Goal: Information Seeking & Learning: Learn about a topic

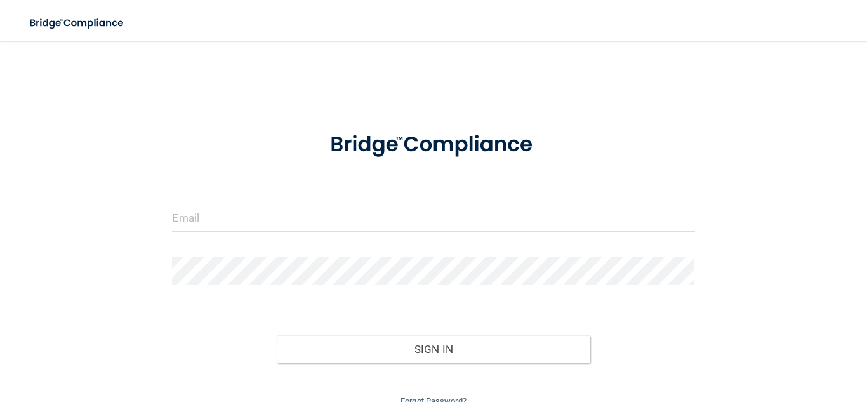
scroll to position [58, 0]
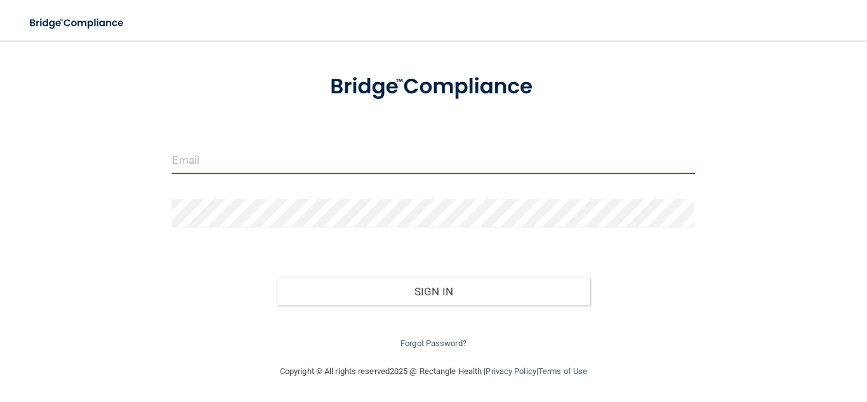
click at [200, 151] on input "email" at bounding box center [433, 159] width 522 height 29
click at [262, 166] on input "munozyoandra@uahoo.com" at bounding box center [433, 159] width 522 height 29
type input "[EMAIL_ADDRESS][DOMAIN_NAME]"
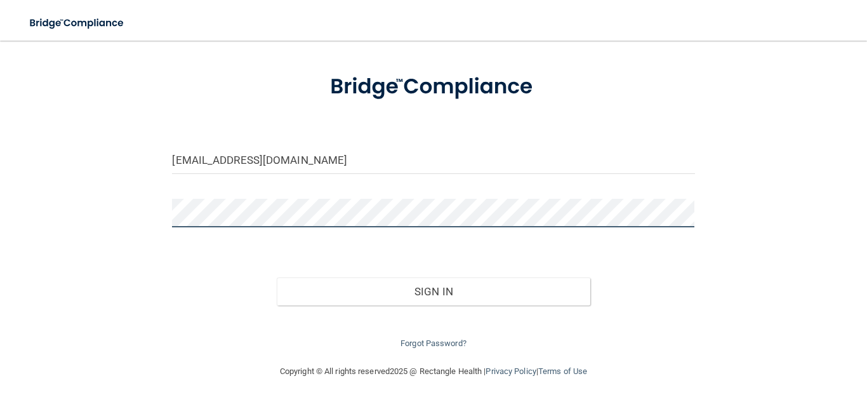
click at [277, 277] on button "Sign In" at bounding box center [433, 291] width 313 height 28
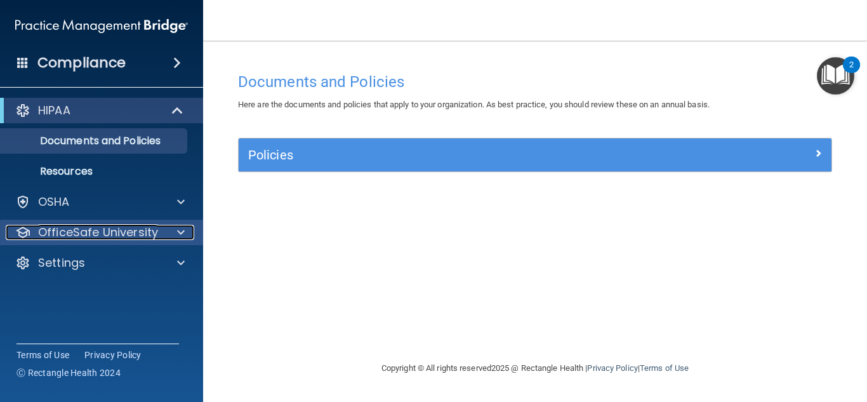
click at [68, 239] on p "OfficeSafe University" at bounding box center [98, 232] width 120 height 15
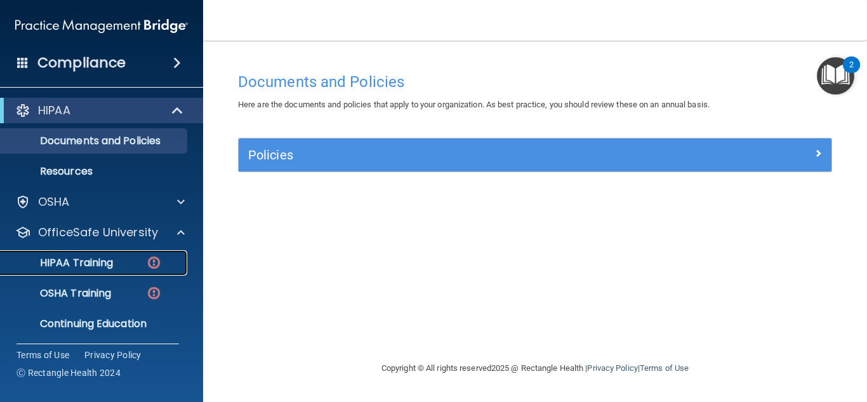
click at [75, 256] on p "HIPAA Training" at bounding box center [60, 262] width 105 height 13
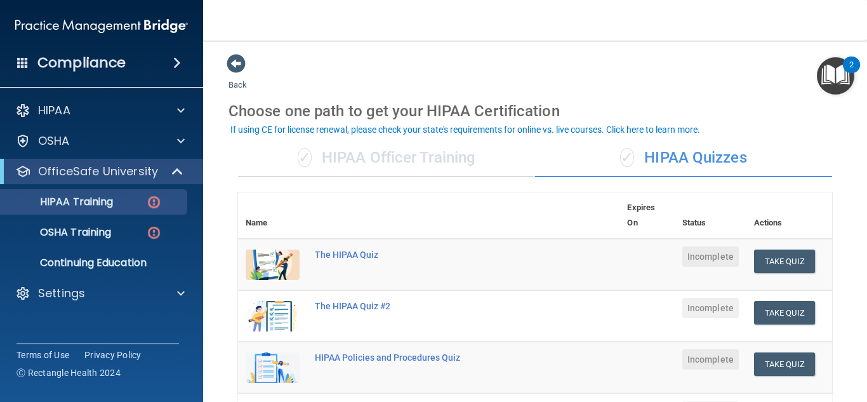
click at [440, 150] on div "✓ HIPAA Officer Training" at bounding box center [386, 158] width 297 height 38
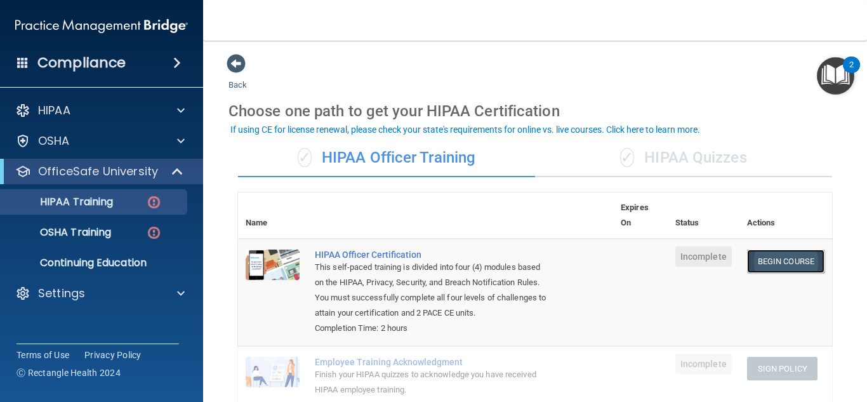
click at [760, 264] on link "Begin Course" at bounding box center [785, 260] width 77 height 23
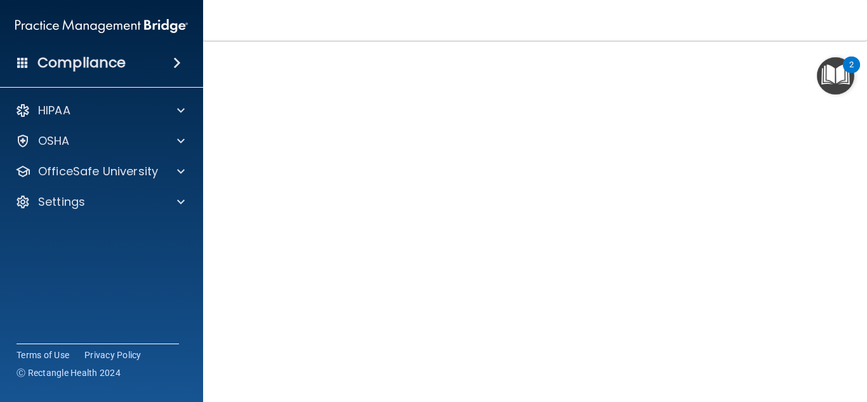
scroll to position [103, 0]
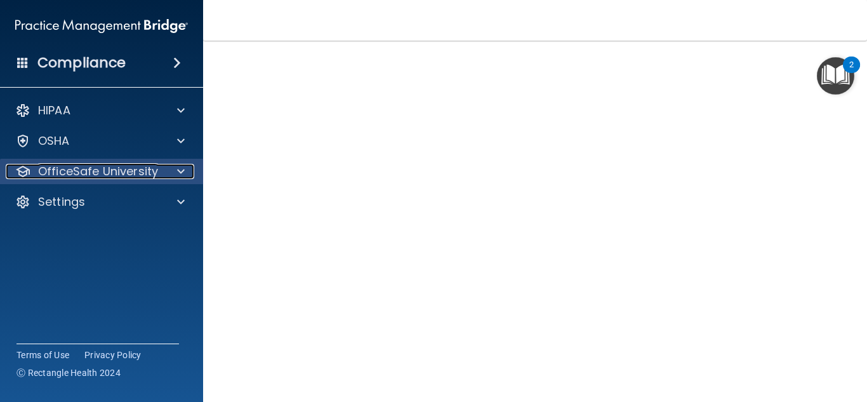
click at [186, 171] on div at bounding box center [179, 171] width 32 height 15
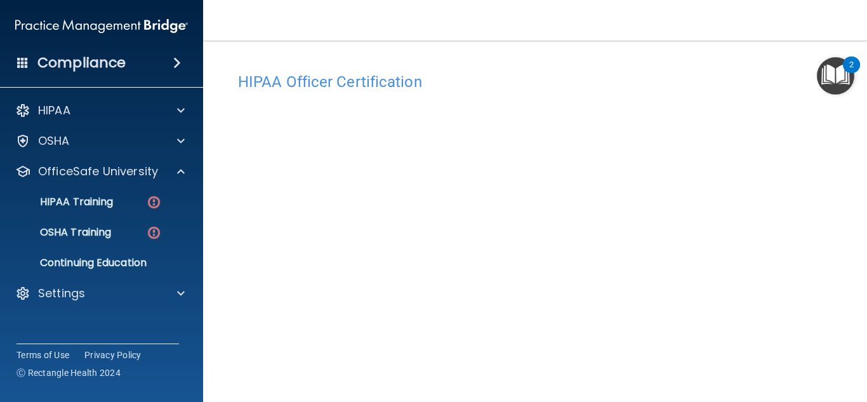
scroll to position [1, 0]
click at [120, 237] on div "OSHA Training" at bounding box center [94, 232] width 173 height 13
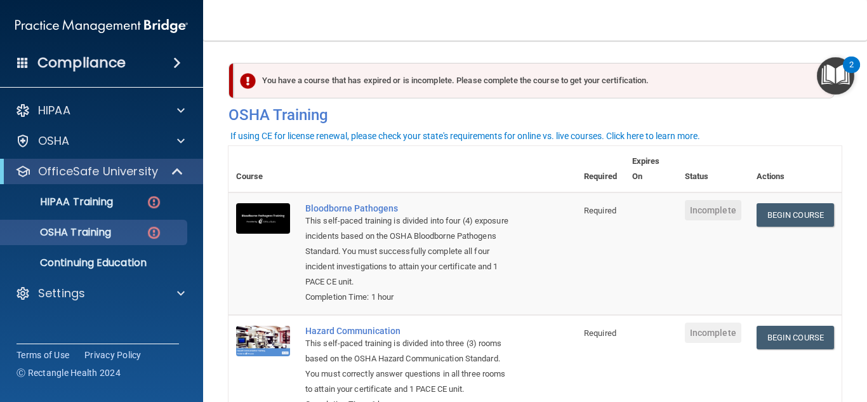
click at [36, 70] on div "Compliance" at bounding box center [101, 63] width 203 height 28
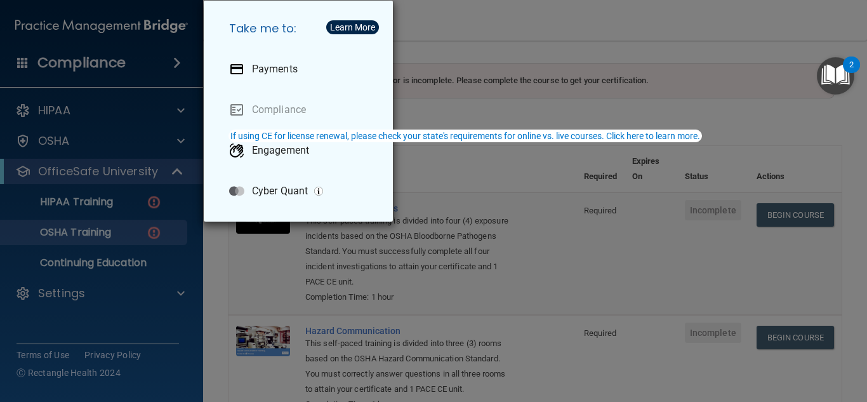
click at [178, 125] on div "Take me to: Payments Compliance Engagement Cyber Quant" at bounding box center [433, 201] width 867 height 402
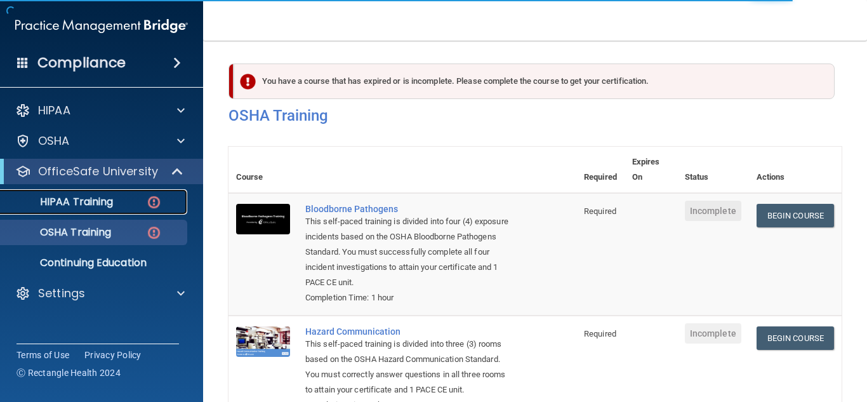
click at [108, 210] on link "HIPAA Training" at bounding box center [87, 201] width 200 height 25
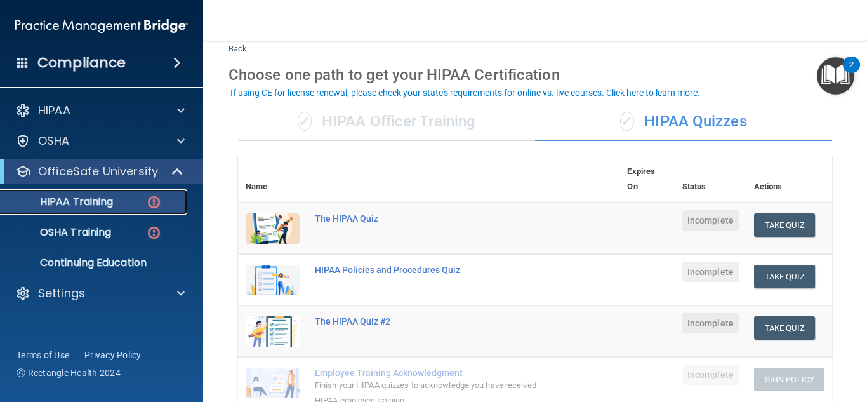
scroll to position [37, 0]
click at [459, 132] on div "✓ HIPAA Officer Training" at bounding box center [386, 121] width 297 height 38
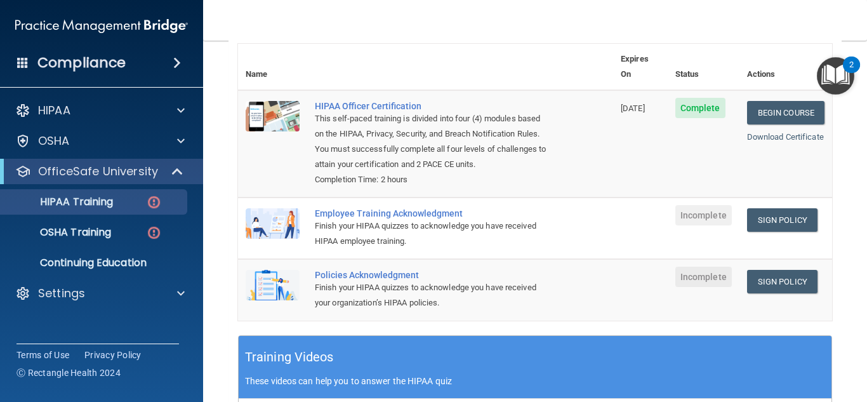
scroll to position [147, 0]
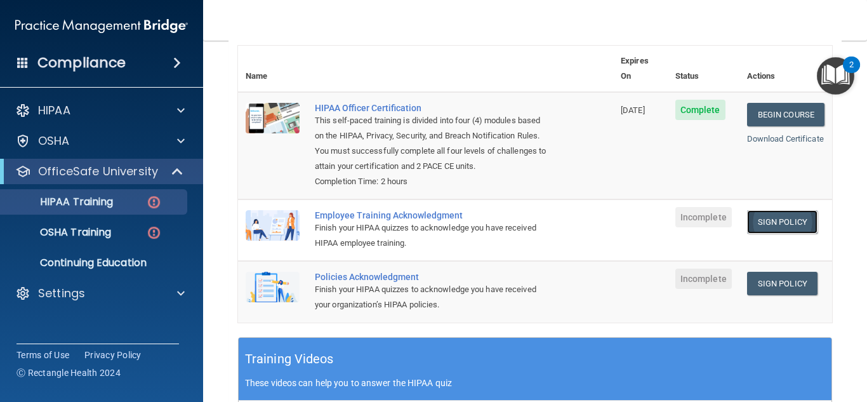
click at [762, 211] on link "Sign Policy" at bounding box center [782, 221] width 70 height 23
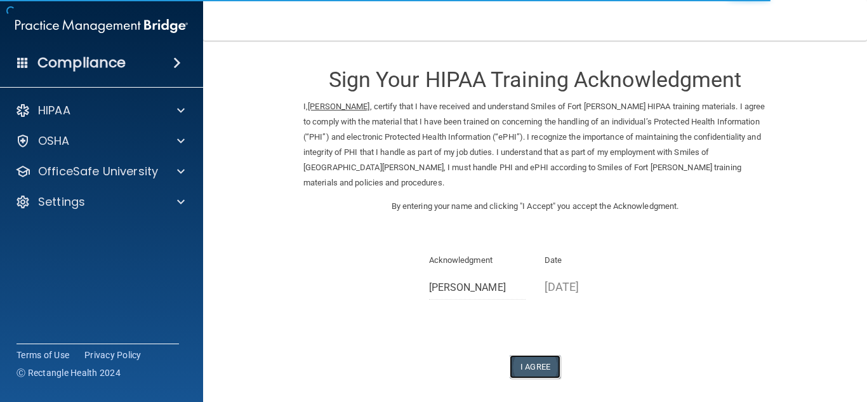
click at [541, 372] on button "I Agree" at bounding box center [534, 366] width 51 height 23
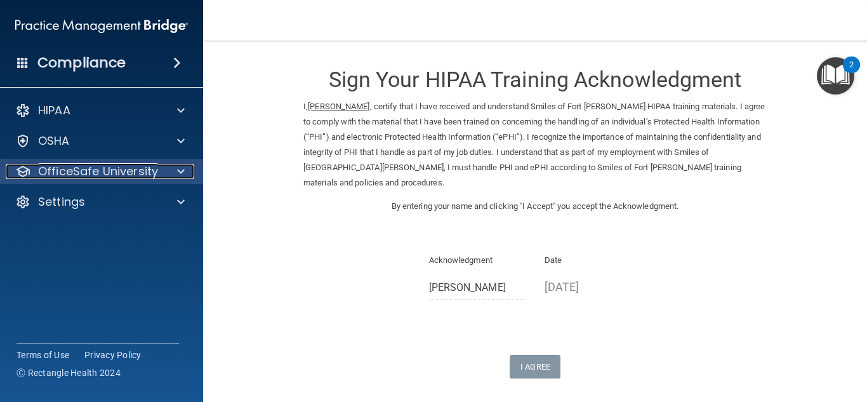
click at [89, 175] on p "OfficeSafe University" at bounding box center [98, 171] width 120 height 15
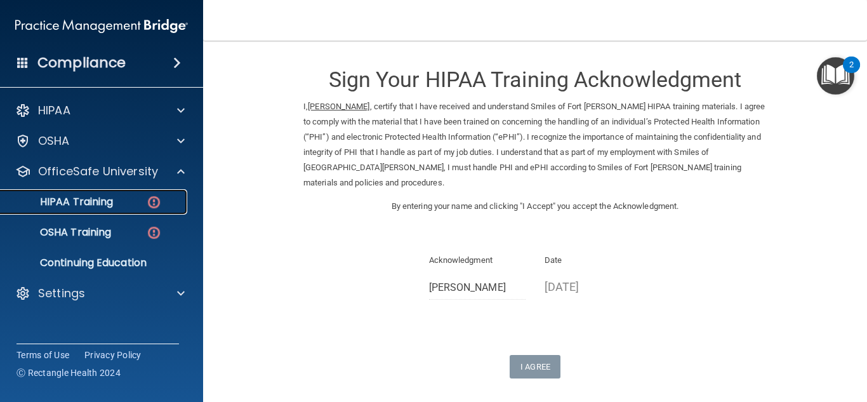
click at [130, 207] on div "HIPAA Training" at bounding box center [94, 201] width 173 height 13
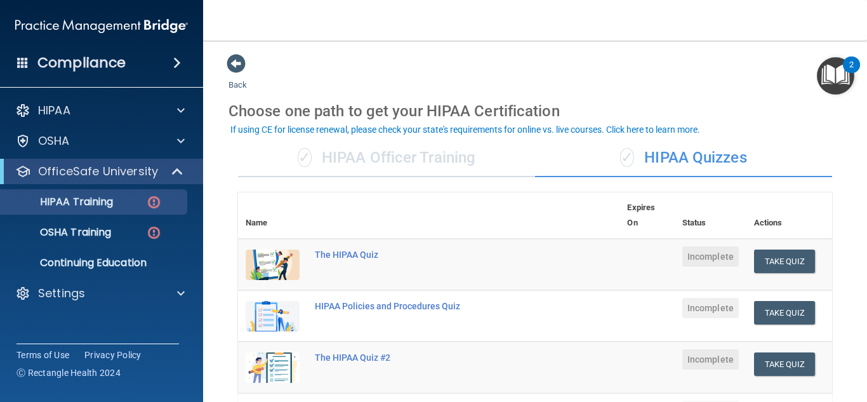
click at [462, 157] on div "✓ HIPAA Officer Training" at bounding box center [386, 158] width 297 height 38
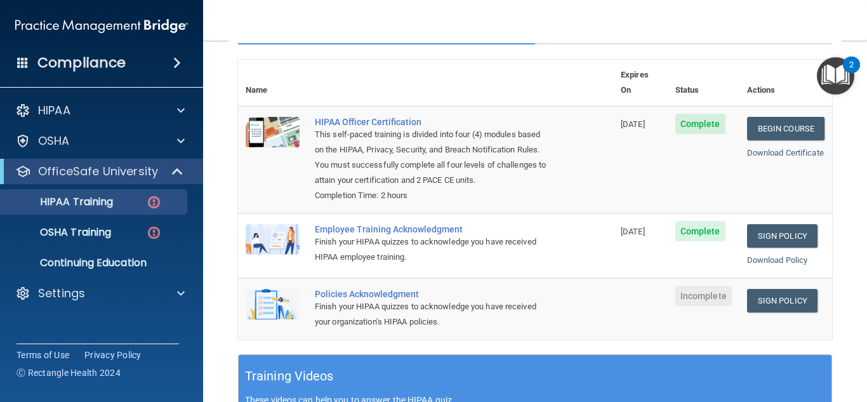
scroll to position [138, 0]
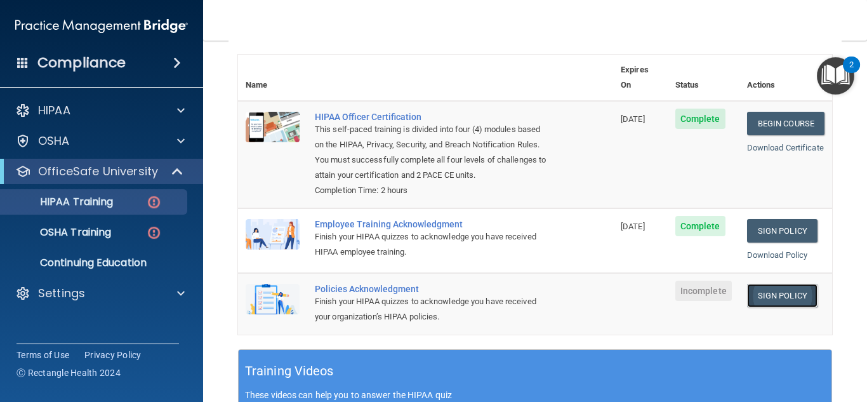
click at [758, 284] on link "Sign Policy" at bounding box center [782, 295] width 70 height 23
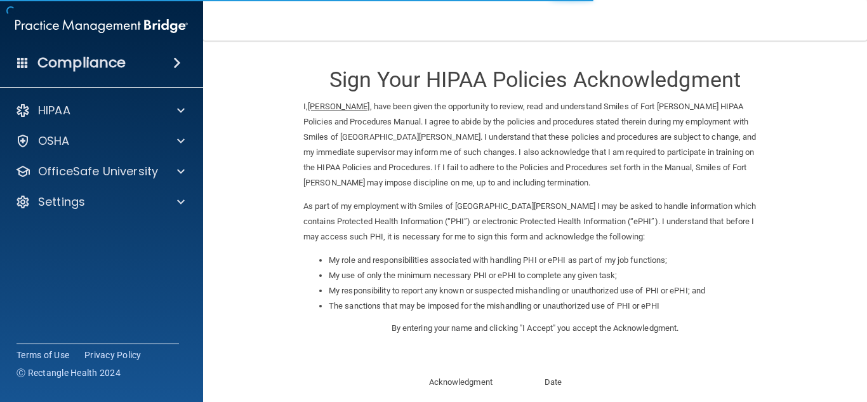
scroll to position [180, 0]
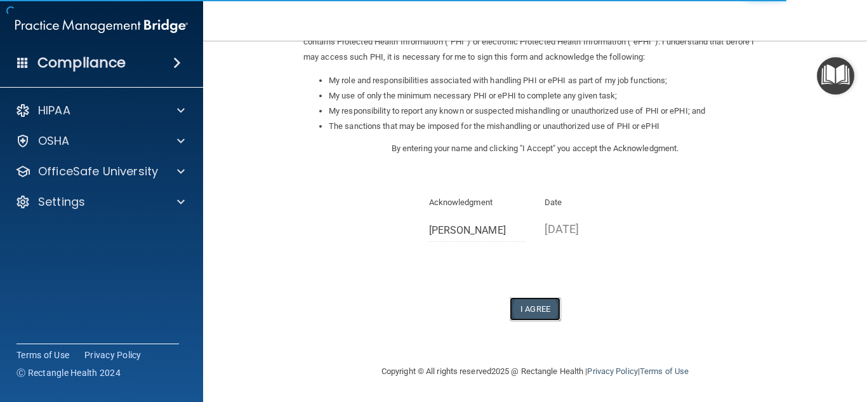
click at [542, 305] on button "I Agree" at bounding box center [534, 308] width 51 height 23
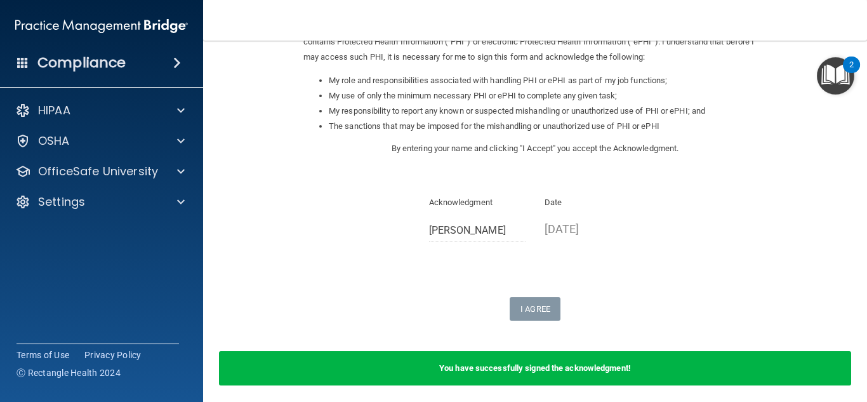
scroll to position [229, 0]
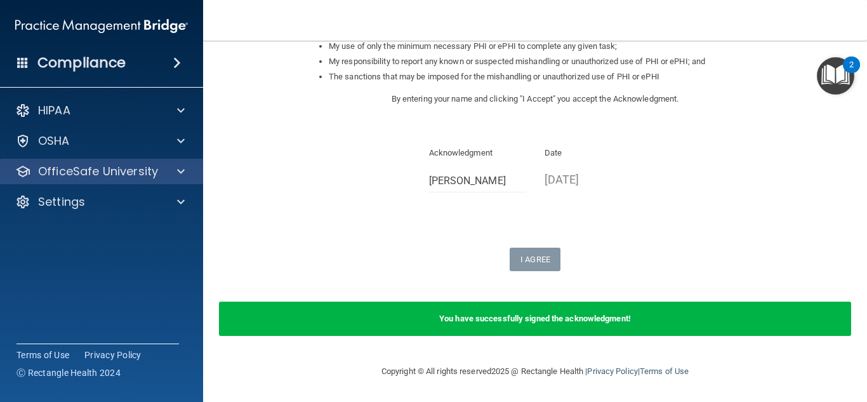
click at [60, 180] on div "OfficeSafe University" at bounding box center [102, 171] width 204 height 25
click at [82, 178] on p "OfficeSafe University" at bounding box center [98, 171] width 120 height 15
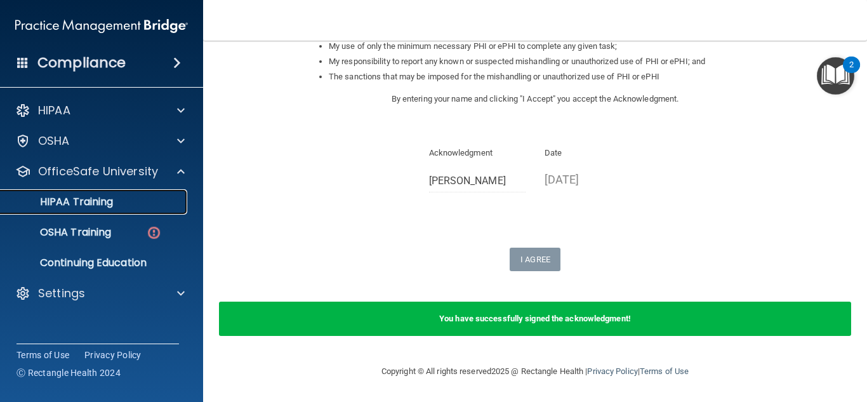
click at [85, 197] on p "HIPAA Training" at bounding box center [60, 201] width 105 height 13
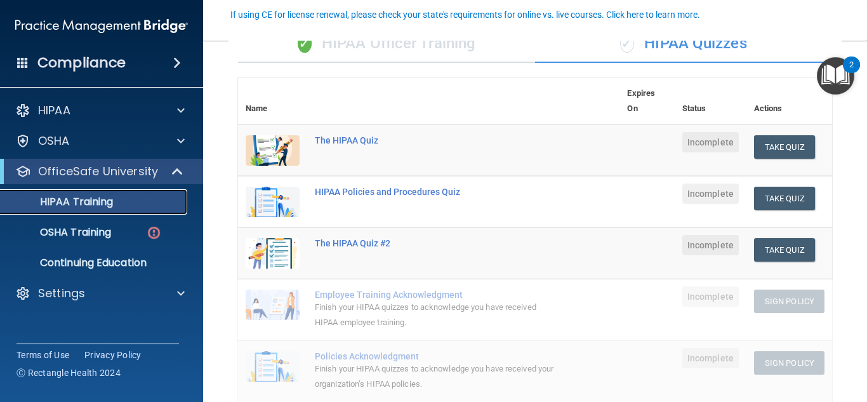
scroll to position [117, 0]
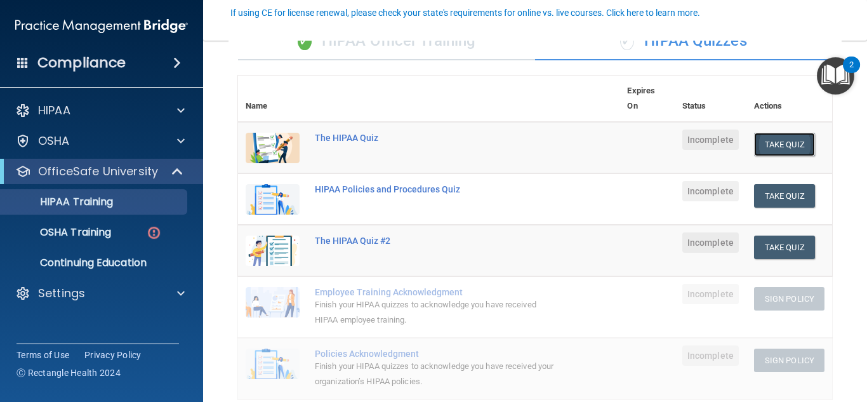
click at [777, 150] on button "Take Quiz" at bounding box center [784, 144] width 61 height 23
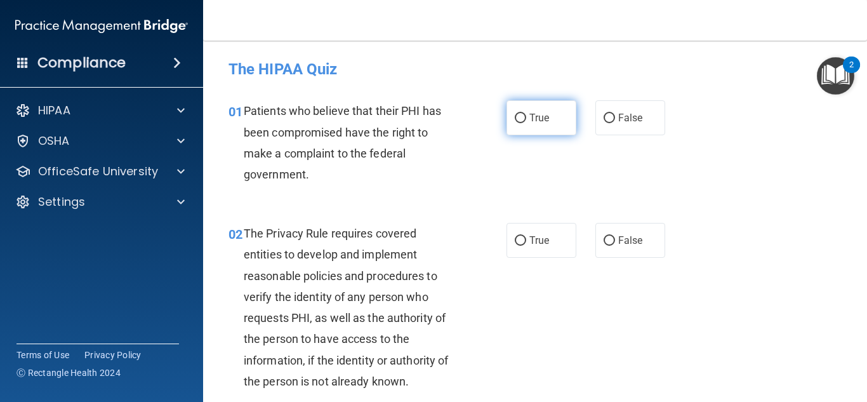
click at [545, 117] on span "True" at bounding box center [539, 118] width 20 height 12
click at [526, 117] on input "True" at bounding box center [519, 119] width 11 height 10
radio input "true"
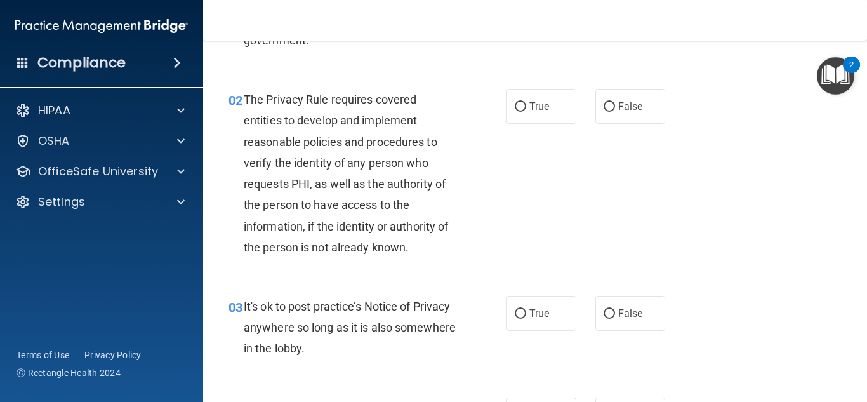
scroll to position [132, 0]
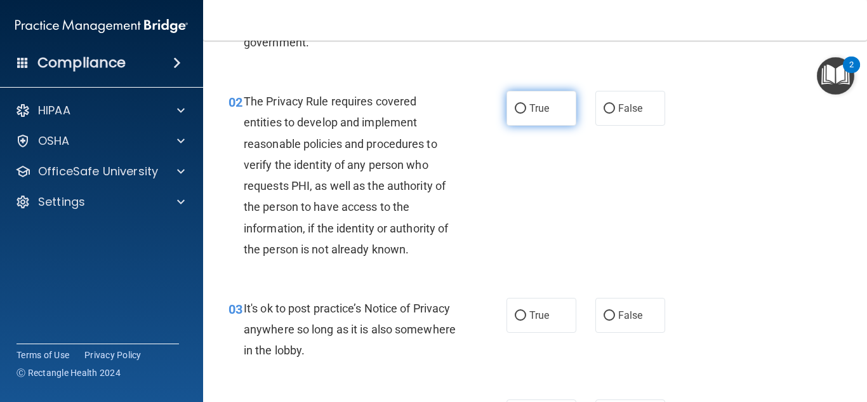
click at [540, 121] on label "True" at bounding box center [541, 108] width 70 height 35
click at [526, 114] on input "True" at bounding box center [519, 109] width 11 height 10
radio input "true"
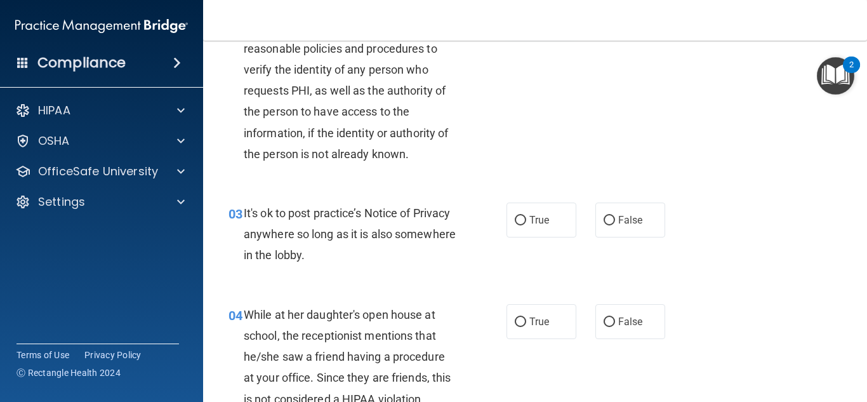
scroll to position [223, 0]
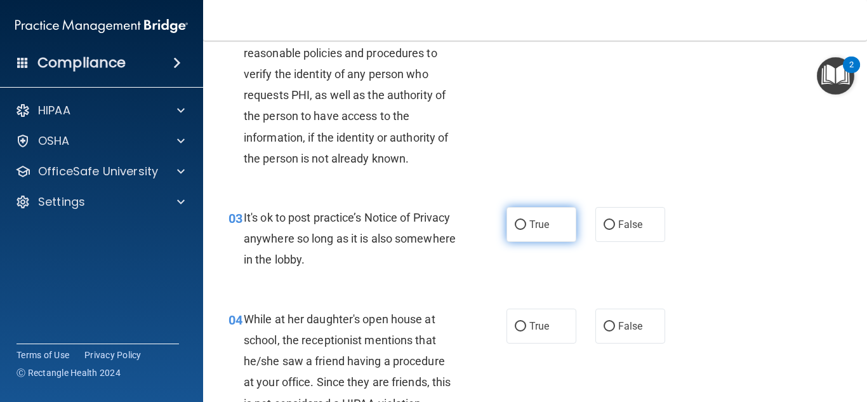
click at [525, 221] on input "True" at bounding box center [519, 225] width 11 height 10
radio input "true"
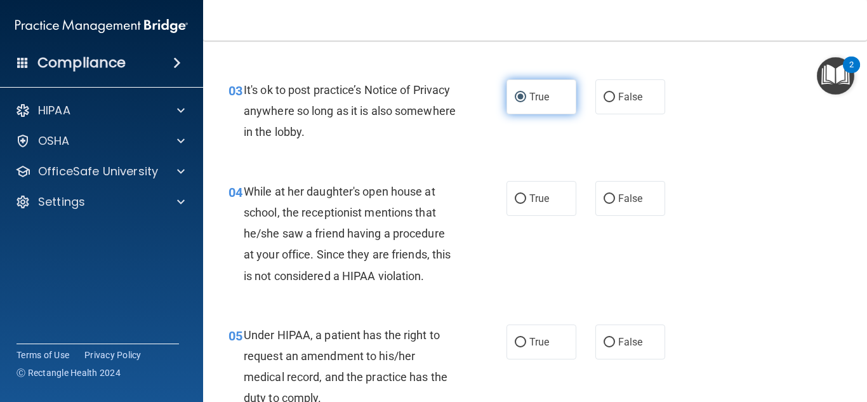
scroll to position [346, 0]
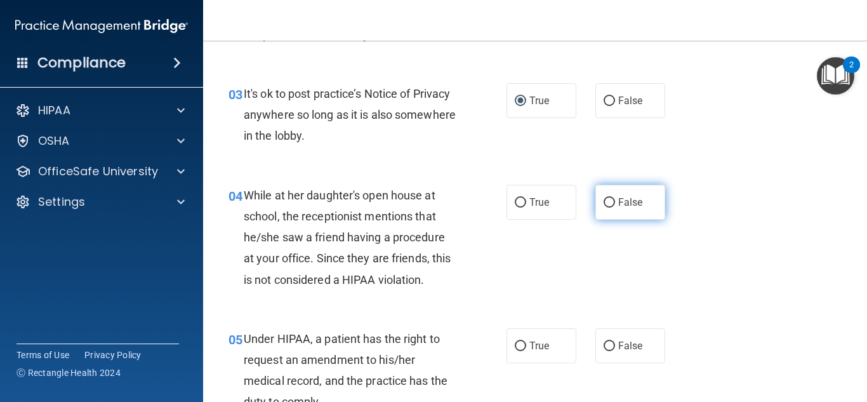
click at [610, 200] on input "False" at bounding box center [608, 203] width 11 height 10
radio input "true"
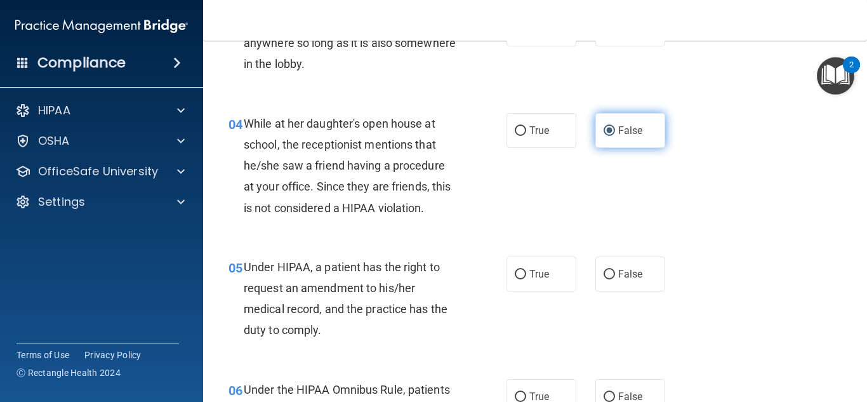
scroll to position [417, 0]
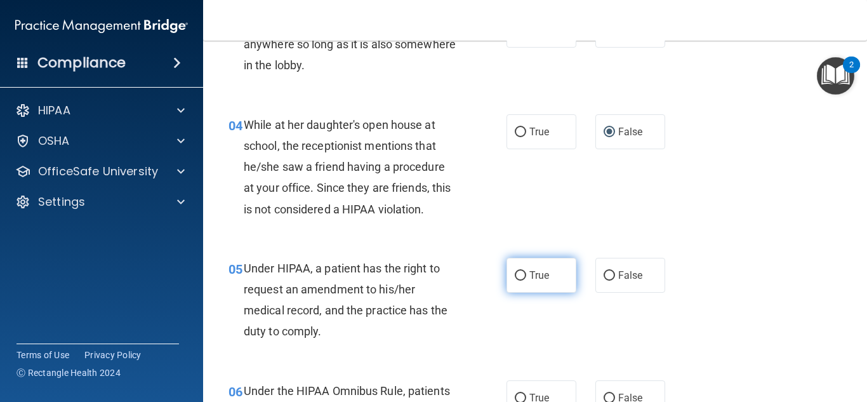
click at [526, 284] on label "True" at bounding box center [541, 275] width 70 height 35
click at [526, 280] on input "True" at bounding box center [519, 276] width 11 height 10
radio input "true"
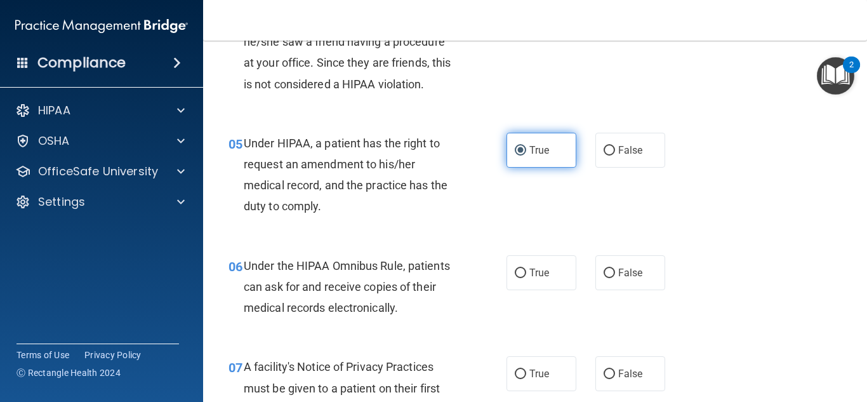
scroll to position [558, 0]
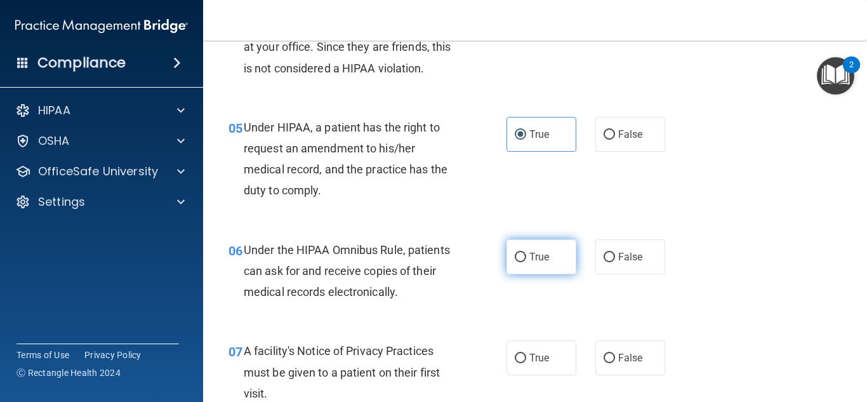
click at [530, 270] on label "True" at bounding box center [541, 256] width 70 height 35
click at [526, 262] on input "True" at bounding box center [519, 257] width 11 height 10
radio input "true"
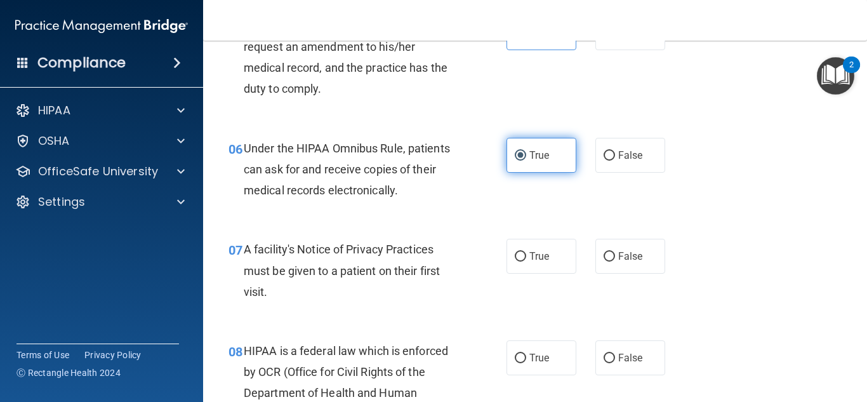
scroll to position [660, 0]
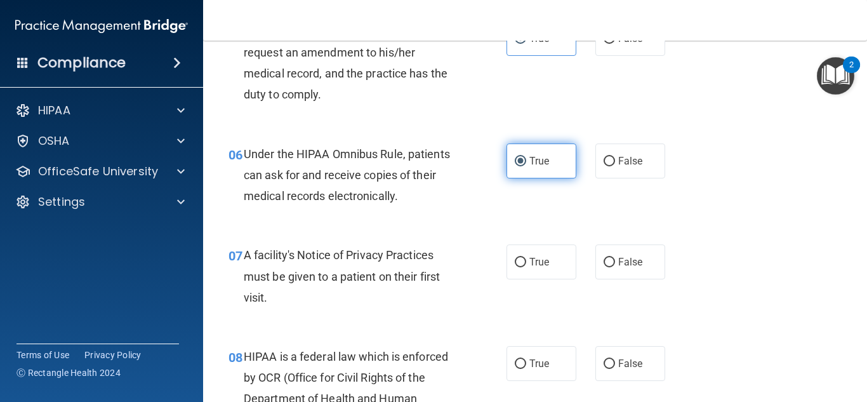
click at [530, 270] on label "True" at bounding box center [541, 261] width 70 height 35
click at [526, 267] on input "True" at bounding box center [519, 263] width 11 height 10
radio input "true"
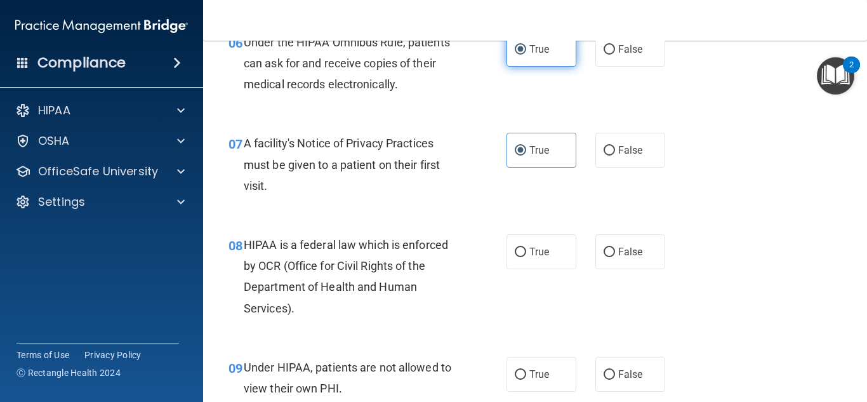
scroll to position [764, 0]
click at [537, 244] on label "True" at bounding box center [541, 252] width 70 height 35
click at [526, 248] on input "True" at bounding box center [519, 253] width 11 height 10
radio input "true"
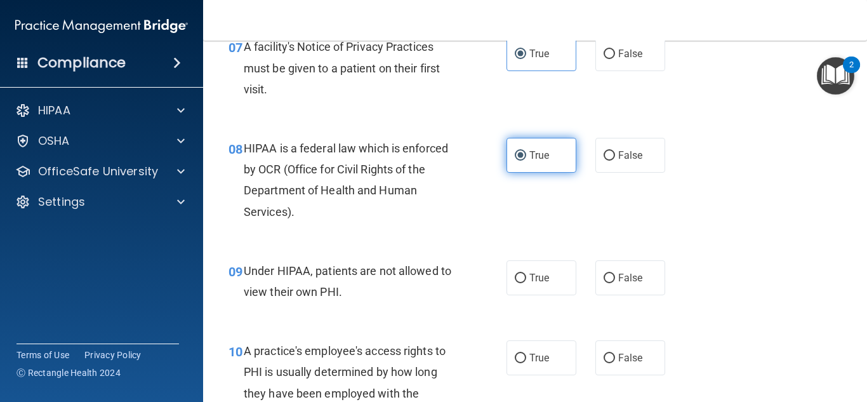
scroll to position [865, 0]
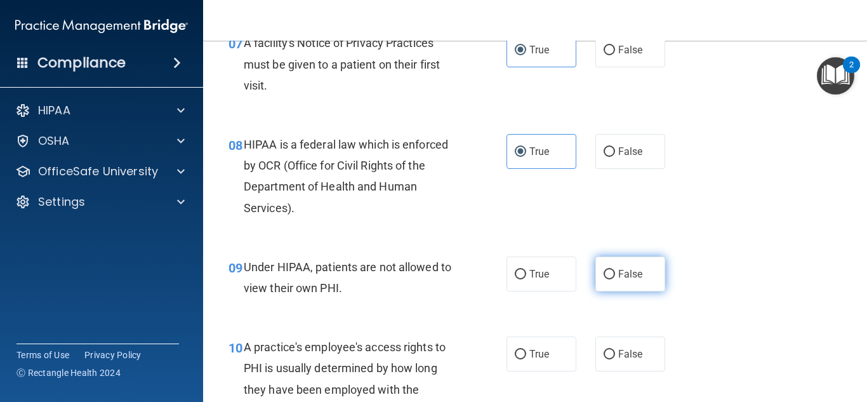
click at [610, 270] on input "False" at bounding box center [608, 275] width 11 height 10
radio input "true"
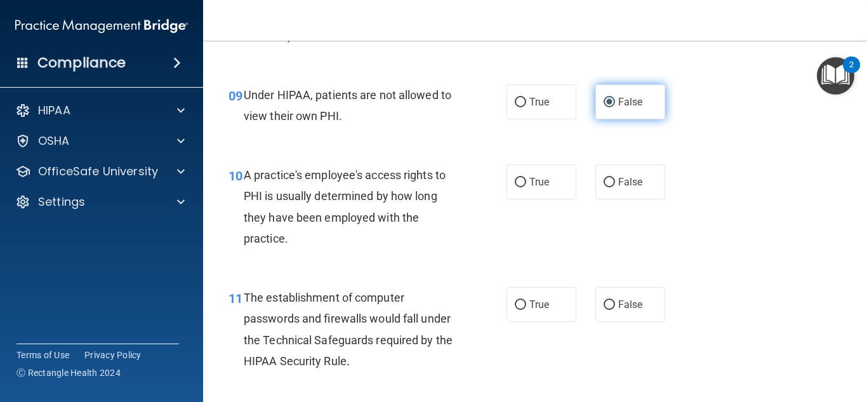
scroll to position [1038, 0]
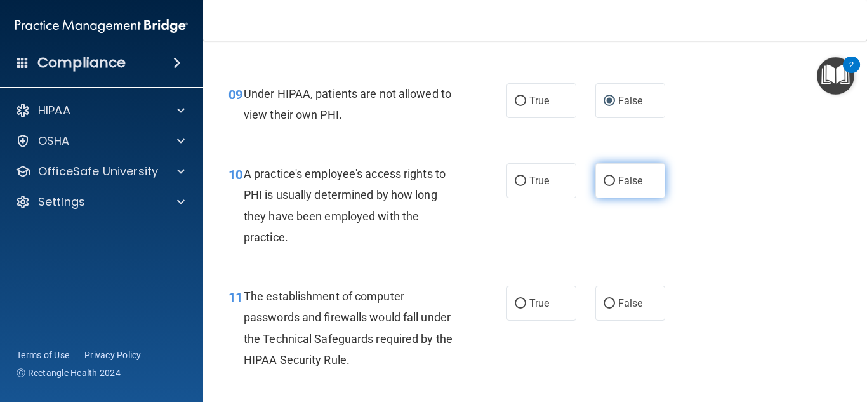
click at [643, 193] on label "False" at bounding box center [630, 180] width 70 height 35
click at [615, 186] on input "False" at bounding box center [608, 181] width 11 height 10
radio input "true"
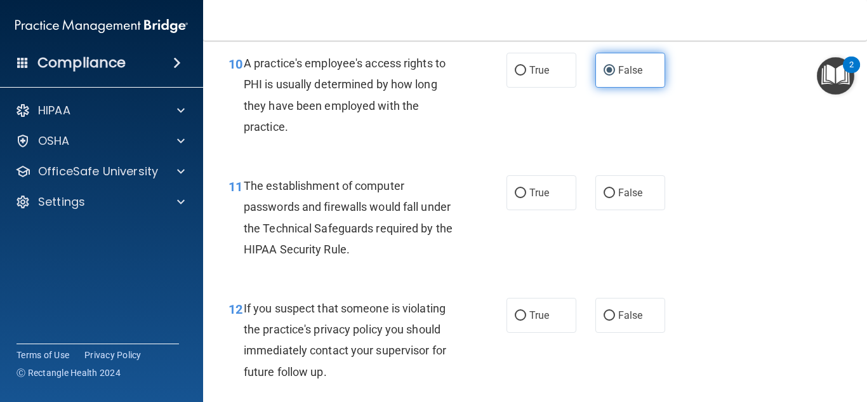
scroll to position [1144, 0]
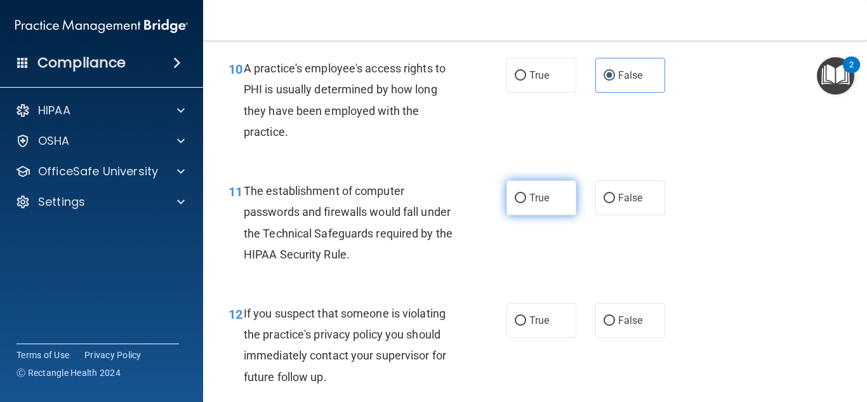
click at [558, 202] on label "True" at bounding box center [541, 197] width 70 height 35
click at [526, 202] on input "True" at bounding box center [519, 198] width 11 height 10
radio input "true"
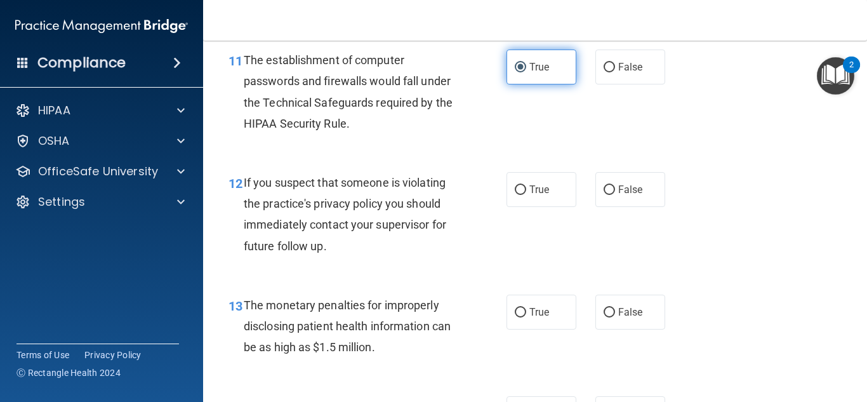
scroll to position [1273, 0]
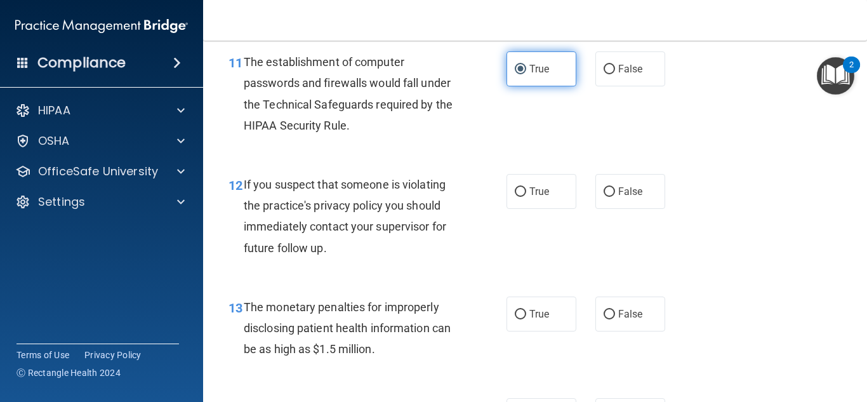
click at [558, 202] on label "True" at bounding box center [541, 191] width 70 height 35
click at [526, 197] on input "True" at bounding box center [519, 192] width 11 height 10
radio input "true"
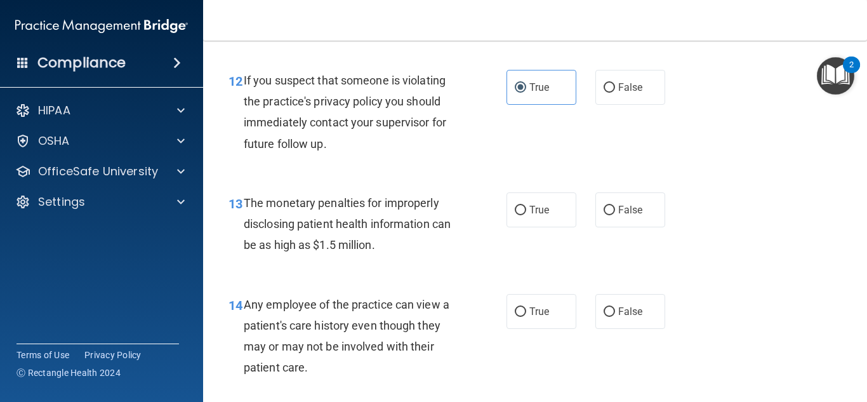
scroll to position [1374, 0]
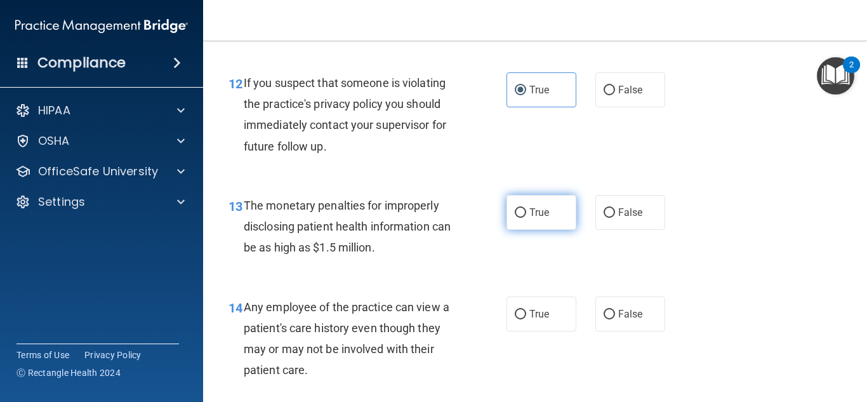
click at [558, 206] on label "True" at bounding box center [541, 212] width 70 height 35
click at [526, 208] on input "True" at bounding box center [519, 213] width 11 height 10
radio input "true"
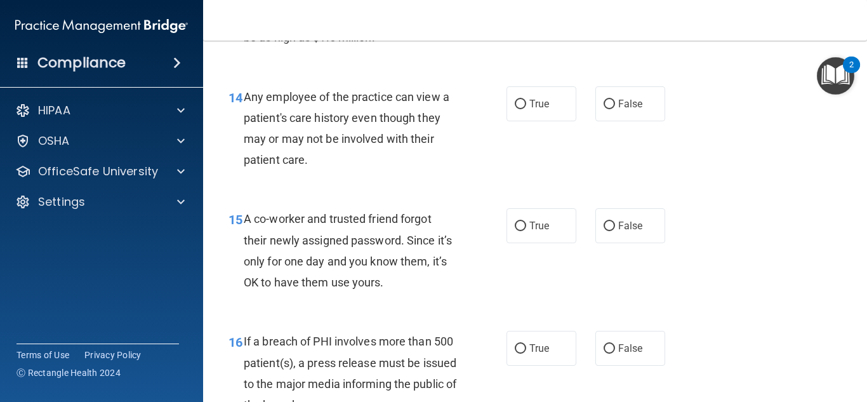
scroll to position [1583, 0]
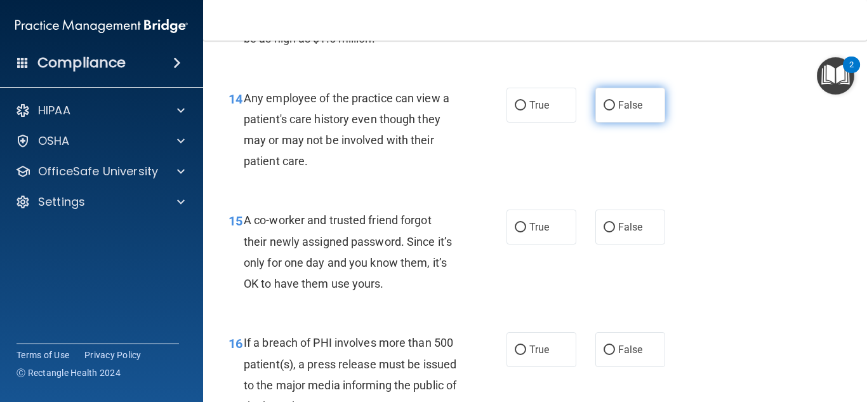
click at [639, 93] on label "False" at bounding box center [630, 105] width 70 height 35
click at [615, 101] on input "False" at bounding box center [608, 106] width 11 height 10
radio input "true"
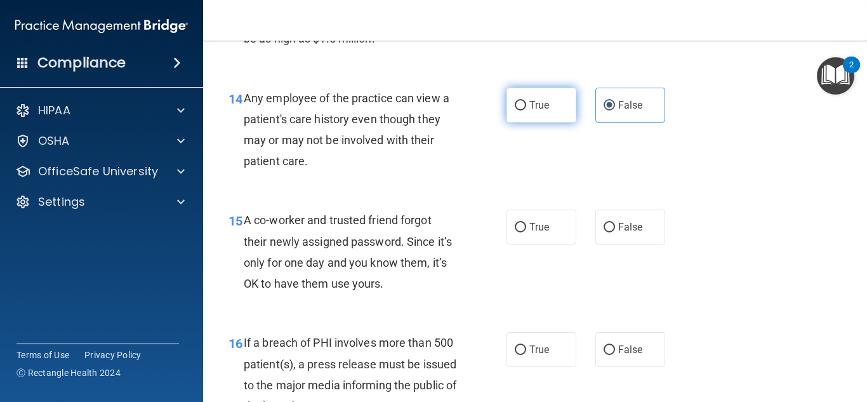
click at [554, 100] on label "True" at bounding box center [541, 105] width 70 height 35
click at [526, 101] on input "True" at bounding box center [519, 106] width 11 height 10
radio input "true"
radio input "false"
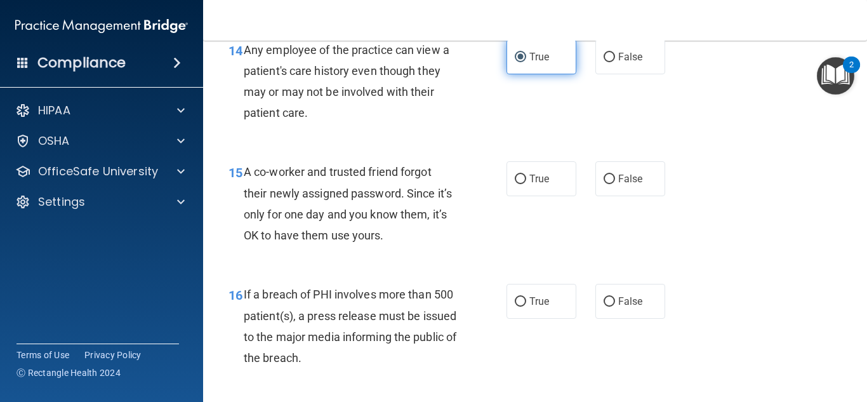
scroll to position [1635, 0]
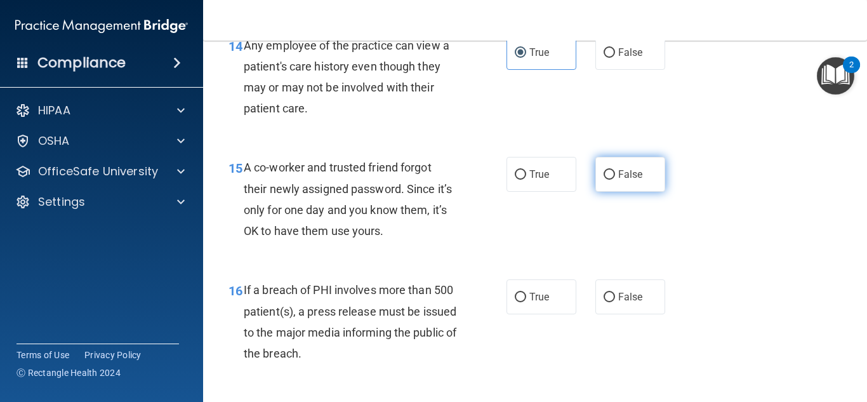
click at [605, 173] on input "False" at bounding box center [608, 175] width 11 height 10
radio input "true"
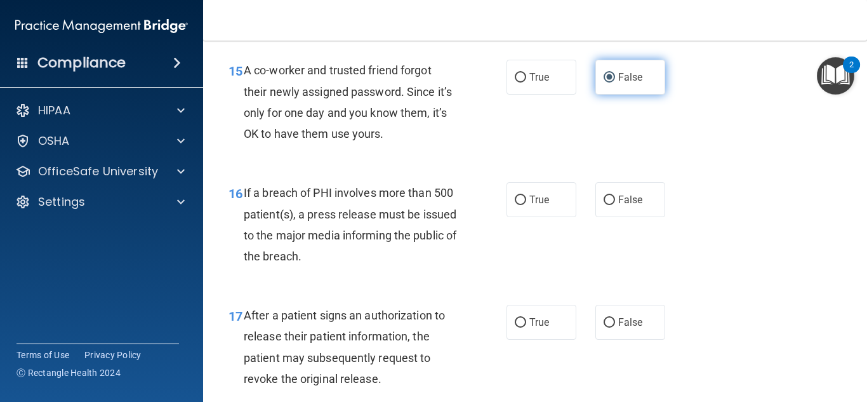
scroll to position [1769, 0]
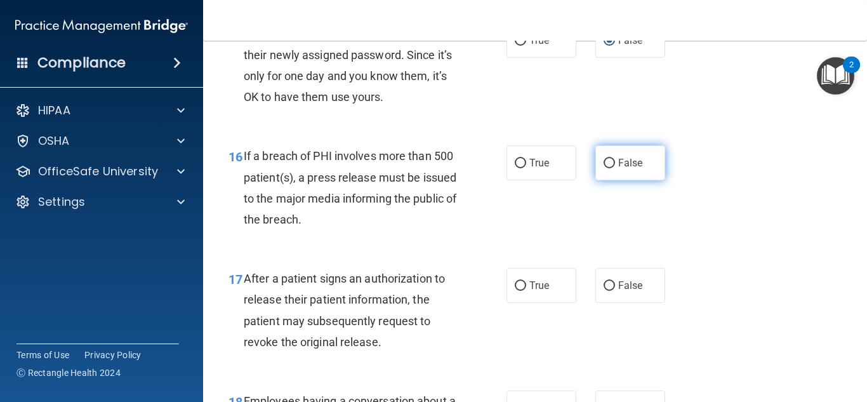
click at [597, 160] on label "False" at bounding box center [630, 162] width 70 height 35
click at [603, 160] on input "False" at bounding box center [608, 164] width 11 height 10
radio input "true"
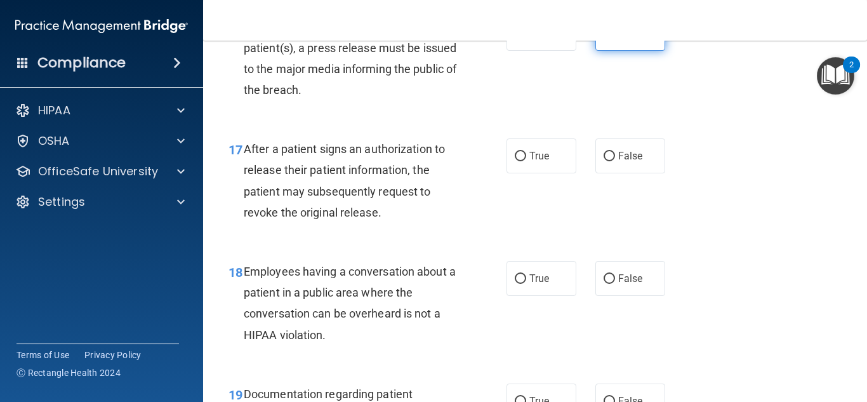
scroll to position [1898, 0]
click at [605, 154] on input "False" at bounding box center [608, 157] width 11 height 10
radio input "true"
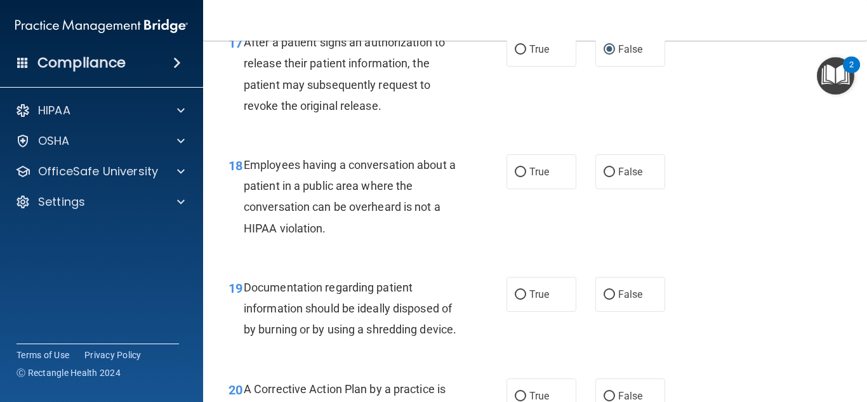
scroll to position [2001, 0]
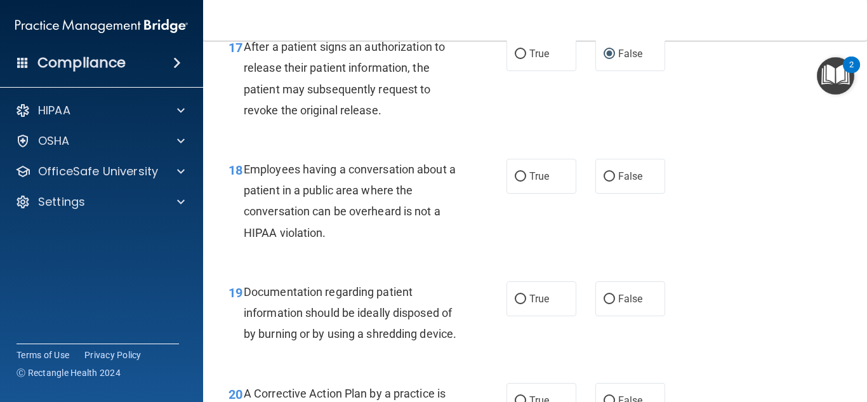
click at [636, 197] on div "18 Employees having a conversation about a patient in a public area where the c…" at bounding box center [535, 204] width 632 height 122
click at [632, 173] on span "False" at bounding box center [630, 176] width 25 height 12
click at [615, 173] on input "False" at bounding box center [608, 177] width 11 height 10
radio input "true"
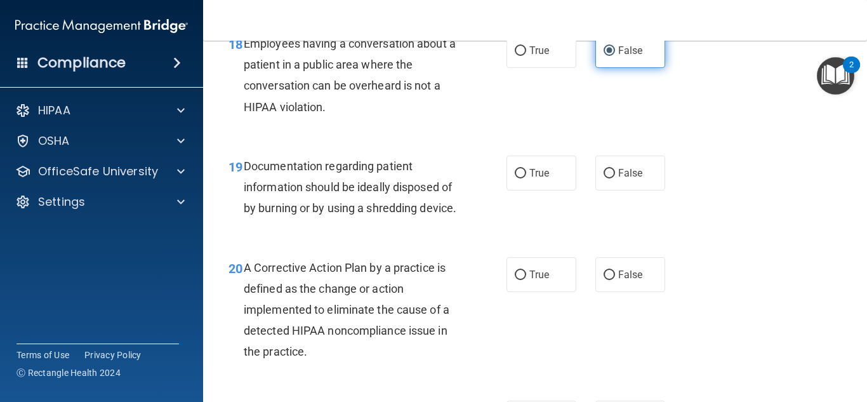
scroll to position [2123, 0]
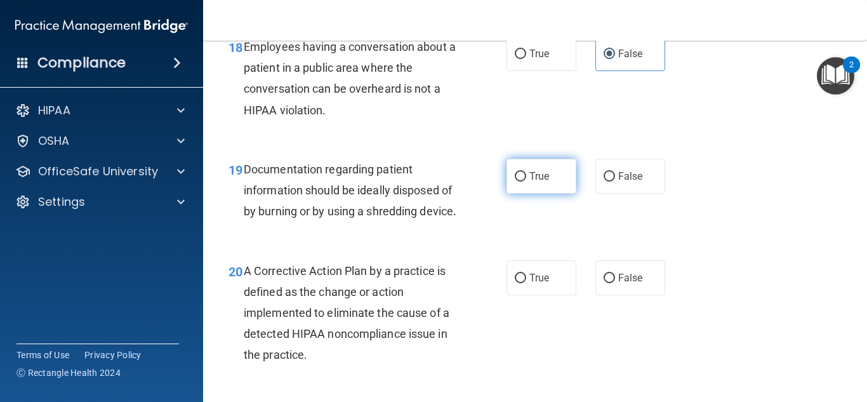
click at [556, 176] on label "True" at bounding box center [541, 176] width 70 height 35
click at [526, 176] on input "True" at bounding box center [519, 177] width 11 height 10
radio input "true"
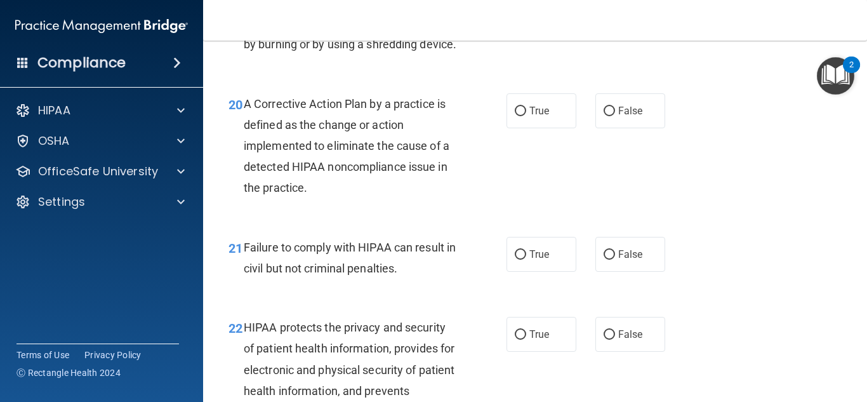
scroll to position [2287, 0]
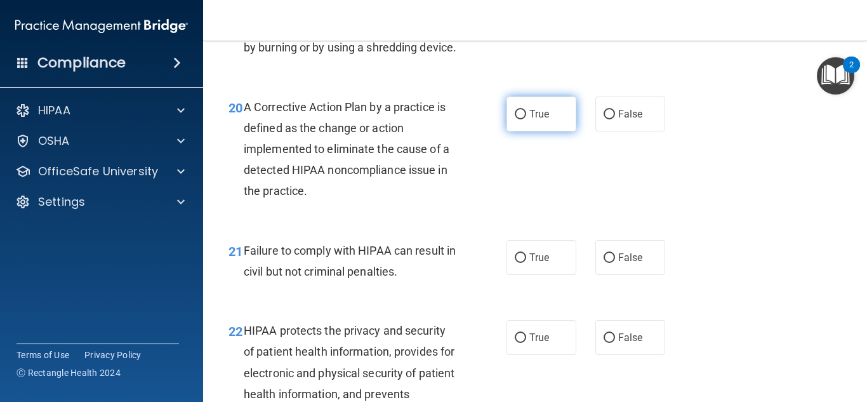
click at [546, 131] on label "True" at bounding box center [541, 113] width 70 height 35
click at [526, 119] on input "True" at bounding box center [519, 115] width 11 height 10
radio input "true"
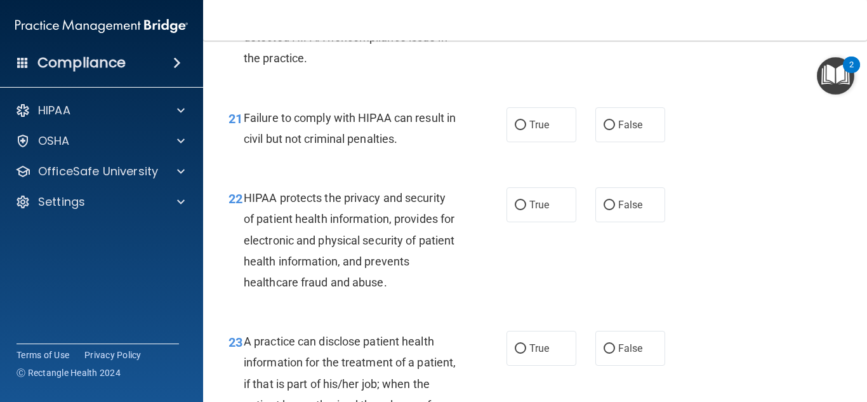
scroll to position [2418, 0]
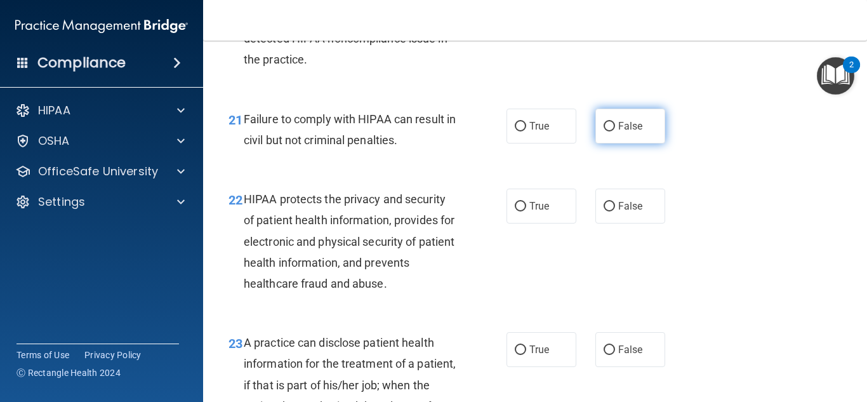
click at [606, 131] on input "False" at bounding box center [608, 127] width 11 height 10
radio input "true"
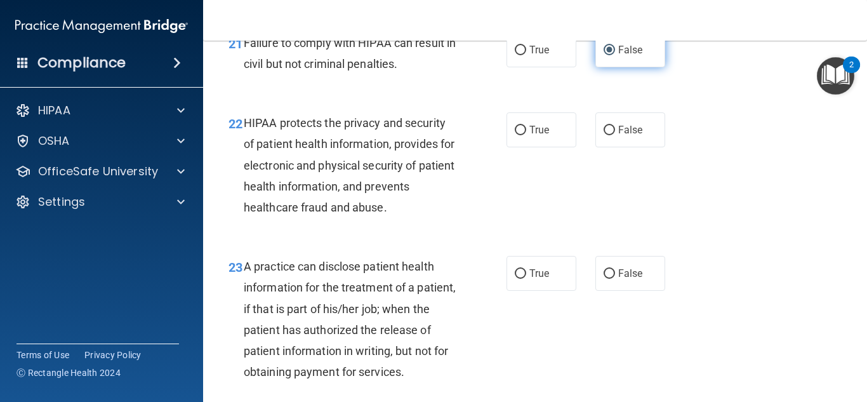
scroll to position [2494, 0]
click at [554, 148] on label "True" at bounding box center [541, 130] width 70 height 35
click at [526, 136] on input "True" at bounding box center [519, 131] width 11 height 10
radio input "true"
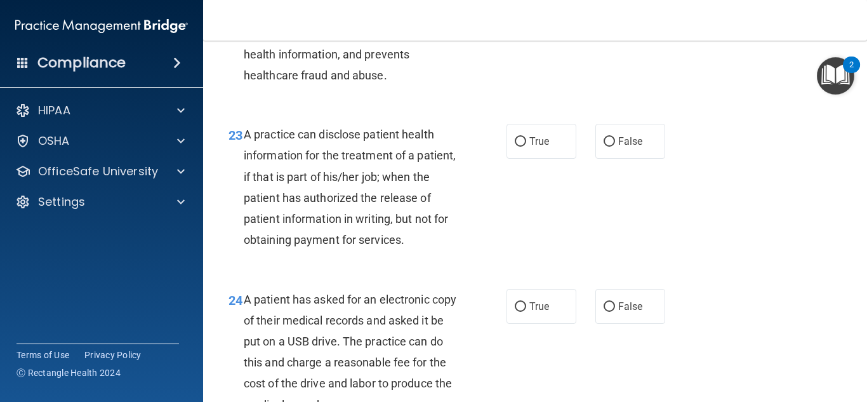
scroll to position [2621, 0]
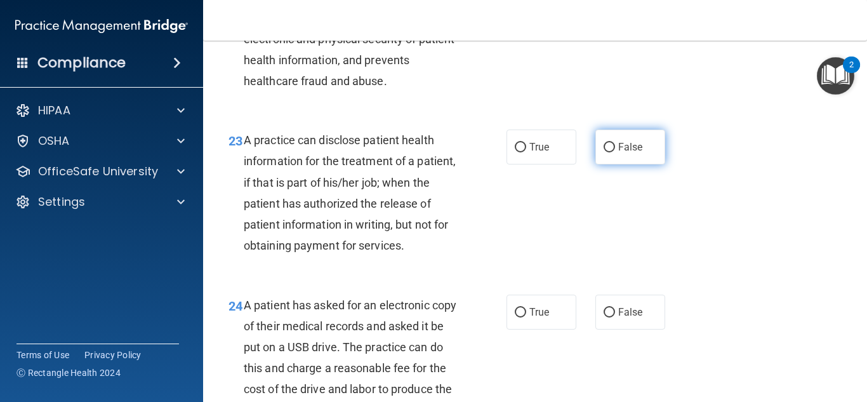
click at [647, 164] on label "False" at bounding box center [630, 146] width 70 height 35
click at [615, 152] on input "False" at bounding box center [608, 148] width 11 height 10
radio input "true"
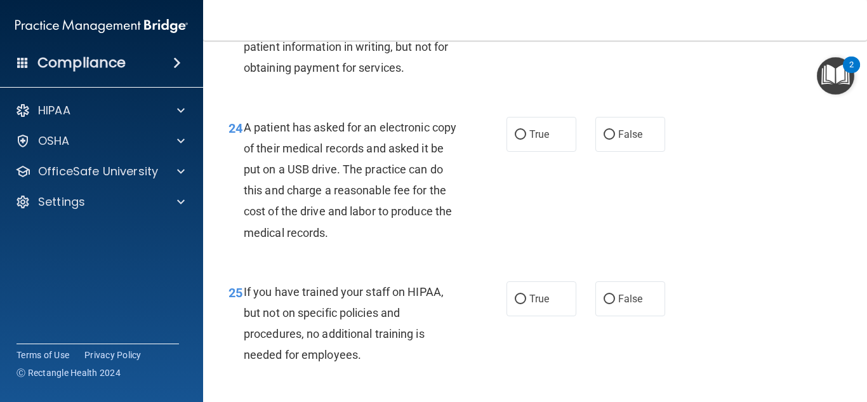
scroll to position [2798, 0]
click at [599, 152] on label "False" at bounding box center [630, 134] width 70 height 35
click at [603, 140] on input "False" at bounding box center [608, 136] width 11 height 10
radio input "true"
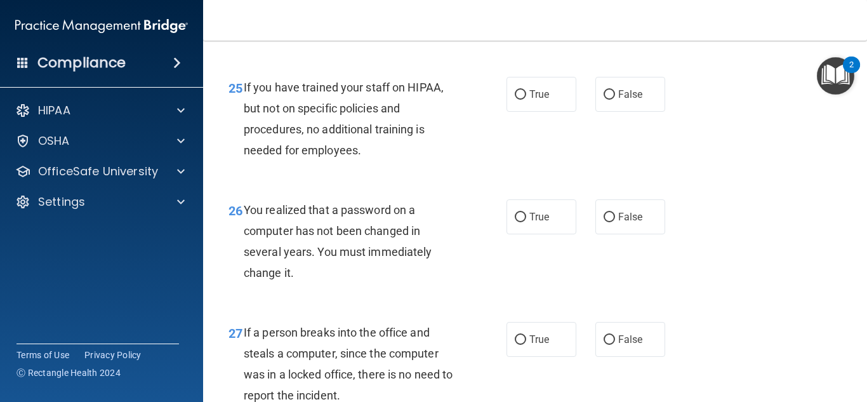
scroll to position [3006, 0]
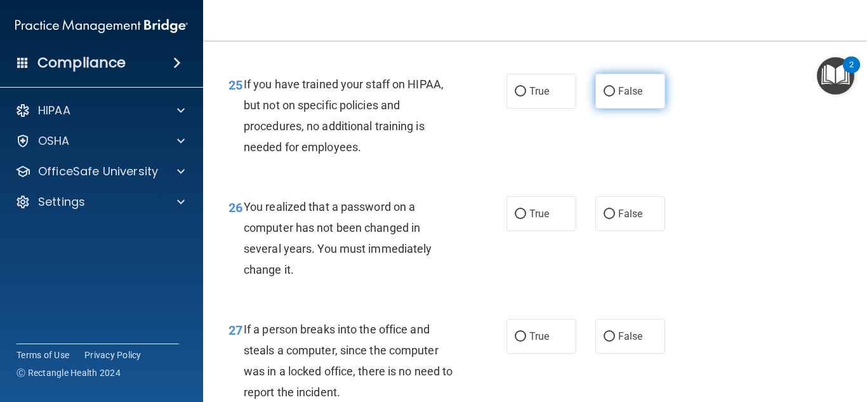
click at [626, 97] on span "False" at bounding box center [630, 91] width 25 height 12
click at [615, 96] on input "False" at bounding box center [608, 92] width 11 height 10
radio input "true"
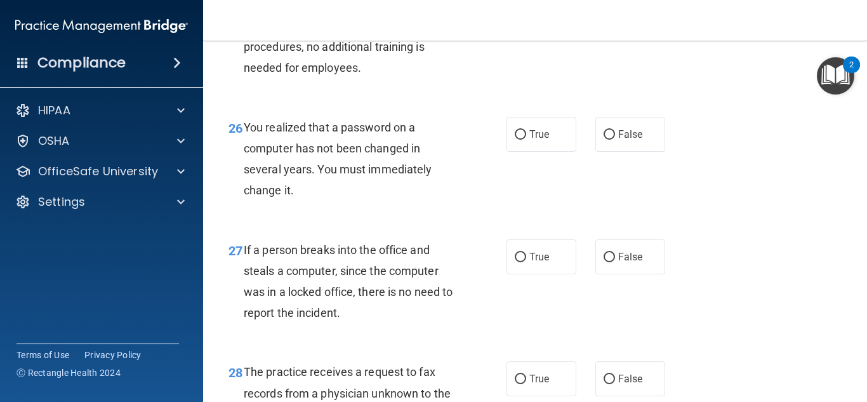
scroll to position [3084, 0]
click at [567, 152] on label "True" at bounding box center [541, 134] width 70 height 35
click at [526, 140] on input "True" at bounding box center [519, 136] width 11 height 10
radio input "true"
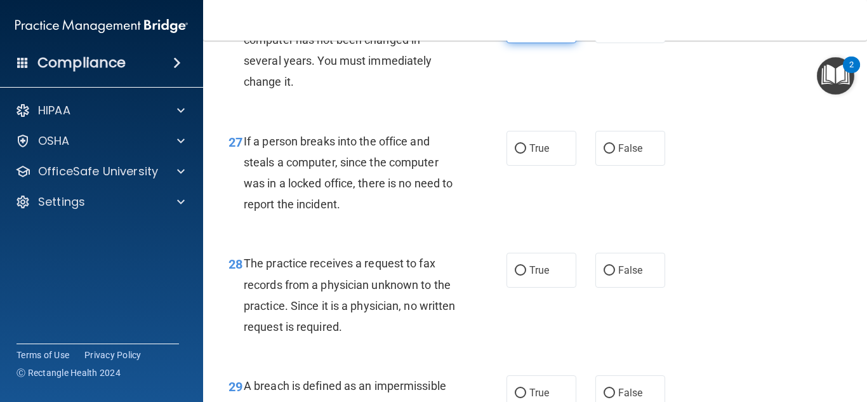
scroll to position [3190, 0]
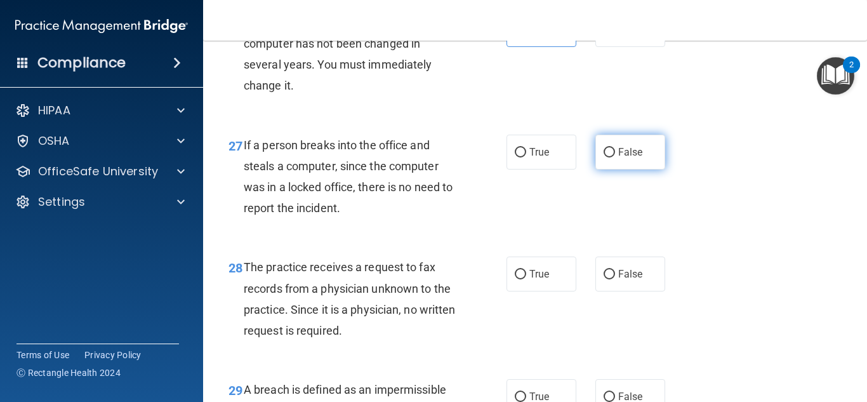
click at [600, 169] on label "False" at bounding box center [630, 151] width 70 height 35
click at [603, 157] on input "False" at bounding box center [608, 153] width 11 height 10
radio input "true"
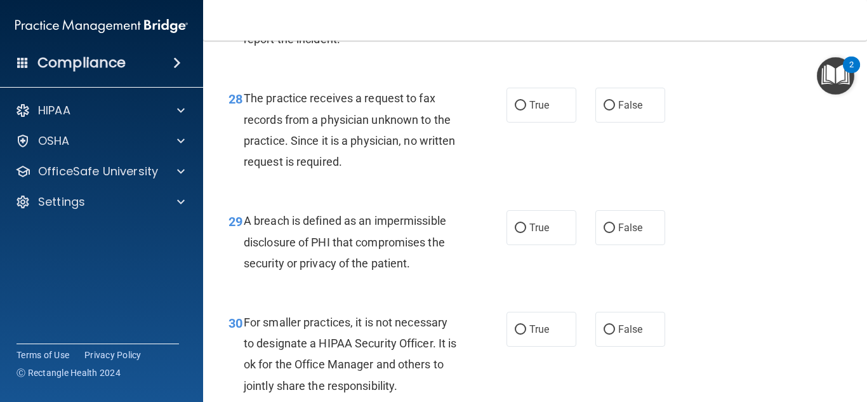
scroll to position [3352, 0]
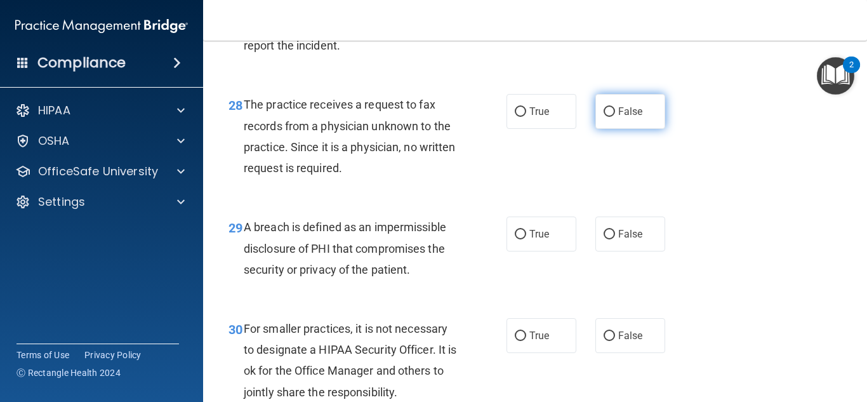
click at [599, 129] on label "False" at bounding box center [630, 111] width 70 height 35
click at [603, 117] on input "False" at bounding box center [608, 112] width 11 height 10
radio input "true"
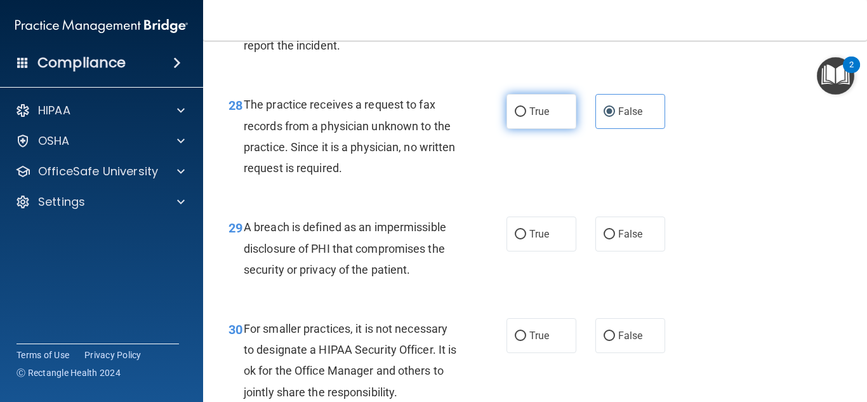
click at [516, 117] on input "True" at bounding box center [519, 112] width 11 height 10
radio input "true"
radio input "false"
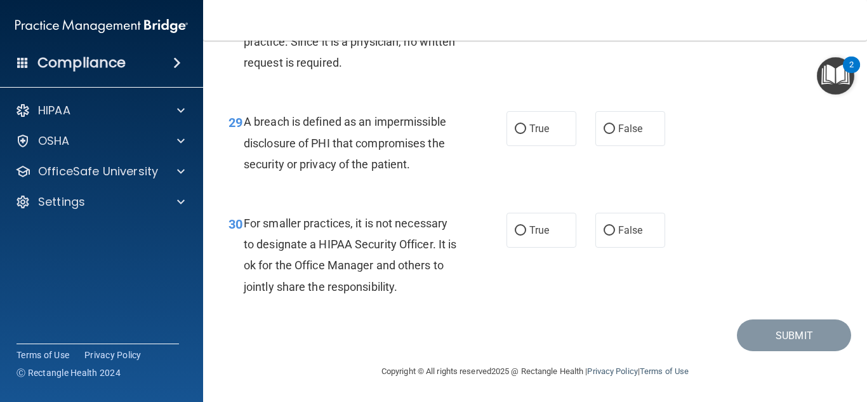
scroll to position [3467, 0]
click at [569, 141] on label "True" at bounding box center [541, 128] width 70 height 35
click at [526, 134] on input "True" at bounding box center [519, 129] width 11 height 10
radio input "true"
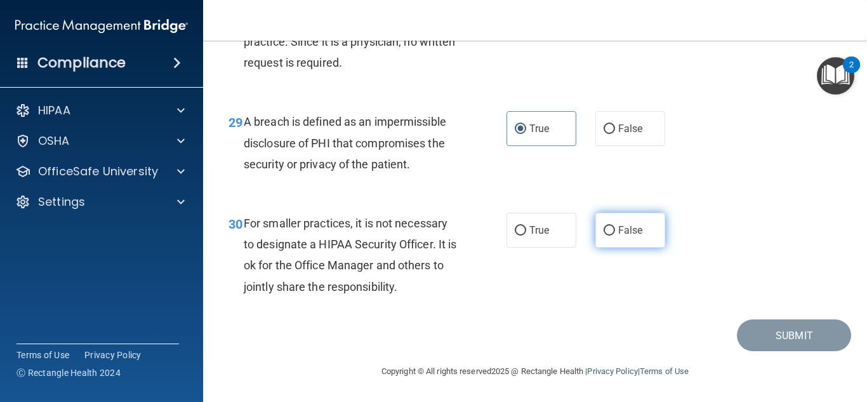
click at [606, 226] on input "False" at bounding box center [608, 231] width 11 height 10
radio input "true"
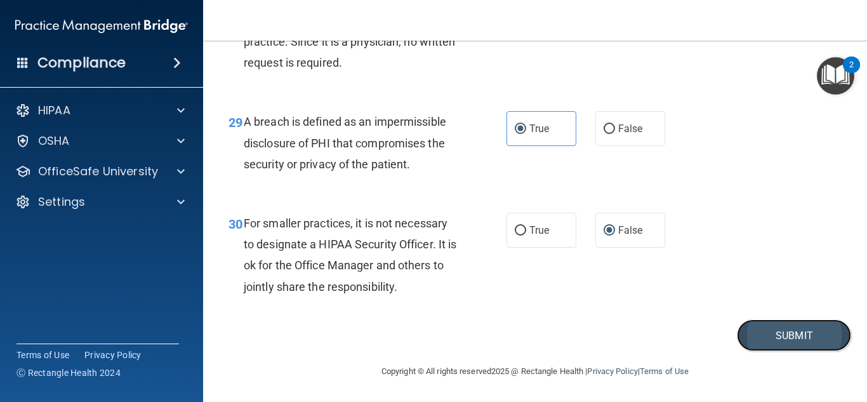
click at [816, 347] on button "Submit" at bounding box center [794, 335] width 114 height 32
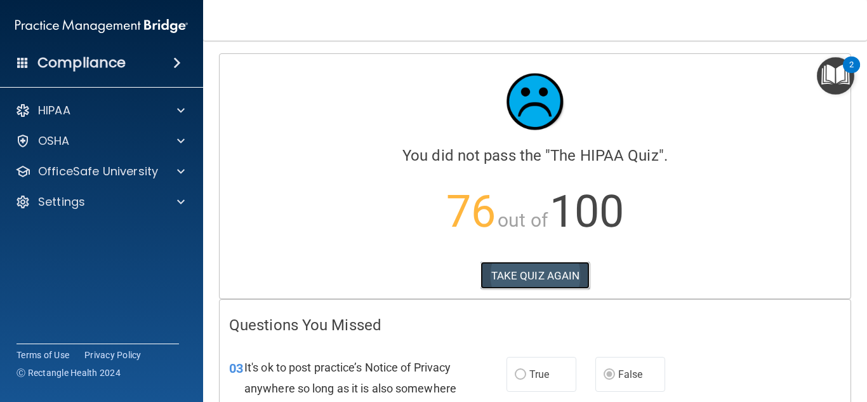
click at [554, 281] on button "TAKE QUIZ AGAIN" at bounding box center [535, 275] width 110 height 28
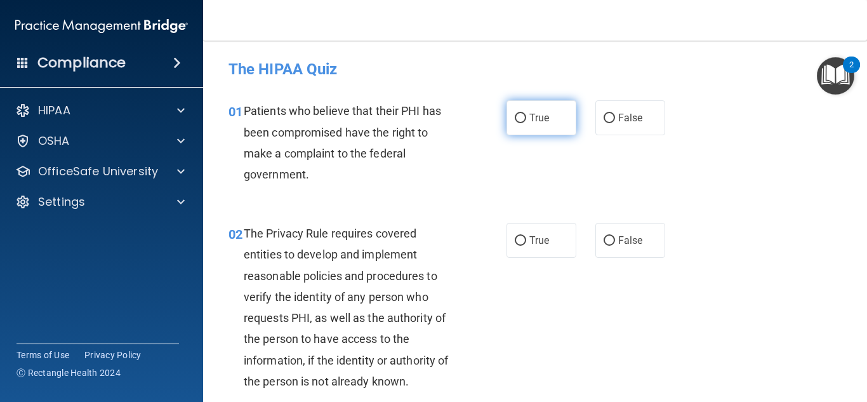
click at [534, 126] on label "True" at bounding box center [541, 117] width 70 height 35
click at [526, 123] on input "True" at bounding box center [519, 119] width 11 height 10
radio input "true"
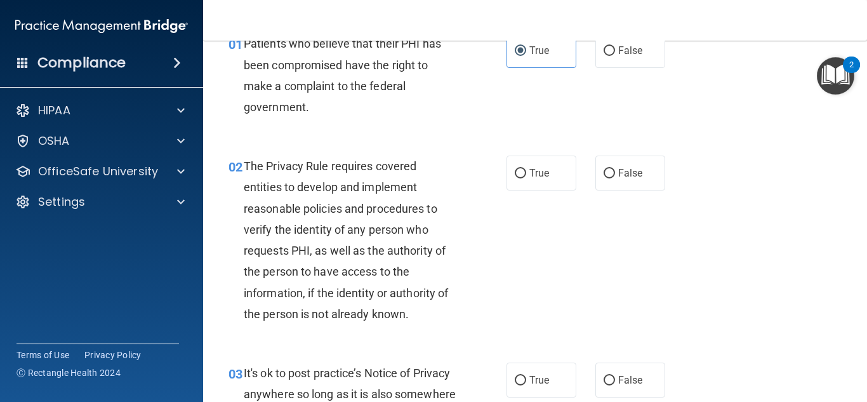
scroll to position [67, 0]
click at [513, 179] on label "True" at bounding box center [541, 173] width 70 height 35
click at [514, 179] on input "True" at bounding box center [519, 174] width 11 height 10
radio input "true"
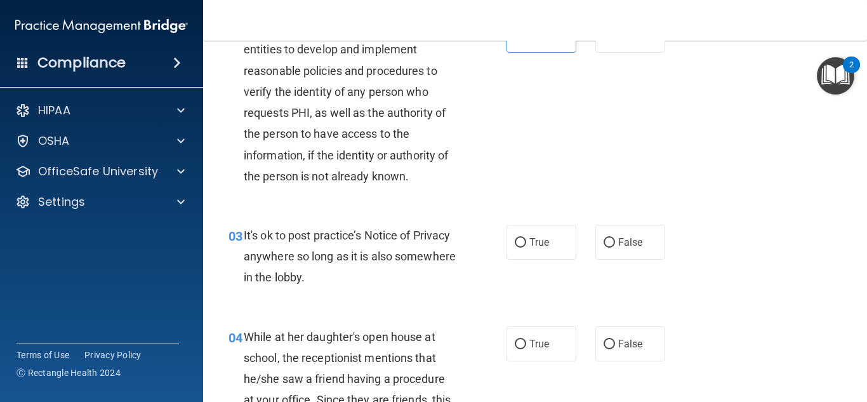
scroll to position [211, 0]
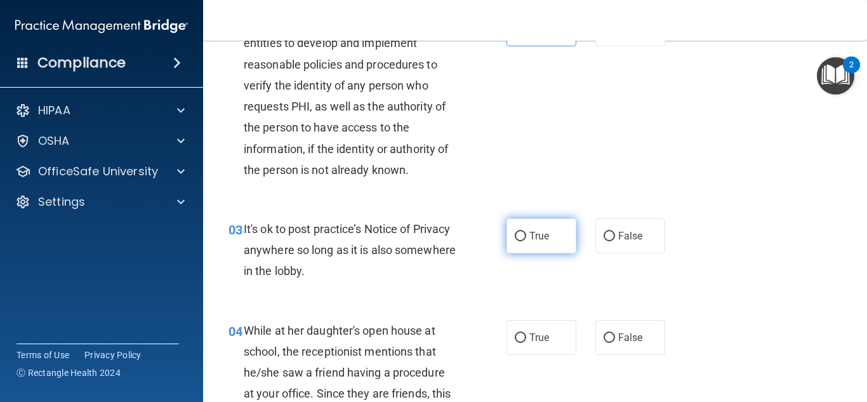
click at [520, 227] on label "True" at bounding box center [541, 235] width 70 height 35
click at [520, 232] on input "True" at bounding box center [519, 237] width 11 height 10
radio input "true"
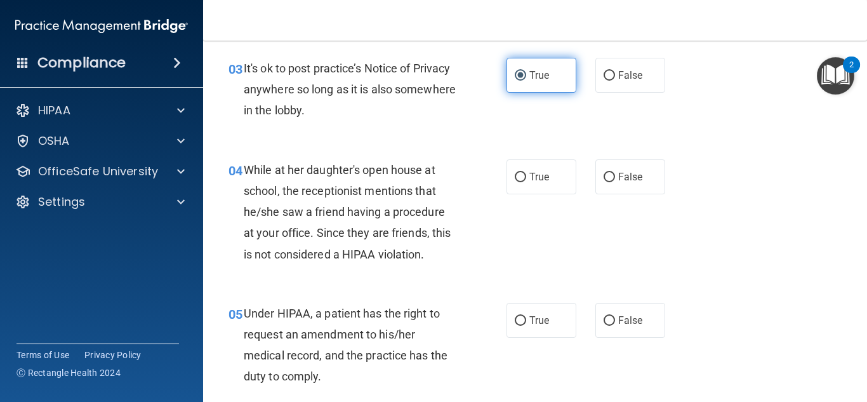
scroll to position [368, 0]
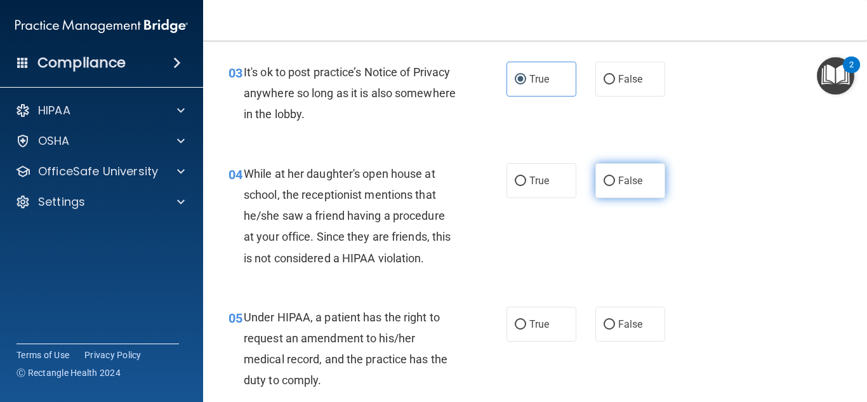
click at [615, 181] on label "False" at bounding box center [630, 180] width 70 height 35
click at [615, 181] on input "False" at bounding box center [608, 181] width 11 height 10
radio input "true"
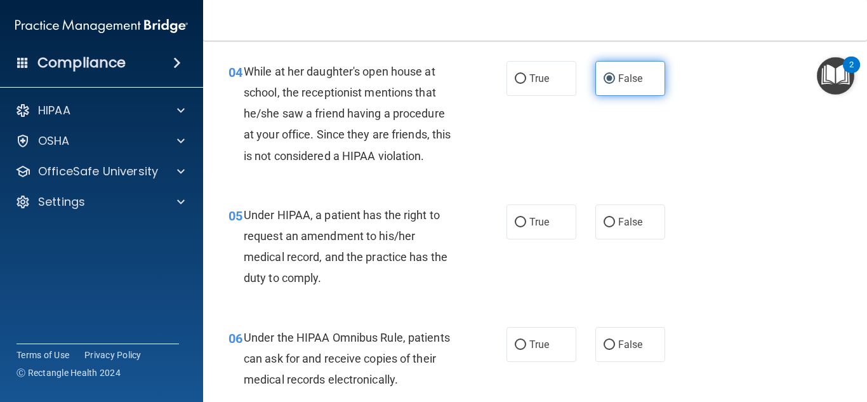
scroll to position [492, 0]
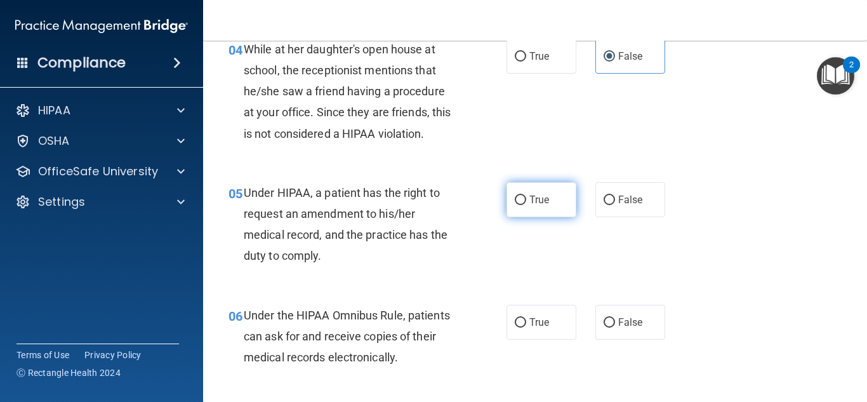
click at [551, 196] on label "True" at bounding box center [541, 199] width 70 height 35
click at [526, 196] on input "True" at bounding box center [519, 200] width 11 height 10
radio input "true"
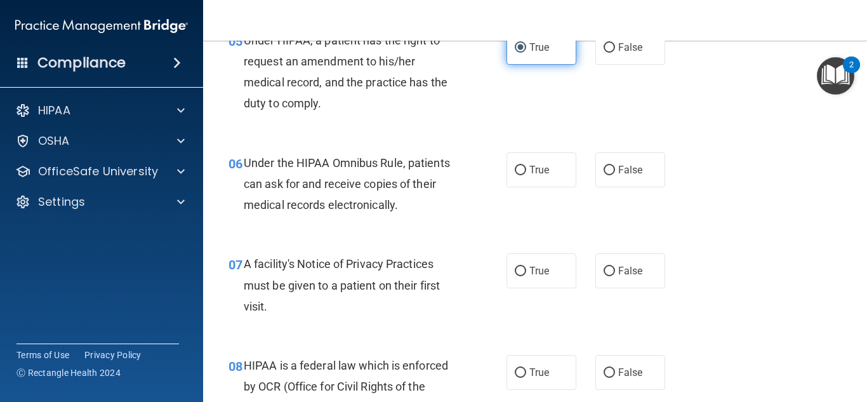
scroll to position [641, 0]
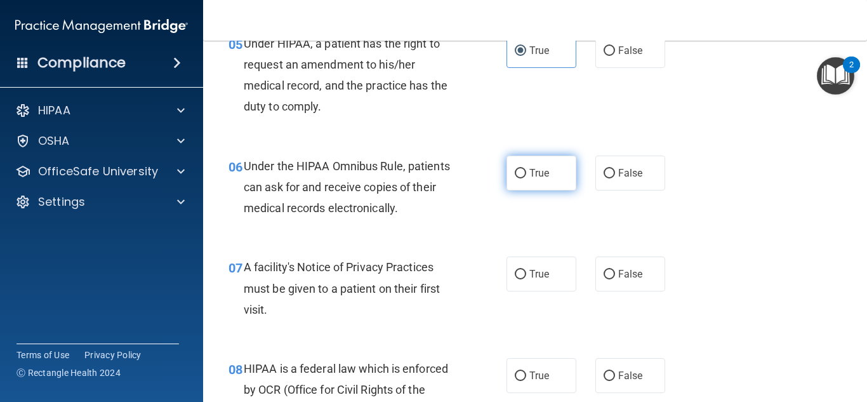
click at [529, 166] on label "True" at bounding box center [541, 172] width 70 height 35
click at [526, 169] on input "True" at bounding box center [519, 174] width 11 height 10
radio input "true"
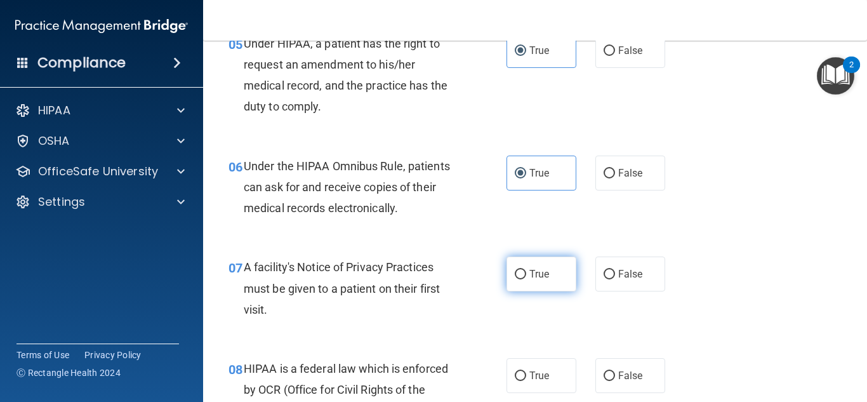
click at [532, 266] on label "True" at bounding box center [541, 273] width 70 height 35
click at [526, 270] on input "True" at bounding box center [519, 275] width 11 height 10
radio input "true"
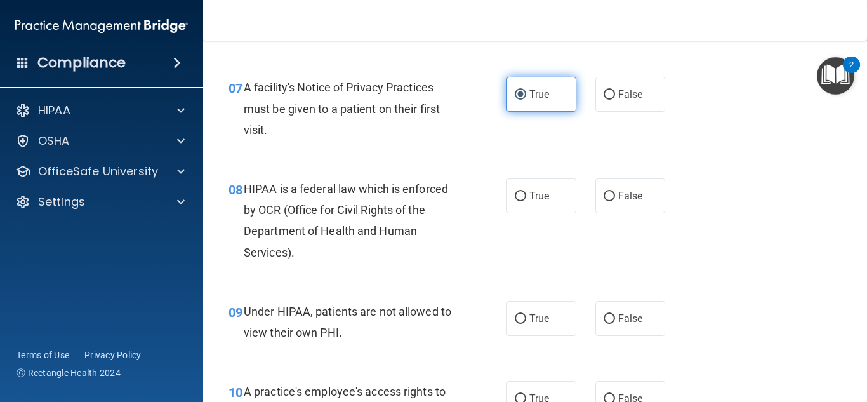
scroll to position [816, 0]
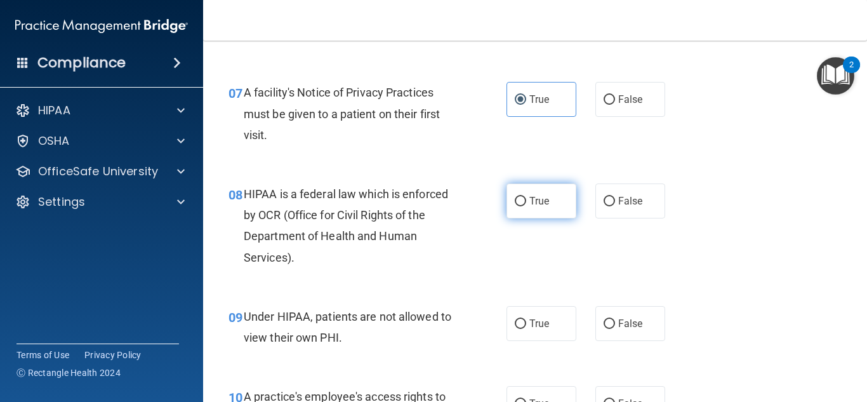
click at [549, 193] on label "True" at bounding box center [541, 200] width 70 height 35
click at [526, 197] on input "True" at bounding box center [519, 202] width 11 height 10
radio input "true"
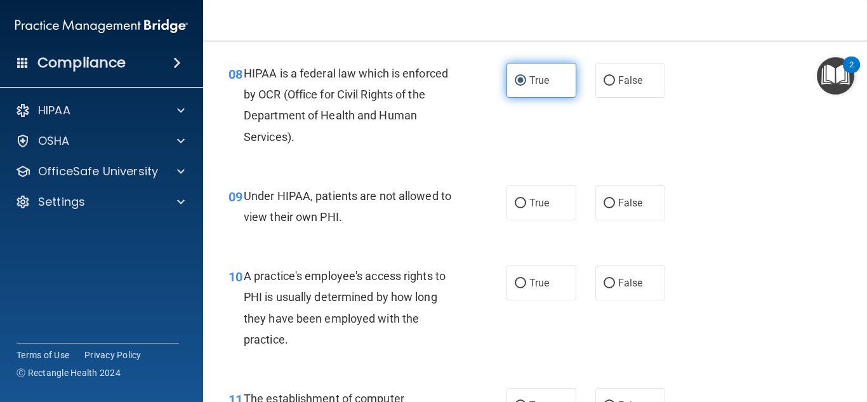
scroll to position [934, 0]
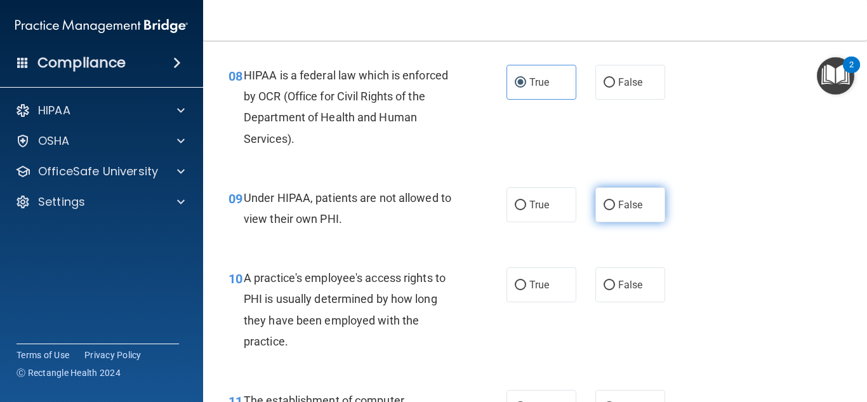
click at [626, 216] on label "False" at bounding box center [630, 204] width 70 height 35
click at [615, 210] on input "False" at bounding box center [608, 205] width 11 height 10
radio input "true"
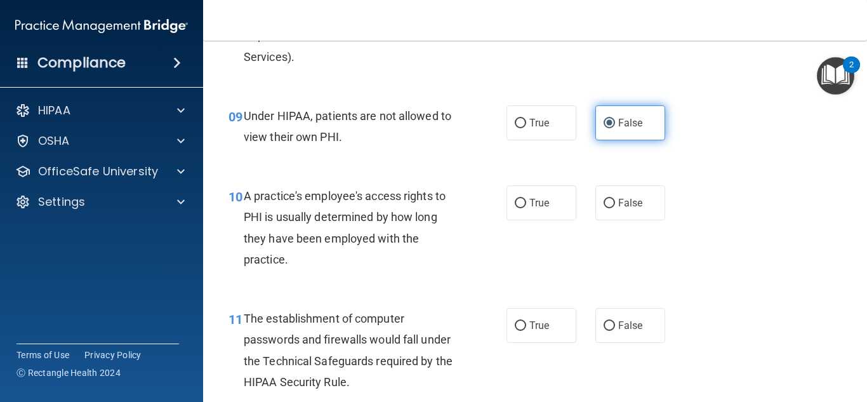
scroll to position [1014, 0]
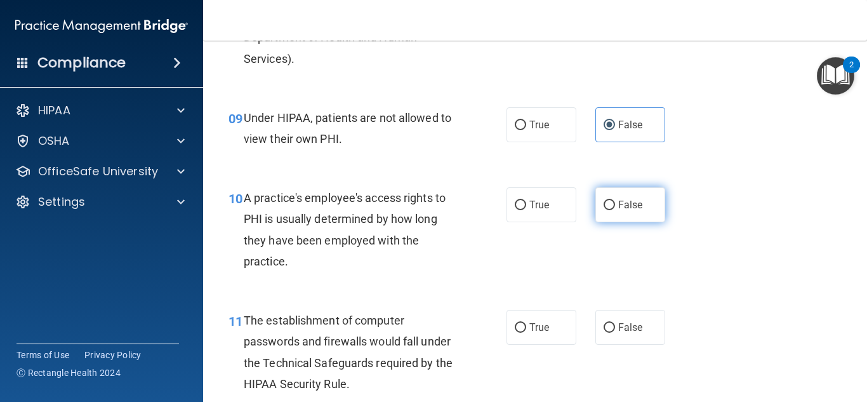
click at [606, 214] on label "False" at bounding box center [630, 204] width 70 height 35
click at [606, 210] on input "False" at bounding box center [608, 205] width 11 height 10
radio input "true"
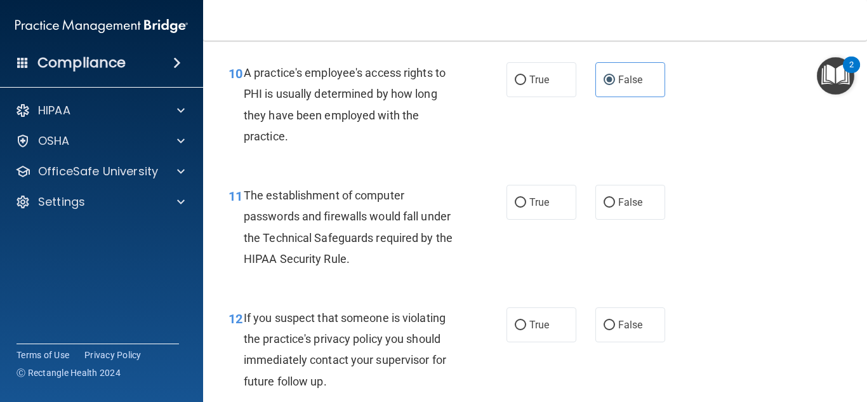
scroll to position [1138, 0]
click at [558, 211] on label "True" at bounding box center [541, 203] width 70 height 35
click at [526, 209] on input "True" at bounding box center [519, 204] width 11 height 10
radio input "true"
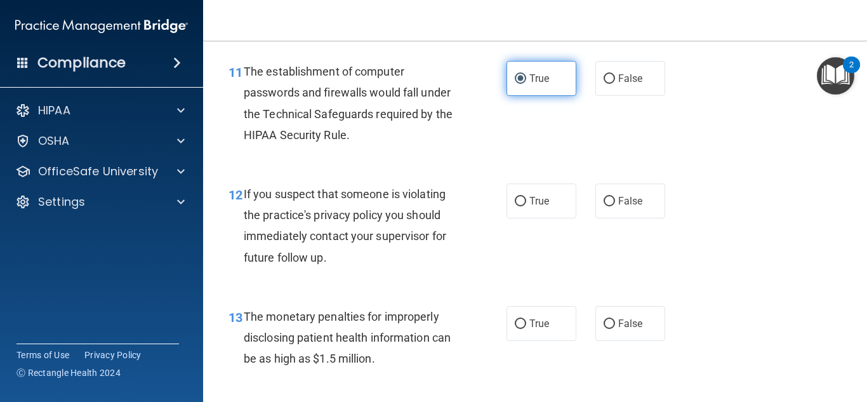
scroll to position [1260, 0]
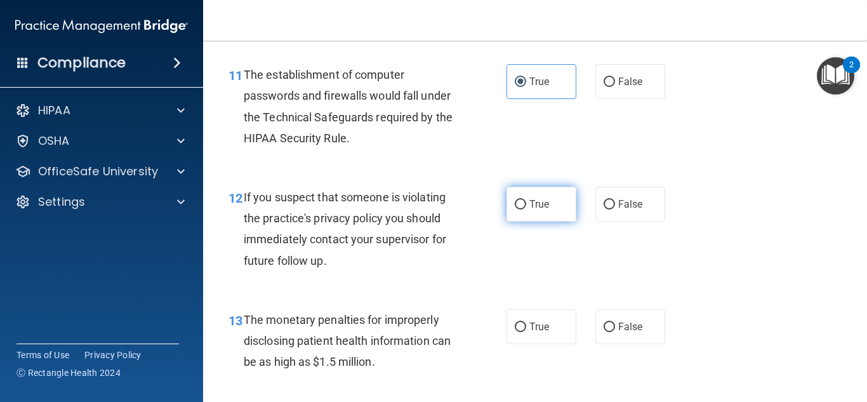
click at [562, 208] on label "True" at bounding box center [541, 204] width 70 height 35
click at [526, 208] on input "True" at bounding box center [519, 205] width 11 height 10
radio input "true"
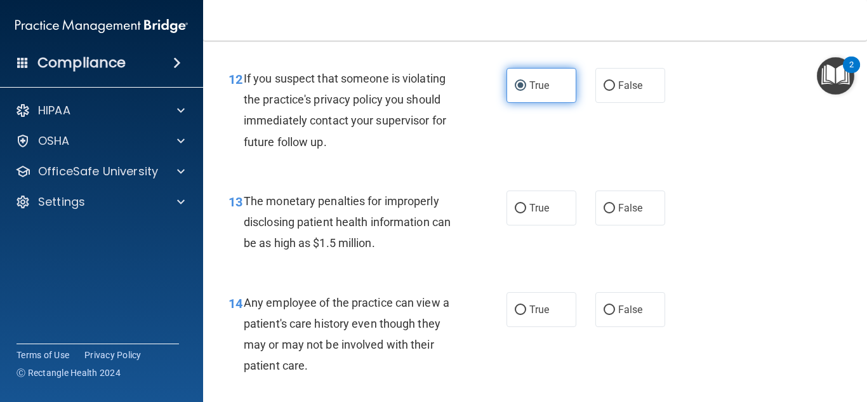
scroll to position [1380, 0]
click at [562, 208] on label "True" at bounding box center [541, 206] width 70 height 35
click at [526, 208] on input "True" at bounding box center [519, 207] width 11 height 10
radio input "true"
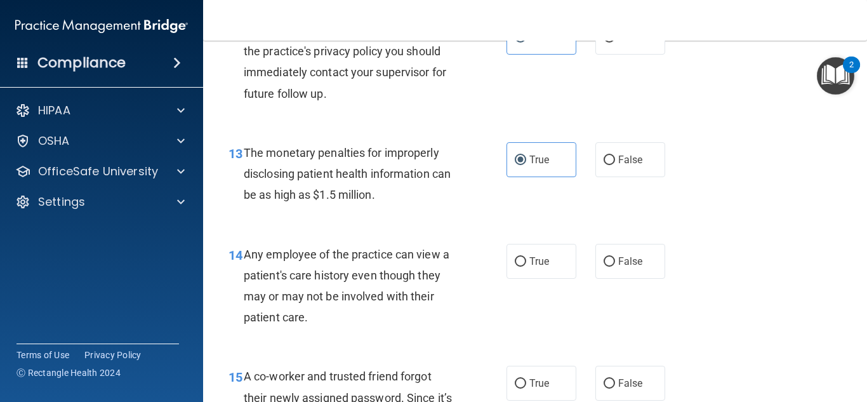
scroll to position [1425, 0]
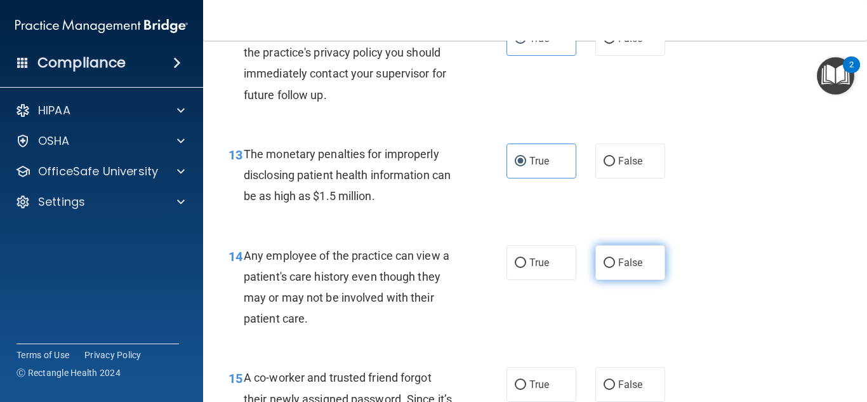
click at [615, 261] on label "False" at bounding box center [630, 262] width 70 height 35
click at [615, 261] on input "False" at bounding box center [608, 263] width 11 height 10
radio input "true"
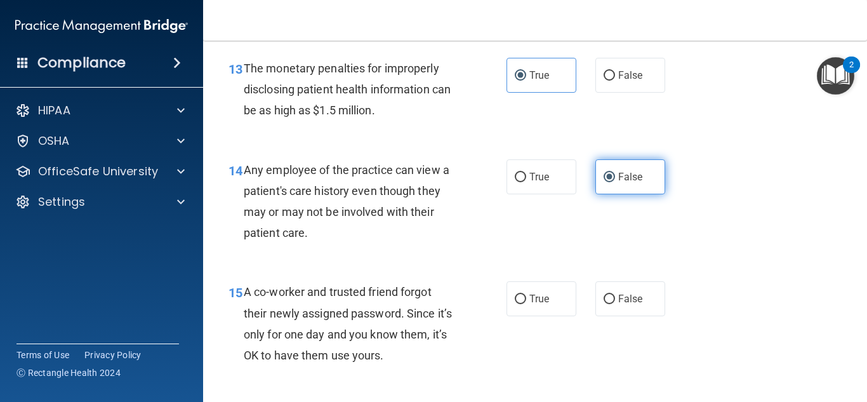
scroll to position [1510, 0]
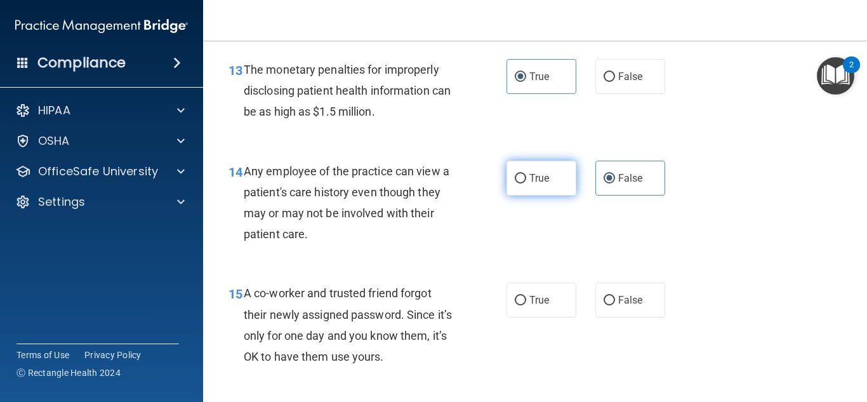
click at [553, 190] on label "True" at bounding box center [541, 177] width 70 height 35
click at [526, 183] on input "True" at bounding box center [519, 179] width 11 height 10
radio input "true"
radio input "false"
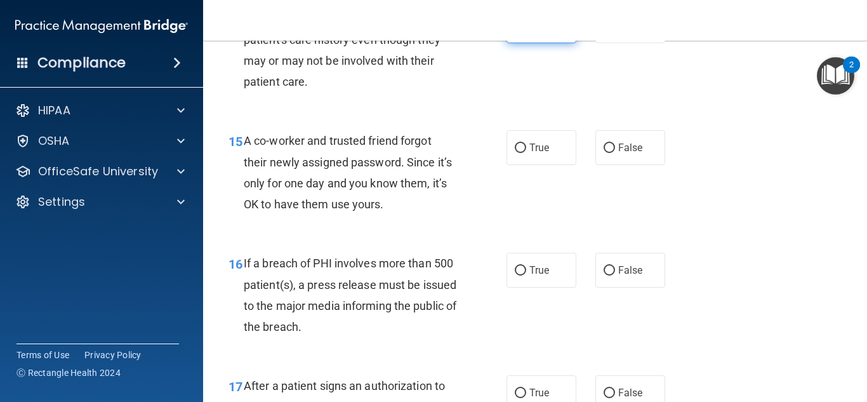
scroll to position [1659, 0]
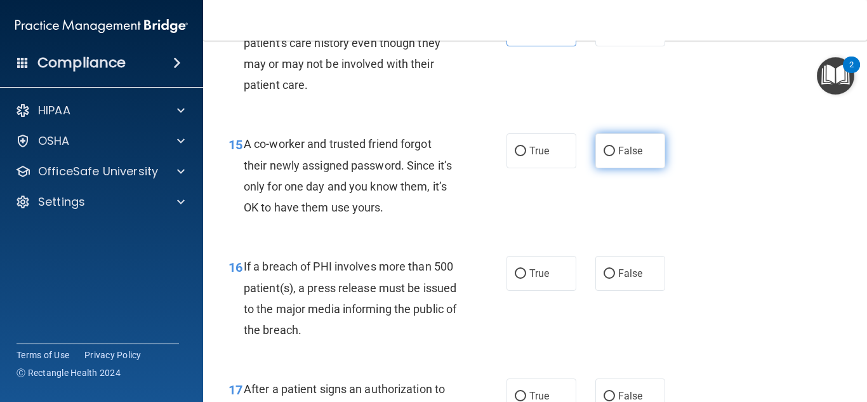
click at [614, 155] on input "False" at bounding box center [608, 152] width 11 height 10
radio input "true"
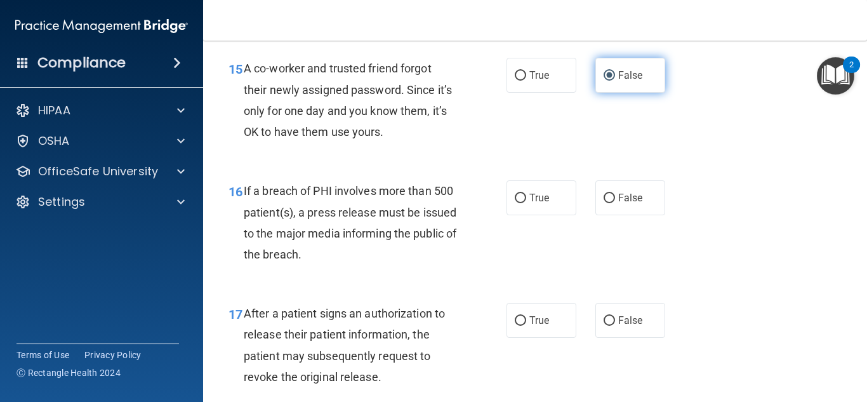
scroll to position [1734, 0]
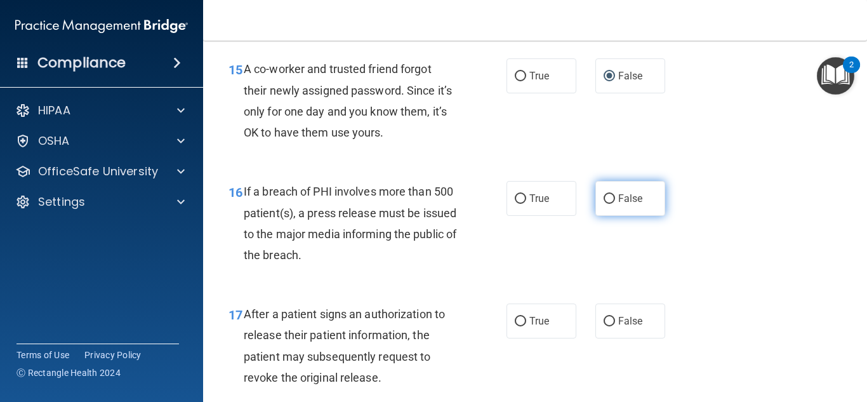
click at [633, 192] on span "False" at bounding box center [630, 198] width 25 height 12
click at [615, 194] on input "False" at bounding box center [608, 199] width 11 height 10
radio input "true"
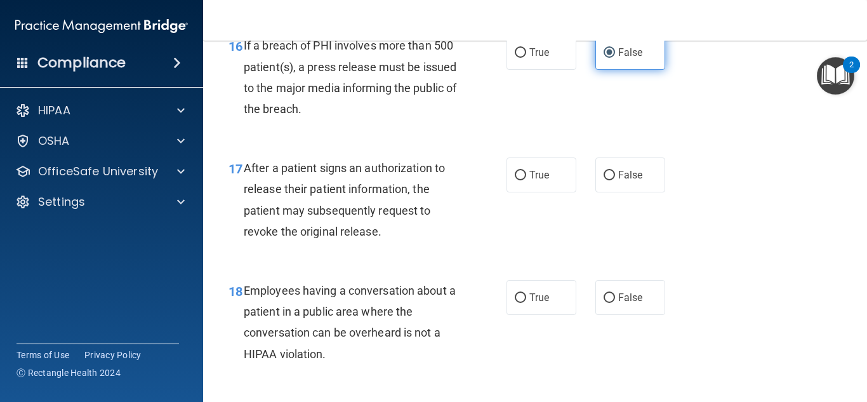
scroll to position [1877, 0]
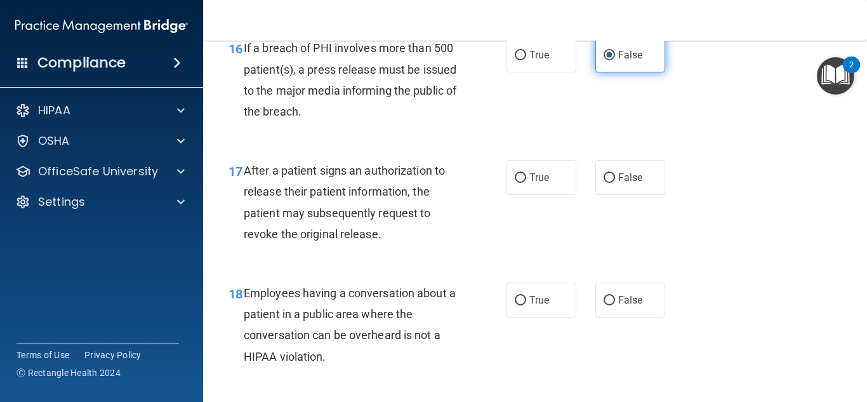
click at [633, 194] on label "False" at bounding box center [630, 177] width 70 height 35
click at [615, 183] on input "False" at bounding box center [608, 178] width 11 height 10
radio input "true"
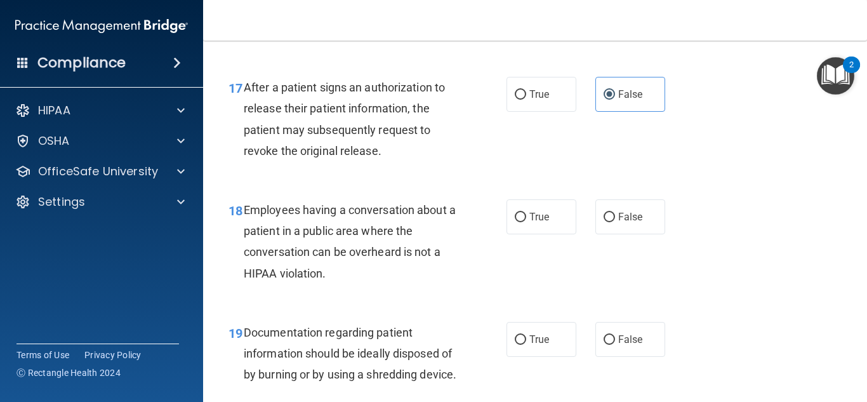
scroll to position [1961, 0]
click at [641, 204] on label "False" at bounding box center [630, 216] width 70 height 35
click at [615, 212] on input "False" at bounding box center [608, 217] width 11 height 10
radio input "true"
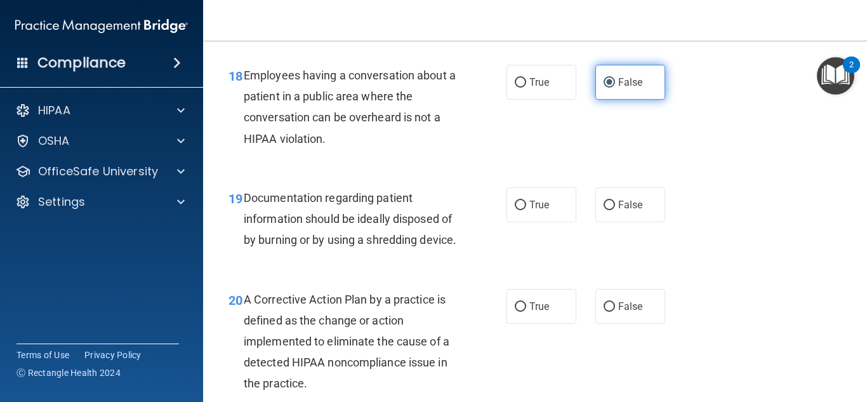
scroll to position [2093, 0]
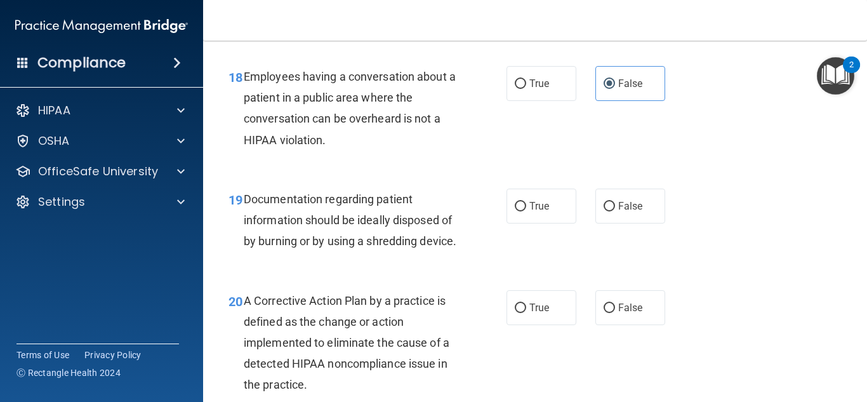
click at [577, 212] on div "True False" at bounding box center [589, 205] width 167 height 35
click at [554, 212] on label "True" at bounding box center [541, 205] width 70 height 35
click at [526, 211] on input "True" at bounding box center [519, 207] width 11 height 10
radio input "true"
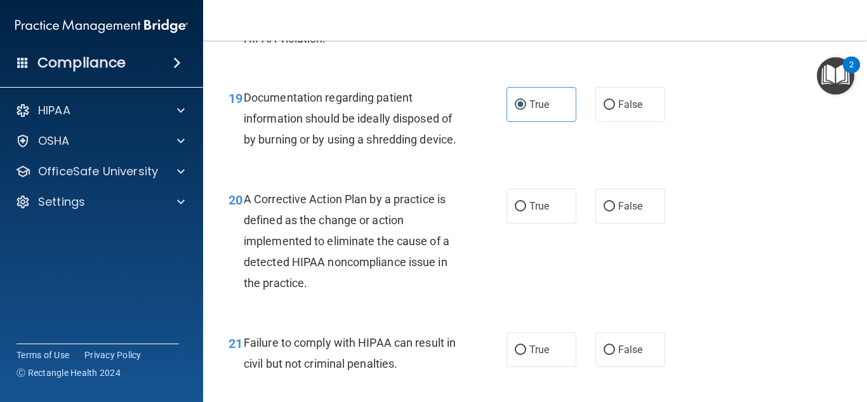
scroll to position [2213, 0]
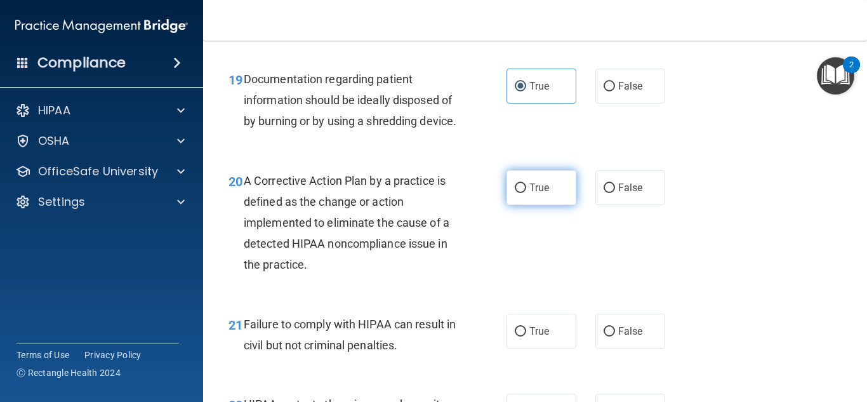
click at [537, 205] on label "True" at bounding box center [541, 187] width 70 height 35
click at [526, 193] on input "True" at bounding box center [519, 188] width 11 height 10
radio input "true"
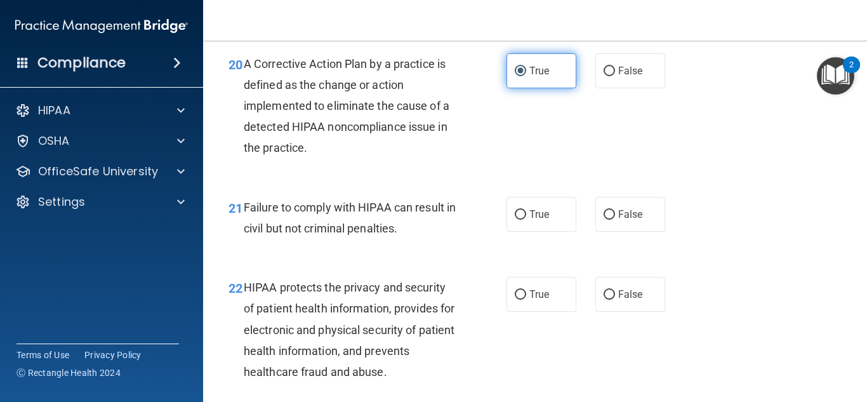
scroll to position [2338, 0]
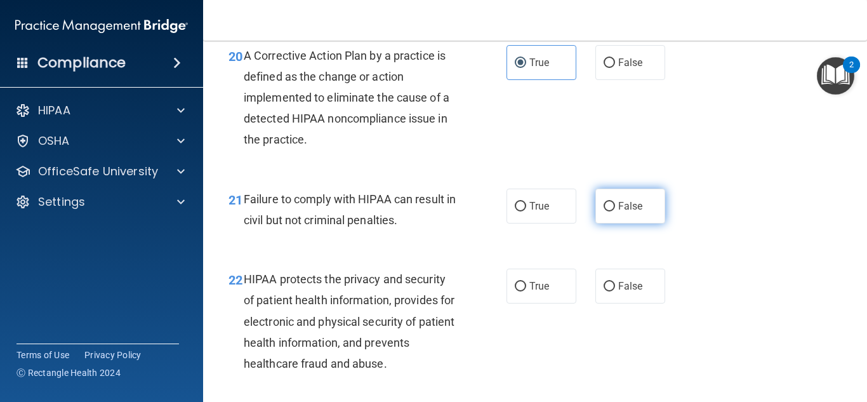
click at [612, 211] on input "False" at bounding box center [608, 207] width 11 height 10
radio input "true"
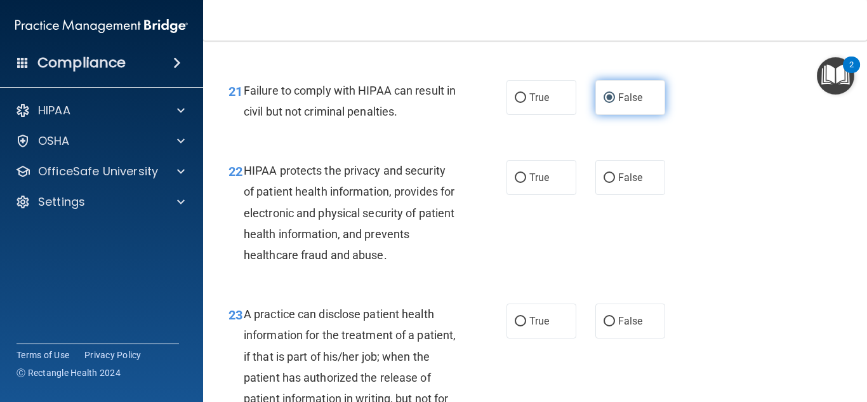
scroll to position [2449, 0]
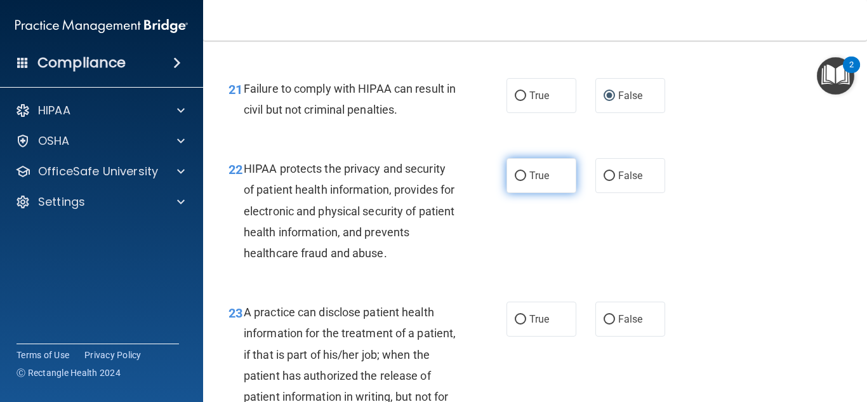
click at [562, 193] on label "True" at bounding box center [541, 175] width 70 height 35
click at [526, 181] on input "True" at bounding box center [519, 176] width 11 height 10
radio input "true"
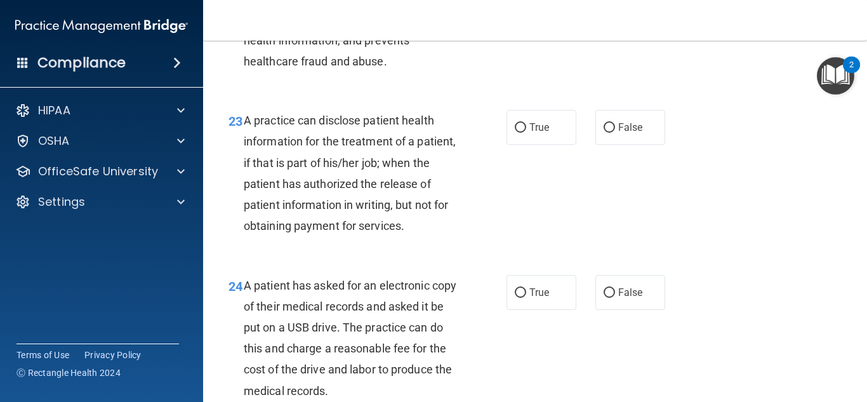
scroll to position [2641, 0]
click at [570, 138] on label "True" at bounding box center [541, 126] width 70 height 35
click at [526, 132] on input "True" at bounding box center [519, 127] width 11 height 10
radio input "true"
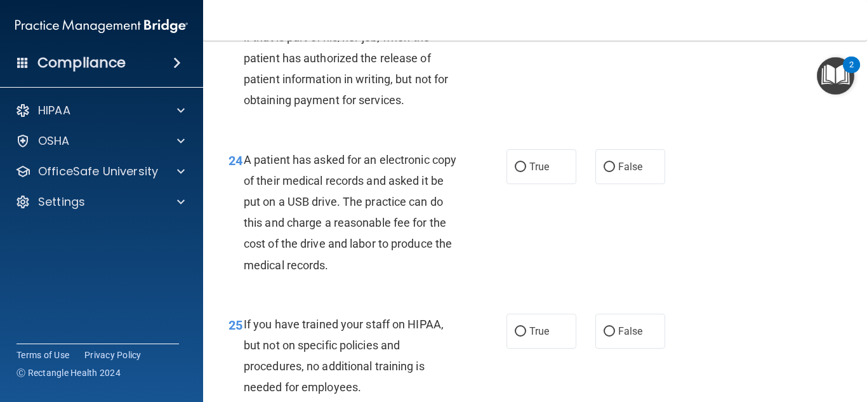
scroll to position [2767, 0]
click at [633, 172] on span "False" at bounding box center [630, 166] width 25 height 12
click at [615, 171] on input "False" at bounding box center [608, 167] width 11 height 10
radio input "true"
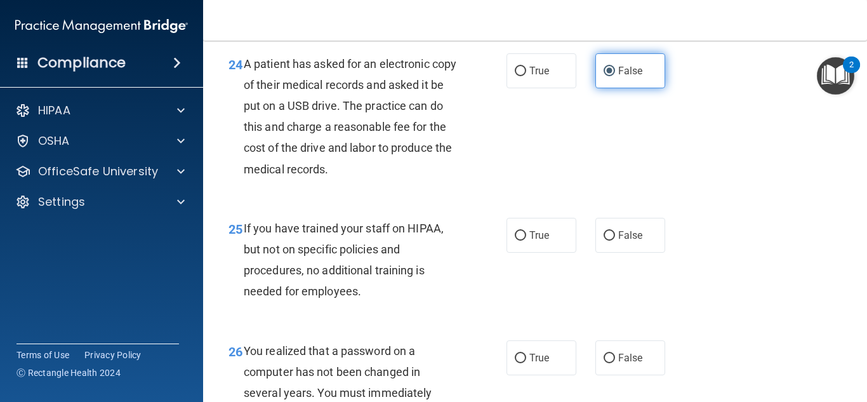
scroll to position [2863, 0]
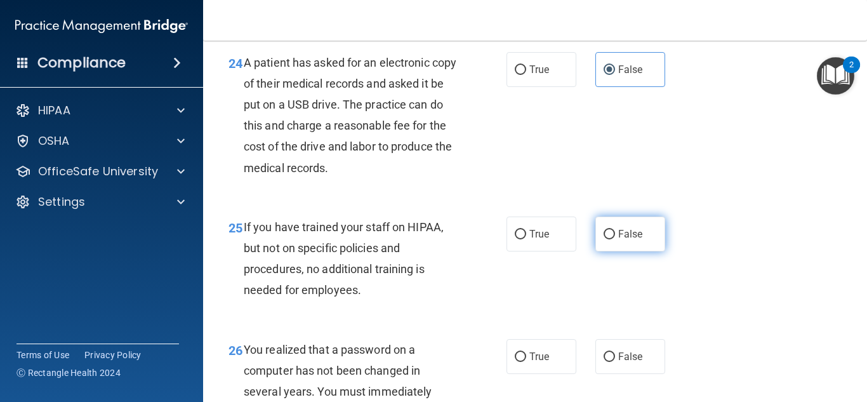
click at [608, 239] on input "False" at bounding box center [608, 235] width 11 height 10
radio input "true"
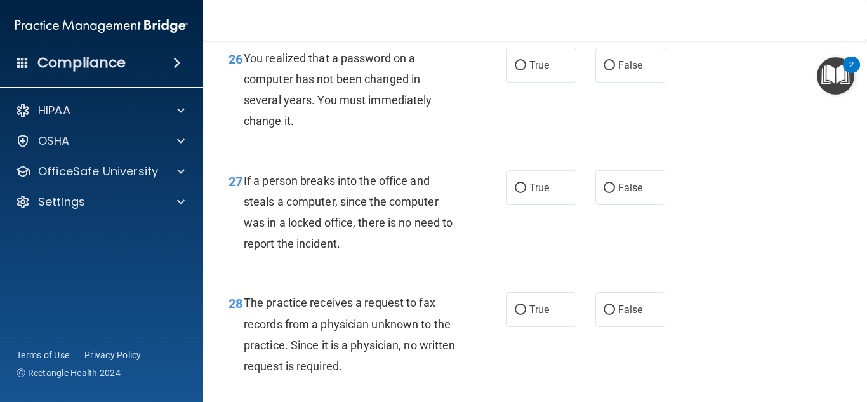
scroll to position [3155, 0]
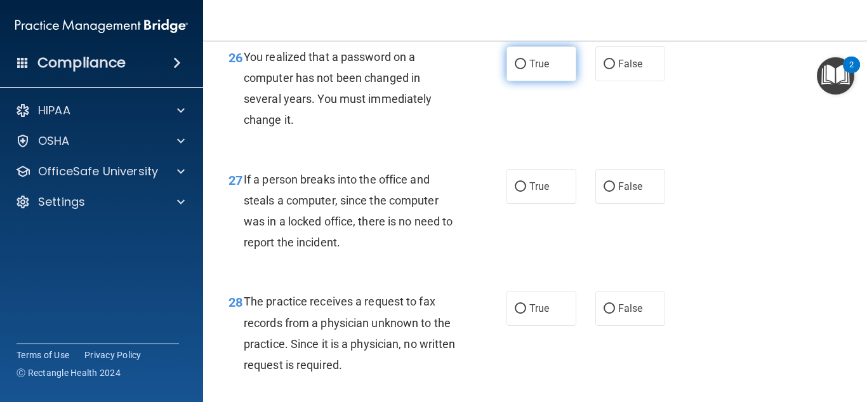
click at [563, 81] on label "True" at bounding box center [541, 63] width 70 height 35
click at [526, 69] on input "True" at bounding box center [519, 65] width 11 height 10
radio input "true"
click at [603, 192] on input "False" at bounding box center [608, 187] width 11 height 10
radio input "true"
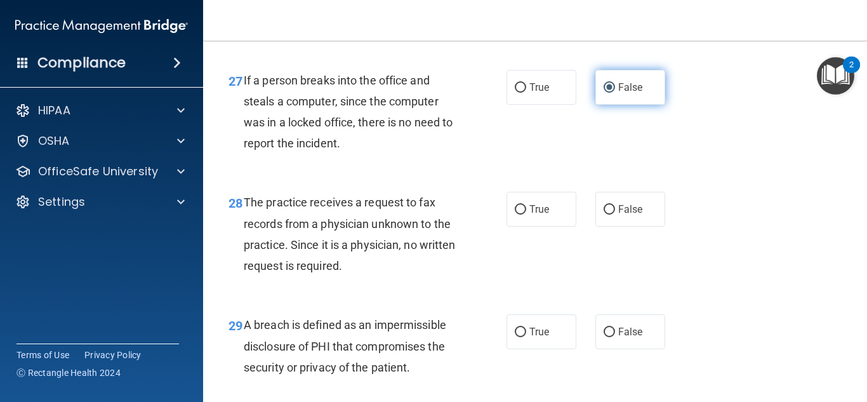
scroll to position [3255, 0]
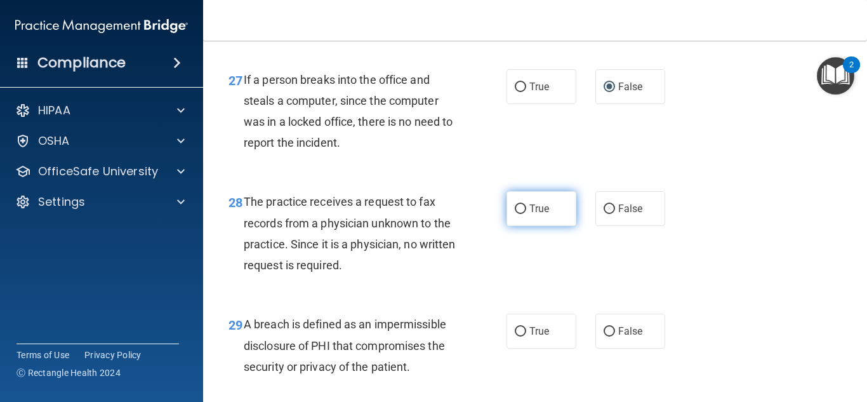
click at [558, 223] on label "True" at bounding box center [541, 208] width 70 height 35
click at [526, 214] on input "True" at bounding box center [519, 209] width 11 height 10
radio input "true"
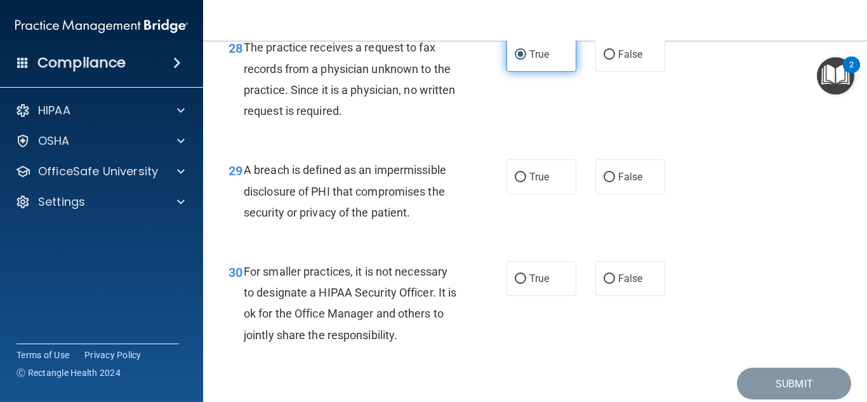
scroll to position [3410, 0]
click at [543, 193] on label "True" at bounding box center [541, 176] width 70 height 35
click at [526, 181] on input "True" at bounding box center [519, 177] width 11 height 10
radio input "true"
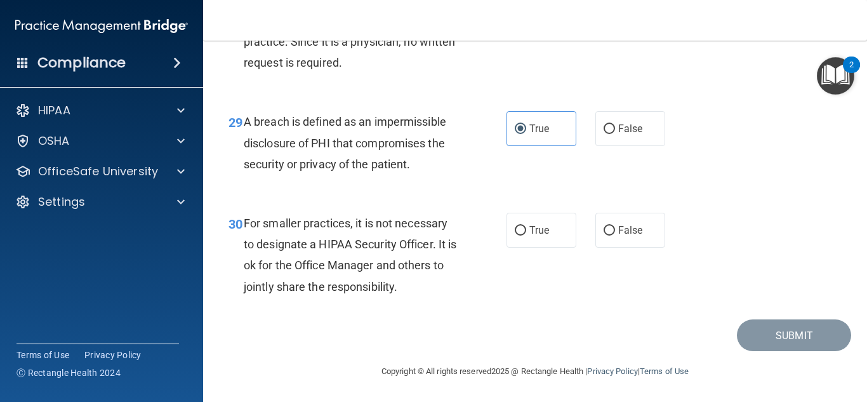
scroll to position [3479, 0]
click at [543, 238] on label "True" at bounding box center [541, 230] width 70 height 35
click at [526, 235] on input "True" at bounding box center [519, 231] width 11 height 10
radio input "true"
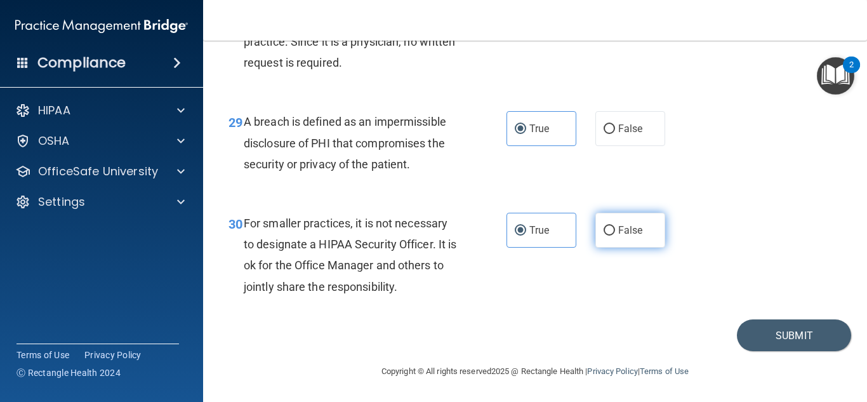
click at [617, 225] on label "False" at bounding box center [630, 230] width 70 height 35
click at [615, 226] on input "False" at bounding box center [608, 231] width 11 height 10
radio input "true"
radio input "false"
click at [754, 331] on button "Submit" at bounding box center [794, 335] width 114 height 32
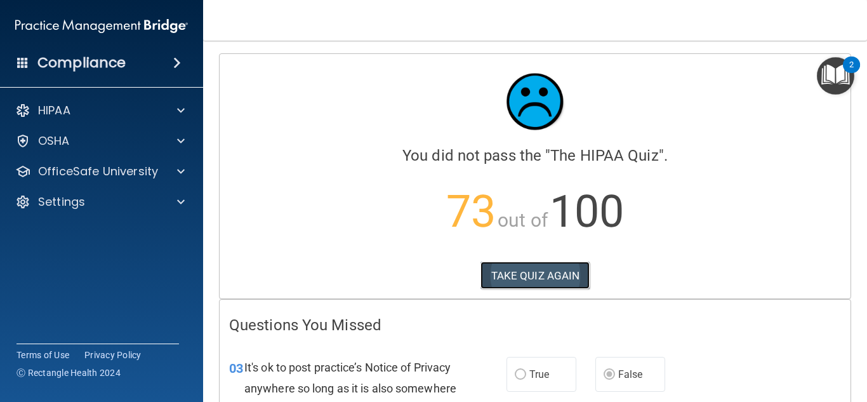
click at [530, 282] on button "TAKE QUIZ AGAIN" at bounding box center [535, 275] width 110 height 28
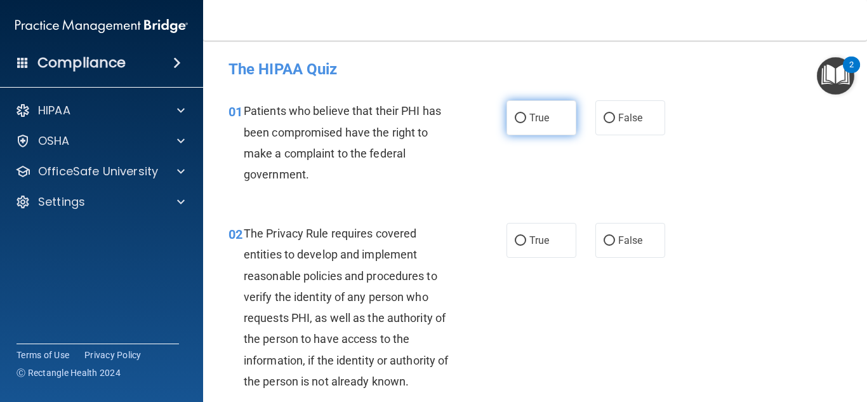
click at [549, 128] on label "True" at bounding box center [541, 117] width 70 height 35
click at [526, 123] on input "True" at bounding box center [519, 119] width 11 height 10
radio input "true"
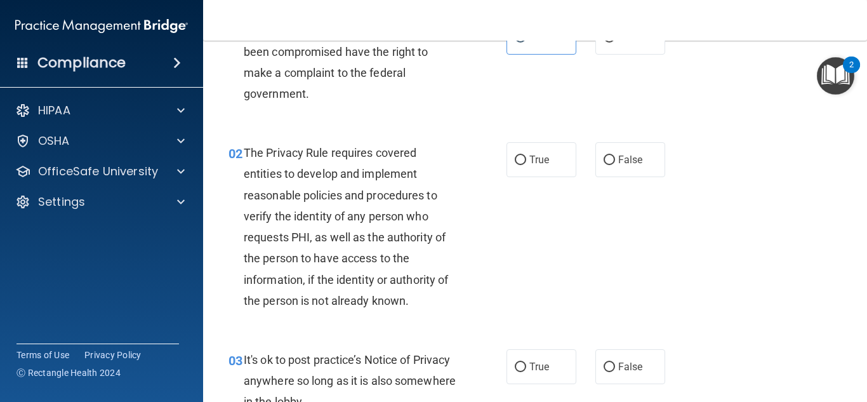
scroll to position [81, 0]
click at [526, 155] on label "True" at bounding box center [541, 158] width 70 height 35
click at [526, 155] on input "True" at bounding box center [519, 160] width 11 height 10
radio input "true"
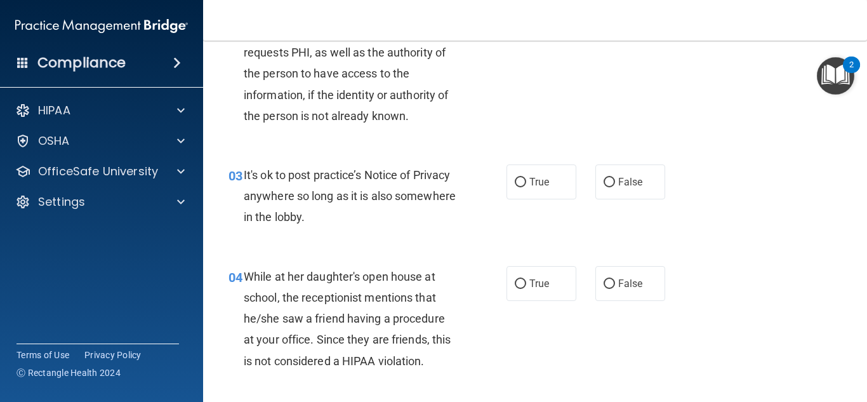
scroll to position [265, 0]
click at [525, 197] on label "True" at bounding box center [541, 182] width 70 height 35
click at [525, 188] on input "True" at bounding box center [519, 183] width 11 height 10
radio input "true"
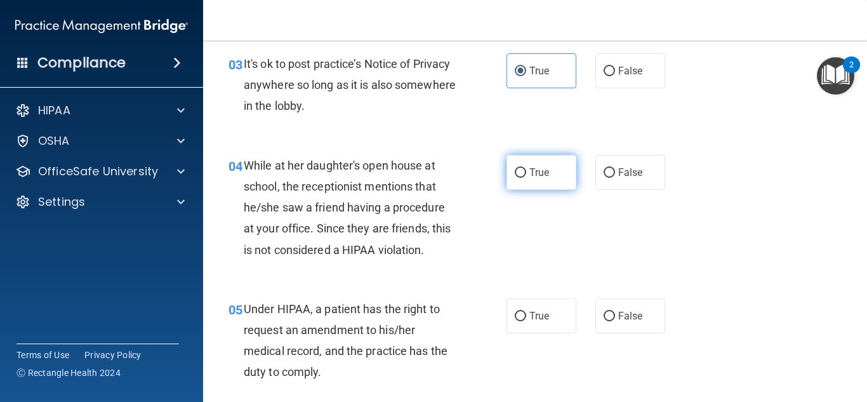
scroll to position [370, 0]
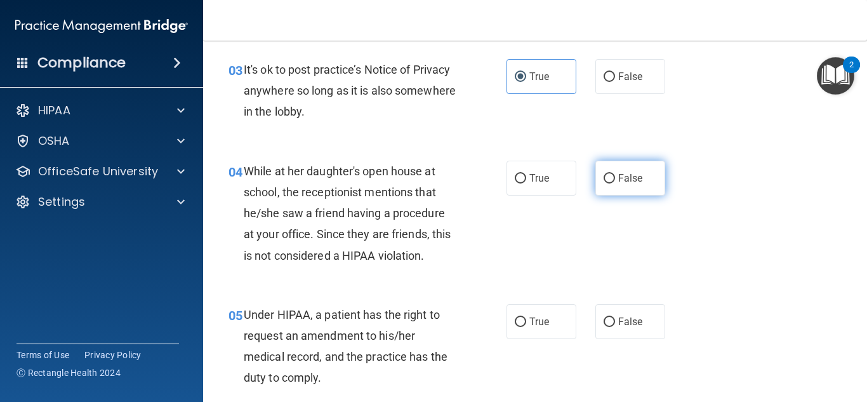
click at [598, 176] on label "False" at bounding box center [630, 177] width 70 height 35
click at [603, 176] on input "False" at bounding box center [608, 179] width 11 height 10
radio input "true"
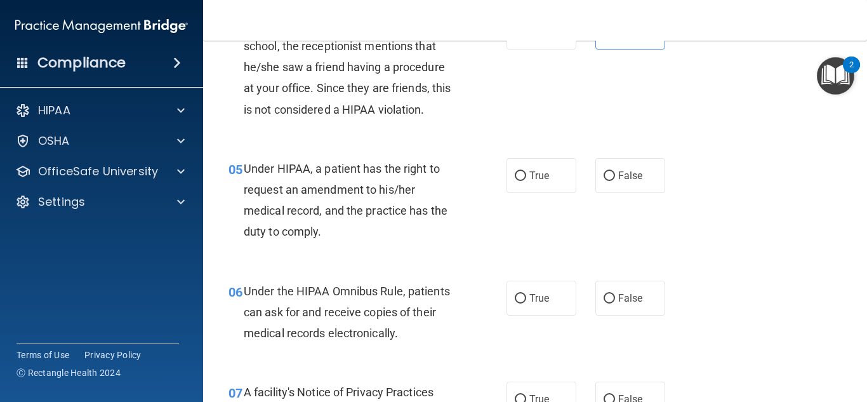
scroll to position [516, 0]
click at [538, 192] on label "True" at bounding box center [541, 176] width 70 height 35
click at [526, 181] on input "True" at bounding box center [519, 177] width 11 height 10
radio input "true"
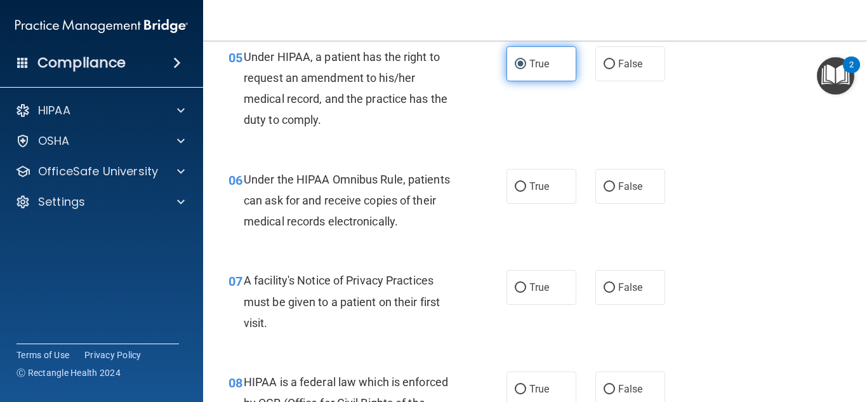
scroll to position [627, 0]
click at [538, 192] on span "True" at bounding box center [539, 187] width 20 height 12
click at [526, 192] on input "True" at bounding box center [519, 188] width 11 height 10
radio input "true"
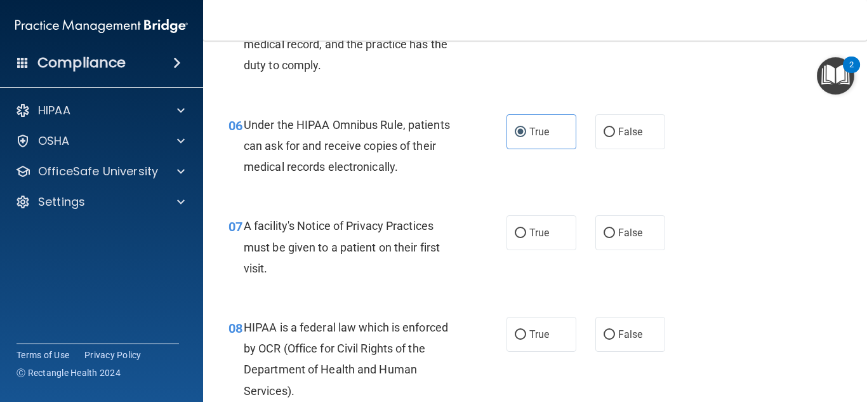
scroll to position [684, 0]
click at [539, 223] on label "True" at bounding box center [541, 231] width 70 height 35
click at [526, 227] on input "True" at bounding box center [519, 232] width 11 height 10
radio input "true"
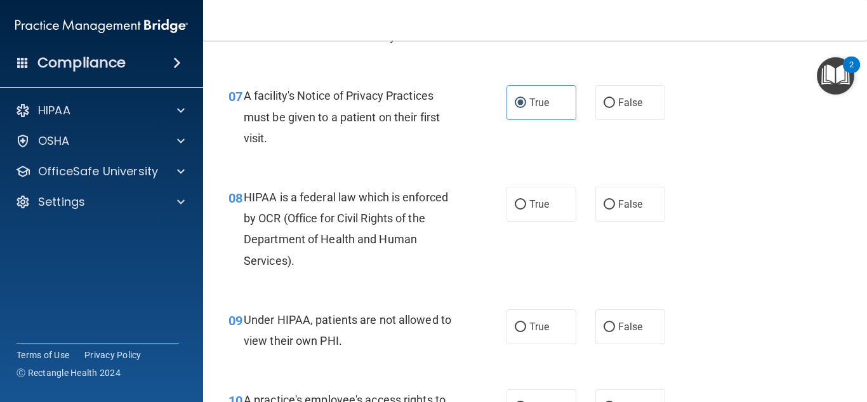
scroll to position [818, 0]
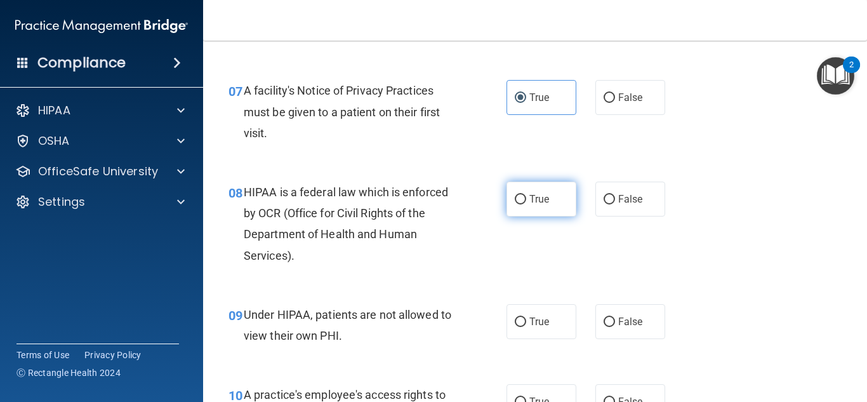
click at [539, 211] on label "True" at bounding box center [541, 198] width 70 height 35
click at [526, 204] on input "True" at bounding box center [519, 200] width 11 height 10
radio input "true"
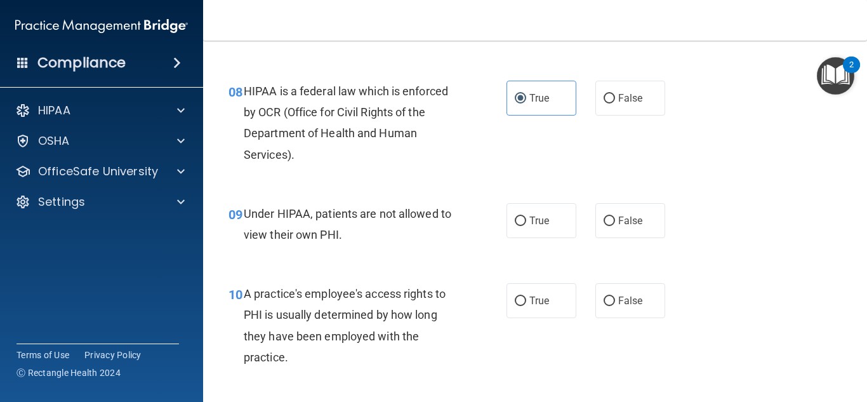
scroll to position [927, 0]
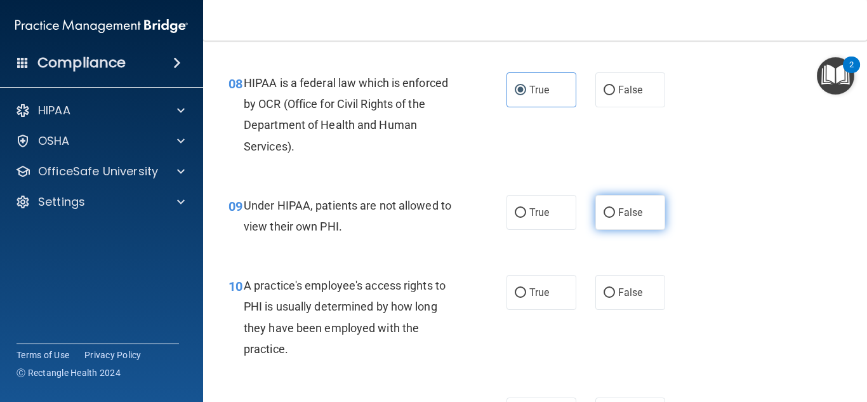
click at [618, 214] on span "False" at bounding box center [630, 212] width 25 height 12
click at [615, 214] on input "False" at bounding box center [608, 213] width 11 height 10
radio input "true"
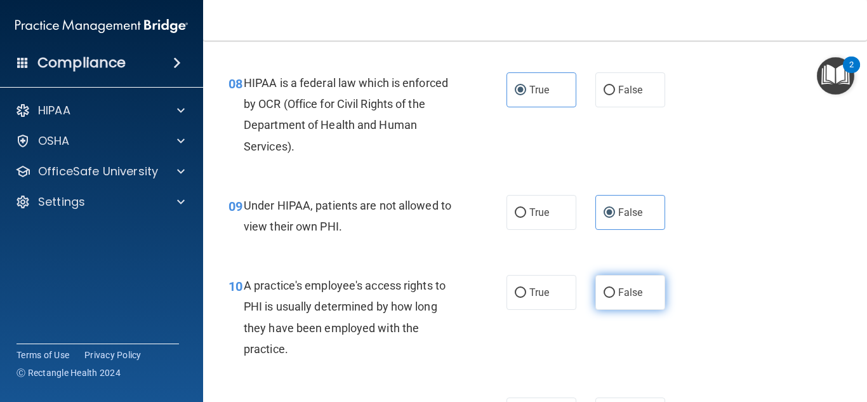
click at [598, 293] on label "False" at bounding box center [630, 292] width 70 height 35
click at [603, 293] on input "False" at bounding box center [608, 293] width 11 height 10
radio input "true"
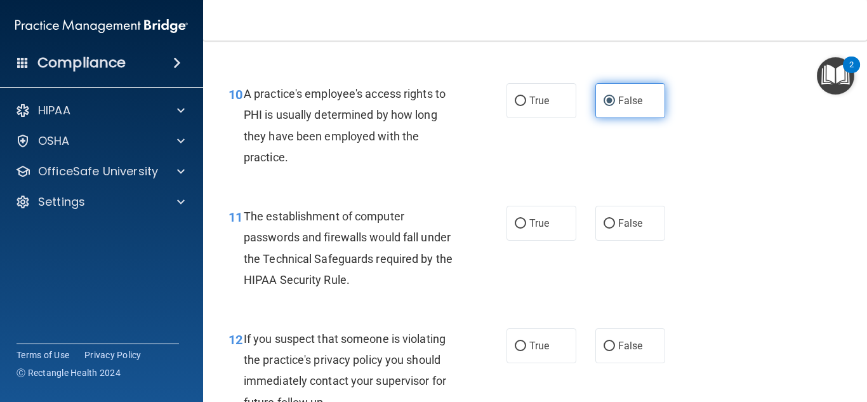
scroll to position [1119, 0]
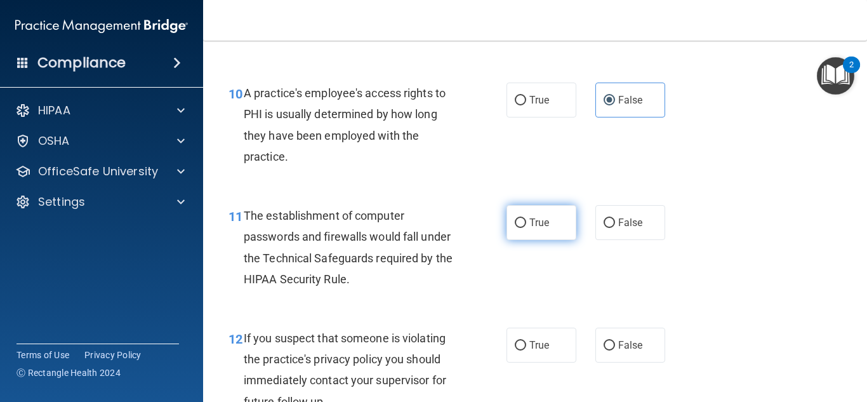
click at [541, 230] on label "True" at bounding box center [541, 222] width 70 height 35
click at [526, 228] on input "True" at bounding box center [519, 223] width 11 height 10
radio input "true"
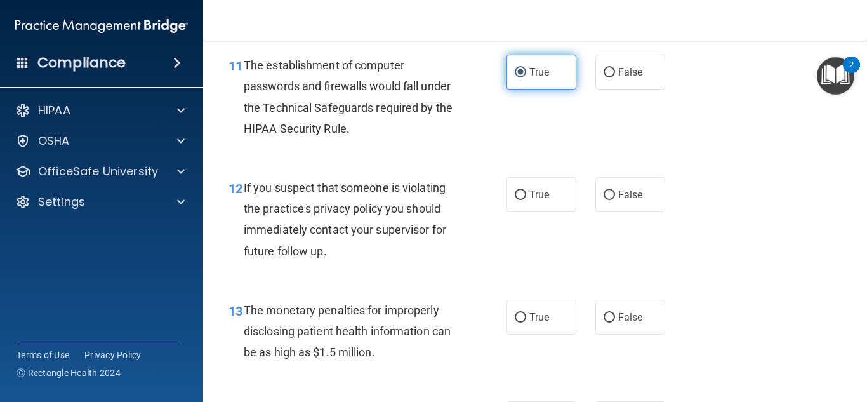
scroll to position [1269, 0]
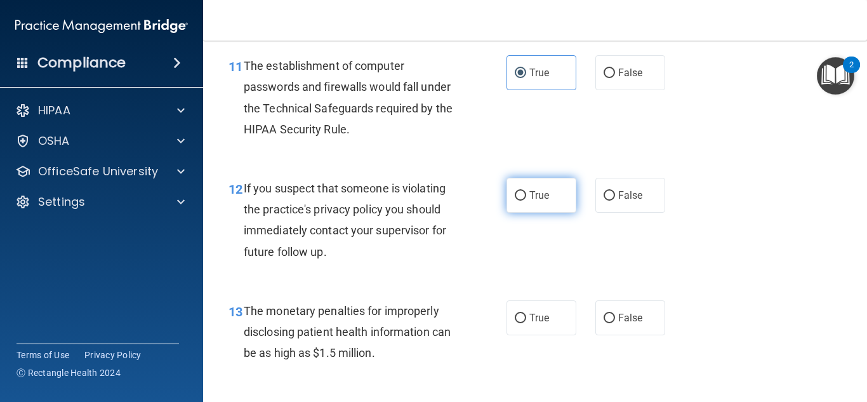
click at [531, 206] on label "True" at bounding box center [541, 195] width 70 height 35
click at [526, 200] on input "True" at bounding box center [519, 196] width 11 height 10
radio input "true"
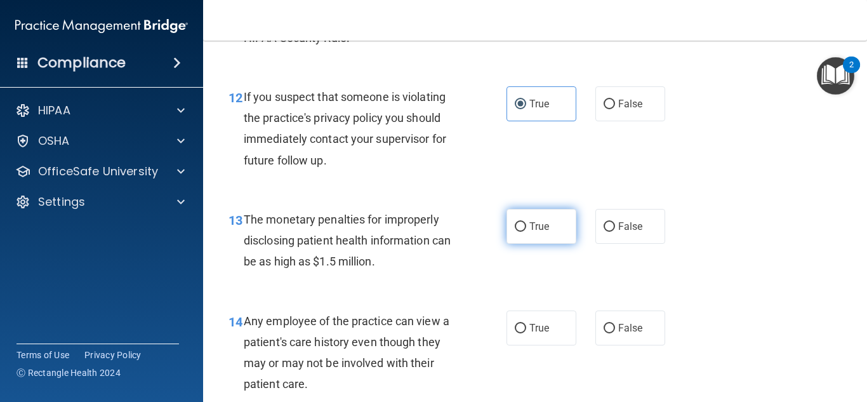
scroll to position [1364, 0]
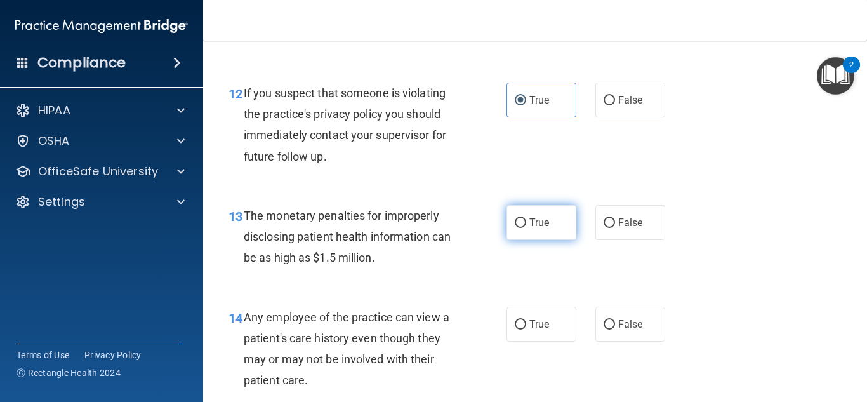
click at [531, 233] on label "True" at bounding box center [541, 222] width 70 height 35
click at [526, 228] on input "True" at bounding box center [519, 223] width 11 height 10
radio input "true"
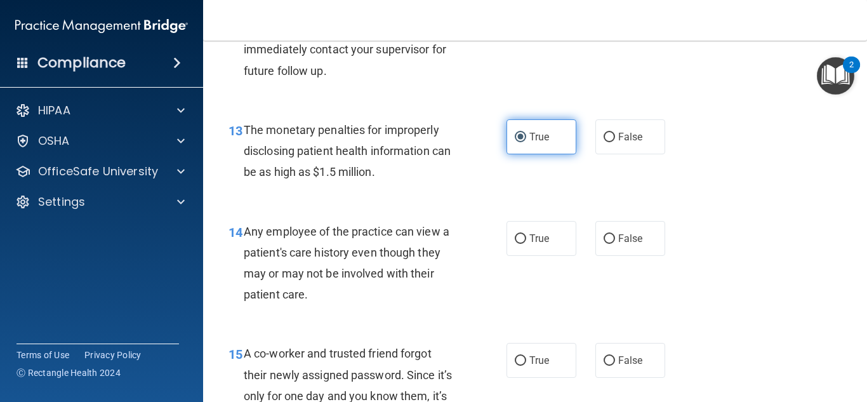
scroll to position [1447, 0]
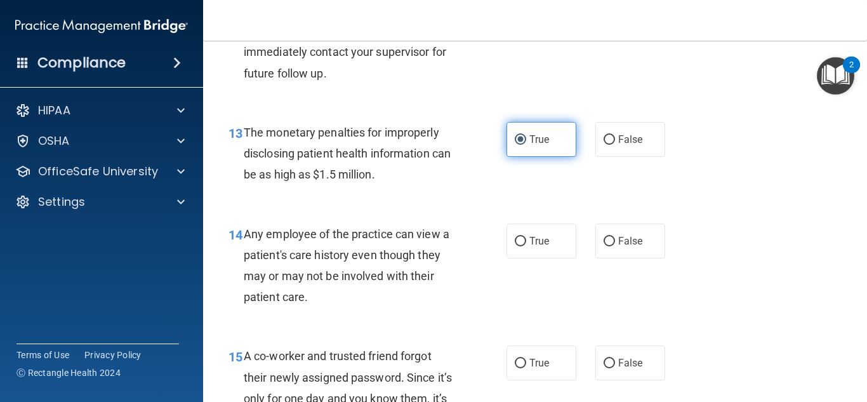
click at [531, 233] on label "True" at bounding box center [541, 240] width 70 height 35
click at [526, 237] on input "True" at bounding box center [519, 242] width 11 height 10
radio input "true"
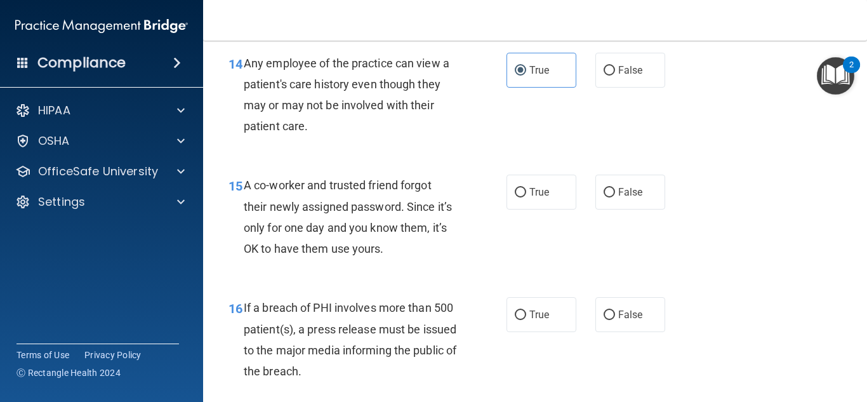
scroll to position [1620, 0]
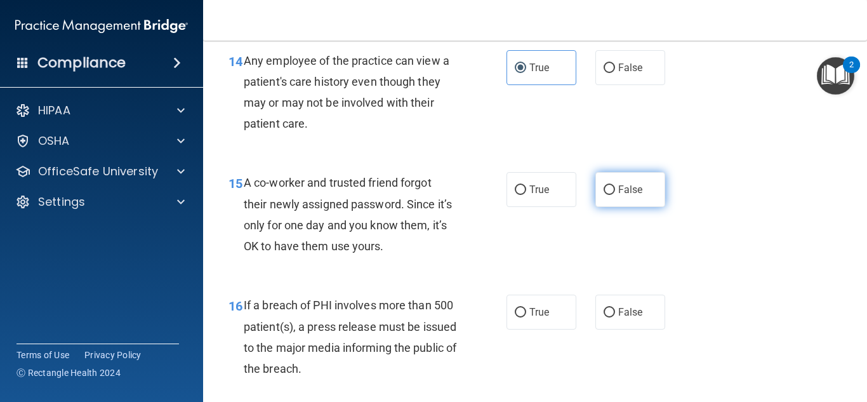
click at [641, 185] on span "False" at bounding box center [630, 189] width 25 height 12
click at [615, 185] on input "False" at bounding box center [608, 190] width 11 height 10
radio input "true"
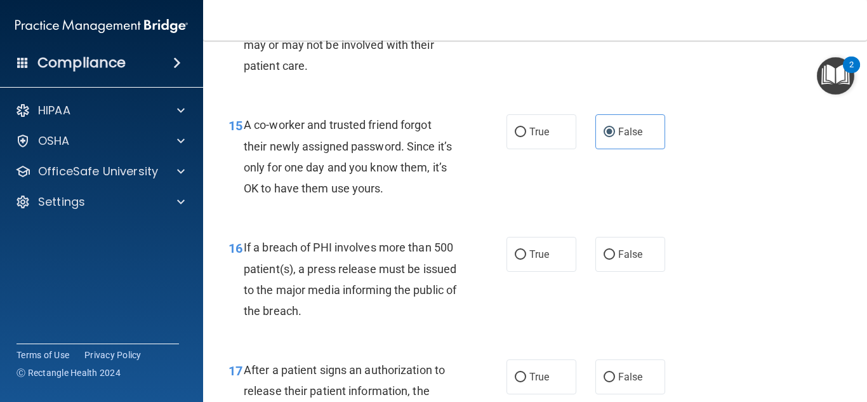
scroll to position [1679, 0]
click at [611, 254] on input "False" at bounding box center [608, 254] width 11 height 10
radio input "true"
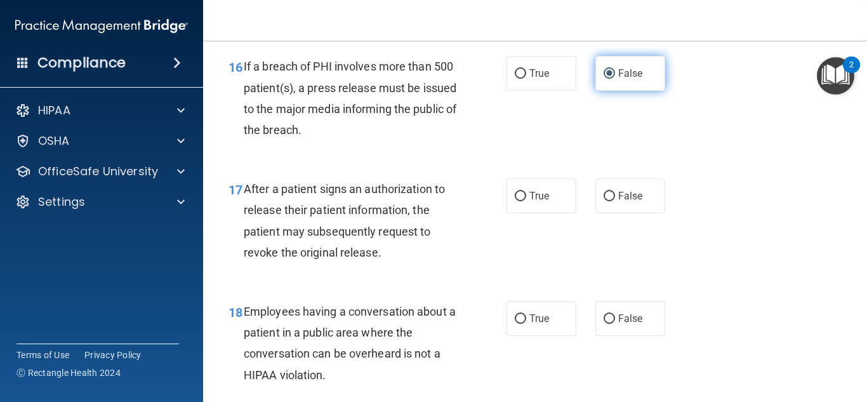
scroll to position [1856, 0]
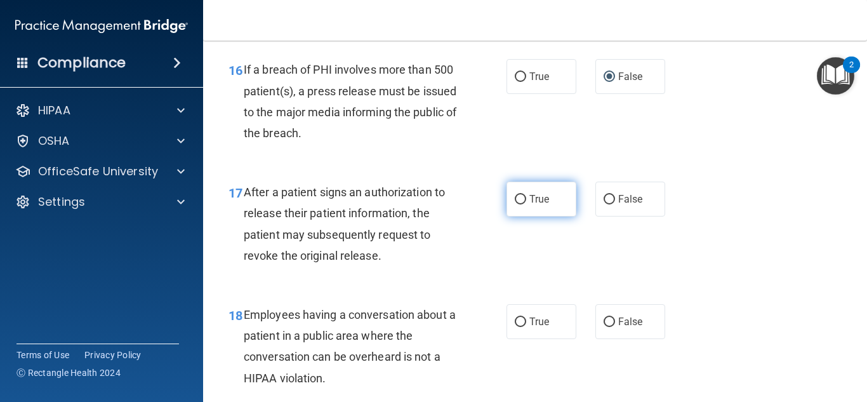
click at [531, 192] on label "True" at bounding box center [541, 198] width 70 height 35
click at [526, 195] on input "True" at bounding box center [519, 200] width 11 height 10
radio input "true"
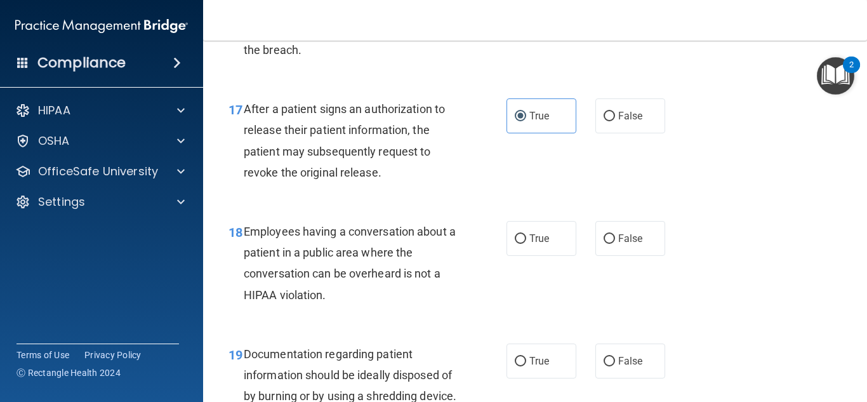
scroll to position [1943, 0]
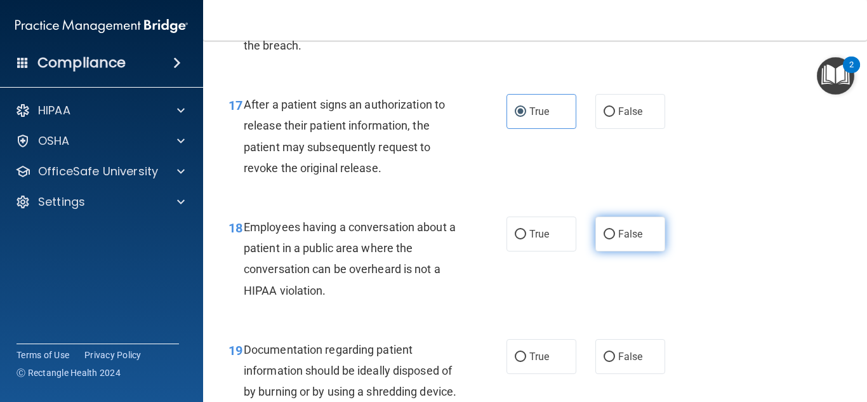
click at [601, 240] on label "False" at bounding box center [630, 233] width 70 height 35
click at [603, 239] on input "False" at bounding box center [608, 235] width 11 height 10
radio input "true"
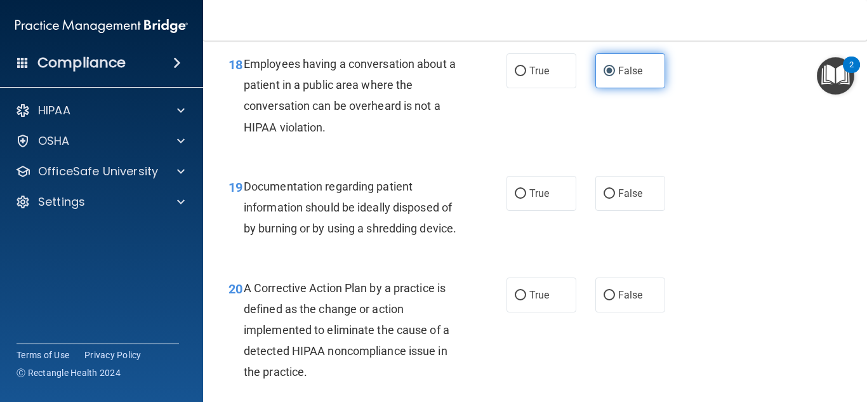
scroll to position [2107, 0]
click at [526, 173] on div "19 Documentation regarding patient information should be ideally disposed of by…" at bounding box center [535, 210] width 632 height 102
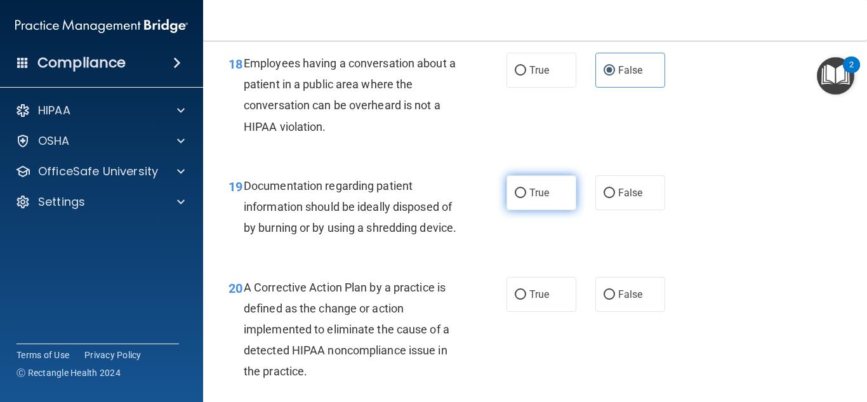
click at [527, 185] on label "True" at bounding box center [541, 192] width 70 height 35
click at [526, 188] on input "True" at bounding box center [519, 193] width 11 height 10
radio input "true"
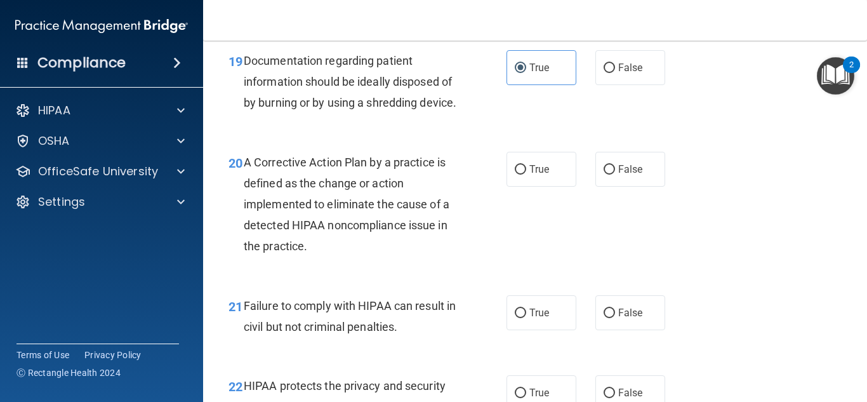
scroll to position [2230, 0]
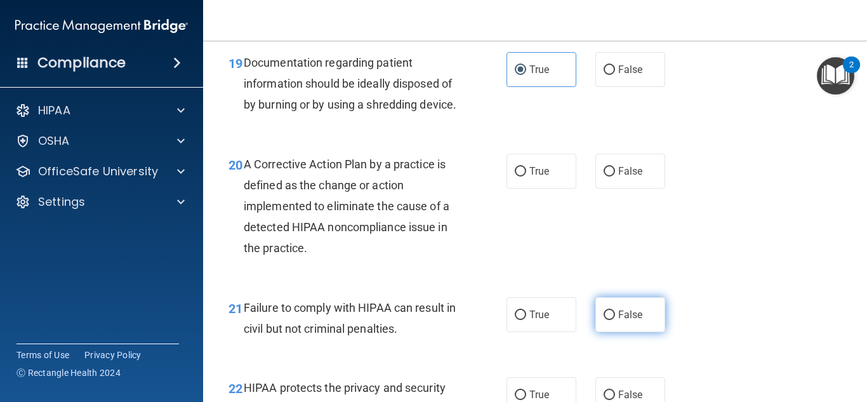
click at [609, 327] on label "False" at bounding box center [630, 314] width 70 height 35
click at [609, 320] on input "False" at bounding box center [608, 315] width 11 height 10
radio input "true"
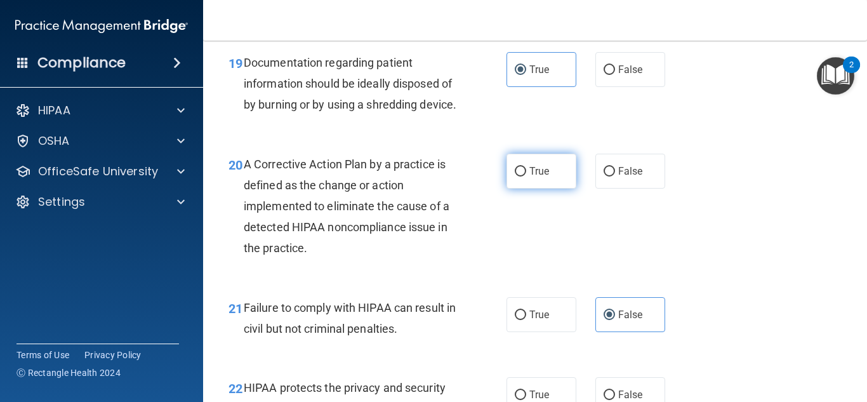
click at [530, 188] on label "True" at bounding box center [541, 171] width 70 height 35
click at [526, 176] on input "True" at bounding box center [519, 172] width 11 height 10
radio input "true"
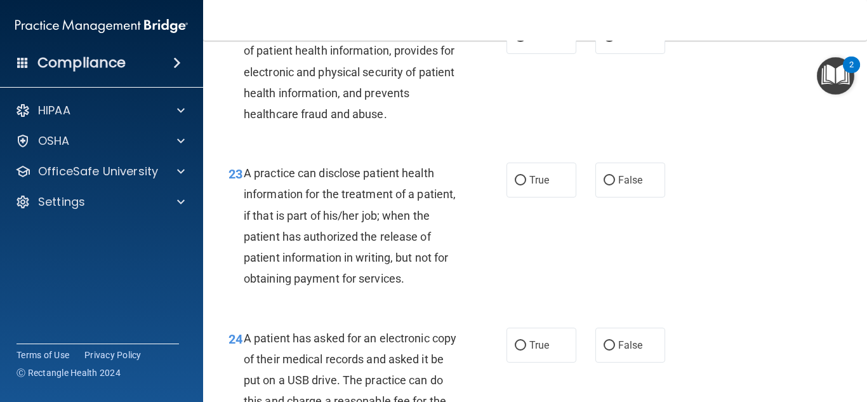
scroll to position [2595, 0]
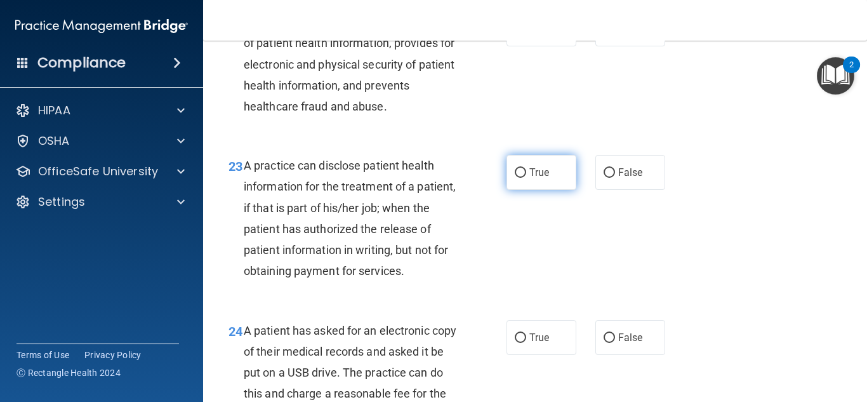
click at [542, 190] on label "True" at bounding box center [541, 172] width 70 height 35
click at [526, 178] on input "True" at bounding box center [519, 173] width 11 height 10
radio input "true"
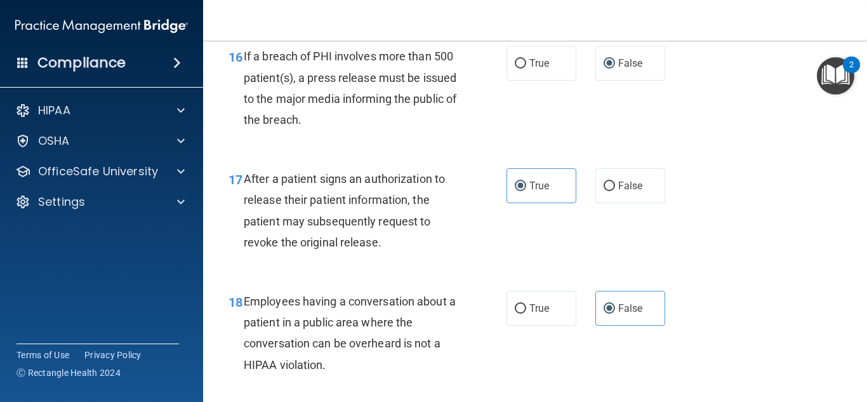
scroll to position [1870, 0]
click at [634, 179] on span "False" at bounding box center [630, 185] width 25 height 12
click at [615, 181] on input "False" at bounding box center [608, 186] width 11 height 10
radio input "true"
radio input "false"
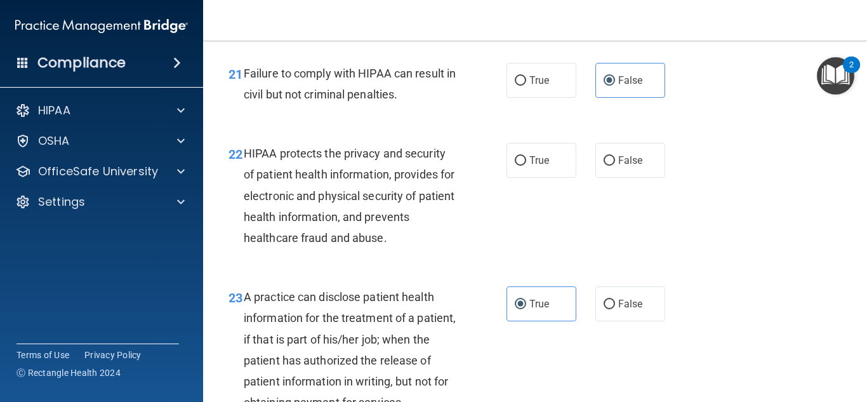
scroll to position [2463, 0]
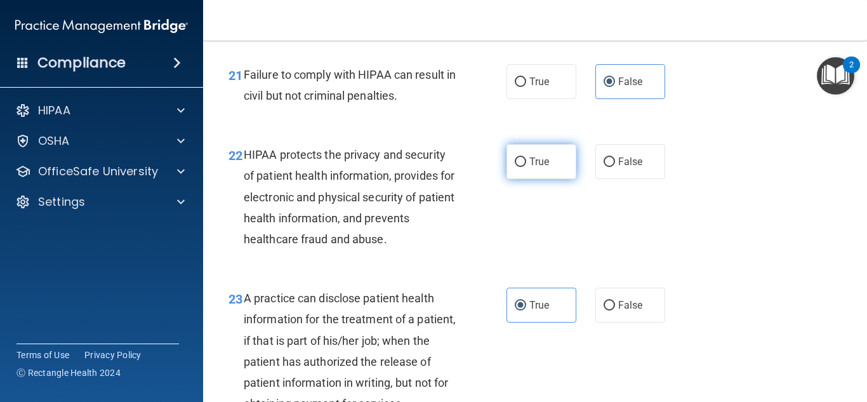
click at [558, 179] on label "True" at bounding box center [541, 161] width 70 height 35
click at [526, 167] on input "True" at bounding box center [519, 162] width 11 height 10
radio input "true"
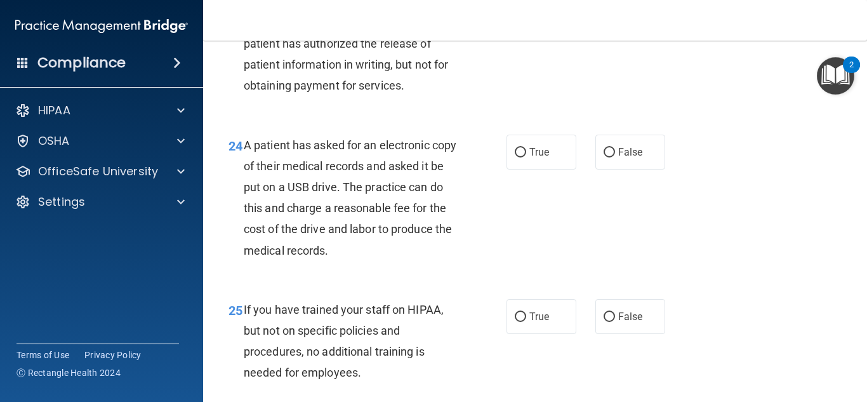
scroll to position [2779, 0]
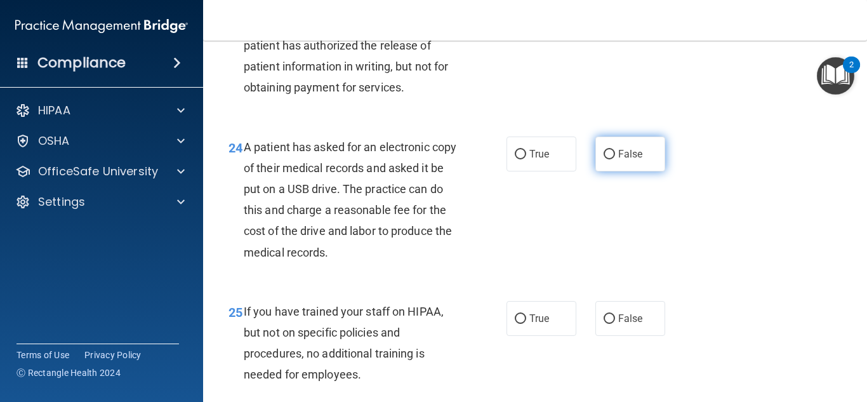
click at [660, 171] on label "False" at bounding box center [630, 153] width 70 height 35
click at [615, 159] on input "False" at bounding box center [608, 155] width 11 height 10
radio input "true"
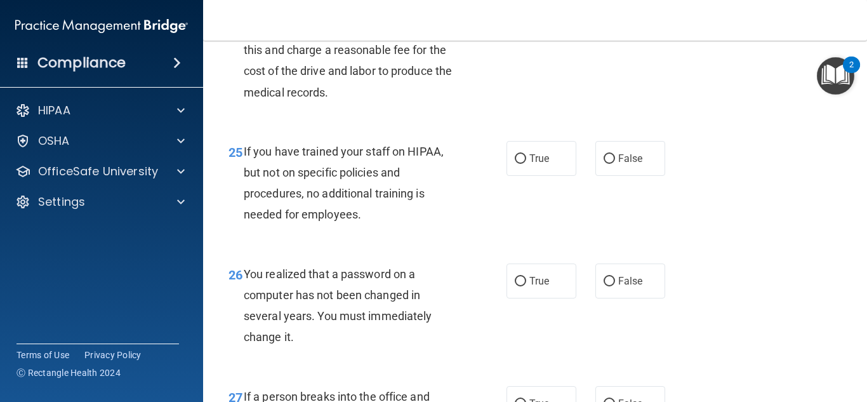
scroll to position [2937, 0]
click at [632, 177] on label "False" at bounding box center [630, 159] width 70 height 35
click at [615, 165] on input "False" at bounding box center [608, 160] width 11 height 10
radio input "true"
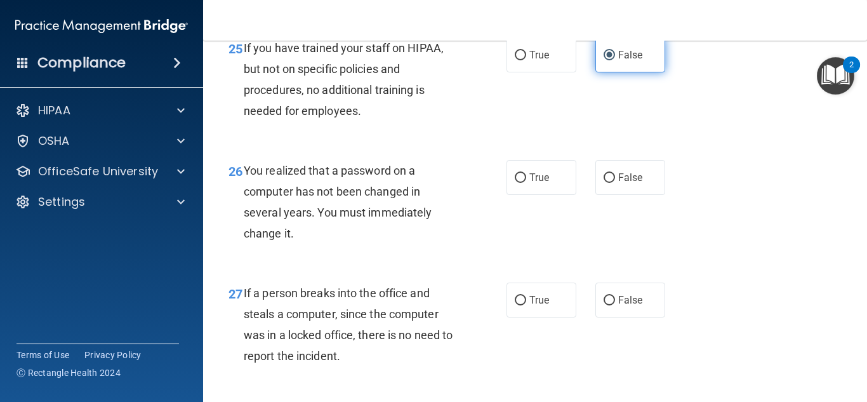
scroll to position [3041, 0]
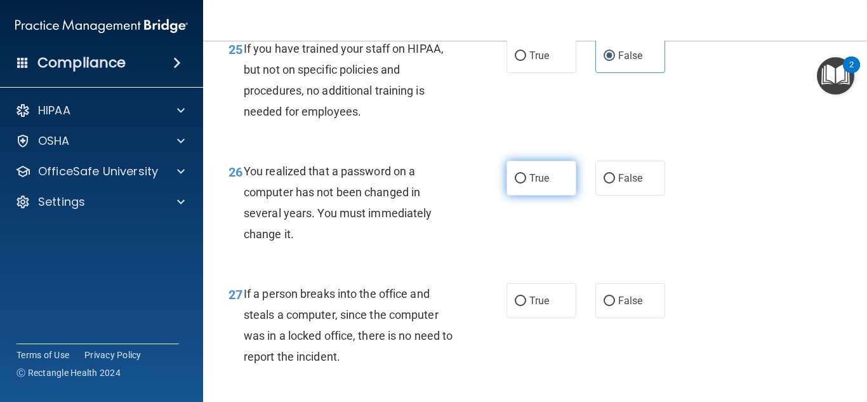
click at [549, 195] on label "True" at bounding box center [541, 177] width 70 height 35
click at [526, 183] on input "True" at bounding box center [519, 179] width 11 height 10
radio input "true"
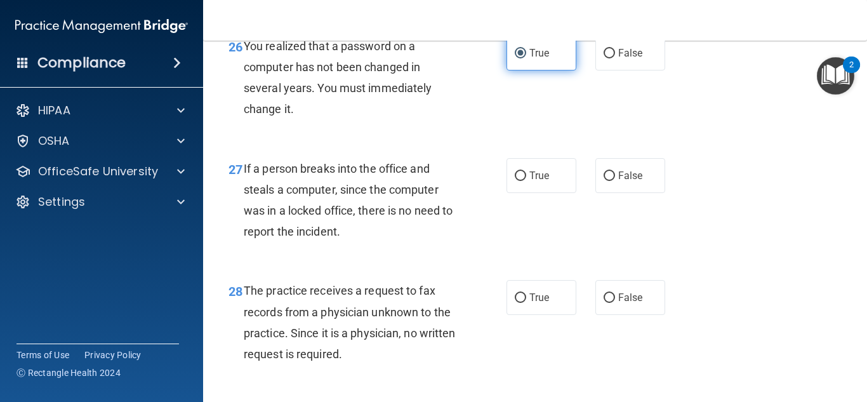
scroll to position [3164, 0]
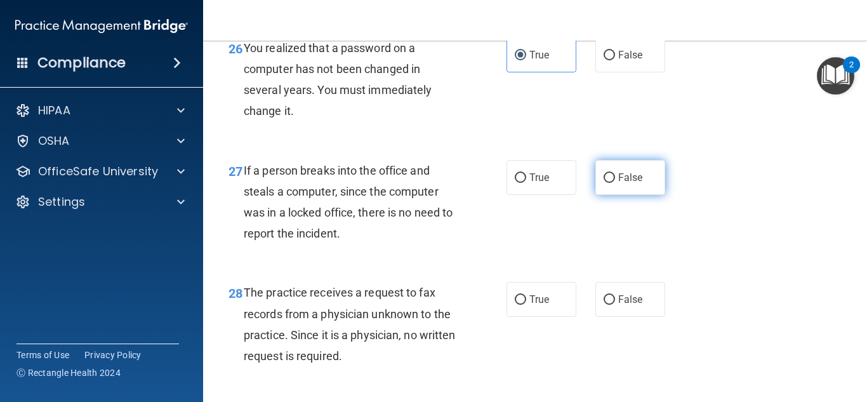
click at [599, 195] on label "False" at bounding box center [630, 177] width 70 height 35
click at [603, 183] on input "False" at bounding box center [608, 178] width 11 height 10
radio input "true"
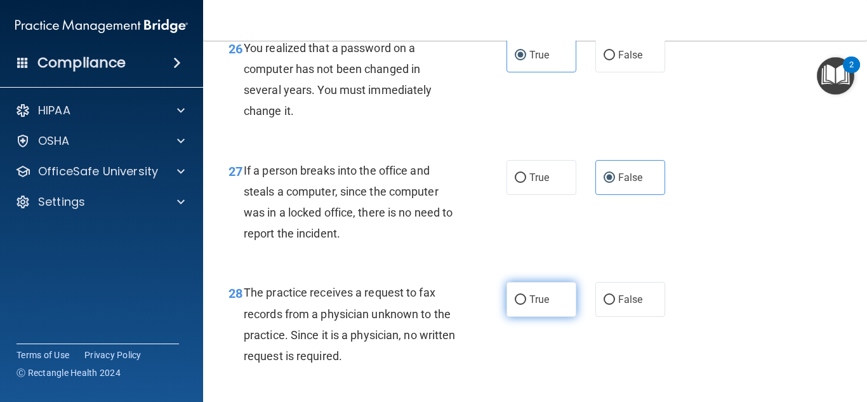
click at [514, 305] on input "True" at bounding box center [519, 300] width 11 height 10
radio input "true"
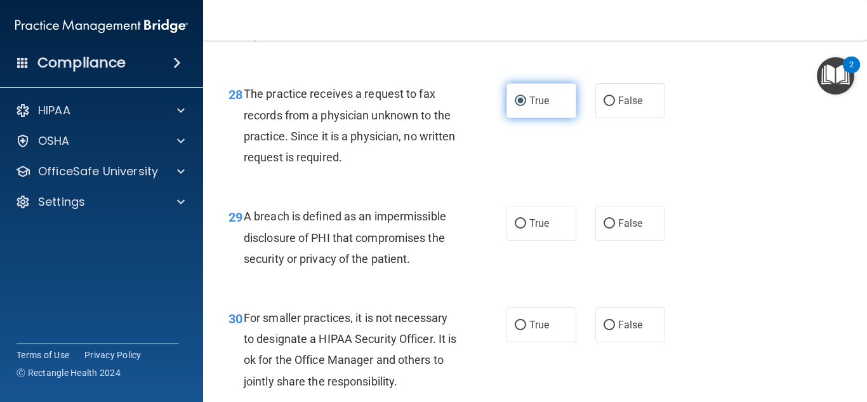
scroll to position [3362, 0]
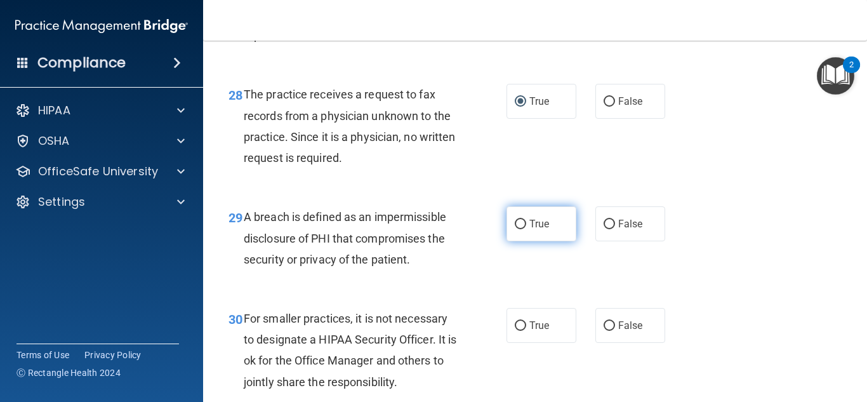
click at [518, 241] on label "True" at bounding box center [541, 223] width 70 height 35
click at [518, 229] on input "True" at bounding box center [519, 224] width 11 height 10
radio input "true"
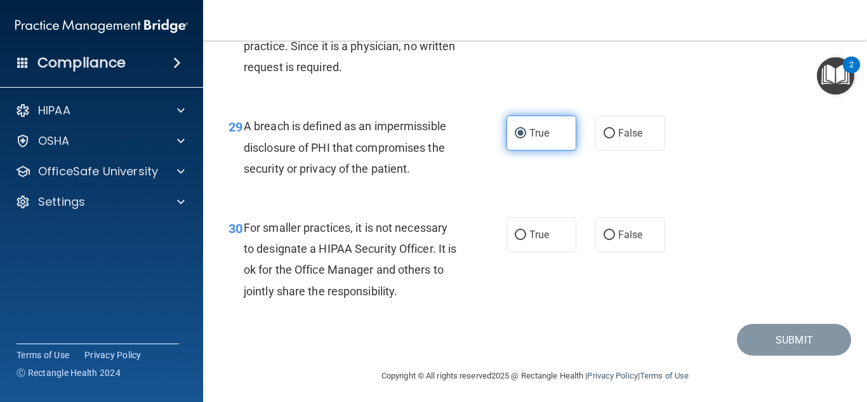
scroll to position [3452, 0]
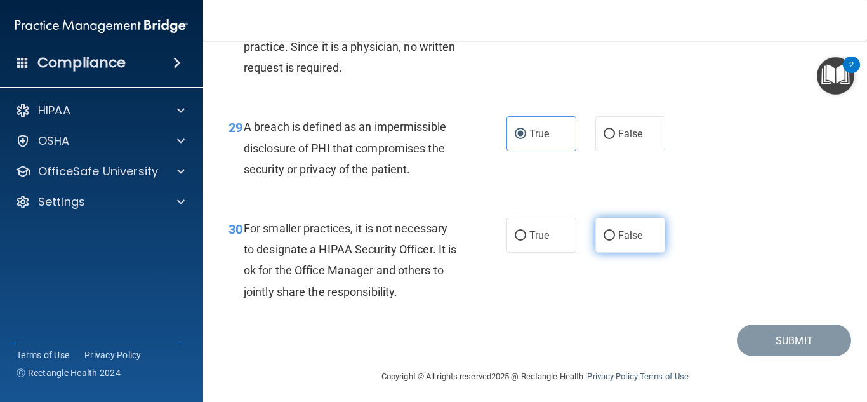
click at [620, 241] on span "False" at bounding box center [630, 235] width 25 height 12
click at [615, 240] on input "False" at bounding box center [608, 236] width 11 height 10
radio input "true"
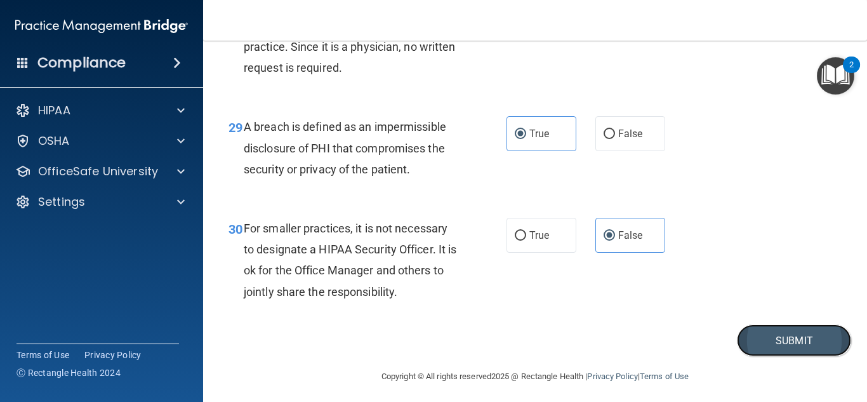
click at [751, 355] on button "Submit" at bounding box center [794, 340] width 114 height 32
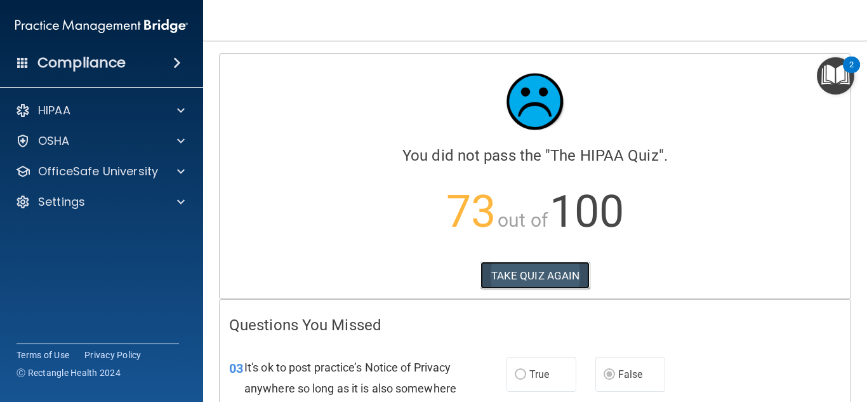
click at [539, 280] on button "TAKE QUIZ AGAIN" at bounding box center [535, 275] width 110 height 28
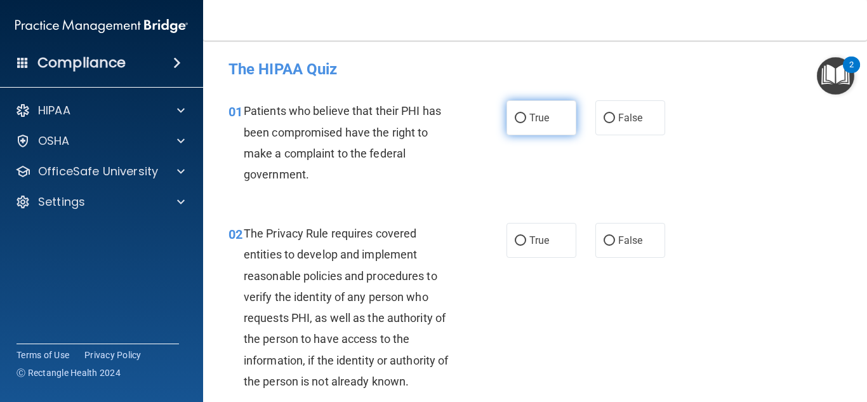
click at [538, 106] on label "True" at bounding box center [541, 117] width 70 height 35
click at [526, 114] on input "True" at bounding box center [519, 119] width 11 height 10
radio input "true"
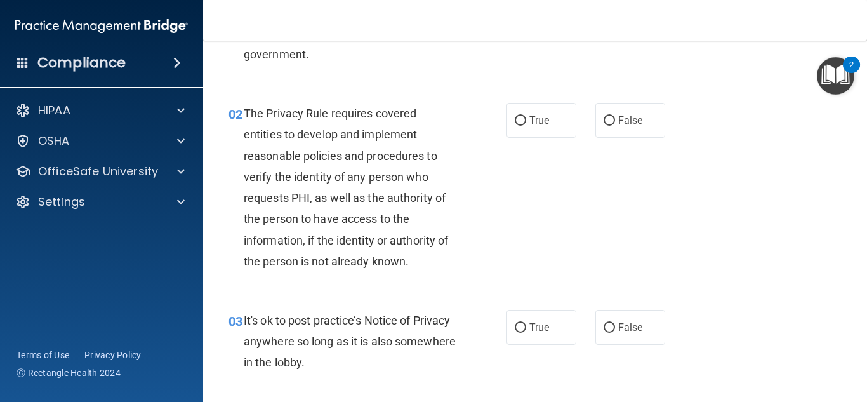
scroll to position [115, 0]
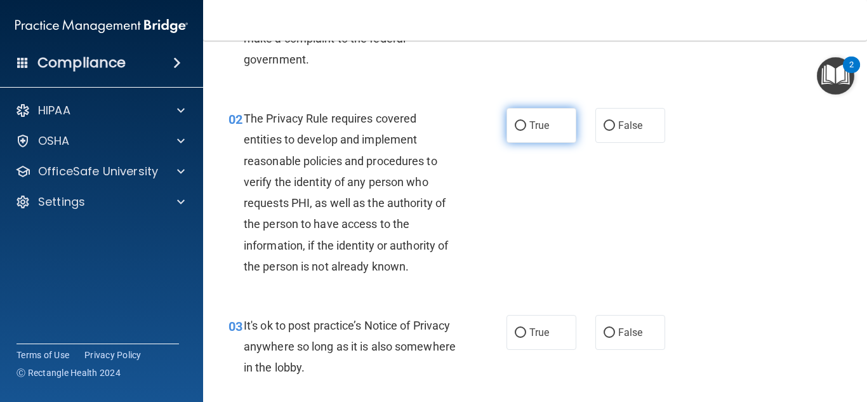
click at [517, 136] on label "True" at bounding box center [541, 125] width 70 height 35
click at [517, 131] on input "True" at bounding box center [519, 126] width 11 height 10
radio input "true"
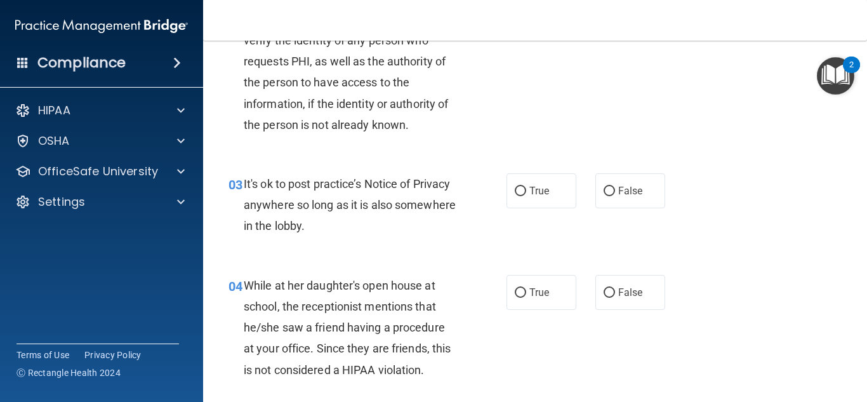
scroll to position [257, 0]
click at [600, 186] on label "False" at bounding box center [630, 190] width 70 height 35
click at [603, 186] on input "False" at bounding box center [608, 191] width 11 height 10
radio input "true"
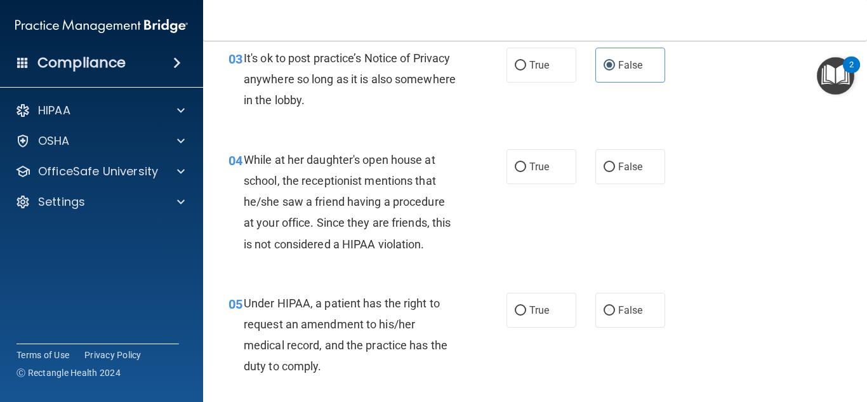
scroll to position [381, 0]
click at [625, 179] on label "False" at bounding box center [630, 167] width 70 height 35
click at [615, 173] on input "False" at bounding box center [608, 168] width 11 height 10
radio input "true"
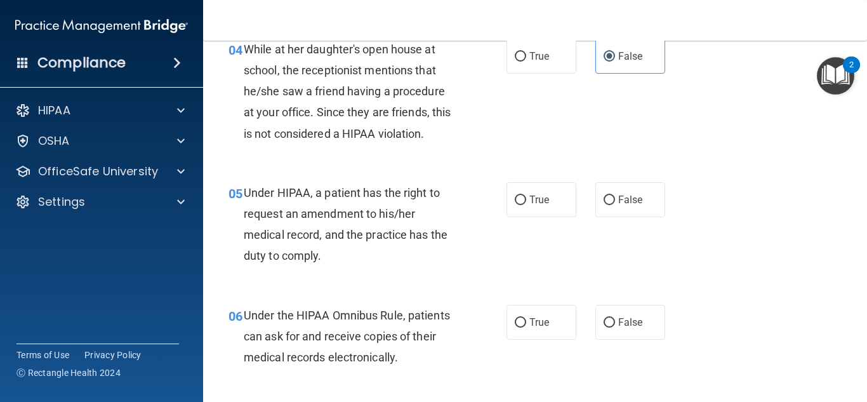
scroll to position [490, 0]
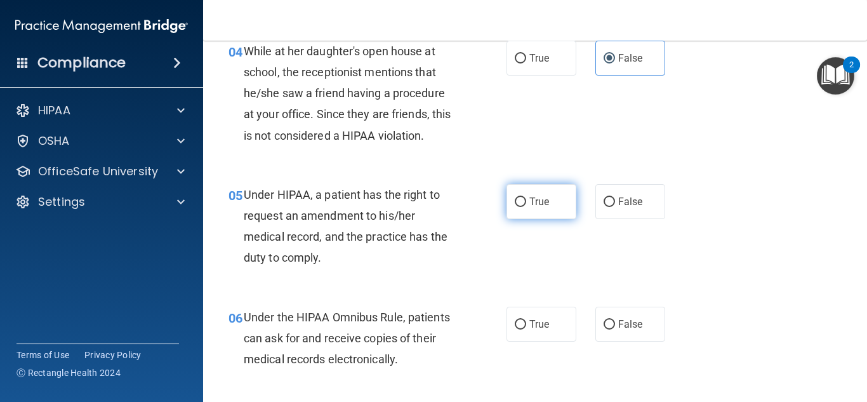
click at [538, 198] on span "True" at bounding box center [539, 201] width 20 height 12
click at [526, 198] on input "True" at bounding box center [519, 202] width 11 height 10
radio input "true"
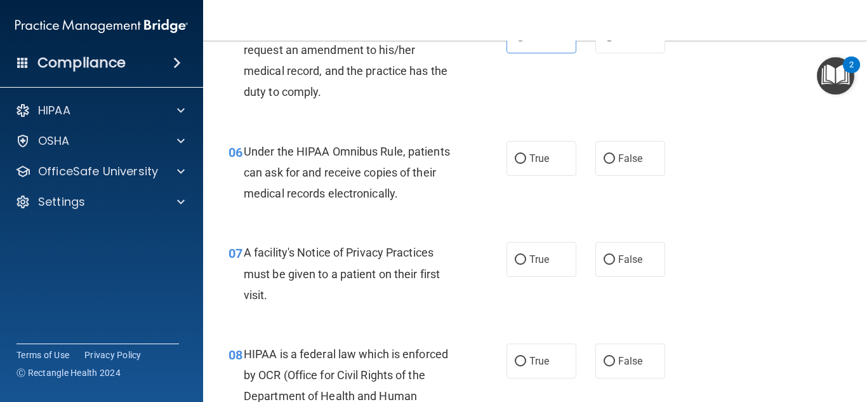
scroll to position [655, 0]
click at [534, 159] on span "True" at bounding box center [539, 160] width 20 height 12
click at [526, 159] on input "True" at bounding box center [519, 160] width 11 height 10
radio input "true"
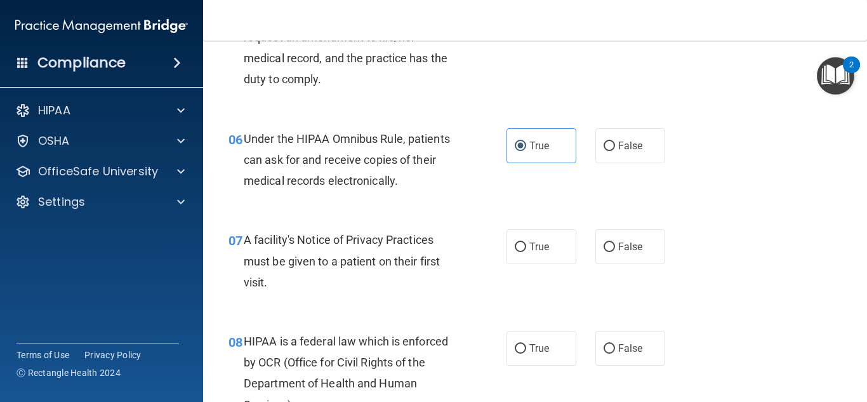
scroll to position [662, 0]
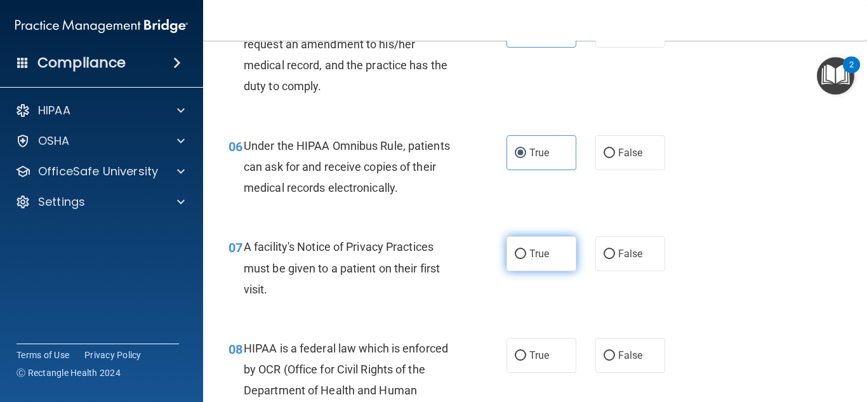
click at [522, 258] on input "True" at bounding box center [519, 254] width 11 height 10
radio input "true"
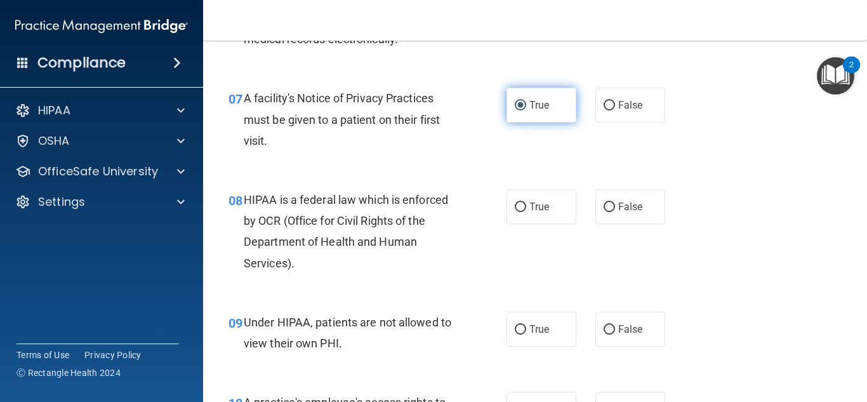
scroll to position [809, 0]
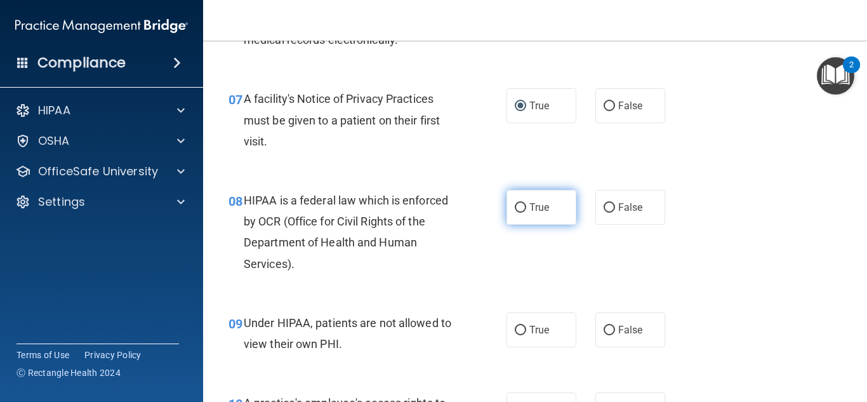
click at [547, 202] on span "True" at bounding box center [539, 207] width 20 height 12
click at [526, 203] on input "True" at bounding box center [519, 208] width 11 height 10
radio input "true"
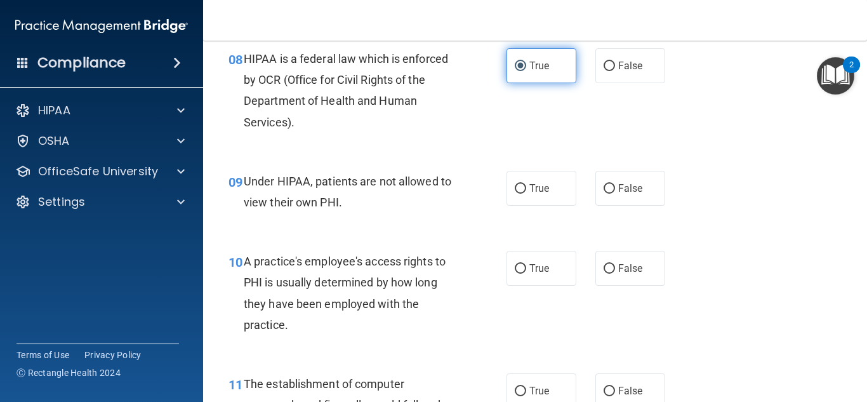
scroll to position [949, 0]
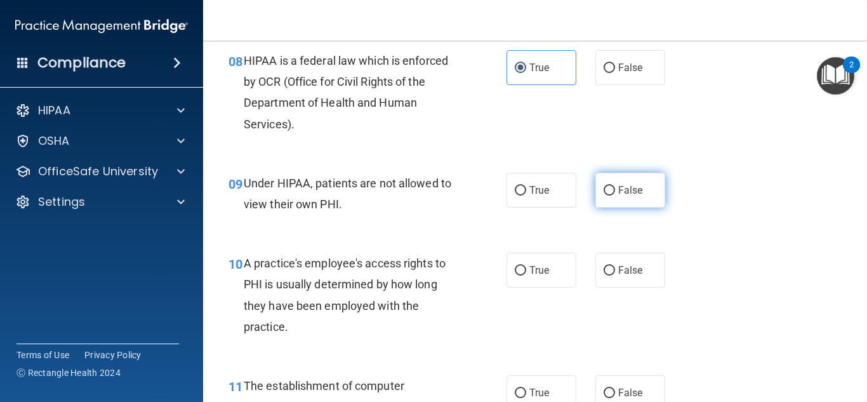
click at [615, 197] on label "False" at bounding box center [630, 190] width 70 height 35
click at [615, 195] on input "False" at bounding box center [608, 191] width 11 height 10
radio input "true"
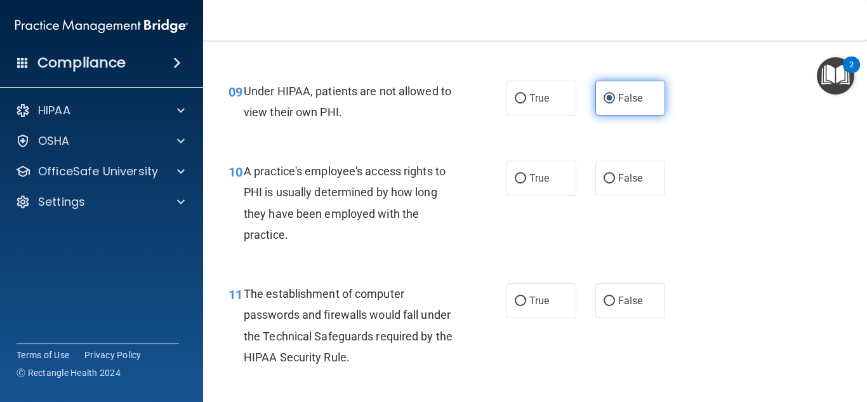
scroll to position [1046, 0]
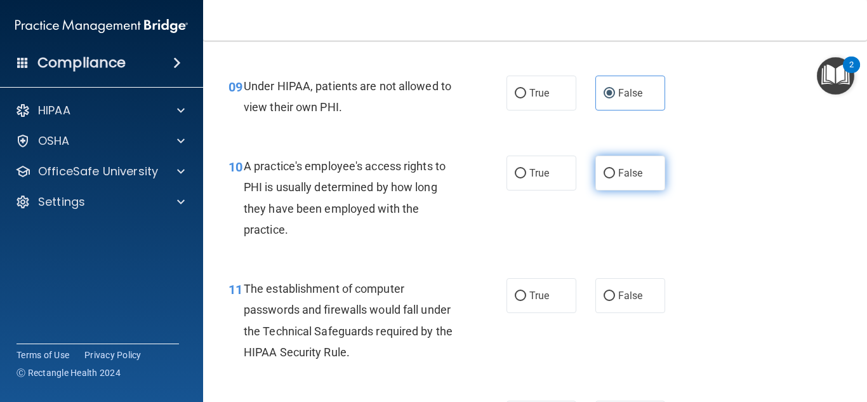
click at [626, 162] on label "False" at bounding box center [630, 172] width 70 height 35
click at [615, 169] on input "False" at bounding box center [608, 174] width 11 height 10
radio input "true"
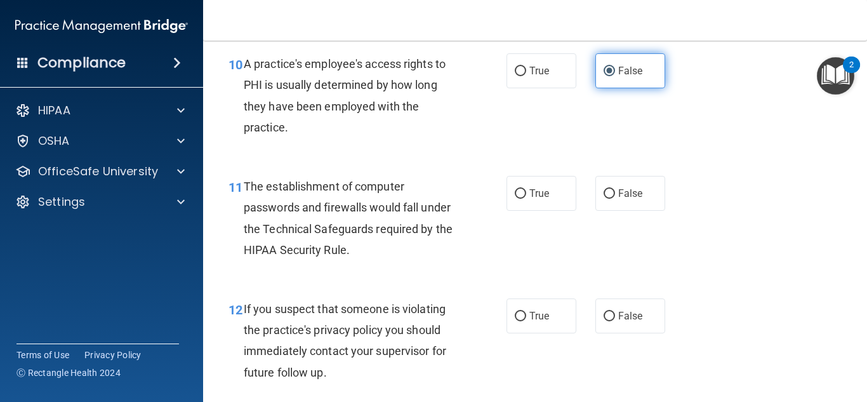
scroll to position [1162, 0]
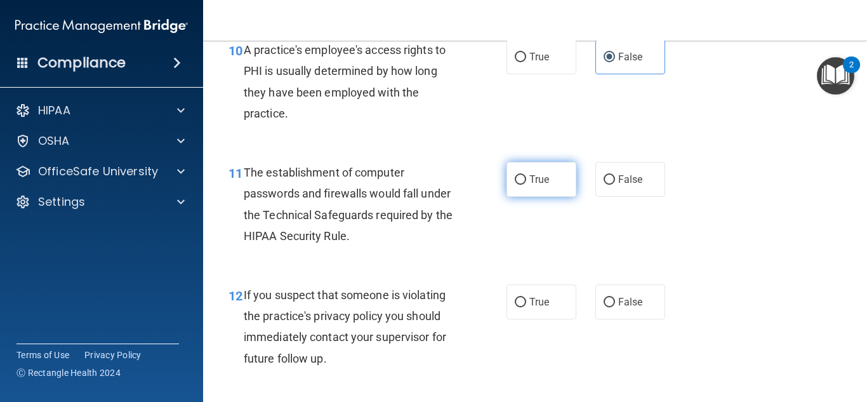
click at [557, 187] on label "True" at bounding box center [541, 179] width 70 height 35
click at [526, 185] on input "True" at bounding box center [519, 180] width 11 height 10
radio input "true"
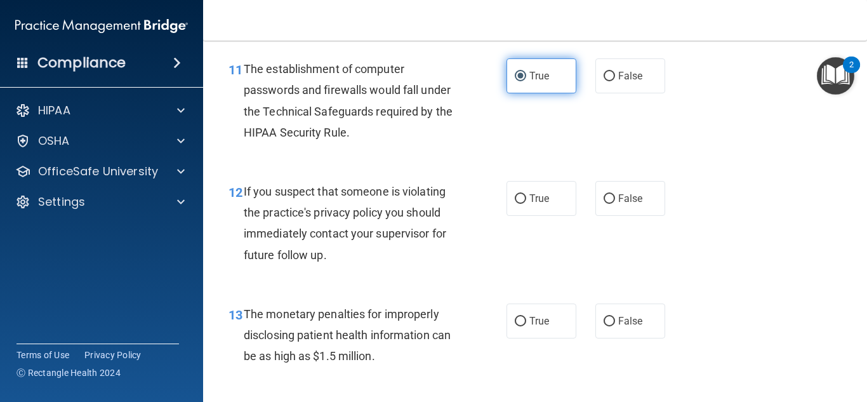
scroll to position [1265, 0]
click at [557, 187] on label "True" at bounding box center [541, 198] width 70 height 35
click at [526, 195] on input "True" at bounding box center [519, 200] width 11 height 10
radio input "true"
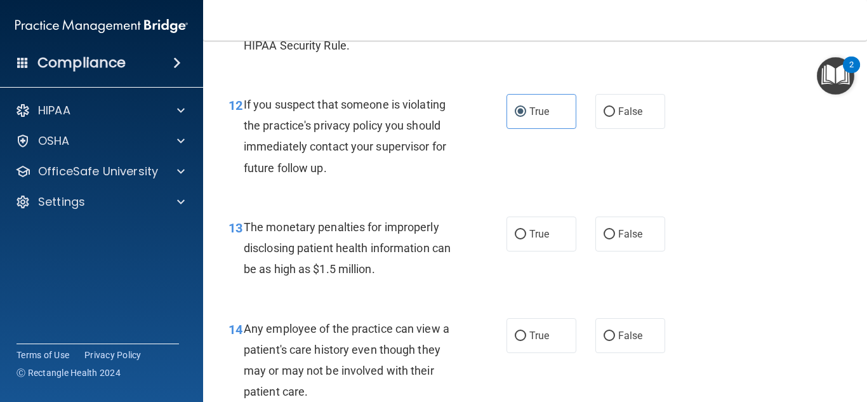
scroll to position [1354, 0]
click at [553, 225] on label "True" at bounding box center [541, 232] width 70 height 35
click at [526, 228] on input "True" at bounding box center [519, 233] width 11 height 10
radio input "true"
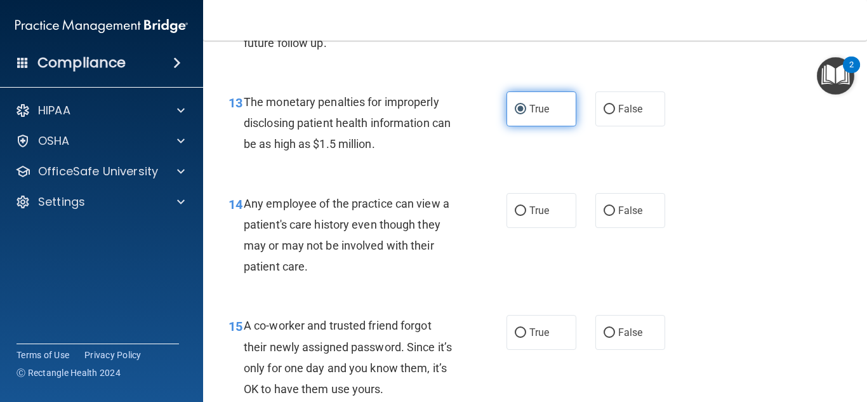
scroll to position [1474, 0]
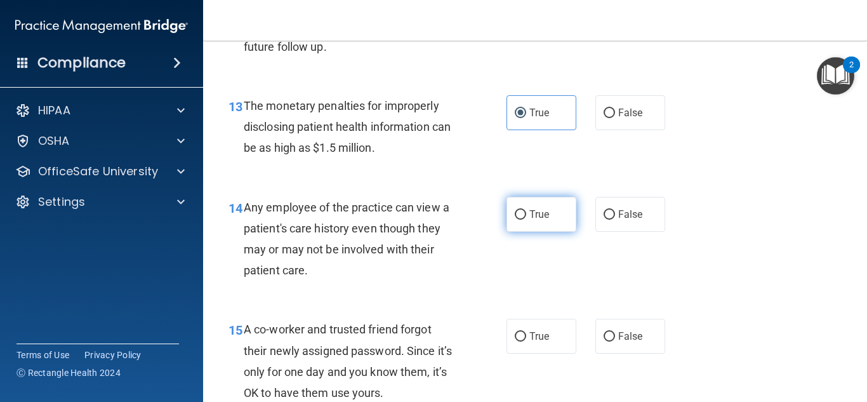
click at [568, 203] on label "True" at bounding box center [541, 214] width 70 height 35
click at [526, 210] on input "True" at bounding box center [519, 215] width 11 height 10
radio input "true"
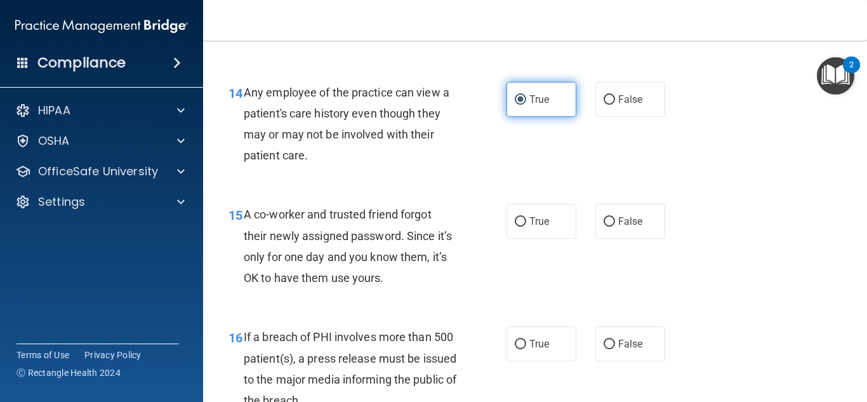
scroll to position [1595, 0]
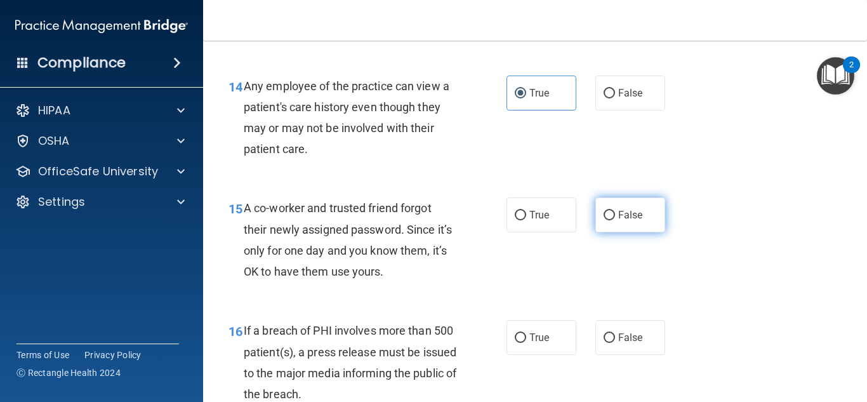
click at [601, 220] on label "False" at bounding box center [630, 214] width 70 height 35
click at [603, 220] on input "False" at bounding box center [608, 216] width 11 height 10
radio input "true"
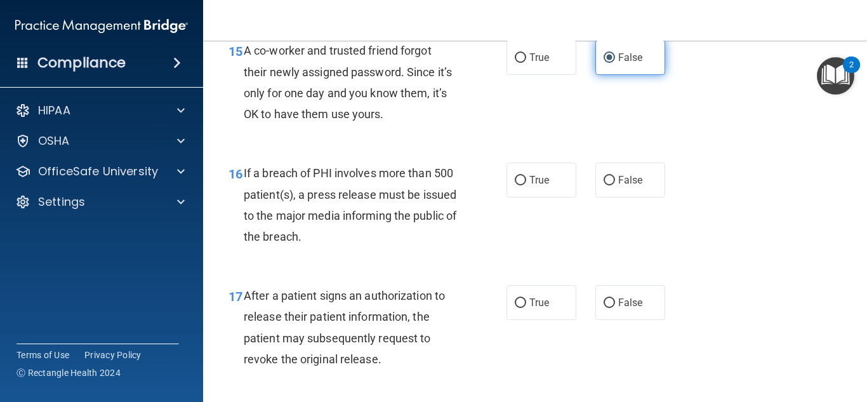
scroll to position [1751, 0]
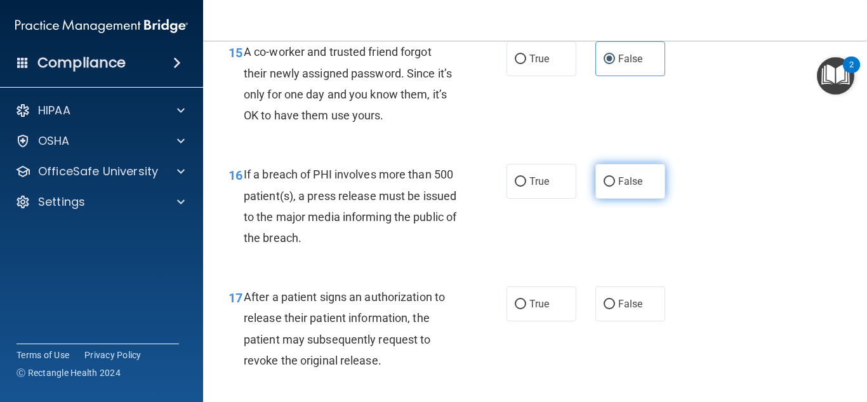
click at [611, 193] on label "False" at bounding box center [630, 181] width 70 height 35
click at [611, 187] on input "False" at bounding box center [608, 182] width 11 height 10
radio input "true"
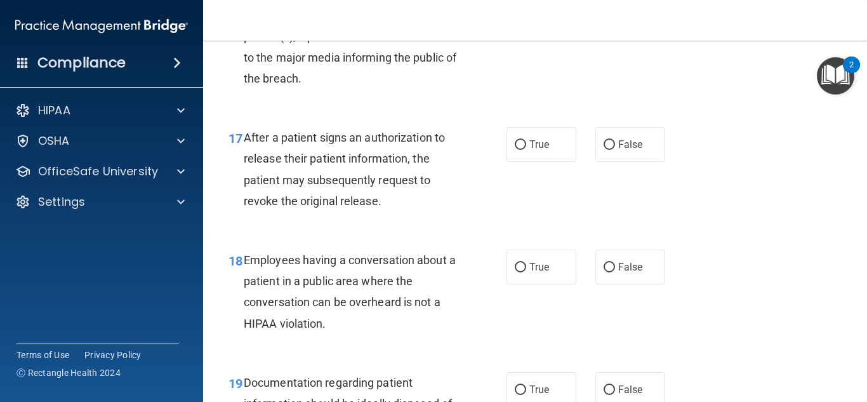
scroll to position [1909, 0]
click at [568, 152] on label "True" at bounding box center [541, 145] width 70 height 35
click at [526, 150] on input "True" at bounding box center [519, 146] width 11 height 10
radio input "true"
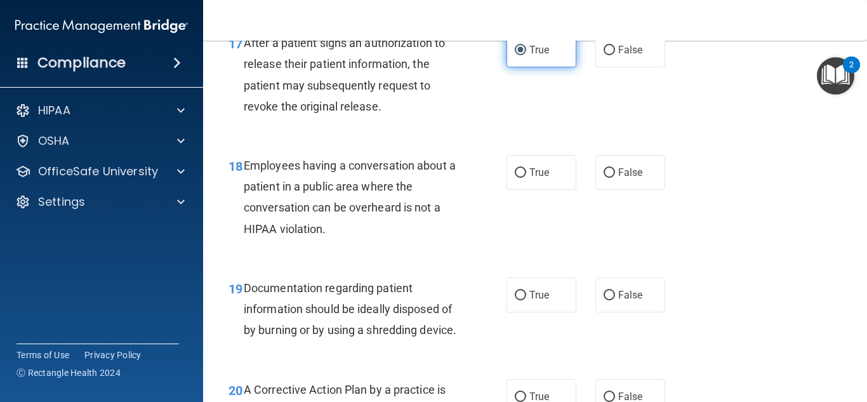
scroll to position [2001, 0]
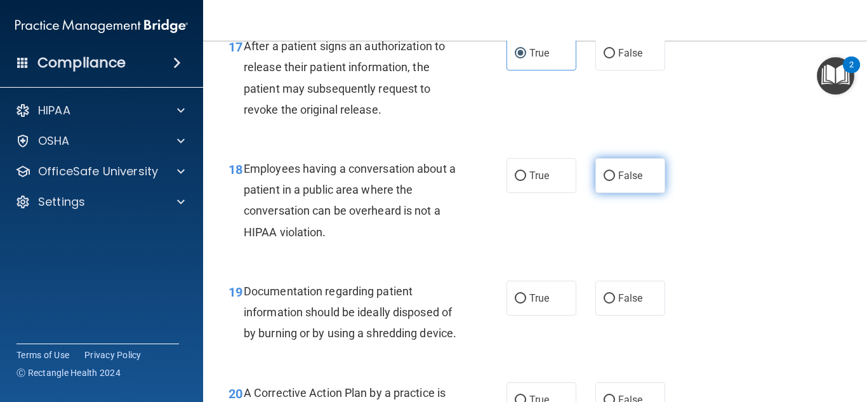
click at [614, 164] on label "False" at bounding box center [630, 175] width 70 height 35
click at [614, 171] on input "False" at bounding box center [608, 176] width 11 height 10
radio input "true"
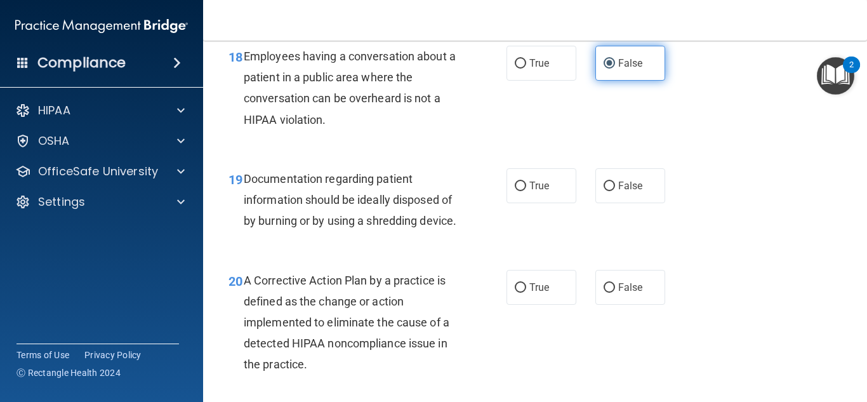
scroll to position [2121, 0]
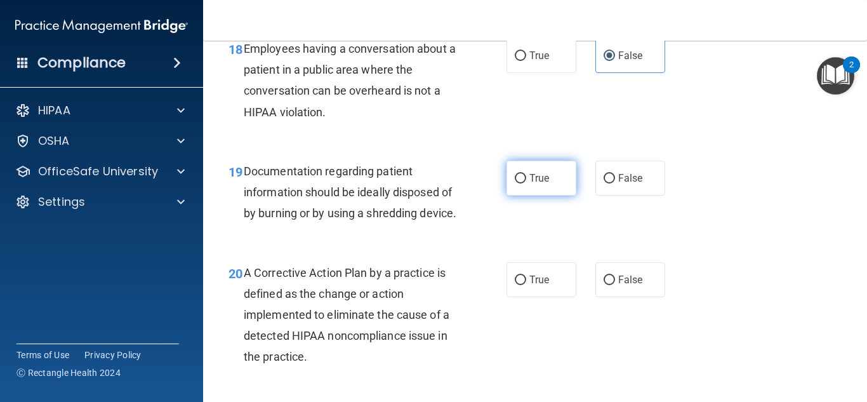
click at [558, 175] on label "True" at bounding box center [541, 177] width 70 height 35
click at [526, 175] on input "True" at bounding box center [519, 179] width 11 height 10
radio input "true"
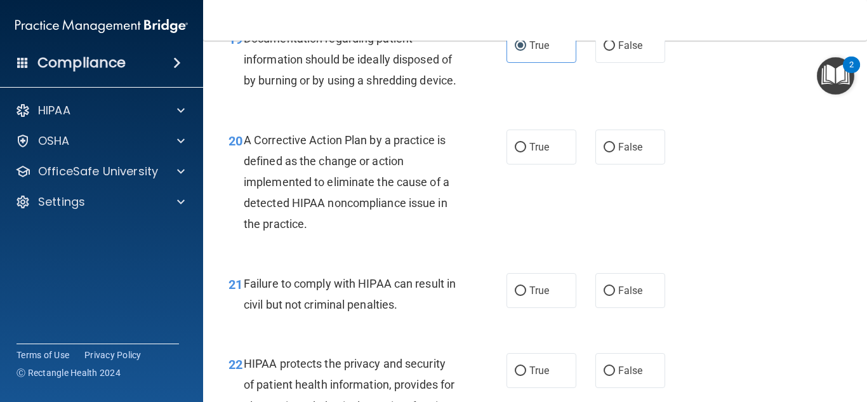
scroll to position [2253, 0]
click at [551, 165] on label "True" at bounding box center [541, 147] width 70 height 35
click at [526, 153] on input "True" at bounding box center [519, 148] width 11 height 10
radio input "true"
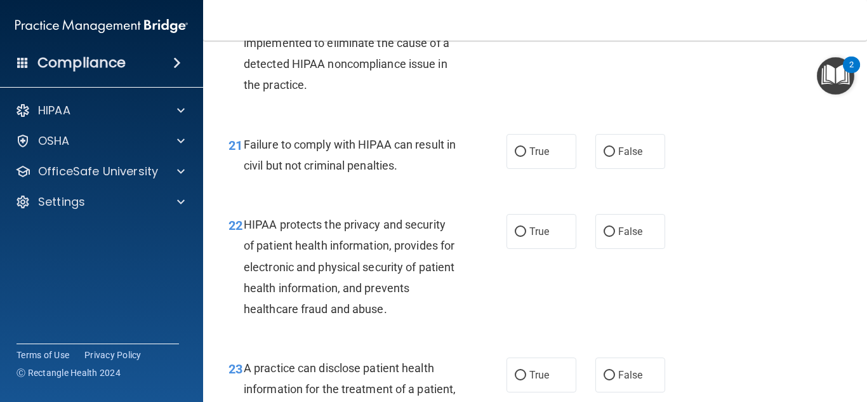
scroll to position [2398, 0]
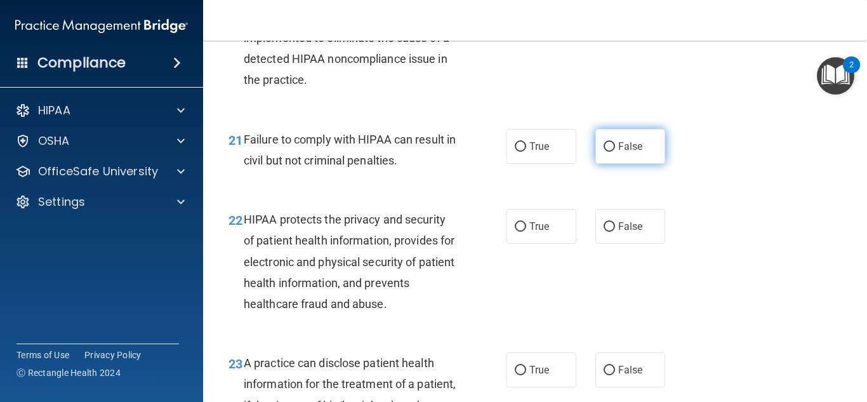
click at [610, 164] on label "False" at bounding box center [630, 146] width 70 height 35
click at [610, 152] on input "False" at bounding box center [608, 147] width 11 height 10
radio input "true"
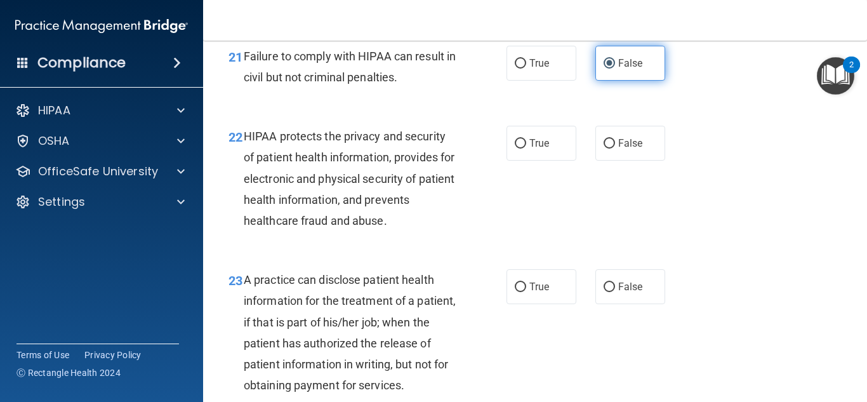
scroll to position [2480, 0]
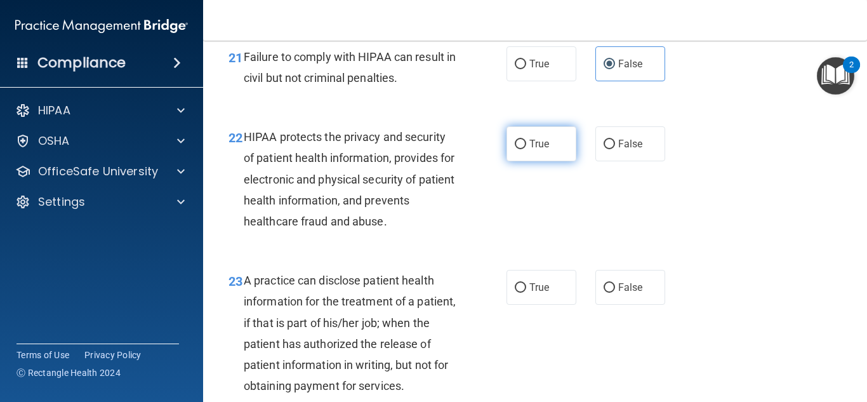
click at [574, 161] on label "True" at bounding box center [541, 143] width 70 height 35
click at [526, 149] on input "True" at bounding box center [519, 145] width 11 height 10
radio input "true"
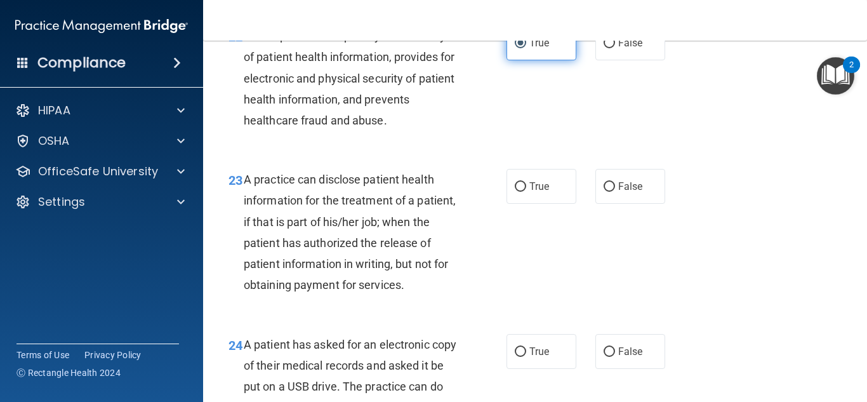
scroll to position [2580, 0]
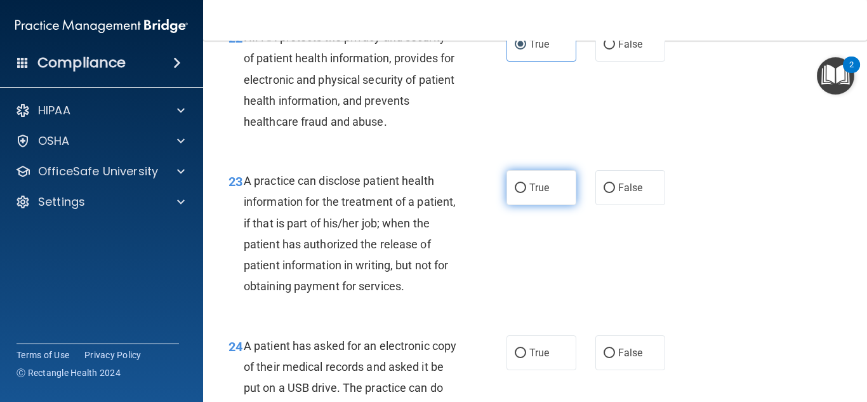
click at [569, 202] on label "True" at bounding box center [541, 187] width 70 height 35
click at [526, 193] on input "True" at bounding box center [519, 188] width 11 height 10
radio input "true"
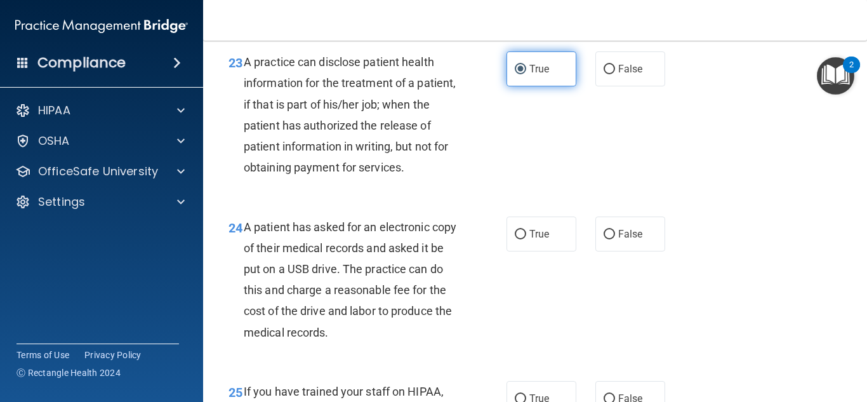
scroll to position [2694, 0]
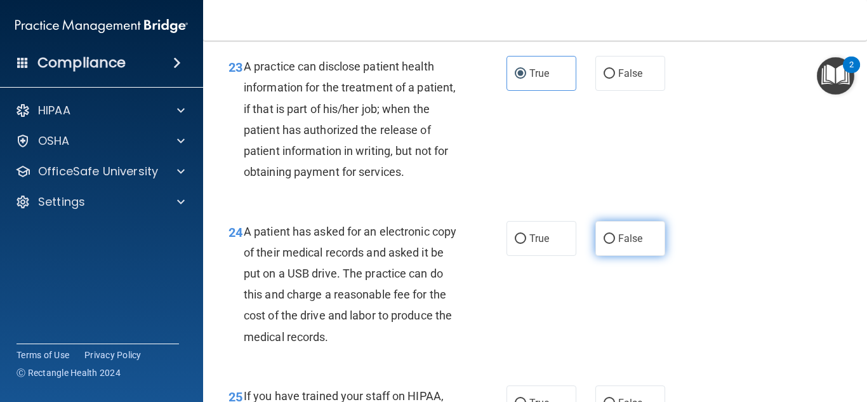
click at [627, 244] on span "False" at bounding box center [630, 238] width 25 height 12
click at [615, 244] on input "False" at bounding box center [608, 239] width 11 height 10
radio input "true"
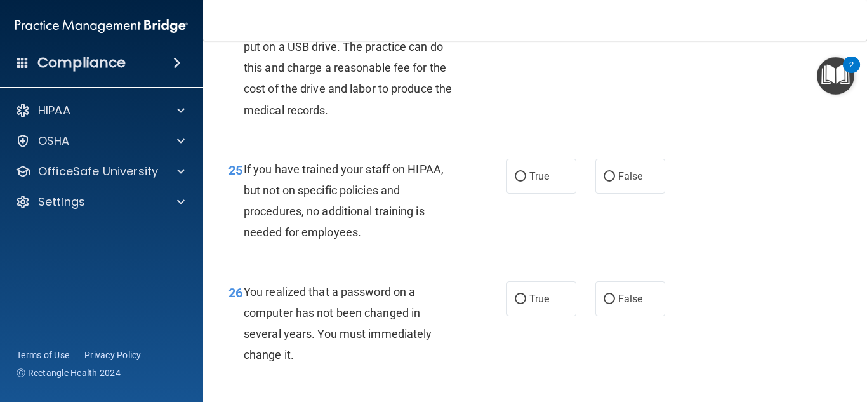
scroll to position [2920, 0]
click at [656, 194] on label "False" at bounding box center [630, 176] width 70 height 35
click at [615, 182] on input "False" at bounding box center [608, 178] width 11 height 10
radio input "true"
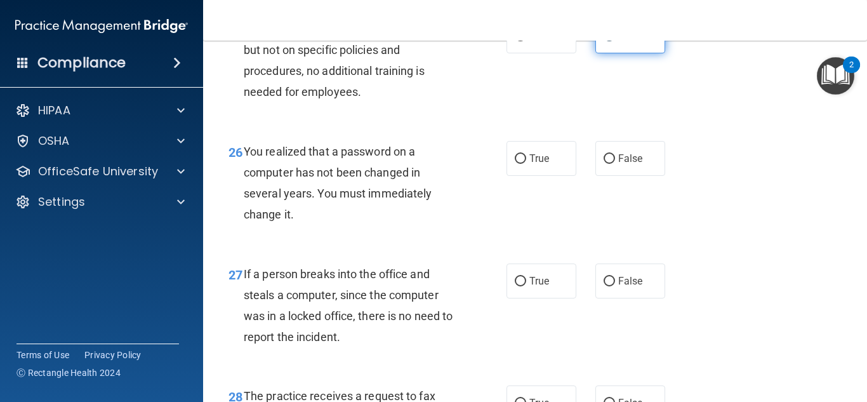
scroll to position [3060, 0]
click at [540, 165] on span "True" at bounding box center [539, 159] width 20 height 12
click at [526, 164] on input "True" at bounding box center [519, 160] width 11 height 10
radio input "true"
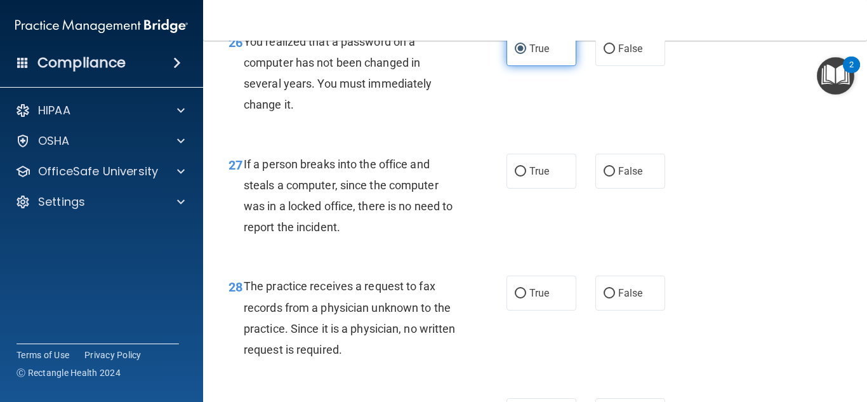
scroll to position [3172, 0]
click at [600, 187] on label "False" at bounding box center [630, 169] width 70 height 35
click at [603, 175] on input "False" at bounding box center [608, 171] width 11 height 10
radio input "true"
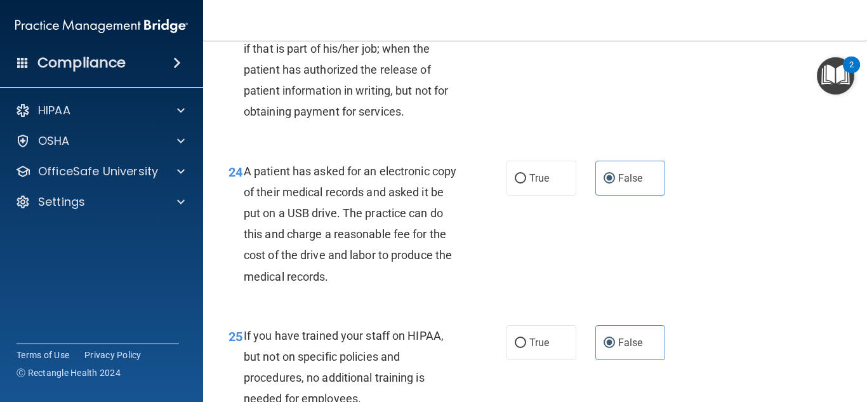
scroll to position [2753, 0]
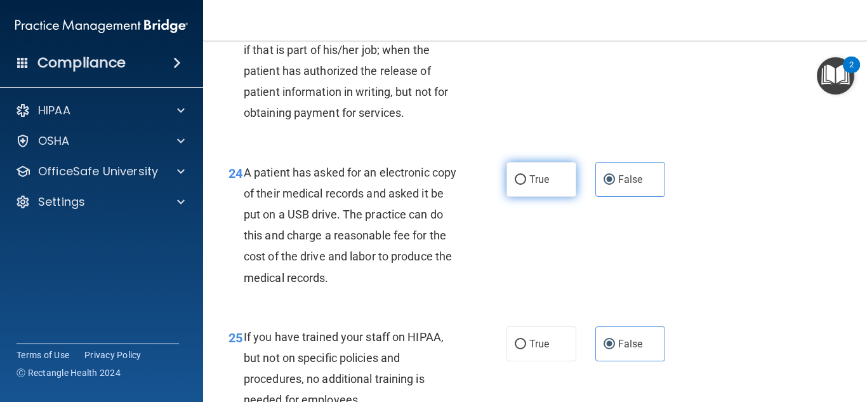
click at [544, 197] on label "True" at bounding box center [541, 179] width 70 height 35
click at [526, 185] on input "True" at bounding box center [519, 180] width 11 height 10
radio input "true"
radio input "false"
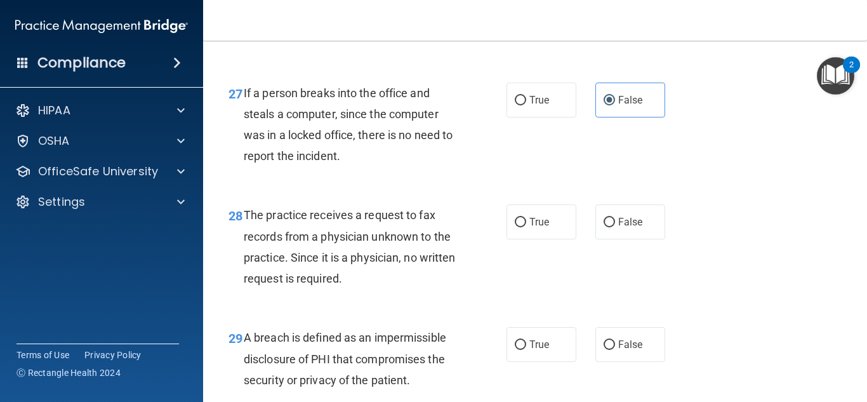
scroll to position [3256, 0]
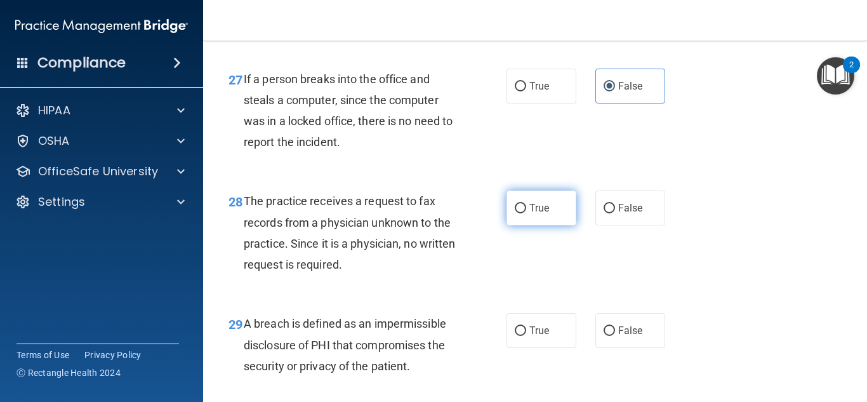
click at [544, 214] on span "True" at bounding box center [539, 208] width 20 height 12
click at [526, 213] on input "True" at bounding box center [519, 209] width 11 height 10
radio input "true"
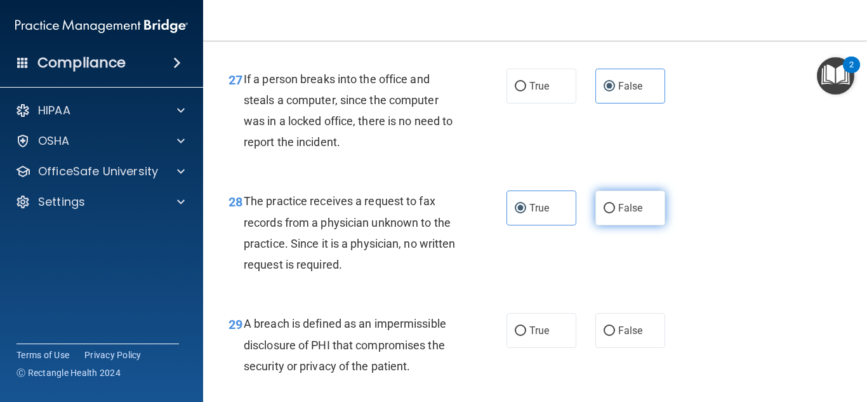
click at [620, 214] on span "False" at bounding box center [630, 208] width 25 height 12
click at [615, 213] on input "False" at bounding box center [608, 209] width 11 height 10
radio input "true"
radio input "false"
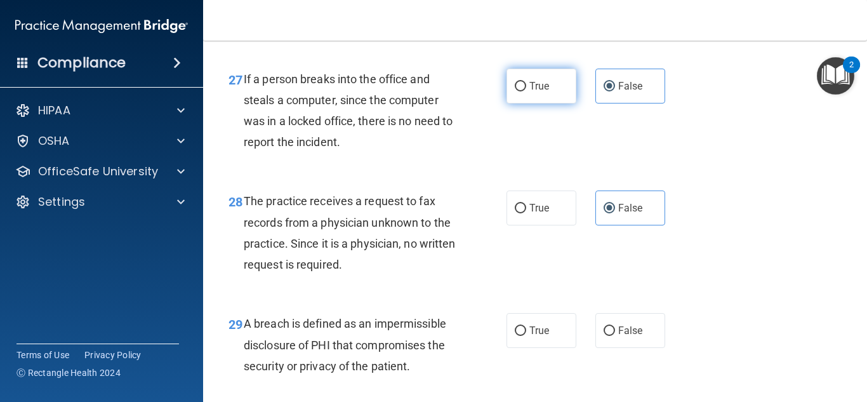
click at [548, 92] on span "True" at bounding box center [539, 86] width 20 height 12
click at [526, 91] on input "True" at bounding box center [519, 87] width 11 height 10
radio input "true"
radio input "false"
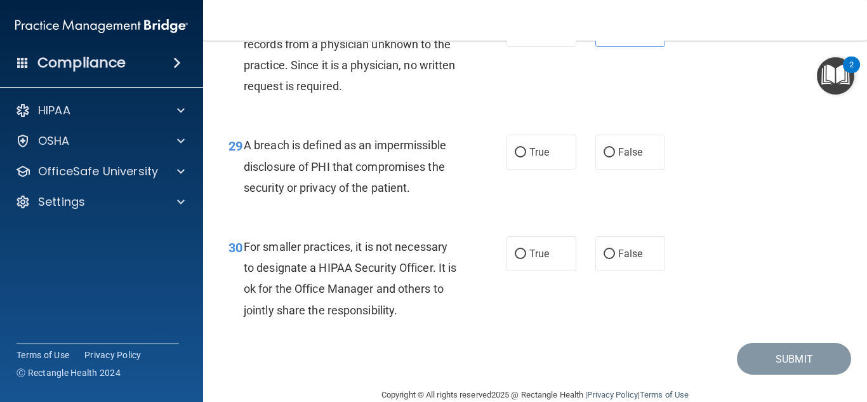
scroll to position [3433, 0]
click at [544, 164] on label "True" at bounding box center [541, 152] width 70 height 35
click at [526, 158] on input "True" at bounding box center [519, 153] width 11 height 10
radio input "true"
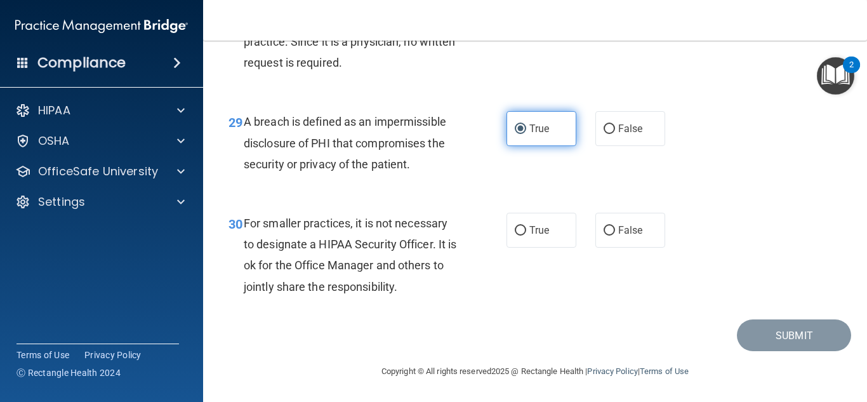
scroll to position [3478, 0]
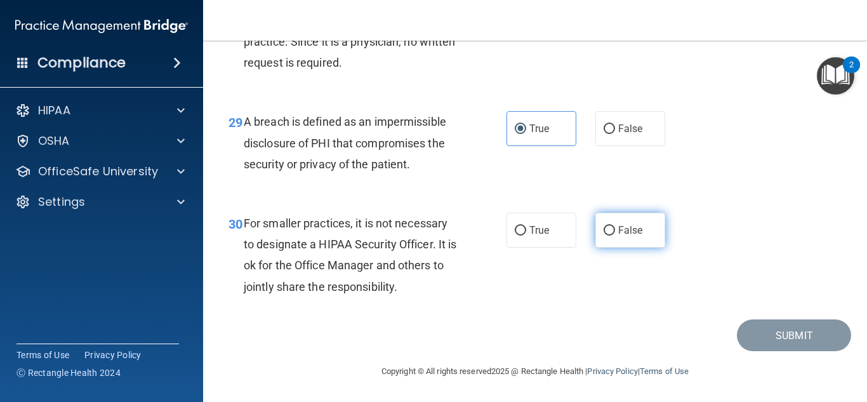
click at [605, 226] on input "False" at bounding box center [608, 231] width 11 height 10
radio input "true"
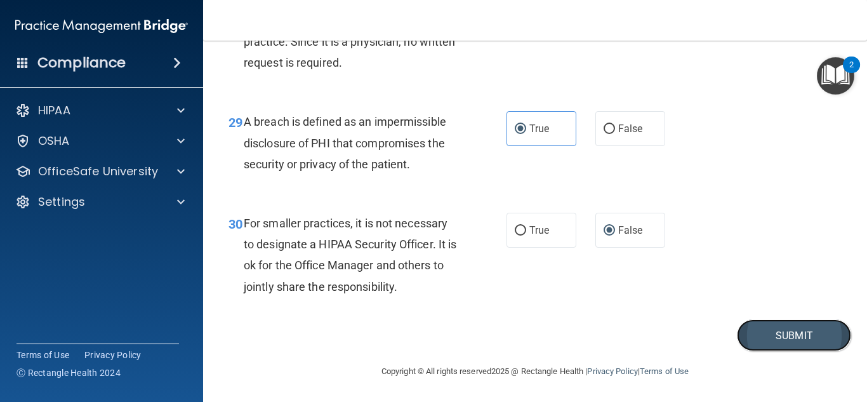
click at [757, 330] on button "Submit" at bounding box center [794, 335] width 114 height 32
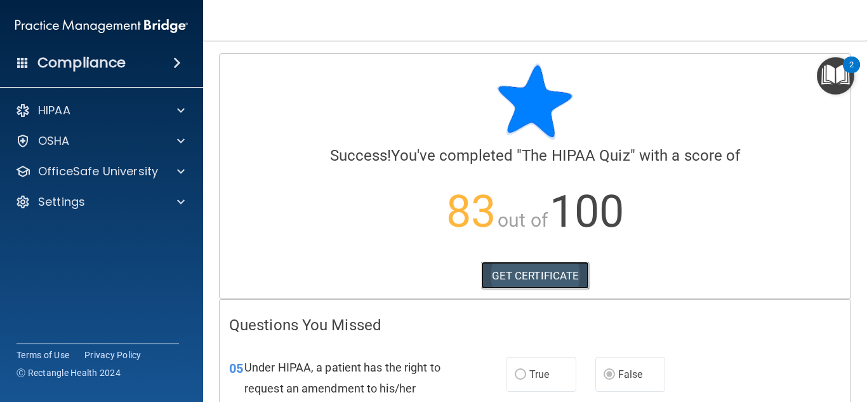
click at [540, 267] on link "GET CERTIFICATE" at bounding box center [535, 275] width 108 height 28
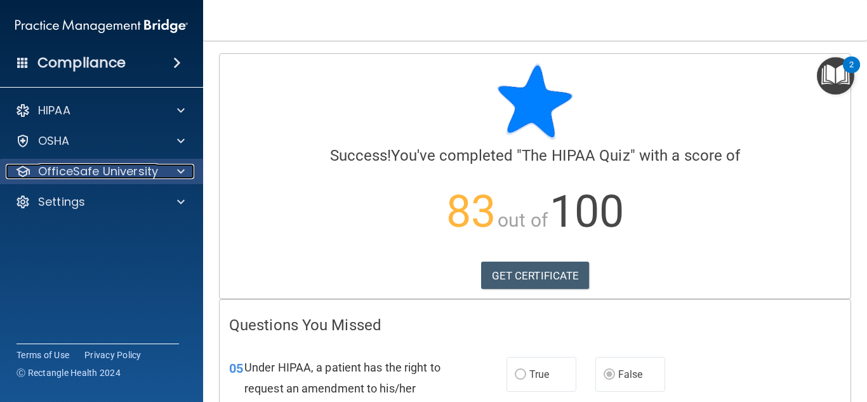
click at [86, 164] on p "OfficeSafe University" at bounding box center [98, 171] width 120 height 15
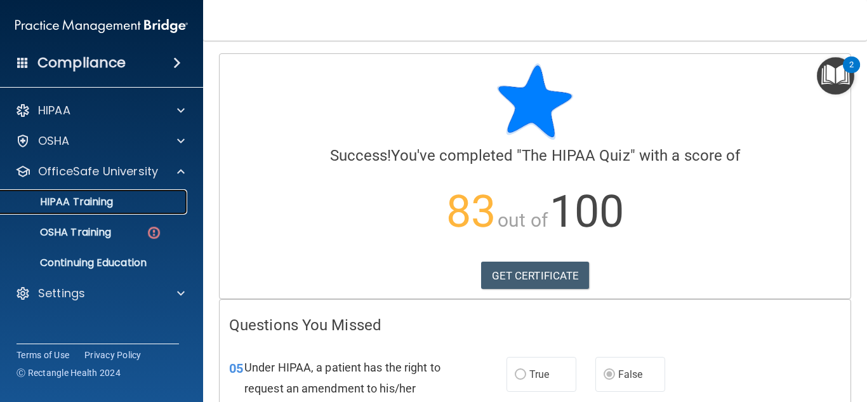
click at [106, 212] on link "HIPAA Training" at bounding box center [87, 201] width 200 height 25
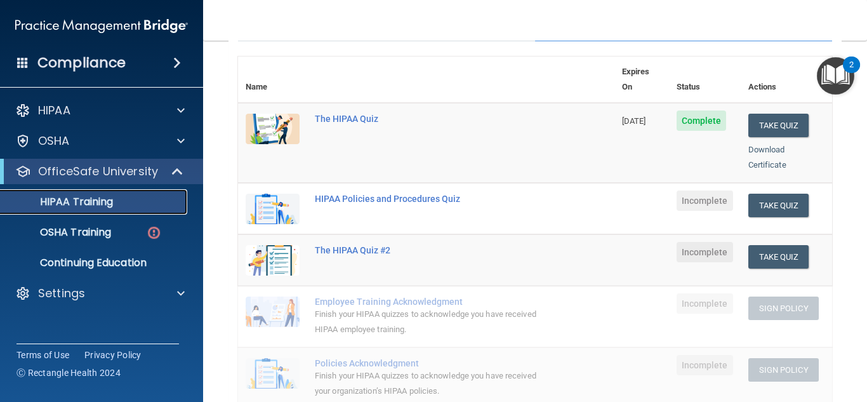
scroll to position [140, 0]
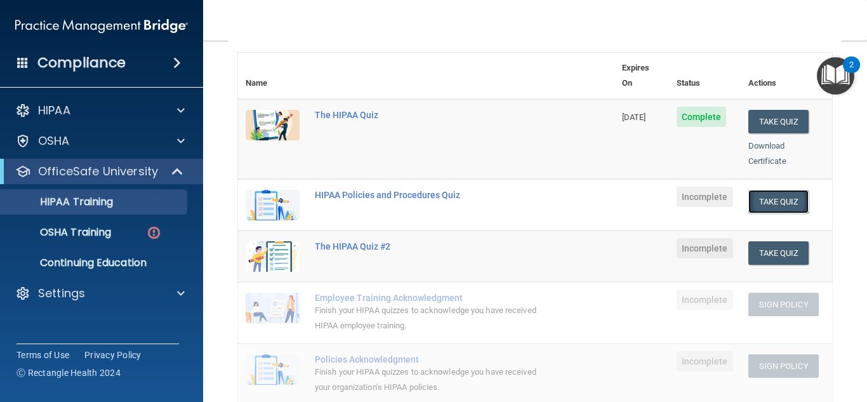
click at [763, 190] on button "Take Quiz" at bounding box center [778, 201] width 61 height 23
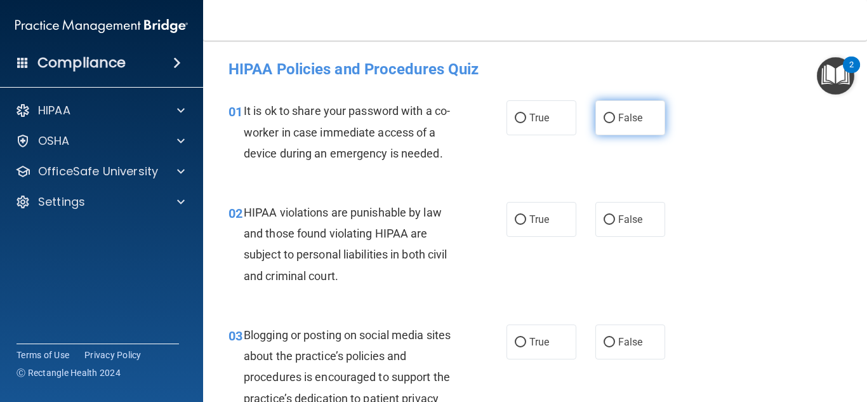
click at [622, 114] on span "False" at bounding box center [630, 118] width 25 height 12
click at [615, 114] on input "False" at bounding box center [608, 119] width 11 height 10
radio input "true"
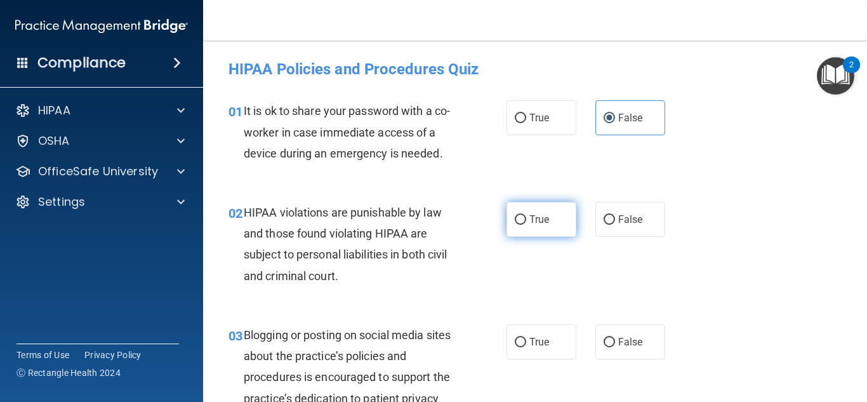
click at [554, 232] on label "True" at bounding box center [541, 219] width 70 height 35
click at [526, 225] on input "True" at bounding box center [519, 220] width 11 height 10
radio input "true"
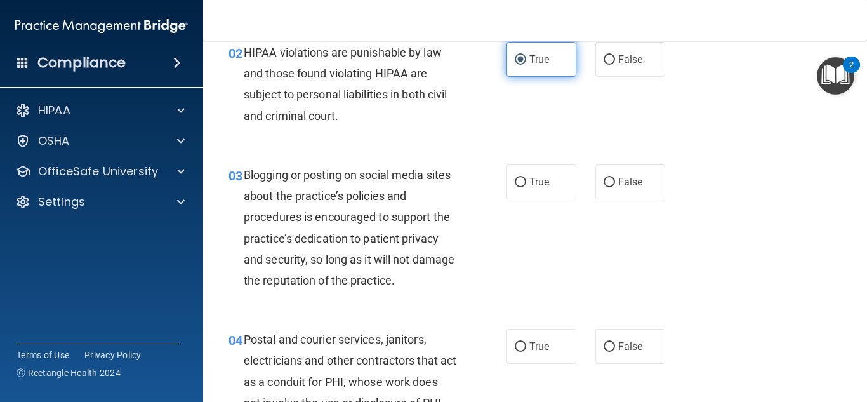
scroll to position [178, 0]
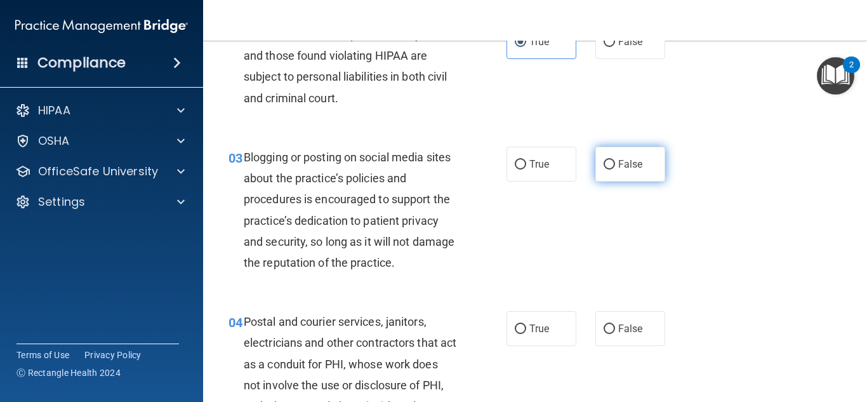
click at [636, 151] on label "False" at bounding box center [630, 164] width 70 height 35
click at [615, 160] on input "False" at bounding box center [608, 165] width 11 height 10
radio input "true"
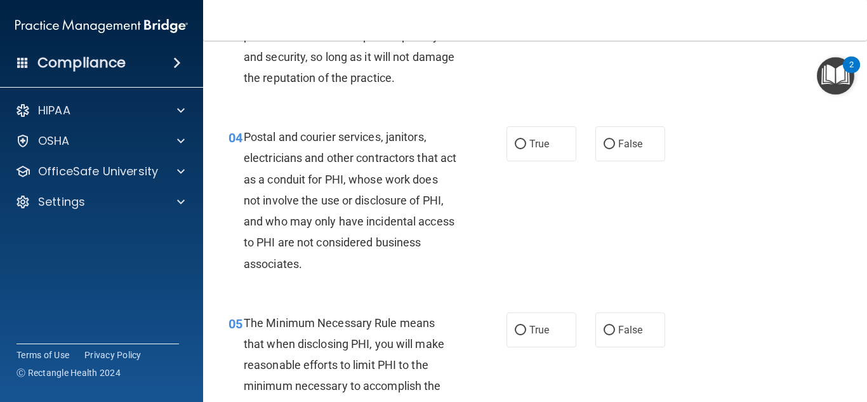
scroll to position [353, 0]
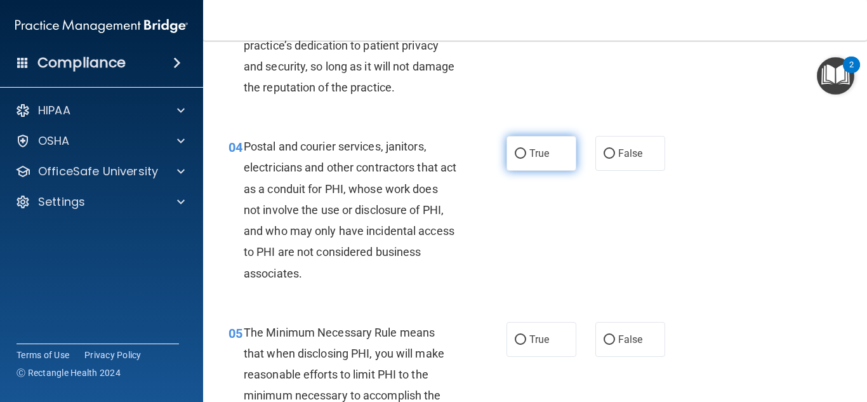
click at [563, 159] on label "True" at bounding box center [541, 153] width 70 height 35
click at [526, 159] on input "True" at bounding box center [519, 154] width 11 height 10
radio input "true"
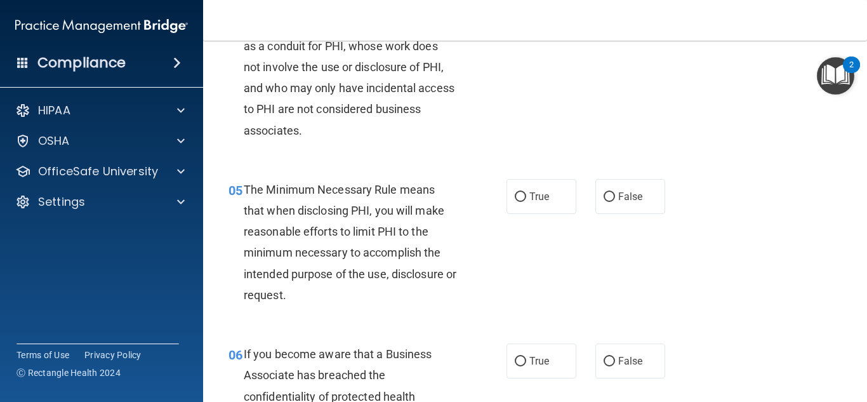
scroll to position [494, 0]
click at [542, 204] on label "True" at bounding box center [541, 197] width 70 height 35
click at [526, 203] on input "True" at bounding box center [519, 198] width 11 height 10
radio input "true"
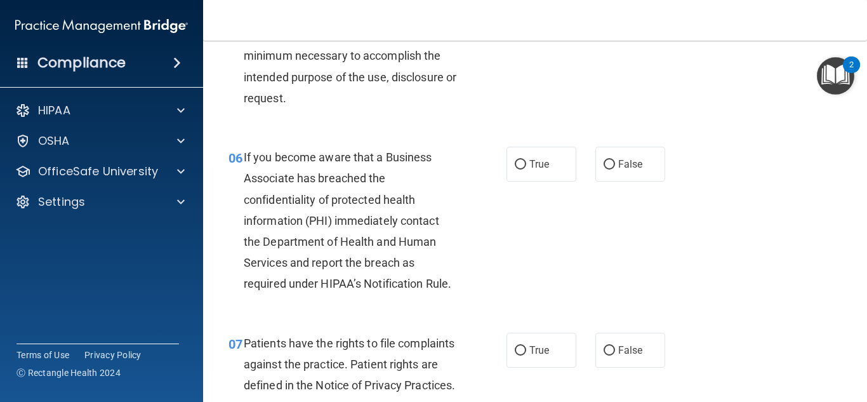
scroll to position [690, 0]
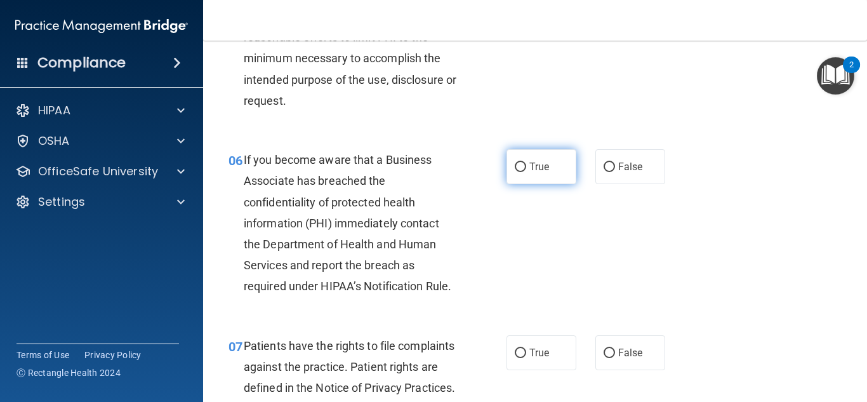
click at [537, 169] on span "True" at bounding box center [539, 166] width 20 height 12
click at [526, 169] on input "True" at bounding box center [519, 167] width 11 height 10
radio input "true"
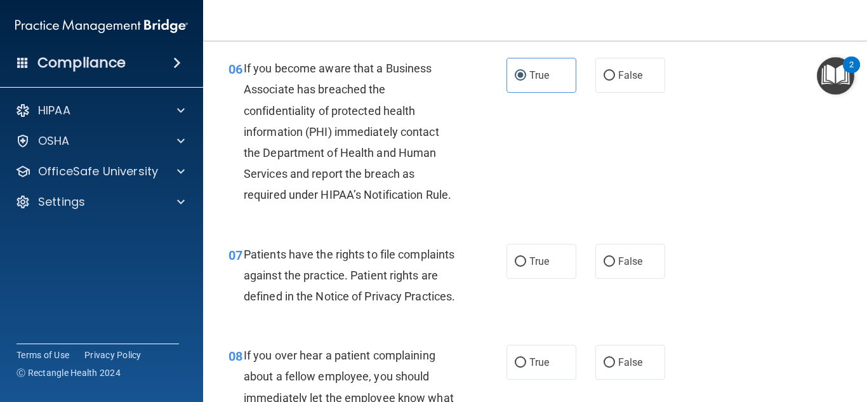
scroll to position [780, 0]
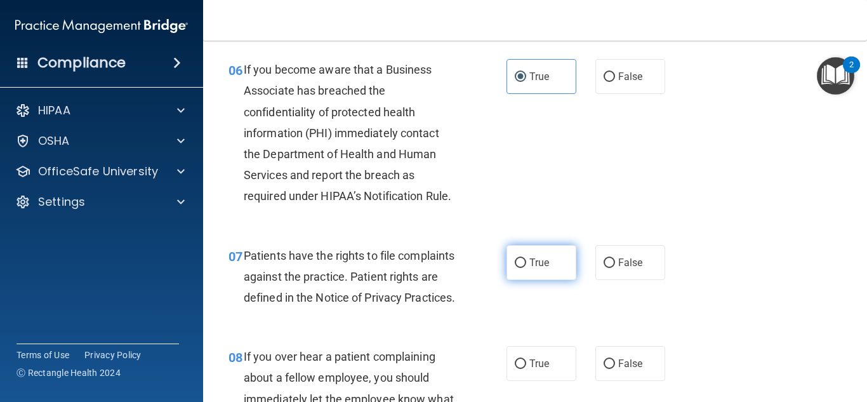
click at [537, 255] on label "True" at bounding box center [541, 262] width 70 height 35
click at [526, 258] on input "True" at bounding box center [519, 263] width 11 height 10
radio input "true"
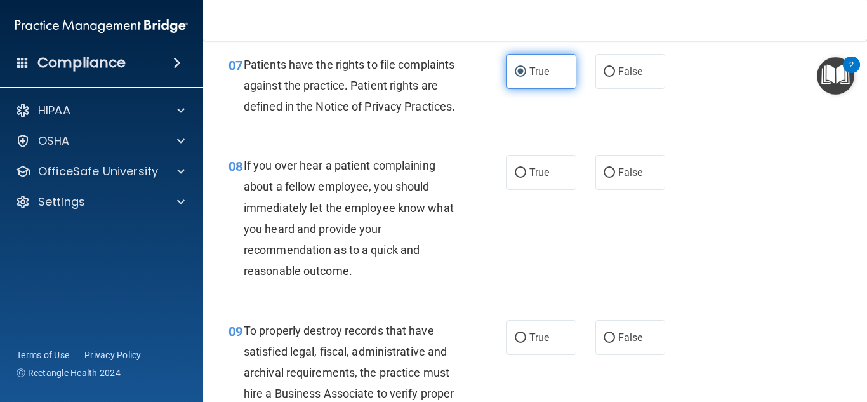
scroll to position [967, 0]
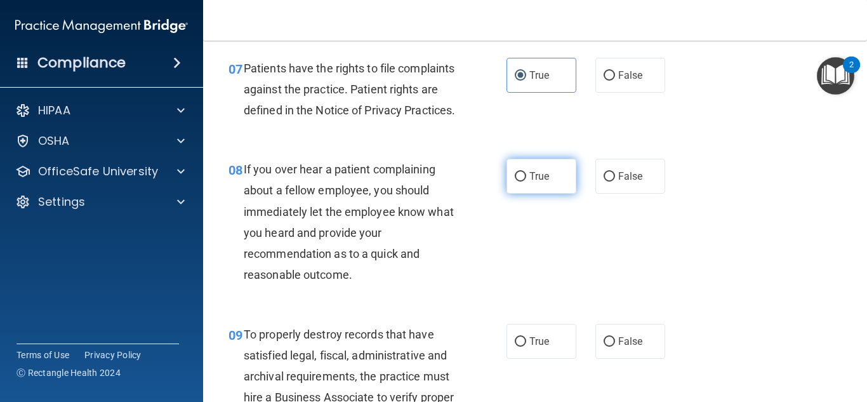
click at [532, 193] on label "True" at bounding box center [541, 176] width 70 height 35
click at [526, 181] on input "True" at bounding box center [519, 177] width 11 height 10
radio input "true"
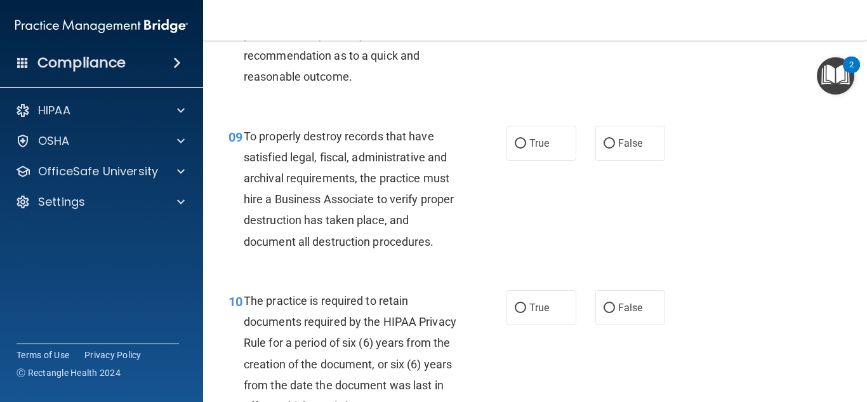
scroll to position [1159, 0]
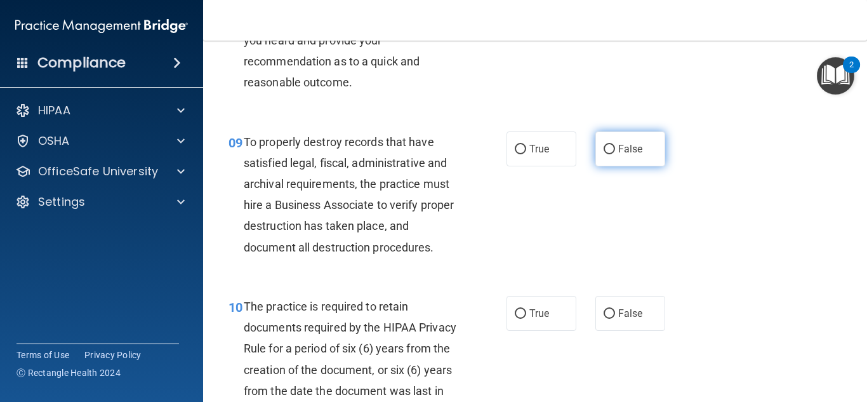
click at [606, 154] on input "False" at bounding box center [608, 150] width 11 height 10
radio input "true"
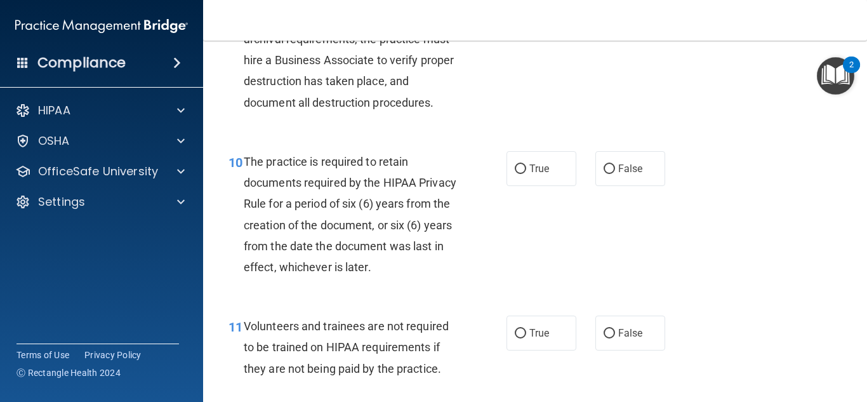
scroll to position [1302, 0]
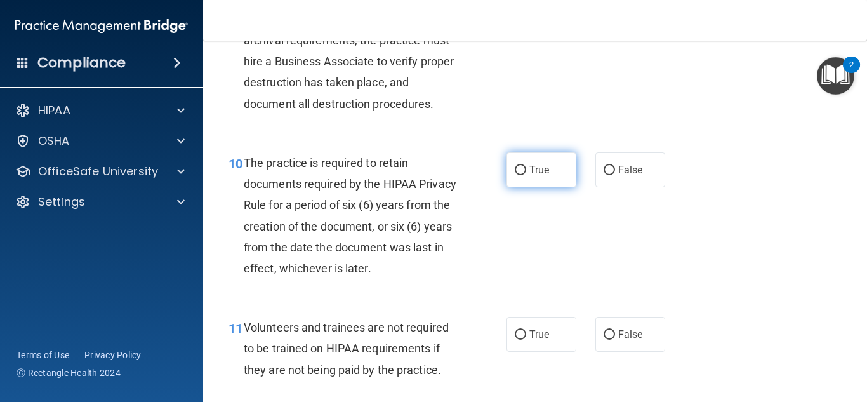
click at [547, 176] on span "True" at bounding box center [539, 170] width 20 height 12
click at [526, 175] on input "True" at bounding box center [519, 171] width 11 height 10
radio input "true"
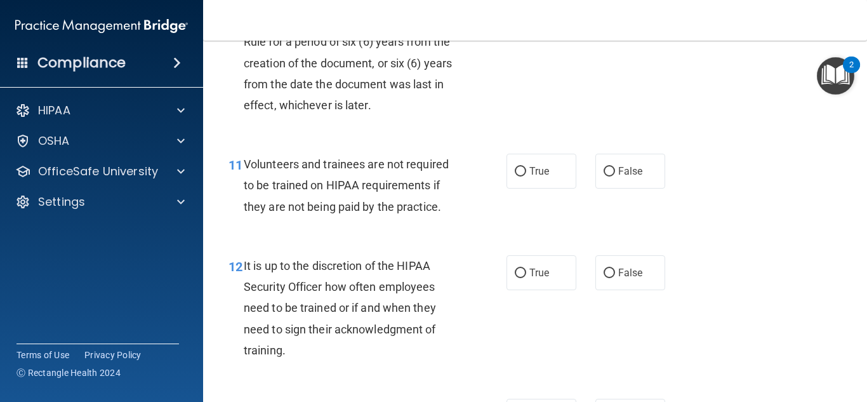
scroll to position [1460, 0]
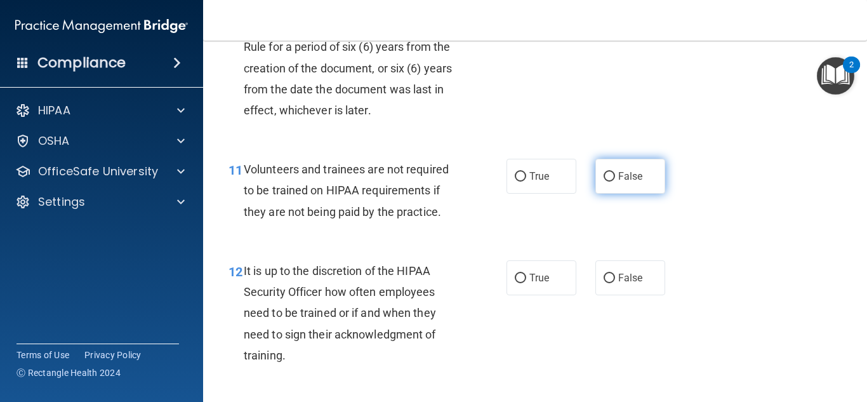
click at [602, 192] on label "False" at bounding box center [630, 176] width 70 height 35
click at [603, 181] on input "False" at bounding box center [608, 177] width 11 height 10
radio input "true"
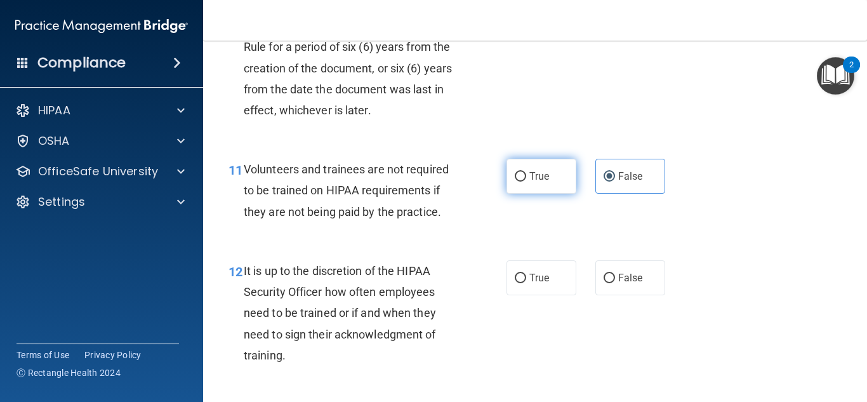
click at [549, 193] on label "True" at bounding box center [541, 176] width 70 height 35
click at [526, 181] on input "True" at bounding box center [519, 177] width 11 height 10
radio input "true"
radio input "false"
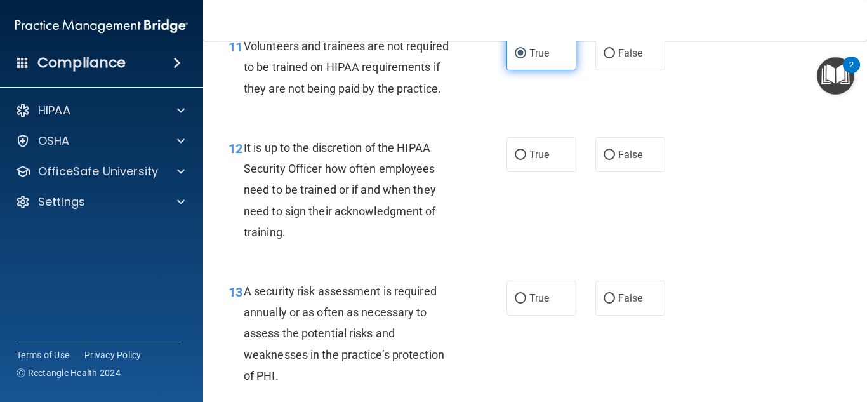
scroll to position [1582, 0]
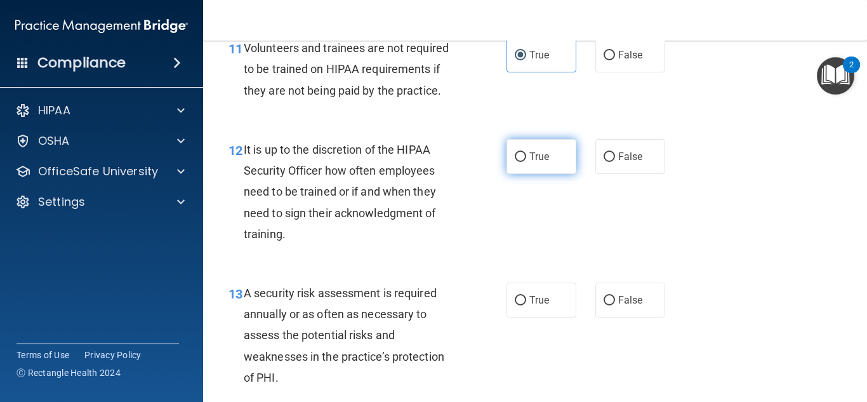
click at [542, 174] on label "True" at bounding box center [541, 156] width 70 height 35
click at [526, 162] on input "True" at bounding box center [519, 157] width 11 height 10
radio input "true"
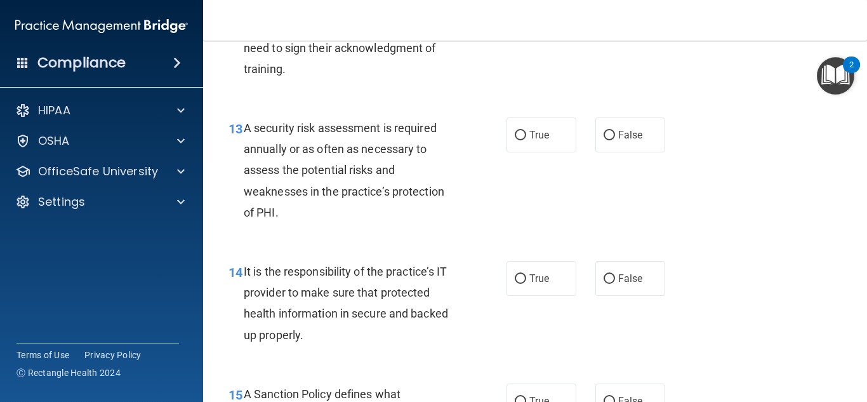
scroll to position [1743, 0]
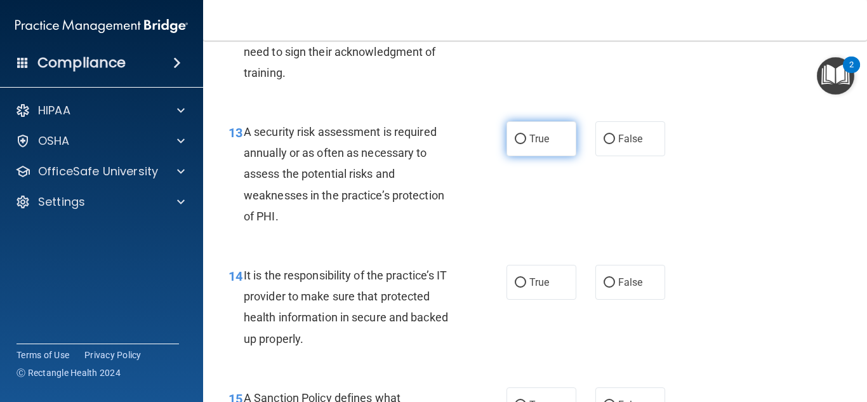
click at [533, 156] on label "True" at bounding box center [541, 138] width 70 height 35
click at [526, 144] on input "True" at bounding box center [519, 139] width 11 height 10
radio input "true"
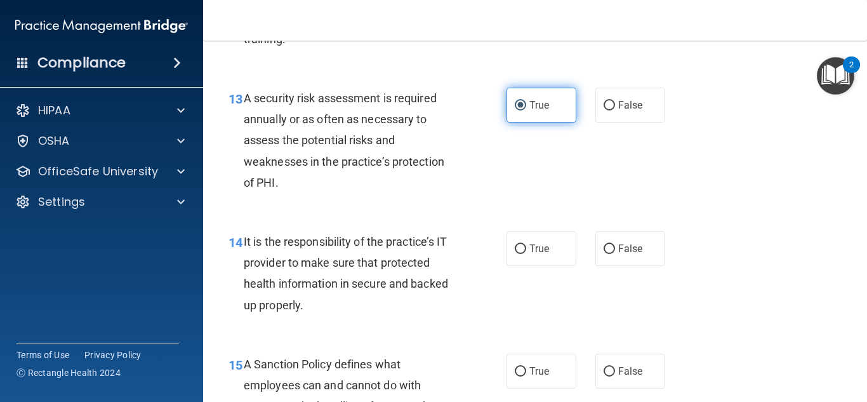
scroll to position [1774, 0]
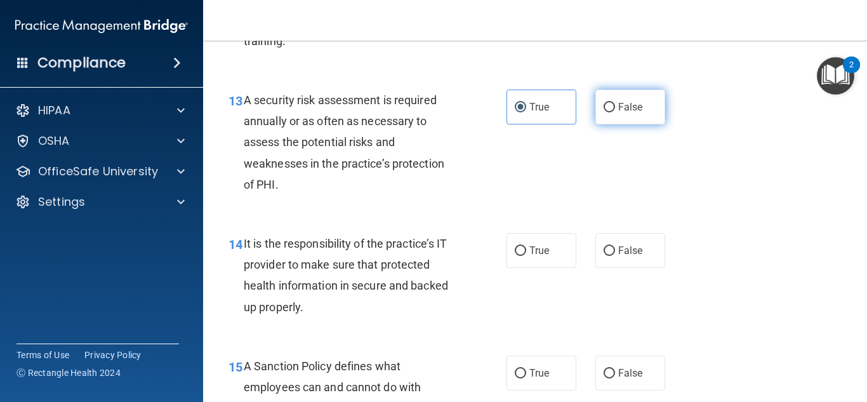
click at [597, 124] on label "False" at bounding box center [630, 106] width 70 height 35
click at [603, 112] on input "False" at bounding box center [608, 108] width 11 height 10
radio input "true"
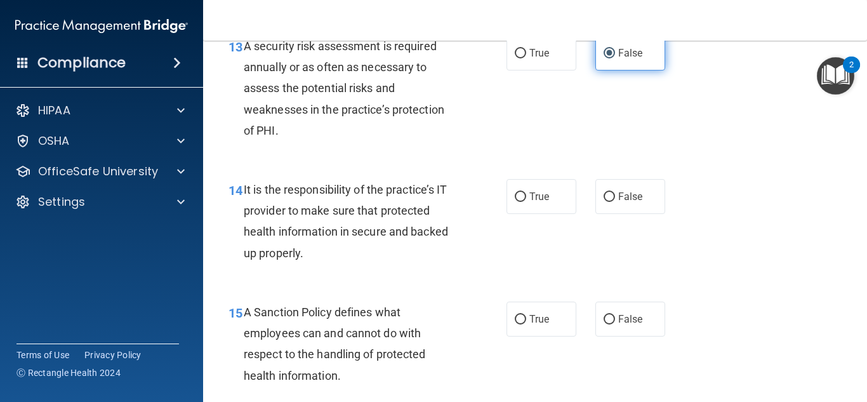
scroll to position [1827, 0]
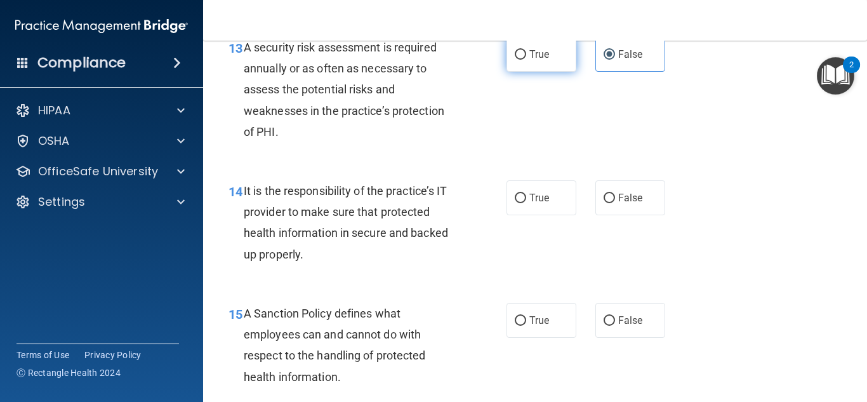
click at [563, 72] on label "True" at bounding box center [541, 54] width 70 height 35
click at [526, 60] on input "True" at bounding box center [519, 55] width 11 height 10
radio input "true"
radio input "false"
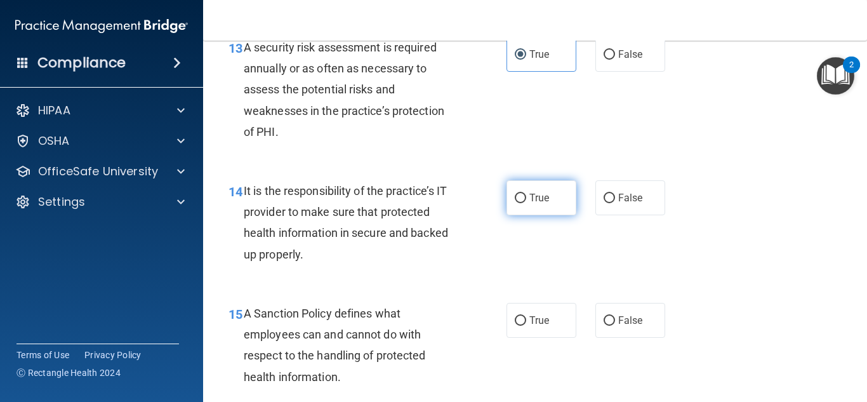
click at [568, 215] on label "True" at bounding box center [541, 197] width 70 height 35
click at [526, 203] on input "True" at bounding box center [519, 198] width 11 height 10
radio input "true"
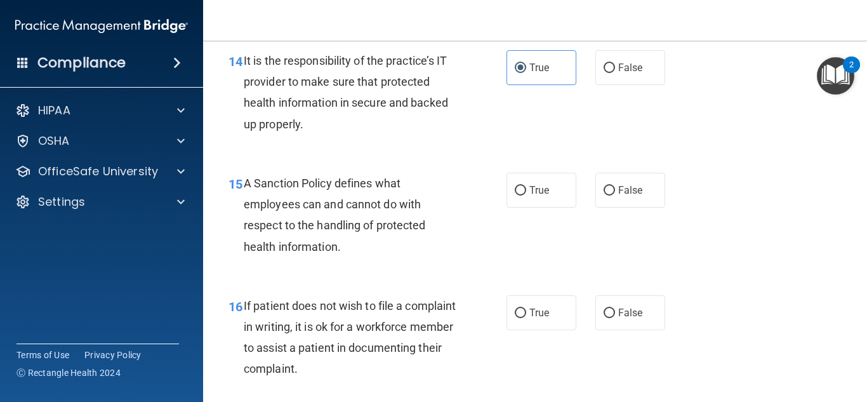
scroll to position [1955, 0]
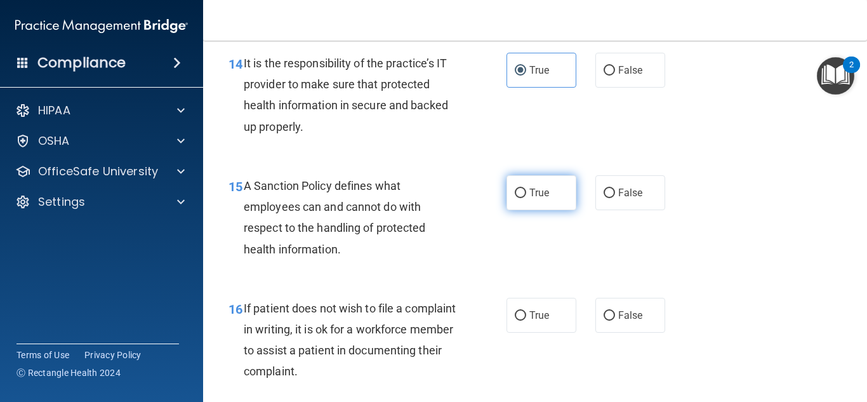
click at [554, 210] on label "True" at bounding box center [541, 192] width 70 height 35
click at [526, 198] on input "True" at bounding box center [519, 193] width 11 height 10
radio input "true"
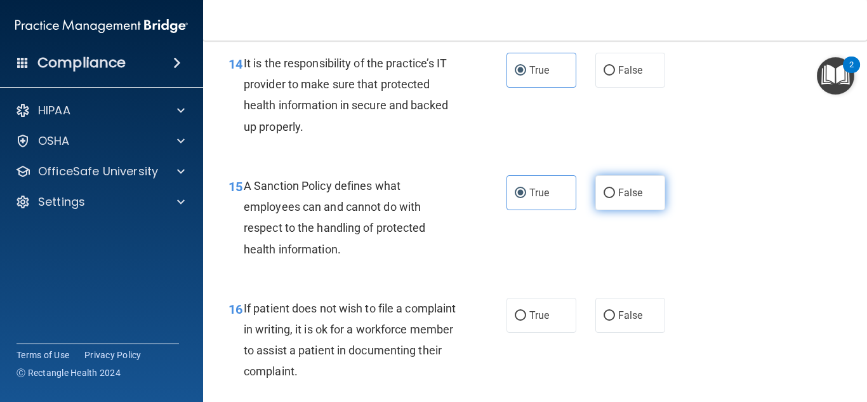
click at [605, 210] on label "False" at bounding box center [630, 192] width 70 height 35
click at [605, 198] on input "False" at bounding box center [608, 193] width 11 height 10
radio input "true"
radio input "false"
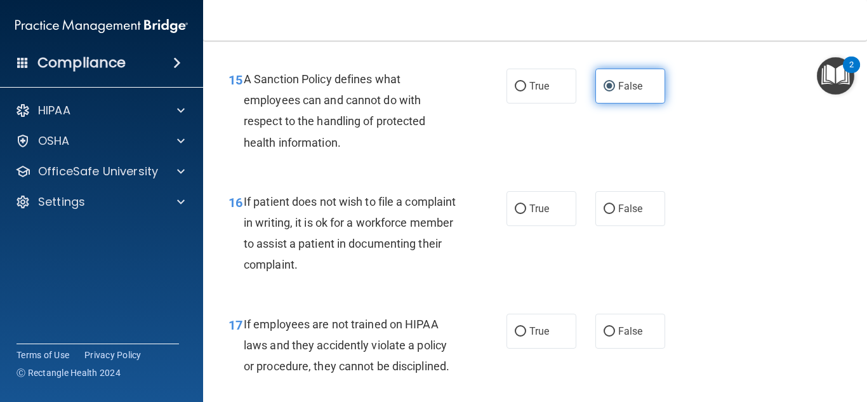
scroll to position [2060, 0]
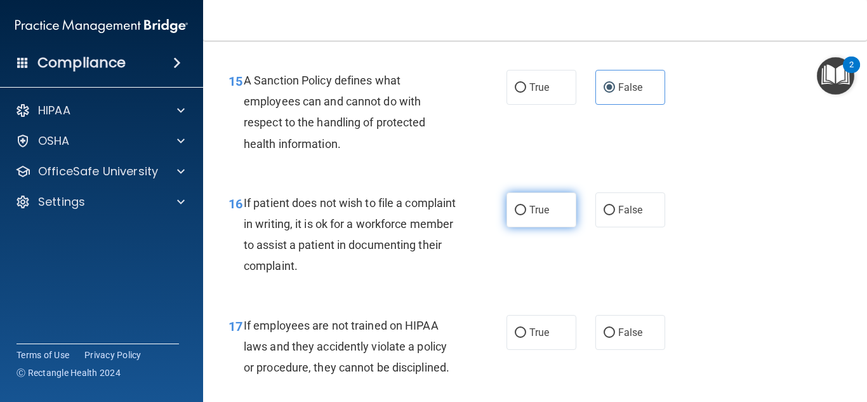
click at [556, 226] on label "True" at bounding box center [541, 209] width 70 height 35
click at [526, 215] on input "True" at bounding box center [519, 211] width 11 height 10
radio input "true"
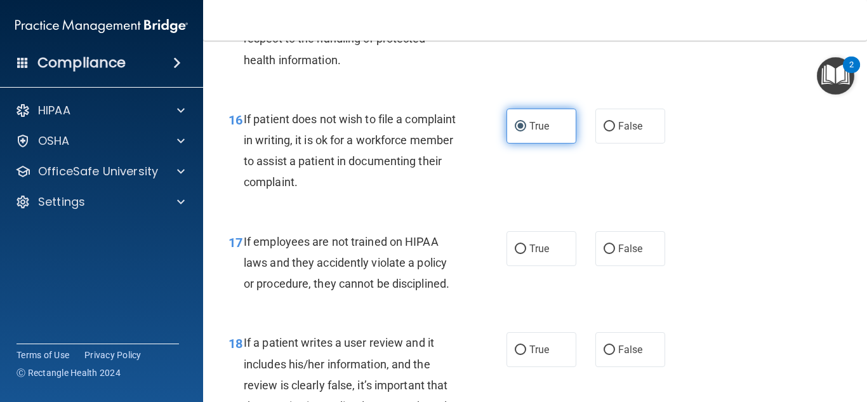
scroll to position [2180, 0]
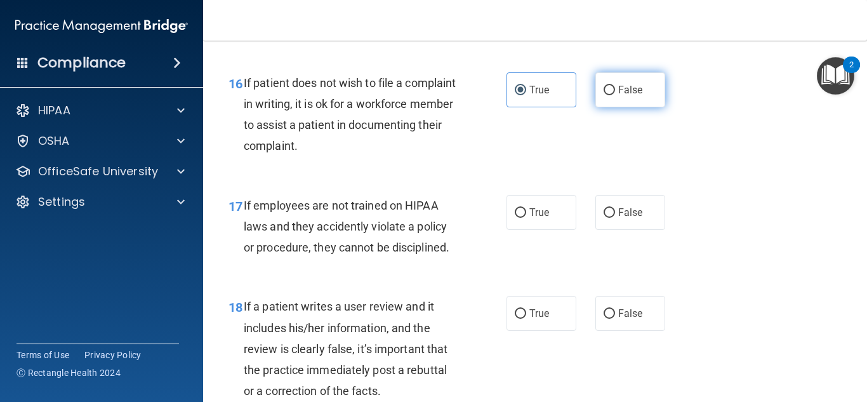
click at [613, 95] on input "False" at bounding box center [608, 91] width 11 height 10
radio input "true"
radio input "false"
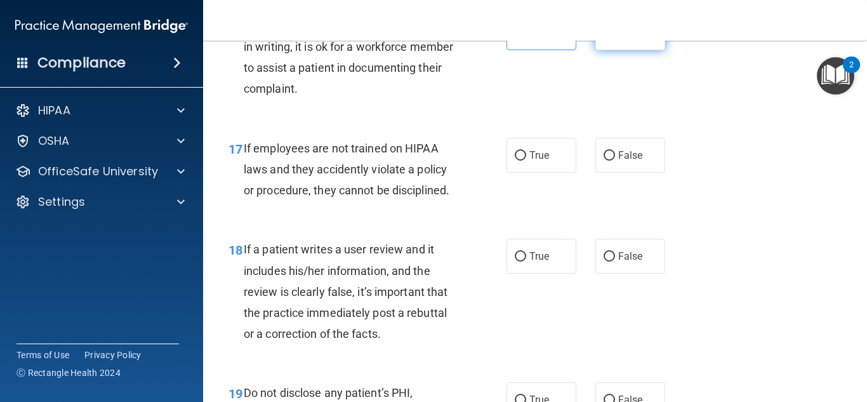
scroll to position [2235, 0]
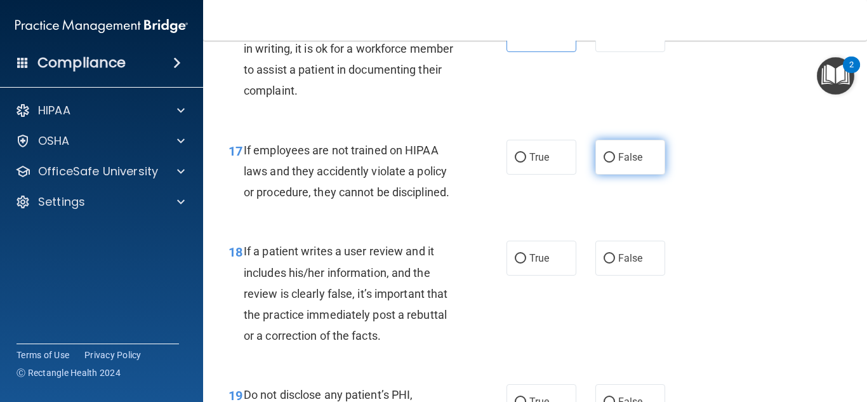
click at [603, 162] on input "False" at bounding box center [608, 158] width 11 height 10
radio input "true"
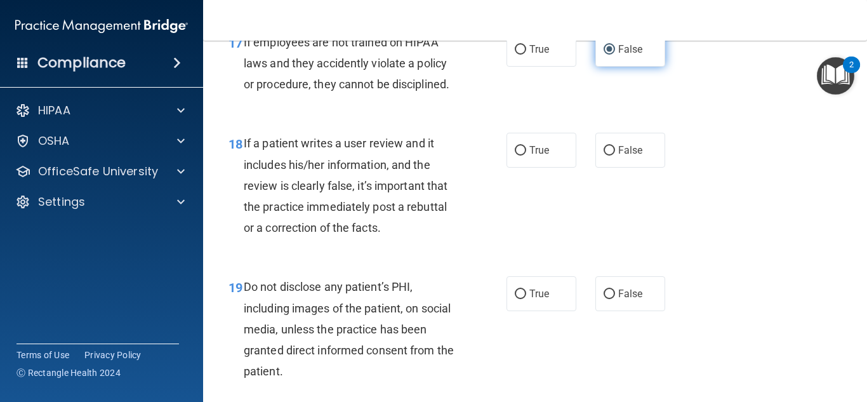
scroll to position [2343, 0]
click at [535, 164] on label "True" at bounding box center [541, 150] width 70 height 35
click at [526, 155] on input "True" at bounding box center [519, 151] width 11 height 10
radio input "true"
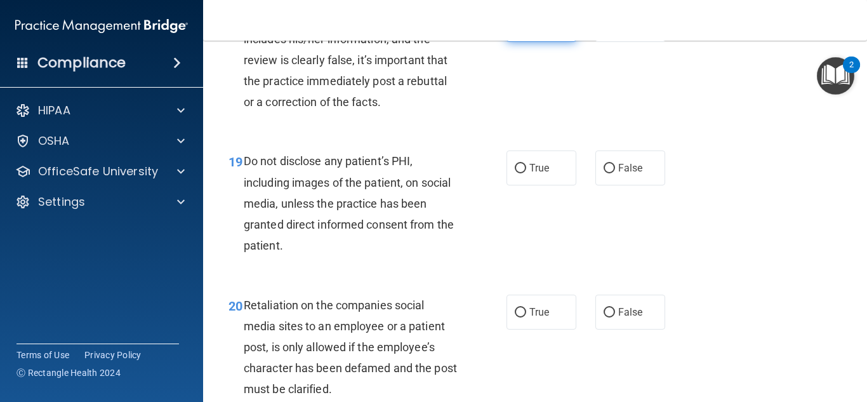
scroll to position [2467, 0]
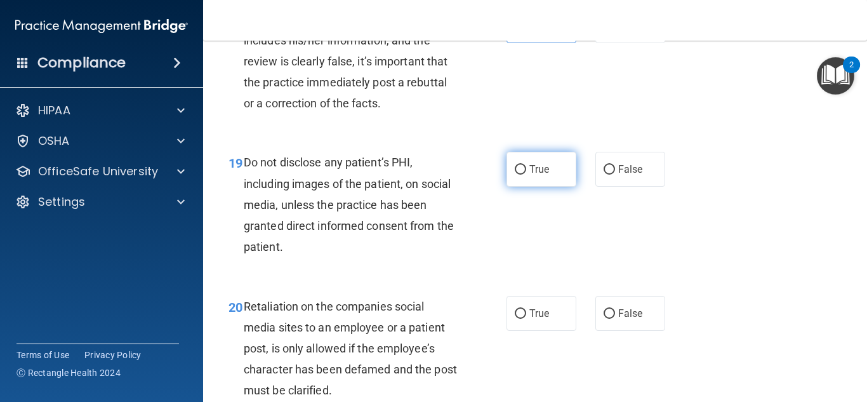
click at [538, 175] on span "True" at bounding box center [539, 169] width 20 height 12
click at [526, 174] on input "True" at bounding box center [519, 170] width 11 height 10
radio input "true"
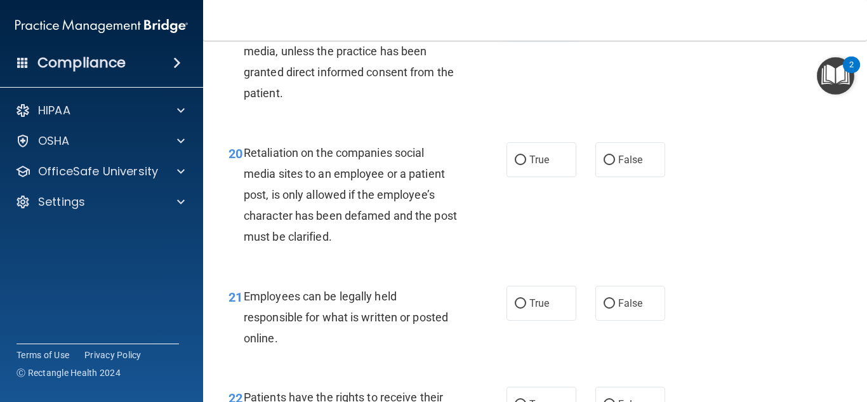
scroll to position [2619, 0]
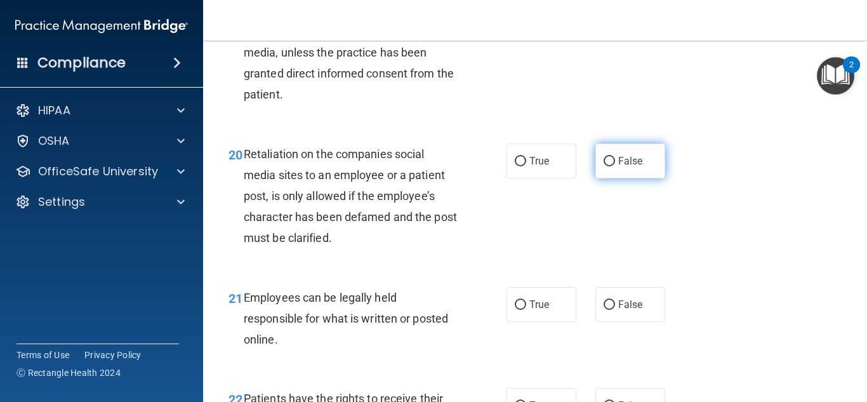
click at [613, 166] on input "False" at bounding box center [608, 162] width 11 height 10
radio input "true"
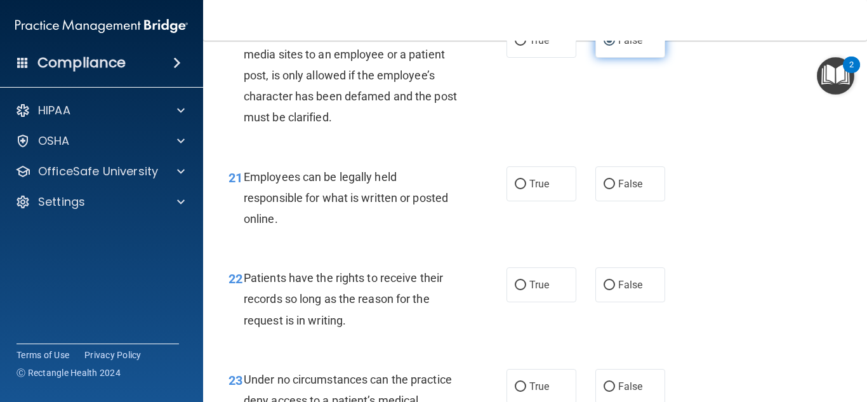
scroll to position [2739, 0]
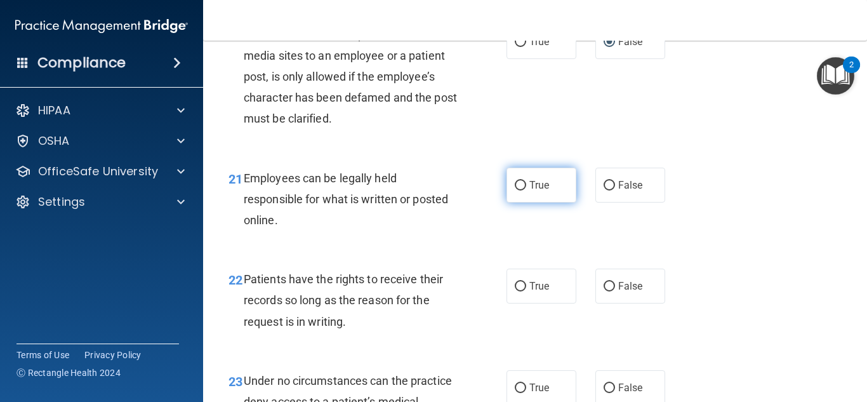
click at [534, 202] on label "True" at bounding box center [541, 184] width 70 height 35
click at [526, 190] on input "True" at bounding box center [519, 186] width 11 height 10
radio input "true"
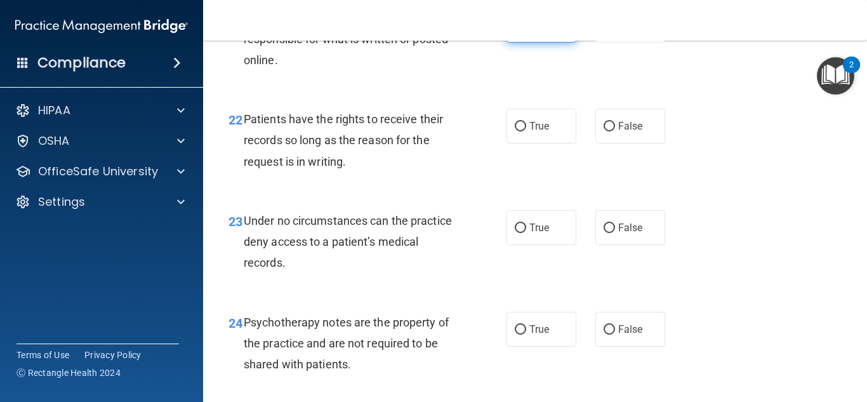
scroll to position [2898, 0]
click at [596, 144] on label "False" at bounding box center [630, 126] width 70 height 35
click at [603, 132] on input "False" at bounding box center [608, 127] width 11 height 10
radio input "true"
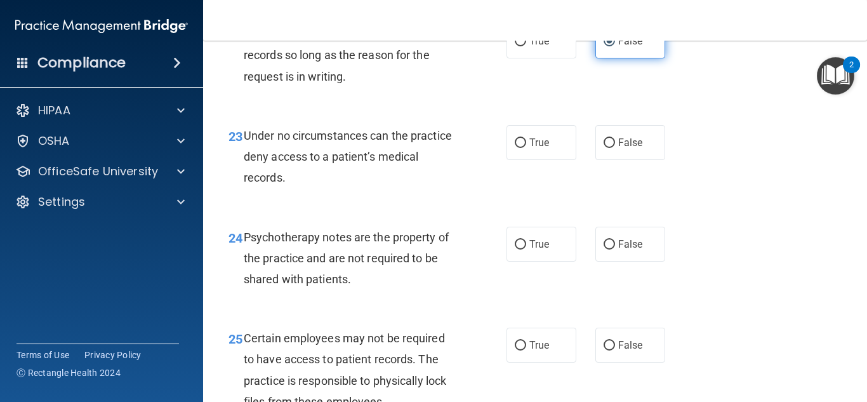
scroll to position [2982, 0]
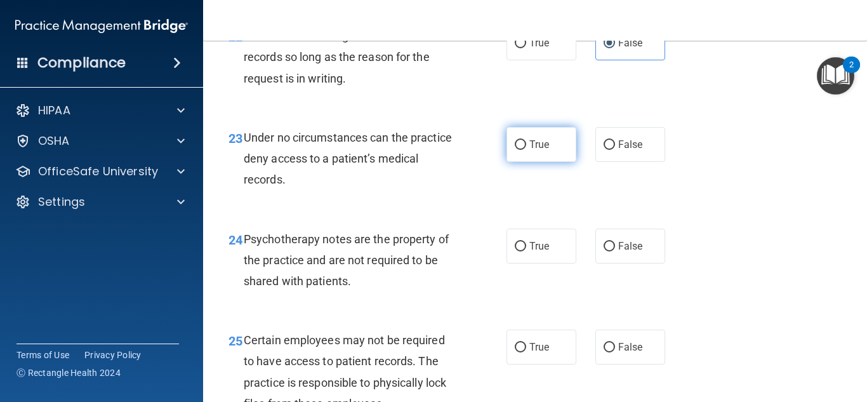
click at [542, 162] on label "True" at bounding box center [541, 144] width 70 height 35
click at [526, 150] on input "True" at bounding box center [519, 145] width 11 height 10
radio input "true"
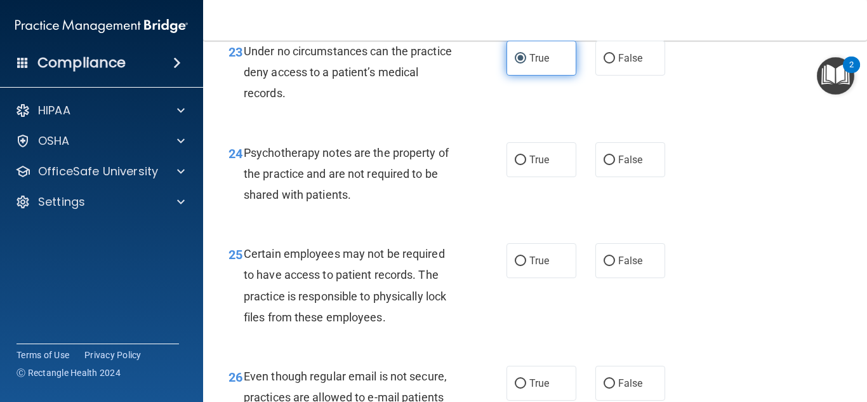
scroll to position [3067, 0]
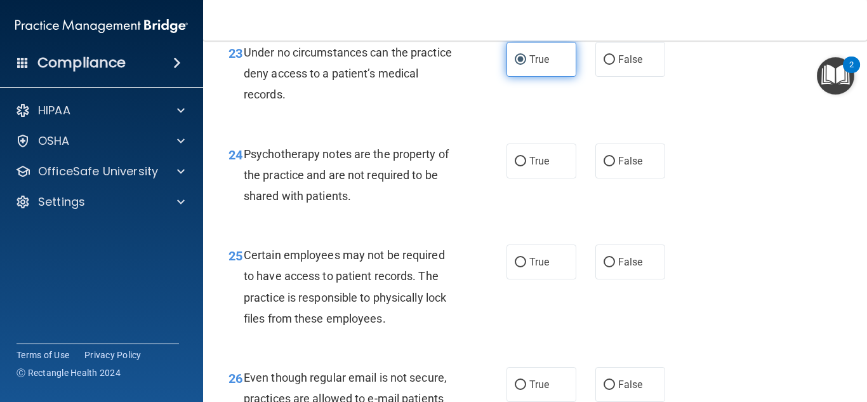
click at [542, 174] on label "True" at bounding box center [541, 160] width 70 height 35
click at [526, 166] on input "True" at bounding box center [519, 162] width 11 height 10
radio input "true"
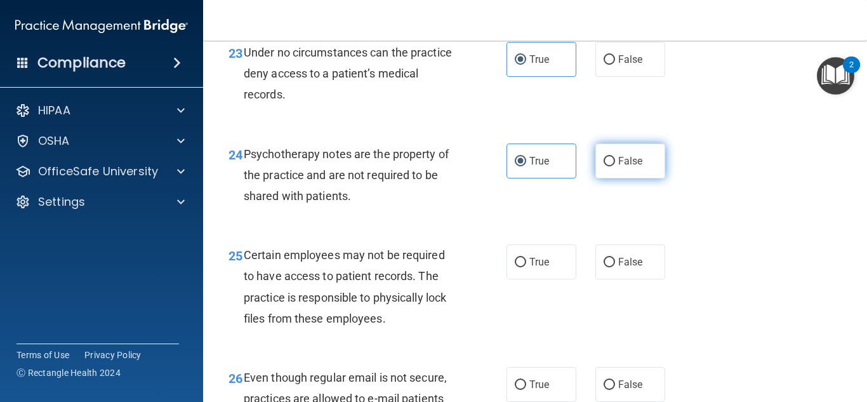
click at [611, 178] on label "False" at bounding box center [630, 160] width 70 height 35
click at [611, 166] on input "False" at bounding box center [608, 162] width 11 height 10
radio input "true"
radio input "false"
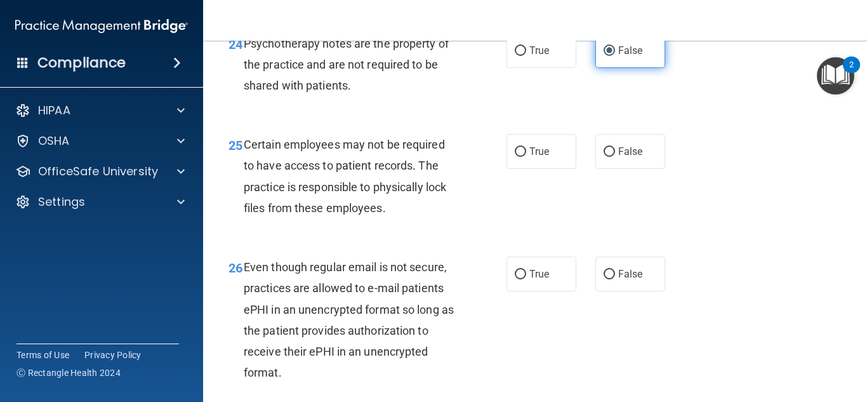
scroll to position [3174, 0]
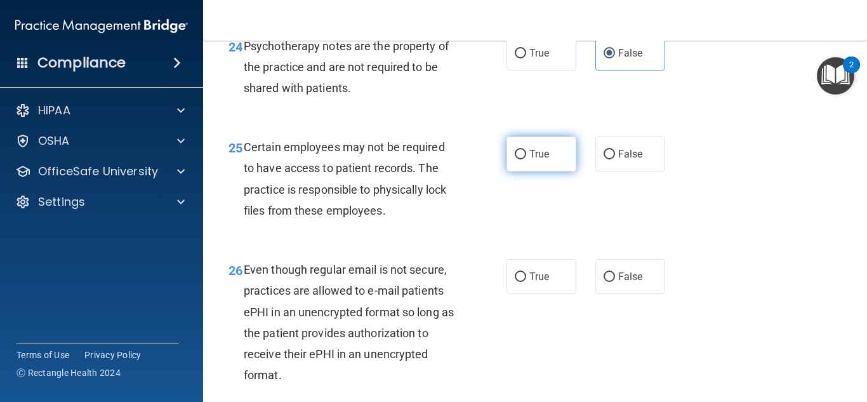
click at [573, 171] on label "True" at bounding box center [541, 153] width 70 height 35
click at [526, 159] on input "True" at bounding box center [519, 155] width 11 height 10
radio input "true"
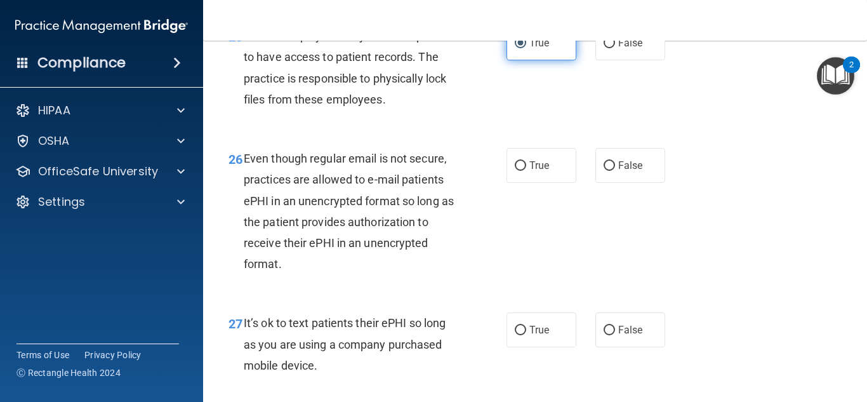
scroll to position [3285, 0]
click at [622, 60] on label "False" at bounding box center [630, 42] width 70 height 35
click at [615, 48] on input "False" at bounding box center [608, 44] width 11 height 10
radio input "true"
radio input "false"
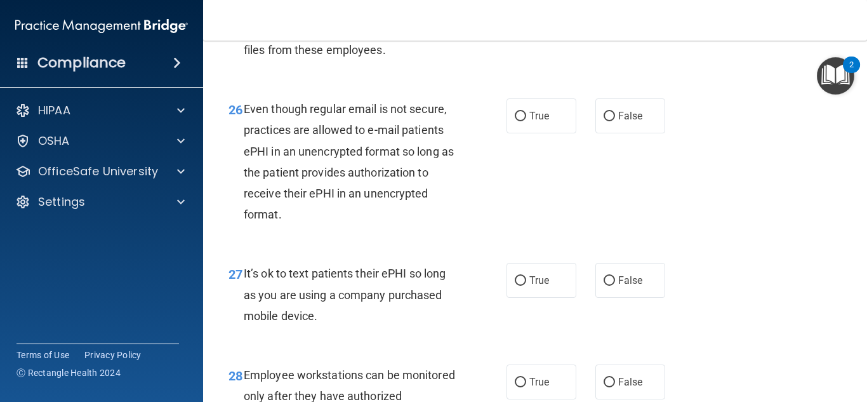
scroll to position [3332, 0]
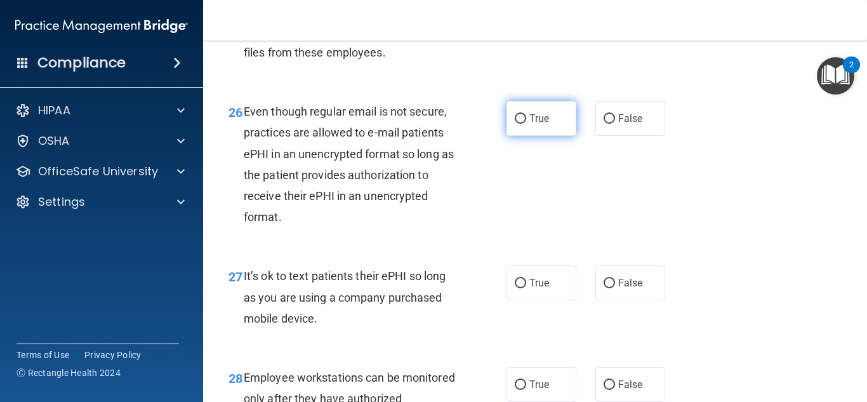
click at [547, 124] on span "True" at bounding box center [539, 118] width 20 height 12
click at [526, 124] on input "True" at bounding box center [519, 119] width 11 height 10
radio input "true"
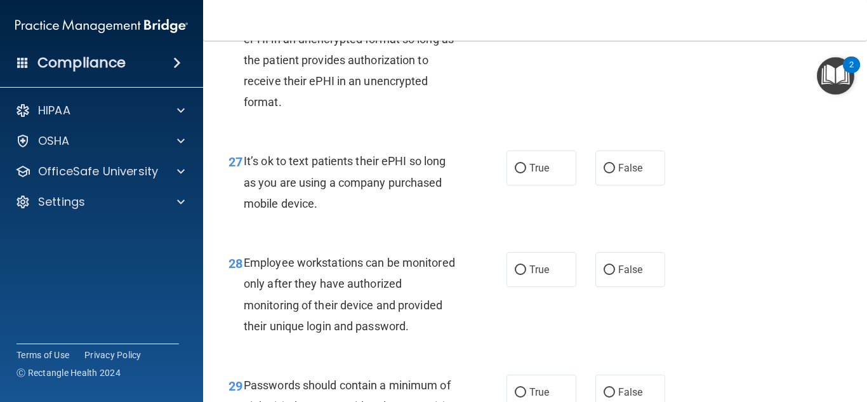
scroll to position [3448, 0]
click at [595, 185] on label "False" at bounding box center [630, 167] width 70 height 35
click at [603, 173] on input "False" at bounding box center [608, 168] width 11 height 10
radio input "true"
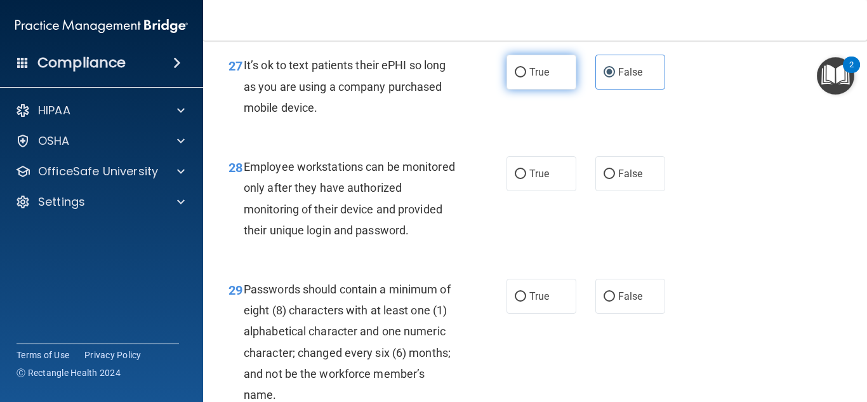
scroll to position [3542, 0]
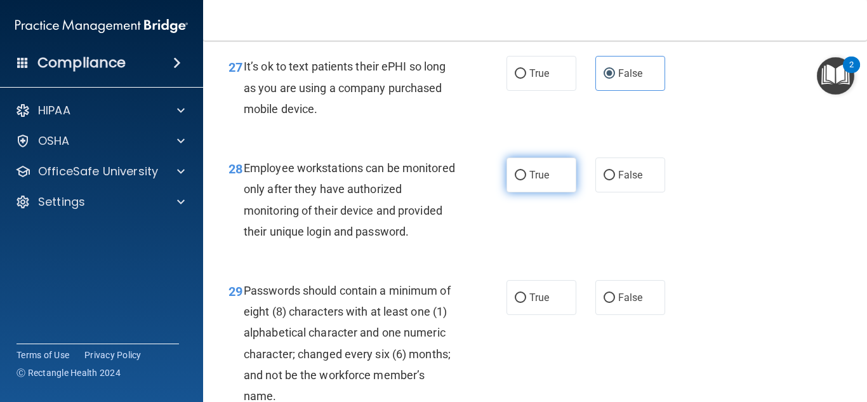
click at [566, 192] on label "True" at bounding box center [541, 174] width 70 height 35
click at [526, 180] on input "True" at bounding box center [519, 176] width 11 height 10
radio input "true"
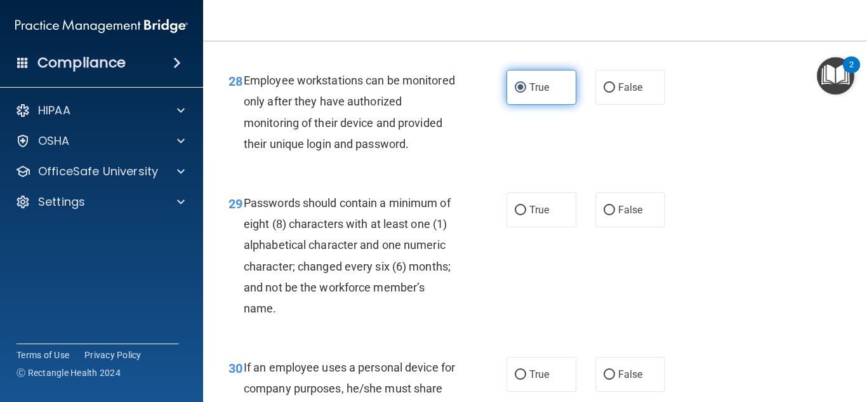
scroll to position [3628, 0]
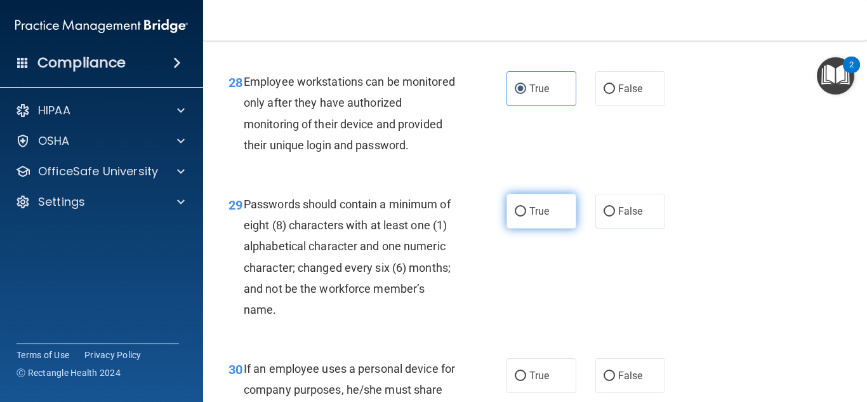
click at [552, 228] on label "True" at bounding box center [541, 210] width 70 height 35
click at [526, 216] on input "True" at bounding box center [519, 212] width 11 height 10
radio input "true"
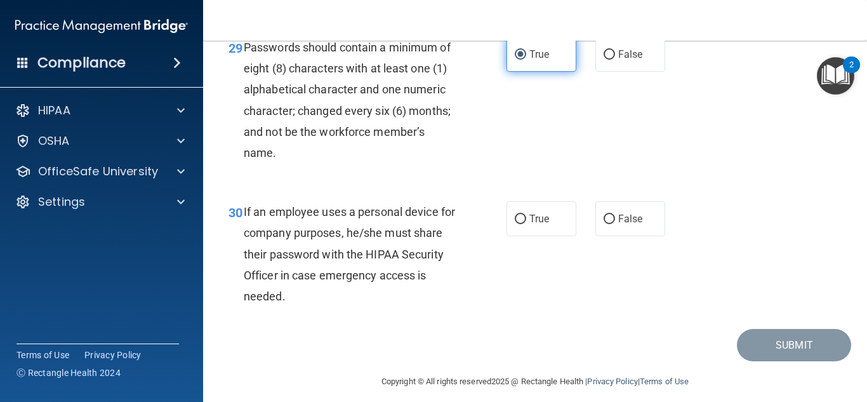
scroll to position [3796, 0]
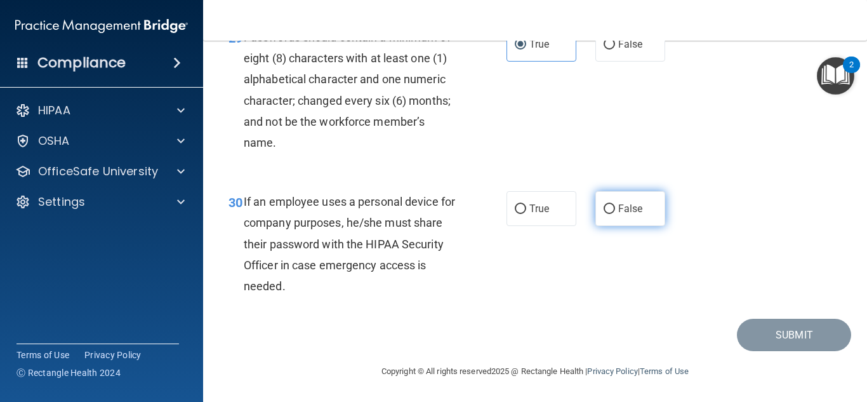
click at [608, 214] on input "False" at bounding box center [608, 209] width 11 height 10
radio input "true"
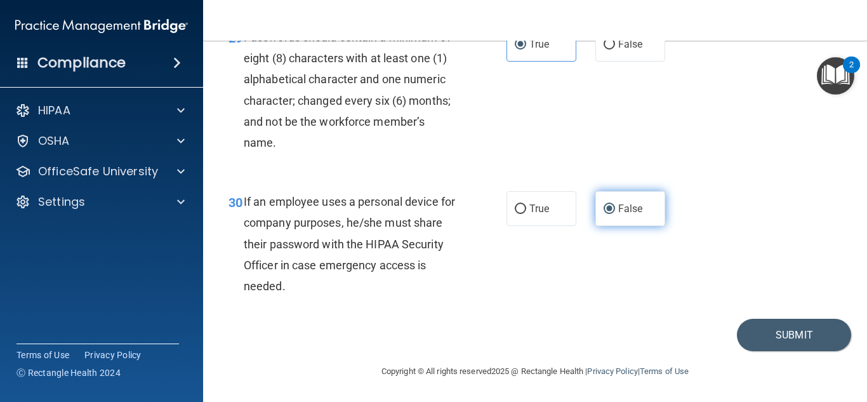
scroll to position [3816, 0]
click at [800, 343] on button "Submit" at bounding box center [794, 334] width 114 height 32
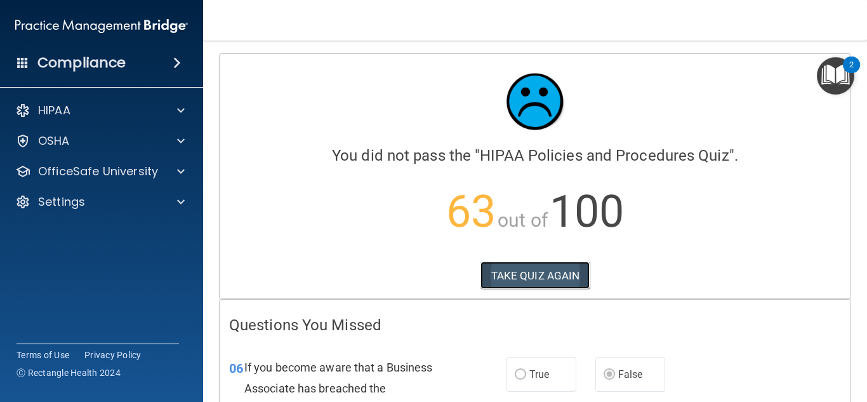
click at [522, 278] on button "TAKE QUIZ AGAIN" at bounding box center [535, 275] width 110 height 28
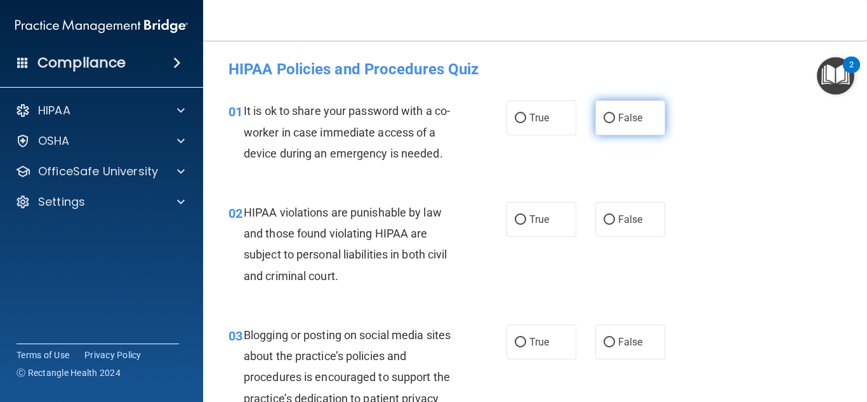
click at [604, 116] on input "False" at bounding box center [608, 119] width 11 height 10
radio input "true"
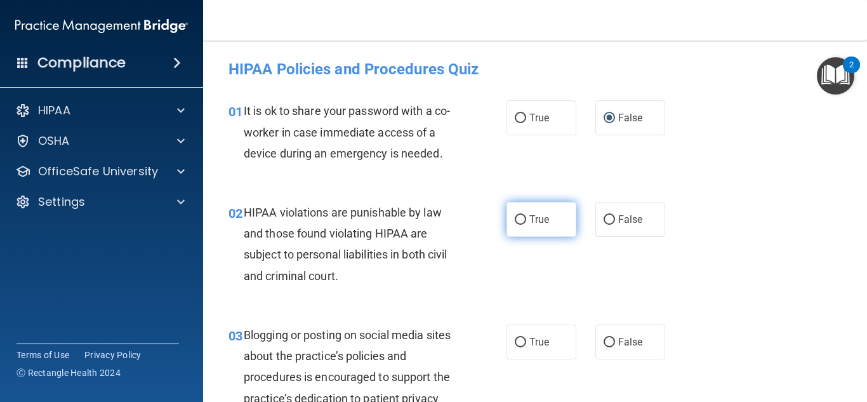
click at [549, 225] on span "True" at bounding box center [539, 219] width 20 height 12
click at [526, 225] on input "True" at bounding box center [519, 220] width 11 height 10
radio input "true"
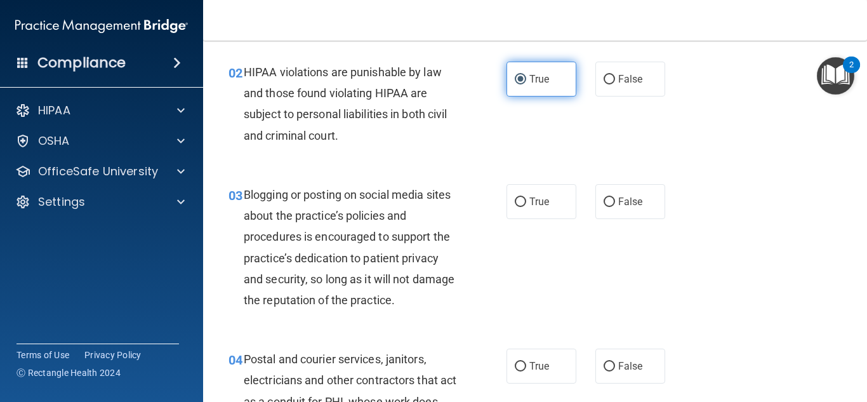
scroll to position [139, 0]
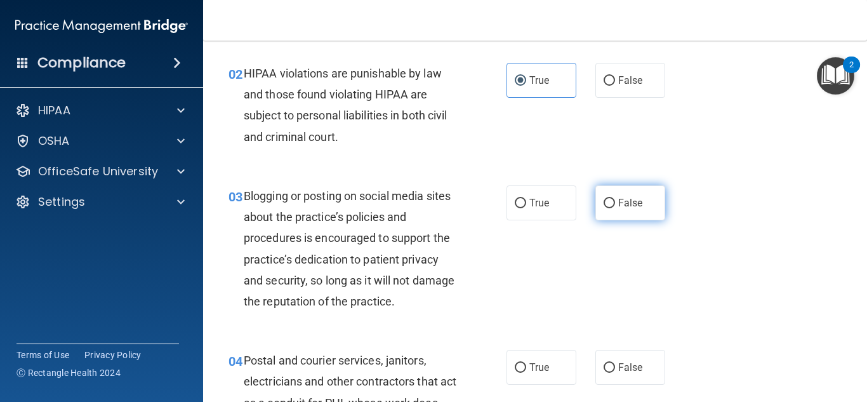
click at [602, 206] on label "False" at bounding box center [630, 202] width 70 height 35
click at [603, 206] on input "False" at bounding box center [608, 204] width 11 height 10
radio input "true"
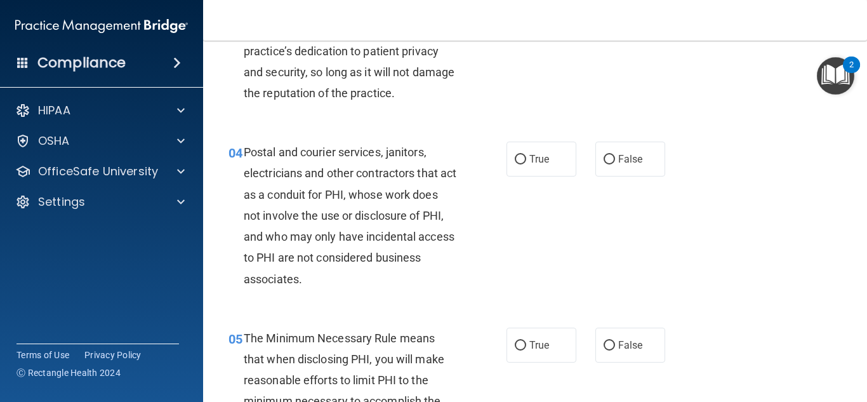
scroll to position [346, 0]
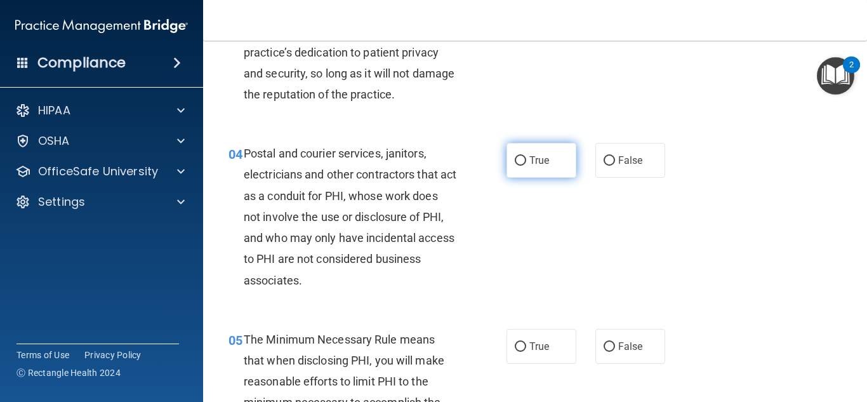
click at [554, 166] on label "True" at bounding box center [541, 160] width 70 height 35
click at [526, 166] on input "True" at bounding box center [519, 161] width 11 height 10
radio input "true"
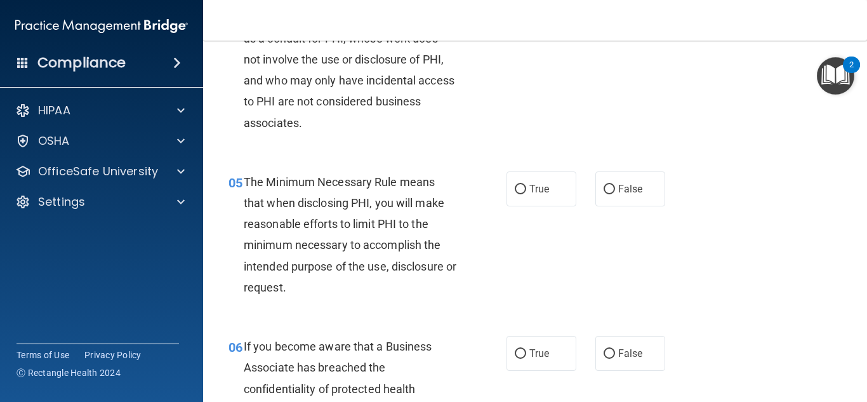
scroll to position [504, 0]
click at [551, 188] on label "True" at bounding box center [541, 187] width 70 height 35
click at [526, 188] on input "True" at bounding box center [519, 188] width 11 height 10
radio input "true"
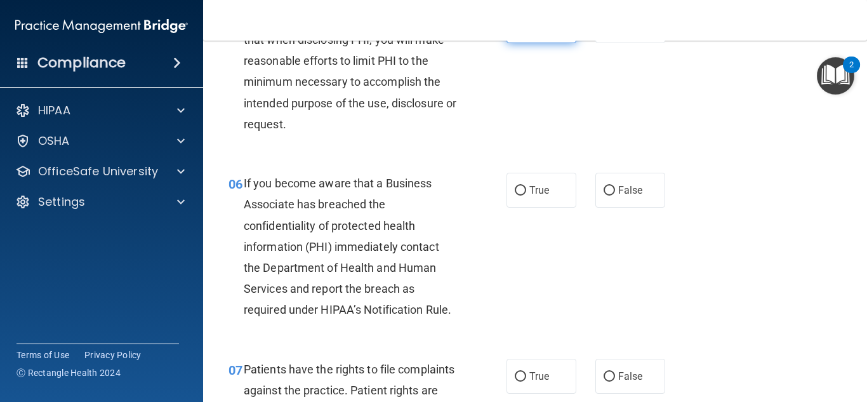
scroll to position [665, 0]
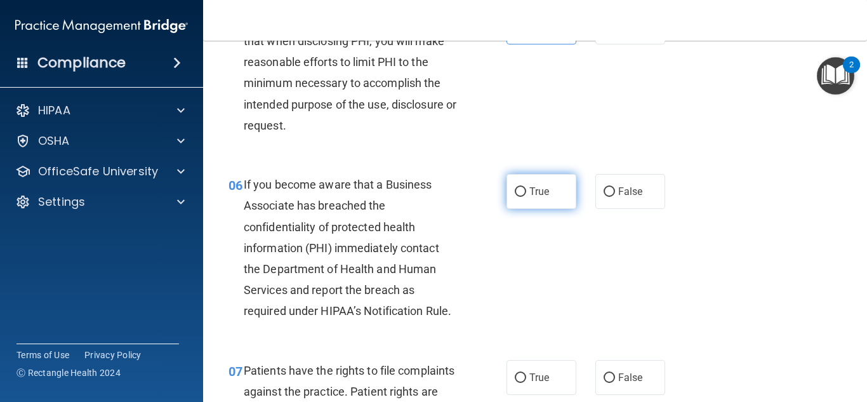
click at [554, 206] on label "True" at bounding box center [541, 191] width 70 height 35
click at [526, 197] on input "True" at bounding box center [519, 192] width 11 height 10
radio input "true"
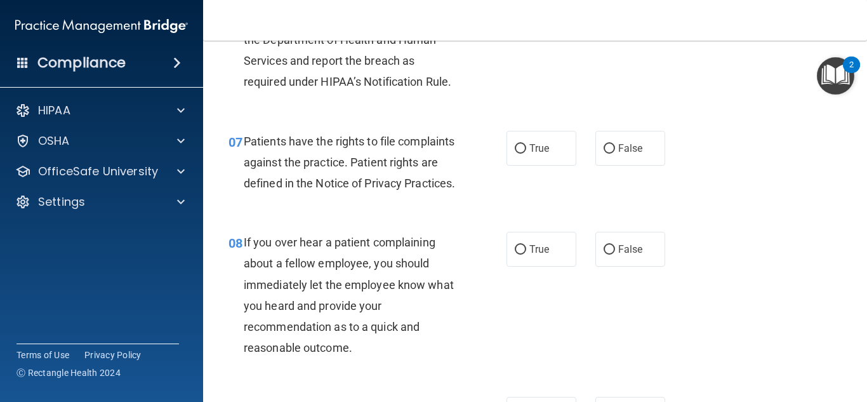
scroll to position [893, 0]
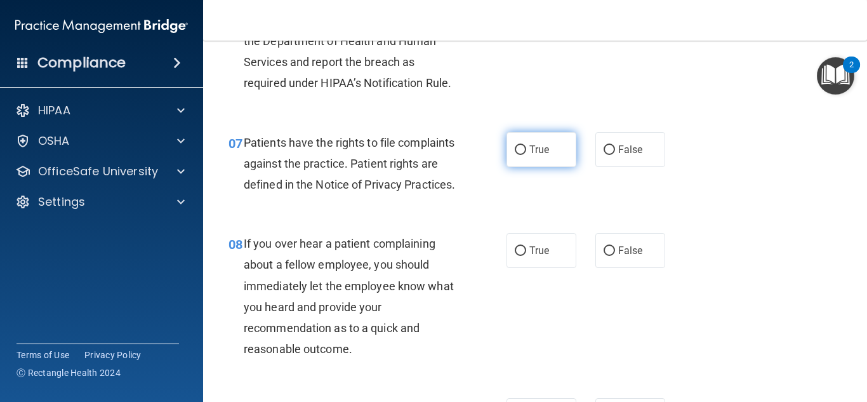
click at [555, 164] on label "True" at bounding box center [541, 149] width 70 height 35
click at [526, 155] on input "True" at bounding box center [519, 150] width 11 height 10
radio input "true"
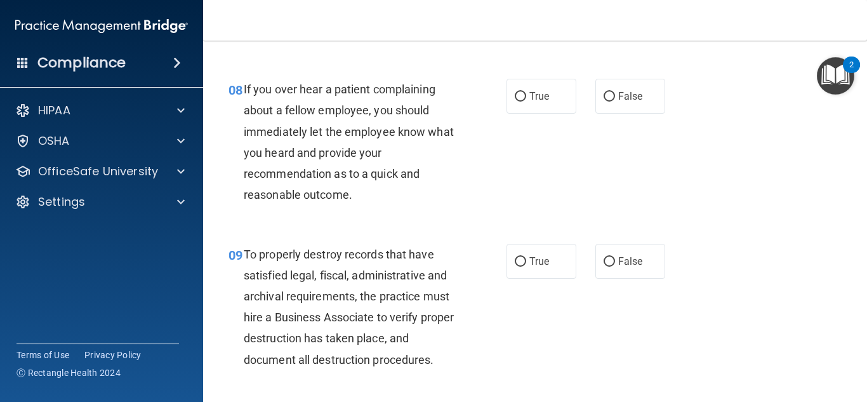
scroll to position [1056, 0]
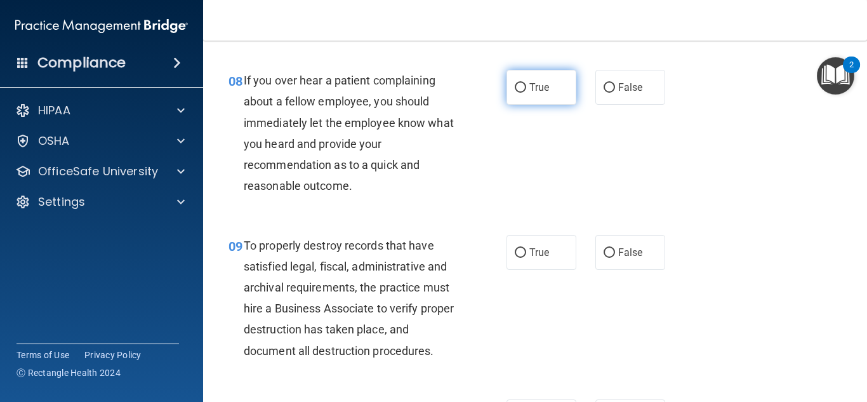
click at [529, 105] on label "True" at bounding box center [541, 87] width 70 height 35
click at [526, 93] on input "True" at bounding box center [519, 88] width 11 height 10
radio input "true"
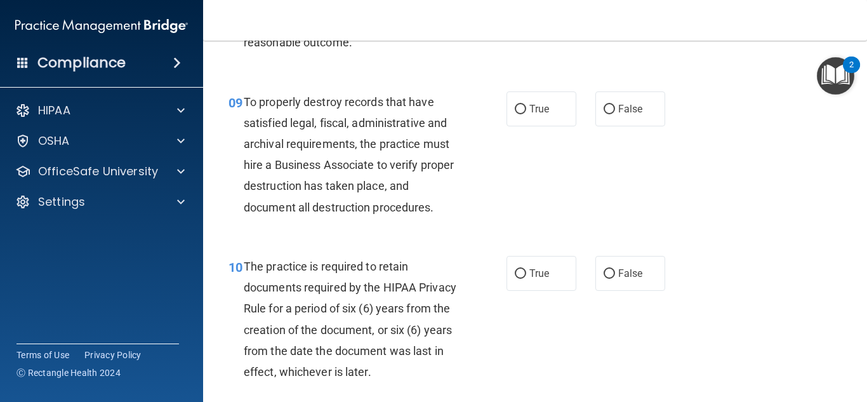
scroll to position [1198, 0]
click at [552, 128] on label "True" at bounding box center [541, 110] width 70 height 35
click at [526, 115] on input "True" at bounding box center [519, 111] width 11 height 10
radio input "true"
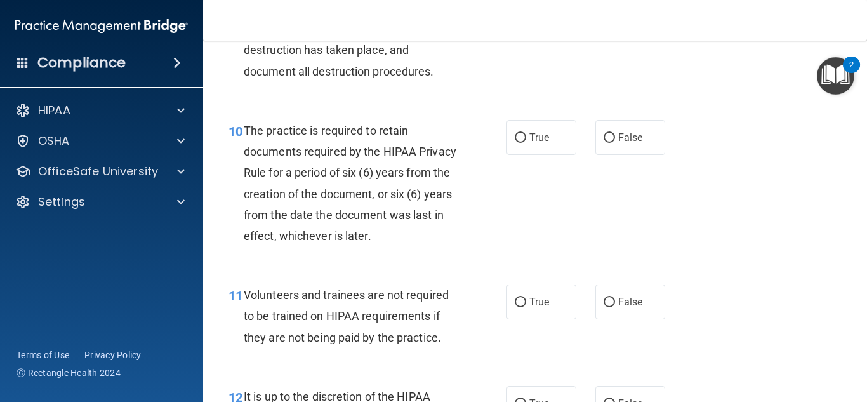
scroll to position [1333, 0]
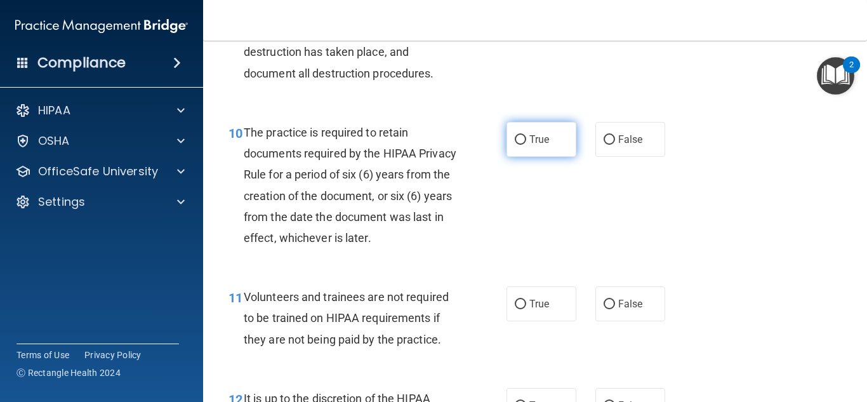
click at [553, 143] on label "True" at bounding box center [541, 139] width 70 height 35
click at [526, 143] on input "True" at bounding box center [519, 140] width 11 height 10
radio input "true"
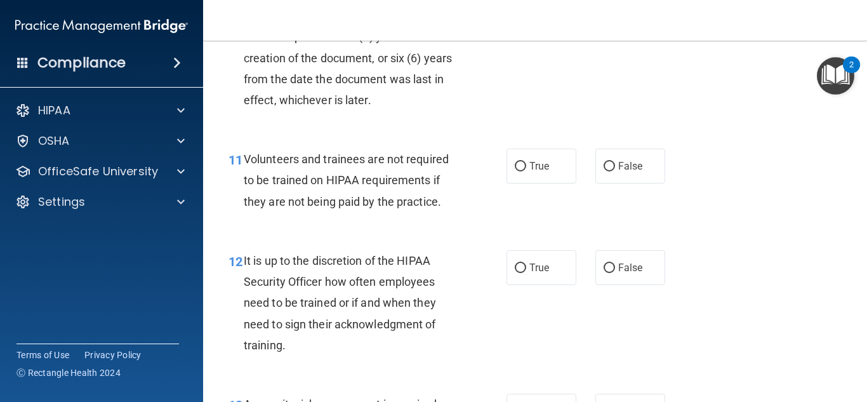
scroll to position [1468, 0]
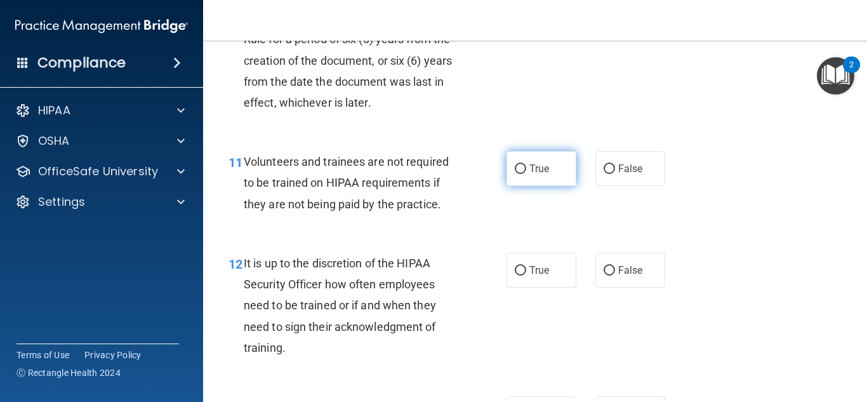
click at [548, 178] on label "True" at bounding box center [541, 168] width 70 height 35
click at [526, 174] on input "True" at bounding box center [519, 169] width 11 height 10
radio input "true"
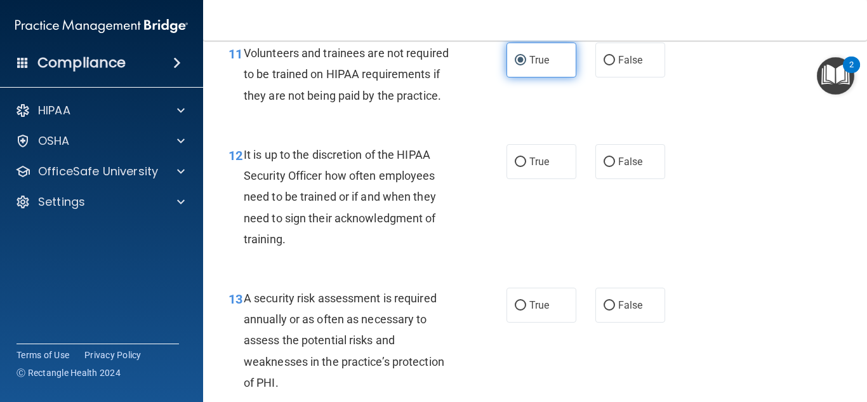
scroll to position [1567, 0]
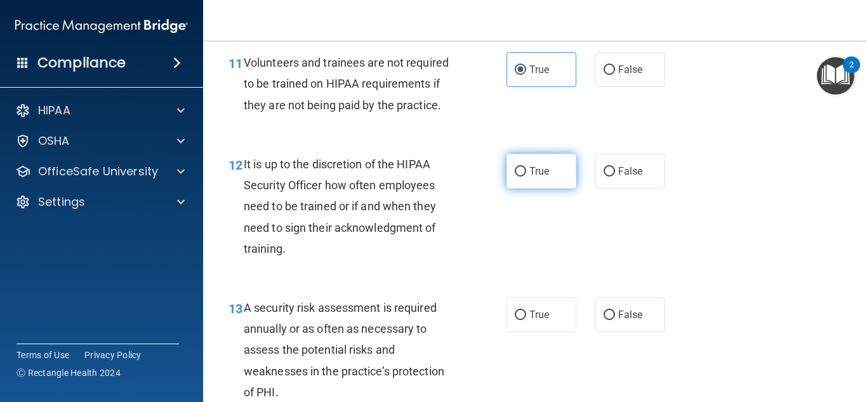
click at [547, 183] on label "True" at bounding box center [541, 171] width 70 height 35
click at [526, 176] on input "True" at bounding box center [519, 172] width 11 height 10
radio input "true"
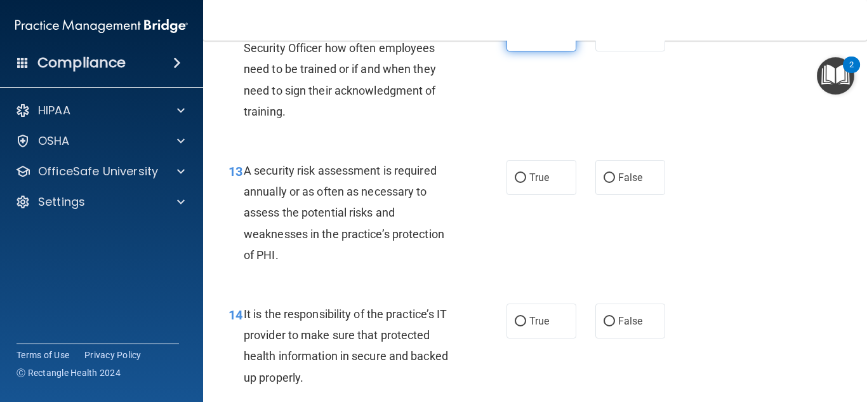
scroll to position [1720, 0]
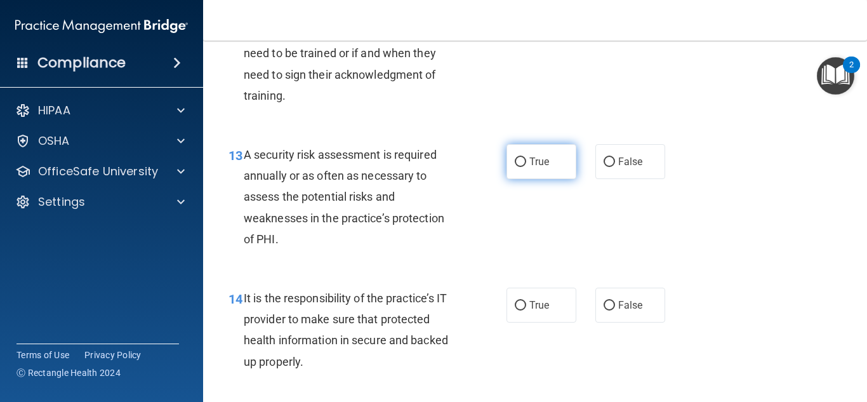
click at [551, 179] on label "True" at bounding box center [541, 161] width 70 height 35
click at [526, 167] on input "True" at bounding box center [519, 162] width 11 height 10
radio input "true"
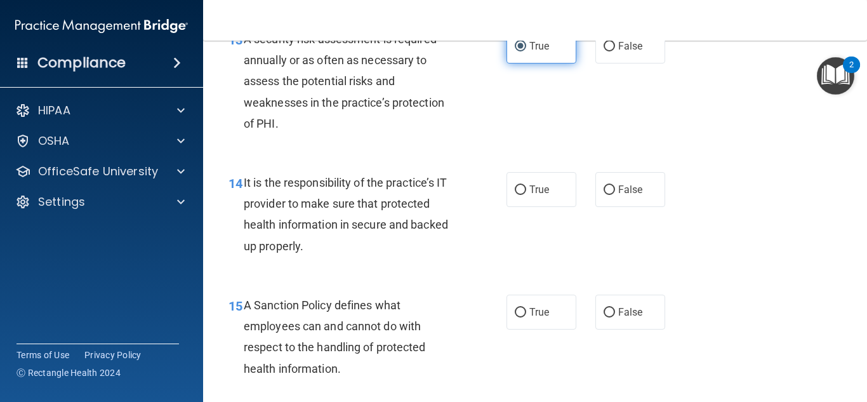
scroll to position [1830, 0]
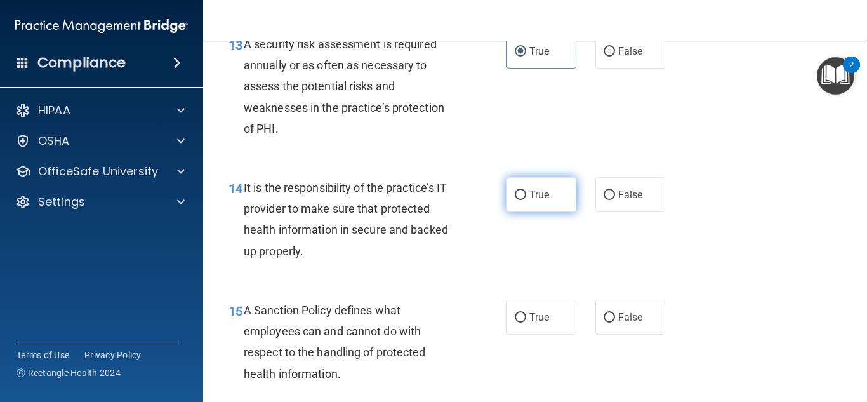
click at [546, 200] on span "True" at bounding box center [539, 194] width 20 height 12
click at [526, 200] on input "True" at bounding box center [519, 195] width 11 height 10
radio input "true"
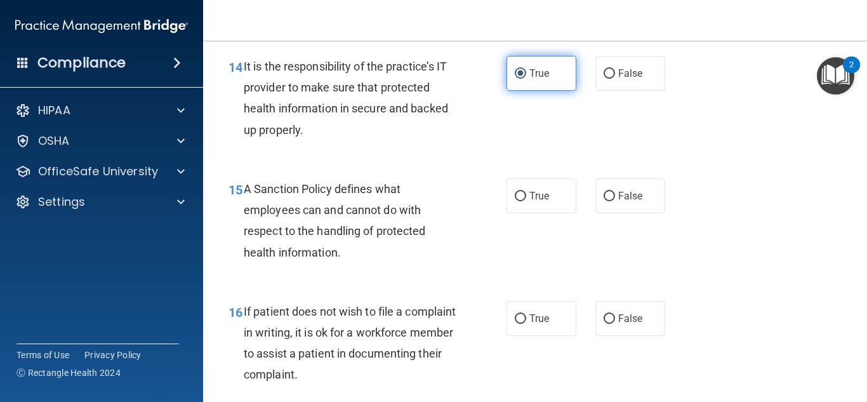
scroll to position [1951, 0]
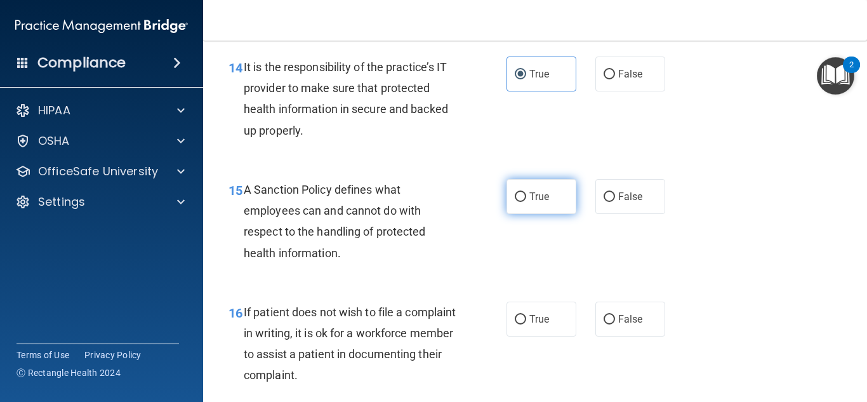
click at [546, 202] on span "True" at bounding box center [539, 196] width 20 height 12
click at [526, 202] on input "True" at bounding box center [519, 197] width 11 height 10
radio input "true"
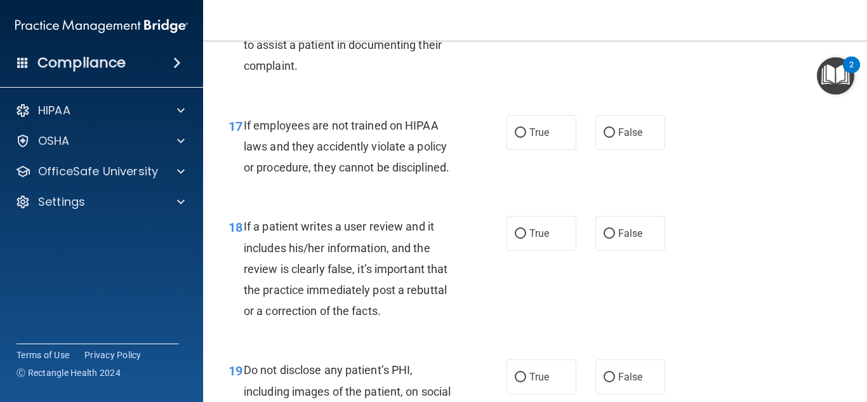
scroll to position [2258, 0]
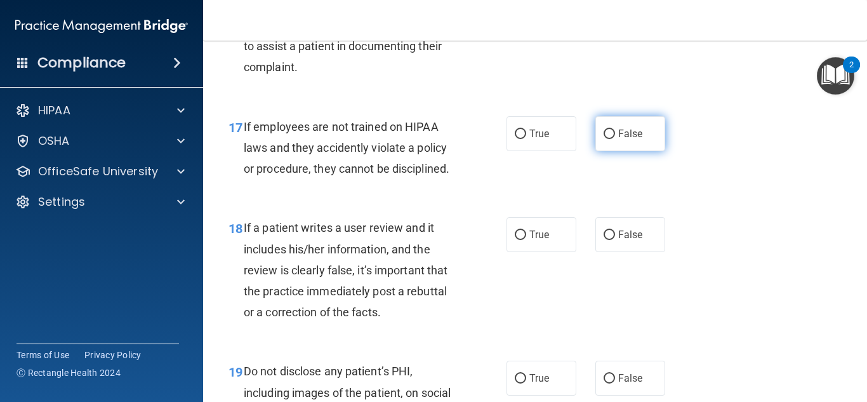
click at [612, 139] on input "False" at bounding box center [608, 134] width 11 height 10
radio input "true"
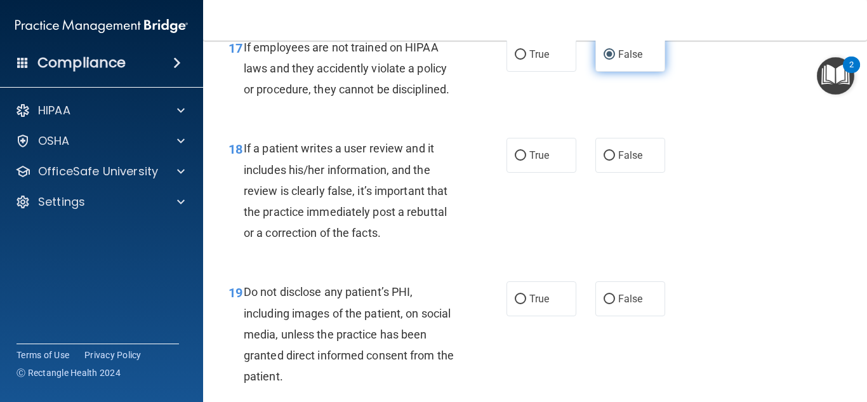
scroll to position [2336, 0]
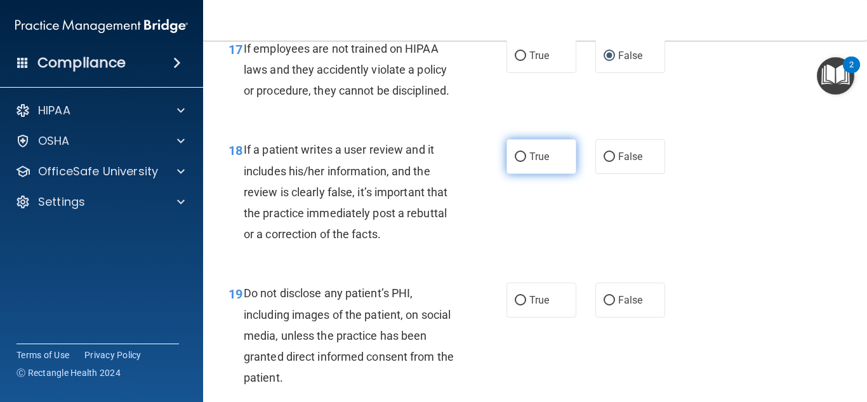
click at [516, 162] on input "True" at bounding box center [519, 157] width 11 height 10
radio input "true"
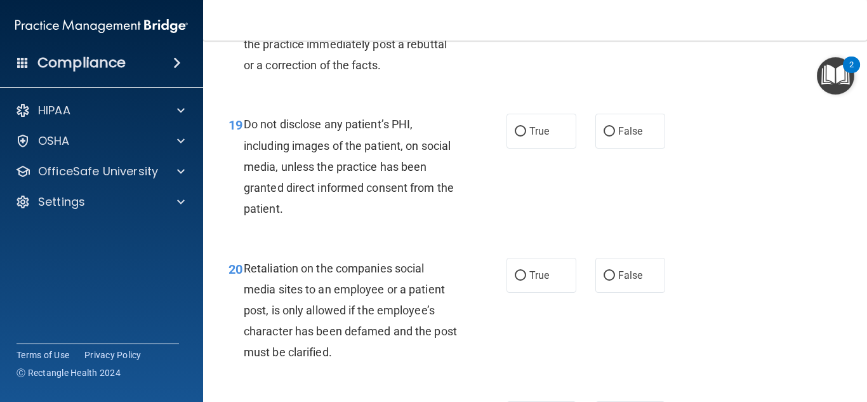
scroll to position [2506, 0]
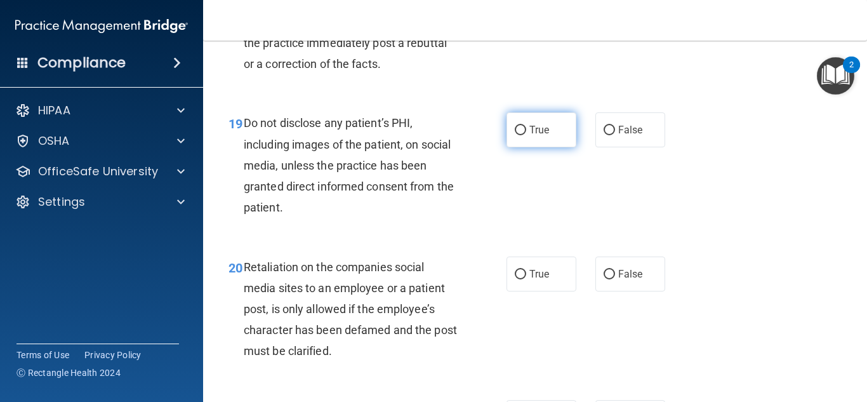
click at [536, 137] on label "True" at bounding box center [541, 129] width 70 height 35
click at [526, 135] on input "True" at bounding box center [519, 131] width 11 height 10
radio input "true"
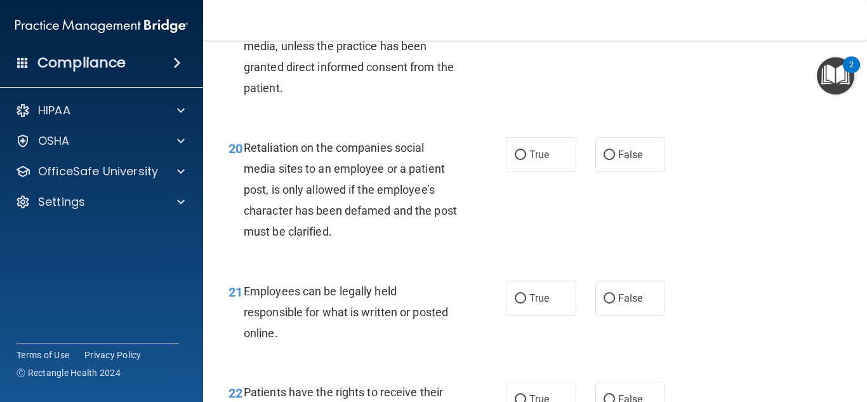
scroll to position [2624, 0]
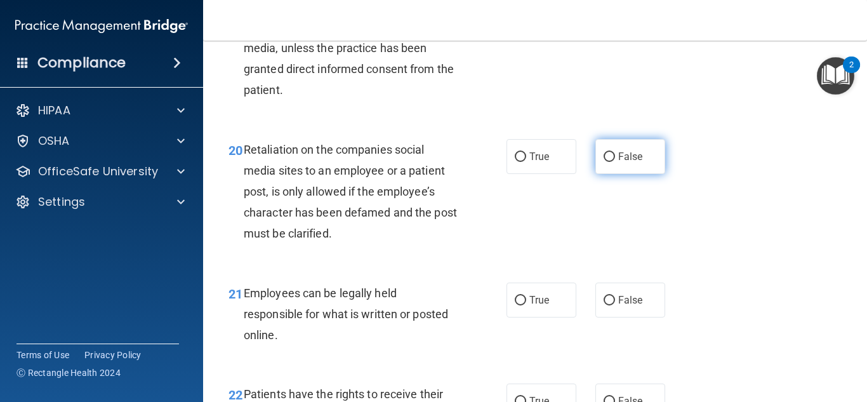
click at [605, 174] on label "False" at bounding box center [630, 156] width 70 height 35
click at [605, 162] on input "False" at bounding box center [608, 157] width 11 height 10
radio input "true"
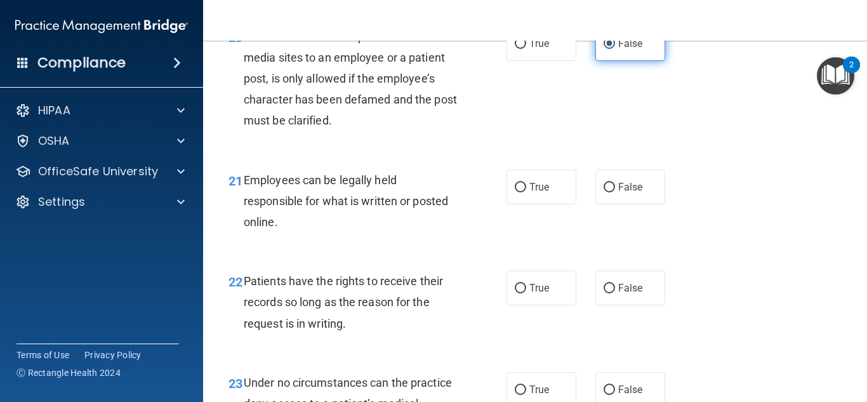
scroll to position [2738, 0]
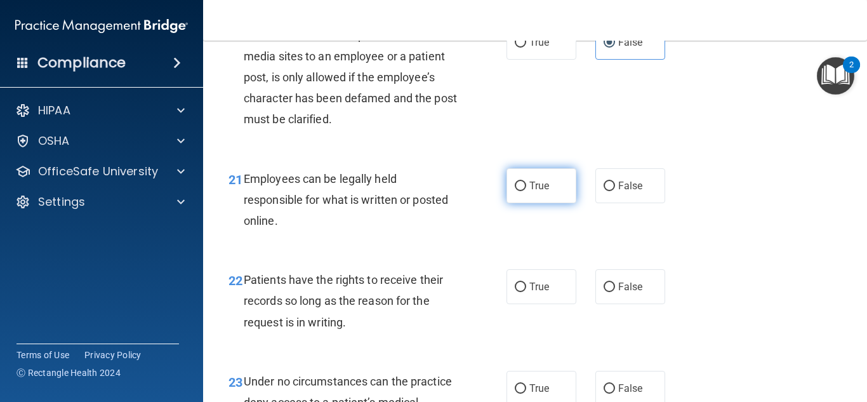
click at [542, 192] on span "True" at bounding box center [539, 186] width 20 height 12
click at [526, 191] on input "True" at bounding box center [519, 186] width 11 height 10
radio input "true"
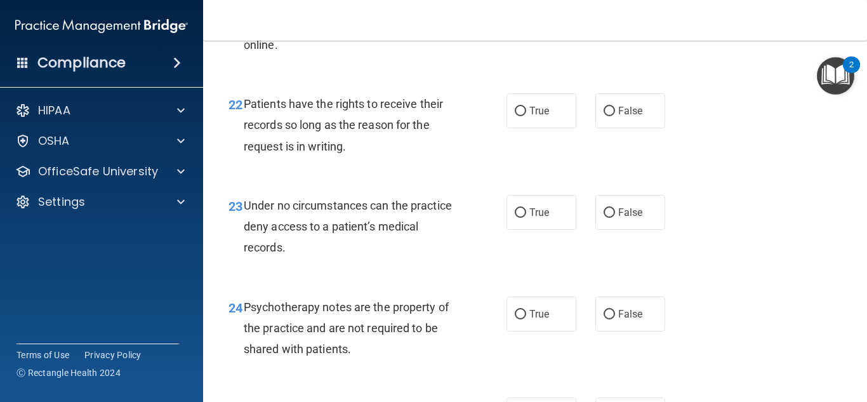
scroll to position [2915, 0]
click at [629, 115] on span "False" at bounding box center [630, 109] width 25 height 12
click at [615, 115] on input "False" at bounding box center [608, 110] width 11 height 10
radio input "true"
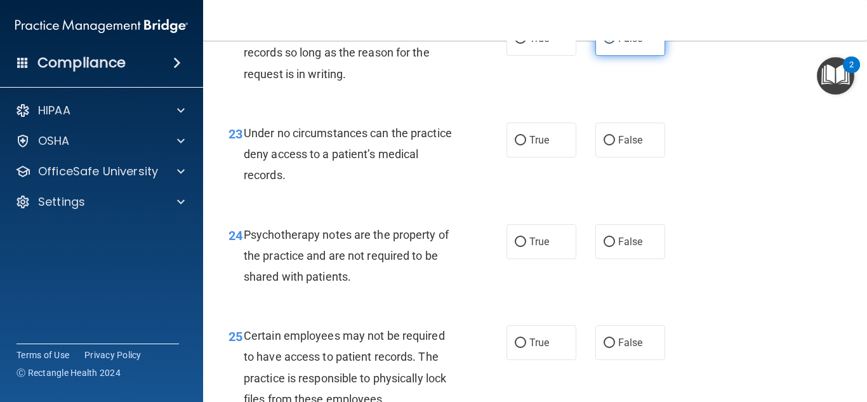
scroll to position [2987, 0]
click at [568, 155] on label "True" at bounding box center [541, 139] width 70 height 35
click at [526, 145] on input "True" at bounding box center [519, 140] width 11 height 10
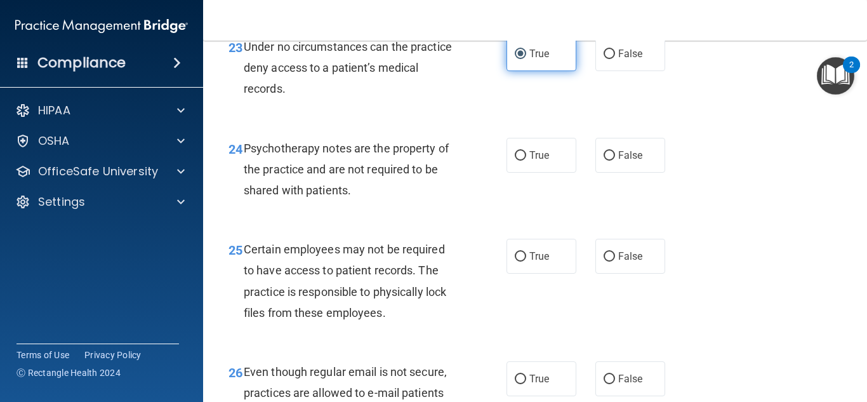
scroll to position [3082, 0]
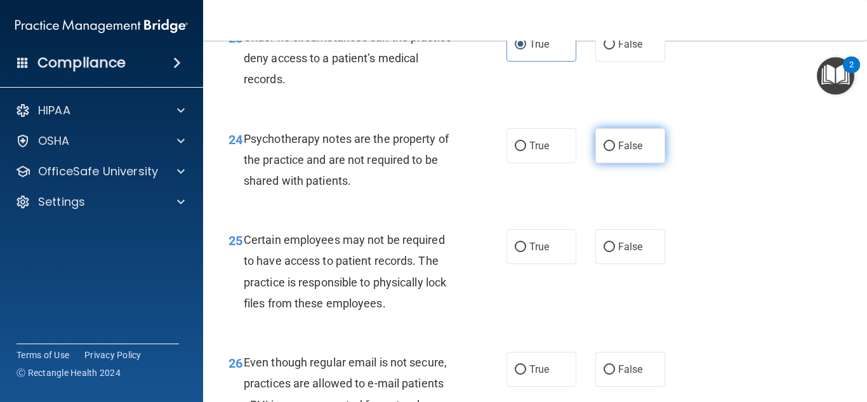
click at [618, 152] on span "False" at bounding box center [630, 146] width 25 height 12
click at [615, 151] on input "False" at bounding box center [608, 146] width 11 height 10
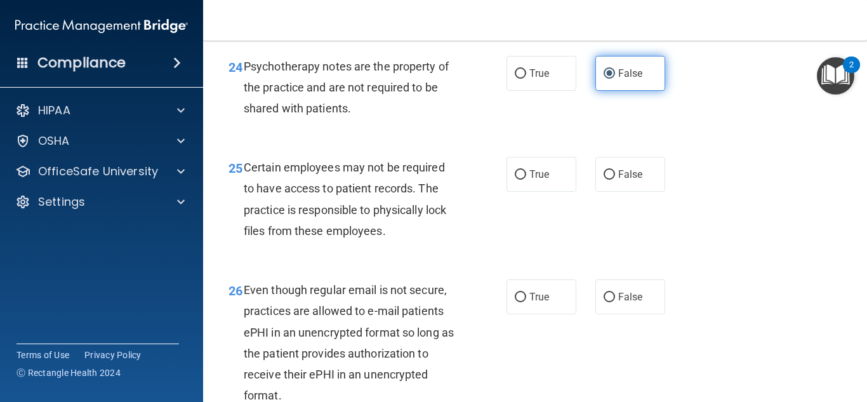
scroll to position [3155, 0]
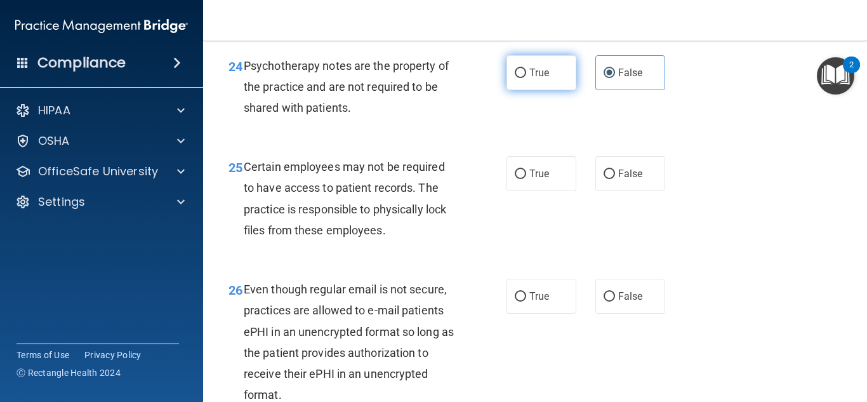
click at [571, 87] on label "True" at bounding box center [541, 72] width 70 height 35
click at [526, 78] on input "True" at bounding box center [519, 74] width 11 height 10
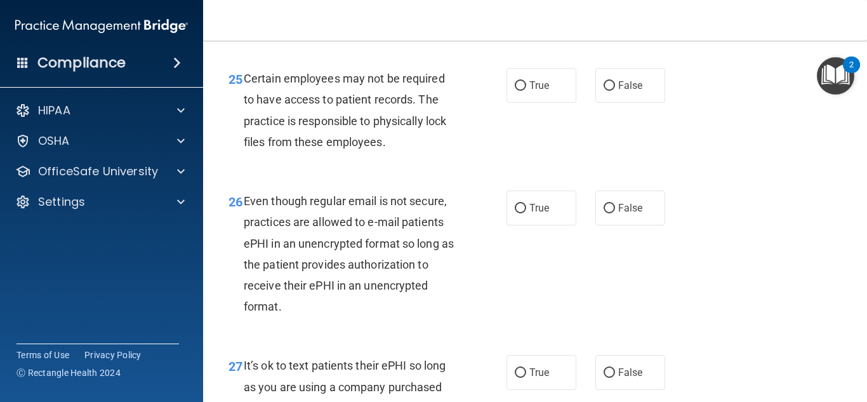
scroll to position [3242, 0]
click at [653, 103] on label "False" at bounding box center [630, 86] width 70 height 35
click at [615, 91] on input "False" at bounding box center [608, 87] width 11 height 10
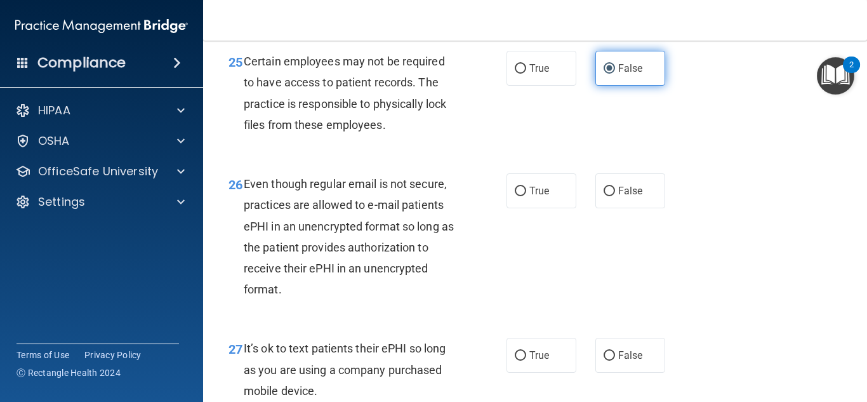
scroll to position [3261, 0]
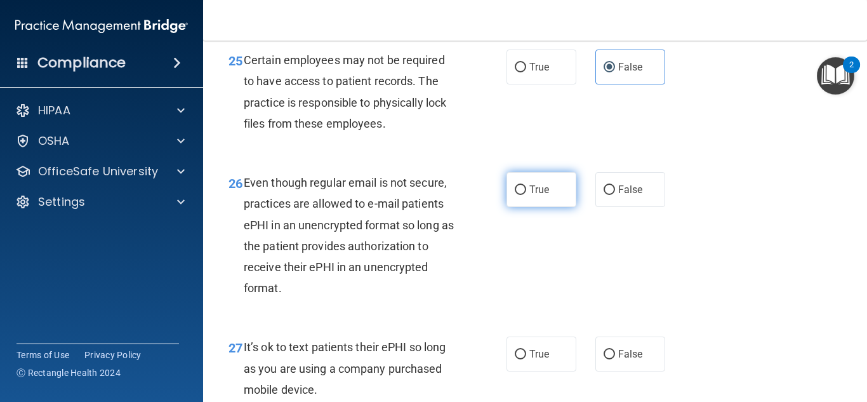
click at [533, 195] on span "True" at bounding box center [539, 189] width 20 height 12
click at [526, 195] on input "True" at bounding box center [519, 190] width 11 height 10
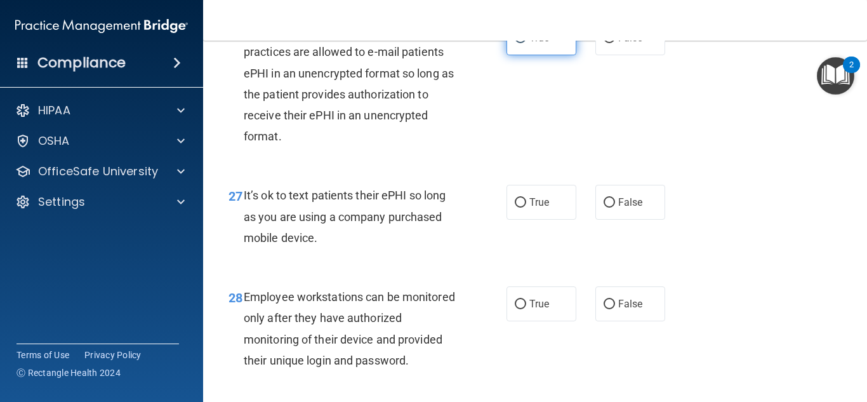
scroll to position [3414, 0]
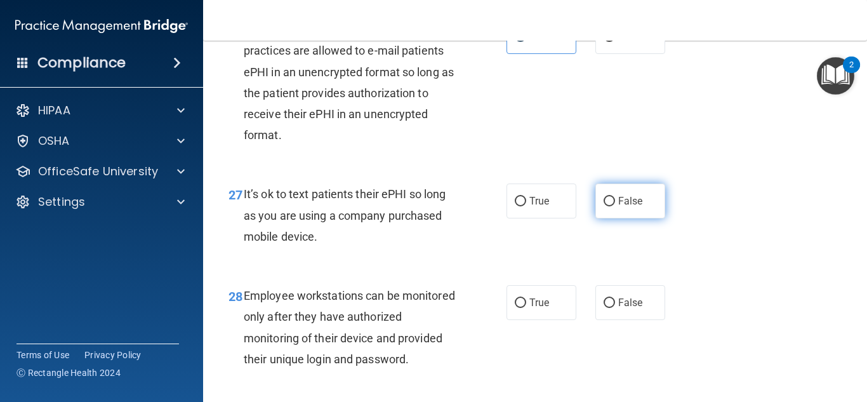
click at [598, 218] on label "False" at bounding box center [630, 200] width 70 height 35
click at [603, 206] on input "False" at bounding box center [608, 202] width 11 height 10
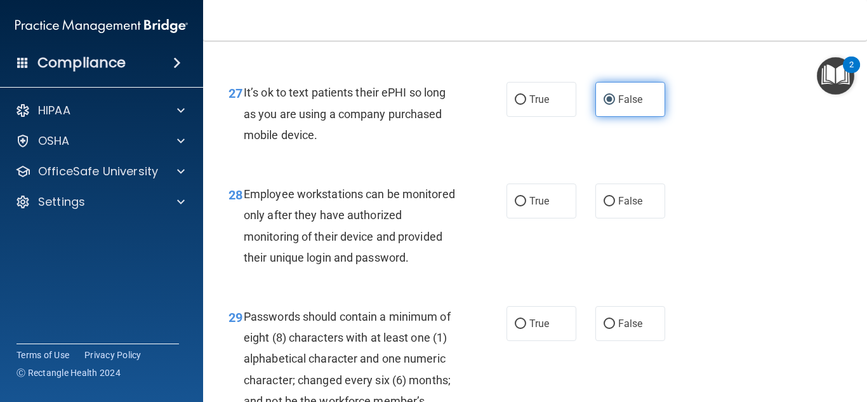
scroll to position [3525, 0]
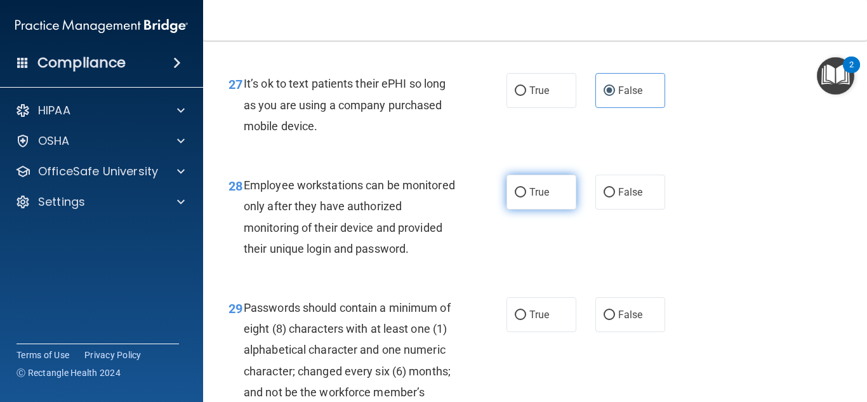
click at [558, 209] on label "True" at bounding box center [541, 191] width 70 height 35
click at [526, 197] on input "True" at bounding box center [519, 193] width 11 height 10
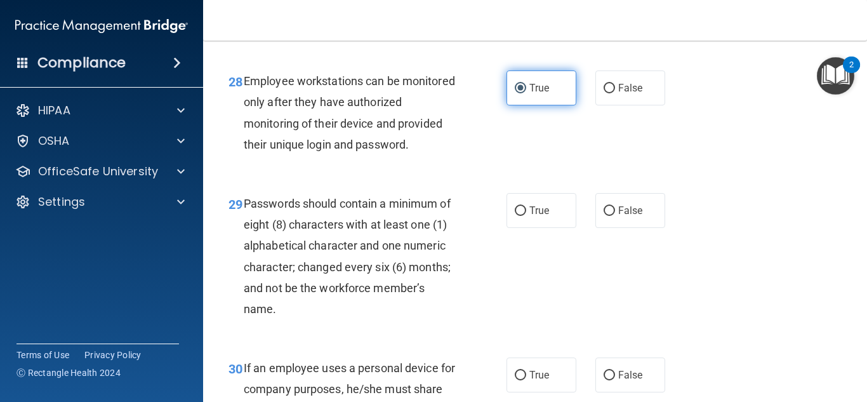
scroll to position [3636, 0]
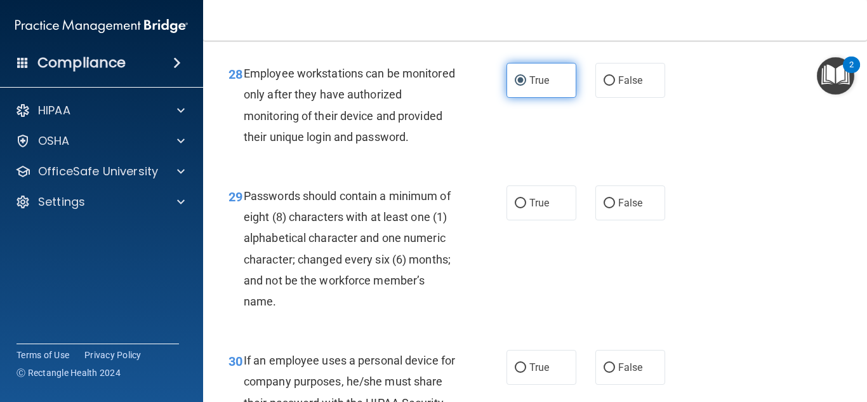
click at [558, 215] on label "True" at bounding box center [541, 202] width 70 height 35
click at [526, 208] on input "True" at bounding box center [519, 204] width 11 height 10
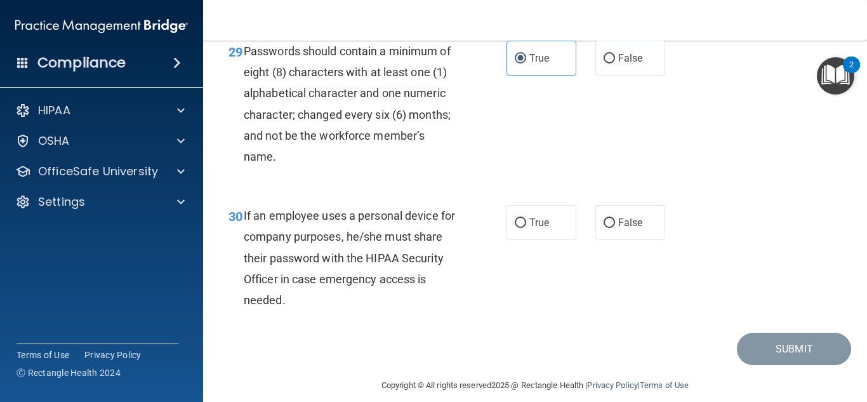
scroll to position [3780, 0]
click at [623, 234] on label "False" at bounding box center [630, 223] width 70 height 35
click at [615, 228] on input "False" at bounding box center [608, 224] width 11 height 10
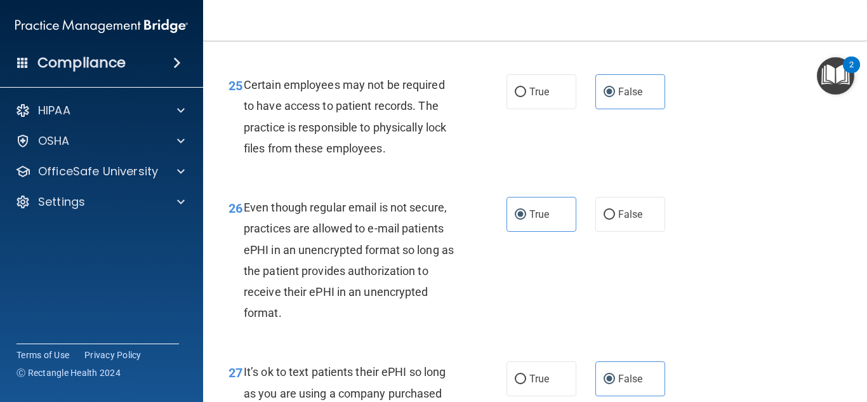
scroll to position [3226, 0]
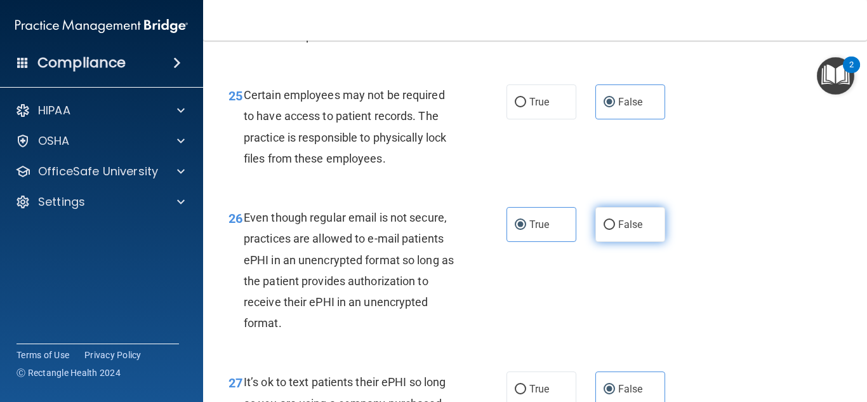
click at [648, 236] on label "False" at bounding box center [630, 224] width 70 height 35
click at [615, 230] on input "False" at bounding box center [608, 225] width 11 height 10
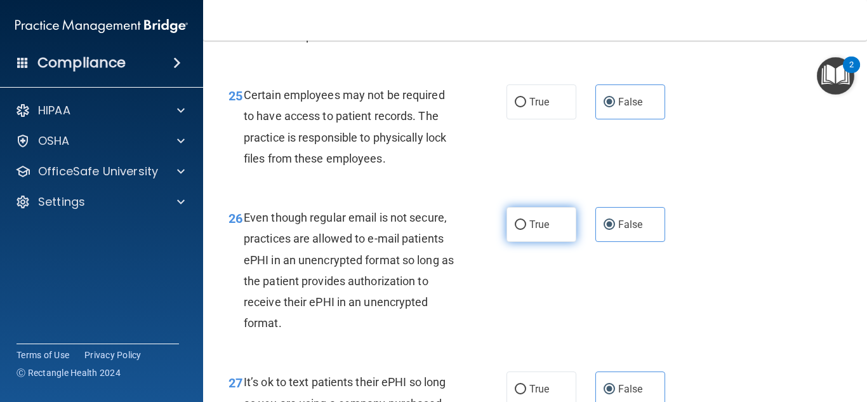
click at [558, 242] on label "True" at bounding box center [541, 224] width 70 height 35
click at [526, 230] on input "True" at bounding box center [519, 225] width 11 height 10
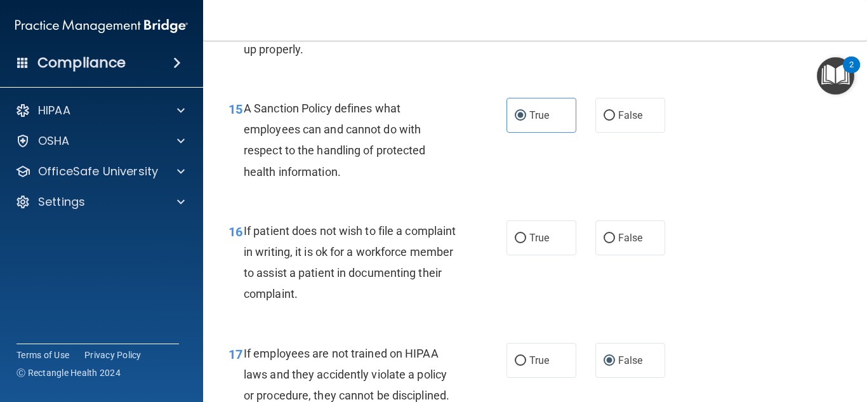
scroll to position [2031, 0]
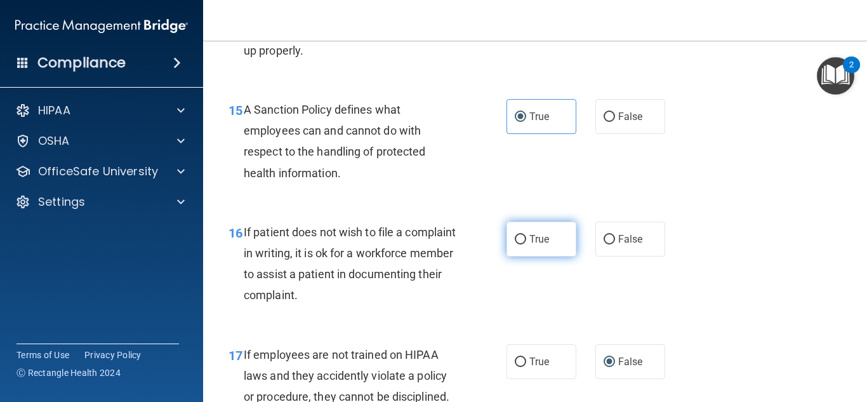
click at [567, 256] on label "True" at bounding box center [541, 238] width 70 height 35
click at [526, 244] on input "True" at bounding box center [519, 240] width 11 height 10
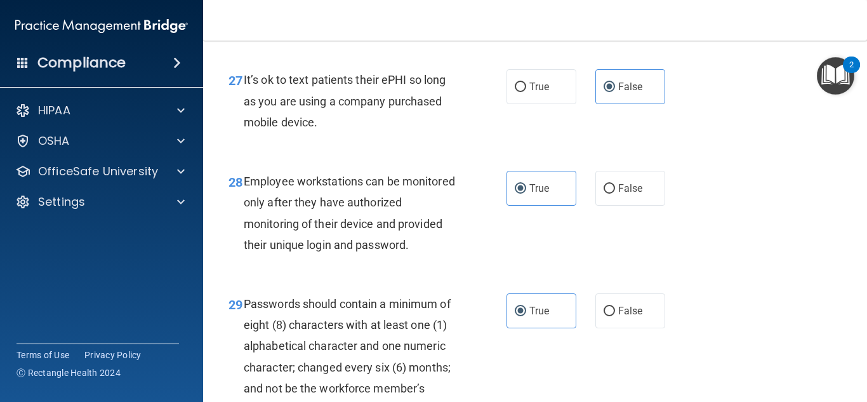
scroll to position [3816, 0]
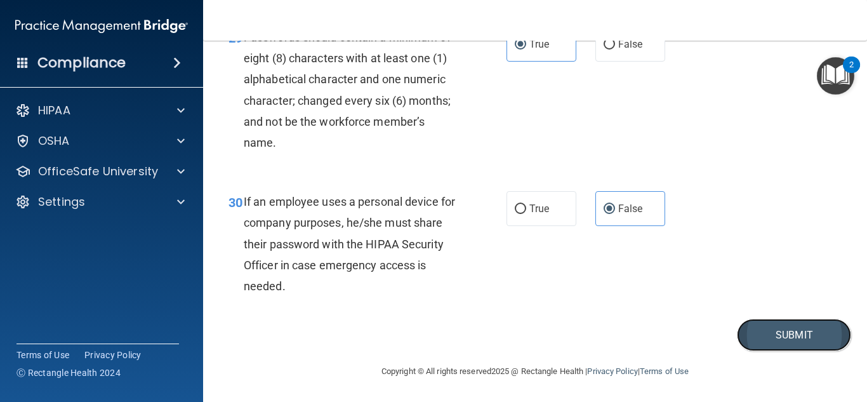
click at [790, 329] on button "Submit" at bounding box center [794, 334] width 114 height 32
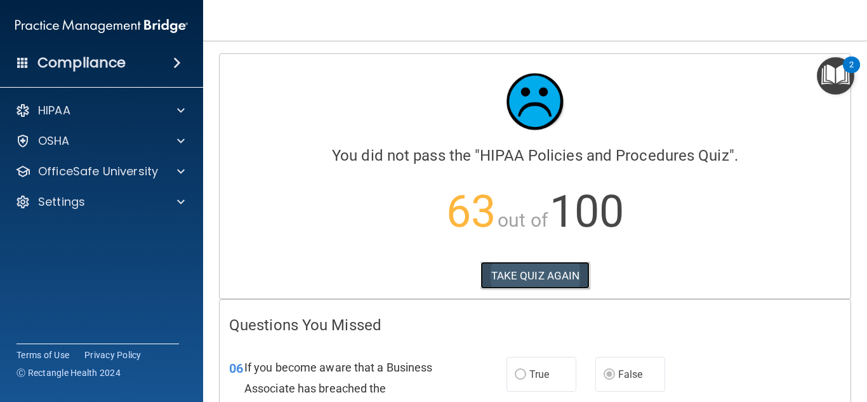
click at [531, 278] on button "TAKE QUIZ AGAIN" at bounding box center [535, 275] width 110 height 28
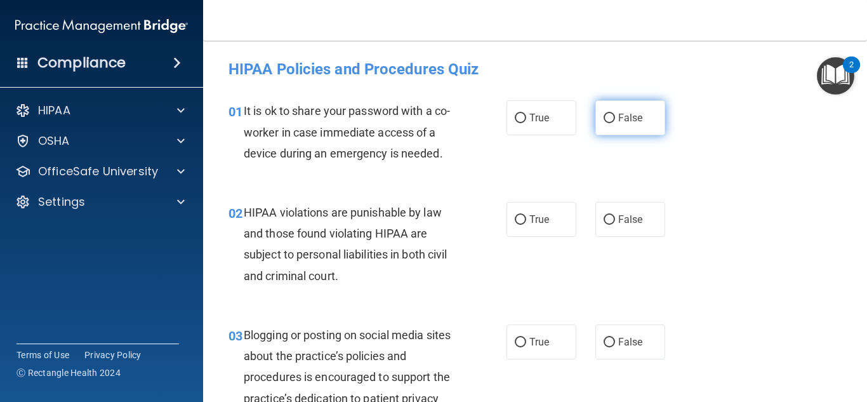
click at [615, 114] on label "False" at bounding box center [630, 117] width 70 height 35
click at [615, 114] on input "False" at bounding box center [608, 119] width 11 height 10
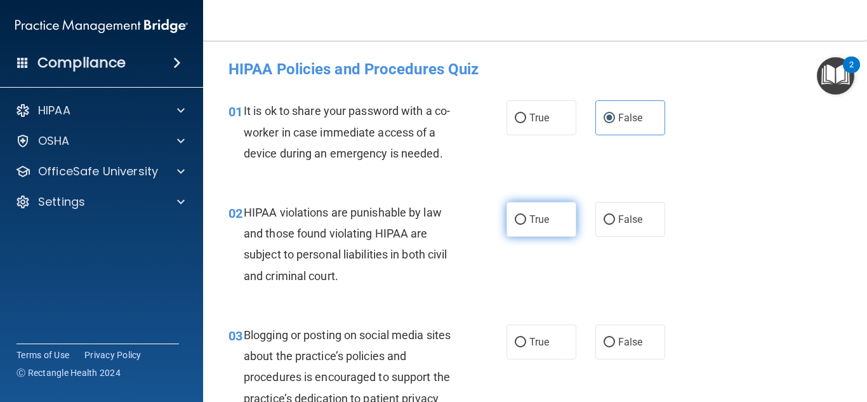
click at [573, 209] on label "True" at bounding box center [541, 219] width 70 height 35
click at [526, 215] on input "True" at bounding box center [519, 220] width 11 height 10
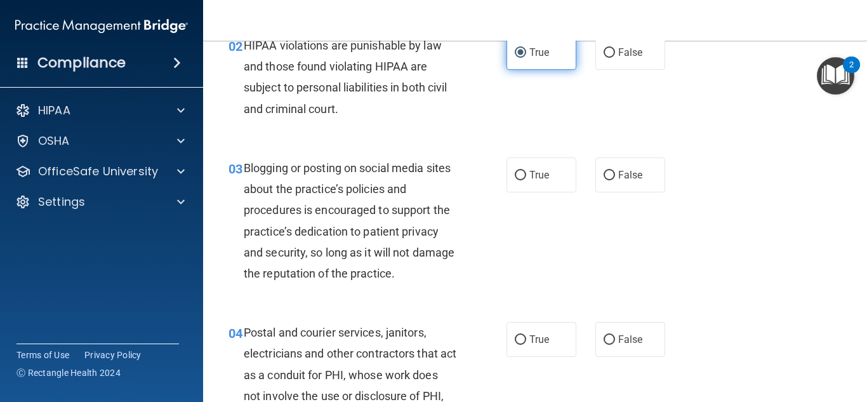
scroll to position [203, 0]
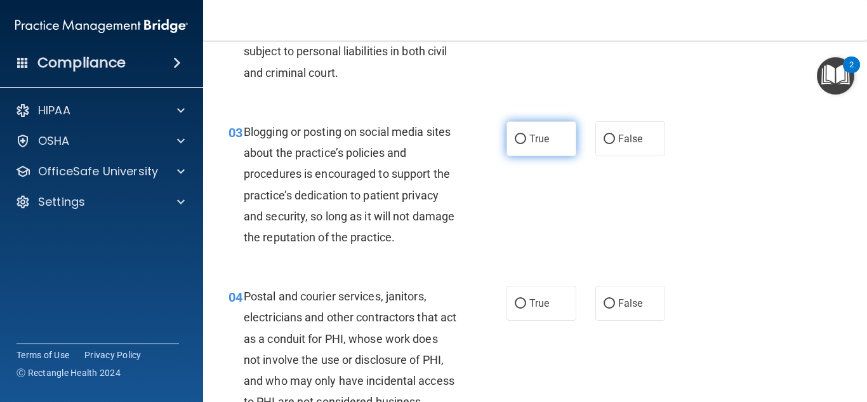
click at [530, 155] on label "True" at bounding box center [541, 138] width 70 height 35
click at [526, 144] on input "True" at bounding box center [519, 139] width 11 height 10
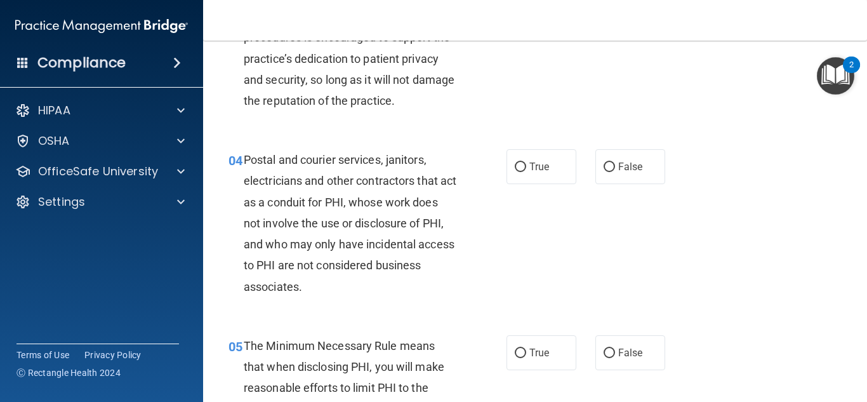
scroll to position [361, 0]
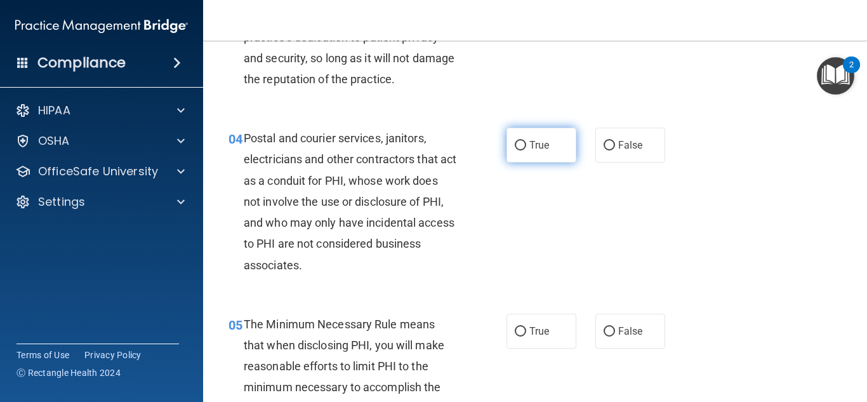
click at [524, 155] on label "True" at bounding box center [541, 145] width 70 height 35
click at [524, 150] on input "True" at bounding box center [519, 146] width 11 height 10
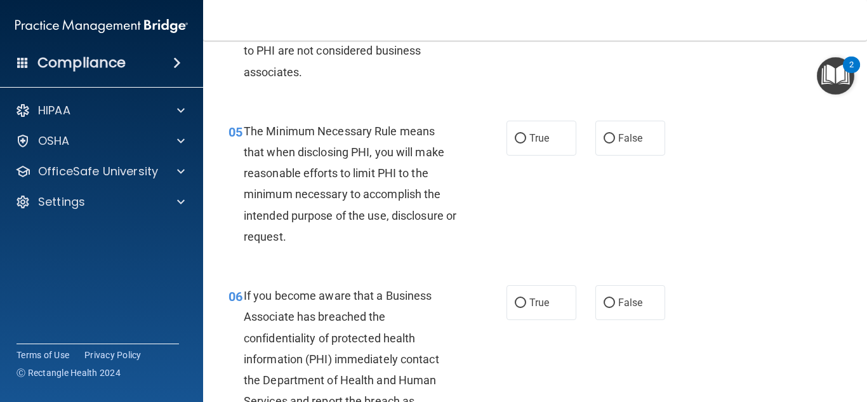
scroll to position [553, 0]
click at [524, 155] on label "True" at bounding box center [541, 138] width 70 height 35
click at [524, 144] on input "True" at bounding box center [519, 139] width 11 height 10
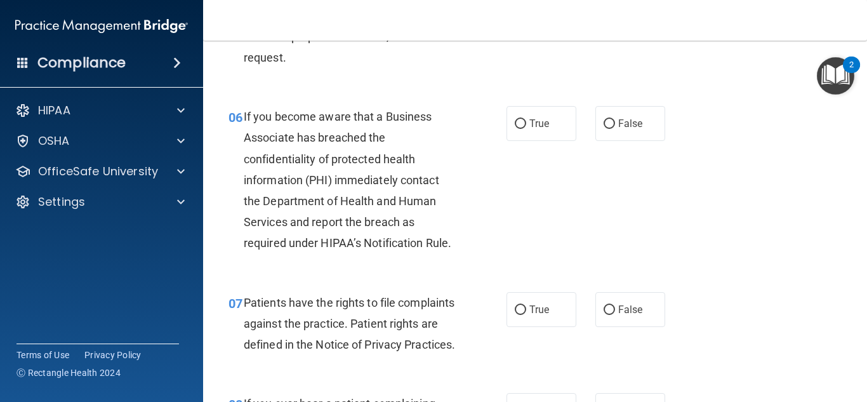
scroll to position [733, 0]
click at [523, 137] on label "True" at bounding box center [541, 122] width 70 height 35
click at [523, 128] on input "True" at bounding box center [519, 124] width 11 height 10
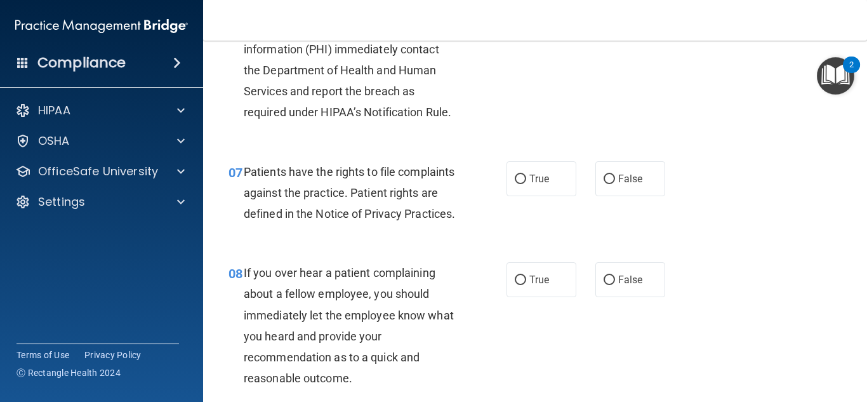
scroll to position [862, 0]
click at [524, 180] on input "True" at bounding box center [519, 181] width 11 height 10
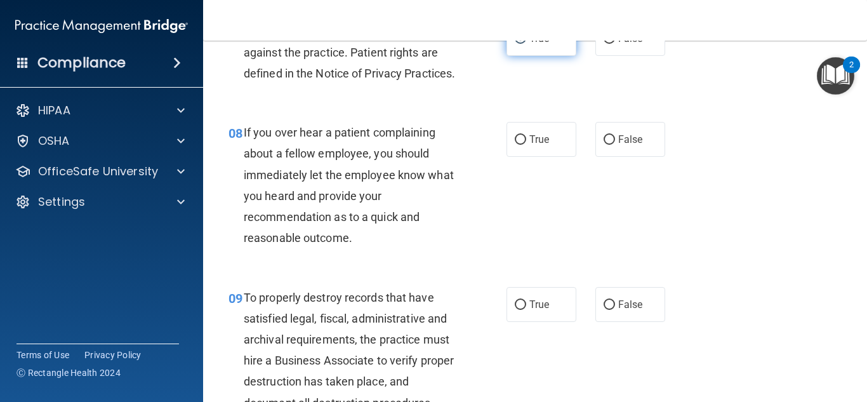
scroll to position [1003, 0]
click at [528, 157] on label "True" at bounding box center [541, 139] width 70 height 35
click at [526, 145] on input "True" at bounding box center [519, 141] width 11 height 10
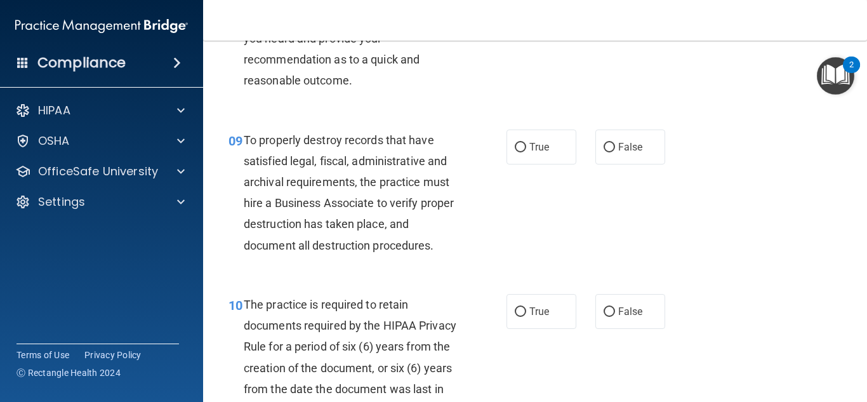
scroll to position [1159, 0]
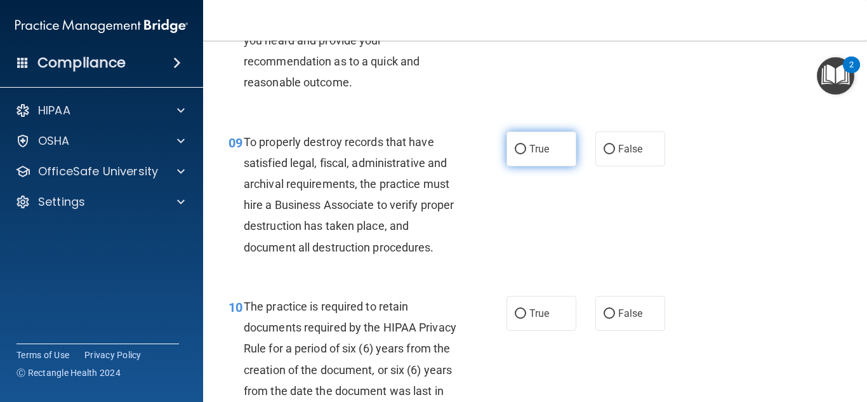
click at [528, 166] on label "True" at bounding box center [541, 148] width 70 height 35
click at [526, 154] on input "True" at bounding box center [519, 150] width 11 height 10
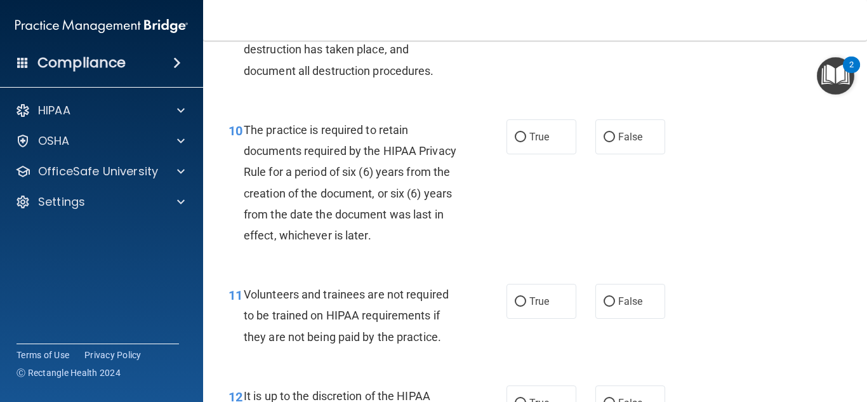
scroll to position [1336, 0]
click at [530, 154] on label "True" at bounding box center [541, 136] width 70 height 35
click at [526, 141] on input "True" at bounding box center [519, 137] width 11 height 10
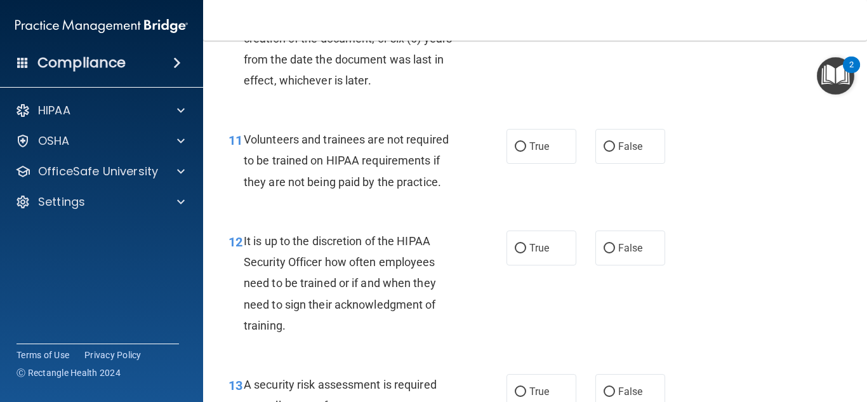
scroll to position [1487, 0]
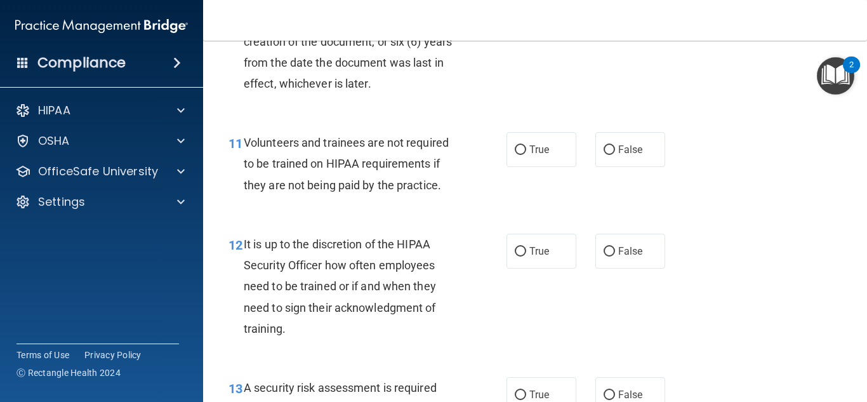
click at [530, 155] on span "True" at bounding box center [539, 149] width 20 height 12
click at [526, 155] on input "True" at bounding box center [519, 150] width 11 height 10
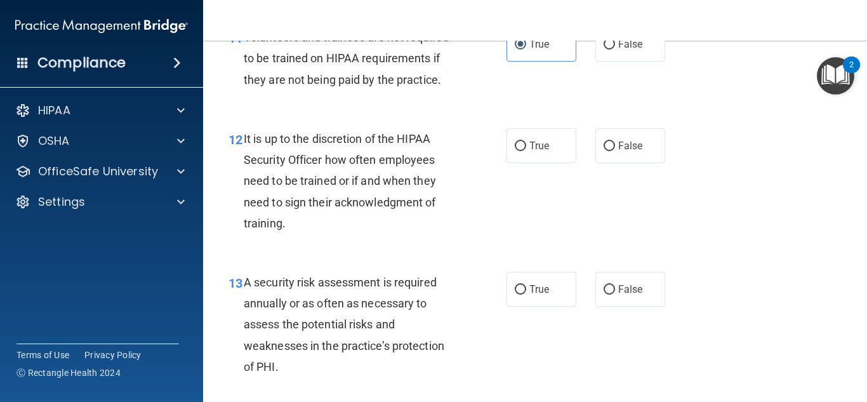
scroll to position [1593, 0]
click at [530, 151] on span "True" at bounding box center [539, 145] width 20 height 12
click at [526, 150] on input "True" at bounding box center [519, 146] width 11 height 10
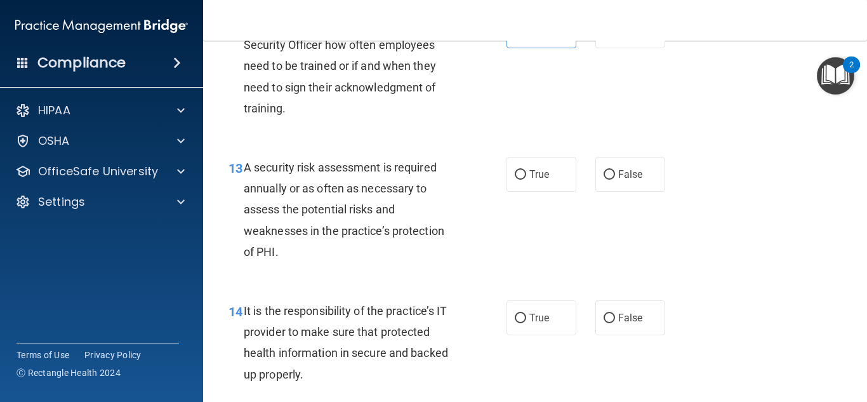
scroll to position [1706, 0]
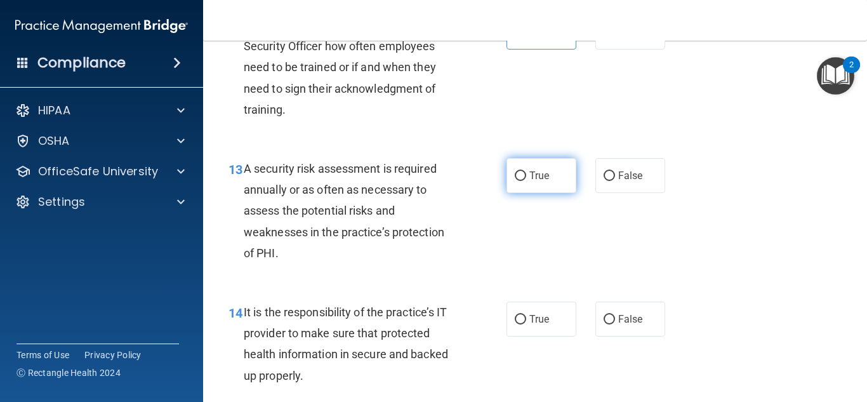
click at [531, 193] on label "True" at bounding box center [541, 175] width 70 height 35
click at [526, 181] on input "True" at bounding box center [519, 176] width 11 height 10
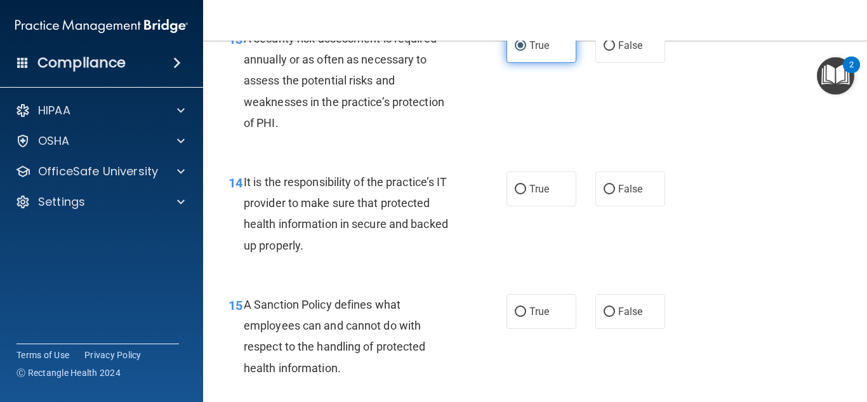
scroll to position [1838, 0]
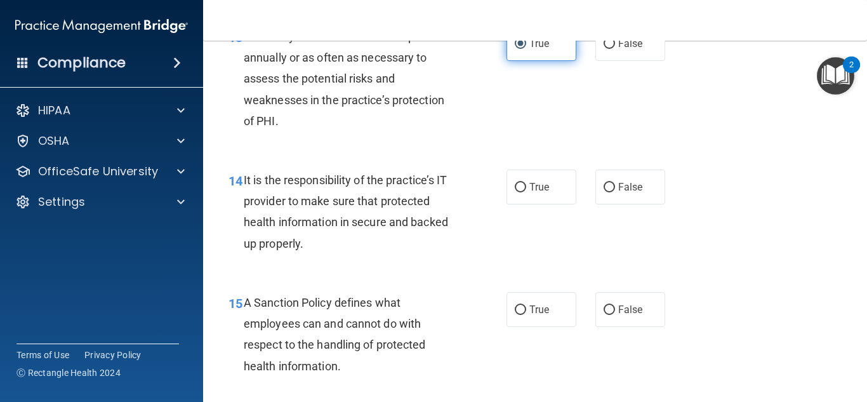
click at [531, 193] on span "True" at bounding box center [539, 187] width 20 height 12
click at [526, 192] on input "True" at bounding box center [519, 188] width 11 height 10
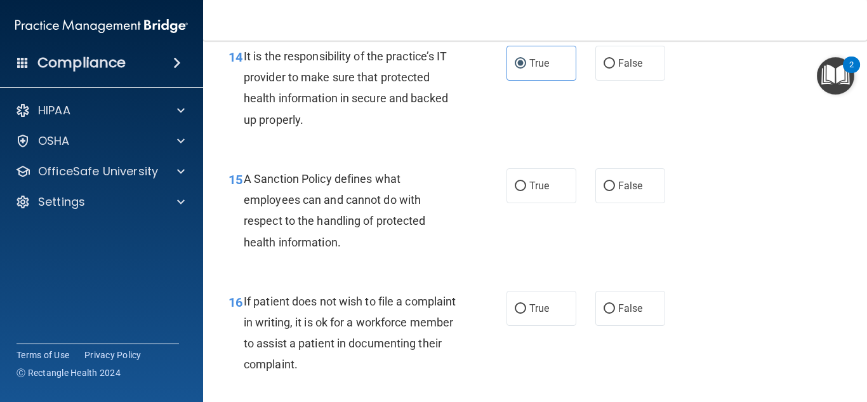
scroll to position [1959, 0]
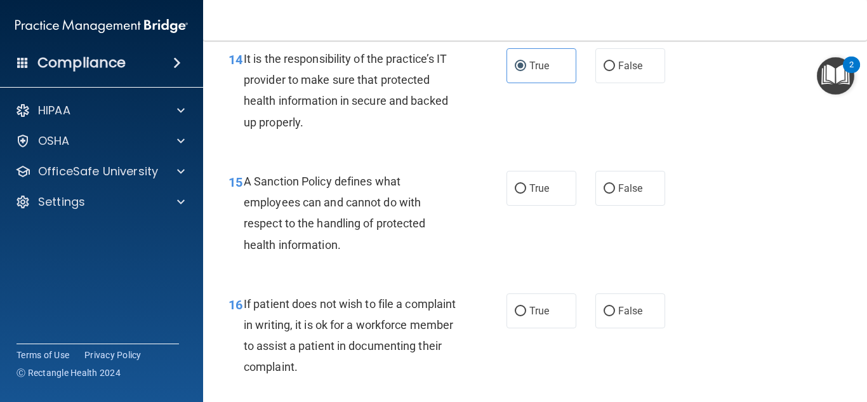
click at [531, 194] on span "True" at bounding box center [539, 188] width 20 height 12
click at [526, 193] on input "True" at bounding box center [519, 189] width 11 height 10
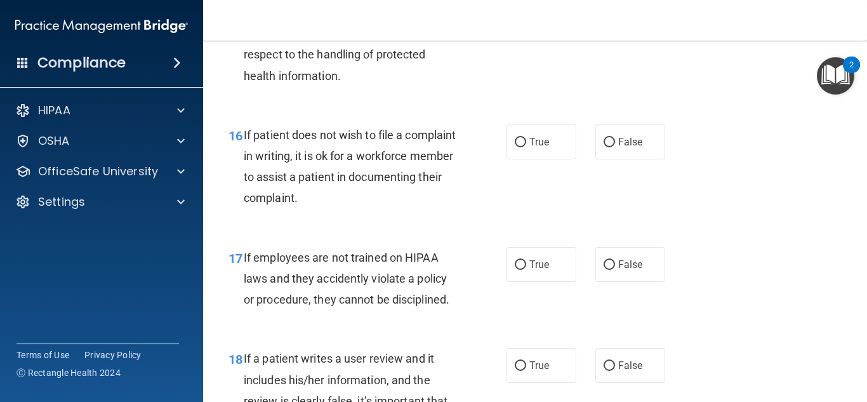
scroll to position [2126, 0]
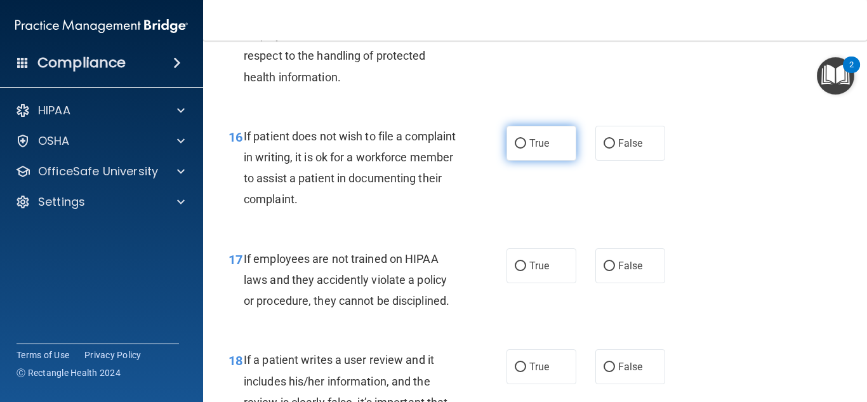
click at [517, 160] on label "True" at bounding box center [541, 143] width 70 height 35
click at [517, 148] on input "True" at bounding box center [519, 144] width 11 height 10
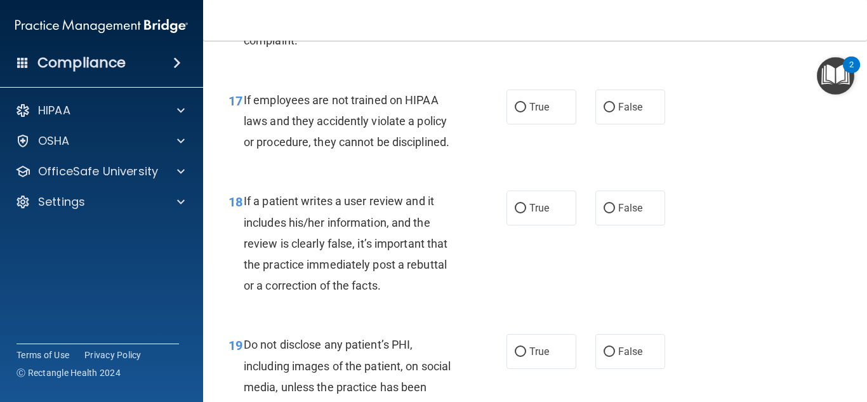
scroll to position [2284, 0]
click at [607, 113] on input "False" at bounding box center [608, 108] width 11 height 10
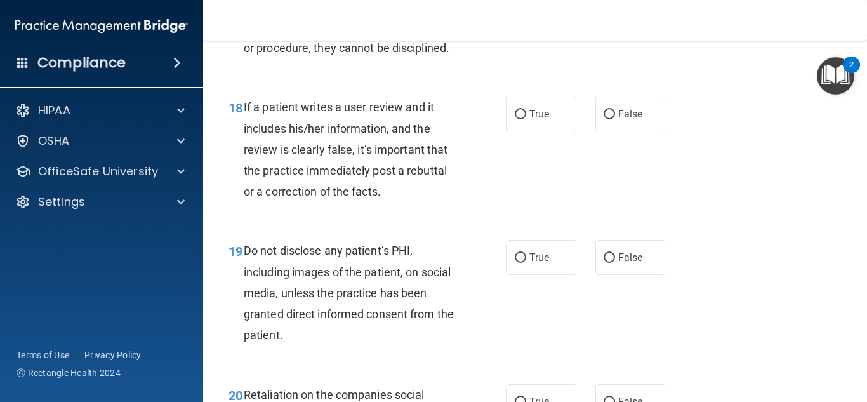
scroll to position [2373, 0]
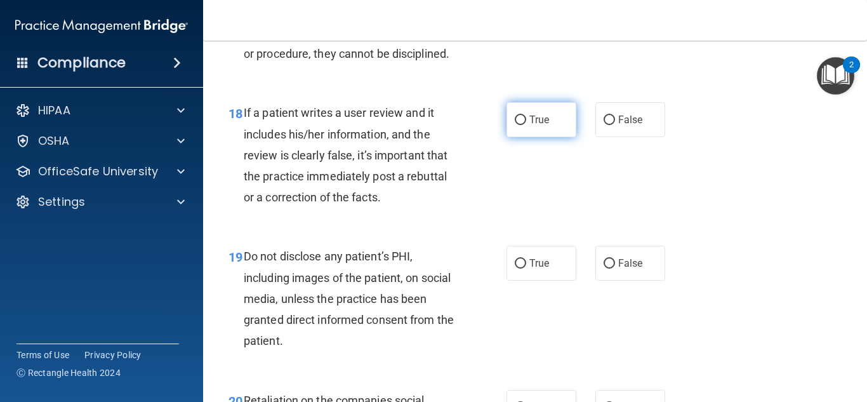
click at [568, 137] on label "True" at bounding box center [541, 119] width 70 height 35
click at [526, 125] on input "True" at bounding box center [519, 120] width 11 height 10
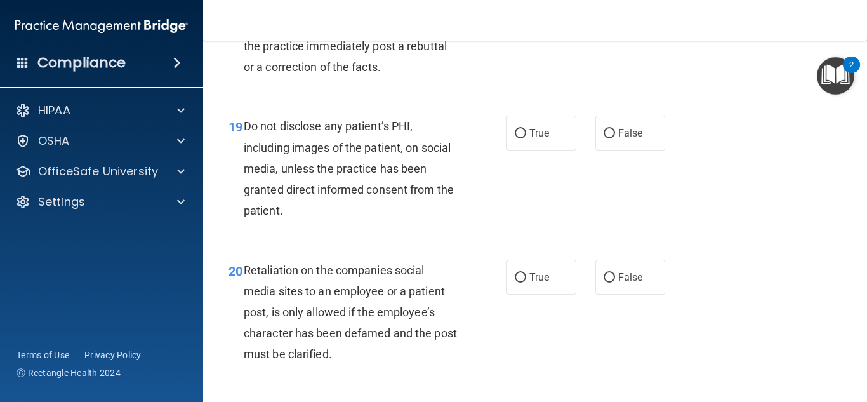
scroll to position [2498, 0]
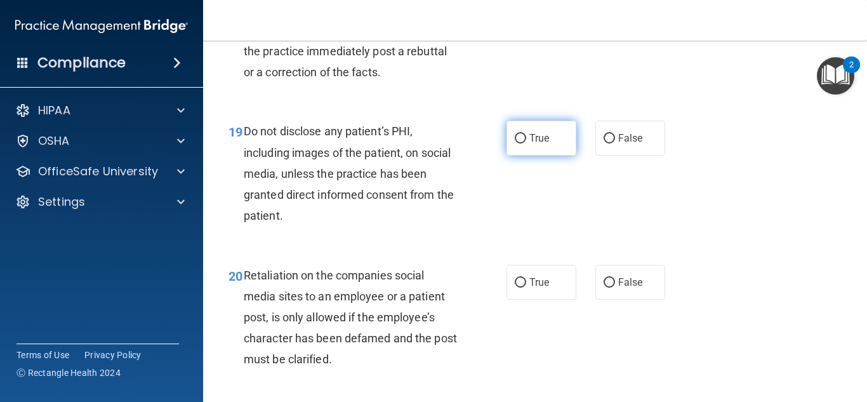
click at [565, 154] on label "True" at bounding box center [541, 138] width 70 height 35
click at [526, 143] on input "True" at bounding box center [519, 139] width 11 height 10
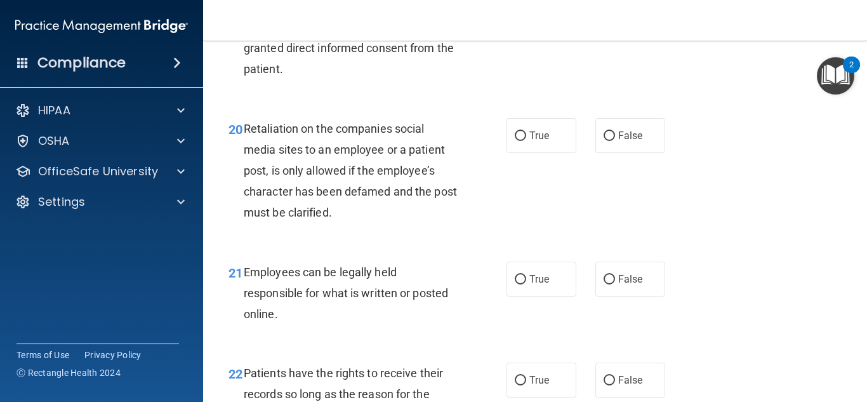
scroll to position [2643, 0]
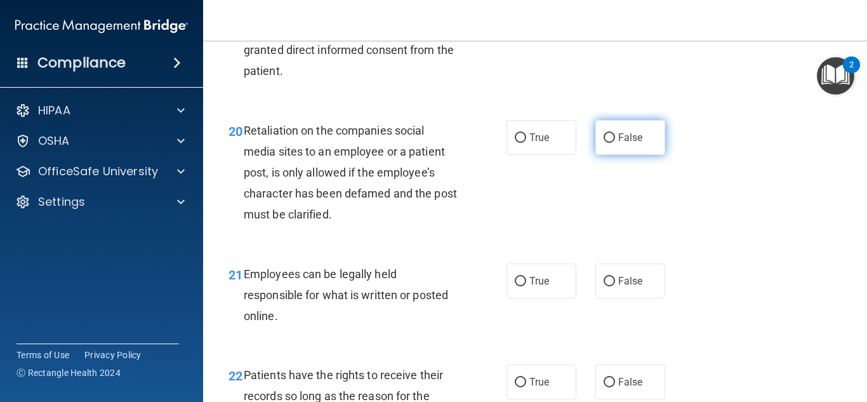
click at [607, 143] on input "False" at bounding box center [608, 138] width 11 height 10
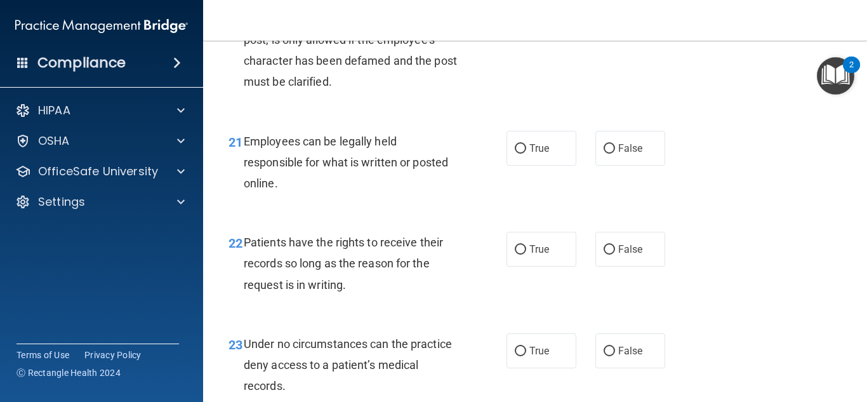
scroll to position [2775, 0]
click at [556, 166] on label "True" at bounding box center [541, 148] width 70 height 35
click at [526, 154] on input "True" at bounding box center [519, 150] width 11 height 10
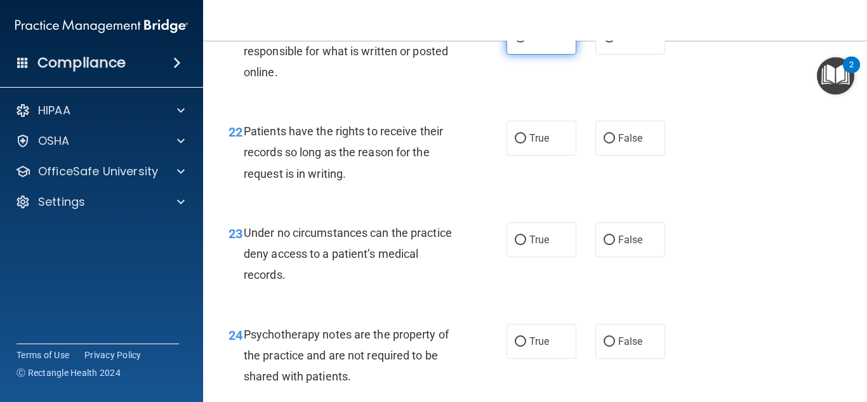
scroll to position [2887, 0]
click at [606, 143] on input "False" at bounding box center [608, 138] width 11 height 10
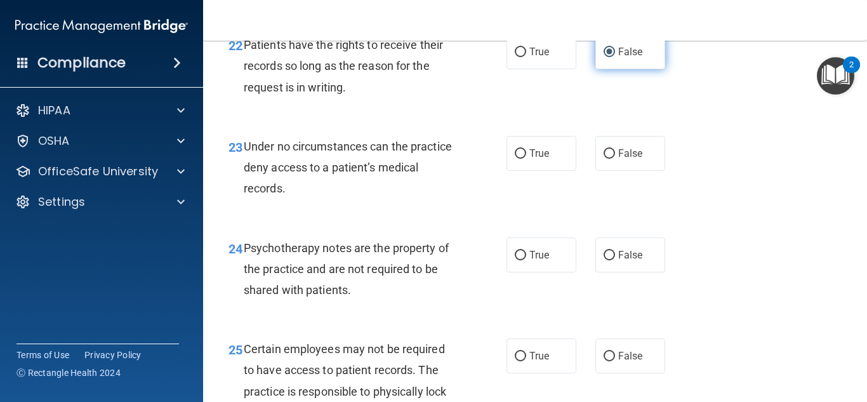
scroll to position [2972, 0]
click at [547, 163] on label "True" at bounding box center [541, 153] width 70 height 35
click at [526, 159] on input "True" at bounding box center [519, 155] width 11 height 10
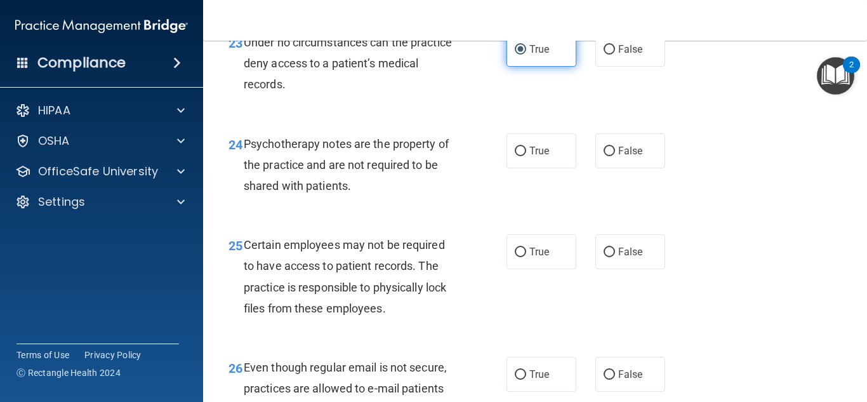
scroll to position [3078, 0]
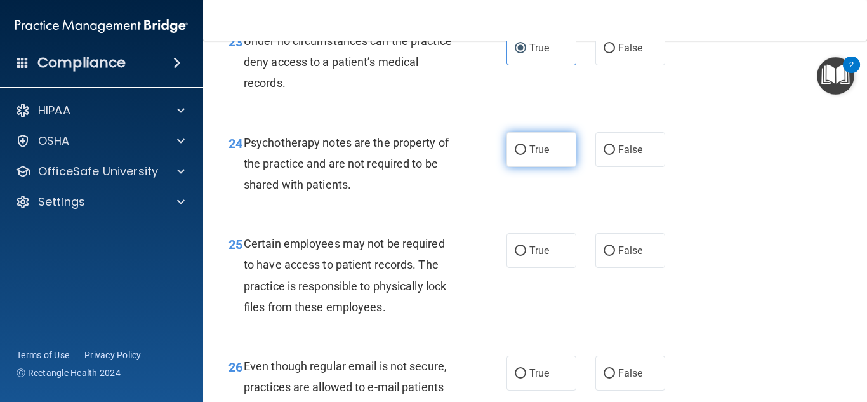
click at [546, 155] on span "True" at bounding box center [539, 149] width 20 height 12
click at [526, 155] on input "True" at bounding box center [519, 150] width 11 height 10
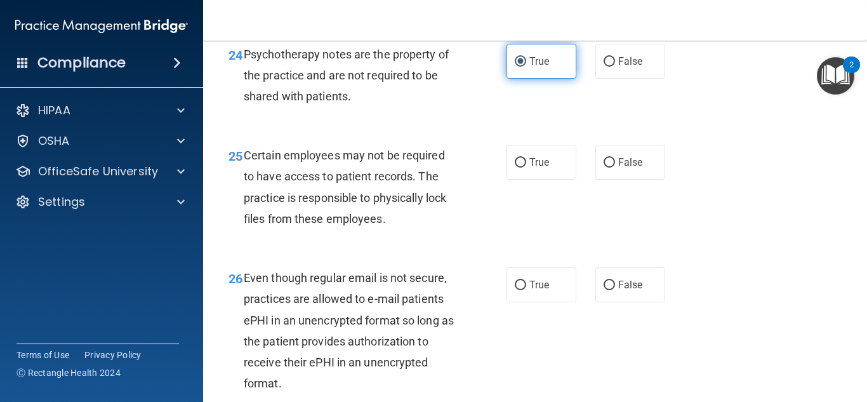
scroll to position [3167, 0]
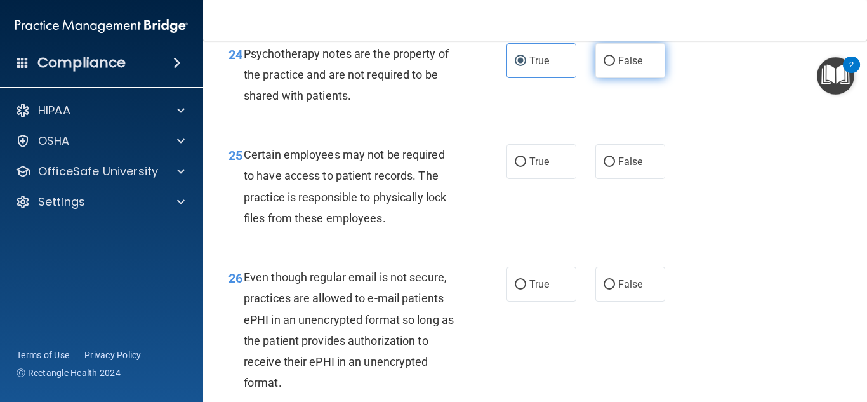
click at [620, 67] on span "False" at bounding box center [630, 61] width 25 height 12
click at [615, 66] on input "False" at bounding box center [608, 61] width 11 height 10
click at [555, 77] on label "True" at bounding box center [541, 60] width 70 height 35
click at [526, 66] on input "True" at bounding box center [519, 61] width 11 height 10
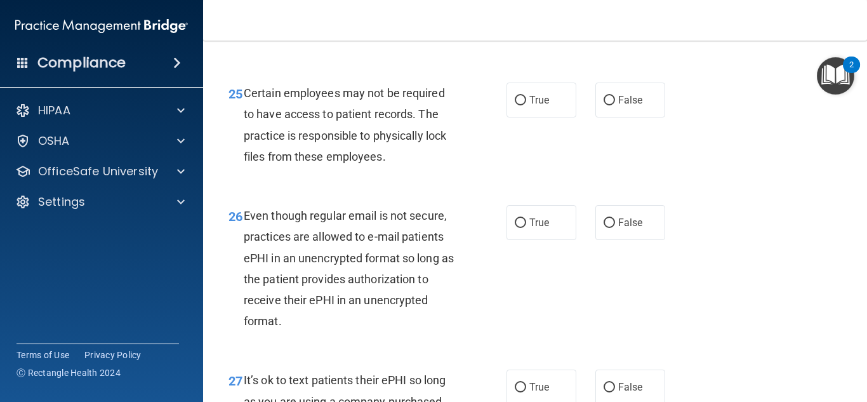
scroll to position [3228, 0]
click at [549, 112] on label "True" at bounding box center [541, 100] width 70 height 35
click at [526, 106] on input "True" at bounding box center [519, 101] width 11 height 10
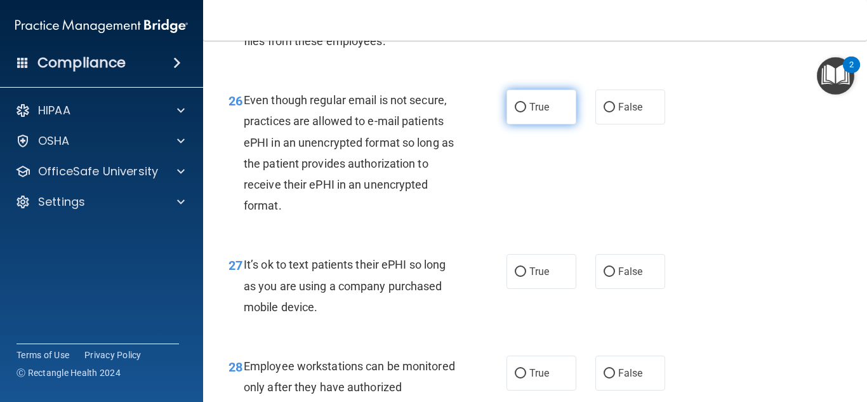
scroll to position [3348, 0]
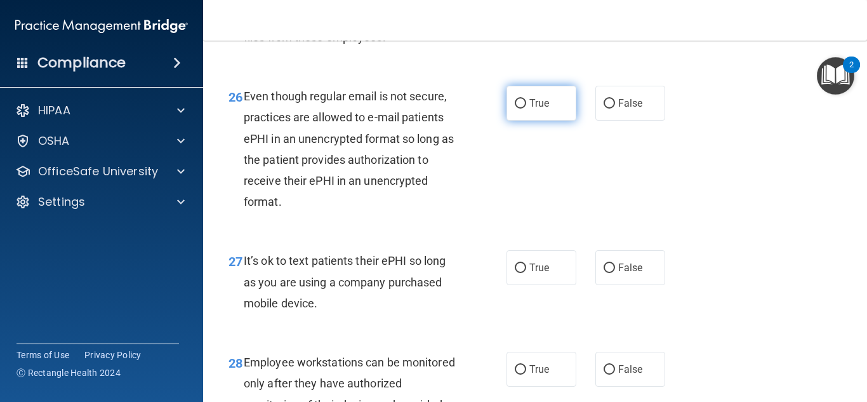
click at [542, 121] on label "True" at bounding box center [541, 103] width 70 height 35
click at [526, 108] on input "True" at bounding box center [519, 104] width 11 height 10
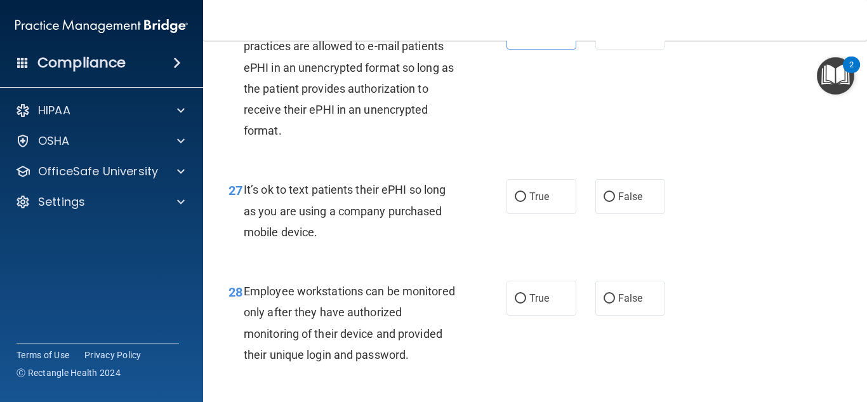
scroll to position [3444, 0]
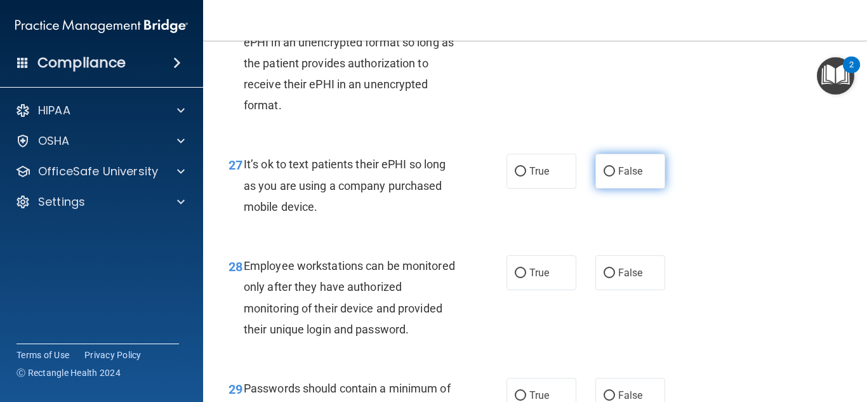
click at [607, 188] on label "False" at bounding box center [630, 171] width 70 height 35
click at [607, 176] on input "False" at bounding box center [608, 172] width 11 height 10
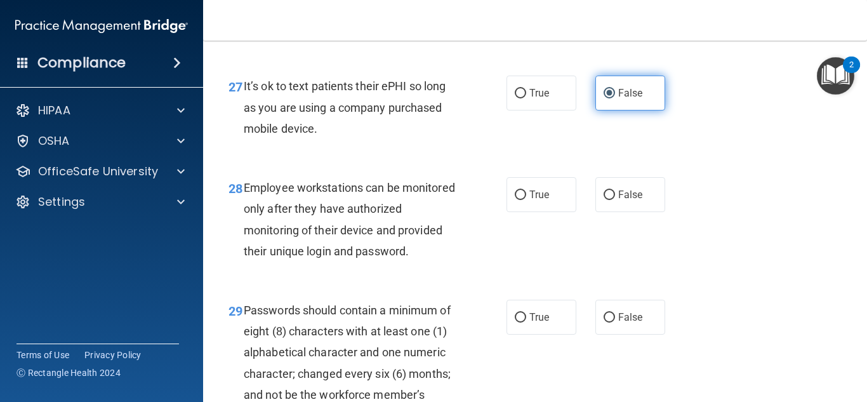
scroll to position [3521, 0]
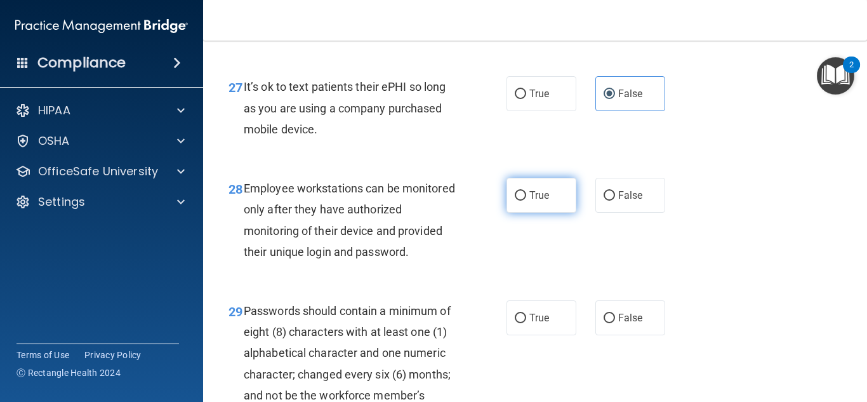
click at [556, 213] on label "True" at bounding box center [541, 195] width 70 height 35
click at [526, 200] on input "True" at bounding box center [519, 196] width 11 height 10
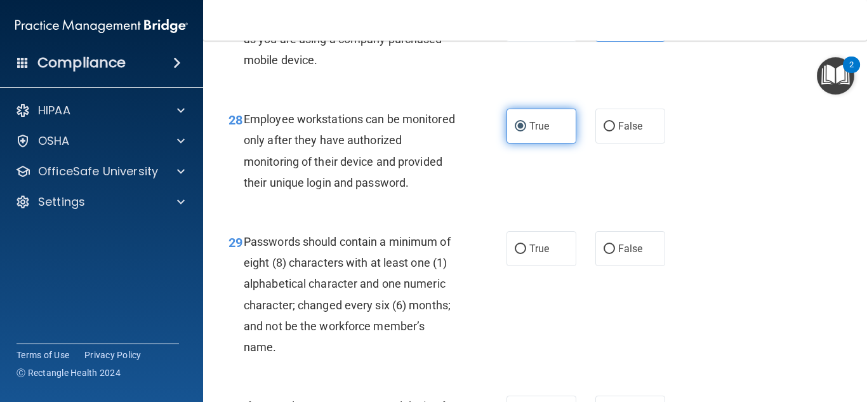
scroll to position [3586, 0]
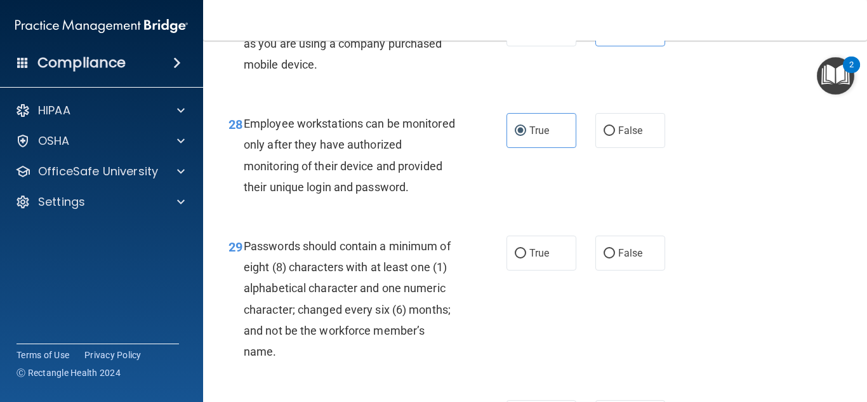
click at [592, 148] on div "True False" at bounding box center [589, 130] width 167 height 35
click at [615, 148] on label "False" at bounding box center [630, 130] width 70 height 35
click at [615, 136] on input "False" at bounding box center [608, 131] width 11 height 10
click at [579, 148] on div "True False" at bounding box center [589, 130] width 167 height 35
click at [560, 148] on label "True" at bounding box center [541, 130] width 70 height 35
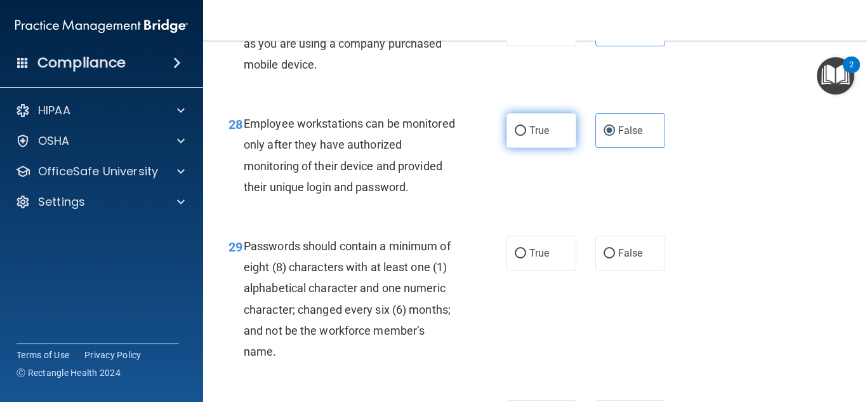
click at [526, 136] on input "True" at bounding box center [519, 131] width 11 height 10
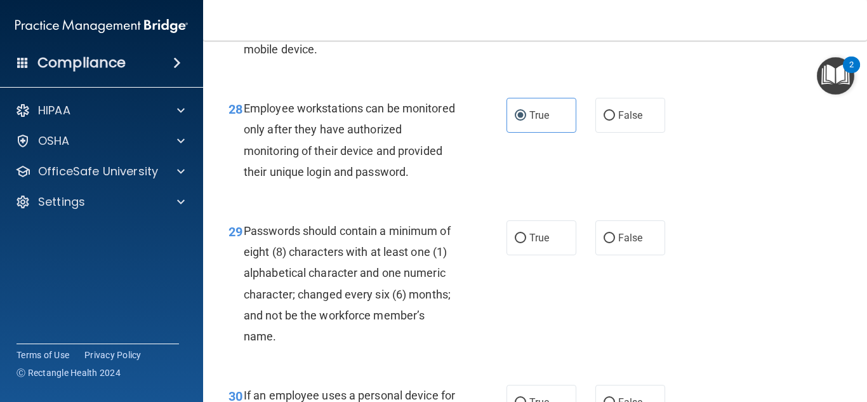
scroll to position [3605, 0]
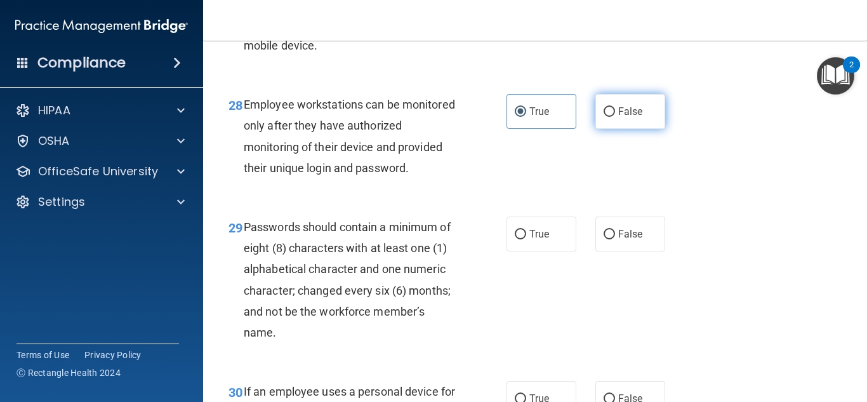
click at [614, 129] on label "False" at bounding box center [630, 111] width 70 height 35
click at [614, 117] on input "False" at bounding box center [608, 112] width 11 height 10
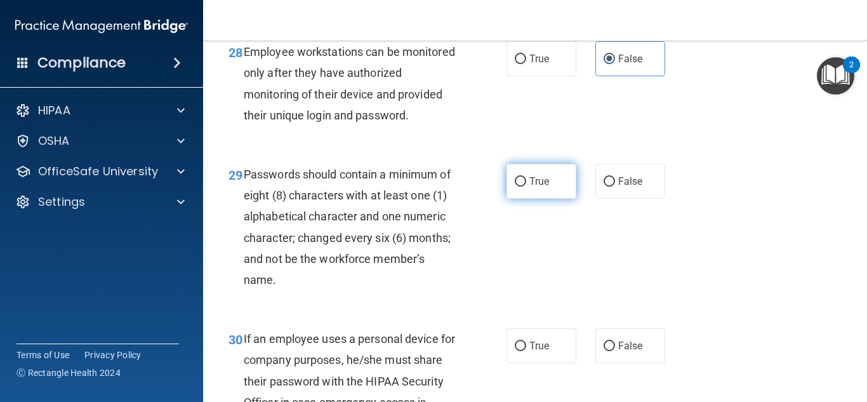
click at [556, 194] on label "True" at bounding box center [541, 181] width 70 height 35
click at [526, 187] on input "True" at bounding box center [519, 182] width 11 height 10
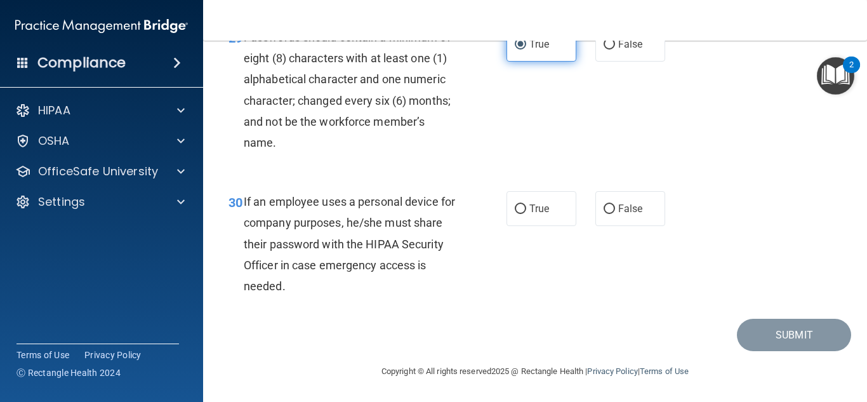
scroll to position [3809, 0]
click at [549, 226] on label "True" at bounding box center [541, 208] width 70 height 35
click at [526, 214] on input "True" at bounding box center [519, 209] width 11 height 10
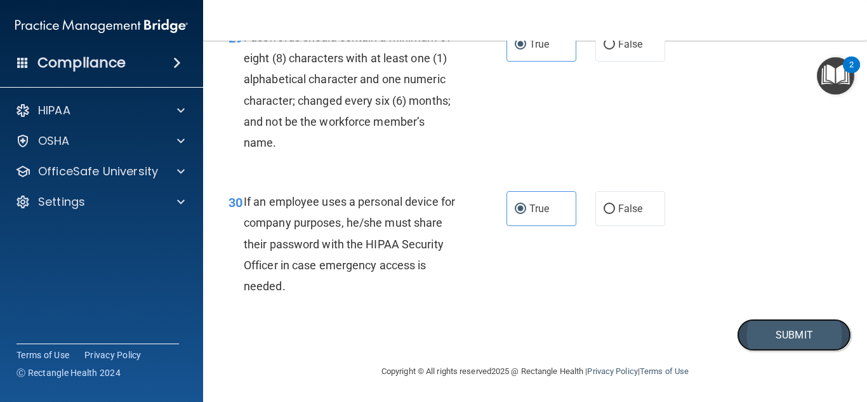
click at [755, 327] on button "Submit" at bounding box center [794, 334] width 114 height 32
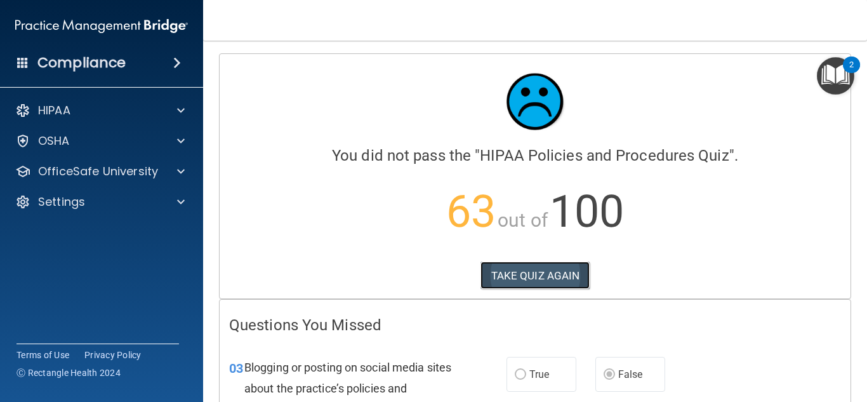
click at [540, 271] on button "TAKE QUIZ AGAIN" at bounding box center [535, 275] width 110 height 28
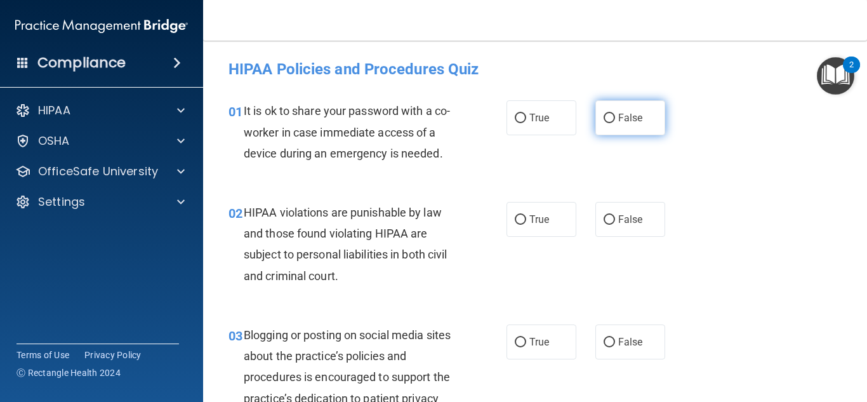
click at [601, 126] on label "False" at bounding box center [630, 117] width 70 height 35
click at [603, 123] on input "False" at bounding box center [608, 119] width 11 height 10
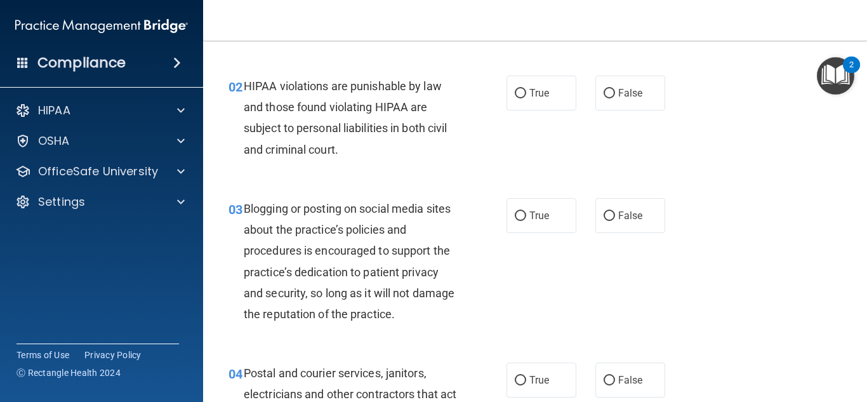
scroll to position [126, 0]
click at [527, 87] on label "True" at bounding box center [541, 93] width 70 height 35
click at [526, 89] on input "True" at bounding box center [519, 94] width 11 height 10
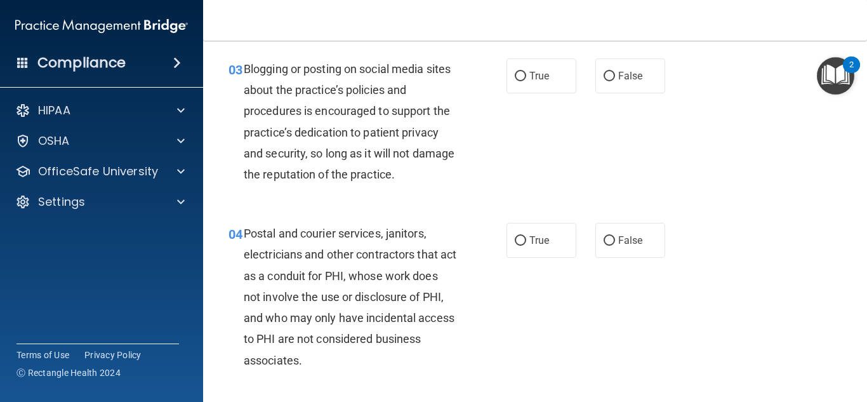
scroll to position [266, 0]
click at [527, 87] on label "True" at bounding box center [541, 75] width 70 height 35
click at [526, 81] on input "True" at bounding box center [519, 76] width 11 height 10
click at [525, 241] on input "True" at bounding box center [519, 240] width 11 height 10
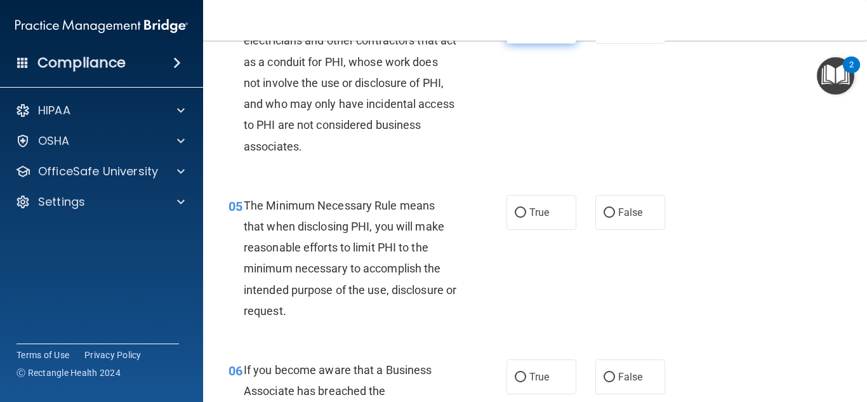
scroll to position [482, 0]
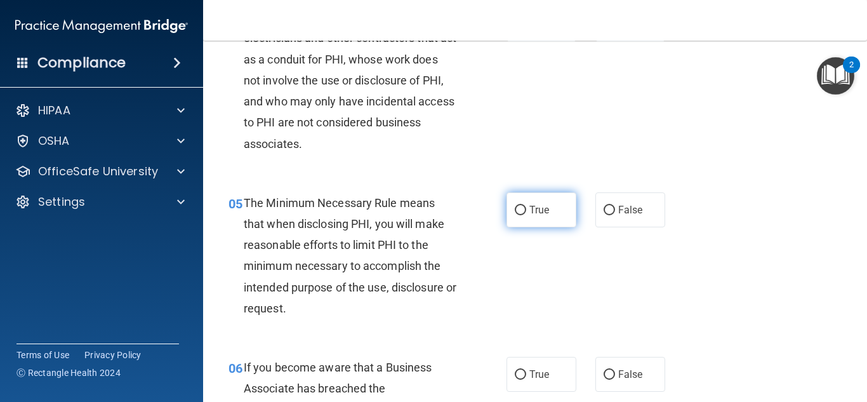
click at [534, 212] on span "True" at bounding box center [539, 210] width 20 height 12
click at [526, 212] on input "True" at bounding box center [519, 211] width 11 height 10
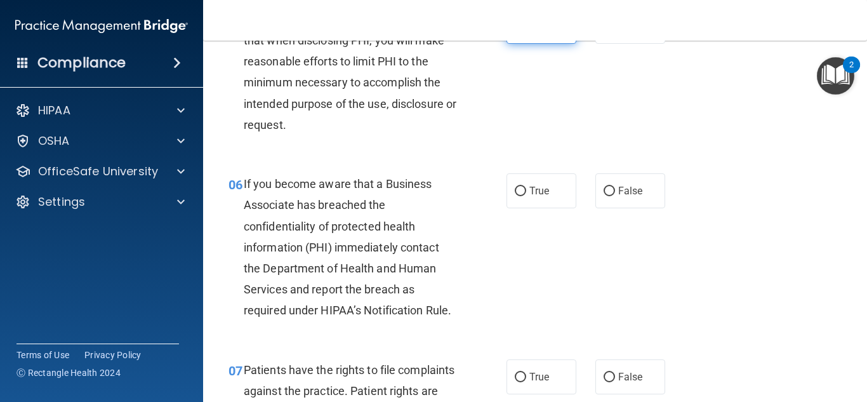
scroll to position [671, 0]
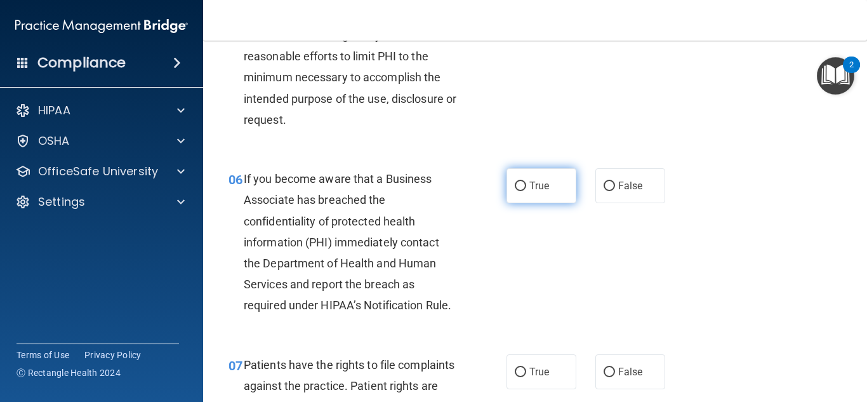
click at [527, 197] on label "True" at bounding box center [541, 185] width 70 height 35
click at [526, 191] on input "True" at bounding box center [519, 186] width 11 height 10
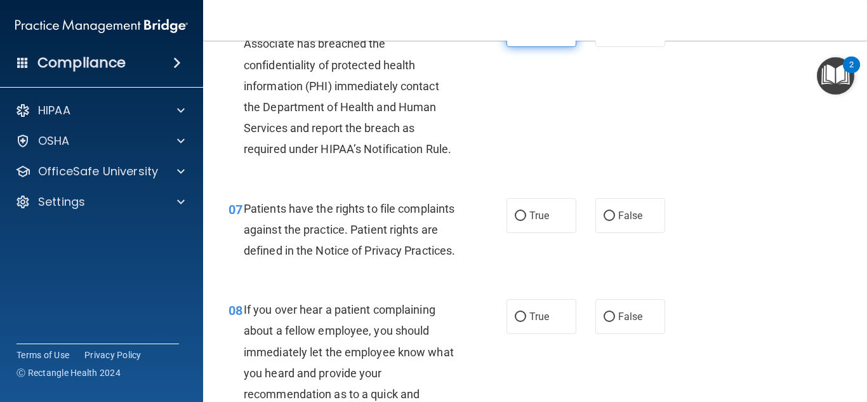
scroll to position [824, 0]
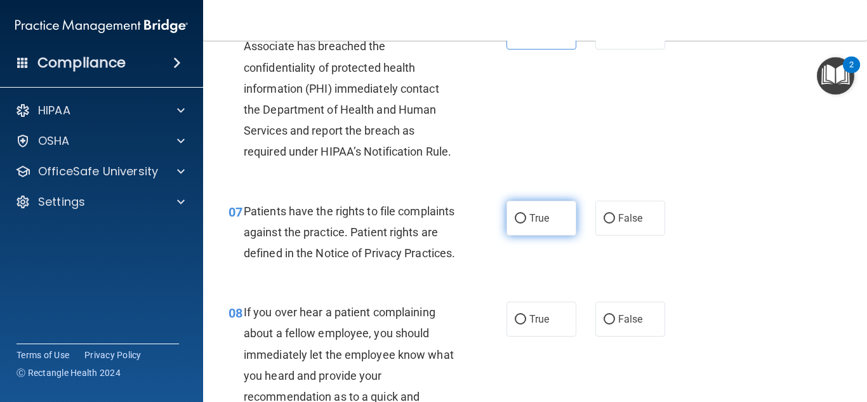
click at [535, 213] on span "True" at bounding box center [539, 218] width 20 height 12
click at [526, 214] on input "True" at bounding box center [519, 219] width 11 height 10
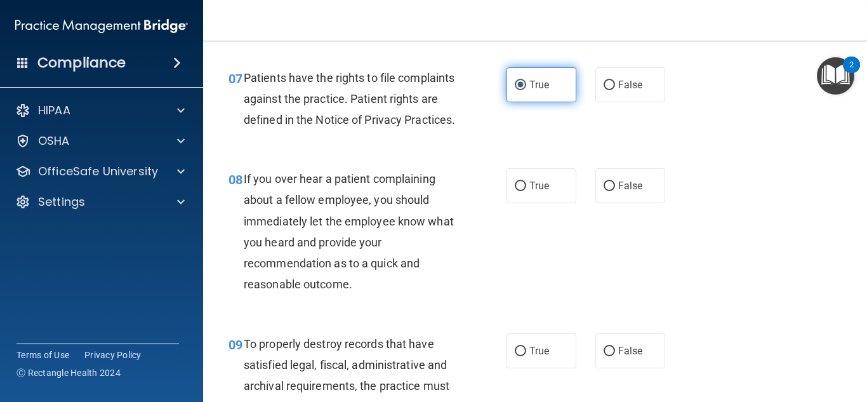
scroll to position [961, 0]
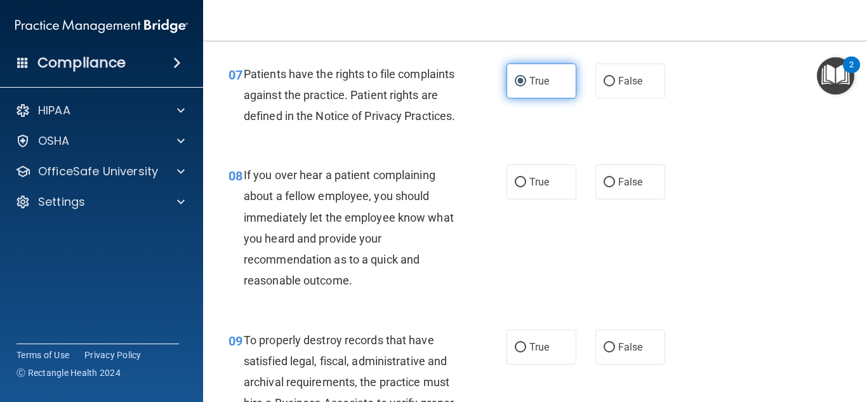
click at [535, 199] on label "True" at bounding box center [541, 181] width 70 height 35
click at [526, 187] on input "True" at bounding box center [519, 183] width 11 height 10
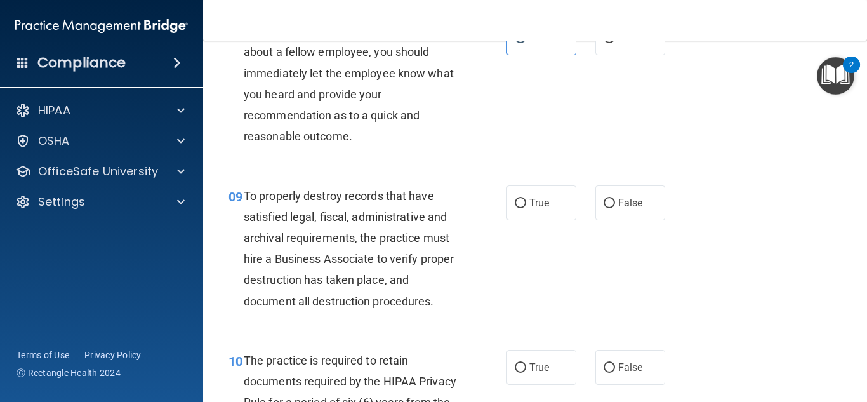
scroll to position [1104, 0]
click at [535, 214] on label "True" at bounding box center [541, 204] width 70 height 35
click at [526, 209] on input "True" at bounding box center [519, 205] width 11 height 10
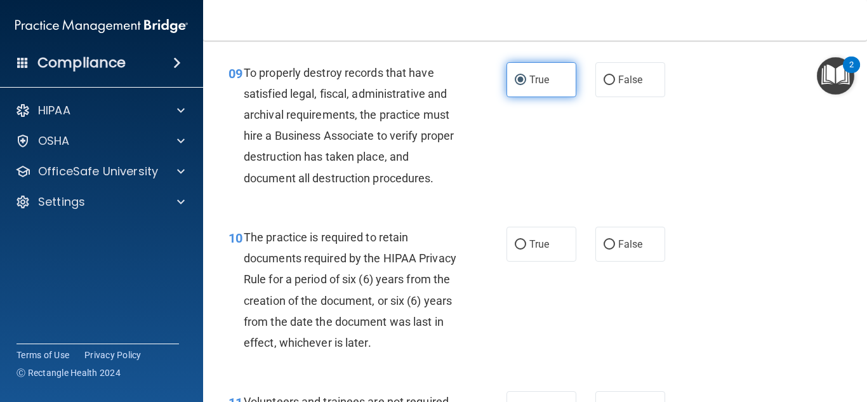
scroll to position [1229, 0]
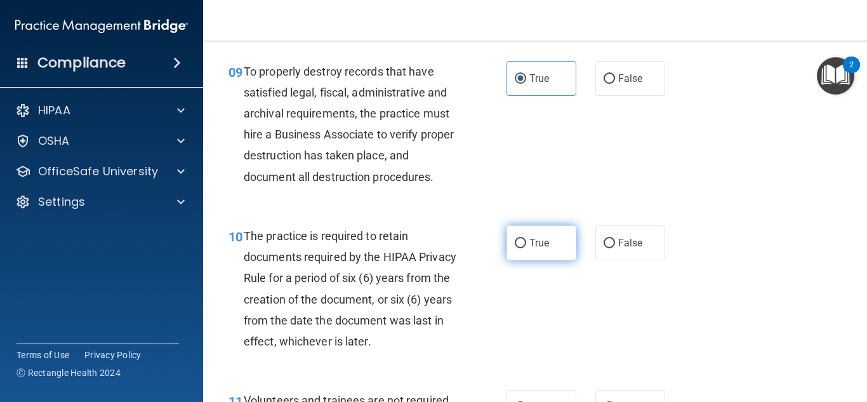
click at [540, 249] on span "True" at bounding box center [539, 243] width 20 height 12
click at [526, 248] on input "True" at bounding box center [519, 244] width 11 height 10
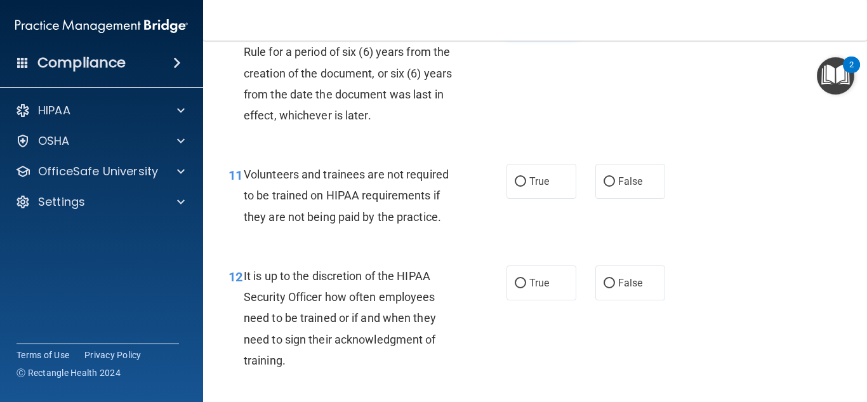
scroll to position [1454, 0]
click at [527, 200] on label "True" at bounding box center [541, 182] width 70 height 35
click at [526, 188] on input "True" at bounding box center [519, 183] width 11 height 10
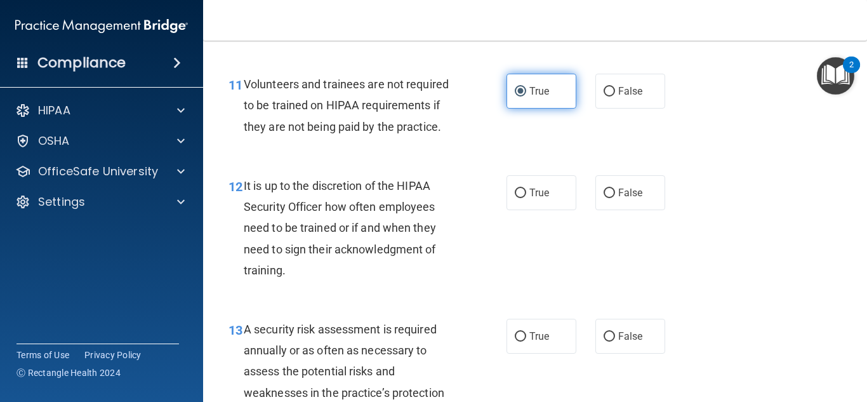
scroll to position [1556, 0]
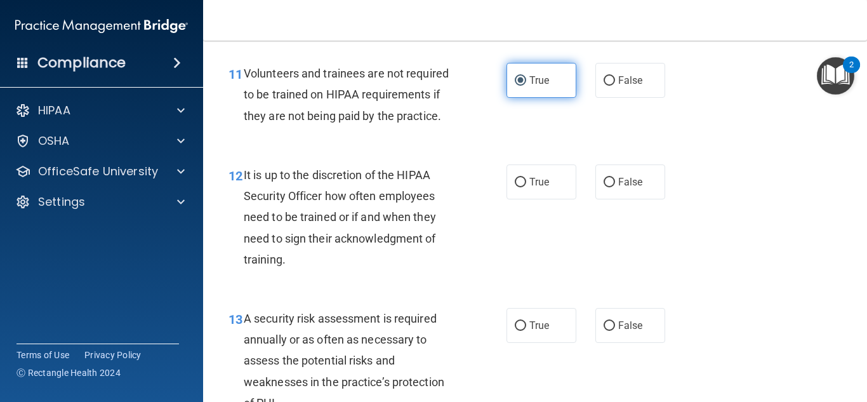
click at [527, 199] on label "True" at bounding box center [541, 181] width 70 height 35
click at [526, 187] on input "True" at bounding box center [519, 183] width 11 height 10
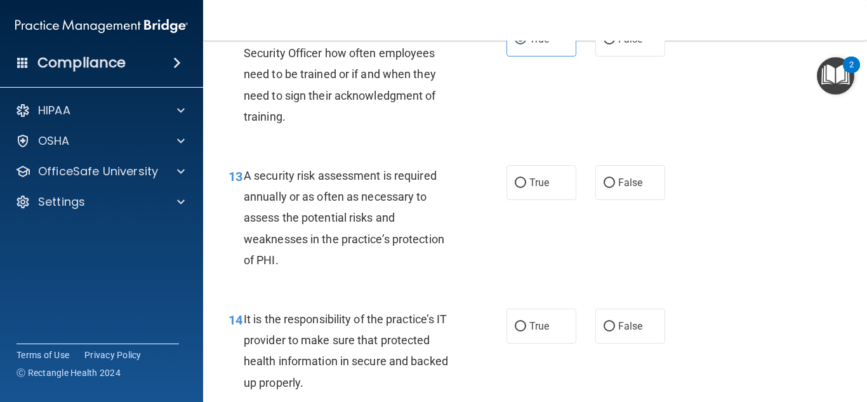
scroll to position [1705, 0]
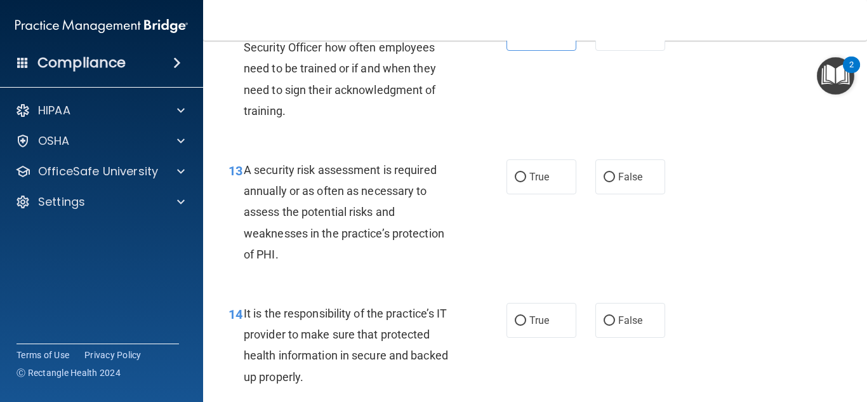
click at [527, 194] on label "True" at bounding box center [541, 176] width 70 height 35
click at [526, 182] on input "True" at bounding box center [519, 178] width 11 height 10
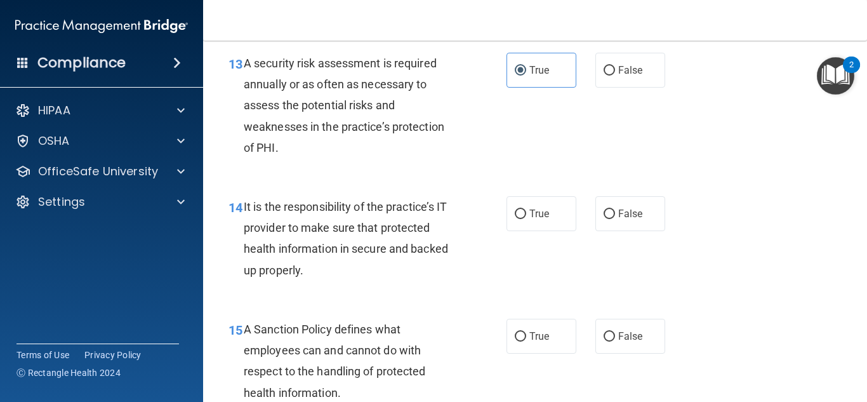
scroll to position [1835, 0]
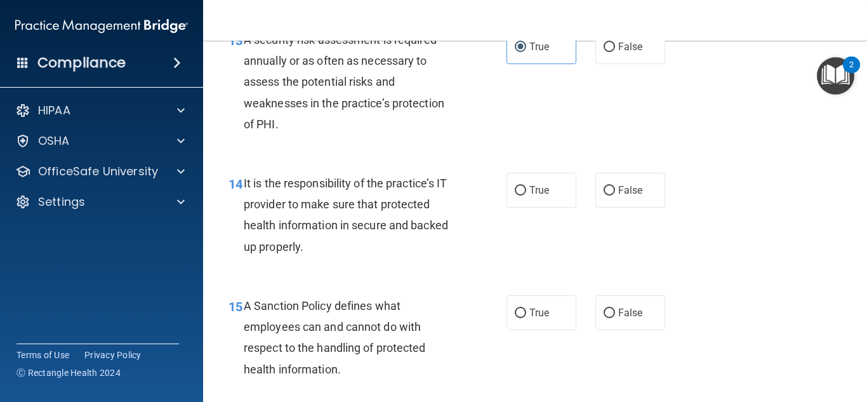
click at [527, 207] on label "True" at bounding box center [541, 190] width 70 height 35
click at [526, 195] on input "True" at bounding box center [519, 191] width 11 height 10
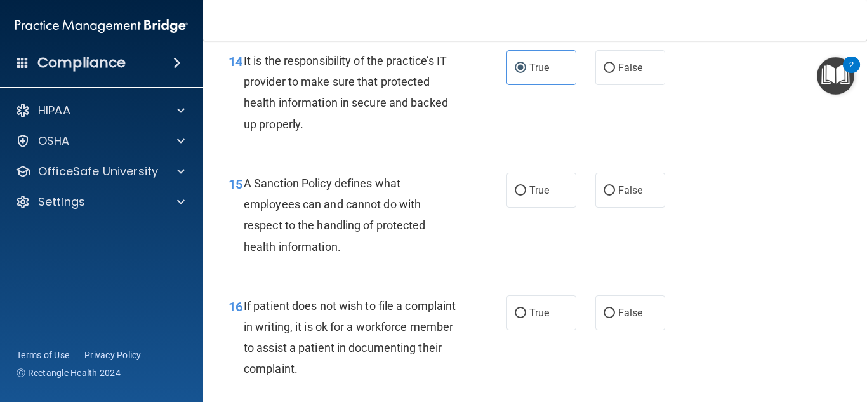
scroll to position [1957, 0]
click at [527, 207] on label "True" at bounding box center [541, 190] width 70 height 35
click at [526, 195] on input "True" at bounding box center [519, 191] width 11 height 10
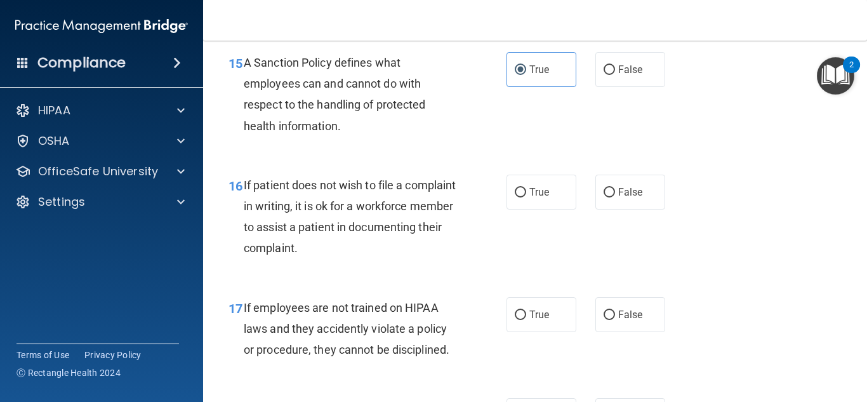
scroll to position [2083, 0]
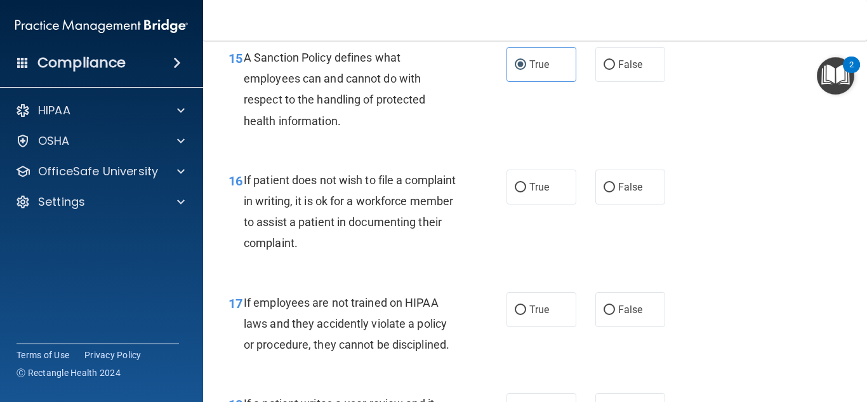
click at [527, 204] on label "True" at bounding box center [541, 186] width 70 height 35
click at [526, 192] on input "True" at bounding box center [519, 188] width 11 height 10
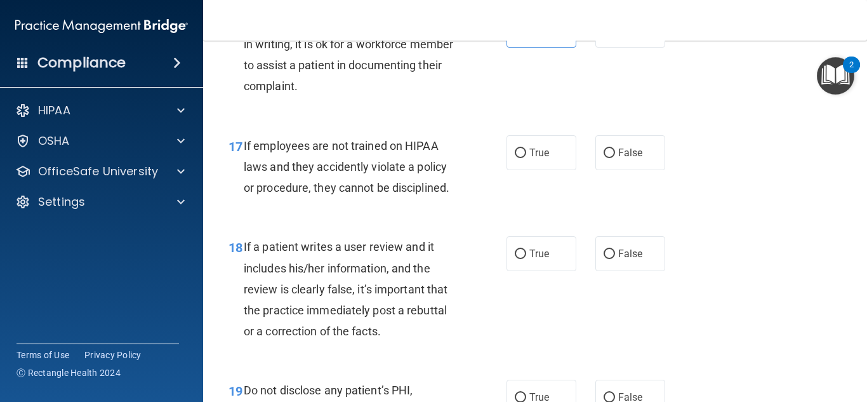
scroll to position [2240, 0]
click at [638, 158] on span "False" at bounding box center [630, 152] width 25 height 12
click at [615, 157] on input "False" at bounding box center [608, 153] width 11 height 10
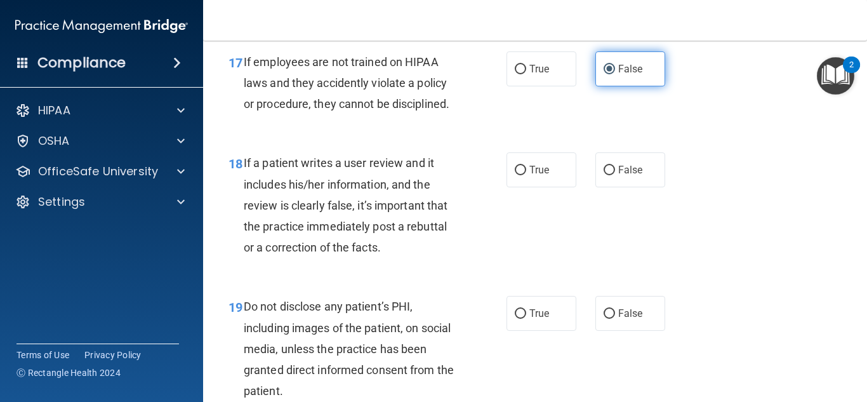
scroll to position [2364, 0]
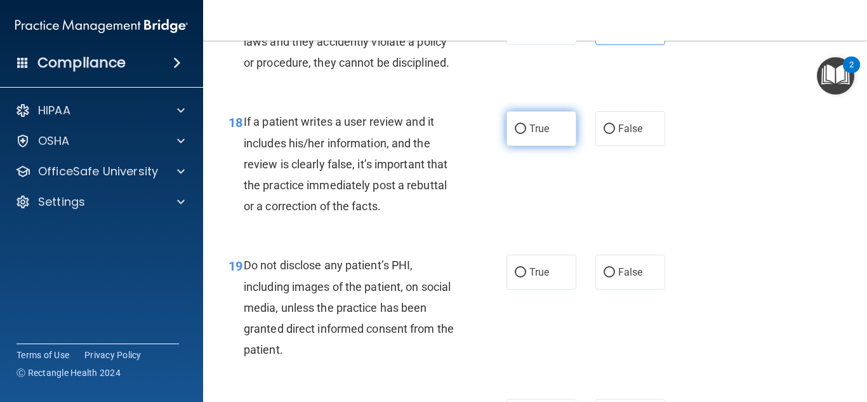
click at [527, 146] on label "True" at bounding box center [541, 128] width 70 height 35
click at [526, 134] on input "True" at bounding box center [519, 129] width 11 height 10
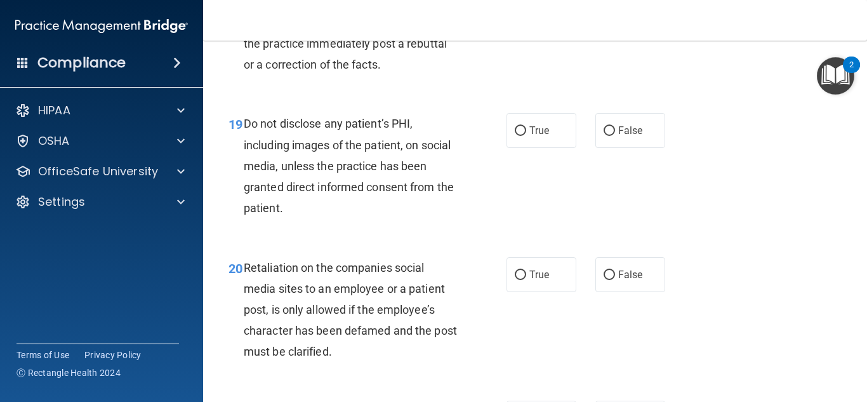
scroll to position [2505, 0]
click at [527, 148] on label "True" at bounding box center [541, 131] width 70 height 35
click at [526, 136] on input "True" at bounding box center [519, 132] width 11 height 10
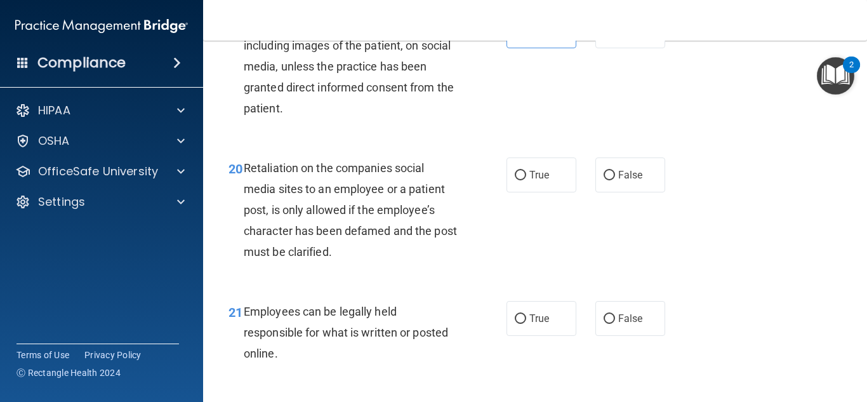
scroll to position [2606, 0]
click at [604, 180] on input "False" at bounding box center [608, 175] width 11 height 10
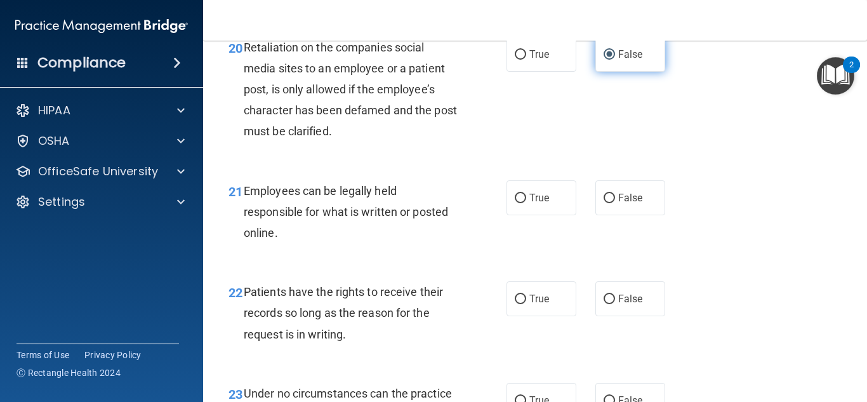
scroll to position [2725, 0]
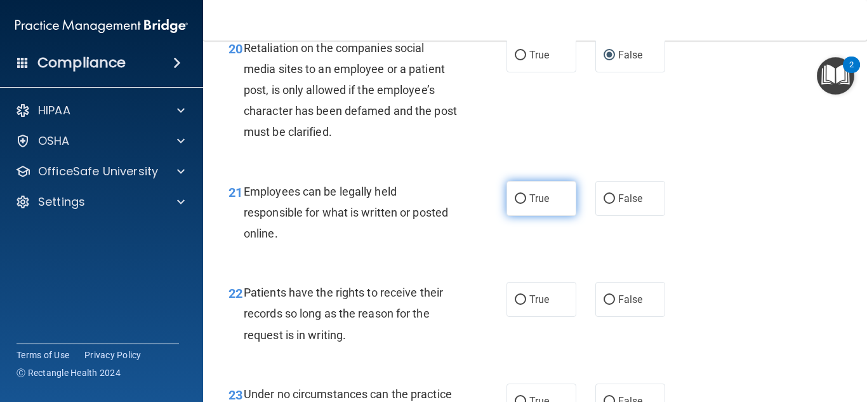
click at [542, 204] on span "True" at bounding box center [539, 198] width 20 height 12
click at [526, 204] on input "True" at bounding box center [519, 199] width 11 height 10
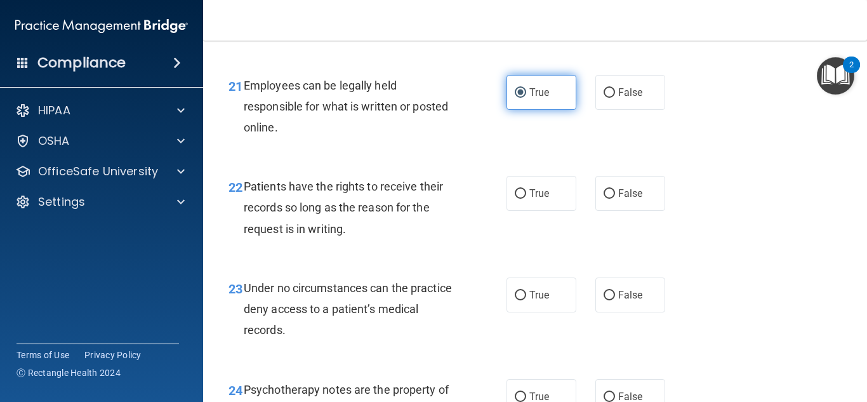
scroll to position [2836, 0]
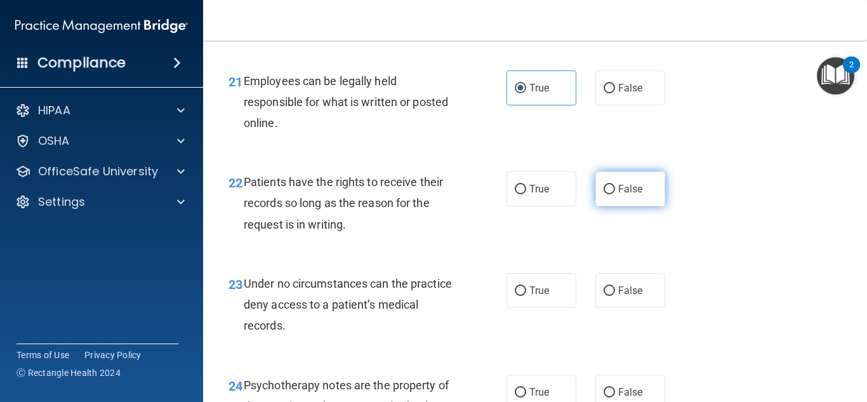
click at [622, 195] on span "False" at bounding box center [630, 189] width 25 height 12
click at [615, 194] on input "False" at bounding box center [608, 190] width 11 height 10
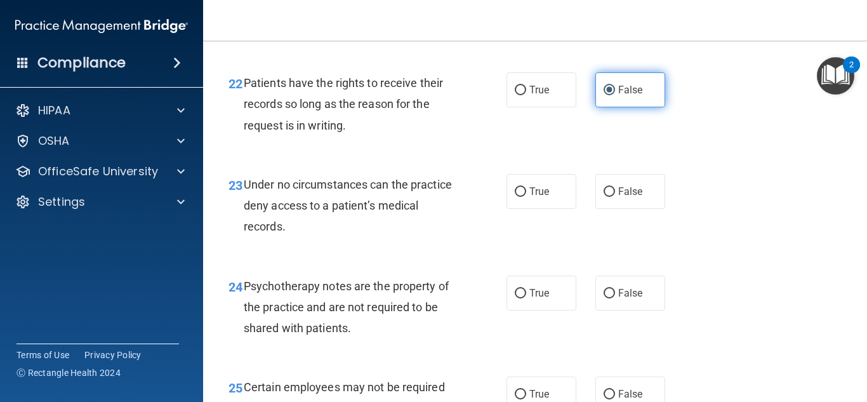
scroll to position [2938, 0]
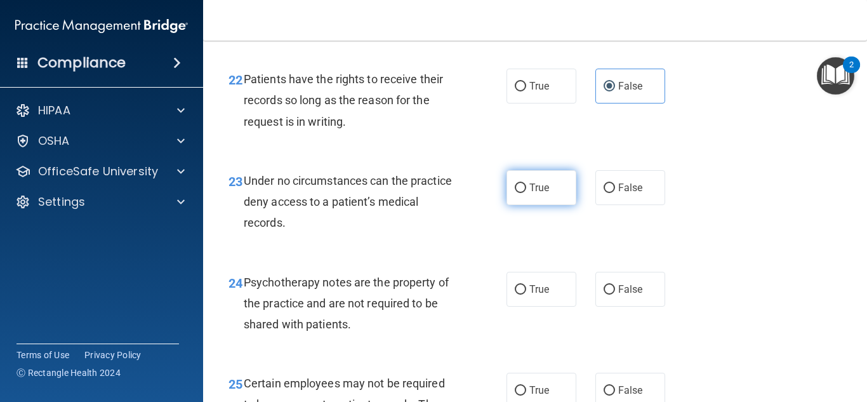
click at [530, 193] on span "True" at bounding box center [539, 187] width 20 height 12
click at [526, 193] on input "True" at bounding box center [519, 188] width 11 height 10
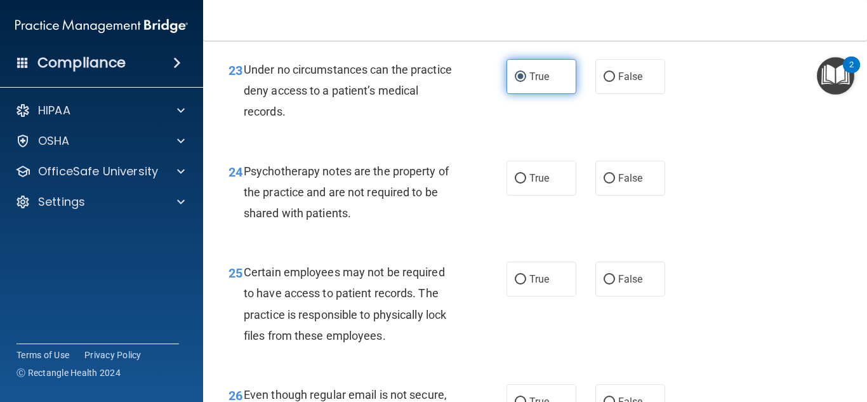
scroll to position [3049, 0]
click at [530, 185] on span "True" at bounding box center [539, 179] width 20 height 12
click at [526, 184] on input "True" at bounding box center [519, 179] width 11 height 10
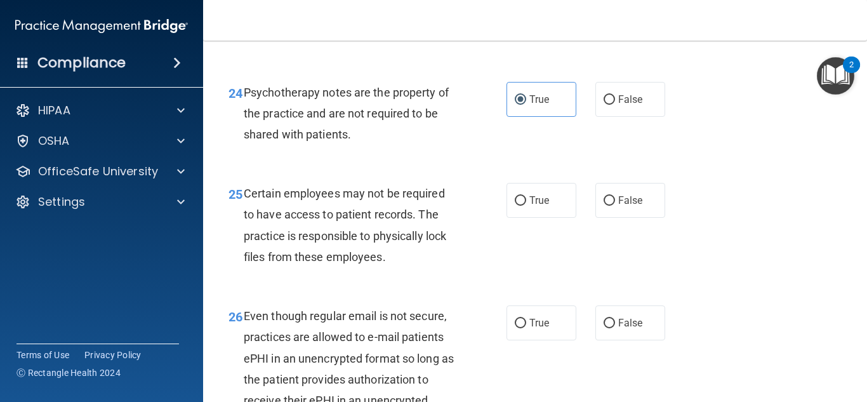
scroll to position [3131, 0]
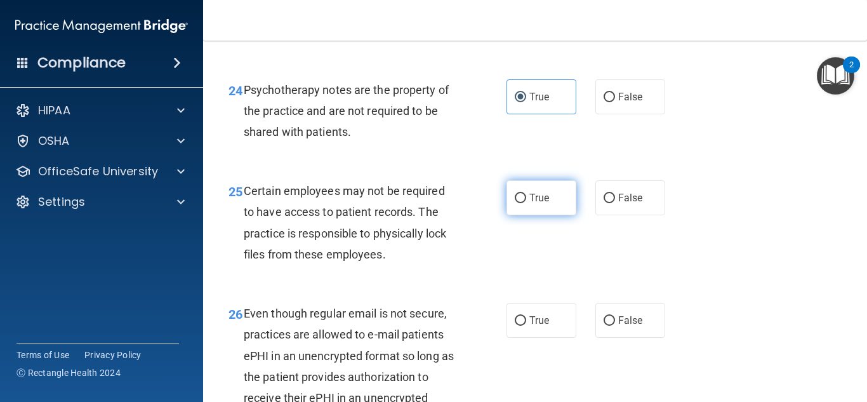
click at [532, 204] on span "True" at bounding box center [539, 198] width 20 height 12
click at [526, 203] on input "True" at bounding box center [519, 198] width 11 height 10
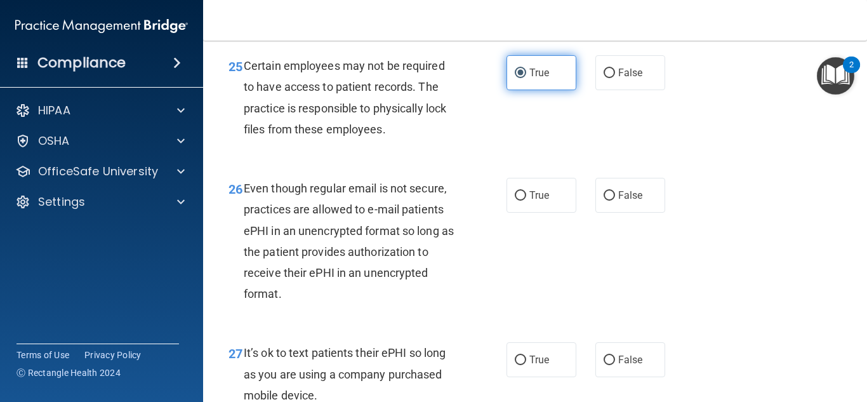
scroll to position [3253, 0]
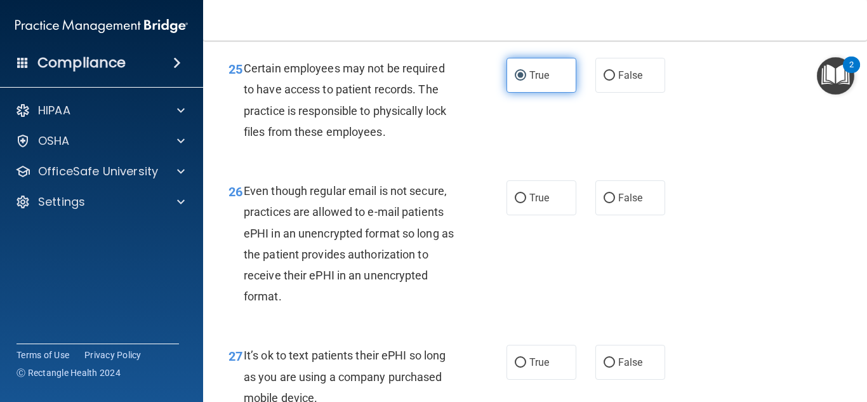
click at [532, 204] on span "True" at bounding box center [539, 198] width 20 height 12
click at [526, 203] on input "True" at bounding box center [519, 198] width 11 height 10
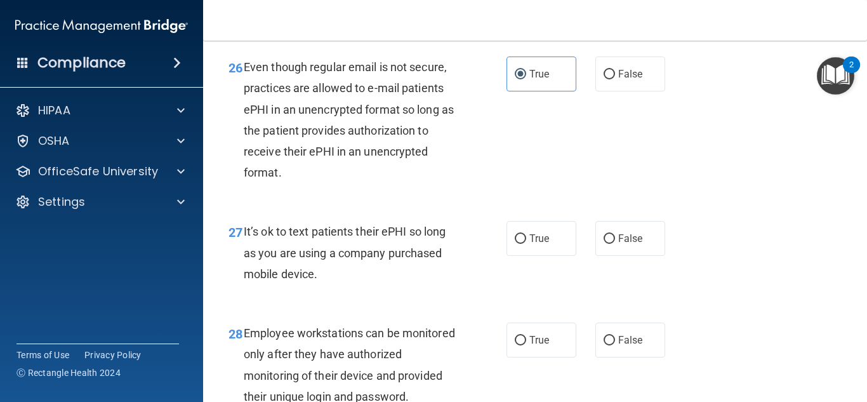
scroll to position [3383, 0]
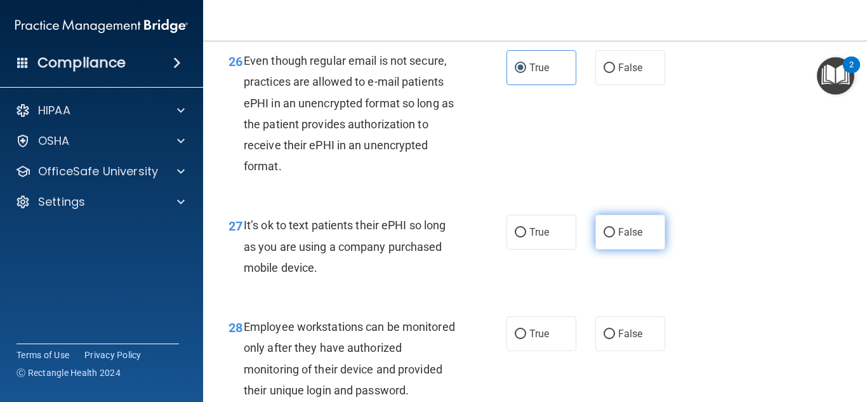
click at [613, 249] on label "False" at bounding box center [630, 231] width 70 height 35
click at [613, 237] on input "False" at bounding box center [608, 233] width 11 height 10
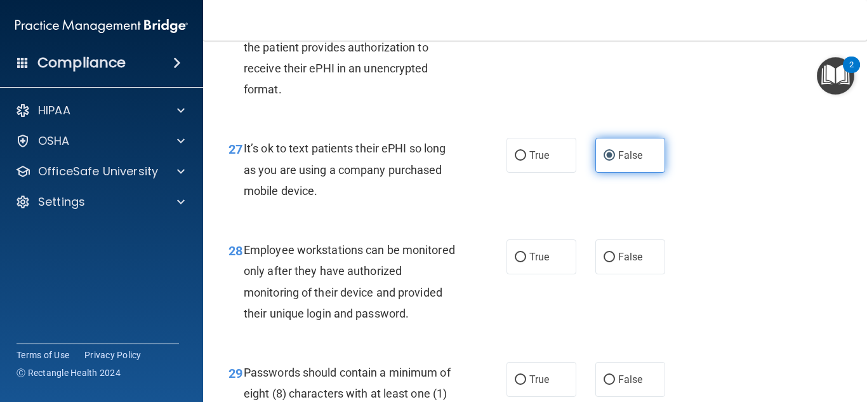
scroll to position [3468, 0]
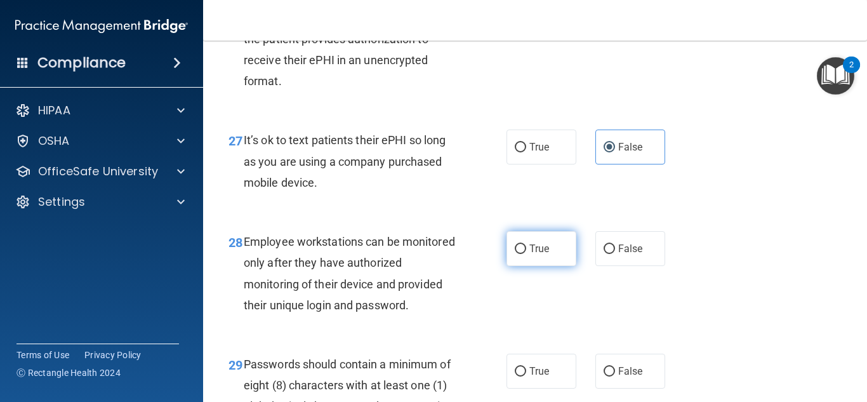
click at [525, 266] on label "True" at bounding box center [541, 248] width 70 height 35
click at [525, 254] on input "True" at bounding box center [519, 249] width 11 height 10
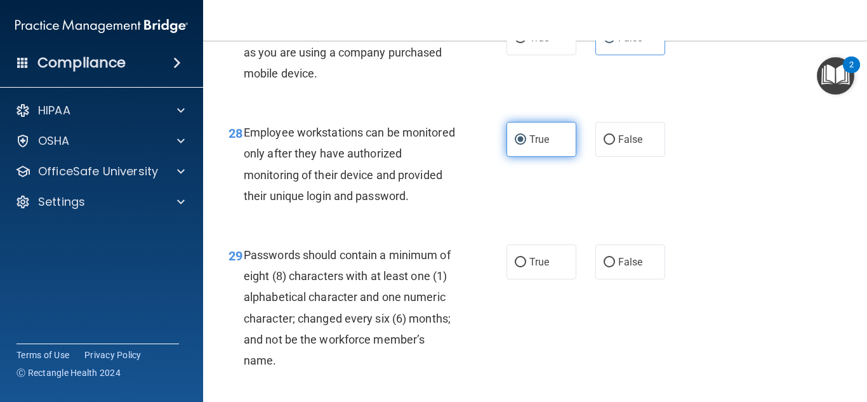
scroll to position [3594, 0]
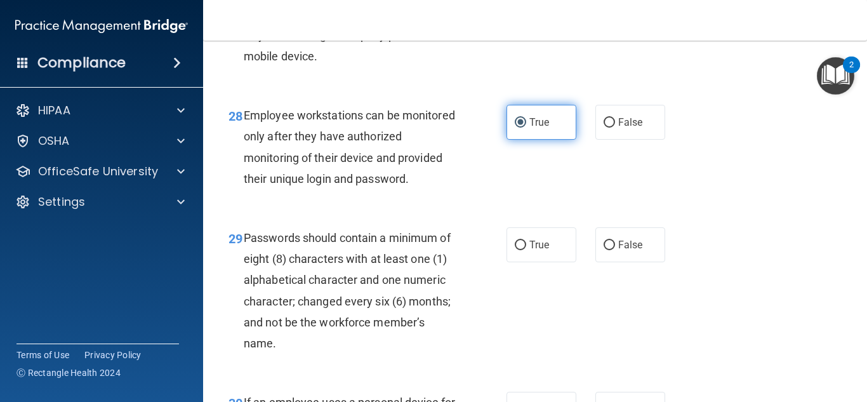
click at [525, 262] on label "True" at bounding box center [541, 244] width 70 height 35
click at [525, 250] on input "True" at bounding box center [519, 245] width 11 height 10
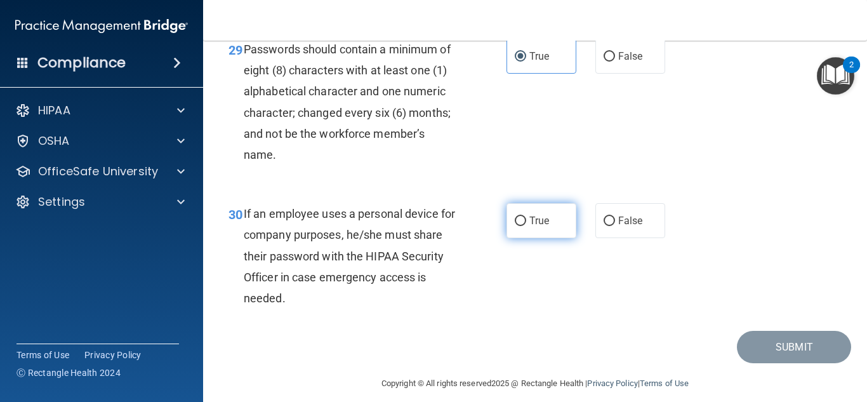
scroll to position [3816, 0]
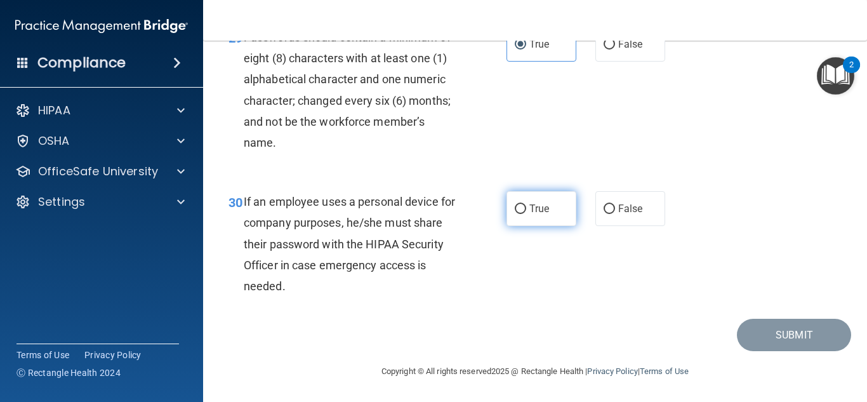
click at [545, 205] on span "True" at bounding box center [539, 208] width 20 height 12
click at [526, 205] on input "True" at bounding box center [519, 209] width 11 height 10
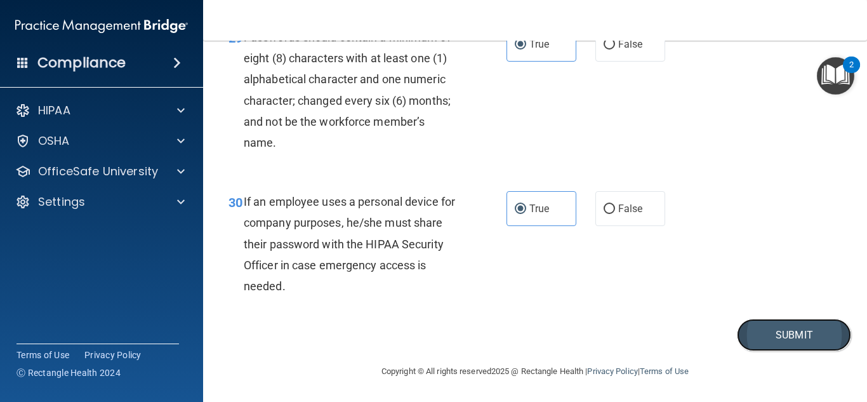
click at [782, 322] on button "Submit" at bounding box center [794, 334] width 114 height 32
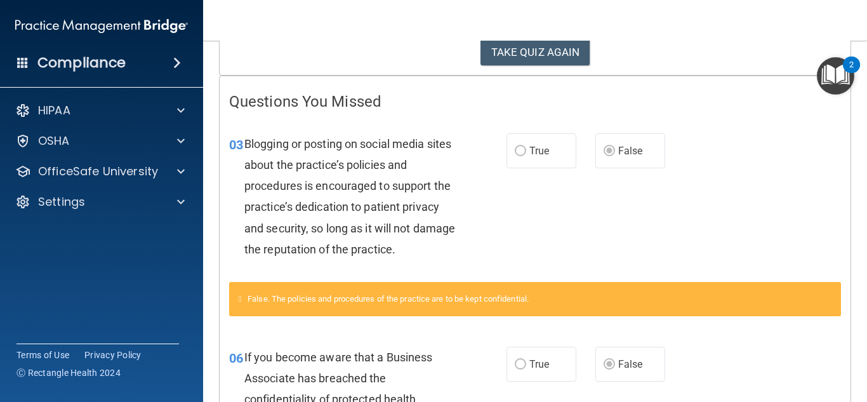
scroll to position [226, 0]
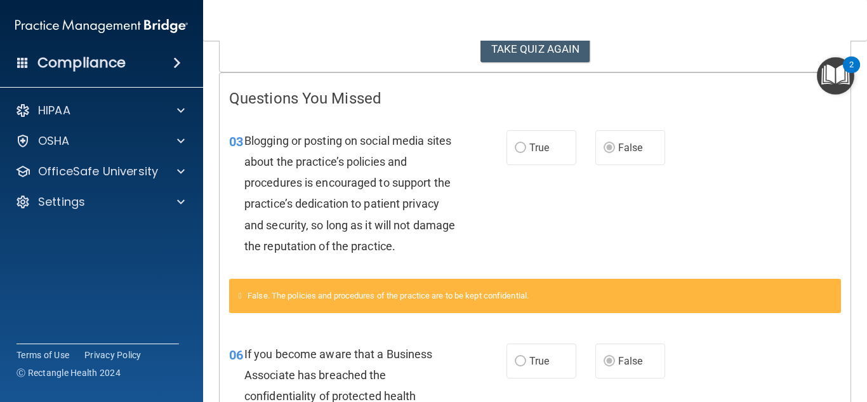
click at [633, 155] on label "False" at bounding box center [630, 147] width 70 height 35
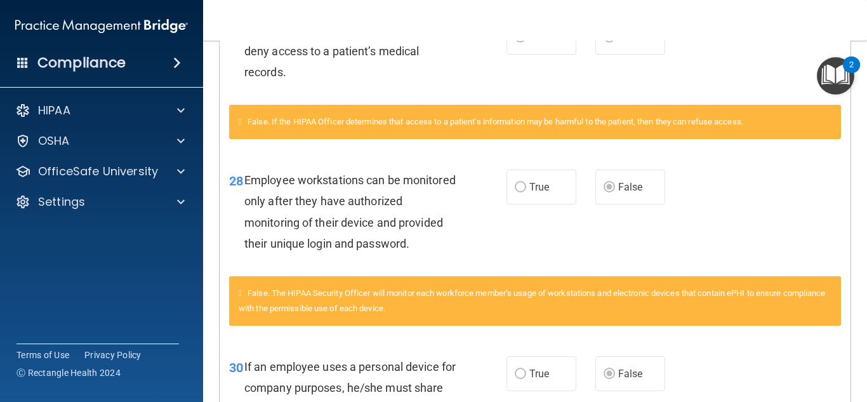
scroll to position [2341, 0]
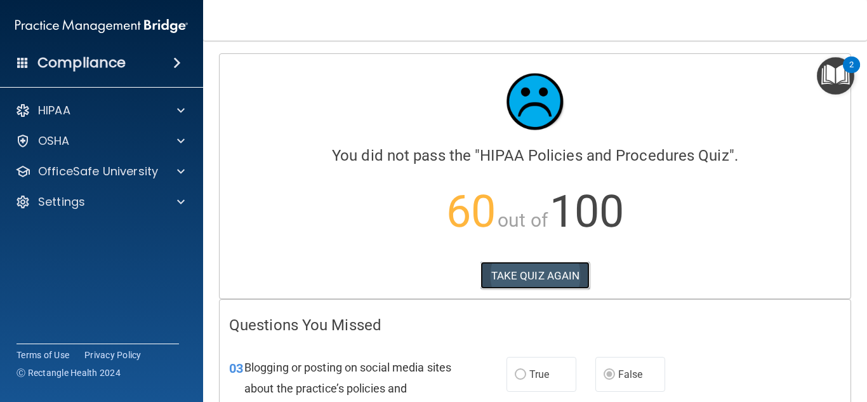
click at [551, 275] on button "TAKE QUIZ AGAIN" at bounding box center [535, 275] width 110 height 28
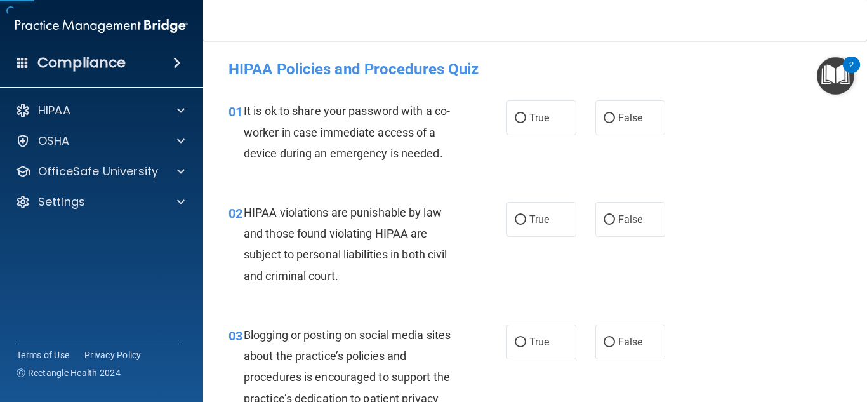
click at [823, 88] on img "Open Resource Center, 2 new notifications" at bounding box center [834, 75] width 37 height 37
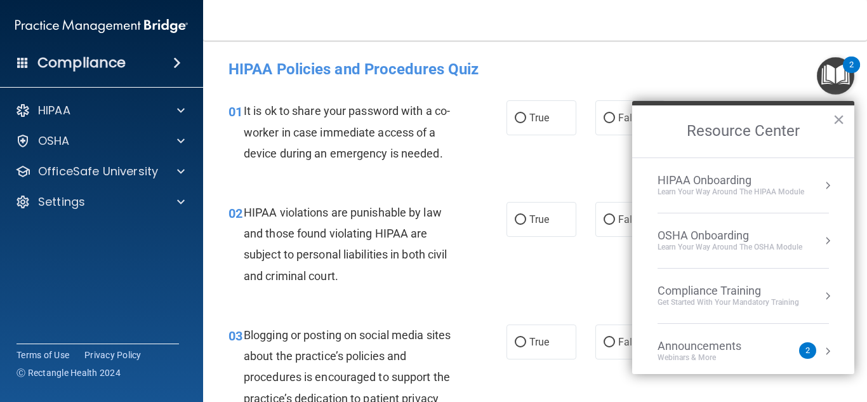
click at [750, 79] on div "HIPAA Policies and Procedures Quiz" at bounding box center [535, 68] width 632 height 31
click at [841, 117] on button "×" at bounding box center [838, 119] width 12 height 20
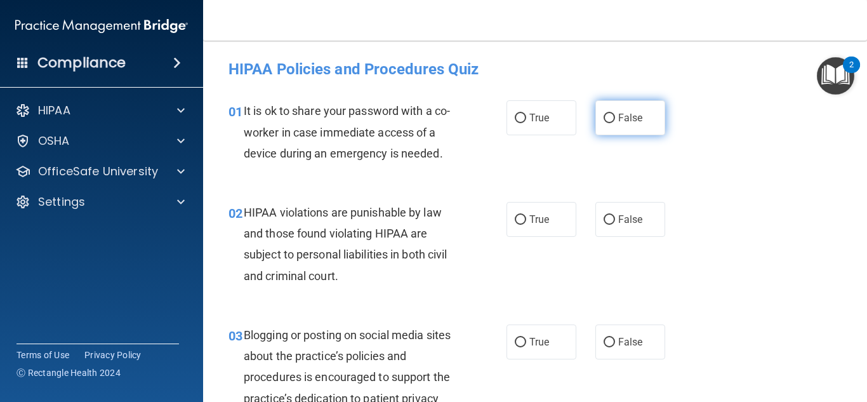
click at [621, 122] on span "False" at bounding box center [630, 118] width 25 height 12
click at [615, 122] on input "False" at bounding box center [608, 119] width 11 height 10
radio input "true"
click at [586, 218] on div "True False" at bounding box center [589, 219] width 167 height 35
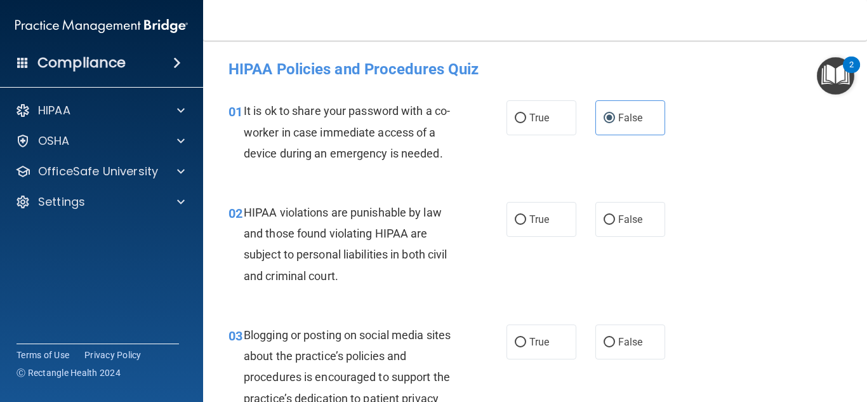
click at [584, 218] on div "True False" at bounding box center [589, 219] width 167 height 35
click at [536, 222] on span "True" at bounding box center [539, 219] width 20 height 12
click at [526, 222] on input "True" at bounding box center [519, 220] width 11 height 10
radio input "true"
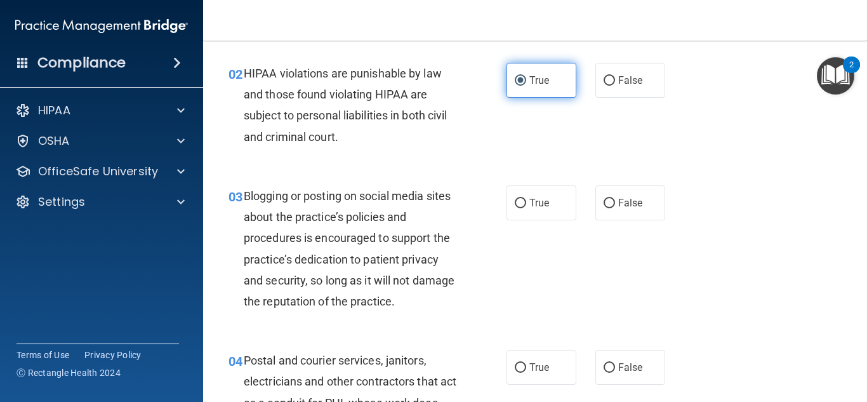
scroll to position [141, 0]
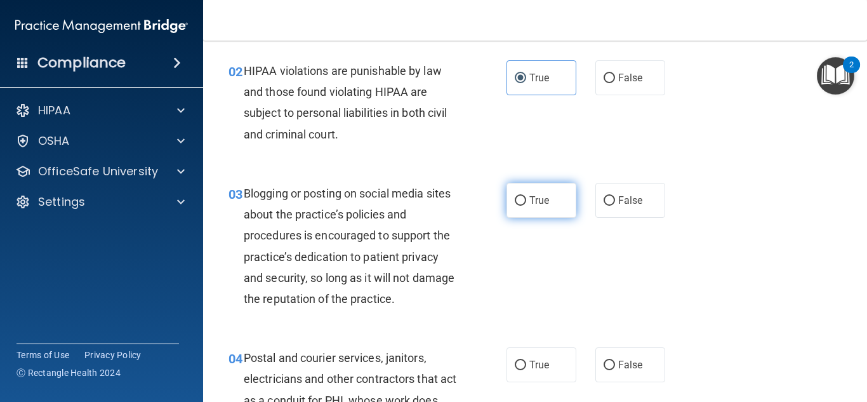
click at [528, 209] on label "True" at bounding box center [541, 200] width 70 height 35
click at [526, 206] on input "True" at bounding box center [519, 201] width 11 height 10
radio input "true"
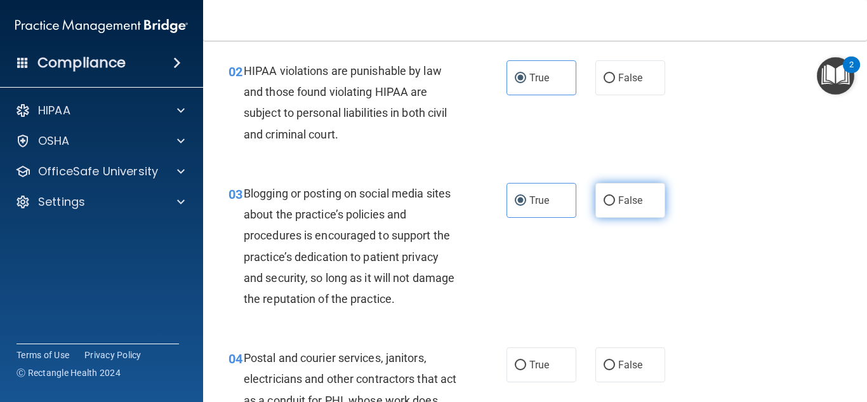
click at [611, 206] on label "False" at bounding box center [630, 200] width 70 height 35
click at [611, 206] on input "False" at bounding box center [608, 201] width 11 height 10
radio input "true"
radio input "false"
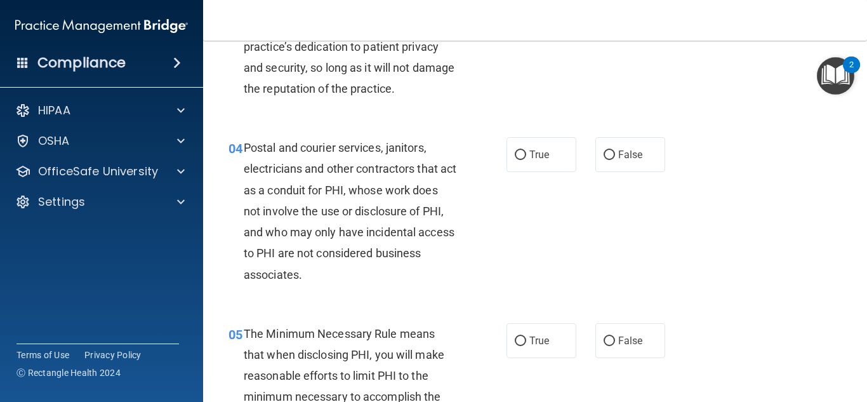
scroll to position [352, 0]
click at [563, 159] on label "True" at bounding box center [541, 153] width 70 height 35
click at [526, 159] on input "True" at bounding box center [519, 155] width 11 height 10
radio input "true"
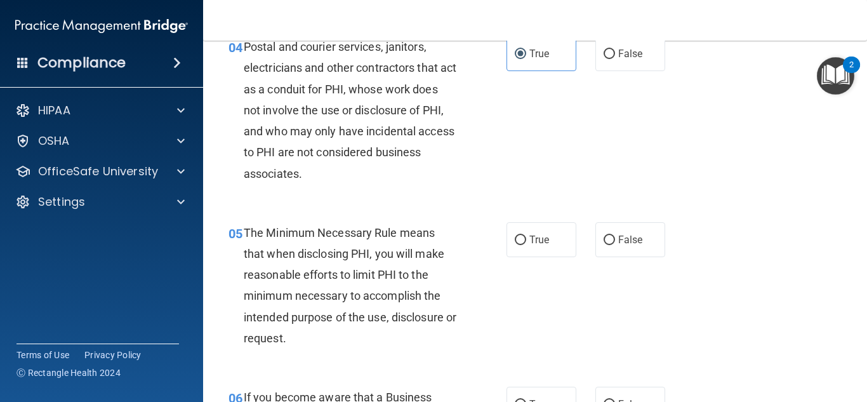
scroll to position [454, 0]
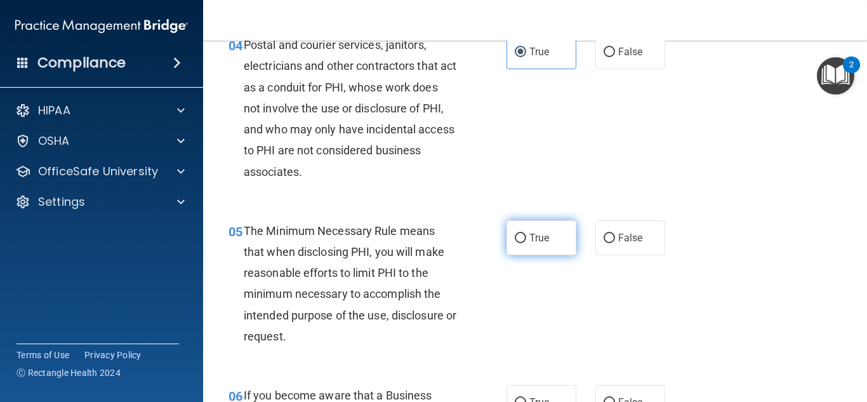
click at [549, 228] on label "True" at bounding box center [541, 237] width 70 height 35
click at [526, 233] on input "True" at bounding box center [519, 238] width 11 height 10
radio input "true"
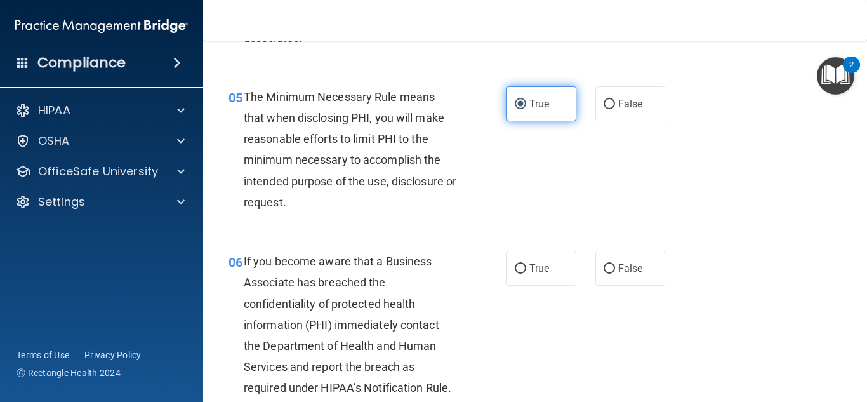
scroll to position [589, 0]
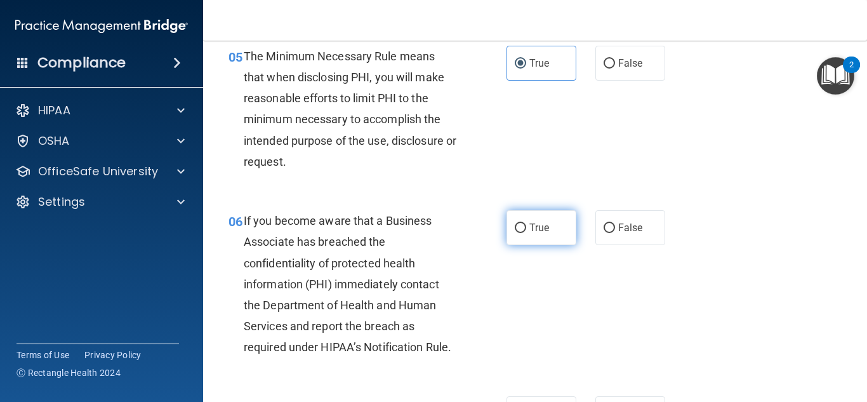
click at [540, 230] on span "True" at bounding box center [539, 227] width 20 height 12
click at [526, 230] on input "True" at bounding box center [519, 228] width 11 height 10
radio input "true"
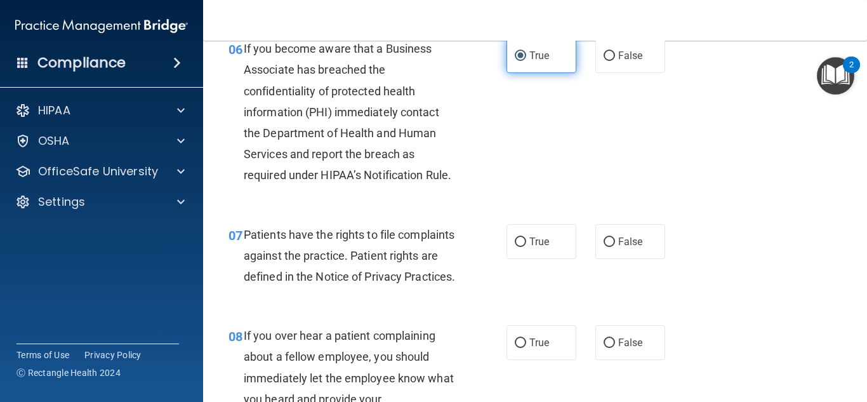
scroll to position [804, 0]
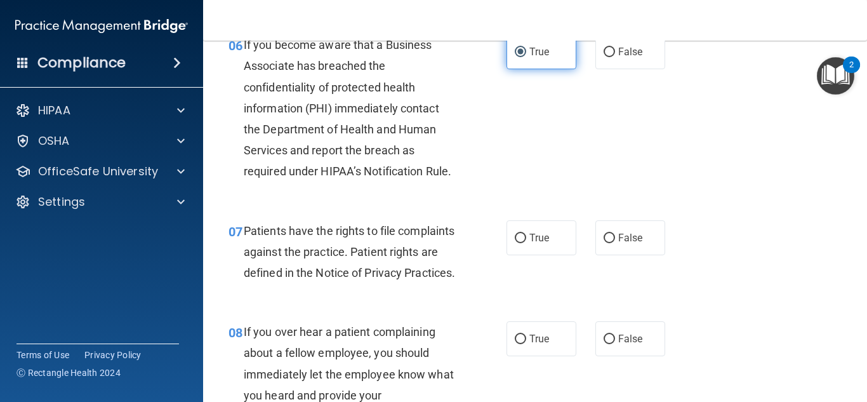
click at [540, 230] on label "True" at bounding box center [541, 237] width 70 height 35
click at [526, 233] on input "True" at bounding box center [519, 238] width 11 height 10
radio input "true"
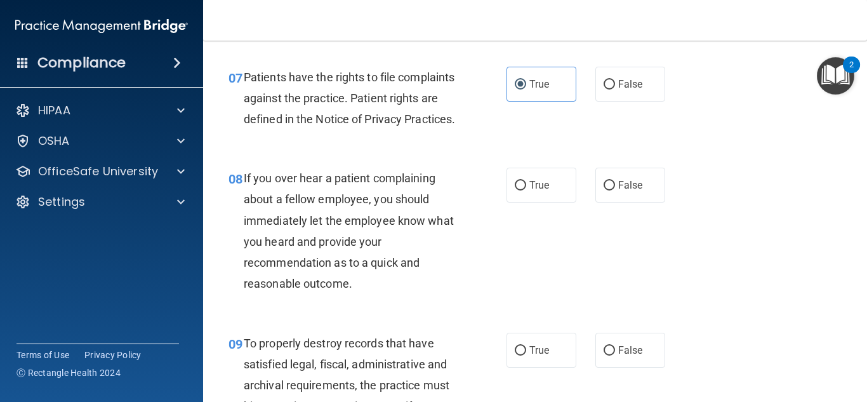
scroll to position [955, 0]
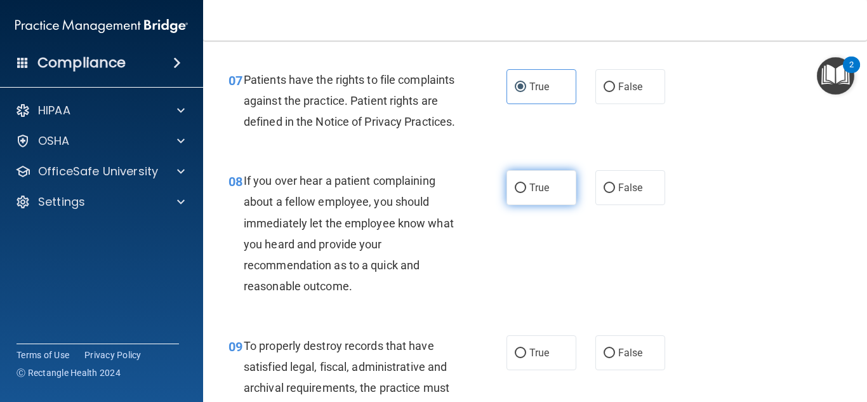
click at [536, 205] on label "True" at bounding box center [541, 187] width 70 height 35
click at [526, 193] on input "True" at bounding box center [519, 188] width 11 height 10
radio input "true"
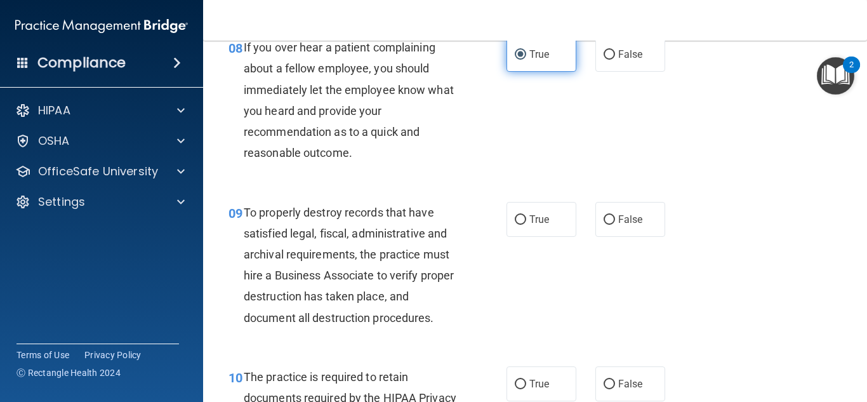
scroll to position [1099, 0]
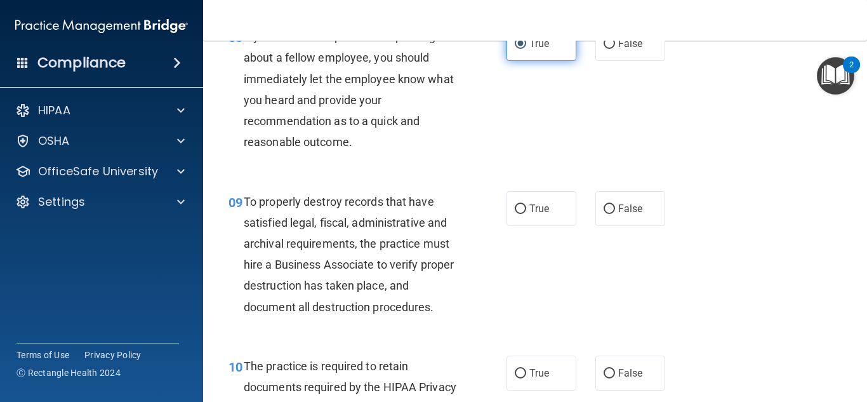
click at [536, 219] on label "True" at bounding box center [541, 208] width 70 height 35
click at [526, 214] on input "True" at bounding box center [519, 209] width 11 height 10
radio input "true"
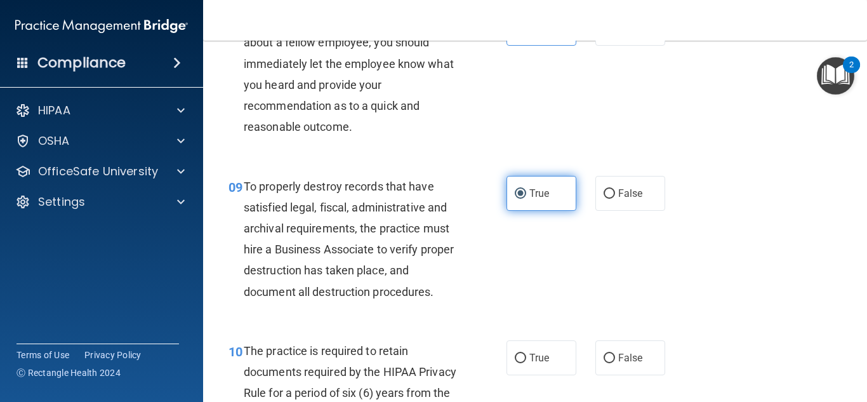
scroll to position [1115, 0]
click at [593, 210] on div "True False" at bounding box center [589, 192] width 167 height 35
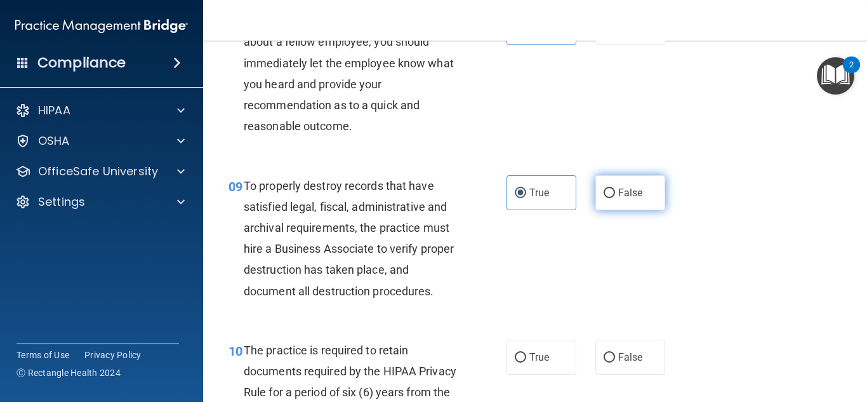
click at [601, 210] on label "False" at bounding box center [630, 192] width 70 height 35
click at [603, 198] on input "False" at bounding box center [608, 193] width 11 height 10
radio input "true"
radio input "false"
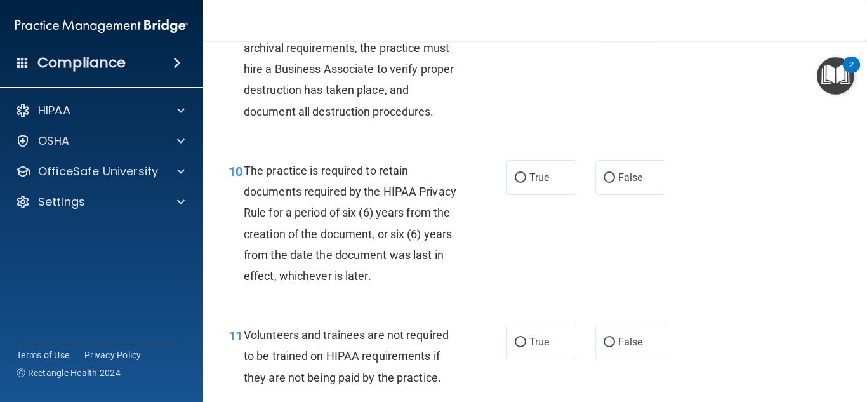
scroll to position [1291, 0]
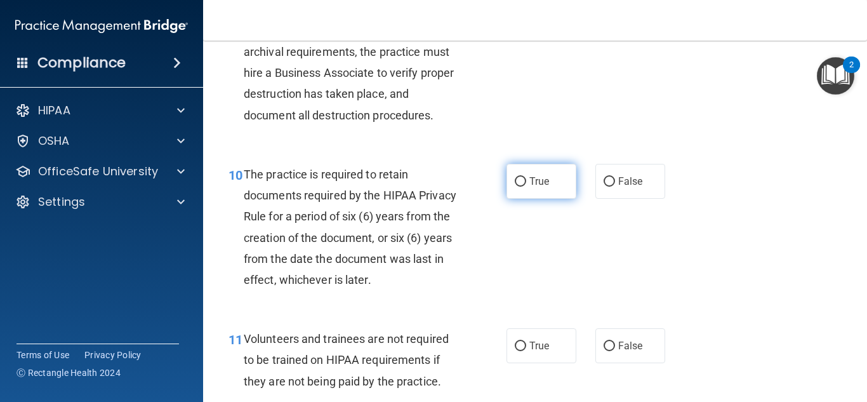
click at [570, 199] on label "True" at bounding box center [541, 181] width 70 height 35
click at [526, 187] on input "True" at bounding box center [519, 182] width 11 height 10
radio input "true"
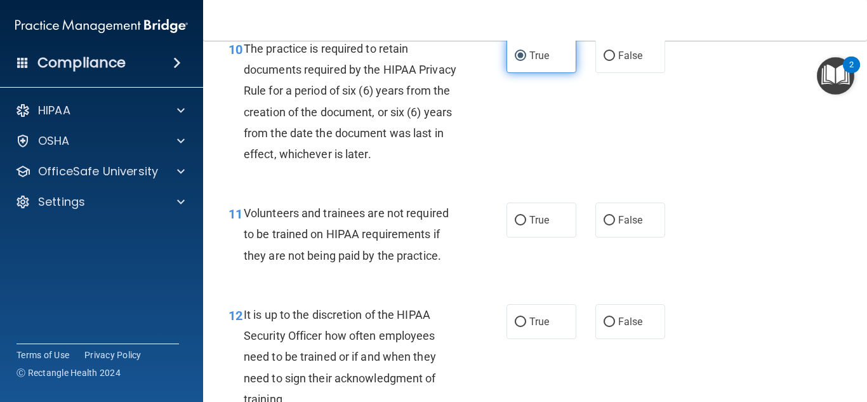
scroll to position [1419, 0]
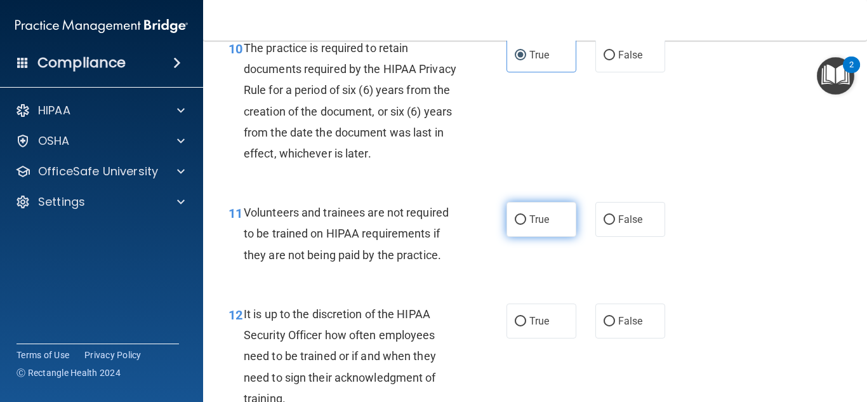
click at [550, 237] on label "True" at bounding box center [541, 219] width 70 height 35
click at [526, 225] on input "True" at bounding box center [519, 220] width 11 height 10
radio input "true"
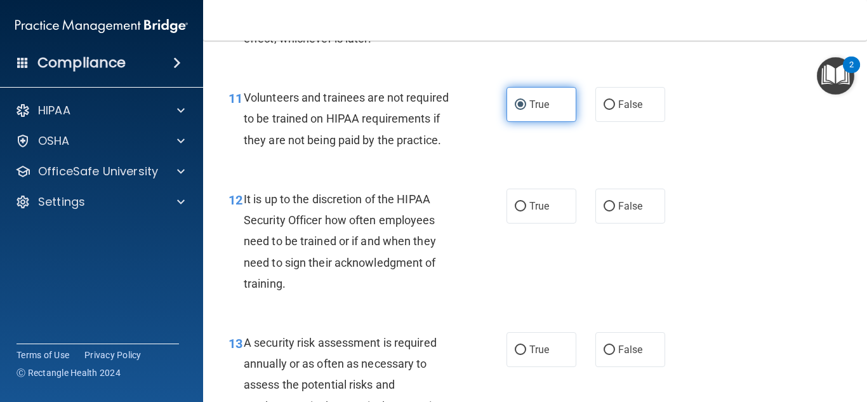
scroll to position [1542, 0]
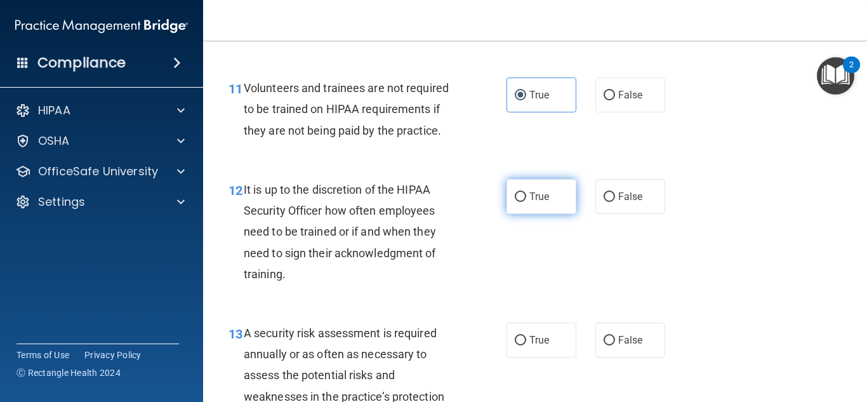
click at [540, 214] on label "True" at bounding box center [541, 196] width 70 height 35
click at [526, 202] on input "True" at bounding box center [519, 197] width 11 height 10
radio input "true"
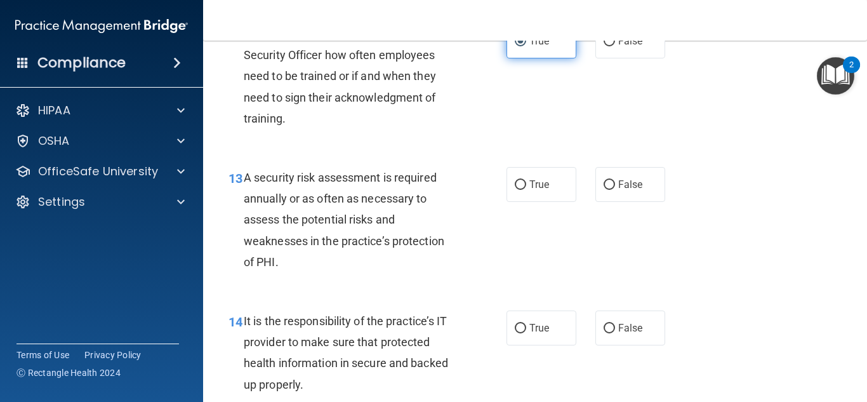
scroll to position [1698, 0]
click at [534, 190] on span "True" at bounding box center [539, 184] width 20 height 12
click at [526, 189] on input "True" at bounding box center [519, 185] width 11 height 10
radio input "true"
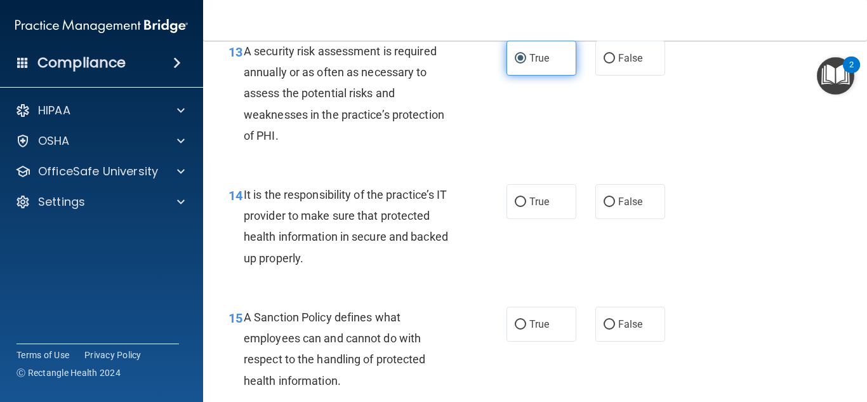
scroll to position [1824, 0]
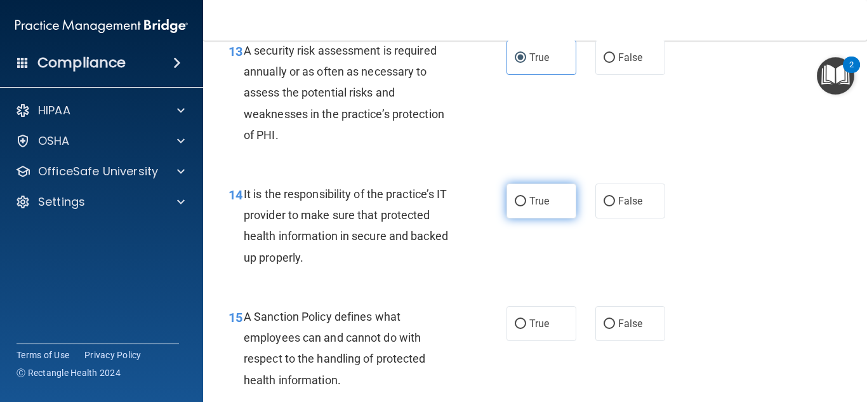
click at [533, 207] on span "True" at bounding box center [539, 201] width 20 height 12
click at [526, 206] on input "True" at bounding box center [519, 202] width 11 height 10
radio input "true"
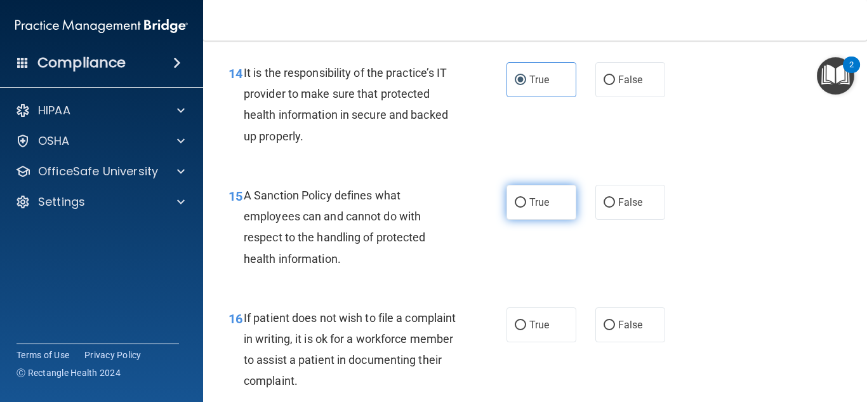
click at [534, 208] on span "True" at bounding box center [539, 202] width 20 height 12
click at [526, 207] on input "True" at bounding box center [519, 203] width 11 height 10
radio input "true"
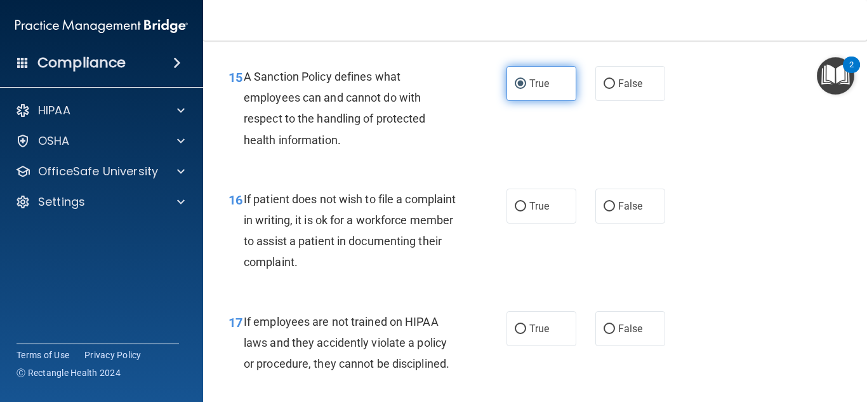
scroll to position [2062, 0]
click at [534, 216] on label "True" at bounding box center [541, 207] width 70 height 35
click at [526, 213] on input "True" at bounding box center [519, 208] width 11 height 10
radio input "true"
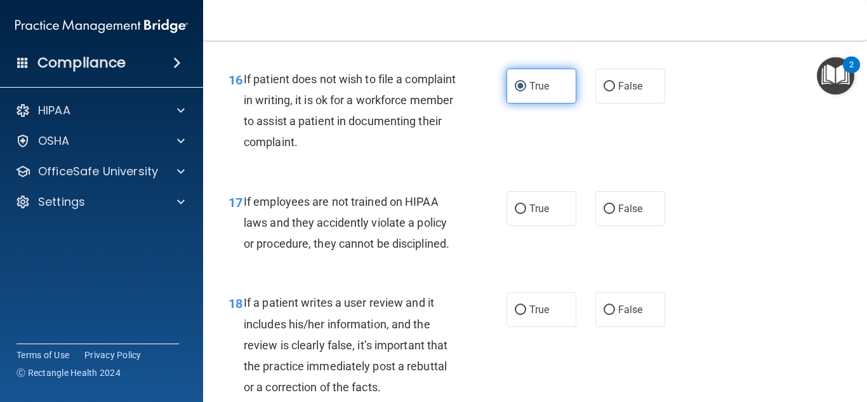
scroll to position [2185, 0]
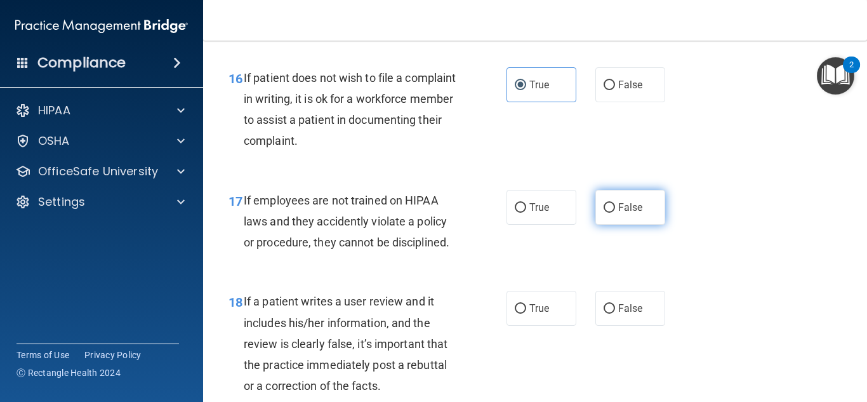
click at [616, 225] on label "False" at bounding box center [630, 207] width 70 height 35
click at [615, 213] on input "False" at bounding box center [608, 208] width 11 height 10
radio input "true"
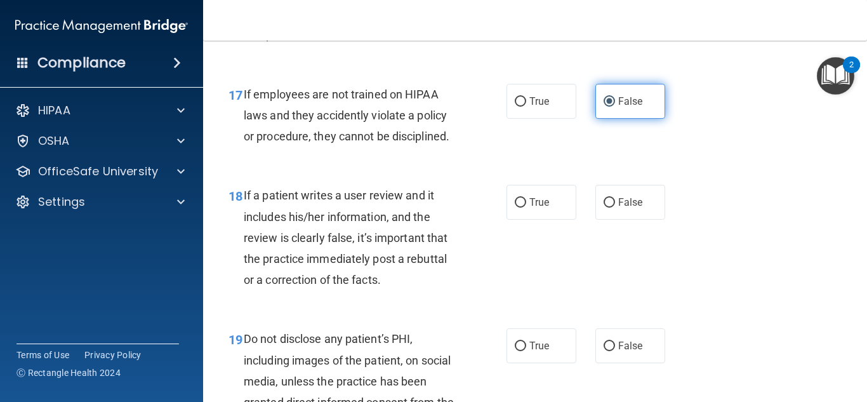
scroll to position [2312, 0]
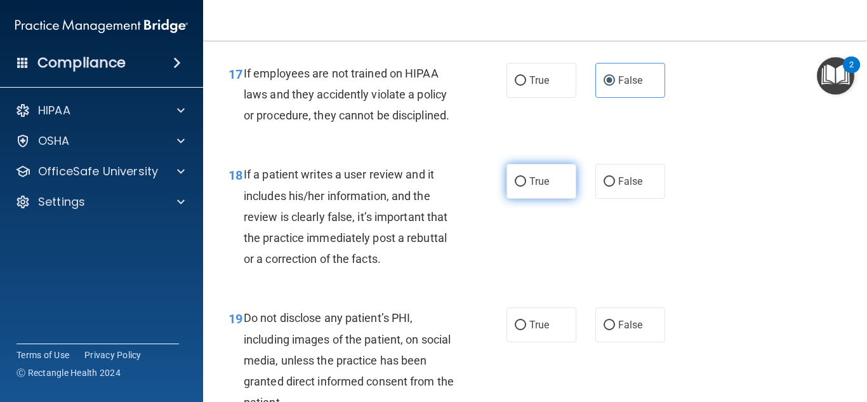
click at [549, 187] on span "True" at bounding box center [539, 181] width 20 height 12
click at [526, 187] on input "True" at bounding box center [519, 182] width 11 height 10
radio input "true"
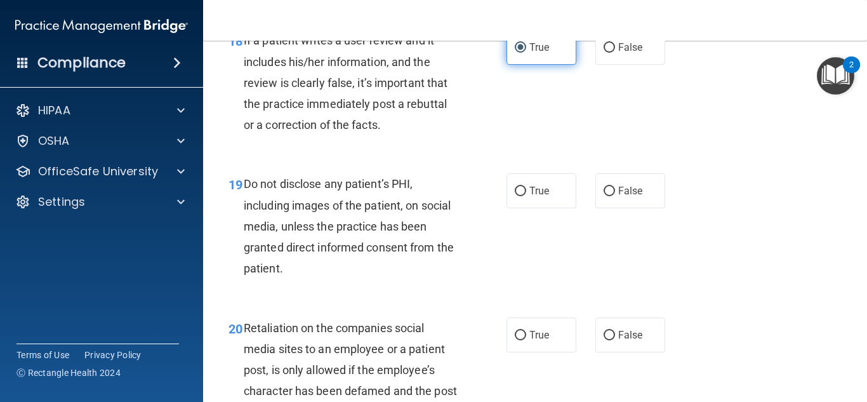
scroll to position [2442, 0]
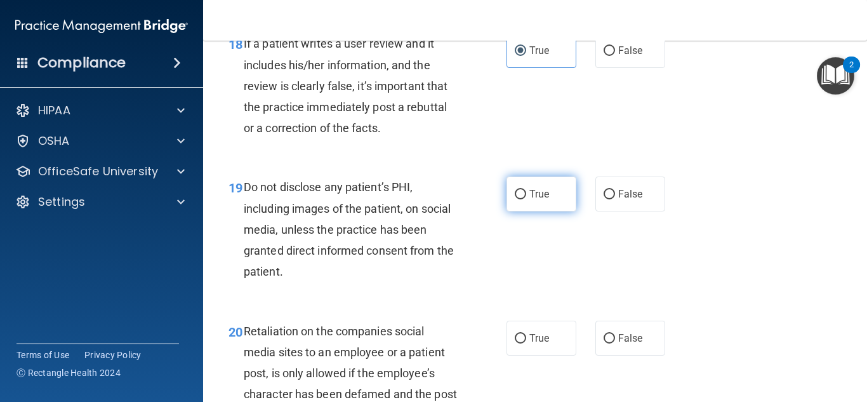
click at [548, 200] on span "True" at bounding box center [539, 194] width 20 height 12
click at [526, 199] on input "True" at bounding box center [519, 195] width 11 height 10
radio input "true"
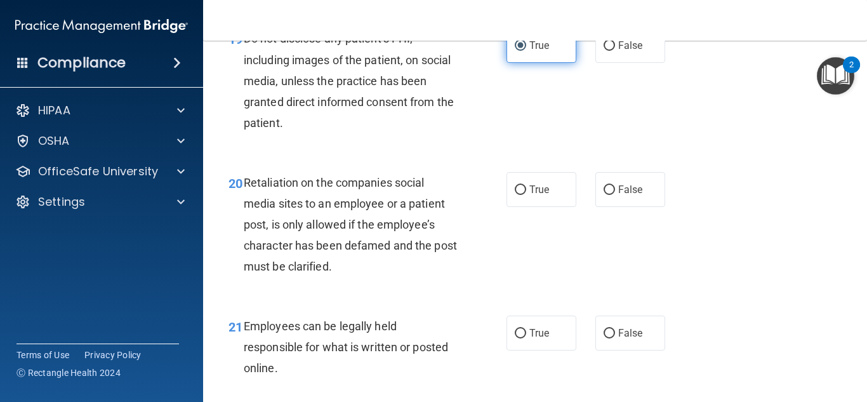
scroll to position [2590, 0]
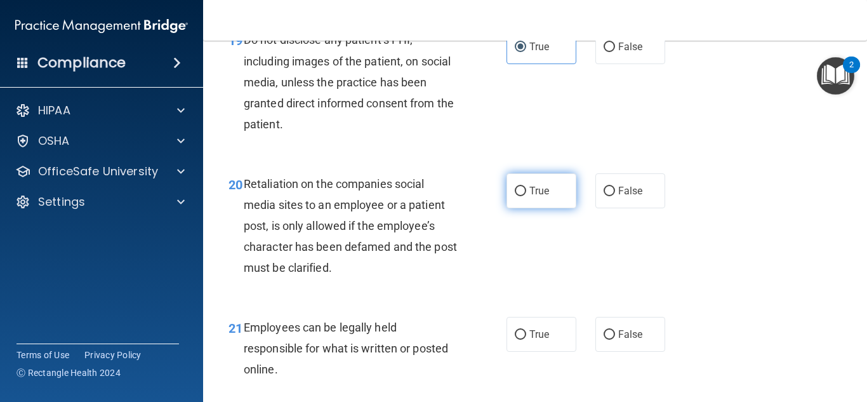
click at [552, 208] on label "True" at bounding box center [541, 190] width 70 height 35
click at [526, 196] on input "True" at bounding box center [519, 192] width 11 height 10
radio input "true"
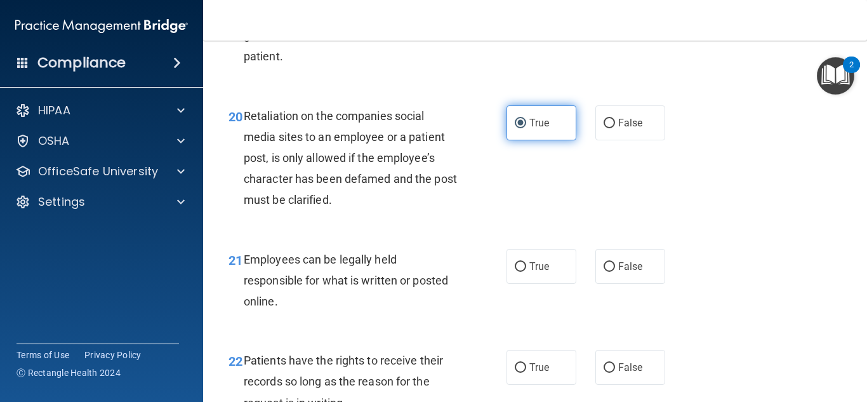
scroll to position [2680, 0]
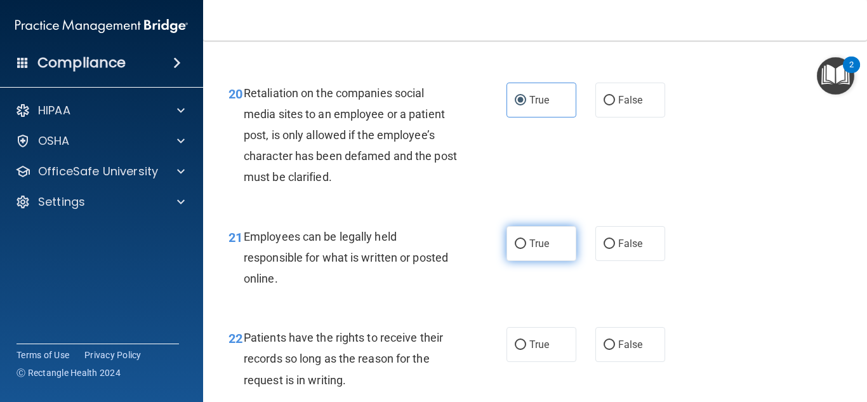
click at [551, 256] on label "True" at bounding box center [541, 243] width 70 height 35
click at [526, 249] on input "True" at bounding box center [519, 244] width 11 height 10
radio input "true"
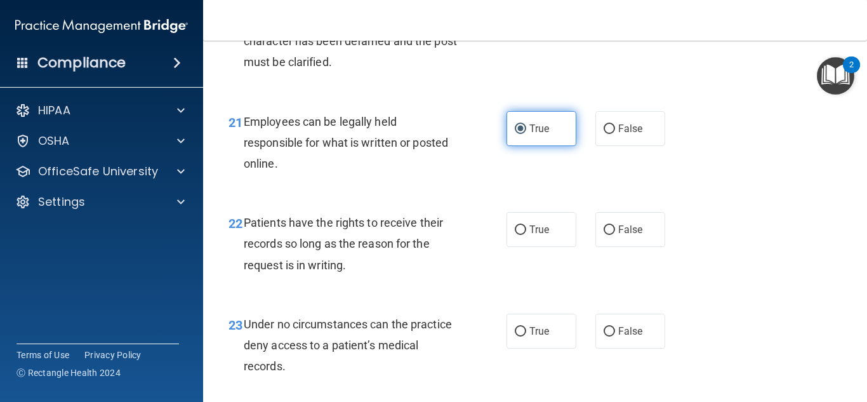
scroll to position [2794, 0]
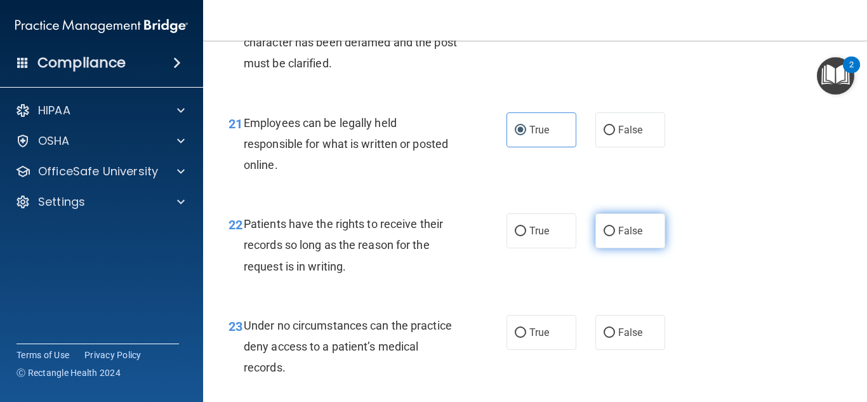
click at [605, 236] on input "False" at bounding box center [608, 231] width 11 height 10
radio input "true"
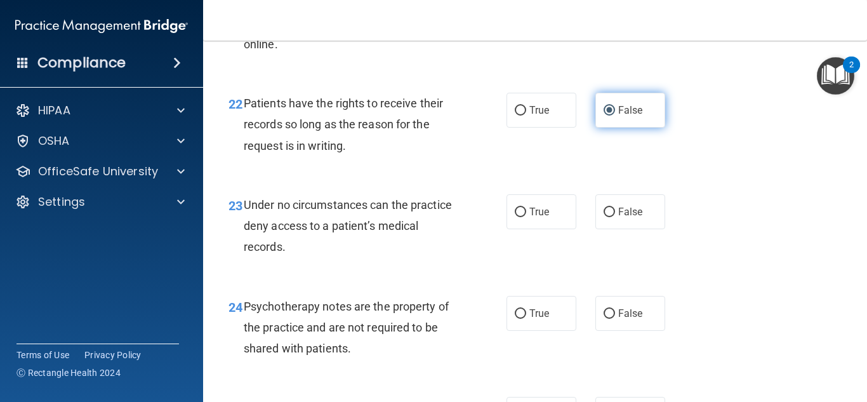
scroll to position [2916, 0]
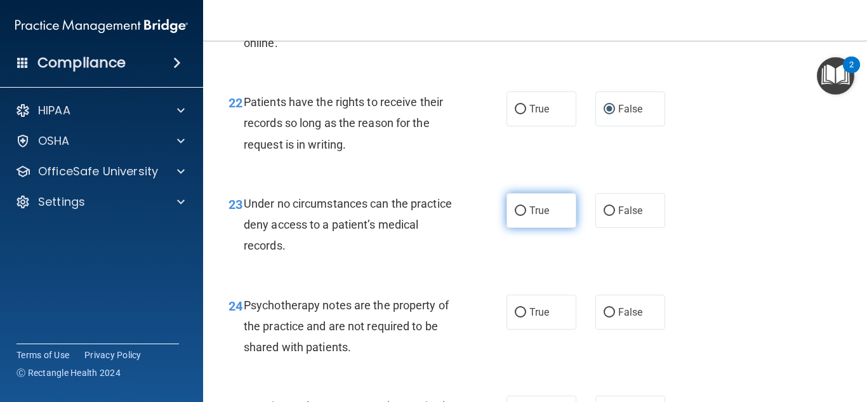
click at [524, 216] on input "True" at bounding box center [519, 211] width 11 height 10
radio input "true"
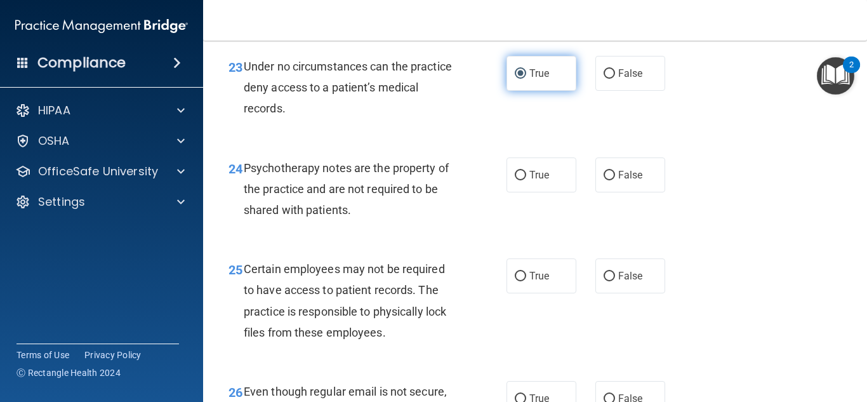
scroll to position [3055, 0]
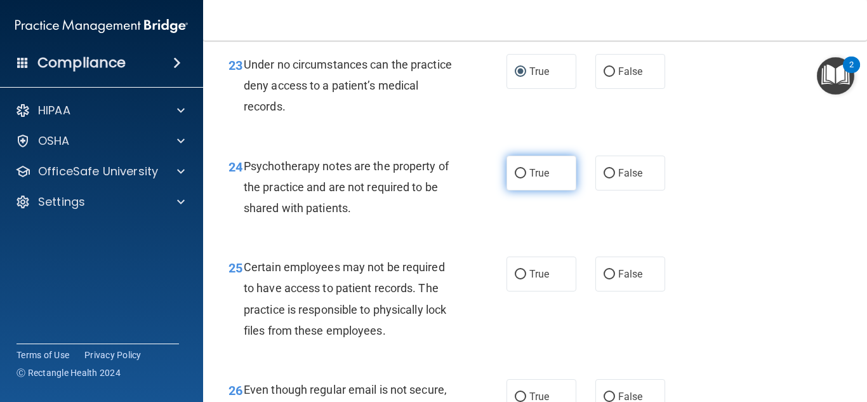
click at [564, 190] on label "True" at bounding box center [541, 172] width 70 height 35
click at [526, 178] on input "True" at bounding box center [519, 174] width 11 height 10
radio input "true"
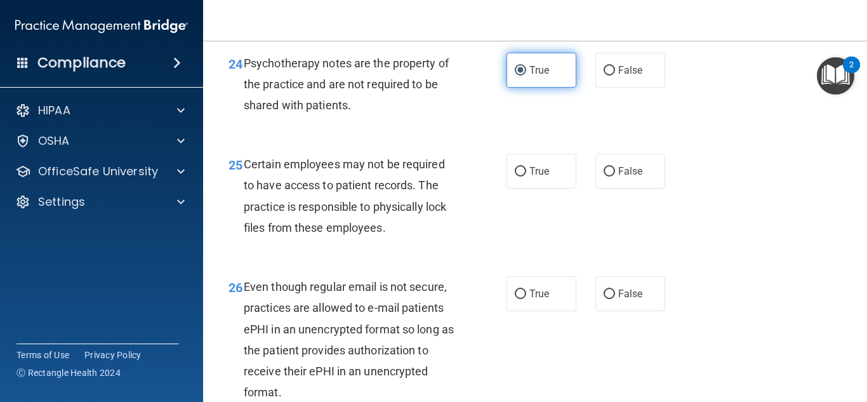
scroll to position [3156, 0]
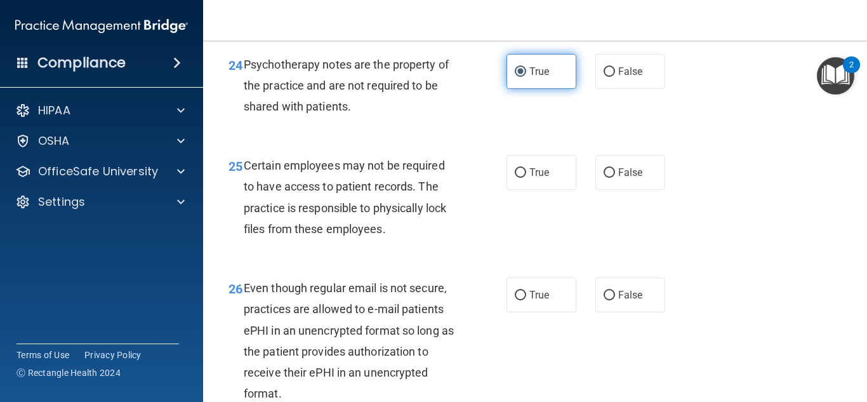
click at [564, 190] on label "True" at bounding box center [541, 172] width 70 height 35
click at [526, 178] on input "True" at bounding box center [519, 173] width 11 height 10
radio input "true"
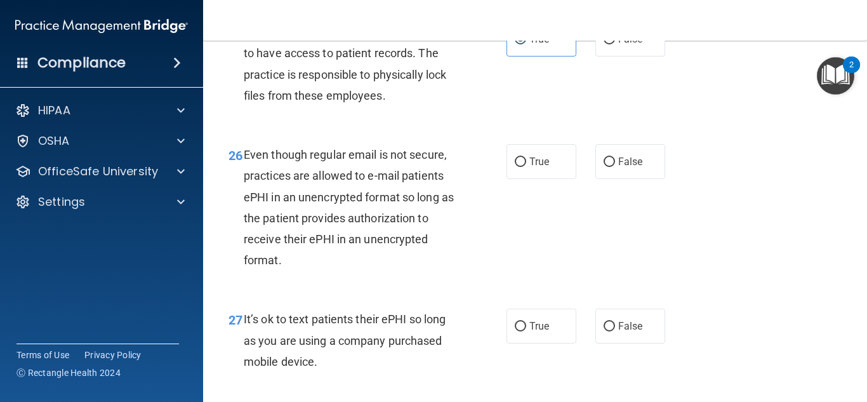
scroll to position [3288, 0]
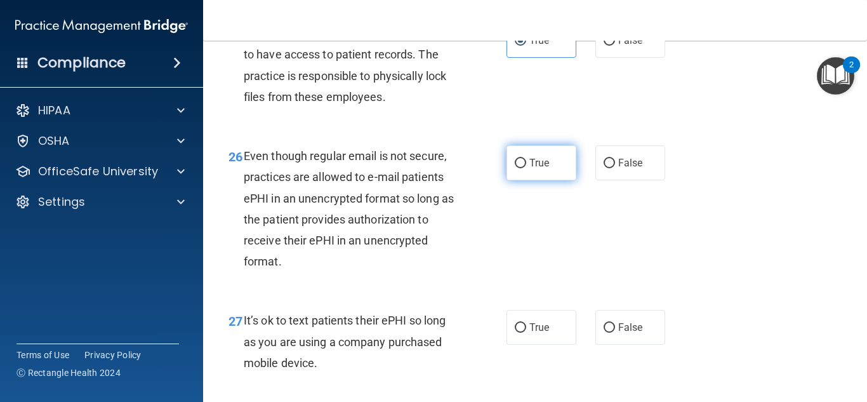
click at [556, 180] on label "True" at bounding box center [541, 162] width 70 height 35
click at [526, 168] on input "True" at bounding box center [519, 164] width 11 height 10
radio input "true"
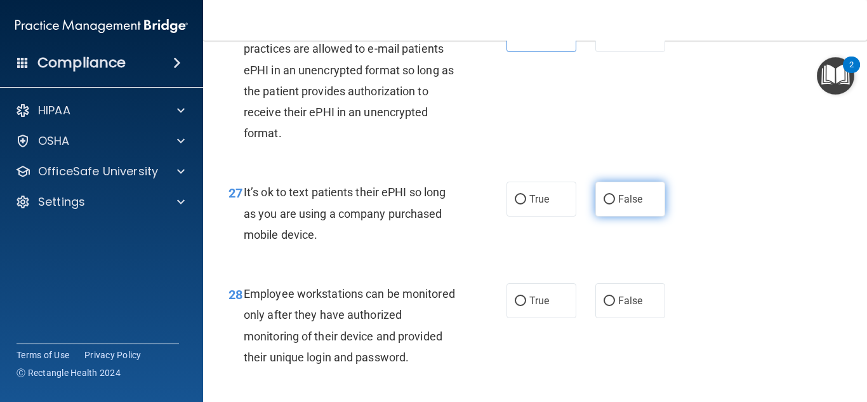
click at [620, 216] on label "False" at bounding box center [630, 198] width 70 height 35
click at [615, 204] on input "False" at bounding box center [608, 200] width 11 height 10
radio input "true"
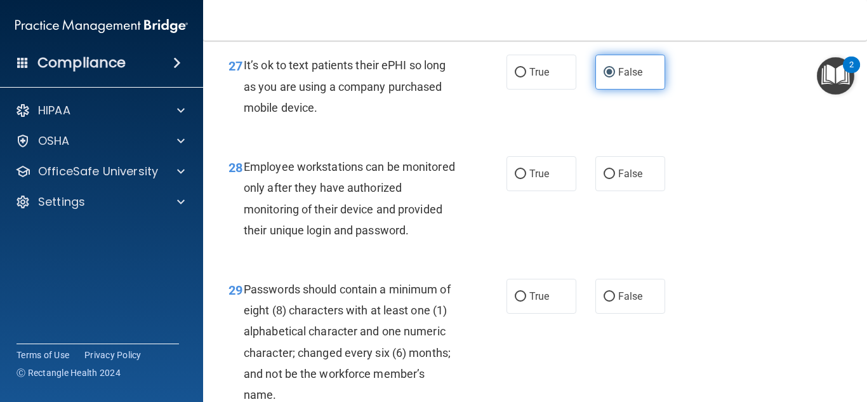
scroll to position [3539, 0]
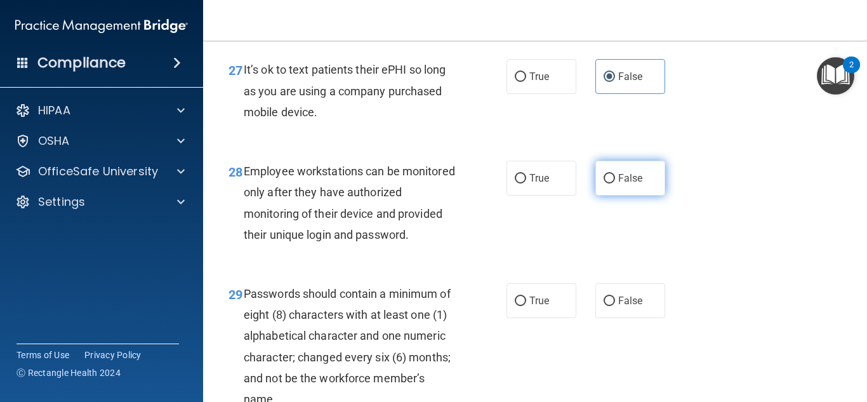
click at [610, 183] on input "False" at bounding box center [608, 179] width 11 height 10
radio input "true"
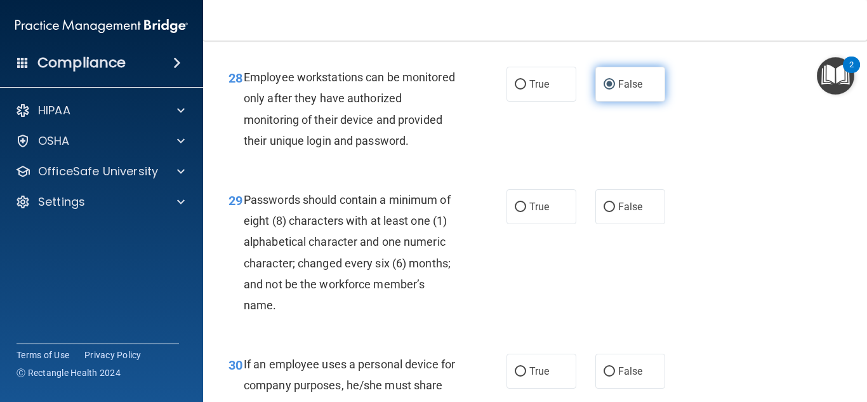
scroll to position [3632, 0]
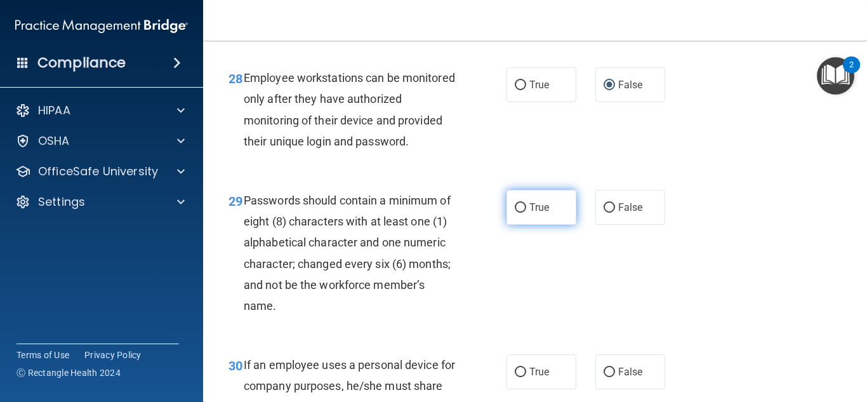
click at [553, 225] on label "True" at bounding box center [541, 207] width 70 height 35
click at [526, 213] on input "True" at bounding box center [519, 208] width 11 height 10
radio input "true"
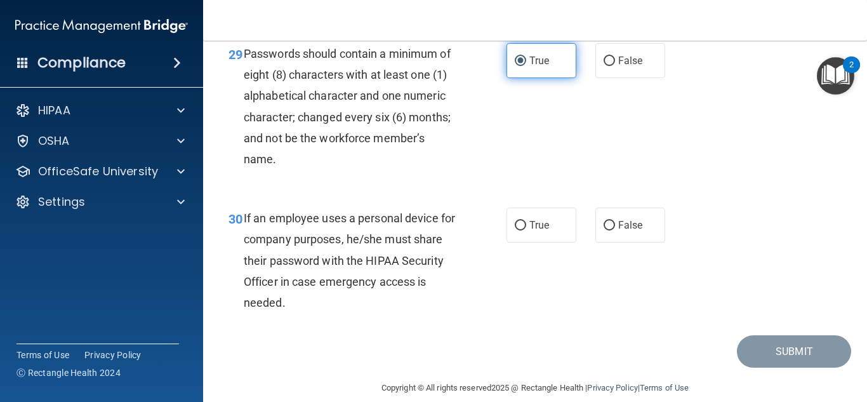
scroll to position [3776, 0]
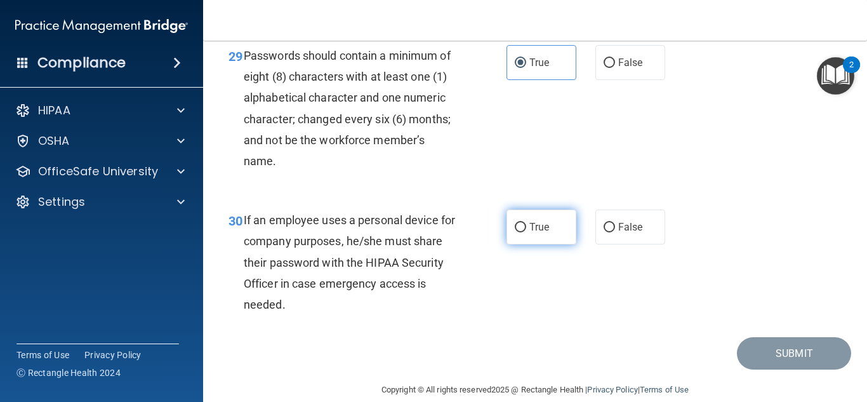
click at [561, 242] on label "True" at bounding box center [541, 226] width 70 height 35
click at [526, 232] on input "True" at bounding box center [519, 228] width 11 height 10
radio input "true"
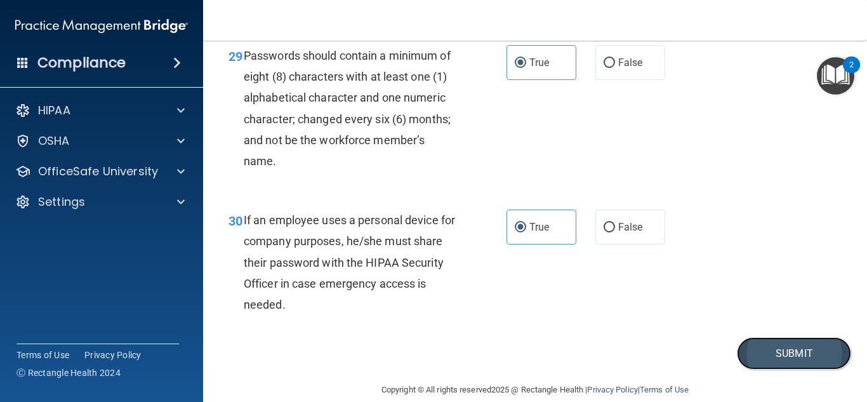
click at [787, 369] on button "Submit" at bounding box center [794, 353] width 114 height 32
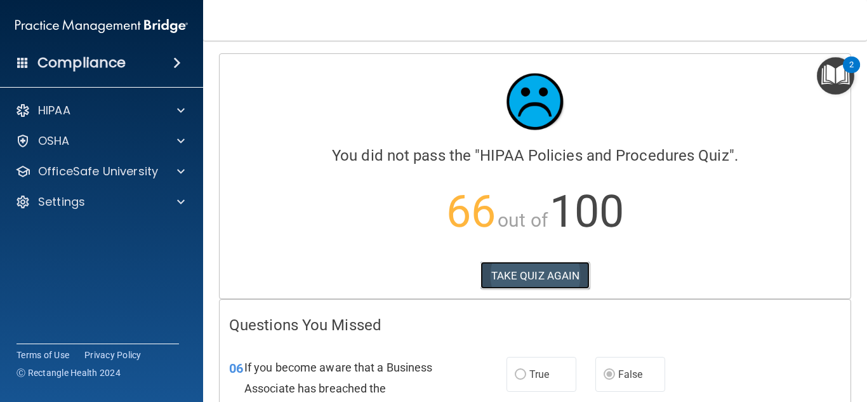
click at [512, 267] on button "TAKE QUIZ AGAIN" at bounding box center [535, 275] width 110 height 28
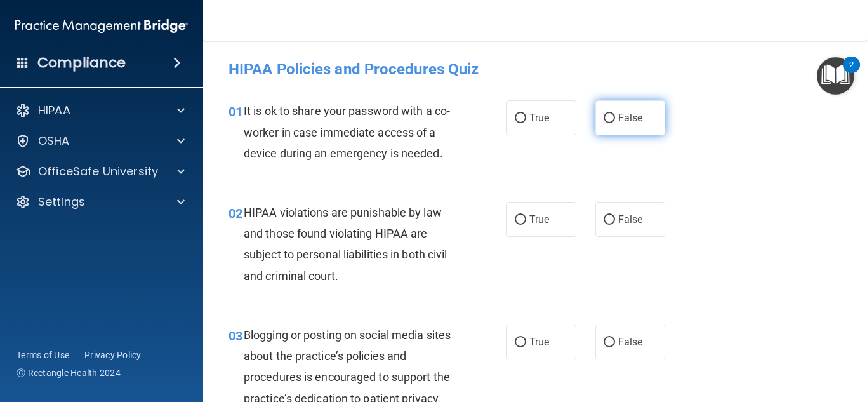
click at [622, 108] on label "False" at bounding box center [630, 117] width 70 height 35
click at [615, 114] on input "False" at bounding box center [608, 119] width 11 height 10
radio input "true"
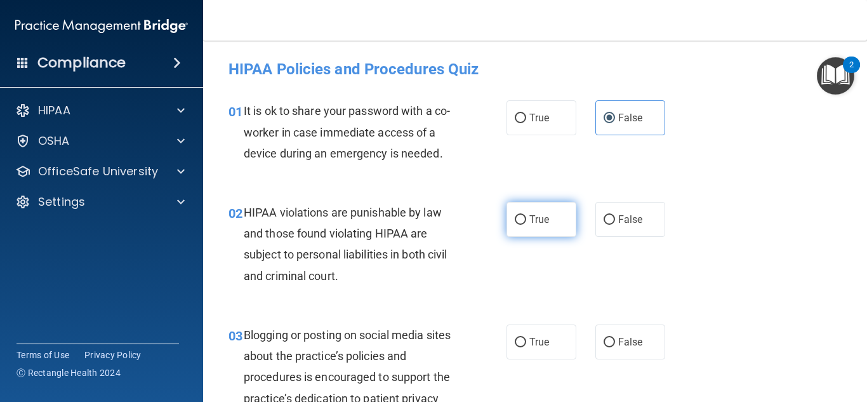
click at [541, 225] on label "True" at bounding box center [541, 219] width 70 height 35
click at [526, 225] on input "True" at bounding box center [519, 220] width 11 height 10
radio input "true"
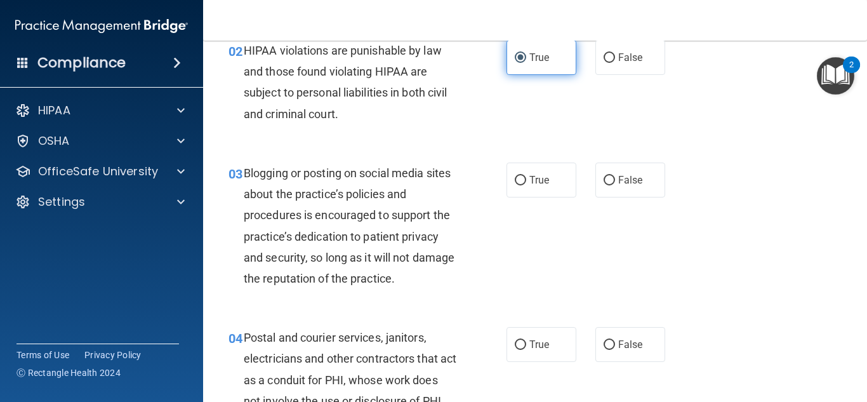
scroll to position [163, 0]
click at [526, 173] on label "True" at bounding box center [541, 178] width 70 height 35
click at [526, 174] on input "True" at bounding box center [519, 179] width 11 height 10
radio input "true"
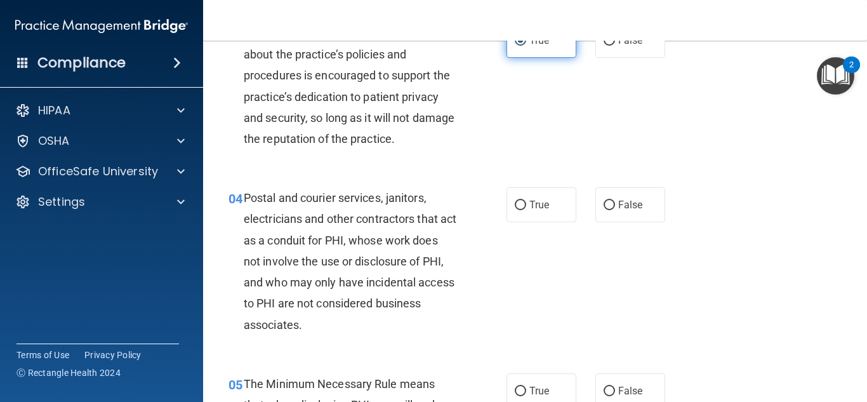
scroll to position [303, 0]
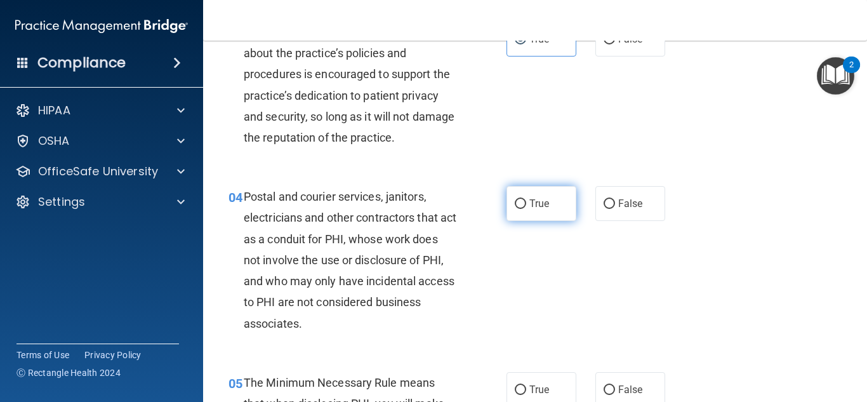
click at [543, 197] on span "True" at bounding box center [539, 203] width 20 height 12
click at [526, 199] on input "True" at bounding box center [519, 204] width 11 height 10
radio input "true"
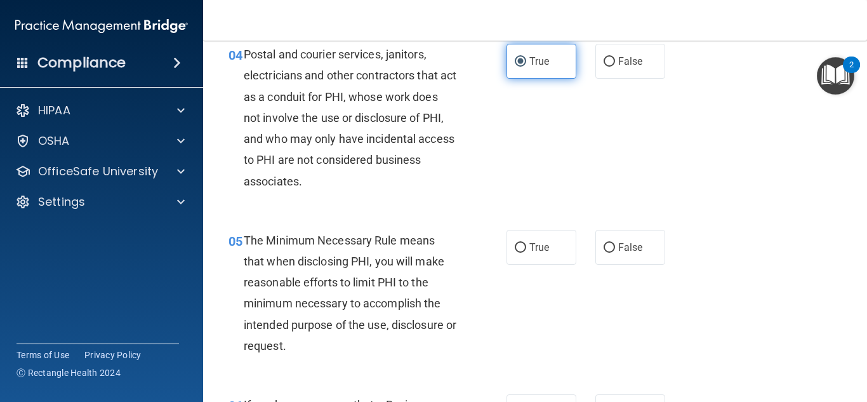
scroll to position [450, 0]
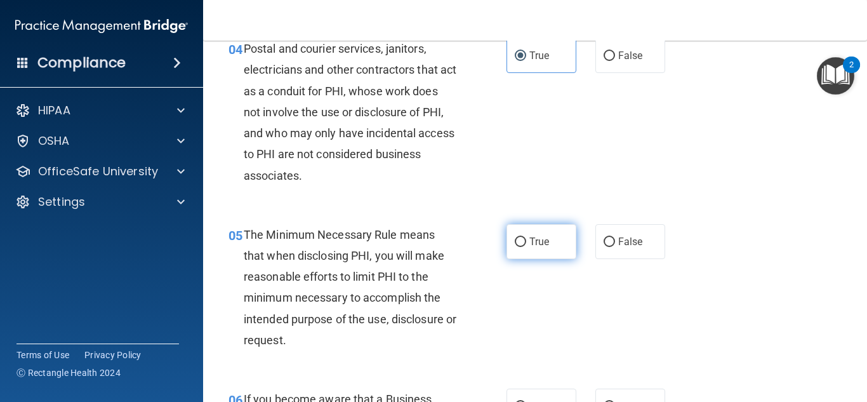
click at [540, 238] on span "True" at bounding box center [539, 241] width 20 height 12
click at [526, 238] on input "True" at bounding box center [519, 242] width 11 height 10
radio input "true"
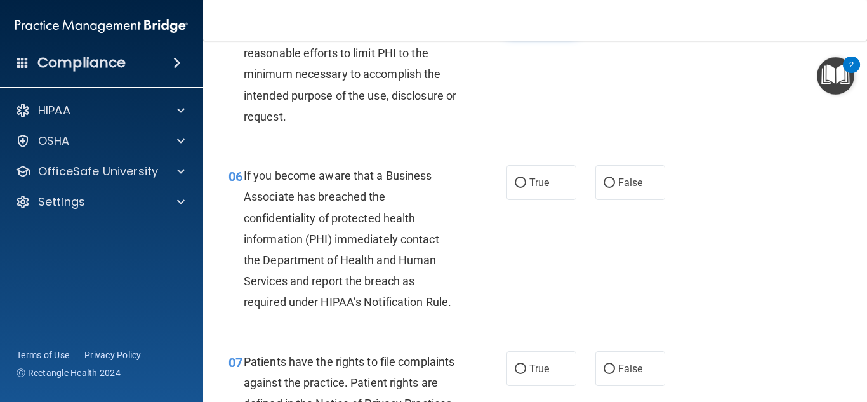
scroll to position [672, 0]
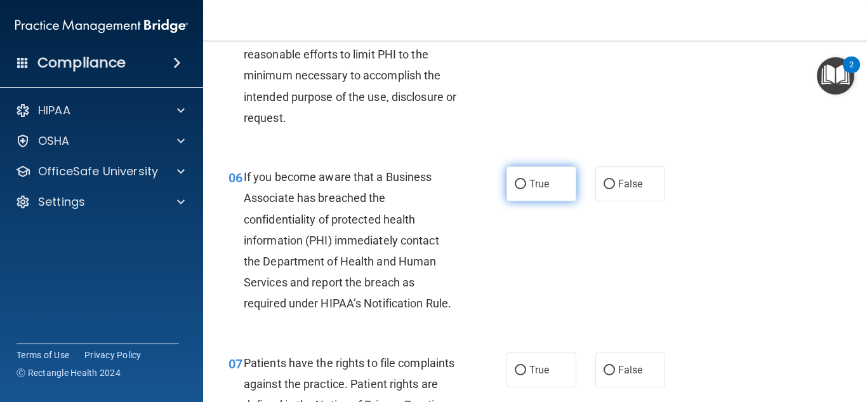
click at [527, 185] on label "True" at bounding box center [541, 183] width 70 height 35
click at [526, 185] on input "True" at bounding box center [519, 185] width 11 height 10
radio input "true"
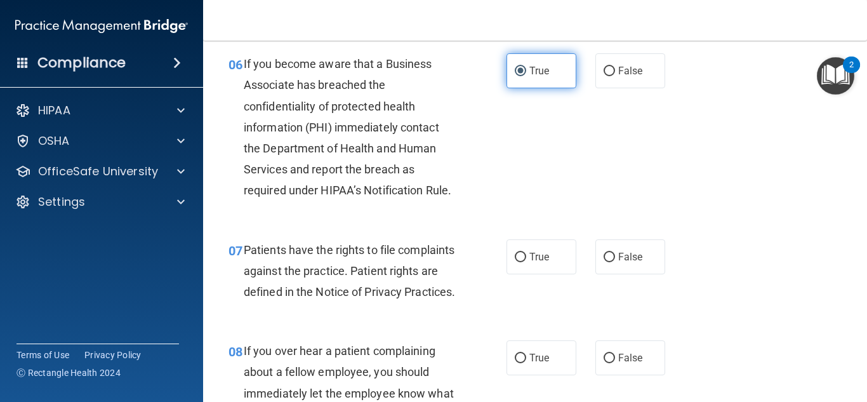
scroll to position [790, 0]
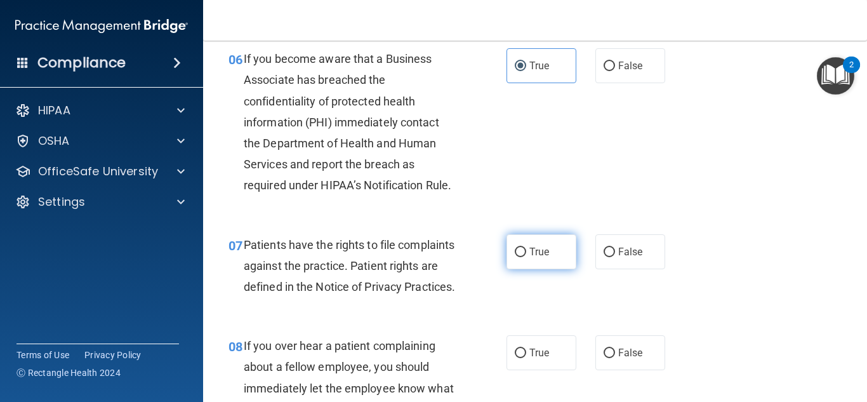
click at [513, 244] on label "True" at bounding box center [541, 251] width 70 height 35
click at [514, 247] on input "True" at bounding box center [519, 252] width 11 height 10
radio input "true"
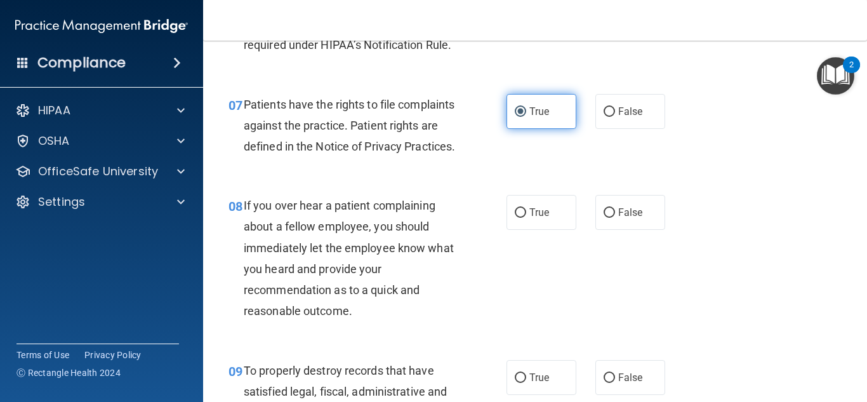
scroll to position [930, 0]
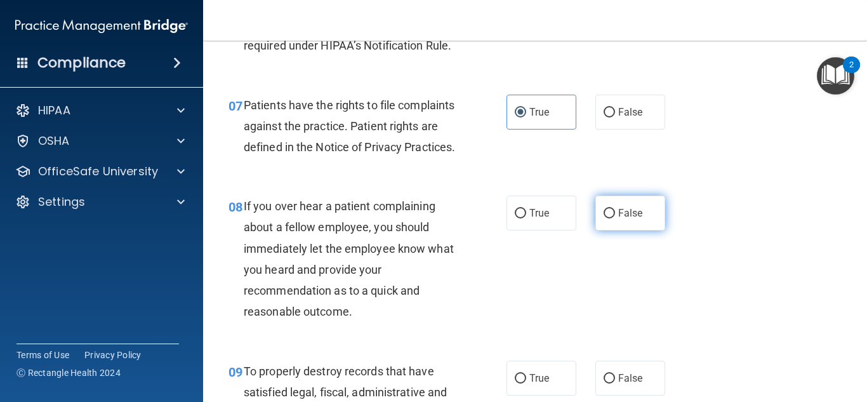
click at [610, 230] on label "False" at bounding box center [630, 212] width 70 height 35
click at [610, 218] on input "False" at bounding box center [608, 214] width 11 height 10
radio input "true"
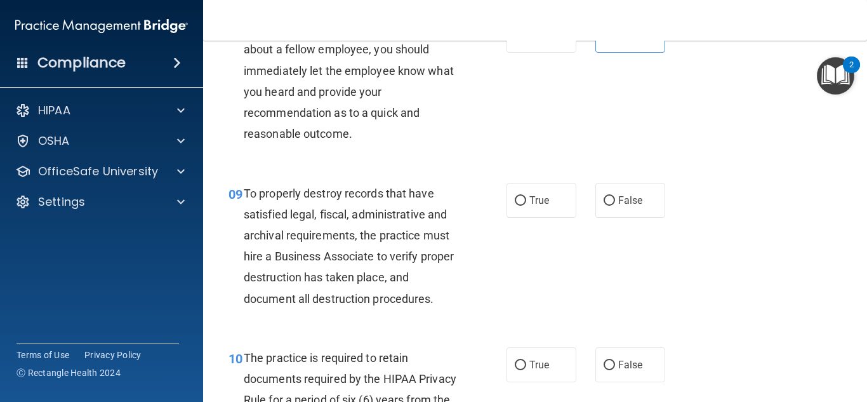
scroll to position [1109, 0]
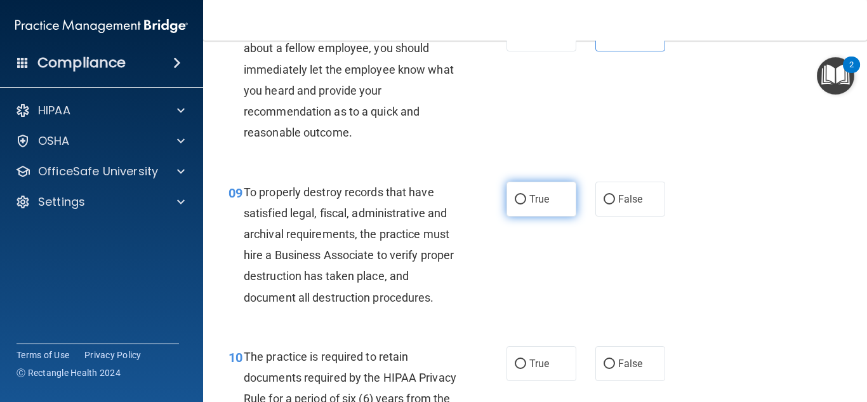
click at [556, 216] on label "True" at bounding box center [541, 198] width 70 height 35
click at [526, 204] on input "True" at bounding box center [519, 200] width 11 height 10
radio input "true"
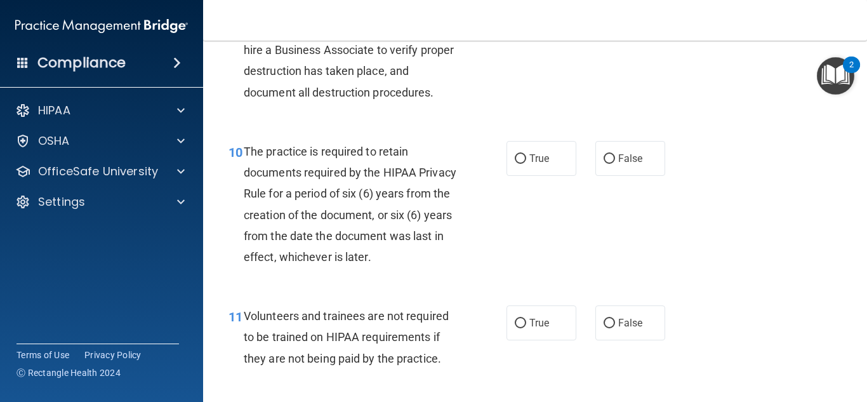
scroll to position [1315, 0]
click at [536, 174] on label "True" at bounding box center [541, 157] width 70 height 35
click at [526, 162] on input "True" at bounding box center [519, 158] width 11 height 10
radio input "true"
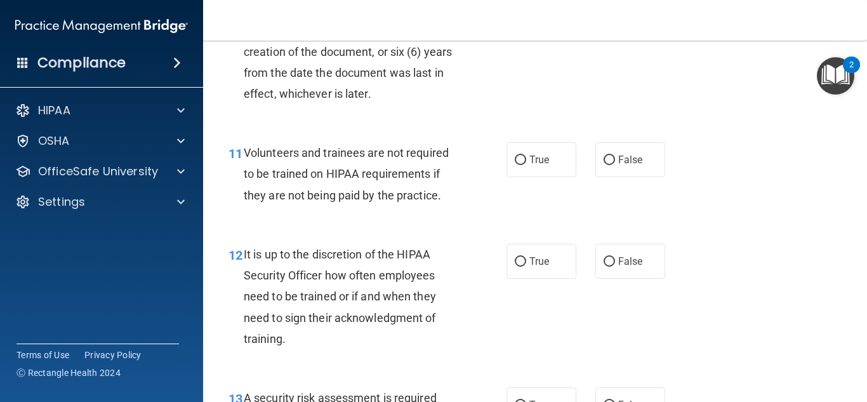
scroll to position [1481, 0]
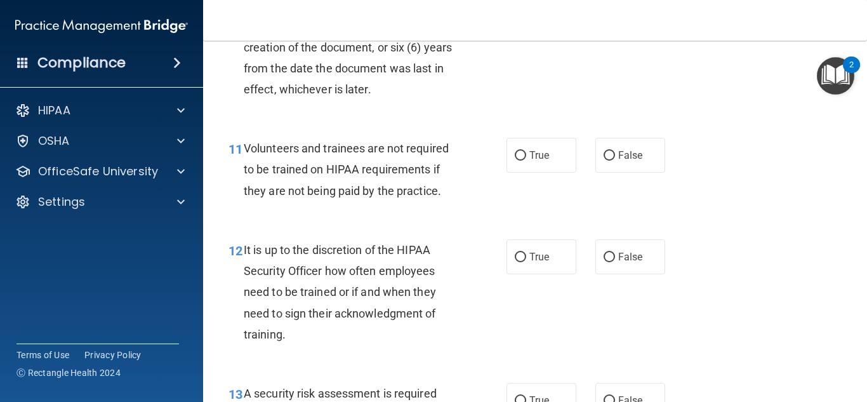
click at [536, 173] on label "True" at bounding box center [541, 155] width 70 height 35
click at [526, 160] on input "True" at bounding box center [519, 156] width 11 height 10
radio input "true"
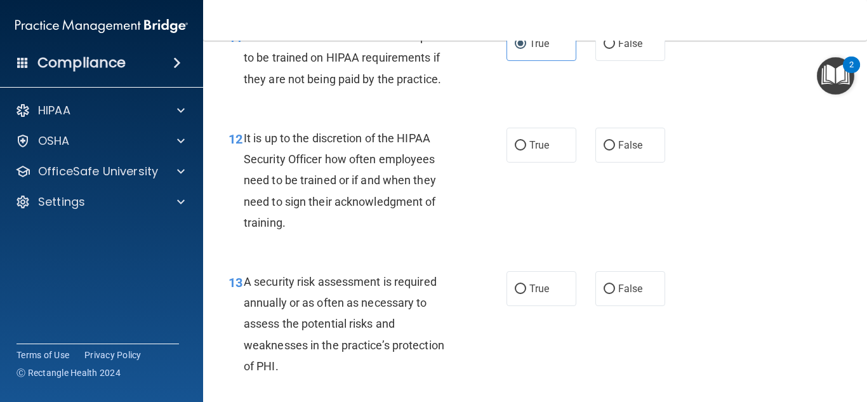
scroll to position [1598, 0]
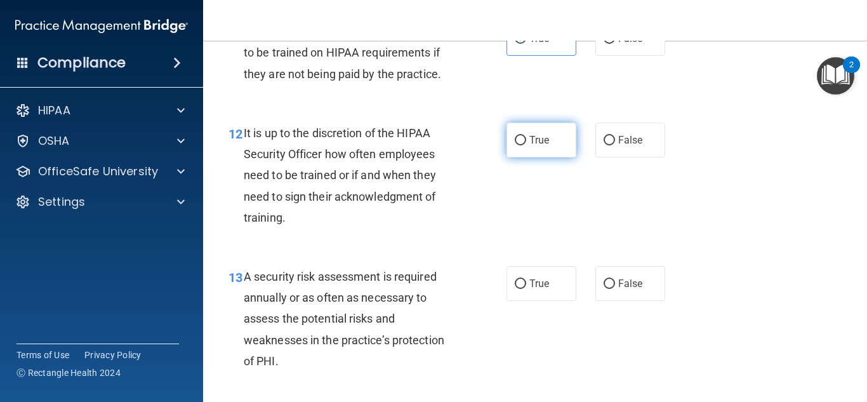
click at [530, 157] on label "True" at bounding box center [541, 139] width 70 height 35
click at [526, 145] on input "True" at bounding box center [519, 141] width 11 height 10
radio input "true"
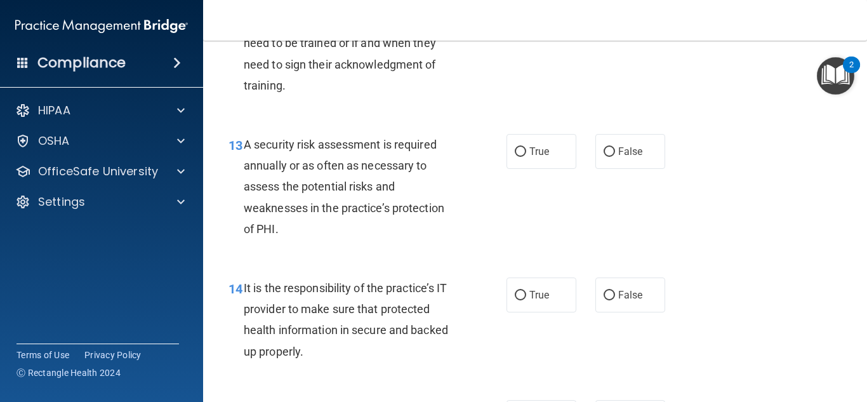
scroll to position [1744, 0]
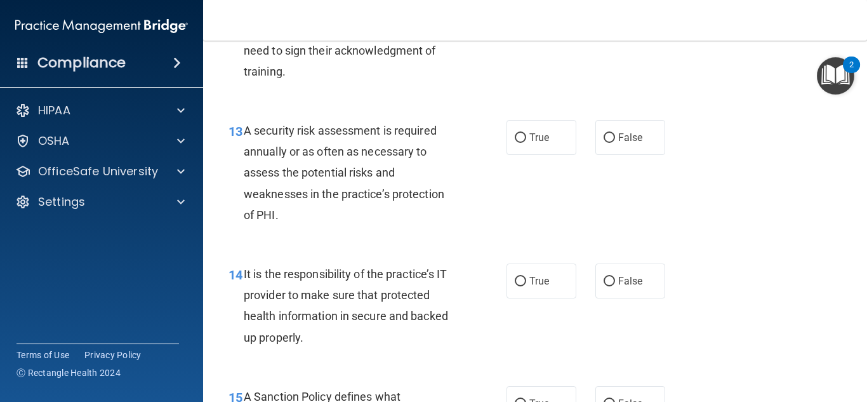
click at [530, 155] on label "True" at bounding box center [541, 137] width 70 height 35
click at [526, 143] on input "True" at bounding box center [519, 138] width 11 height 10
radio input "true"
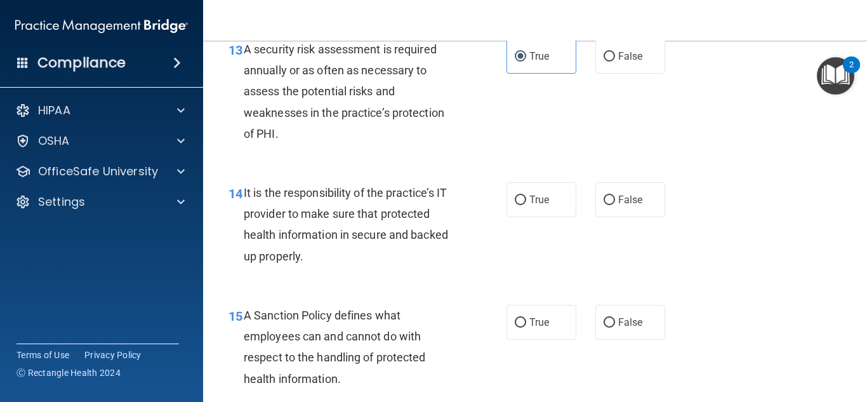
scroll to position [1823, 0]
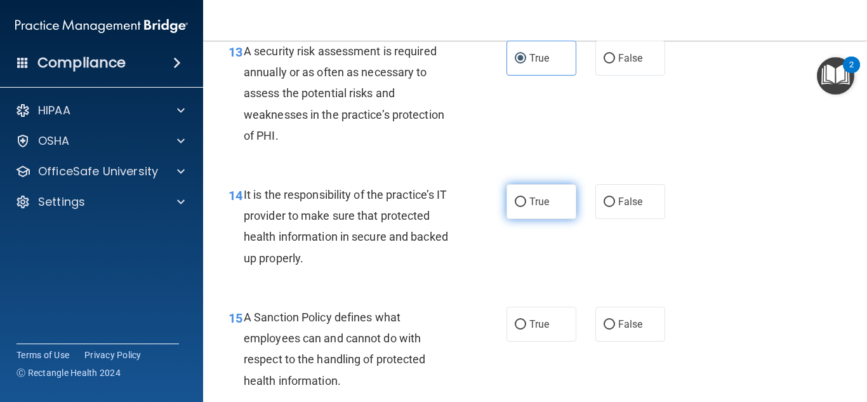
click at [525, 218] on label "True" at bounding box center [541, 201] width 70 height 35
click at [525, 207] on input "True" at bounding box center [519, 202] width 11 height 10
radio input "true"
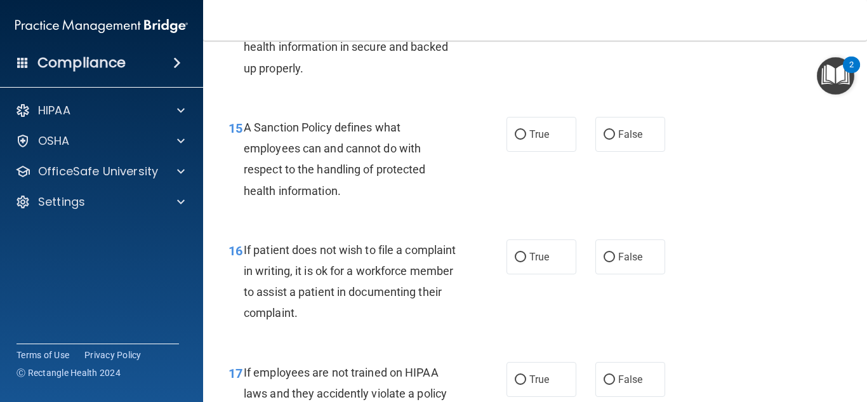
scroll to position [2010, 0]
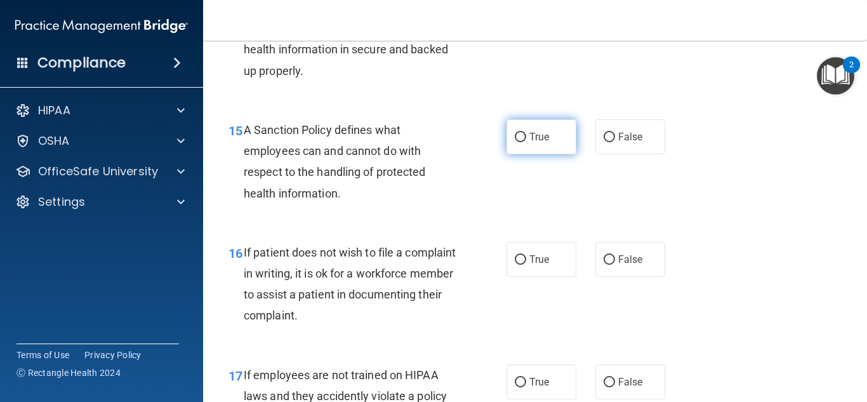
click at [524, 154] on label "True" at bounding box center [541, 136] width 70 height 35
click at [524, 142] on input "True" at bounding box center [519, 138] width 11 height 10
radio input "true"
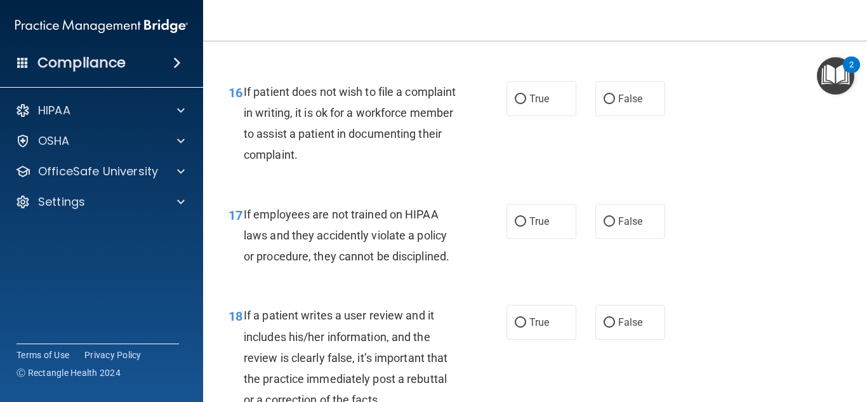
scroll to position [2171, 0]
click at [600, 115] on label "False" at bounding box center [630, 98] width 70 height 35
click at [603, 103] on input "False" at bounding box center [608, 99] width 11 height 10
radio input "true"
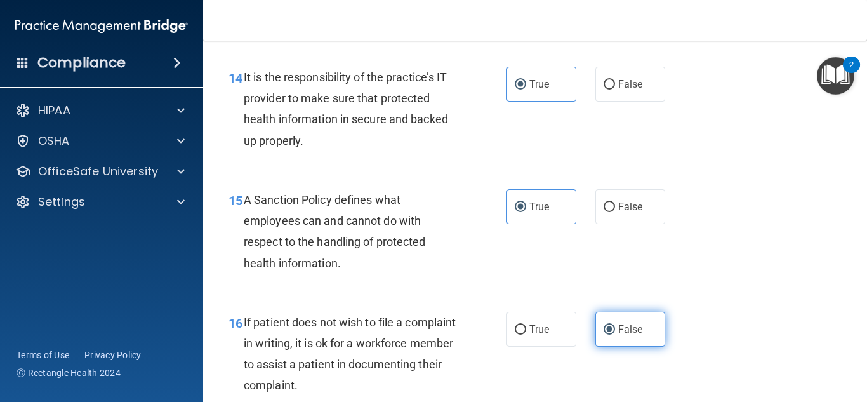
scroll to position [1947, 0]
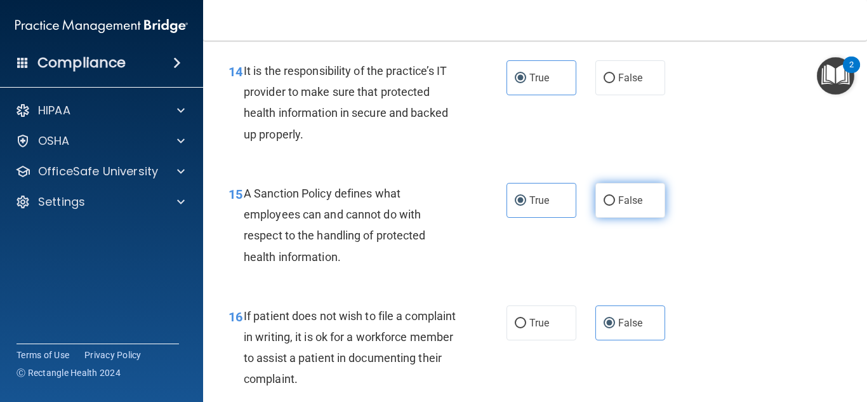
click at [623, 211] on label "False" at bounding box center [630, 200] width 70 height 35
click at [615, 206] on input "False" at bounding box center [608, 201] width 11 height 10
radio input "true"
radio input "false"
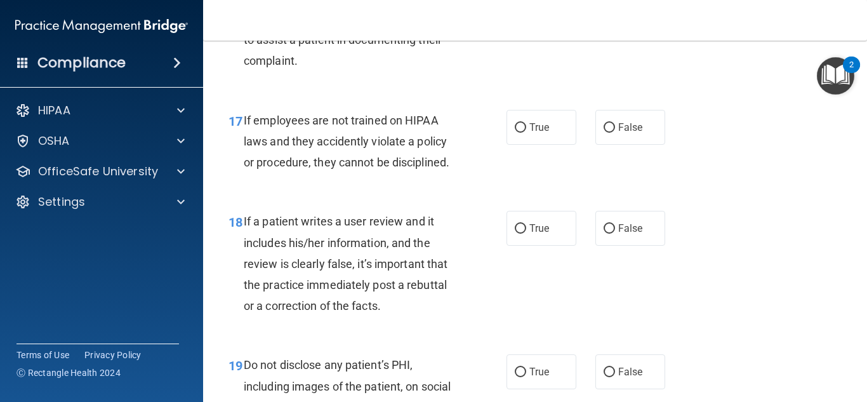
scroll to position [2266, 0]
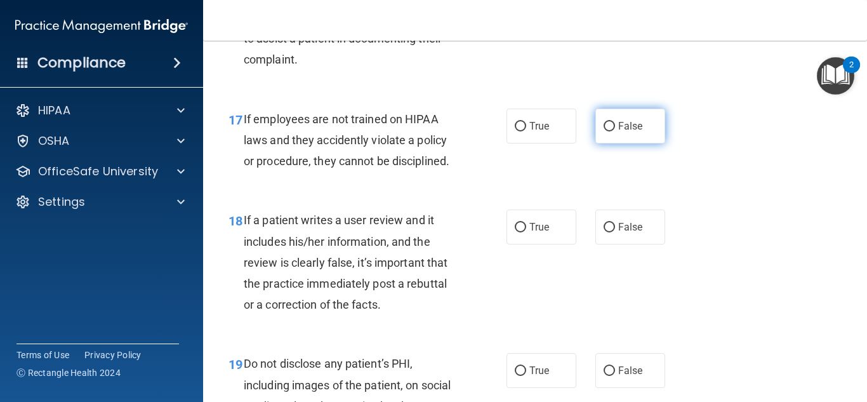
click at [607, 131] on input "False" at bounding box center [608, 127] width 11 height 10
radio input "true"
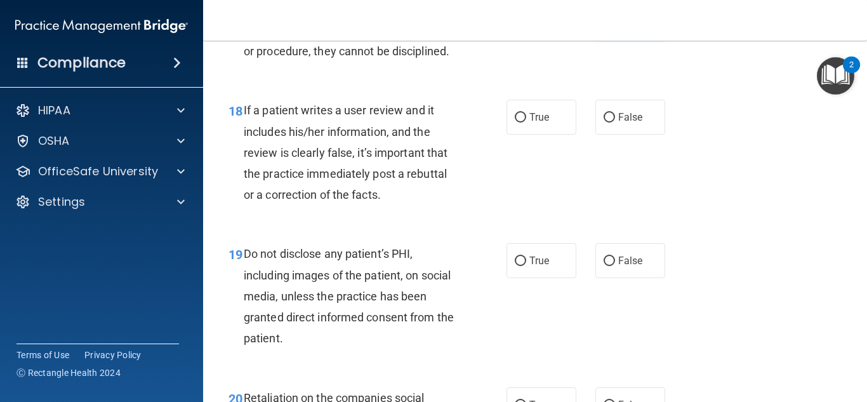
scroll to position [2370, 0]
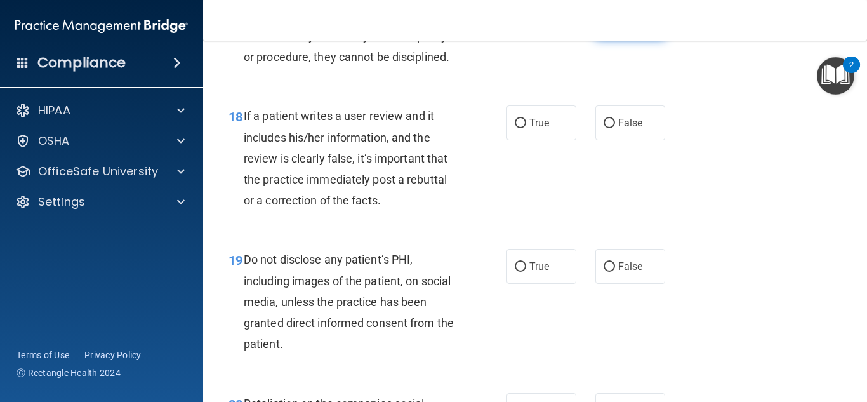
click at [607, 140] on label "False" at bounding box center [630, 122] width 70 height 35
click at [607, 128] on input "False" at bounding box center [608, 124] width 11 height 10
radio input "true"
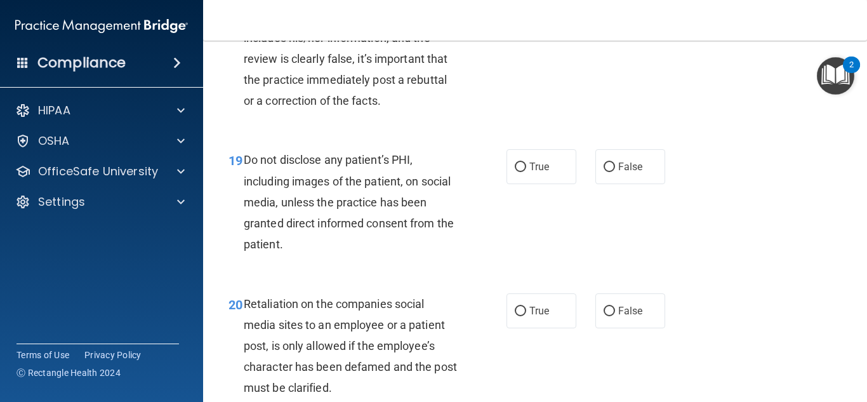
scroll to position [2477, 0]
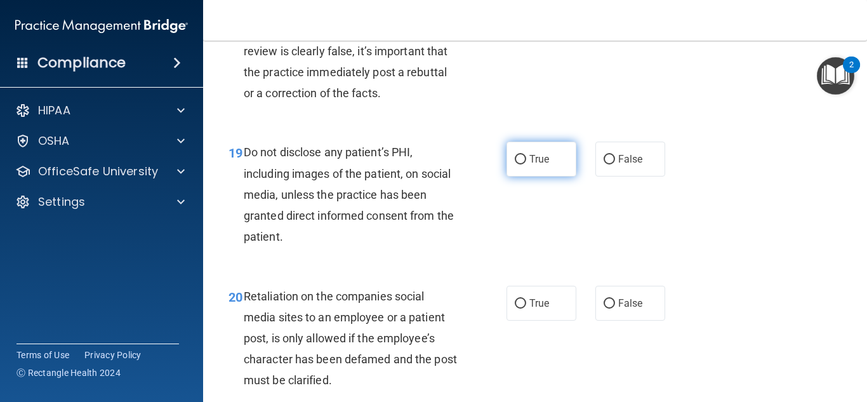
click at [565, 176] on label "True" at bounding box center [541, 158] width 70 height 35
click at [526, 164] on input "True" at bounding box center [519, 160] width 11 height 10
radio input "true"
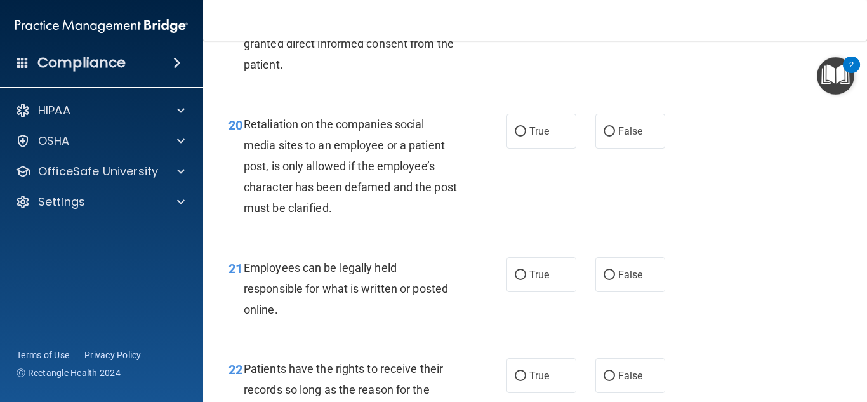
scroll to position [2652, 0]
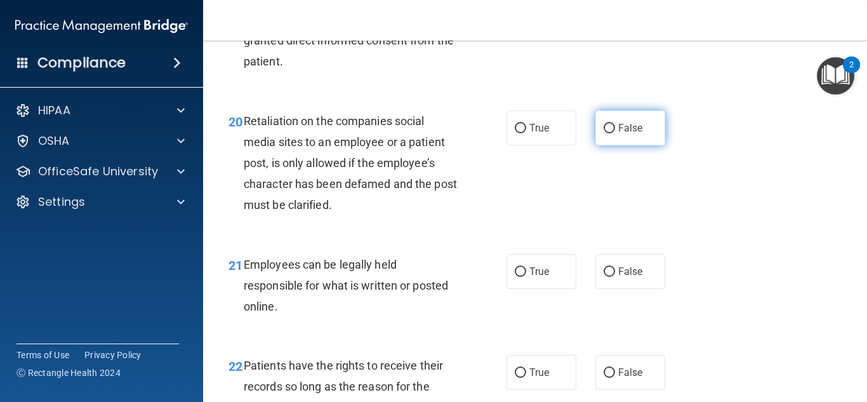
click at [604, 145] on label "False" at bounding box center [630, 127] width 70 height 35
click at [604, 133] on input "False" at bounding box center [608, 129] width 11 height 10
radio input "true"
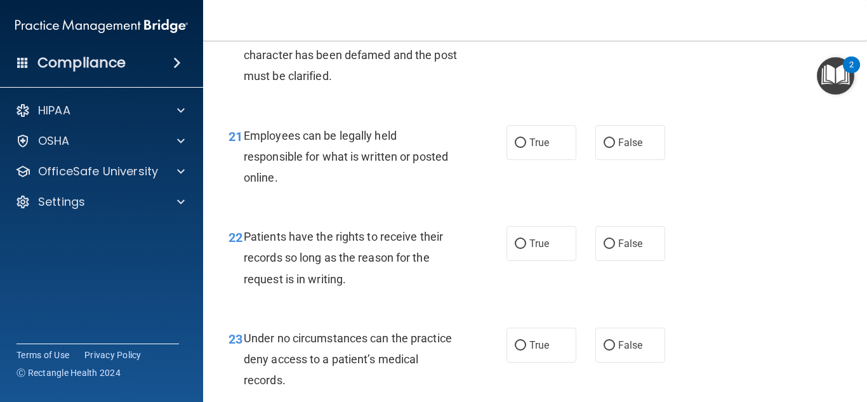
scroll to position [2791, 0]
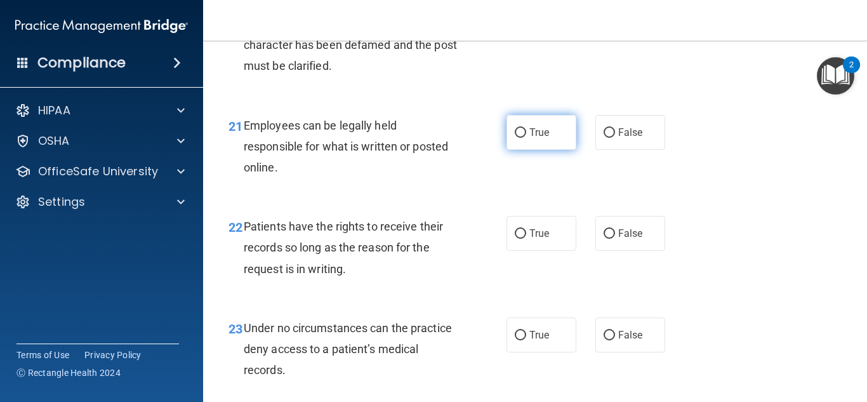
click at [558, 150] on label "True" at bounding box center [541, 132] width 70 height 35
click at [526, 138] on input "True" at bounding box center [519, 133] width 11 height 10
radio input "true"
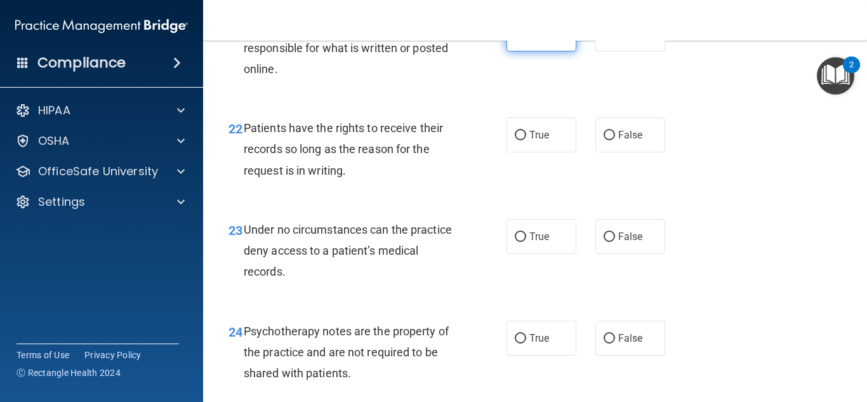
scroll to position [2892, 0]
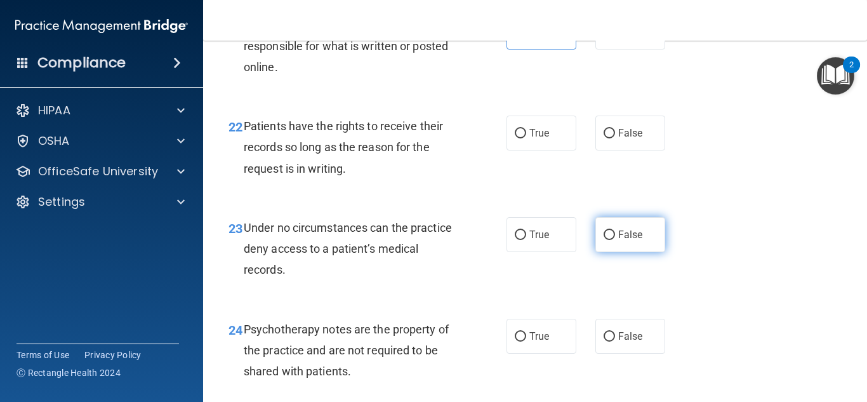
click at [602, 252] on label "False" at bounding box center [630, 234] width 70 height 35
click at [603, 240] on input "False" at bounding box center [608, 235] width 11 height 10
radio input "true"
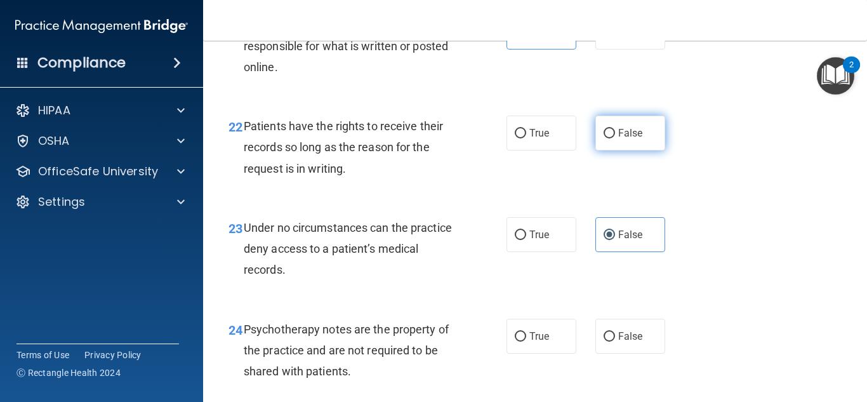
click at [640, 139] on span "False" at bounding box center [630, 133] width 25 height 12
click at [615, 138] on input "False" at bounding box center [608, 134] width 11 height 10
radio input "true"
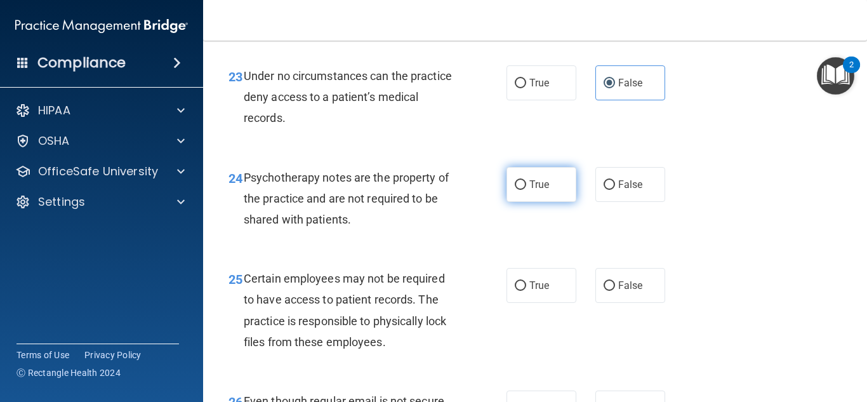
scroll to position [3044, 0]
click at [560, 201] on label "True" at bounding box center [541, 183] width 70 height 35
click at [526, 189] on input "True" at bounding box center [519, 185] width 11 height 10
radio input "true"
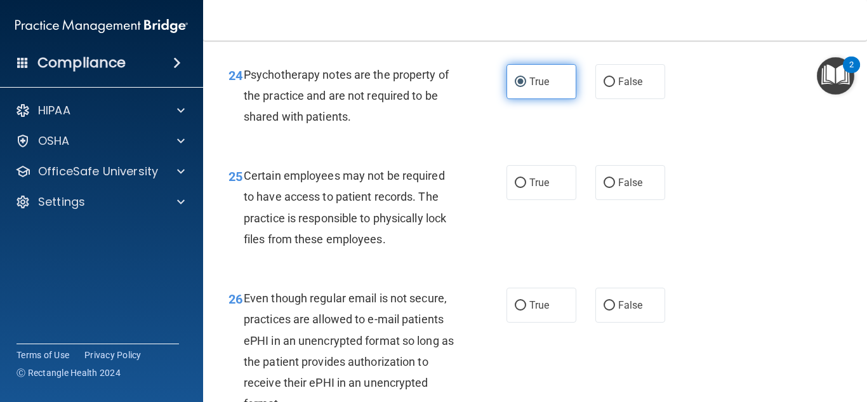
scroll to position [3147, 0]
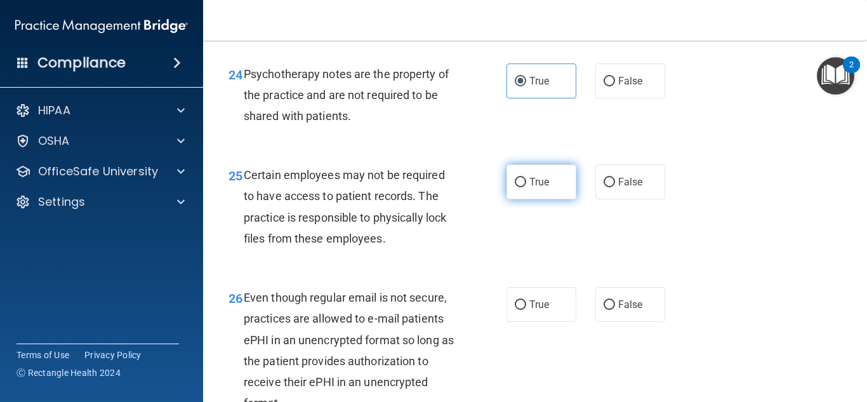
click at [569, 199] on label "True" at bounding box center [541, 181] width 70 height 35
click at [526, 187] on input "True" at bounding box center [519, 183] width 11 height 10
radio input "true"
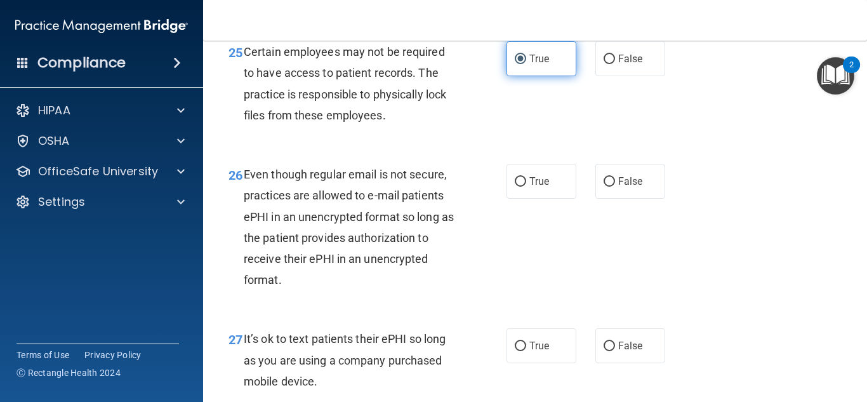
scroll to position [3272, 0]
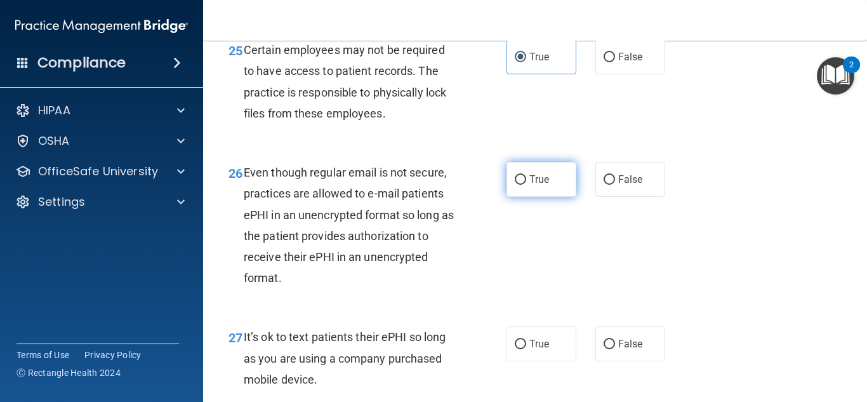
click at [548, 197] on label "True" at bounding box center [541, 179] width 70 height 35
click at [526, 185] on input "True" at bounding box center [519, 180] width 11 height 10
radio input "true"
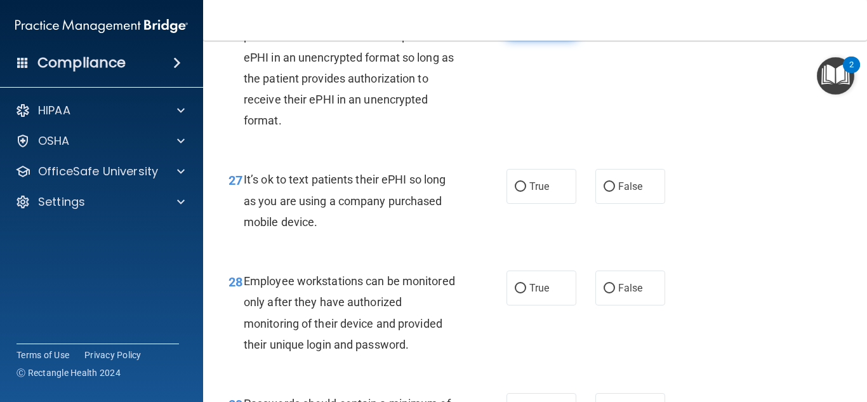
scroll to position [3424, 0]
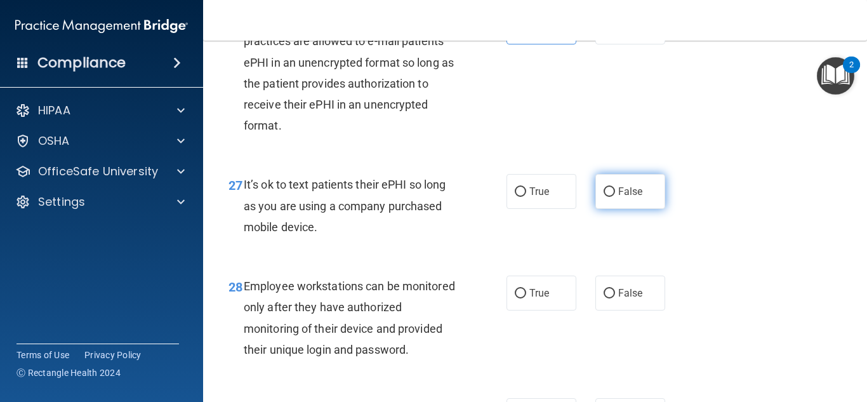
click at [598, 209] on label "False" at bounding box center [630, 191] width 70 height 35
click at [603, 197] on input "False" at bounding box center [608, 192] width 11 height 10
radio input "true"
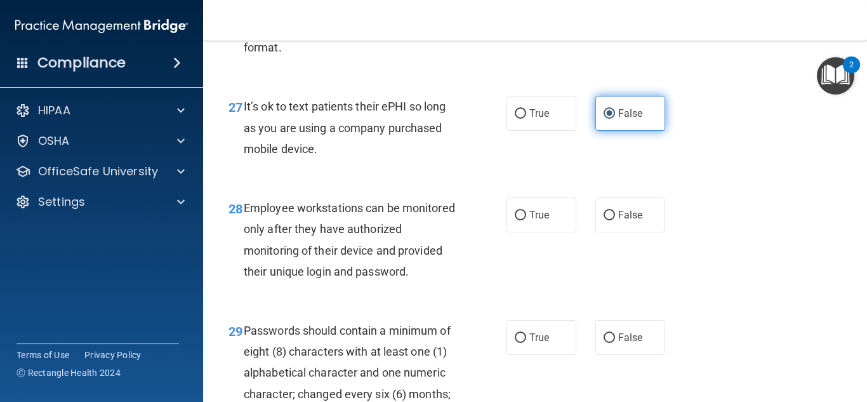
scroll to position [3500, 0]
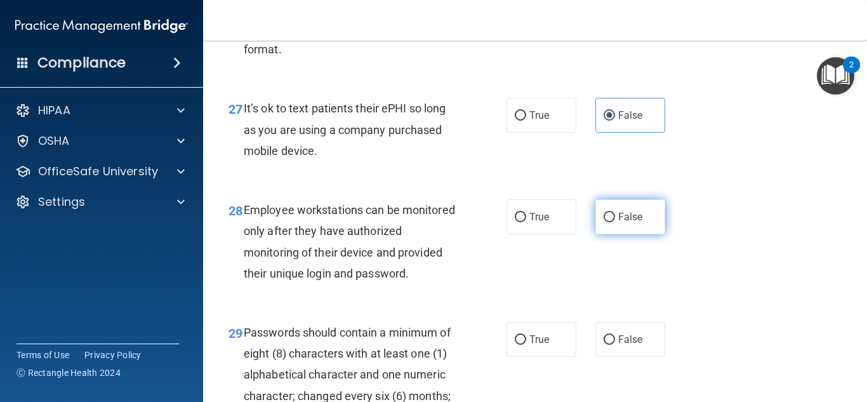
click at [602, 234] on label "False" at bounding box center [630, 216] width 70 height 35
click at [603, 222] on input "False" at bounding box center [608, 218] width 11 height 10
radio input "true"
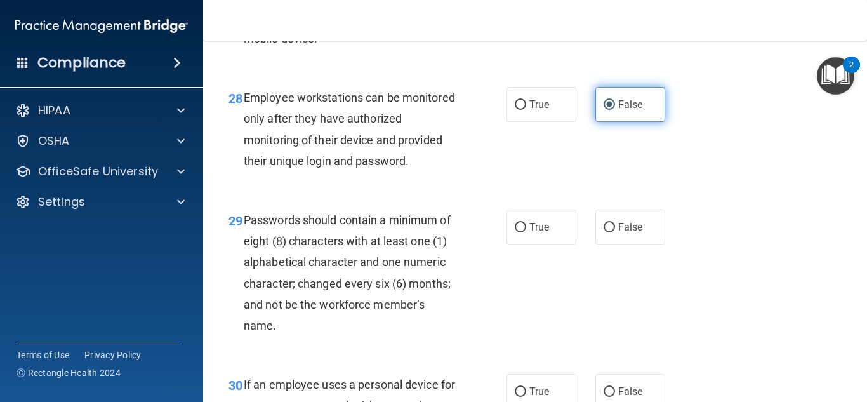
scroll to position [3612, 0]
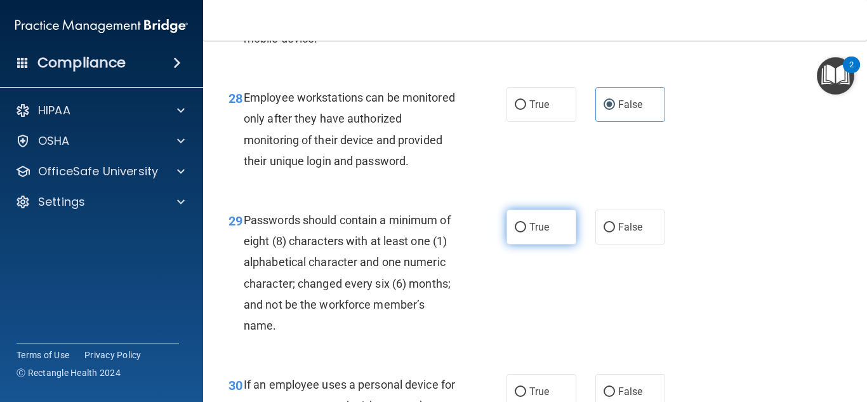
click at [554, 244] on label "True" at bounding box center [541, 226] width 70 height 35
click at [526, 232] on input "True" at bounding box center [519, 228] width 11 height 10
radio input "true"
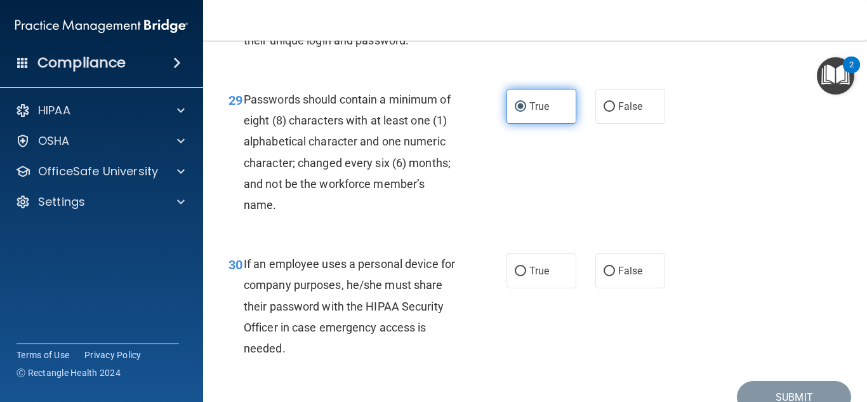
scroll to position [3767, 0]
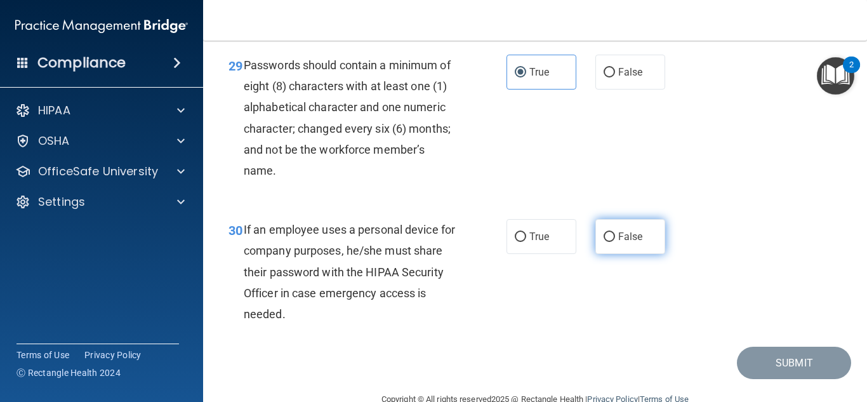
click at [596, 254] on label "False" at bounding box center [630, 236] width 70 height 35
click at [603, 242] on input "False" at bounding box center [608, 237] width 11 height 10
radio input "true"
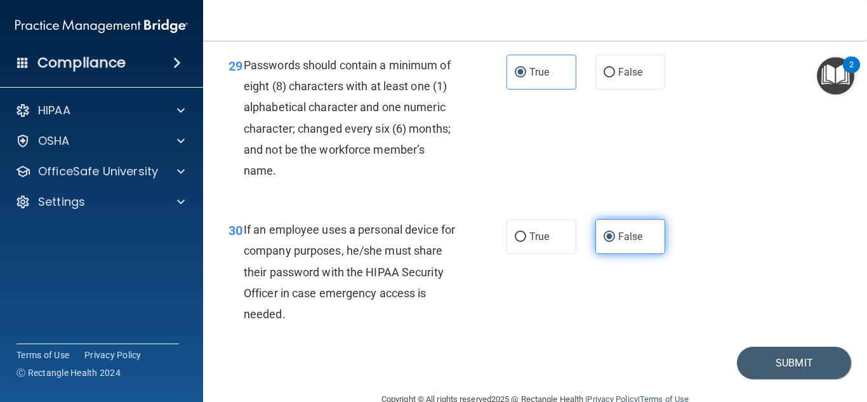
scroll to position [3816, 0]
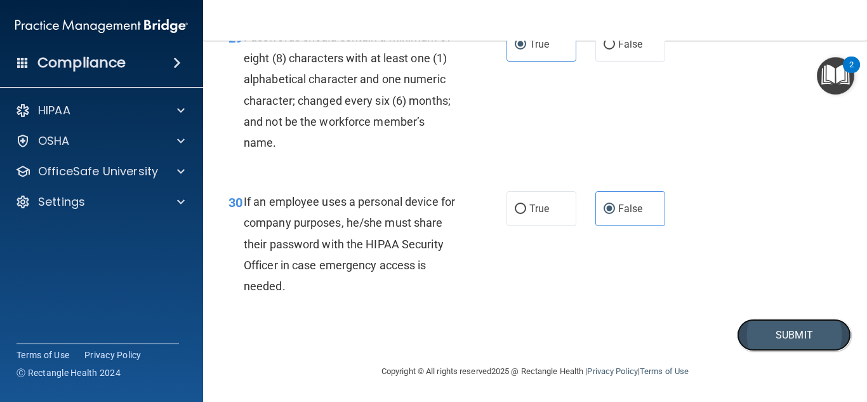
click at [809, 327] on button "Submit" at bounding box center [794, 334] width 114 height 32
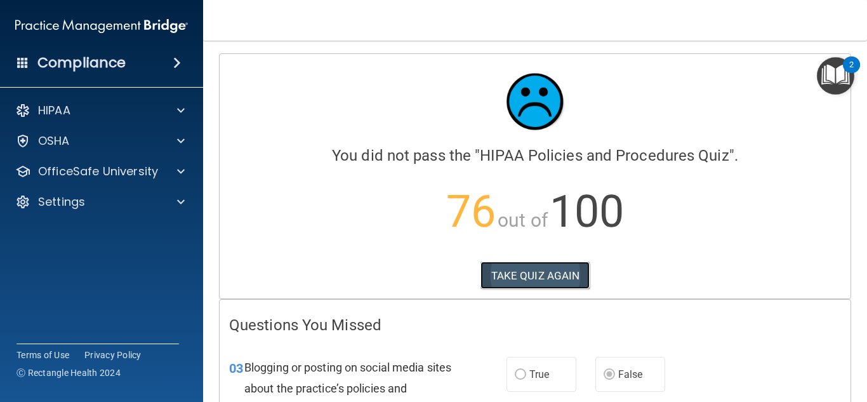
click at [555, 283] on button "TAKE QUIZ AGAIN" at bounding box center [535, 275] width 110 height 28
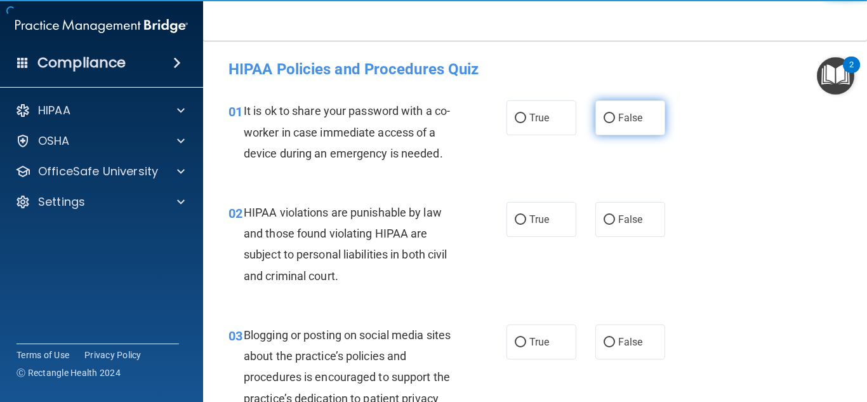
click at [605, 126] on label "False" at bounding box center [630, 117] width 70 height 35
click at [605, 123] on input "False" at bounding box center [608, 119] width 11 height 10
radio input "true"
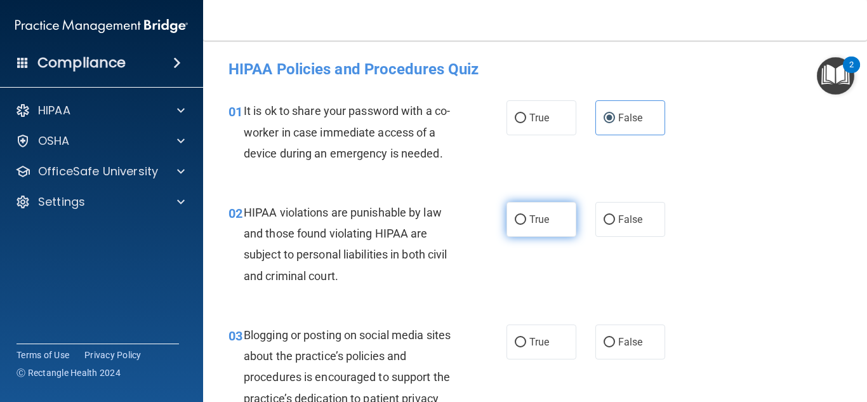
click at [509, 226] on label "True" at bounding box center [541, 219] width 70 height 35
click at [514, 225] on input "True" at bounding box center [519, 220] width 11 height 10
radio input "true"
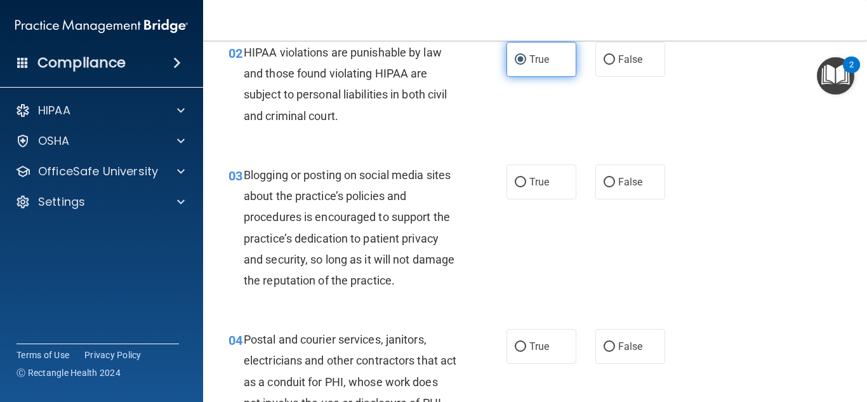
scroll to position [173, 0]
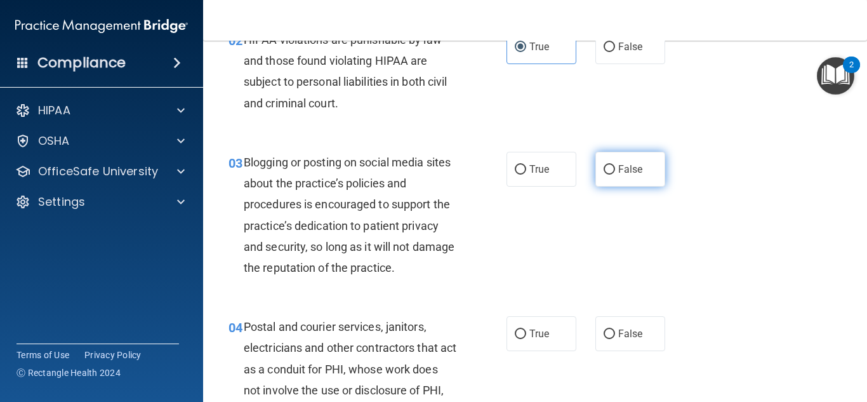
click at [613, 167] on input "False" at bounding box center [608, 170] width 11 height 10
radio input "true"
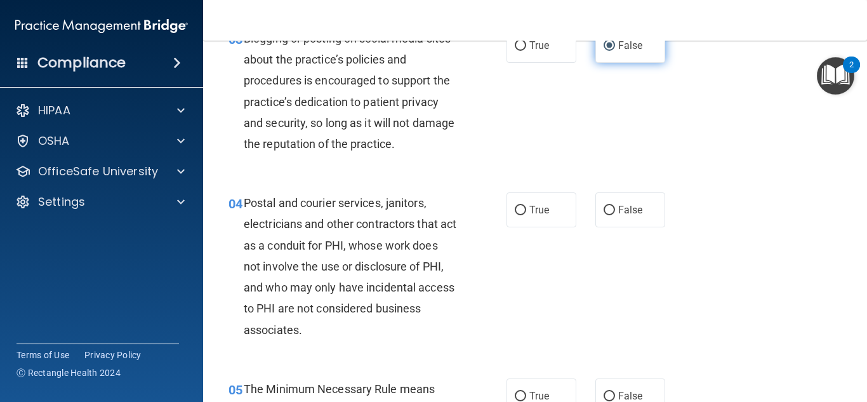
scroll to position [298, 0]
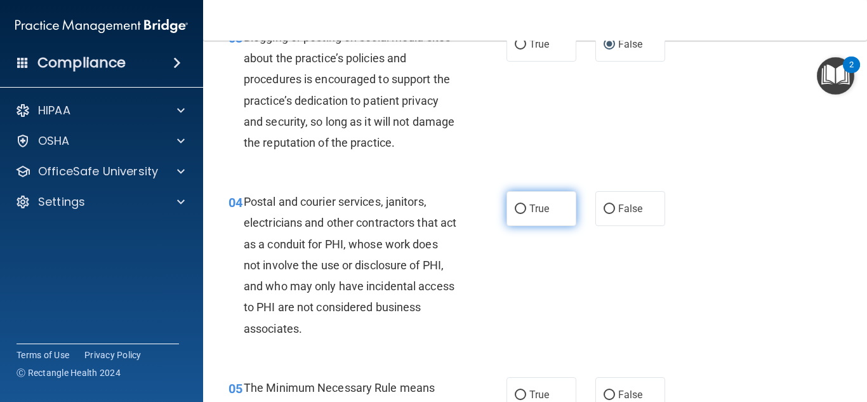
click at [551, 211] on label "True" at bounding box center [541, 208] width 70 height 35
click at [526, 211] on input "True" at bounding box center [519, 209] width 11 height 10
radio input "true"
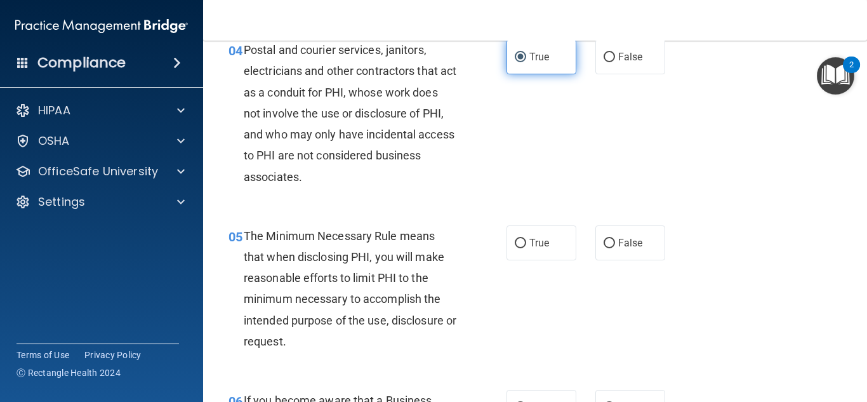
scroll to position [452, 0]
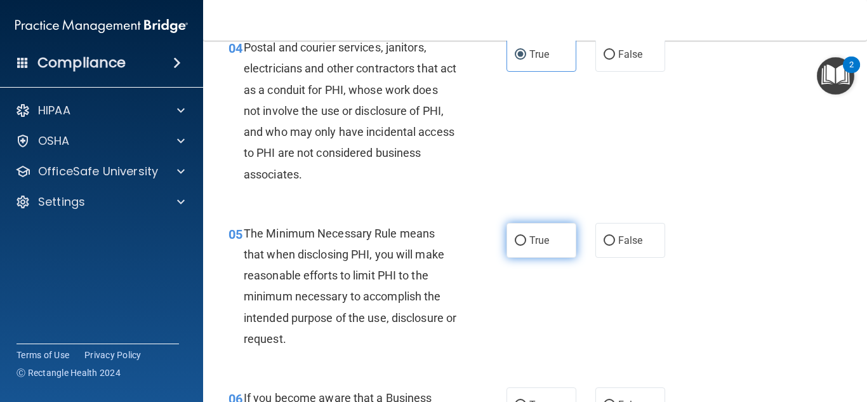
click at [548, 242] on span "True" at bounding box center [539, 240] width 20 height 12
click at [526, 242] on input "True" at bounding box center [519, 241] width 11 height 10
radio input "true"
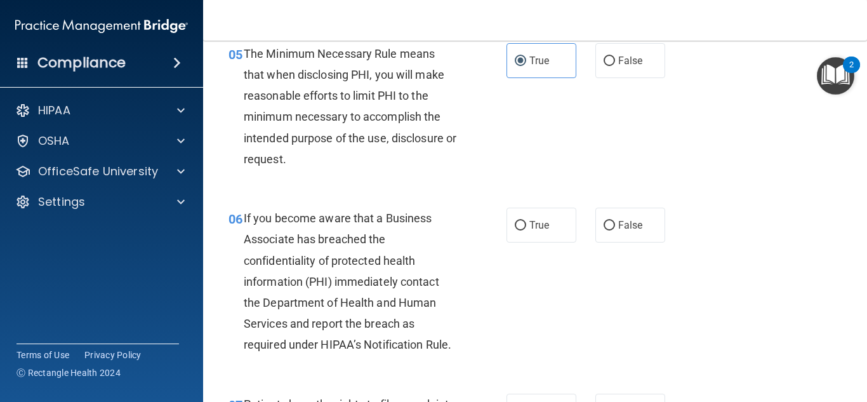
scroll to position [631, 0]
click at [599, 229] on label "False" at bounding box center [630, 225] width 70 height 35
click at [603, 229] on input "False" at bounding box center [608, 226] width 11 height 10
radio input "true"
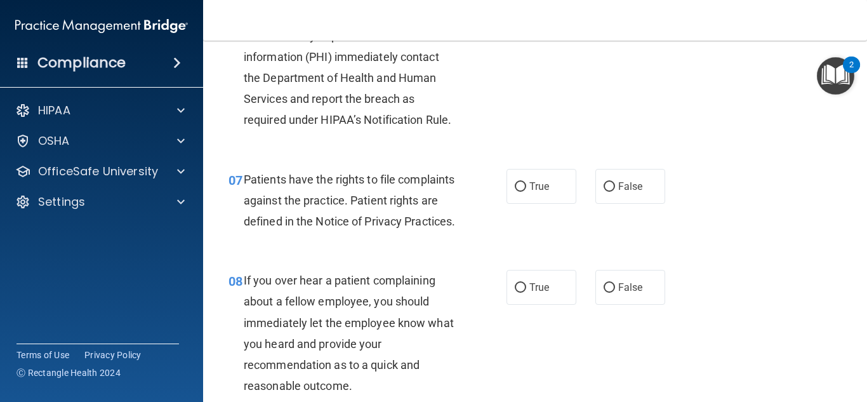
scroll to position [858, 0]
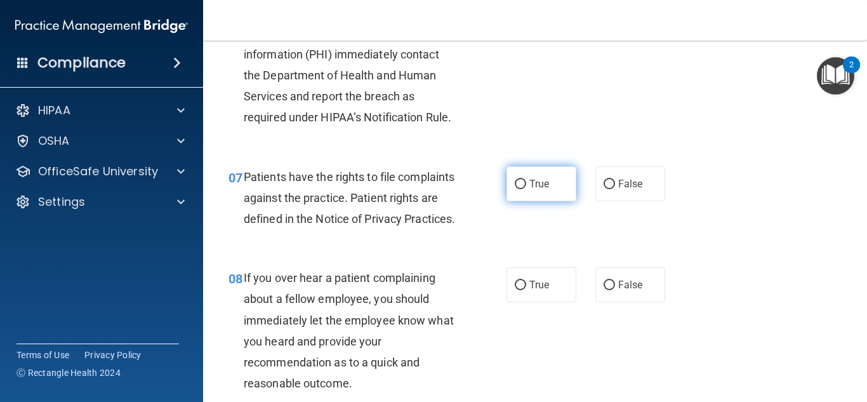
click at [549, 185] on span "True" at bounding box center [539, 184] width 20 height 12
click at [526, 185] on input "True" at bounding box center [519, 185] width 11 height 10
radio input "true"
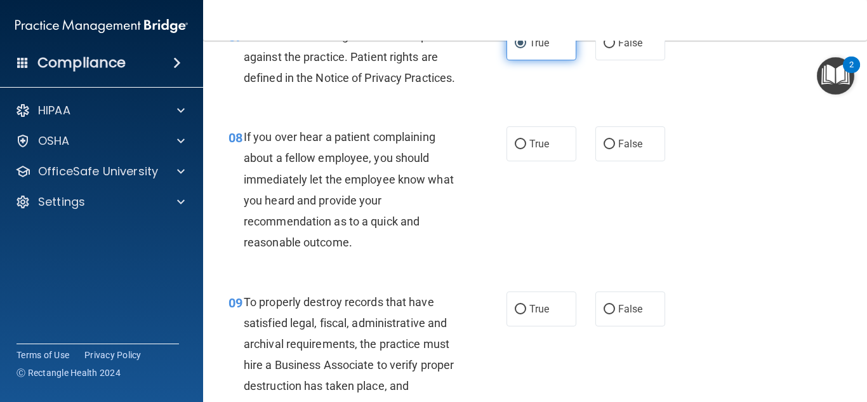
scroll to position [1006, 0]
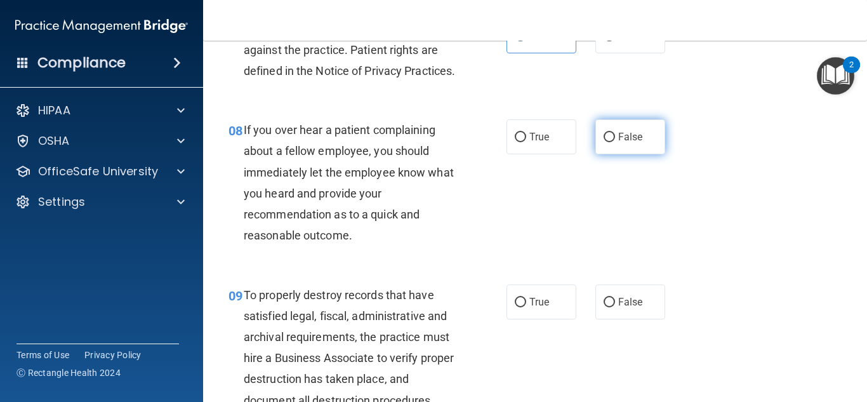
click at [610, 142] on input "False" at bounding box center [608, 138] width 11 height 10
radio input "true"
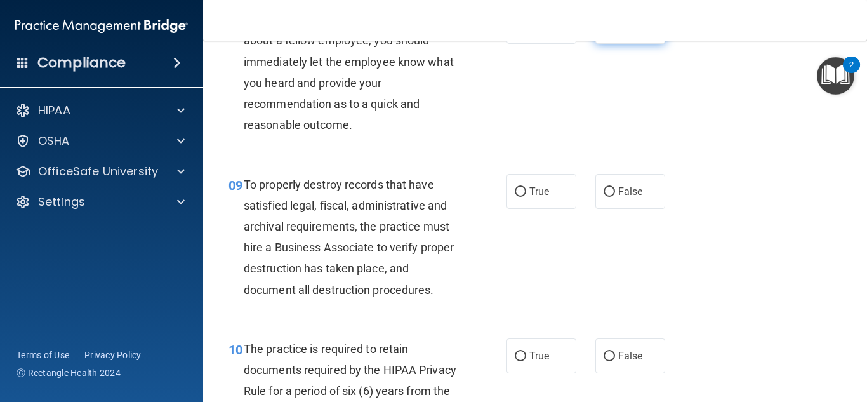
scroll to position [1116, 0]
click at [555, 209] on label "True" at bounding box center [541, 191] width 70 height 35
click at [526, 197] on input "True" at bounding box center [519, 193] width 11 height 10
radio input "true"
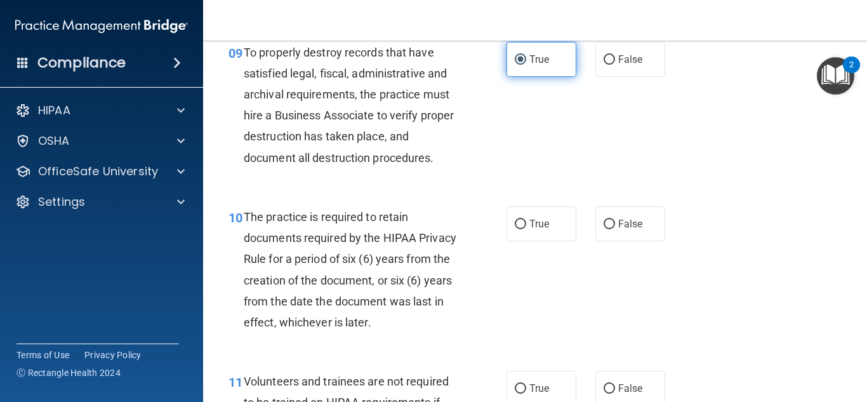
scroll to position [1247, 0]
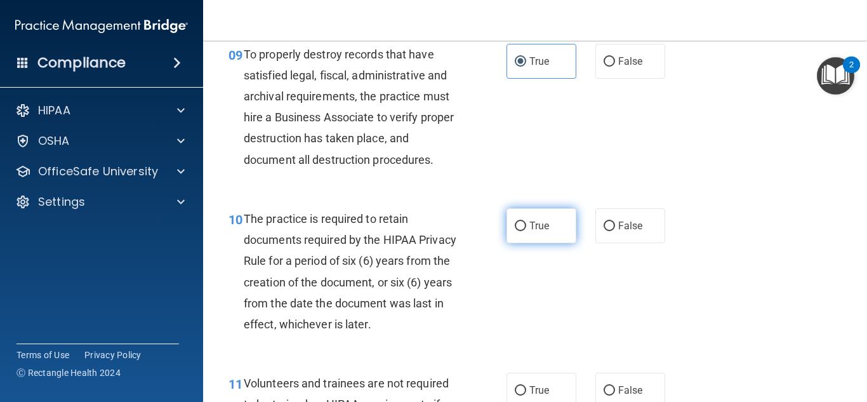
click at [547, 232] on span "True" at bounding box center [539, 225] width 20 height 12
click at [526, 231] on input "True" at bounding box center [519, 226] width 11 height 10
radio input "true"
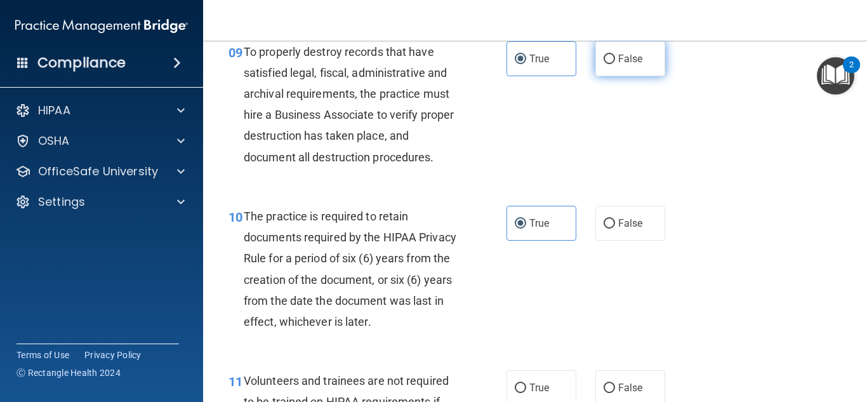
click at [615, 74] on label "False" at bounding box center [630, 58] width 70 height 35
click at [615, 64] on input "False" at bounding box center [608, 60] width 11 height 10
radio input "true"
radio input "false"
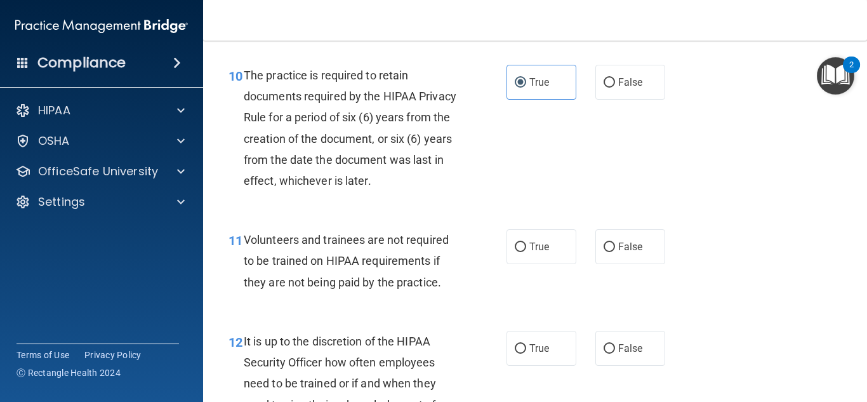
scroll to position [1389, 0]
click at [539, 253] on span "True" at bounding box center [539, 247] width 20 height 12
click at [526, 252] on input "True" at bounding box center [519, 248] width 11 height 10
radio input "true"
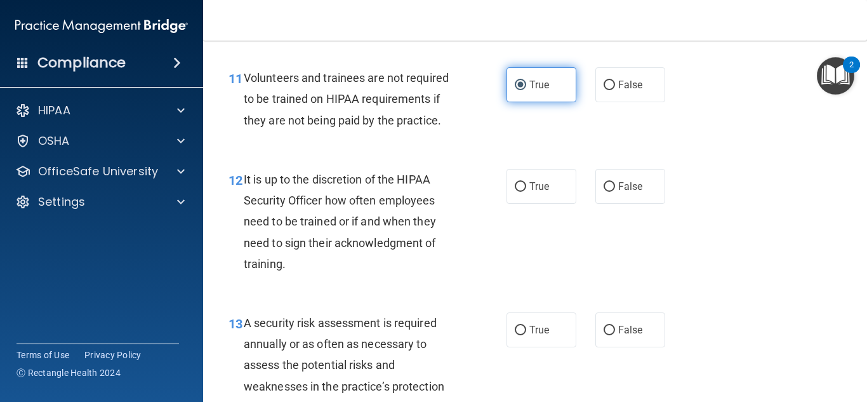
scroll to position [1564, 0]
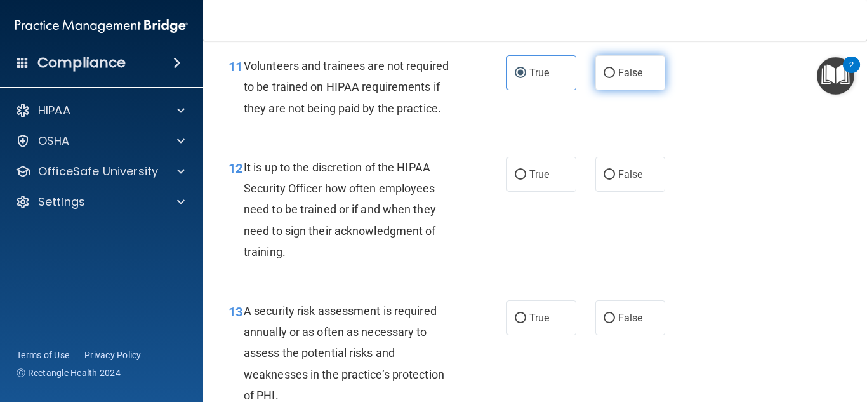
click at [622, 90] on label "False" at bounding box center [630, 72] width 70 height 35
click at [615, 78] on input "False" at bounding box center [608, 74] width 11 height 10
radio input "true"
radio input "false"
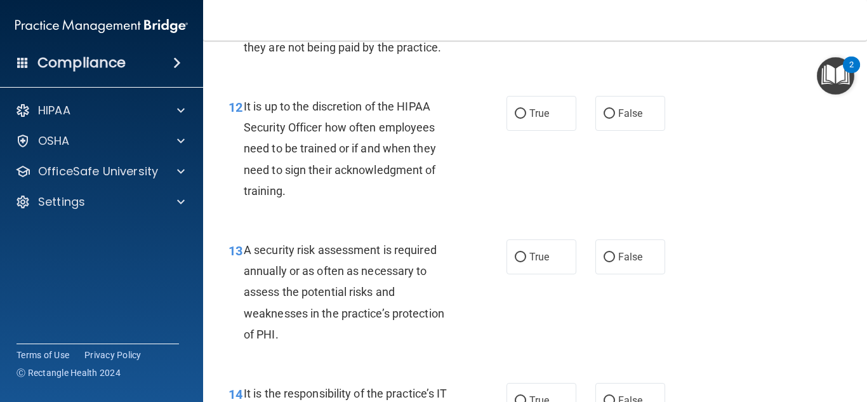
scroll to position [1634, 0]
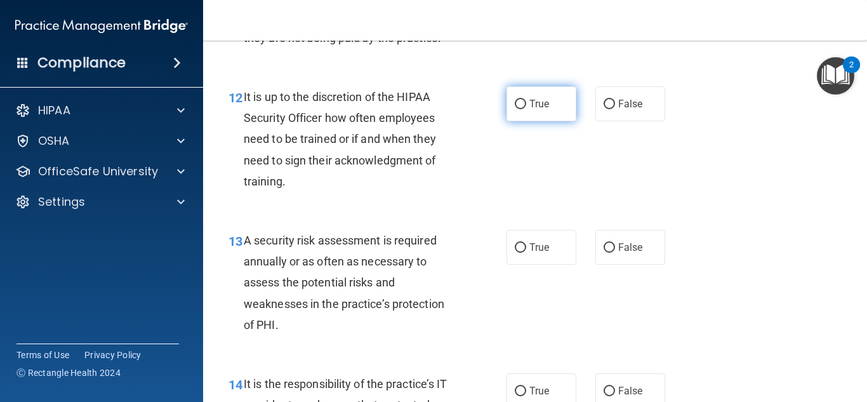
click at [513, 121] on label "True" at bounding box center [541, 103] width 70 height 35
click at [514, 109] on input "True" at bounding box center [519, 105] width 11 height 10
radio input "true"
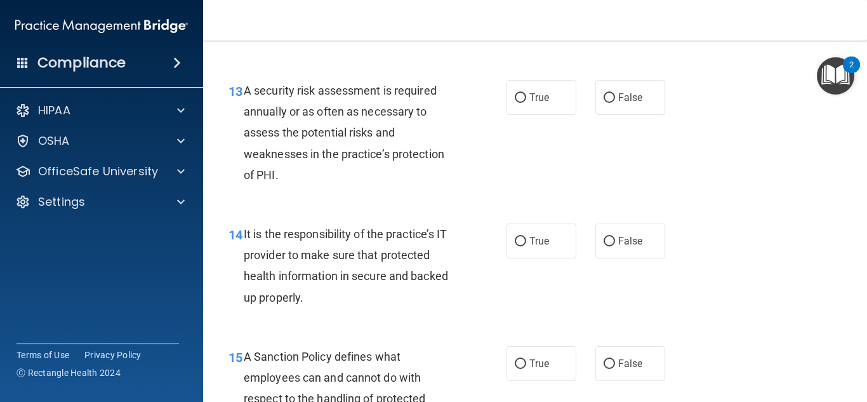
scroll to position [1790, 0]
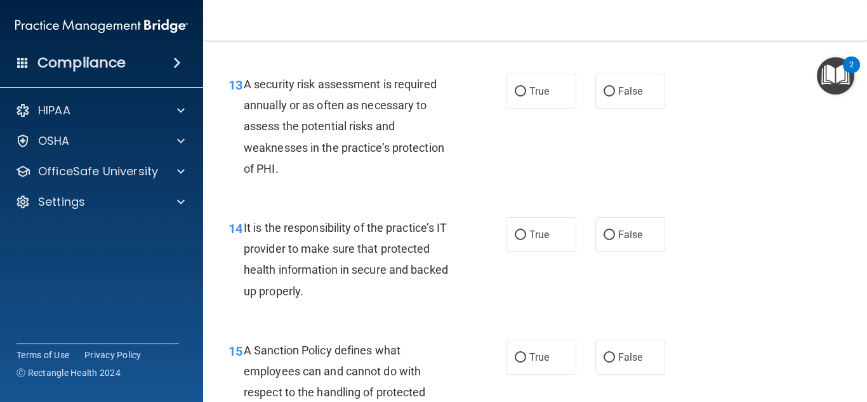
click at [513, 108] on label "True" at bounding box center [541, 91] width 70 height 35
click at [514, 96] on input "True" at bounding box center [519, 92] width 11 height 10
radio input "true"
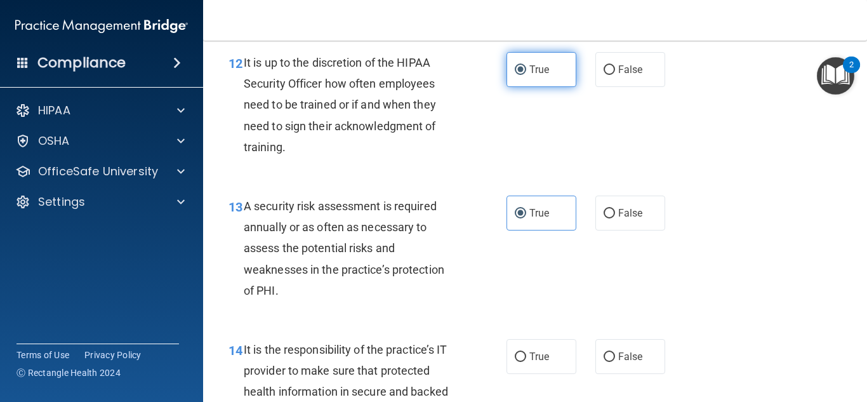
scroll to position [1672, 0]
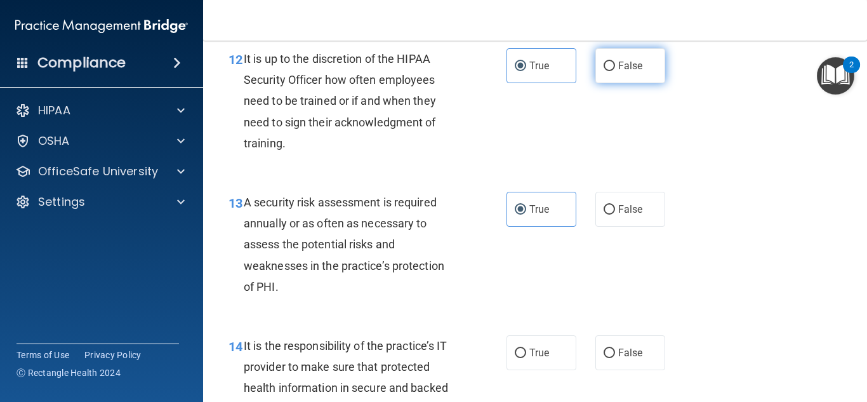
click at [606, 71] on input "False" at bounding box center [608, 67] width 11 height 10
radio input "true"
radio input "false"
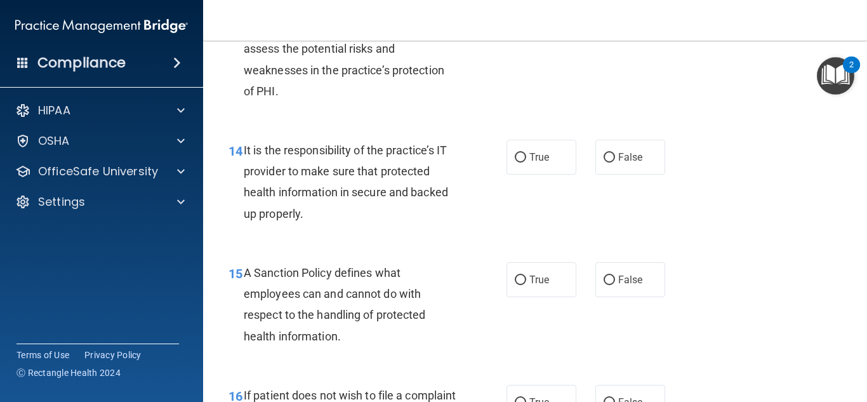
scroll to position [1865, 0]
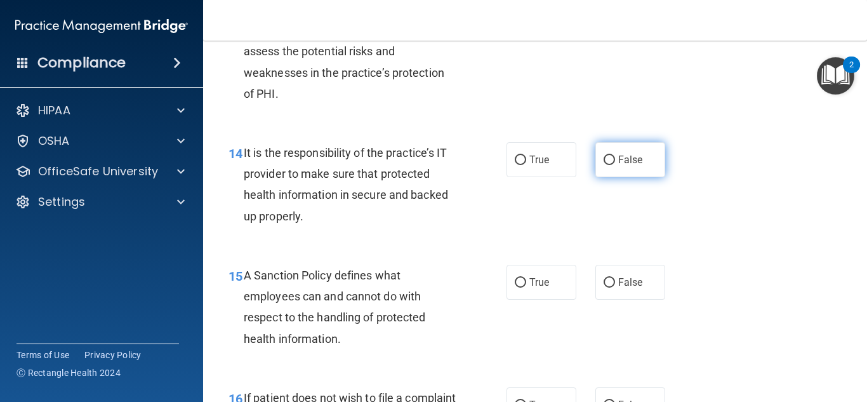
click at [606, 173] on label "False" at bounding box center [630, 159] width 70 height 35
click at [606, 165] on input "False" at bounding box center [608, 160] width 11 height 10
radio input "true"
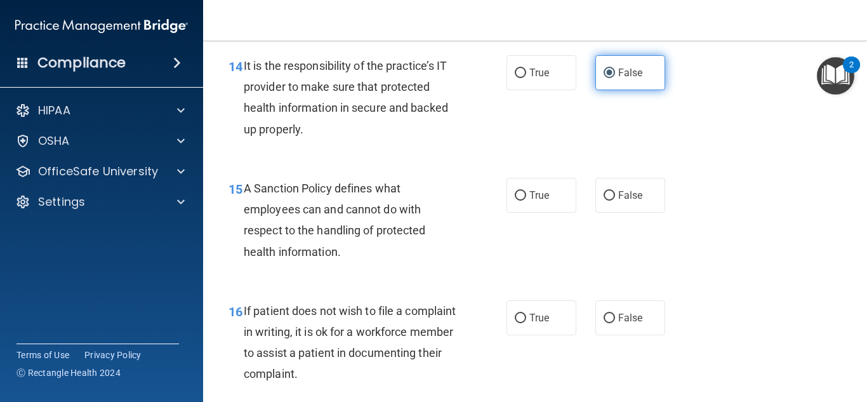
scroll to position [1944, 0]
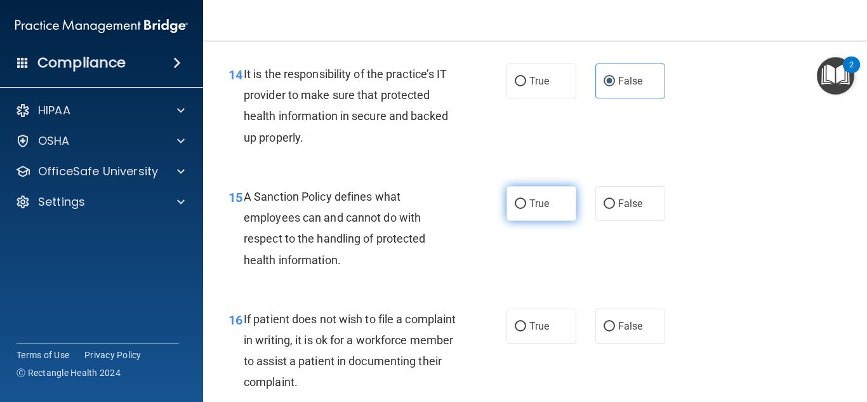
click at [561, 212] on label "True" at bounding box center [541, 203] width 70 height 35
click at [526, 209] on input "True" at bounding box center [519, 204] width 11 height 10
radio input "true"
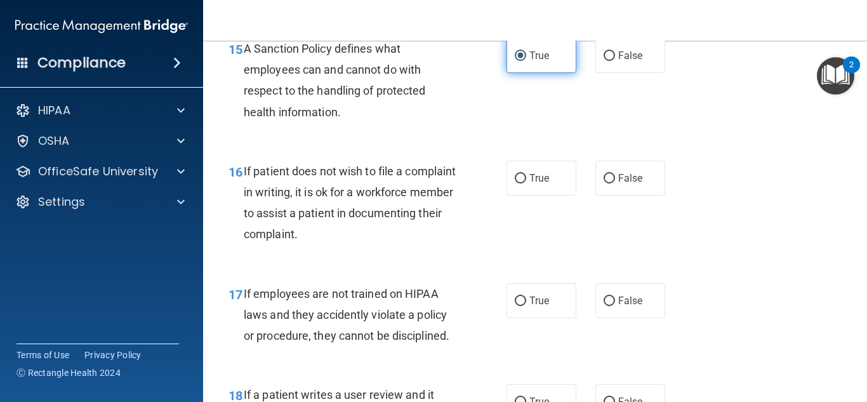
scroll to position [2099, 0]
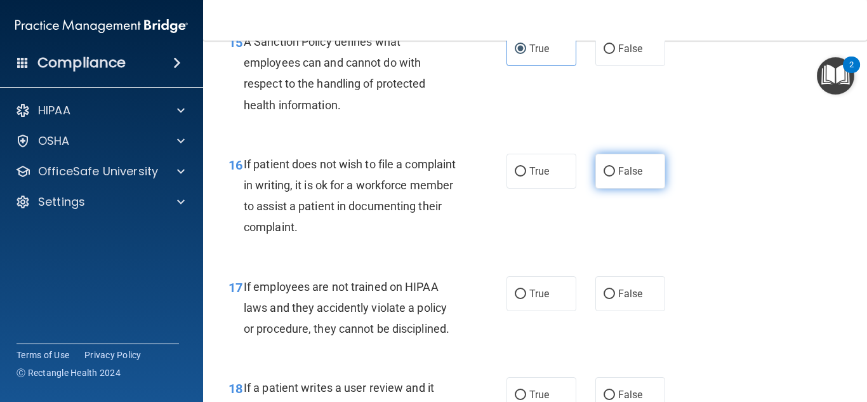
click at [598, 187] on label "False" at bounding box center [630, 171] width 70 height 35
click at [603, 176] on input "False" at bounding box center [608, 172] width 11 height 10
radio input "true"
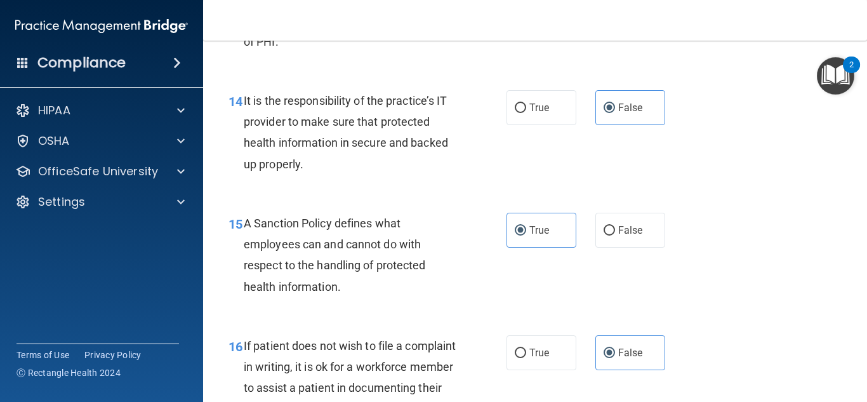
scroll to position [1916, 0]
click at [626, 245] on label "False" at bounding box center [630, 231] width 70 height 35
click at [615, 237] on input "False" at bounding box center [608, 232] width 11 height 10
radio input "true"
radio input "false"
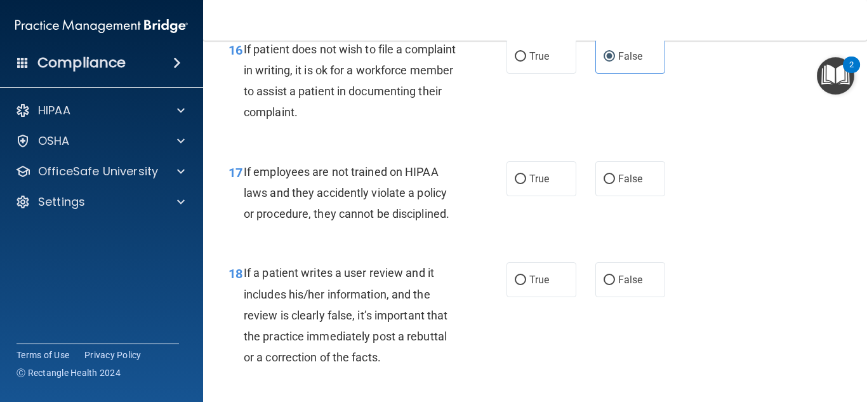
scroll to position [2212, 0]
click at [605, 185] on input "False" at bounding box center [608, 181] width 11 height 10
radio input "true"
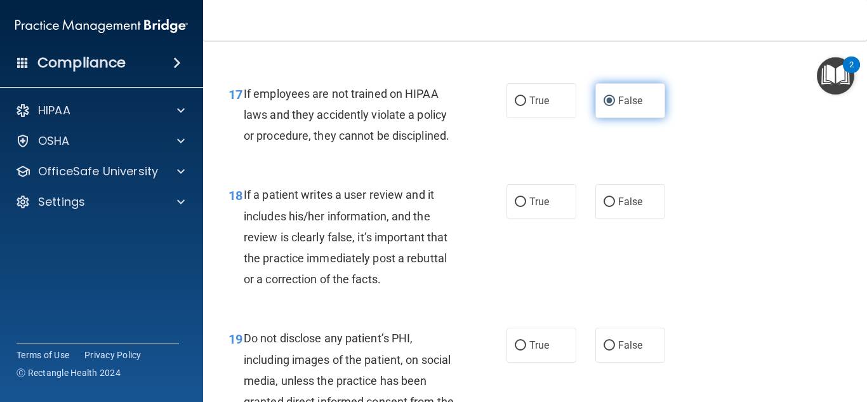
scroll to position [2307, 0]
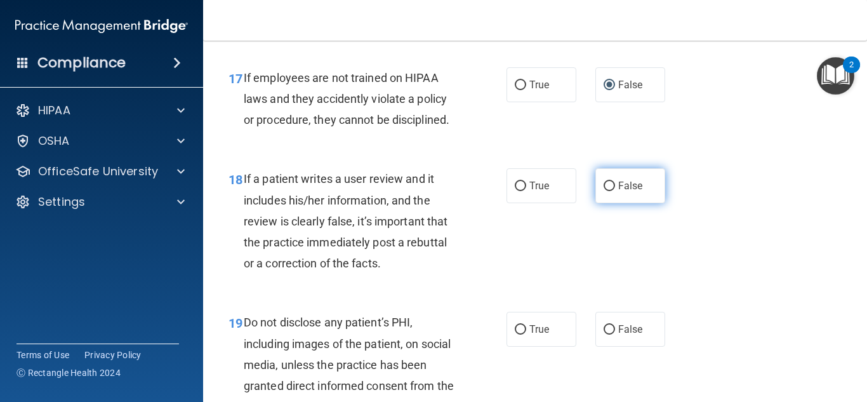
click at [603, 199] on label "False" at bounding box center [630, 185] width 70 height 35
click at [603, 191] on input "False" at bounding box center [608, 186] width 11 height 10
radio input "true"
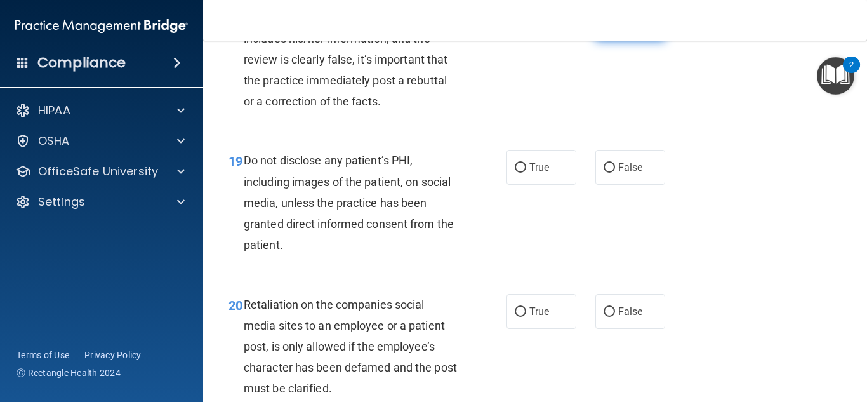
scroll to position [2469, 0]
click at [521, 185] on label "True" at bounding box center [541, 167] width 70 height 35
click at [521, 173] on input "True" at bounding box center [519, 168] width 11 height 10
radio input "true"
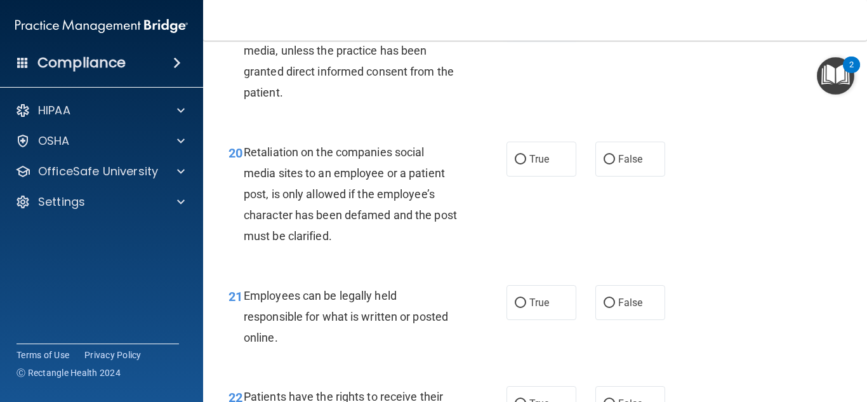
scroll to position [2621, 0]
click at [603, 164] on input "False" at bounding box center [608, 160] width 11 height 10
radio input "true"
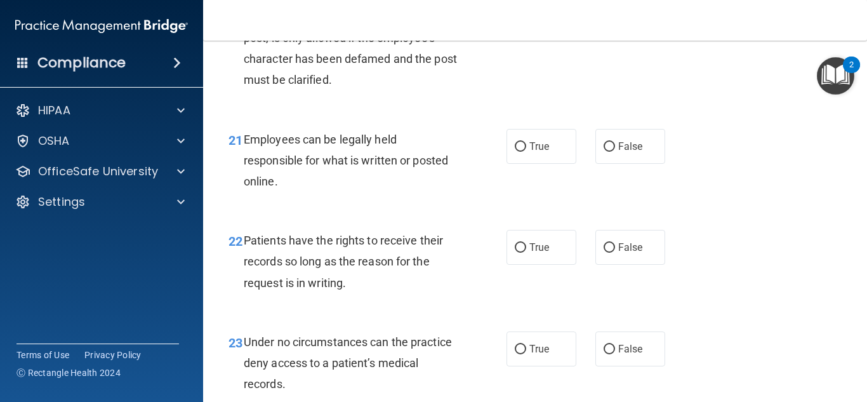
scroll to position [2777, 0]
click at [525, 152] on input "True" at bounding box center [519, 148] width 11 height 10
radio input "true"
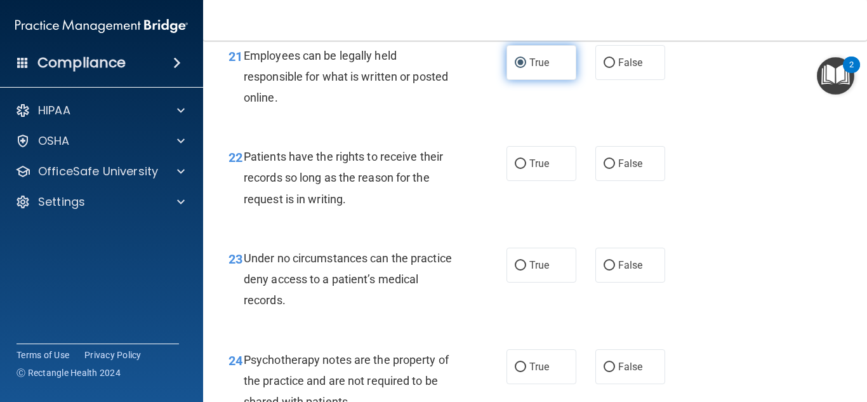
scroll to position [2861, 0]
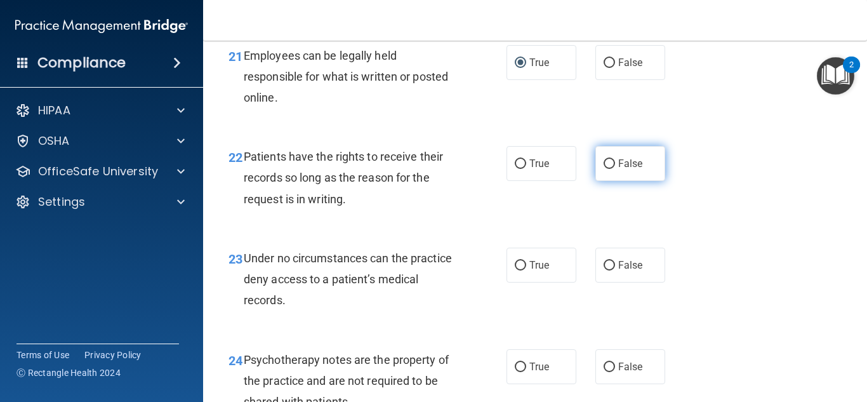
click at [610, 169] on input "False" at bounding box center [608, 164] width 11 height 10
radio input "true"
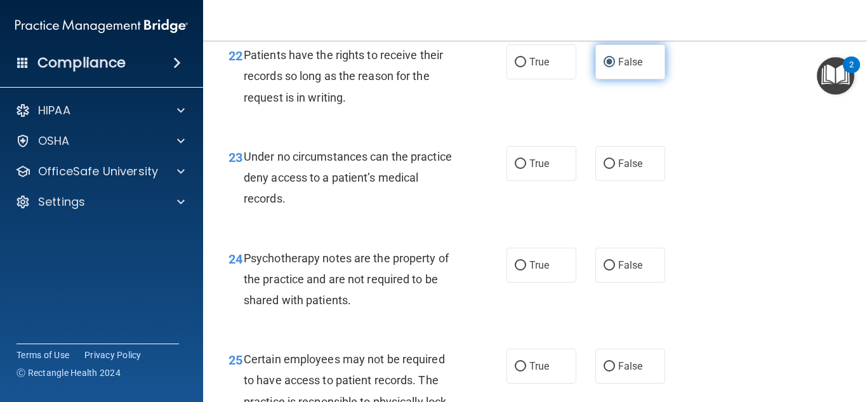
scroll to position [2975, 0]
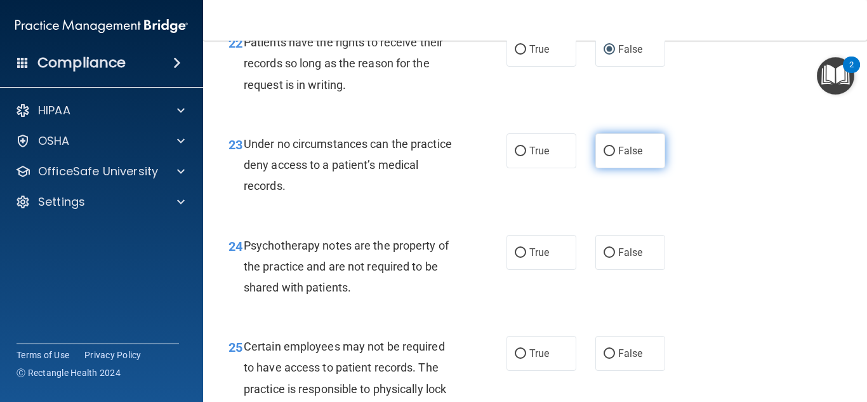
click at [605, 156] on input "False" at bounding box center [608, 152] width 11 height 10
radio input "true"
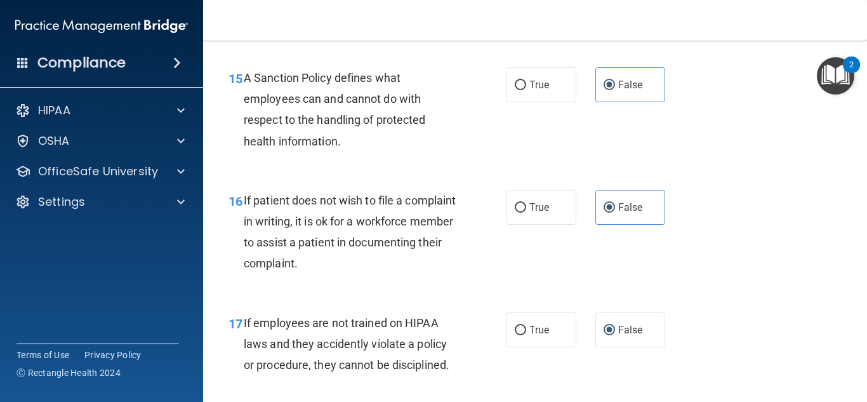
scroll to position [2067, 0]
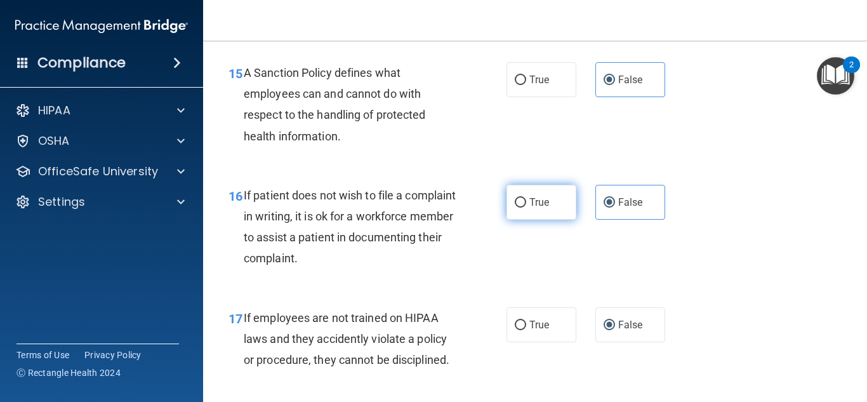
click at [566, 219] on label "True" at bounding box center [541, 202] width 70 height 35
click at [526, 207] on input "True" at bounding box center [519, 203] width 11 height 10
radio input "true"
radio input "false"
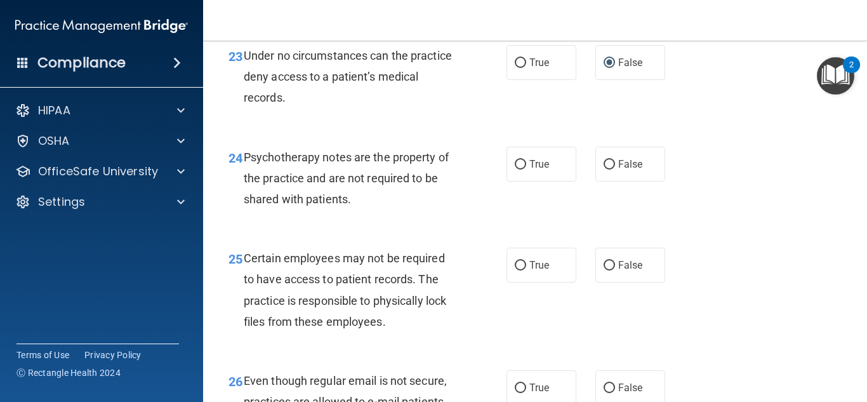
scroll to position [3066, 0]
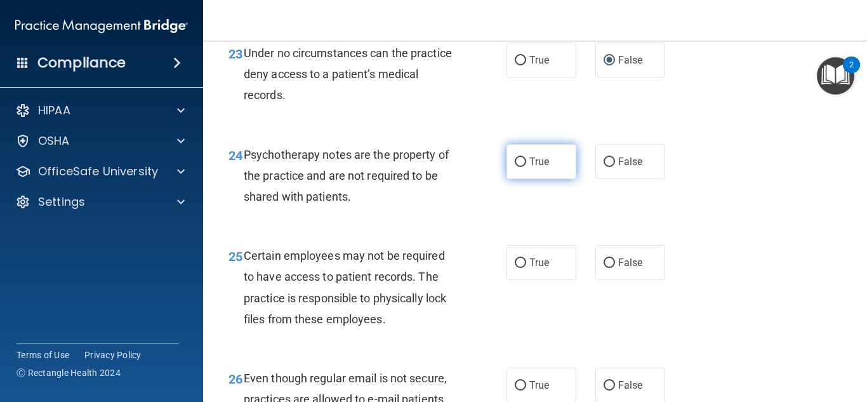
click at [541, 179] on label "True" at bounding box center [541, 161] width 70 height 35
click at [526, 167] on input "True" at bounding box center [519, 162] width 11 height 10
radio input "true"
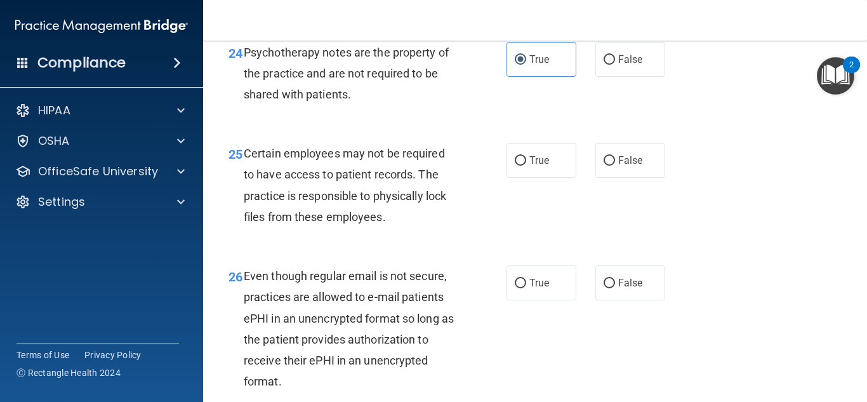
scroll to position [3169, 0]
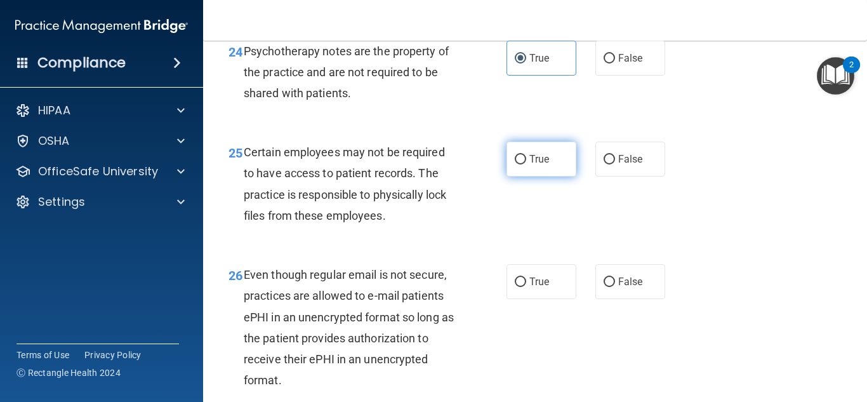
click at [540, 176] on label "True" at bounding box center [541, 158] width 70 height 35
click at [526, 164] on input "True" at bounding box center [519, 160] width 11 height 10
radio input "true"
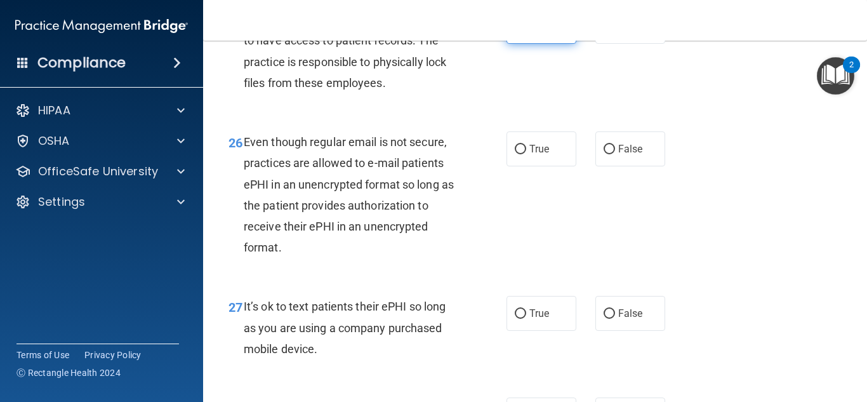
scroll to position [3298, 0]
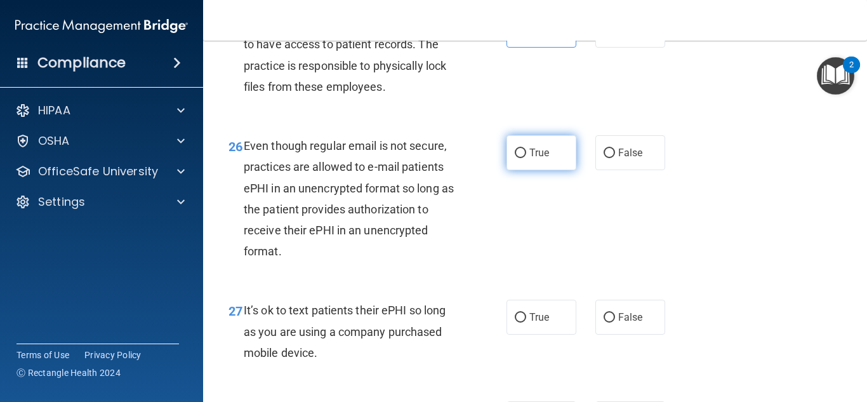
click at [537, 170] on label "True" at bounding box center [541, 152] width 70 height 35
click at [526, 158] on input "True" at bounding box center [519, 153] width 11 height 10
radio input "true"
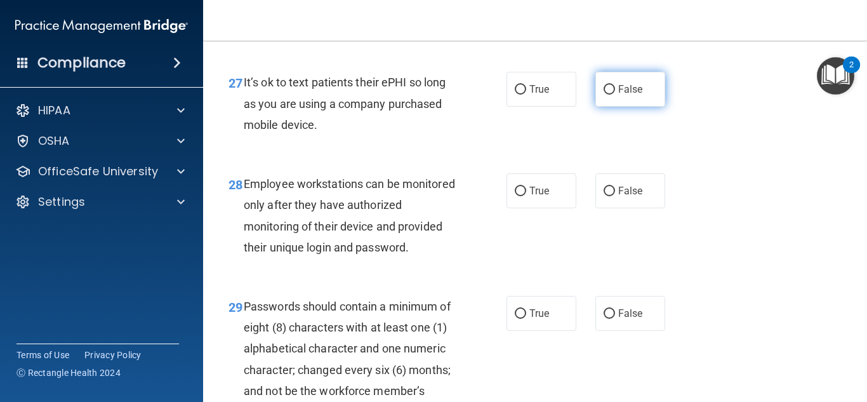
scroll to position [3525, 0]
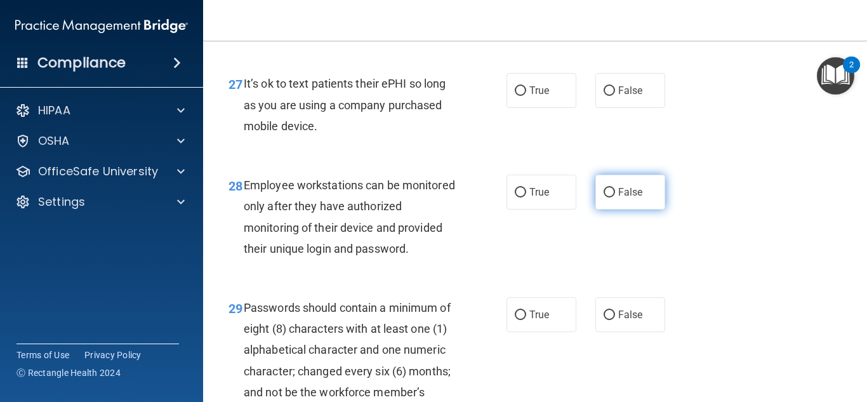
click at [626, 209] on label "False" at bounding box center [630, 191] width 70 height 35
click at [615, 197] on input "False" at bounding box center [608, 193] width 11 height 10
radio input "true"
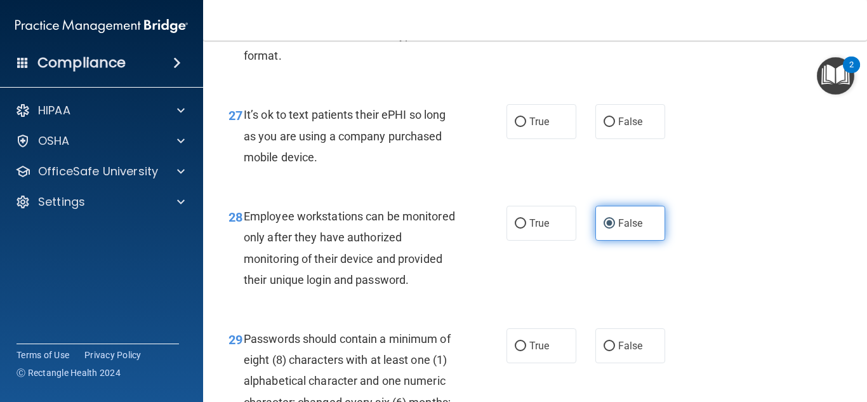
scroll to position [3544, 0]
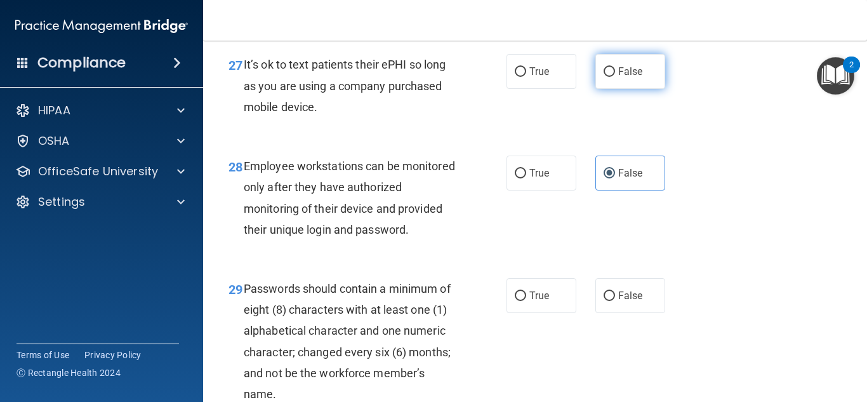
click at [605, 77] on input "False" at bounding box center [608, 72] width 11 height 10
radio input "true"
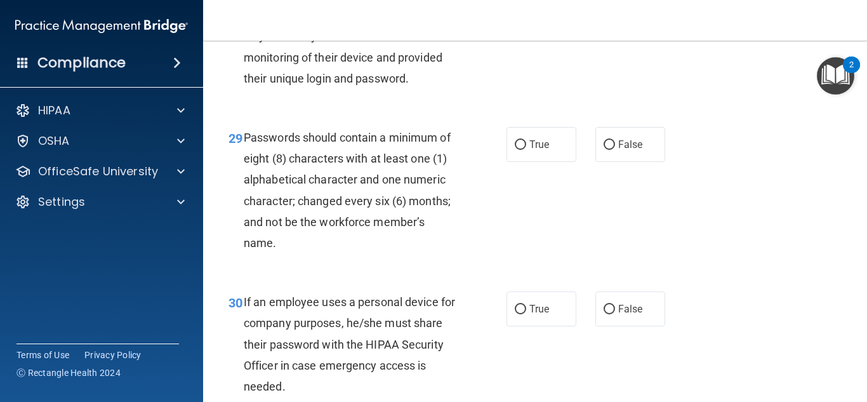
scroll to position [3697, 0]
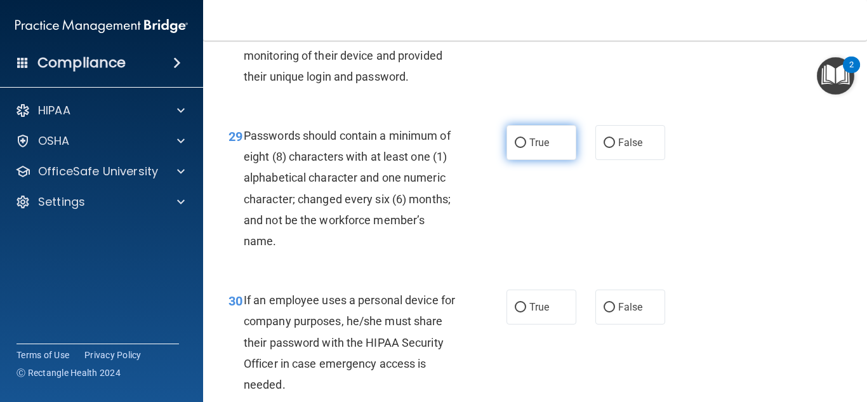
click at [541, 148] on span "True" at bounding box center [539, 142] width 20 height 12
click at [526, 148] on input "True" at bounding box center [519, 143] width 11 height 10
radio input "true"
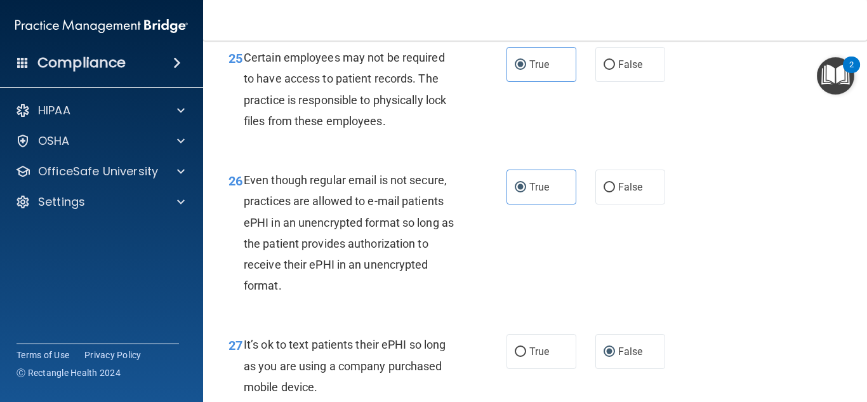
scroll to position [3816, 0]
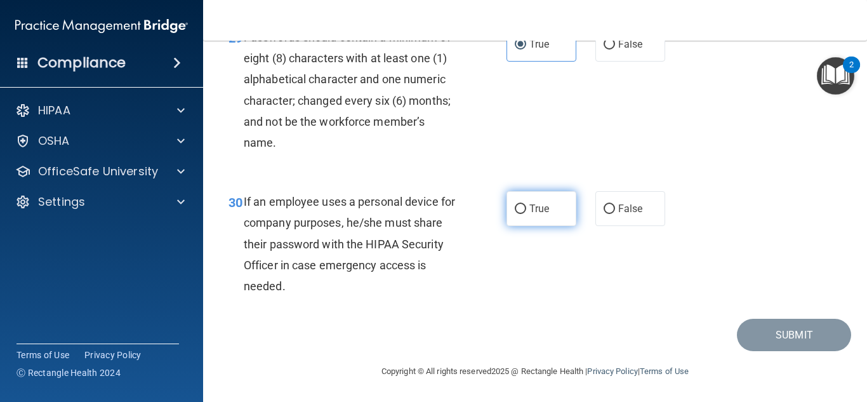
click at [546, 206] on span "True" at bounding box center [539, 208] width 20 height 12
click at [526, 206] on input "True" at bounding box center [519, 209] width 11 height 10
radio input "true"
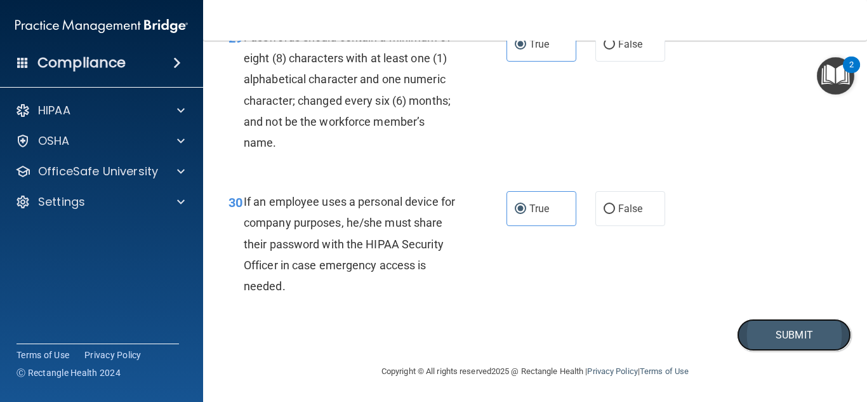
click at [766, 339] on button "Submit" at bounding box center [794, 334] width 114 height 32
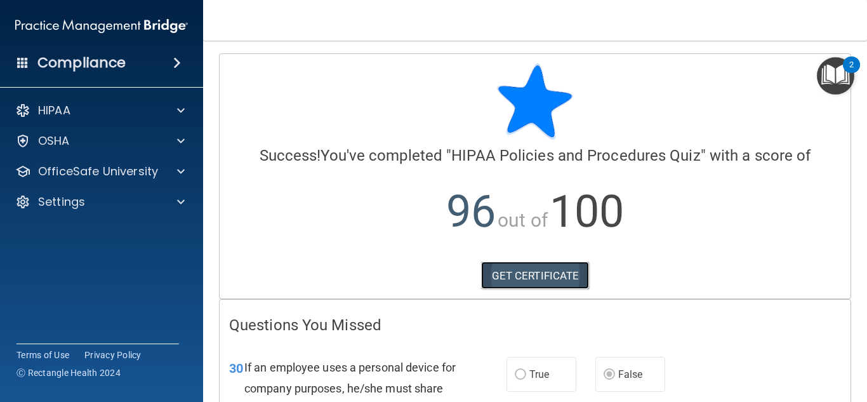
click at [570, 270] on link "GET CERTIFICATE" at bounding box center [535, 275] width 108 height 28
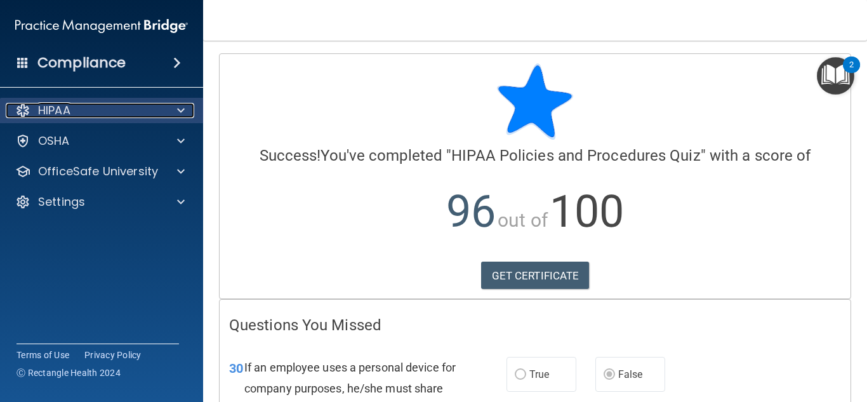
click at [134, 112] on div "HIPAA" at bounding box center [84, 110] width 157 height 15
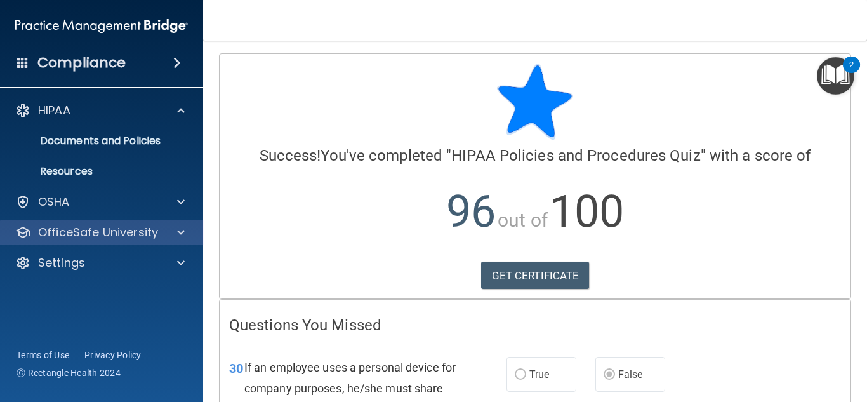
click at [91, 221] on div "OfficeSafe University" at bounding box center [102, 231] width 204 height 25
click at [142, 229] on p "OfficeSafe University" at bounding box center [98, 232] width 120 height 15
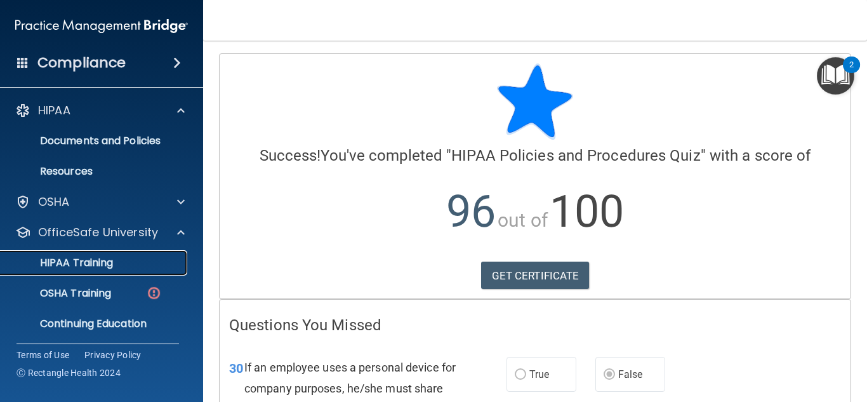
click at [117, 265] on div "HIPAA Training" at bounding box center [94, 262] width 173 height 13
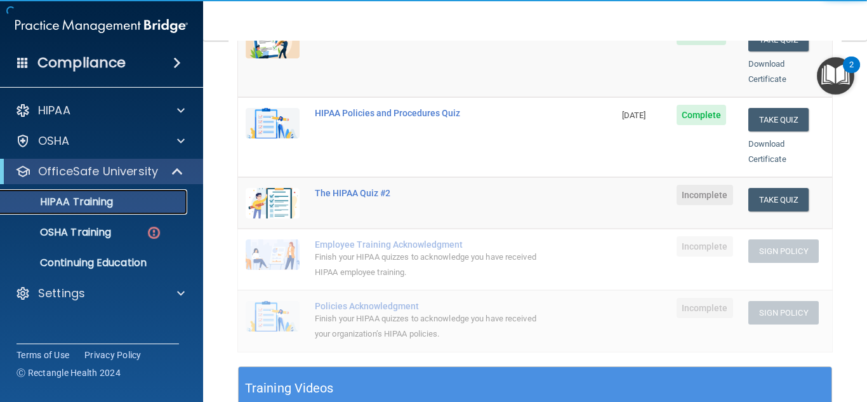
scroll to position [222, 0]
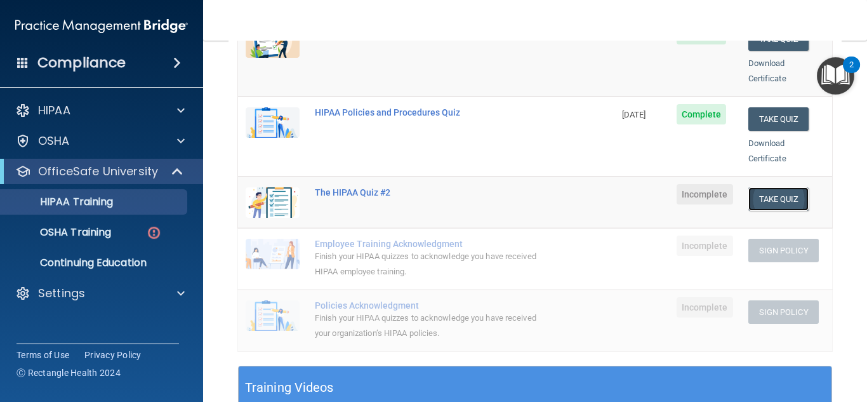
click at [766, 187] on button "Take Quiz" at bounding box center [778, 198] width 61 height 23
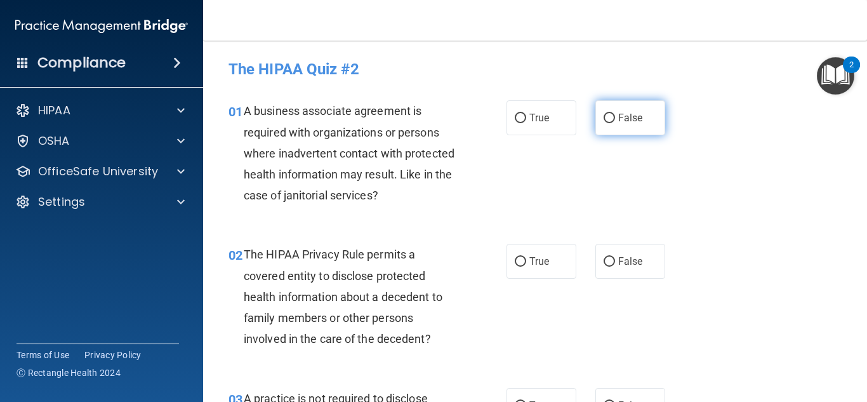
click at [598, 119] on label "False" at bounding box center [630, 117] width 70 height 35
click at [603, 119] on input "False" at bounding box center [608, 119] width 11 height 10
radio input "true"
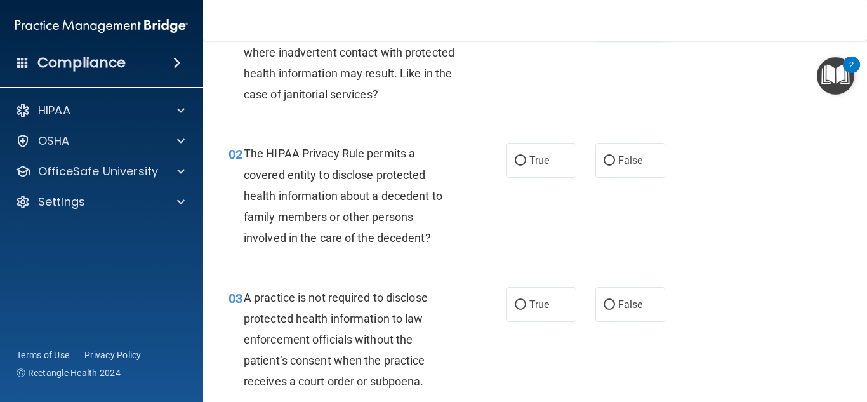
scroll to position [103, 0]
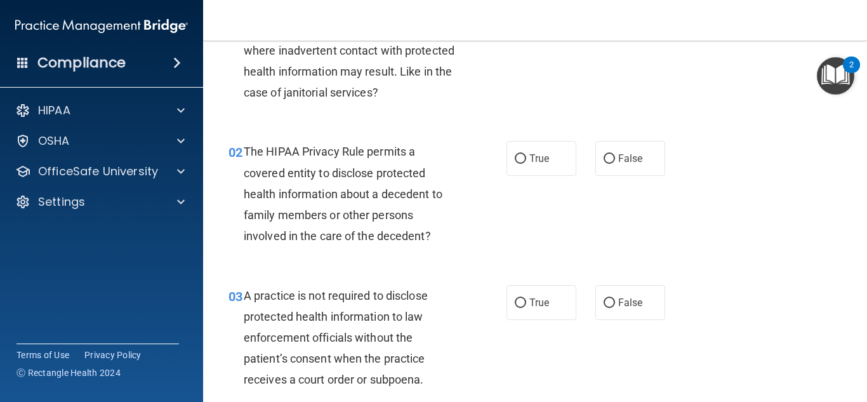
click at [502, 165] on div "02 The HIPAA Privacy Rule permits a covered entity to disclose protected health…" at bounding box center [367, 197] width 316 height 112
click at [513, 160] on label "True" at bounding box center [541, 158] width 70 height 35
click at [514, 160] on input "True" at bounding box center [519, 159] width 11 height 10
radio input "true"
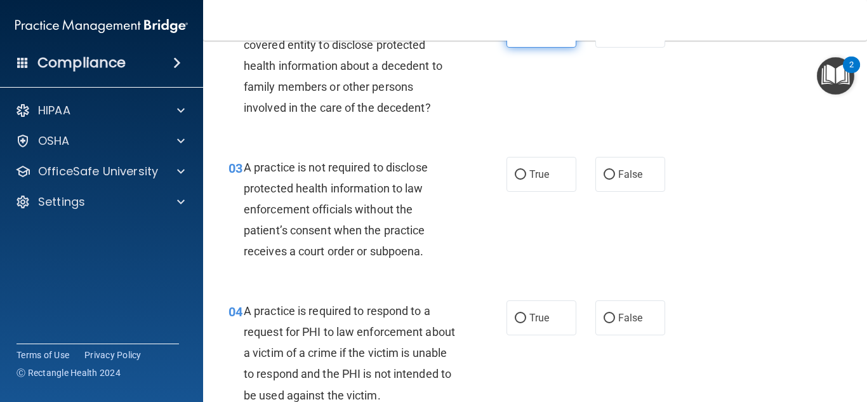
scroll to position [236, 0]
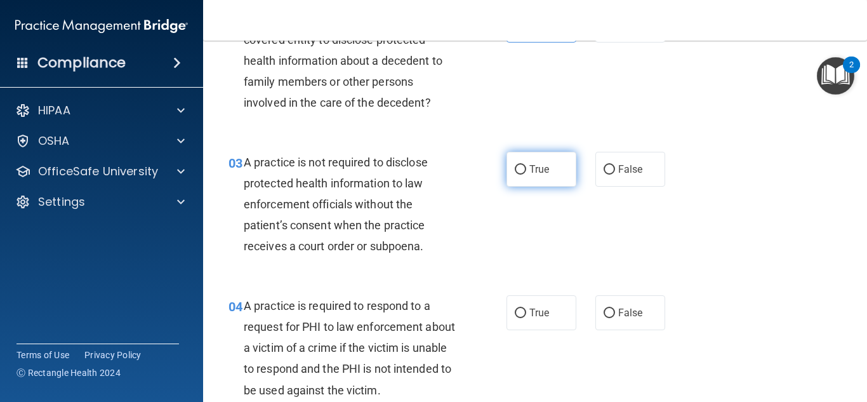
click at [511, 175] on label "True" at bounding box center [541, 169] width 70 height 35
click at [514, 174] on input "True" at bounding box center [519, 170] width 11 height 10
radio input "true"
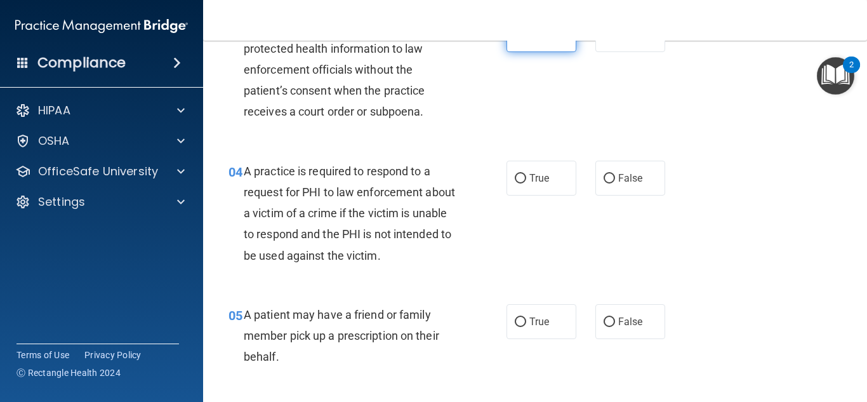
scroll to position [374, 0]
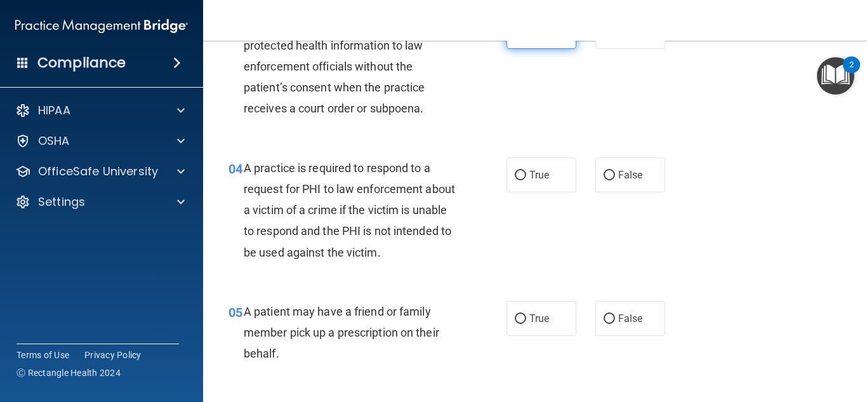
click at [511, 175] on label "True" at bounding box center [541, 174] width 70 height 35
click at [514, 175] on input "True" at bounding box center [519, 176] width 11 height 10
radio input "true"
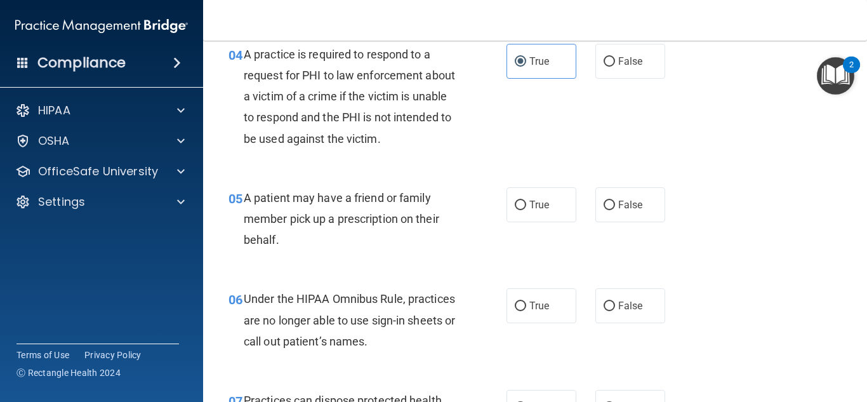
scroll to position [498, 0]
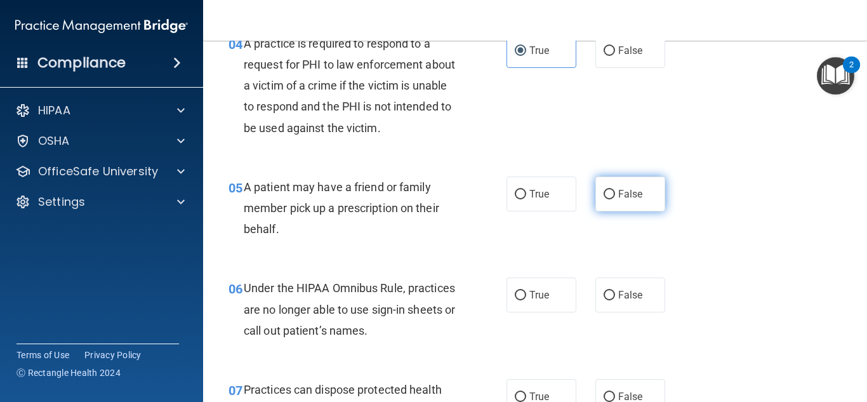
click at [651, 195] on label "False" at bounding box center [630, 193] width 70 height 35
click at [615, 195] on input "False" at bounding box center [608, 195] width 11 height 10
radio input "true"
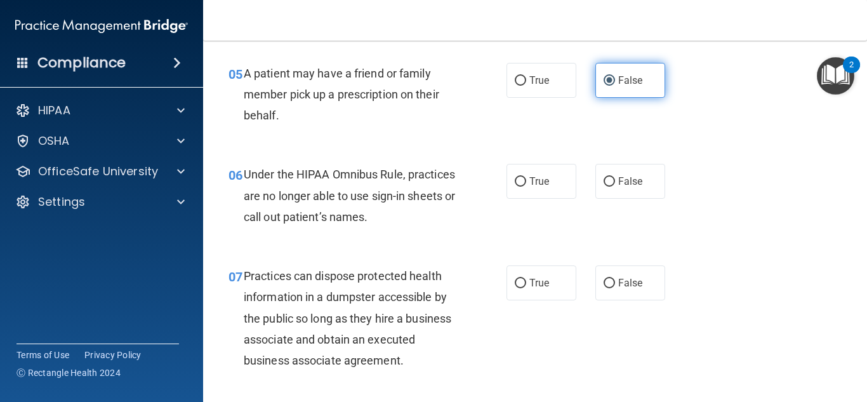
scroll to position [619, 0]
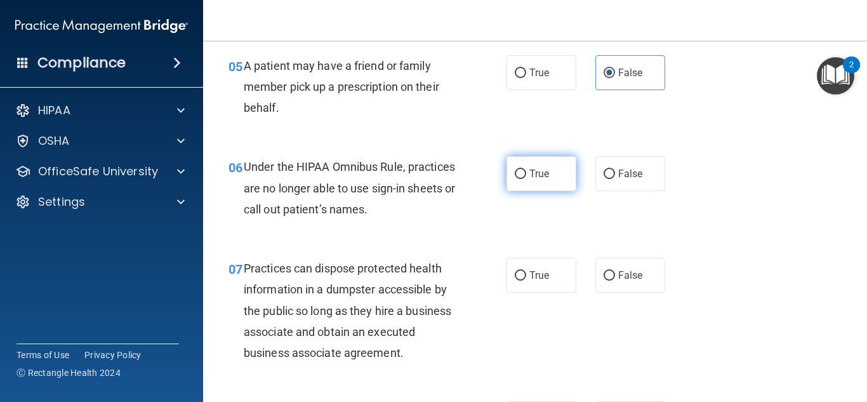
click at [559, 176] on label "True" at bounding box center [541, 173] width 70 height 35
click at [526, 176] on input "True" at bounding box center [519, 174] width 11 height 10
radio input "true"
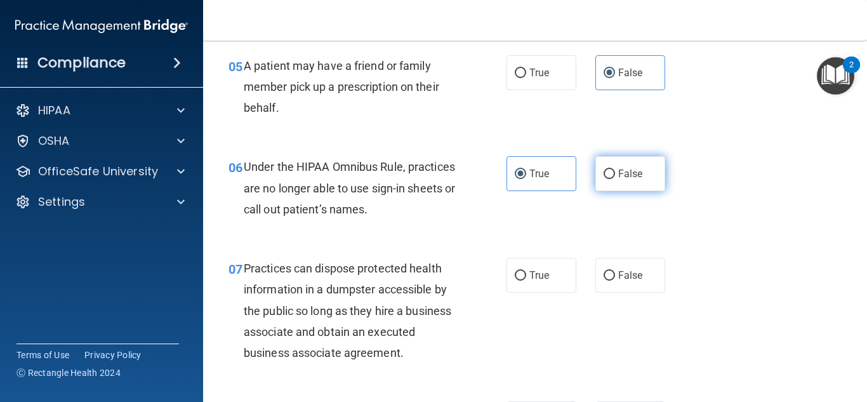
click at [638, 162] on label "False" at bounding box center [630, 173] width 70 height 35
click at [615, 169] on input "False" at bounding box center [608, 174] width 11 height 10
radio input "true"
radio input "false"
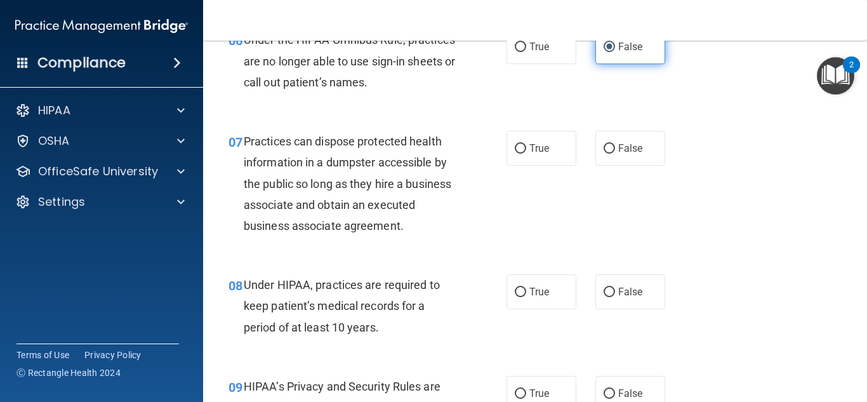
scroll to position [741, 0]
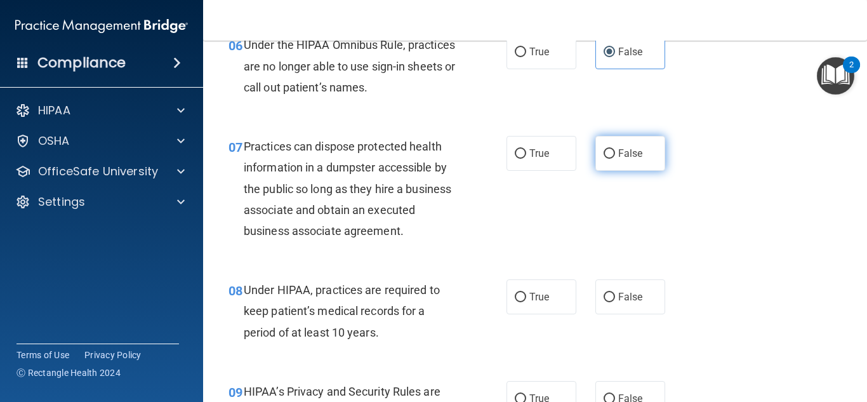
click at [618, 154] on span "False" at bounding box center [630, 153] width 25 height 12
click at [615, 154] on input "False" at bounding box center [608, 154] width 11 height 10
radio input "true"
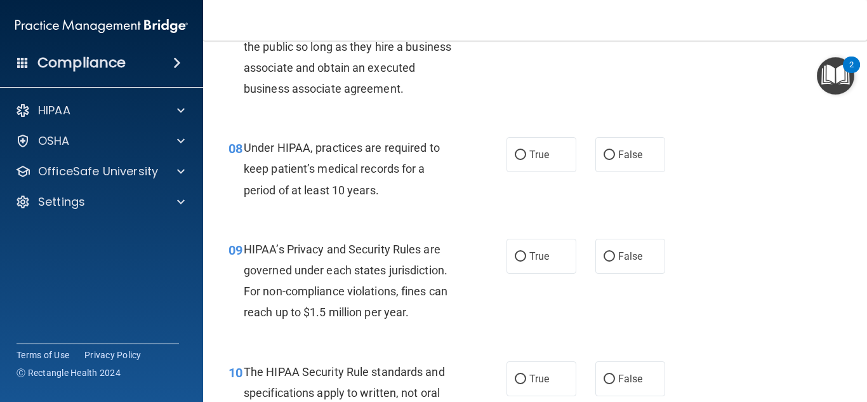
scroll to position [884, 0]
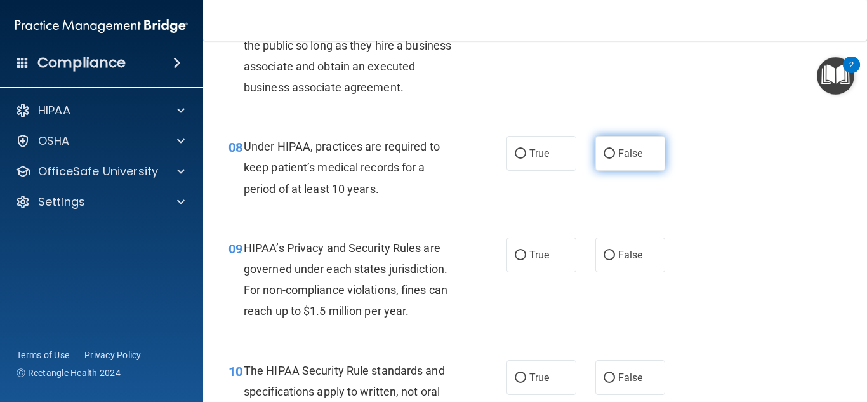
click at [608, 160] on label "False" at bounding box center [630, 153] width 70 height 35
click at [608, 159] on input "False" at bounding box center [608, 154] width 11 height 10
radio input "true"
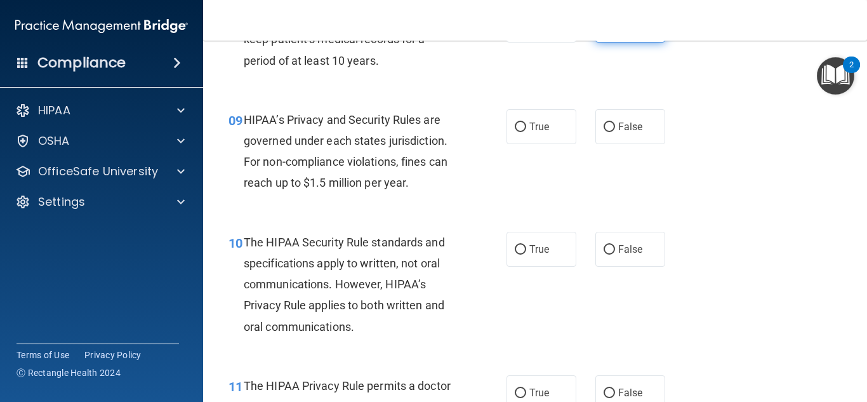
scroll to position [1023, 0]
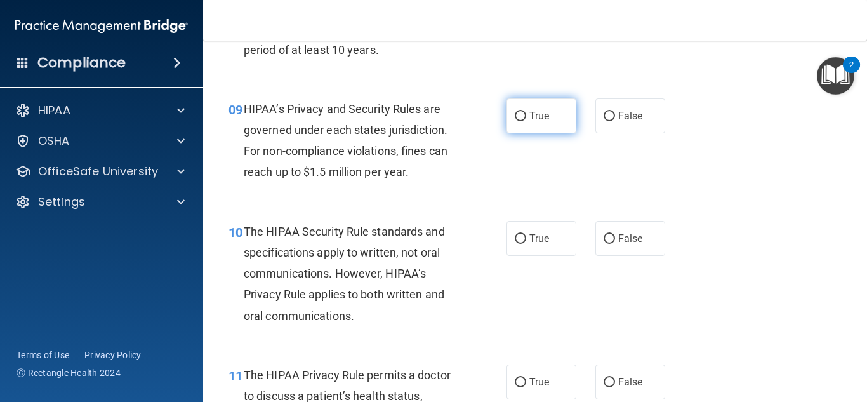
click at [560, 126] on label "True" at bounding box center [541, 115] width 70 height 35
click at [526, 121] on input "True" at bounding box center [519, 117] width 11 height 10
radio input "true"
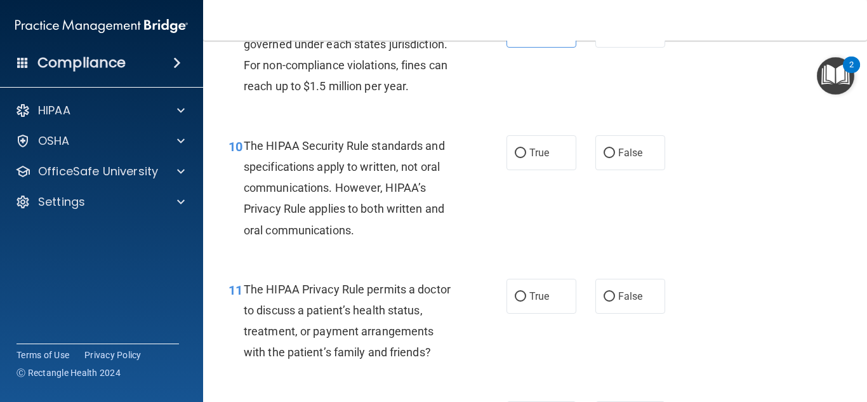
scroll to position [1109, 0]
click at [564, 155] on label "True" at bounding box center [541, 152] width 70 height 35
click at [526, 155] on input "True" at bounding box center [519, 153] width 11 height 10
radio input "true"
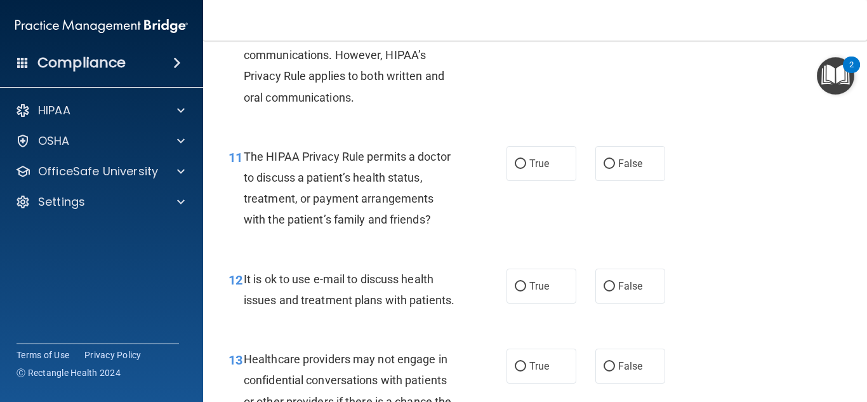
scroll to position [1241, 0]
click at [601, 163] on label "False" at bounding box center [630, 163] width 70 height 35
click at [603, 163] on input "False" at bounding box center [608, 164] width 11 height 10
radio input "true"
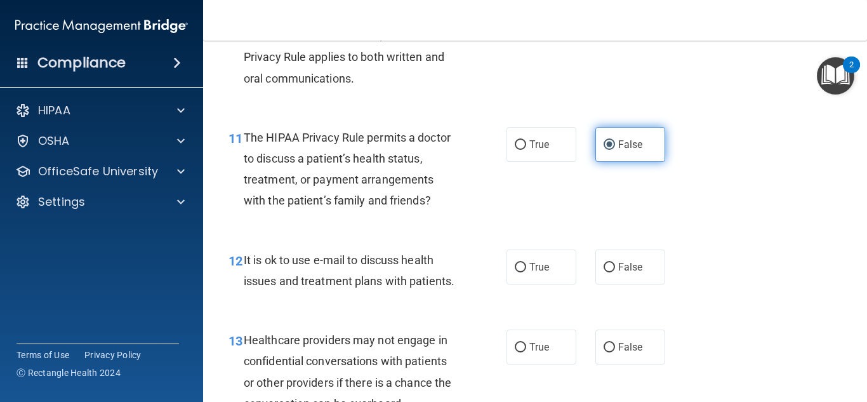
scroll to position [1258, 0]
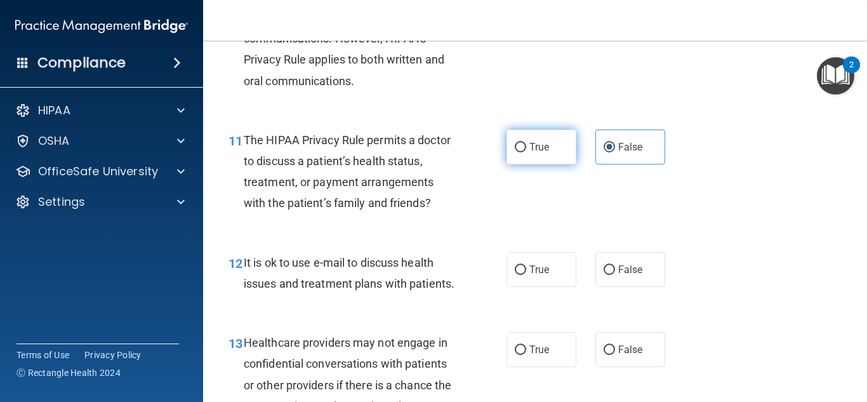
click at [563, 155] on label "True" at bounding box center [541, 146] width 70 height 35
click at [526, 152] on input "True" at bounding box center [519, 148] width 11 height 10
radio input "true"
radio input "false"
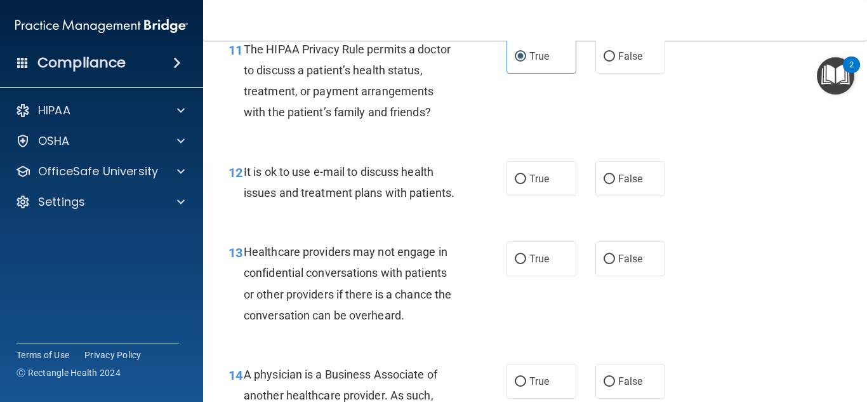
scroll to position [1347, 0]
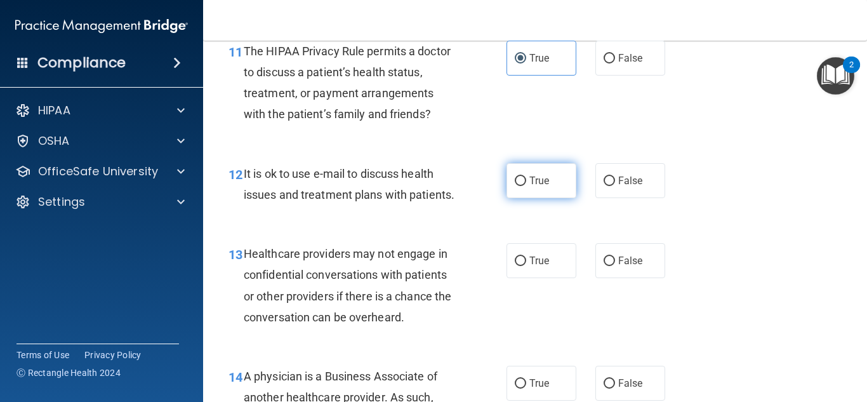
click at [550, 188] on label "True" at bounding box center [541, 180] width 70 height 35
click at [526, 186] on input "True" at bounding box center [519, 181] width 11 height 10
radio input "true"
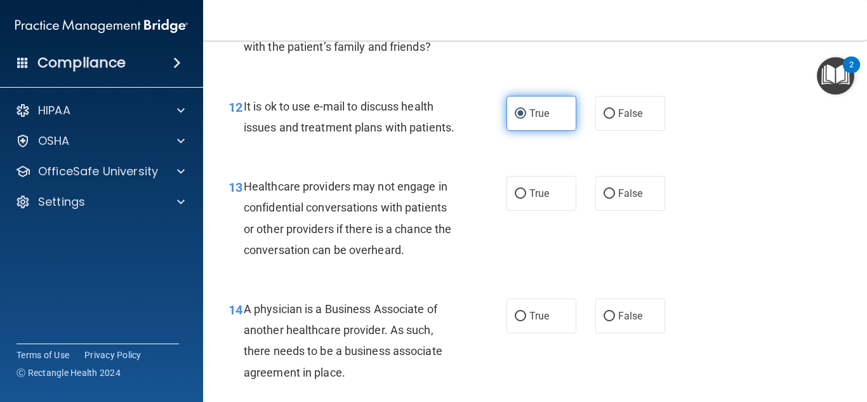
scroll to position [1415, 0]
click at [550, 188] on label "True" at bounding box center [541, 192] width 70 height 35
click at [526, 188] on input "True" at bounding box center [519, 193] width 11 height 10
radio input "true"
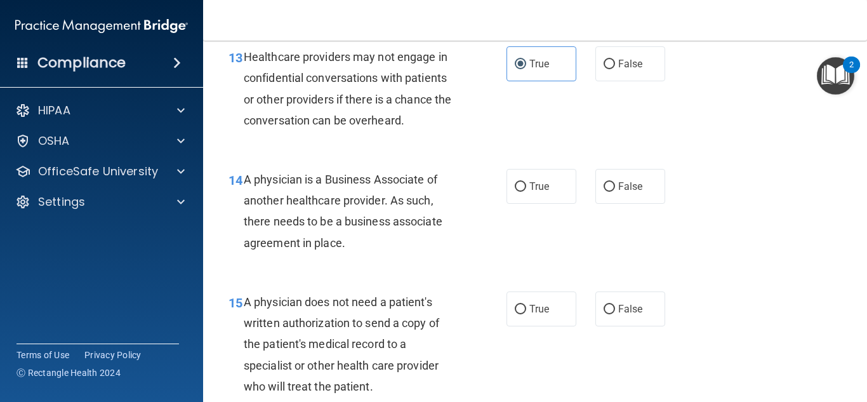
scroll to position [1542, 0]
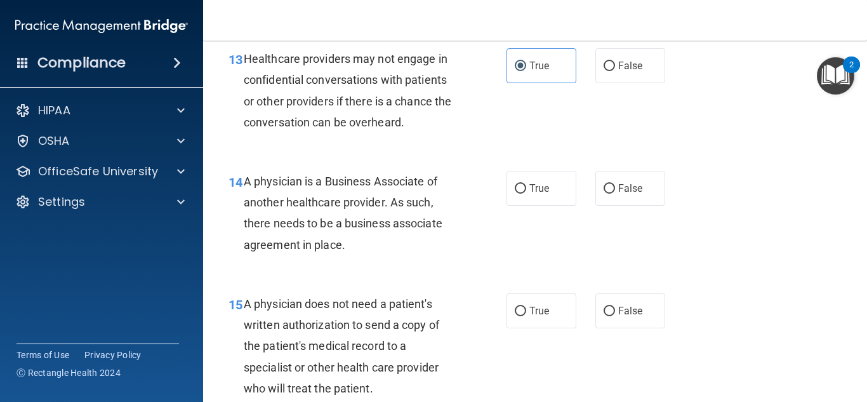
click at [550, 188] on label "True" at bounding box center [541, 188] width 70 height 35
click at [526, 188] on input "True" at bounding box center [519, 189] width 11 height 10
radio input "true"
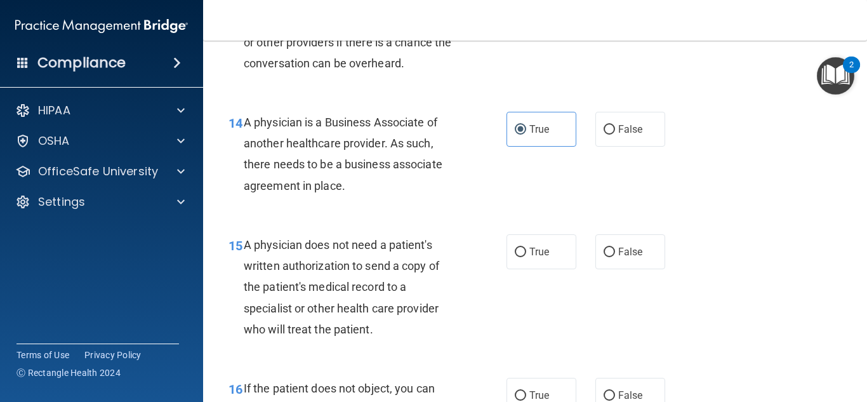
scroll to position [1605, 0]
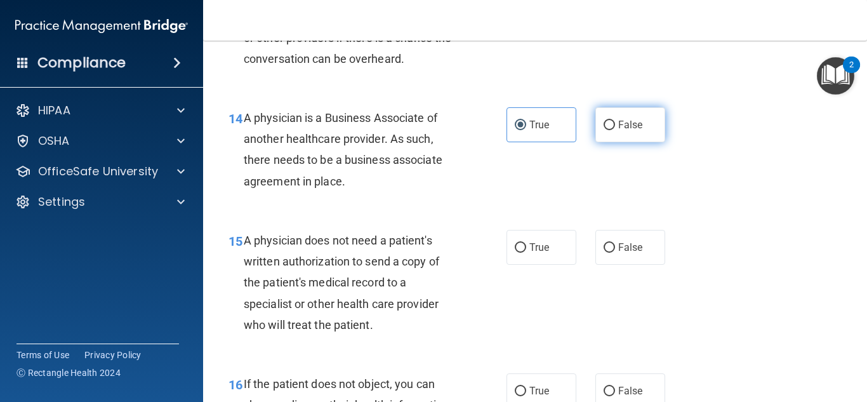
click at [636, 123] on span "False" at bounding box center [630, 125] width 25 height 12
click at [615, 123] on input "False" at bounding box center [608, 126] width 11 height 10
radio input "true"
radio input "false"
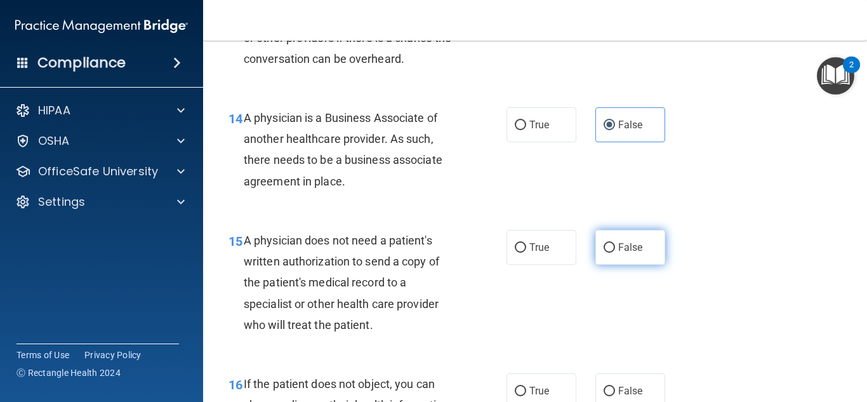
click at [613, 251] on input "False" at bounding box center [608, 248] width 11 height 10
radio input "true"
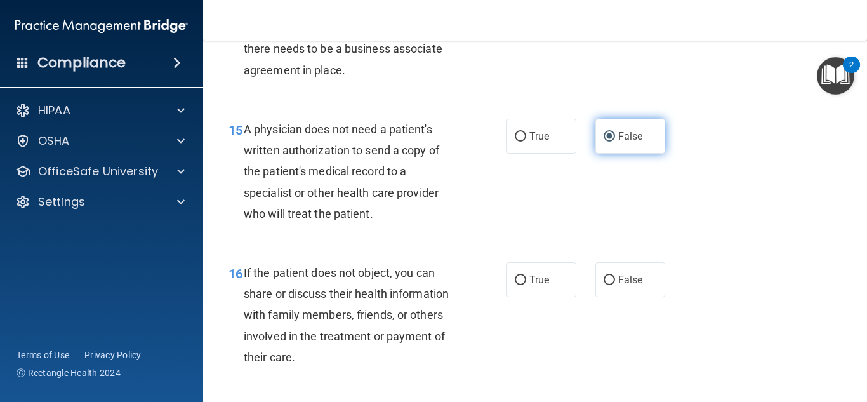
scroll to position [1730, 0]
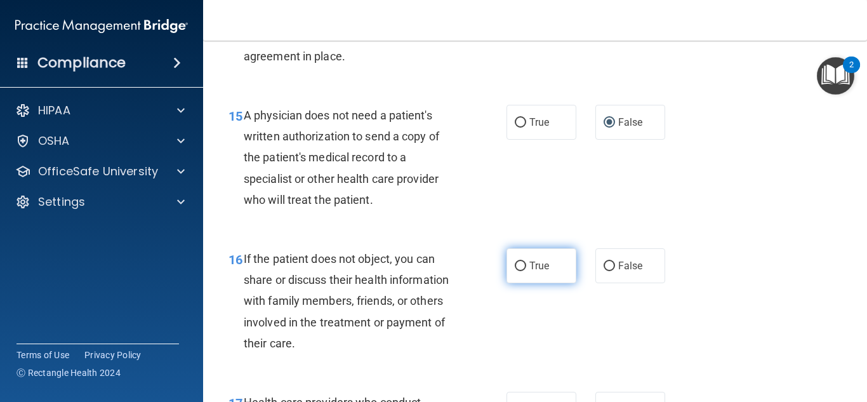
click at [556, 263] on label "True" at bounding box center [541, 265] width 70 height 35
click at [526, 263] on input "True" at bounding box center [519, 266] width 11 height 10
radio input "true"
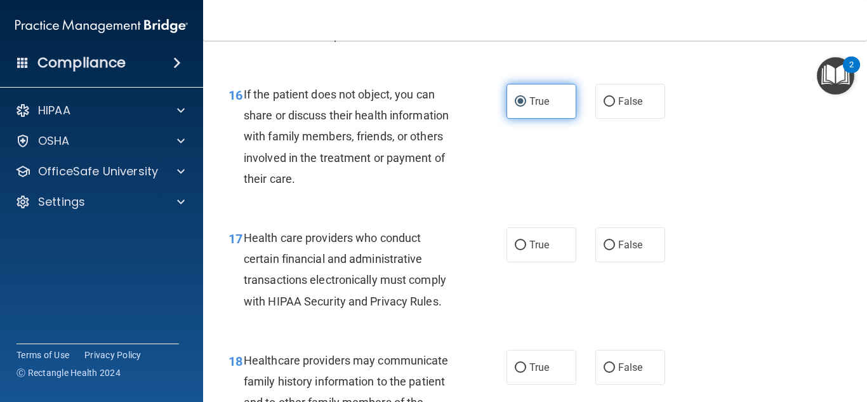
scroll to position [1890, 0]
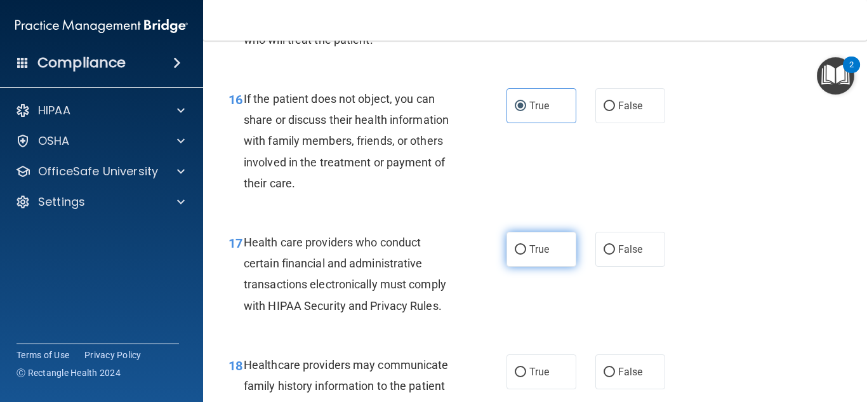
click at [541, 263] on label "True" at bounding box center [541, 249] width 70 height 35
click at [526, 254] on input "True" at bounding box center [519, 250] width 11 height 10
radio input "true"
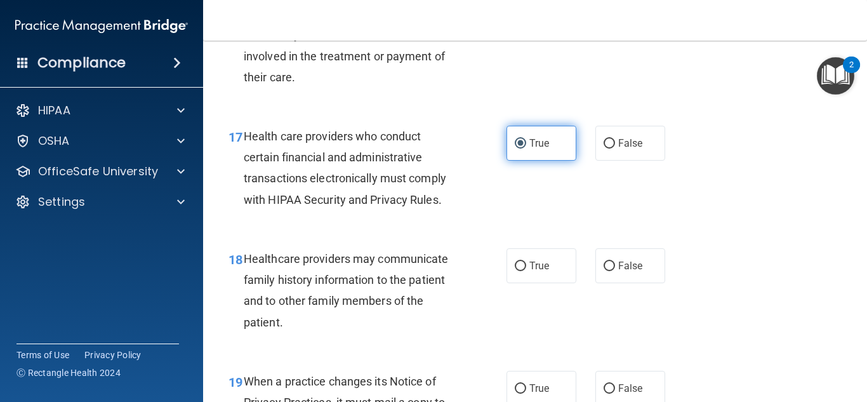
scroll to position [2012, 0]
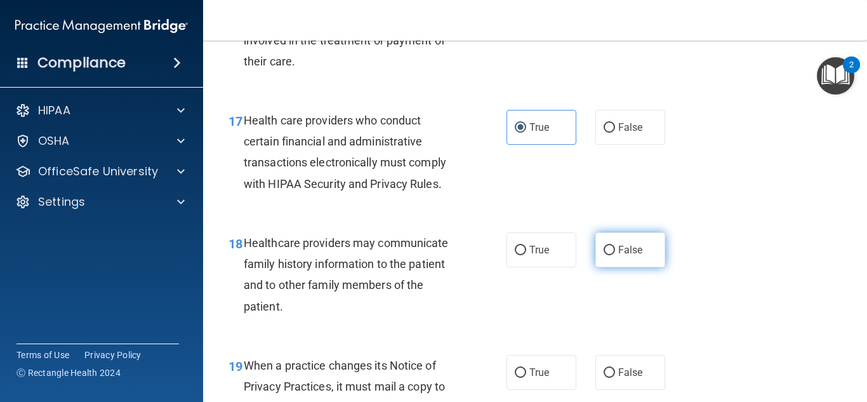
click at [643, 258] on label "False" at bounding box center [630, 249] width 70 height 35
click at [615, 255] on input "False" at bounding box center [608, 251] width 11 height 10
radio input "true"
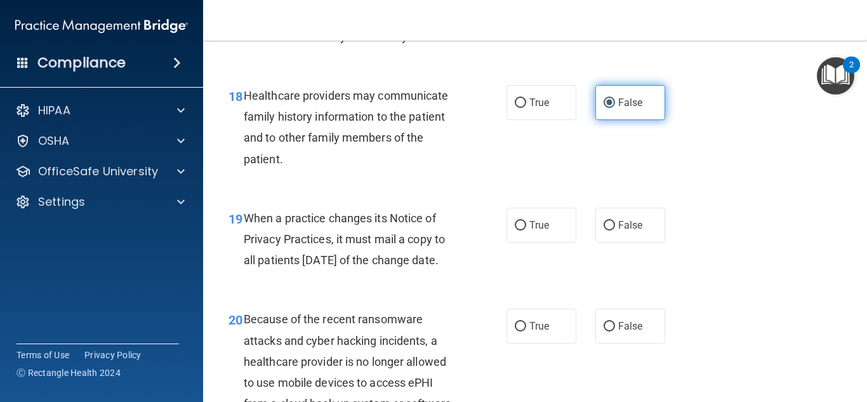
scroll to position [2158, 0]
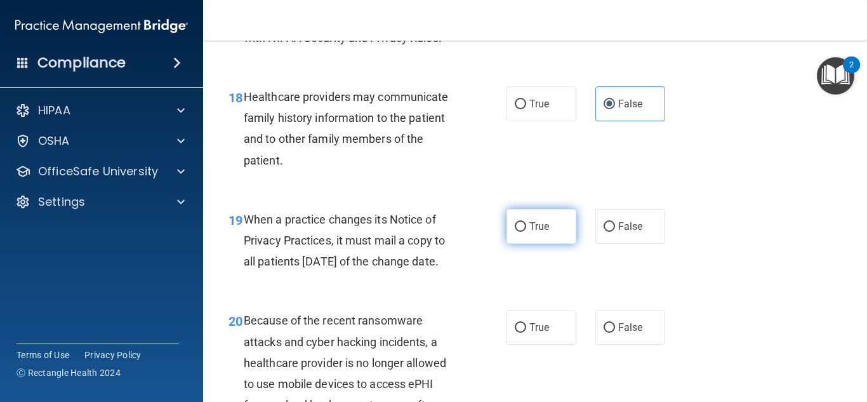
click at [534, 240] on label "True" at bounding box center [541, 226] width 70 height 35
click at [526, 232] on input "True" at bounding box center [519, 227] width 11 height 10
radio input "true"
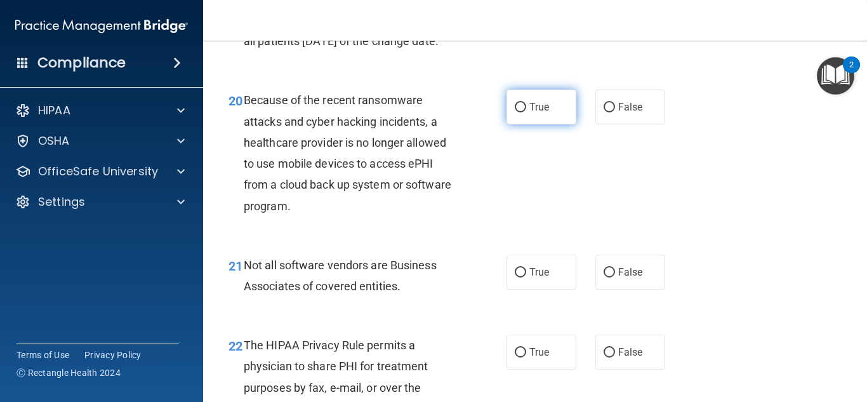
scroll to position [2377, 0]
click at [508, 125] on label "True" at bounding box center [541, 107] width 70 height 35
click at [514, 113] on input "True" at bounding box center [519, 108] width 11 height 10
radio input "true"
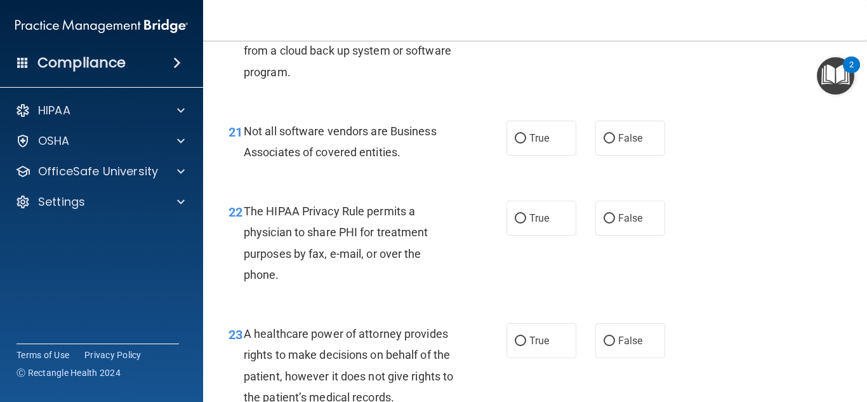
scroll to position [2514, 0]
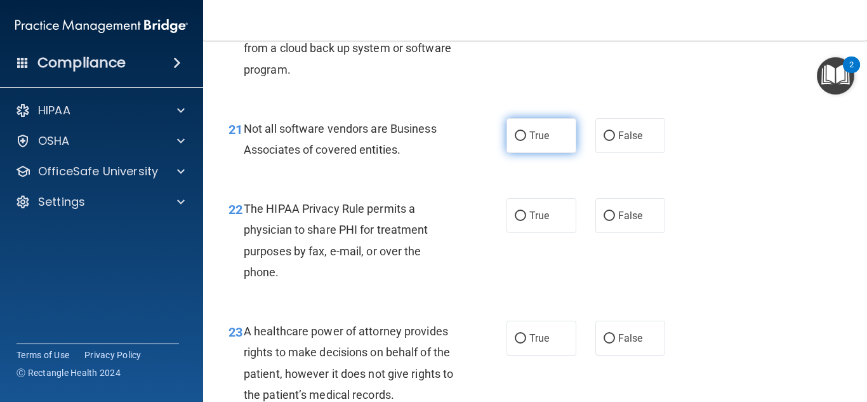
click at [526, 153] on label "True" at bounding box center [541, 135] width 70 height 35
click at [526, 141] on input "True" at bounding box center [519, 136] width 11 height 10
radio input "true"
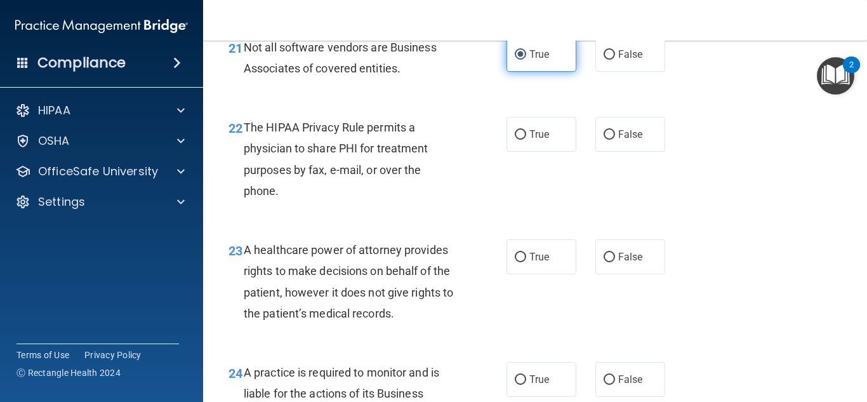
scroll to position [2594, 0]
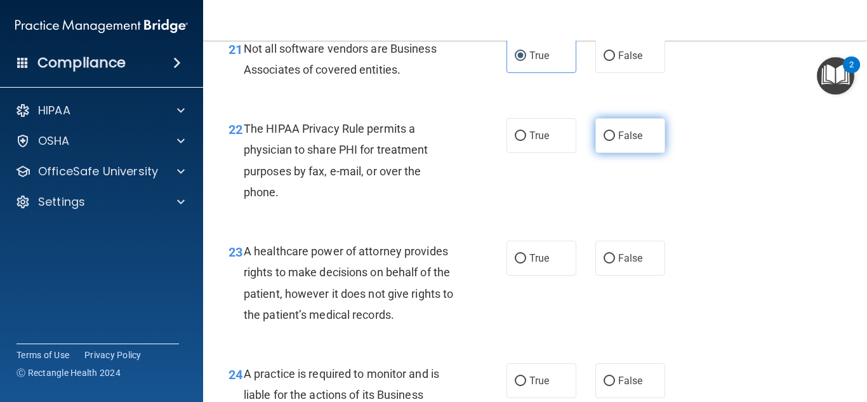
click at [603, 141] on input "False" at bounding box center [608, 136] width 11 height 10
radio input "true"
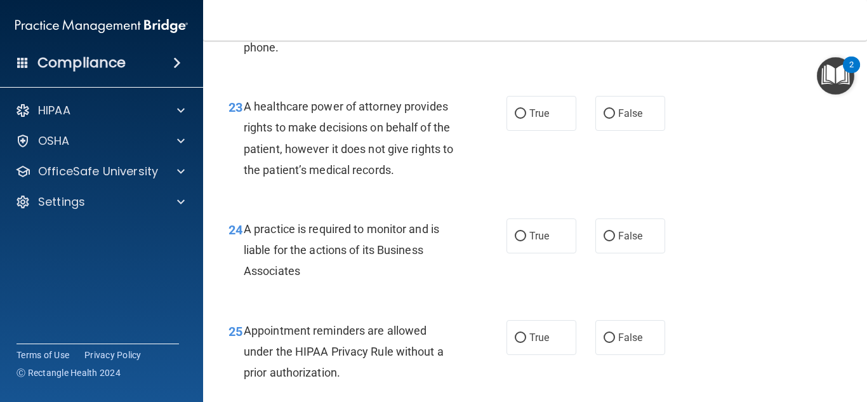
scroll to position [2744, 0]
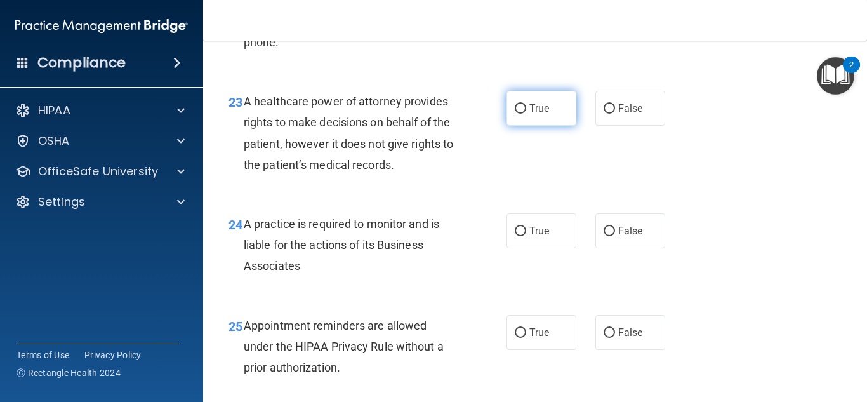
click at [545, 114] on span "True" at bounding box center [539, 108] width 20 height 12
click at [526, 114] on input "True" at bounding box center [519, 109] width 11 height 10
radio input "true"
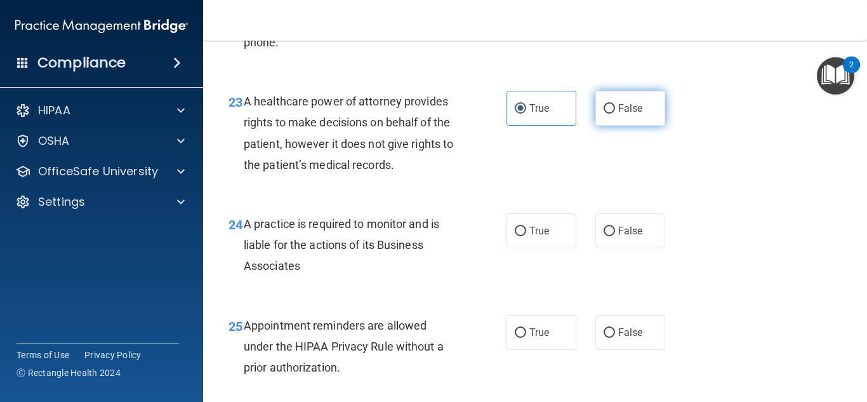
click at [597, 126] on label "False" at bounding box center [630, 108] width 70 height 35
click at [603, 114] on input "False" at bounding box center [608, 109] width 11 height 10
radio input "true"
radio input "false"
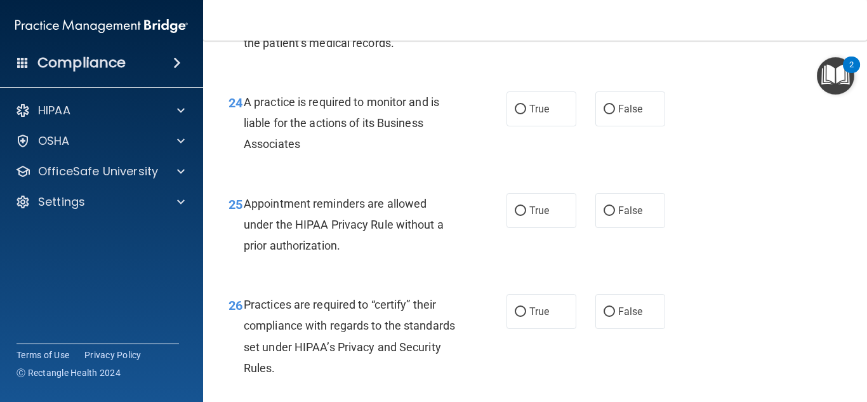
scroll to position [2875, 0]
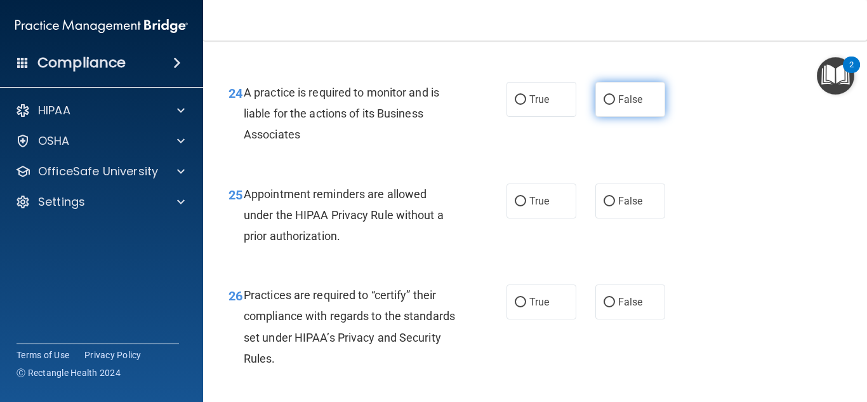
click at [663, 117] on label "False" at bounding box center [630, 99] width 70 height 35
click at [615, 105] on input "False" at bounding box center [608, 100] width 11 height 10
radio input "true"
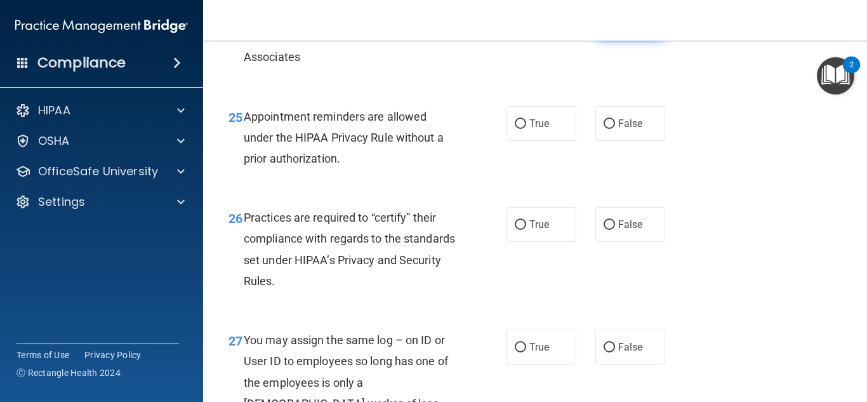
scroll to position [2951, 0]
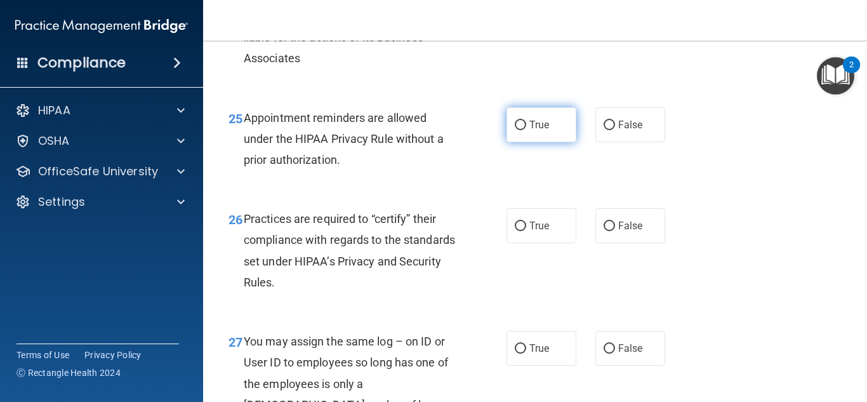
click at [537, 142] on label "True" at bounding box center [541, 124] width 70 height 35
click at [526, 130] on input "True" at bounding box center [519, 126] width 11 height 10
radio input "true"
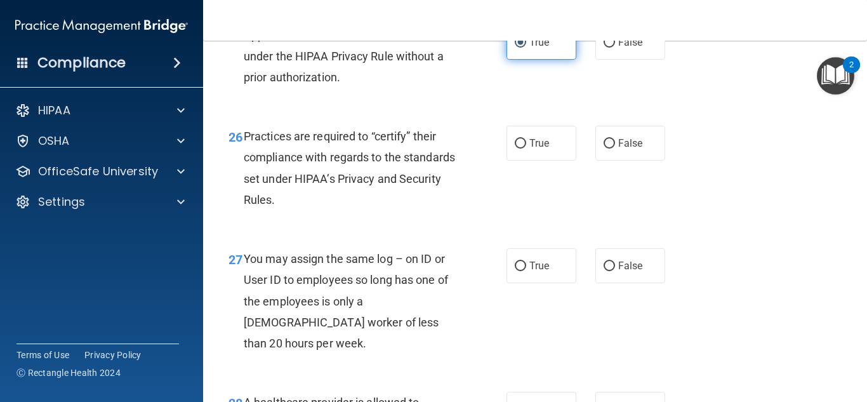
scroll to position [3053, 0]
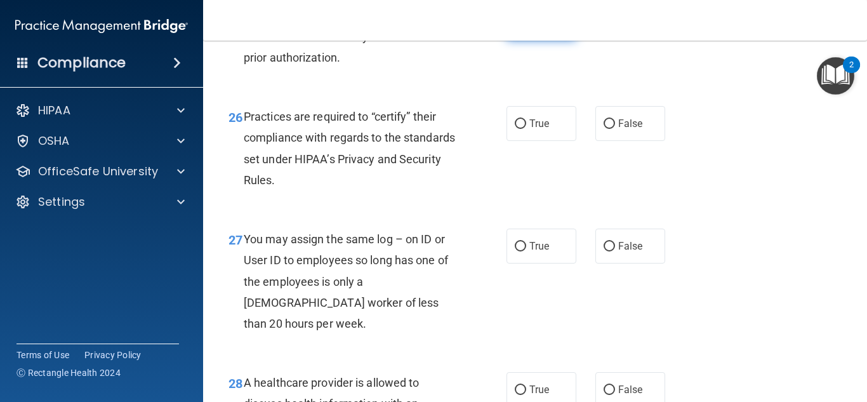
click at [537, 141] on label "True" at bounding box center [541, 123] width 70 height 35
click at [526, 129] on input "True" at bounding box center [519, 124] width 11 height 10
radio input "true"
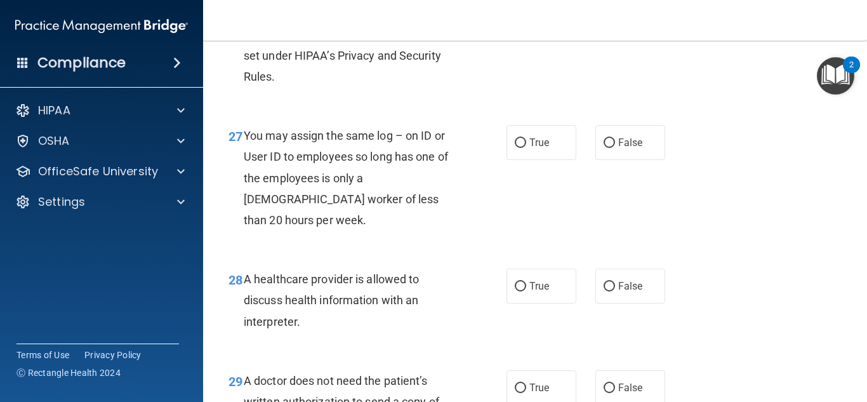
scroll to position [3154, 0]
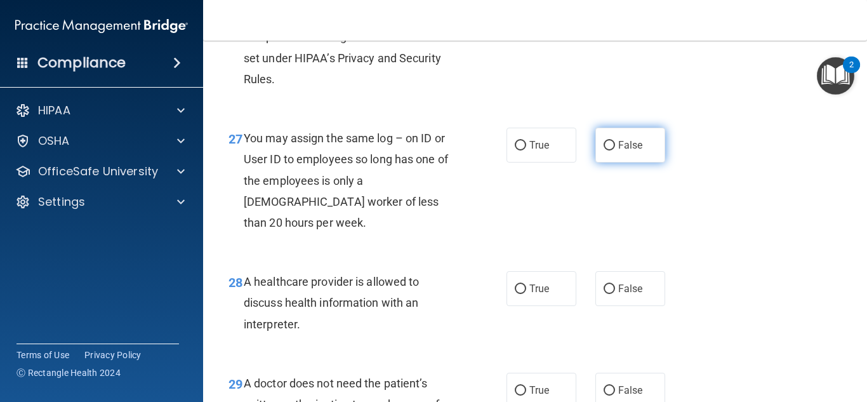
click at [613, 162] on label "False" at bounding box center [630, 145] width 70 height 35
click at [613, 150] on input "False" at bounding box center [608, 146] width 11 height 10
radio input "true"
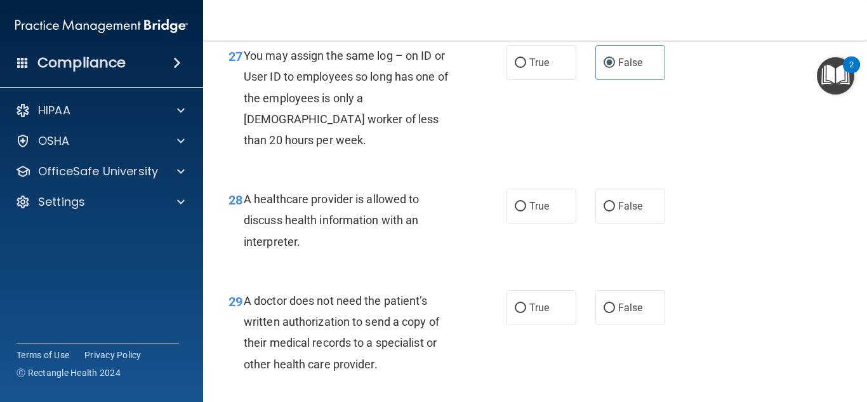
scroll to position [3233, 0]
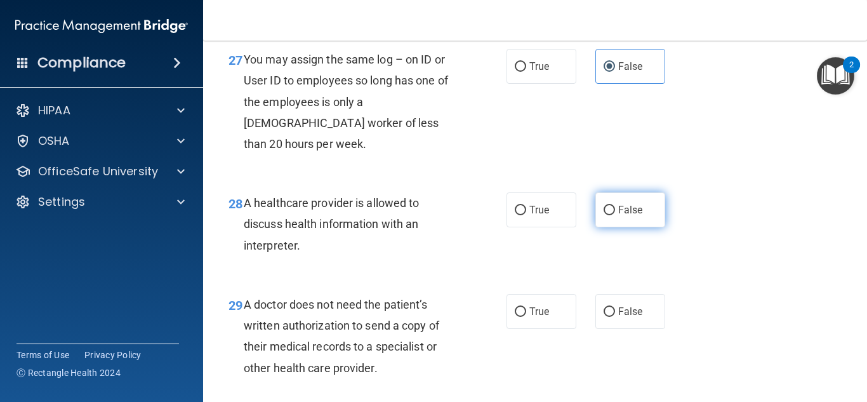
click at [606, 212] on input "False" at bounding box center [608, 211] width 11 height 10
radio input "true"
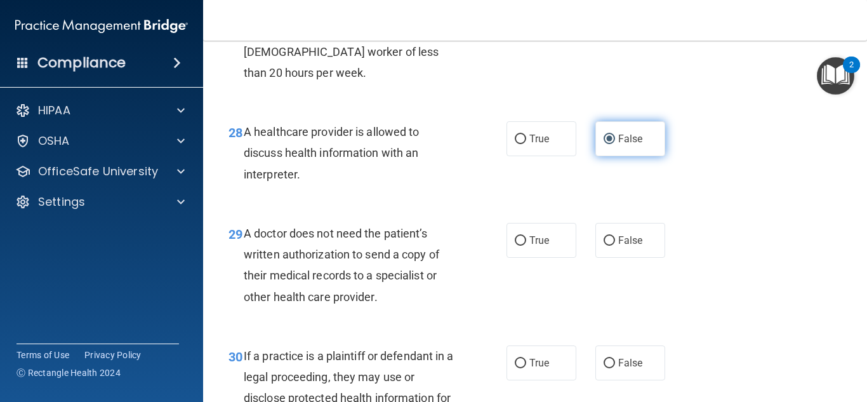
scroll to position [3302, 0]
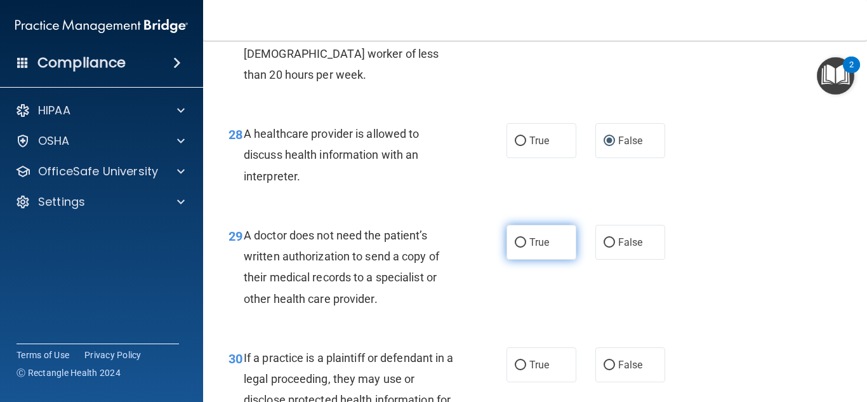
click at [529, 254] on label "True" at bounding box center [541, 242] width 70 height 35
click at [526, 247] on input "True" at bounding box center [519, 243] width 11 height 10
radio input "true"
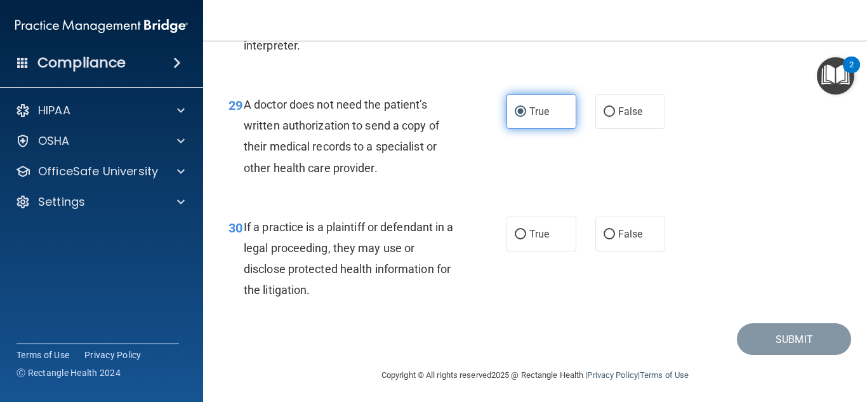
scroll to position [3430, 0]
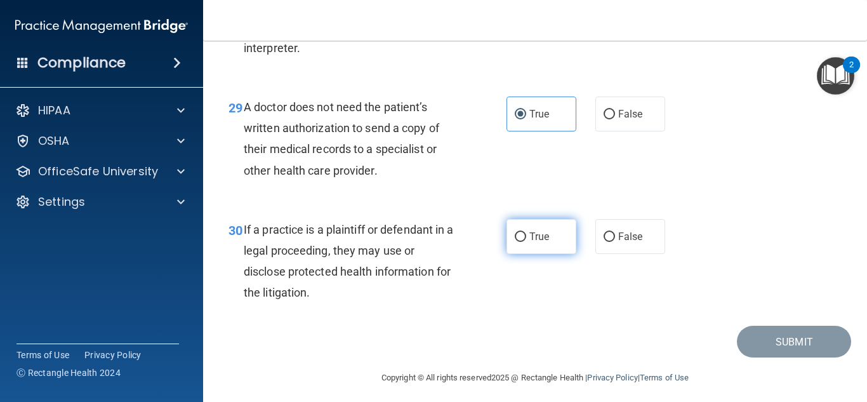
click at [527, 245] on label "True" at bounding box center [541, 236] width 70 height 35
click at [526, 242] on input "True" at bounding box center [519, 237] width 11 height 10
radio input "true"
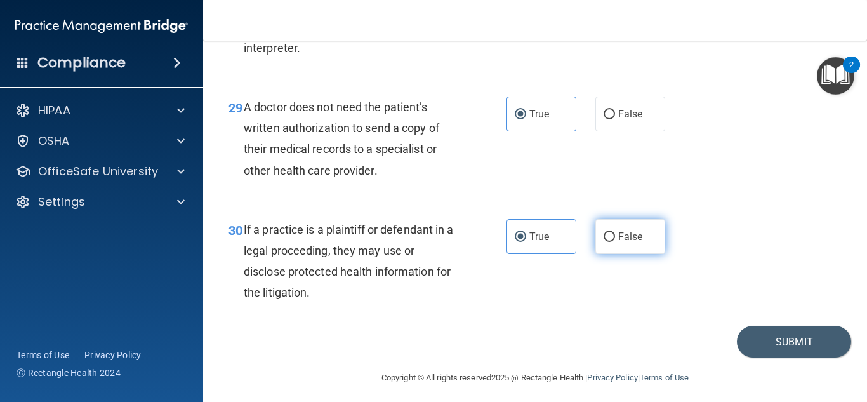
click at [595, 246] on label "False" at bounding box center [630, 236] width 70 height 35
click at [603, 242] on input "False" at bounding box center [608, 237] width 11 height 10
radio input "true"
radio input "false"
click at [763, 343] on button "Submit" at bounding box center [794, 341] width 114 height 32
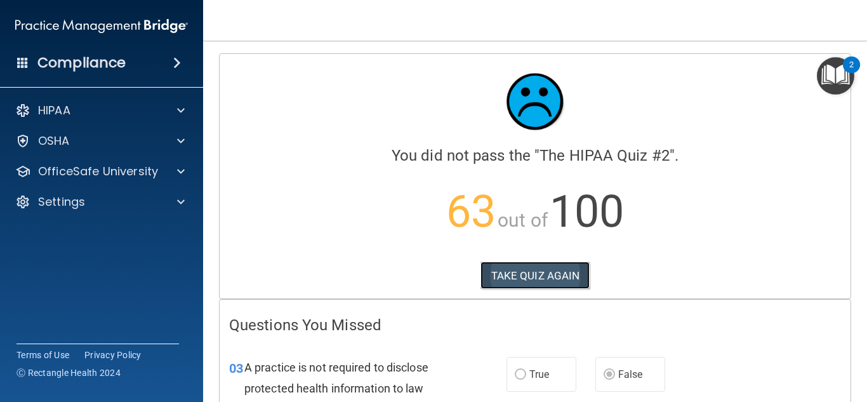
click at [542, 282] on button "TAKE QUIZ AGAIN" at bounding box center [535, 275] width 110 height 28
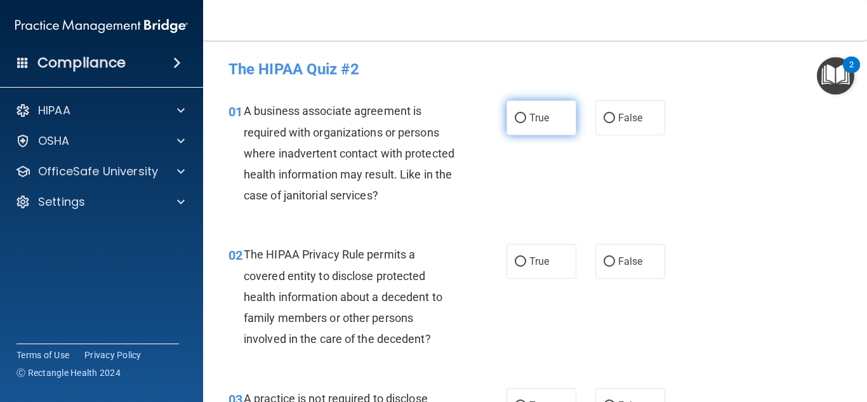
click at [520, 114] on input "True" at bounding box center [519, 119] width 11 height 10
radio input "true"
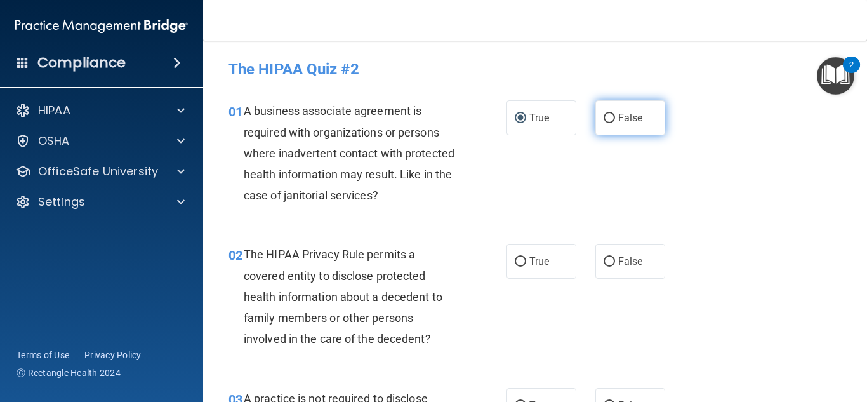
click at [596, 119] on label "False" at bounding box center [630, 117] width 70 height 35
click at [603, 119] on input "False" at bounding box center [608, 119] width 11 height 10
radio input "true"
radio input "false"
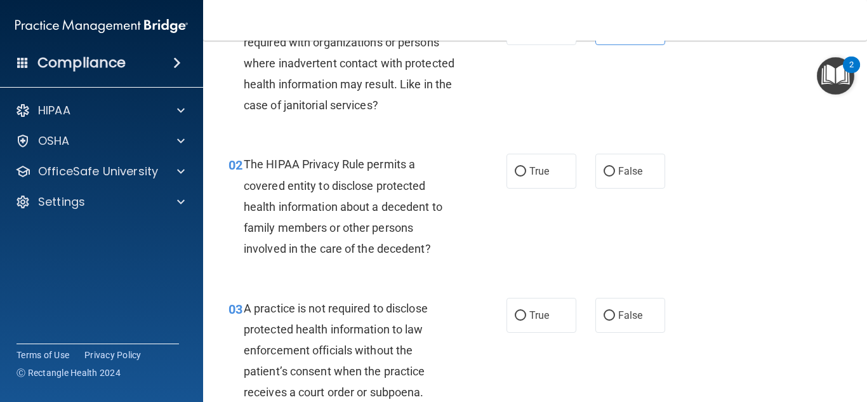
scroll to position [91, 0]
click at [625, 303] on label "False" at bounding box center [630, 314] width 70 height 35
click at [615, 310] on input "False" at bounding box center [608, 315] width 11 height 10
radio input "true"
click at [514, 160] on label "True" at bounding box center [541, 170] width 70 height 35
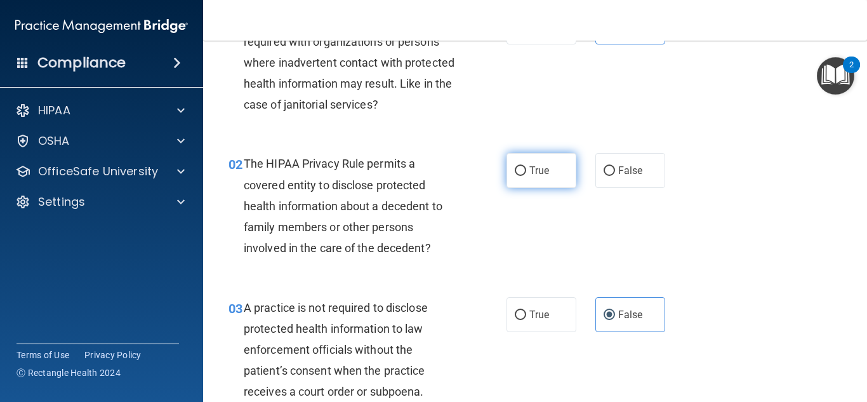
click at [514, 166] on input "True" at bounding box center [519, 171] width 11 height 10
radio input "true"
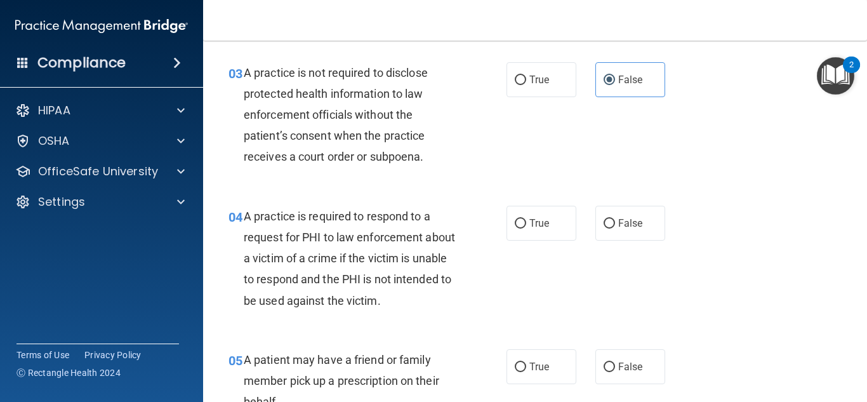
scroll to position [330, 0]
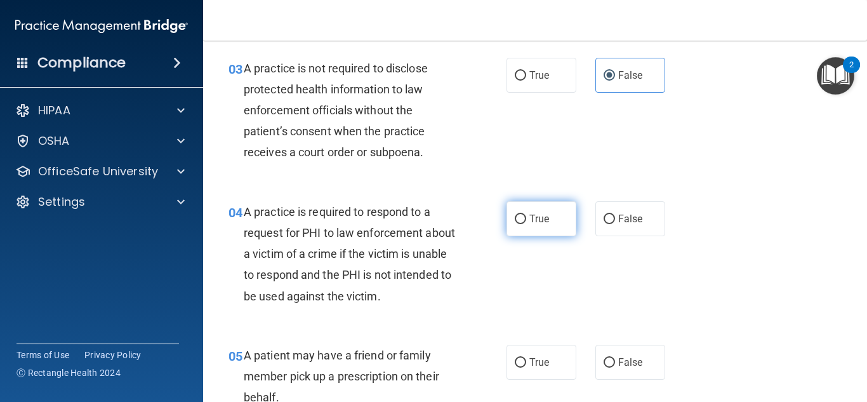
click at [530, 207] on label "True" at bounding box center [541, 218] width 70 height 35
click at [526, 214] on input "True" at bounding box center [519, 219] width 11 height 10
radio input "true"
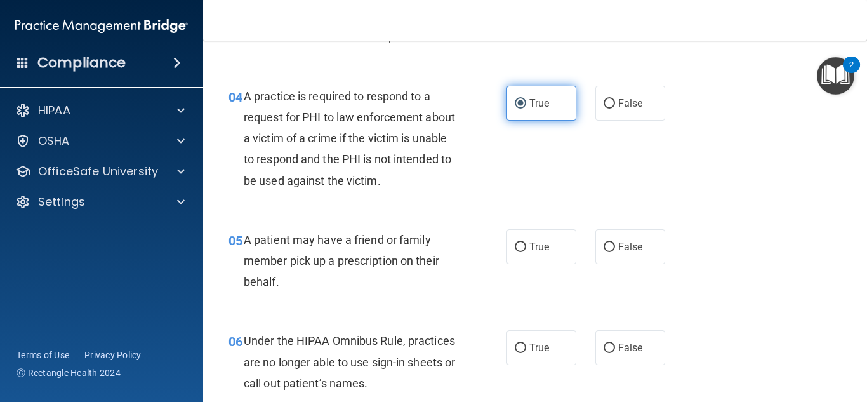
scroll to position [445, 0]
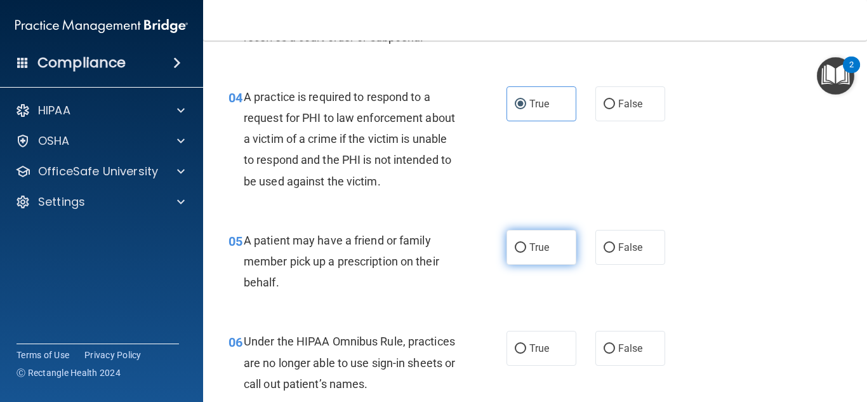
click at [539, 245] on span "True" at bounding box center [539, 247] width 20 height 12
click at [526, 245] on input "True" at bounding box center [519, 248] width 11 height 10
radio input "true"
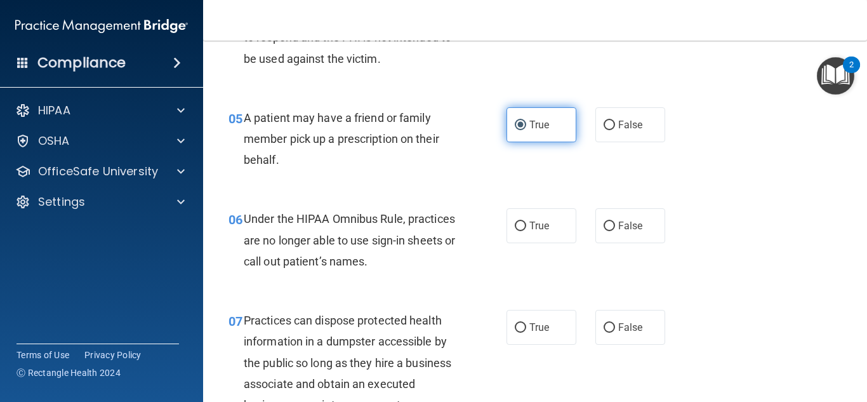
scroll to position [565, 0]
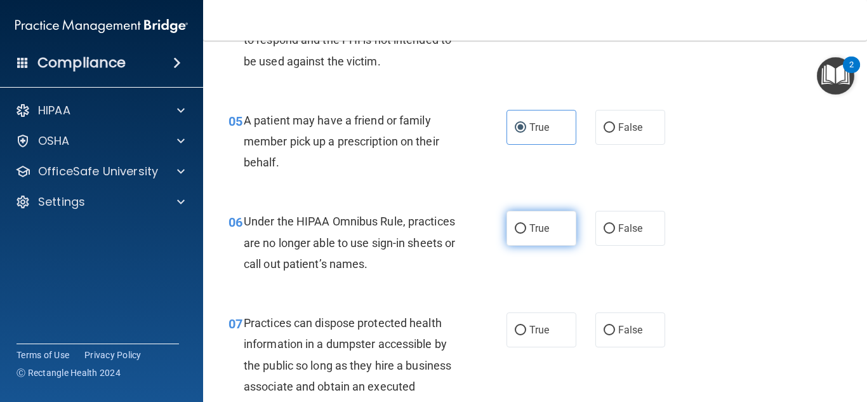
click at [552, 230] on label "True" at bounding box center [541, 228] width 70 height 35
click at [526, 230] on input "True" at bounding box center [519, 229] width 11 height 10
radio input "true"
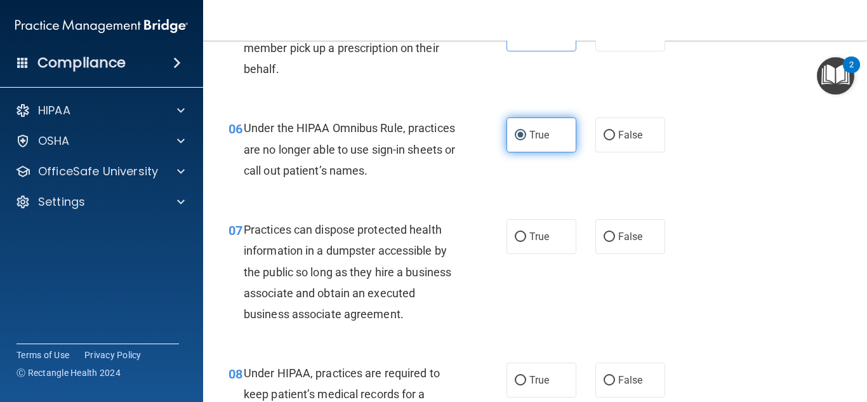
scroll to position [667, 0]
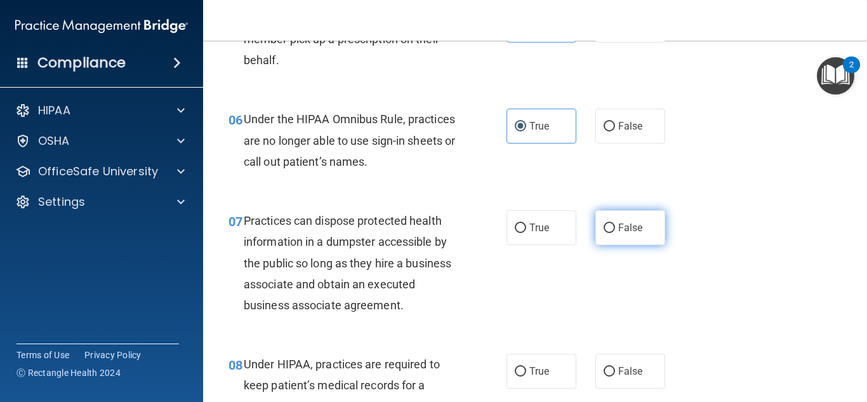
click at [619, 221] on span "False" at bounding box center [630, 227] width 25 height 12
click at [615, 223] on input "False" at bounding box center [608, 228] width 11 height 10
radio input "true"
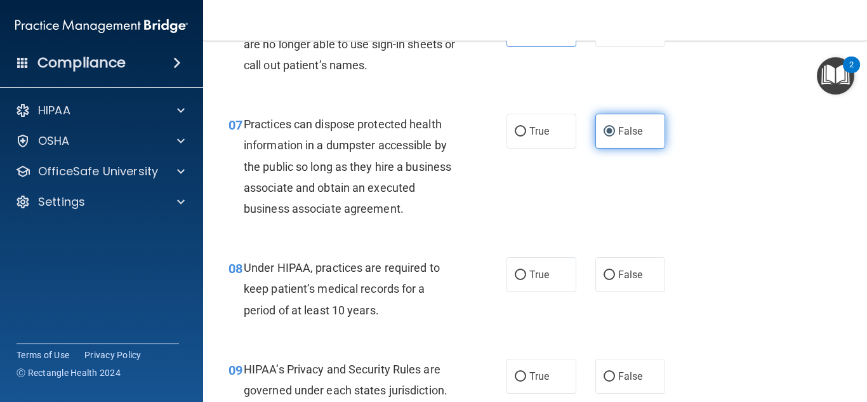
scroll to position [775, 0]
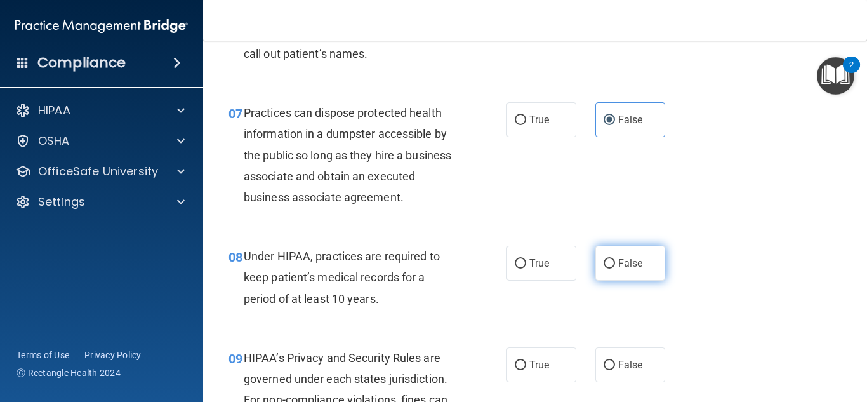
click at [610, 270] on label "False" at bounding box center [630, 263] width 70 height 35
click at [610, 268] on input "False" at bounding box center [608, 264] width 11 height 10
radio input "true"
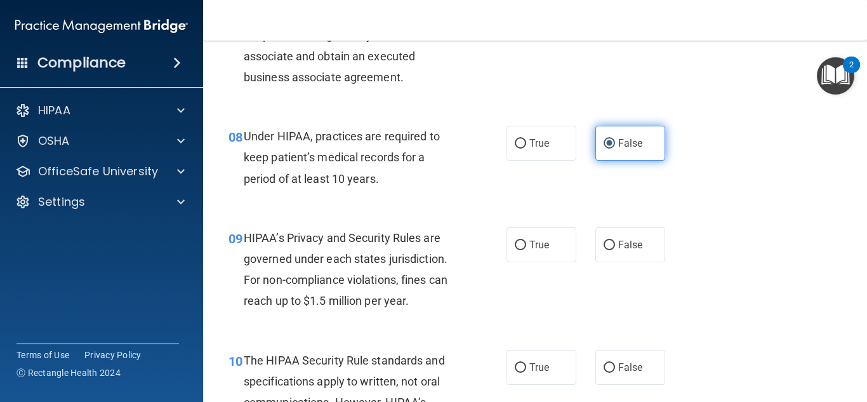
scroll to position [895, 0]
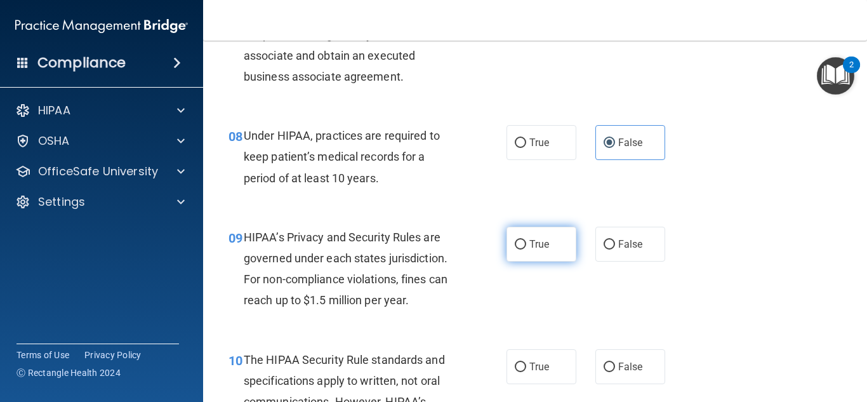
click at [557, 245] on label "True" at bounding box center [541, 243] width 70 height 35
click at [526, 245] on input "True" at bounding box center [519, 245] width 11 height 10
radio input "true"
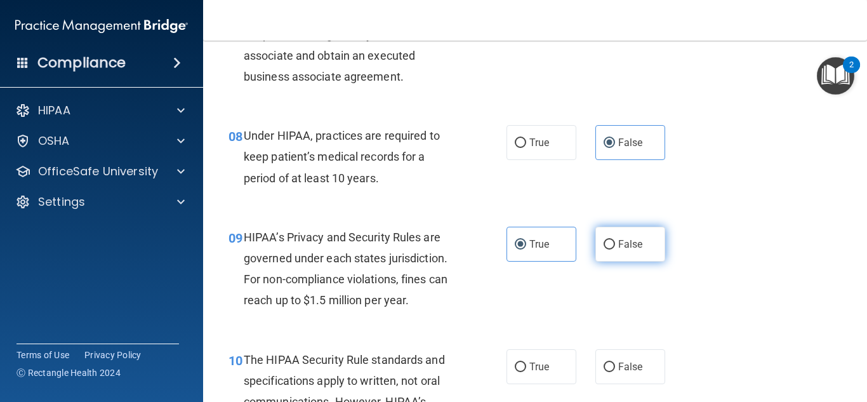
click at [596, 250] on label "False" at bounding box center [630, 243] width 70 height 35
click at [603, 249] on input "False" at bounding box center [608, 245] width 11 height 10
radio input "true"
radio input "false"
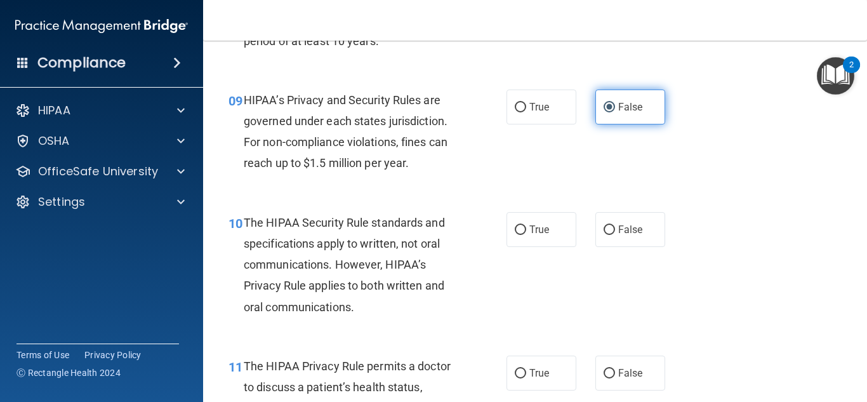
scroll to position [1035, 0]
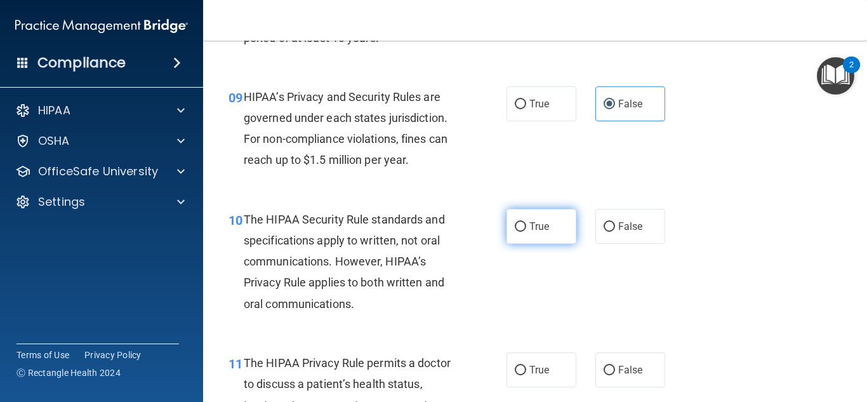
click at [567, 227] on label "True" at bounding box center [541, 226] width 70 height 35
click at [526, 227] on input "True" at bounding box center [519, 227] width 11 height 10
radio input "true"
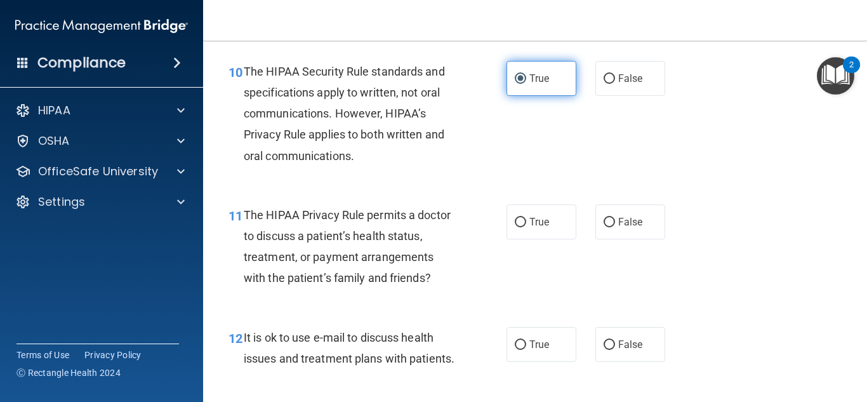
scroll to position [1184, 0]
click at [567, 227] on label "True" at bounding box center [541, 221] width 70 height 35
click at [526, 226] on input "True" at bounding box center [519, 222] width 11 height 10
radio input "true"
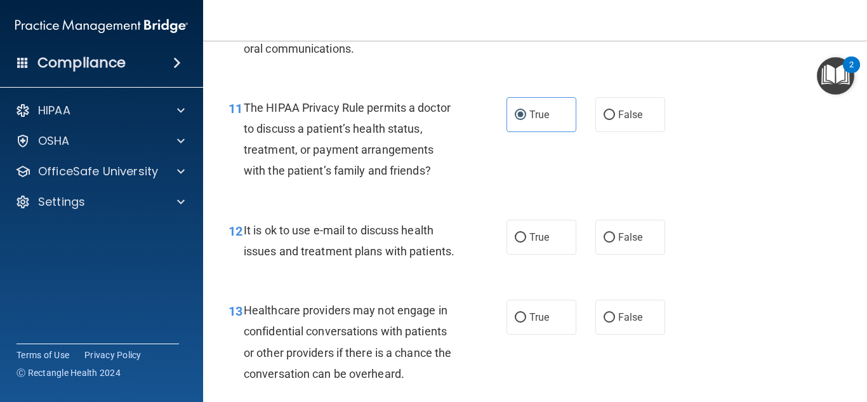
scroll to position [1291, 0]
click at [568, 228] on label "True" at bounding box center [541, 236] width 70 height 35
click at [526, 232] on input "True" at bounding box center [519, 237] width 11 height 10
radio input "true"
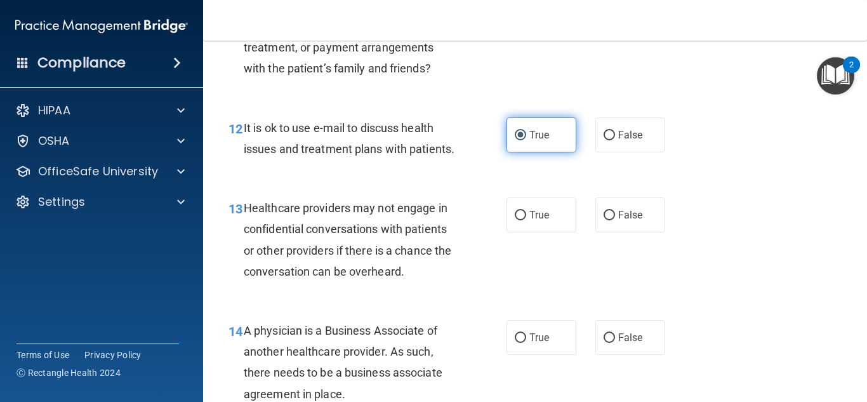
scroll to position [1401, 0]
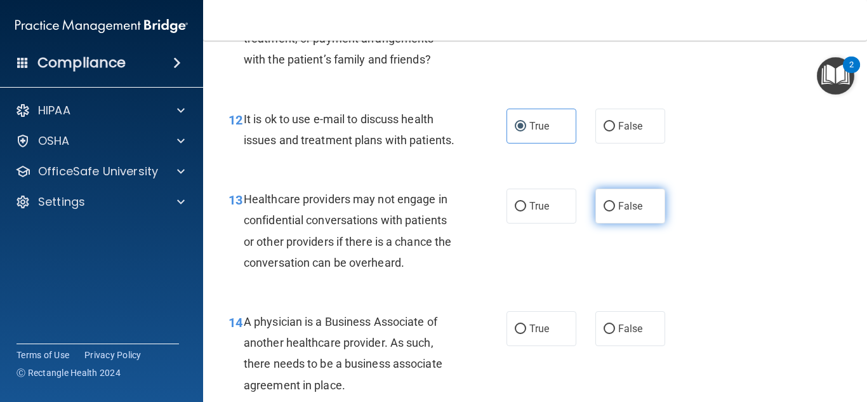
click at [603, 215] on label "False" at bounding box center [630, 205] width 70 height 35
click at [603, 211] on input "False" at bounding box center [608, 207] width 11 height 10
radio input "true"
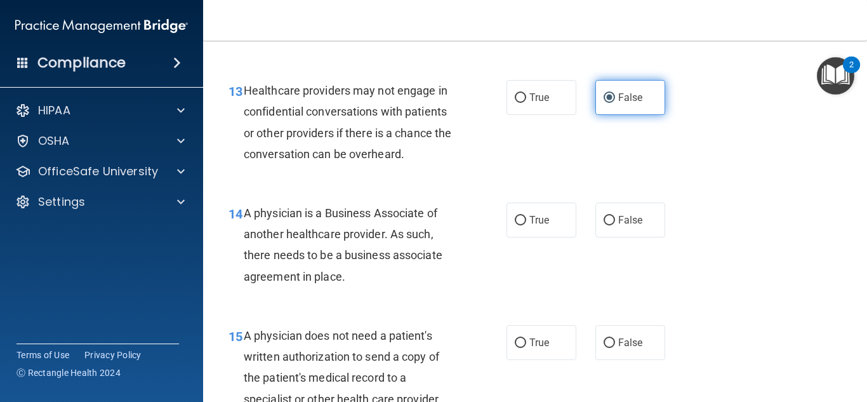
scroll to position [1515, 0]
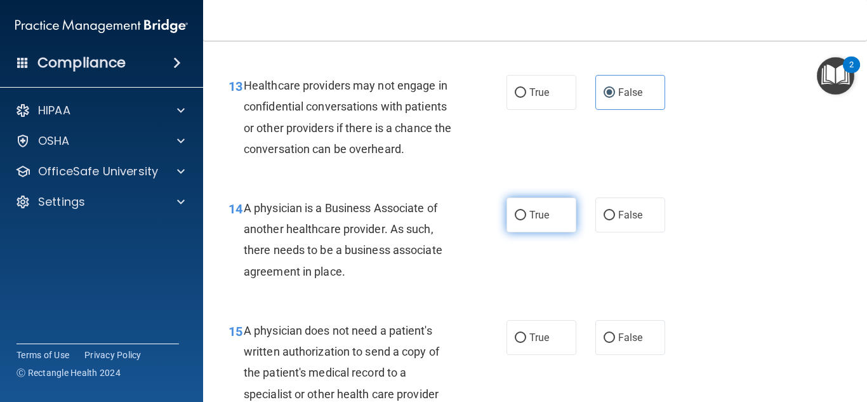
click at [560, 204] on label "True" at bounding box center [541, 214] width 70 height 35
click at [526, 211] on input "True" at bounding box center [519, 216] width 11 height 10
radio input "true"
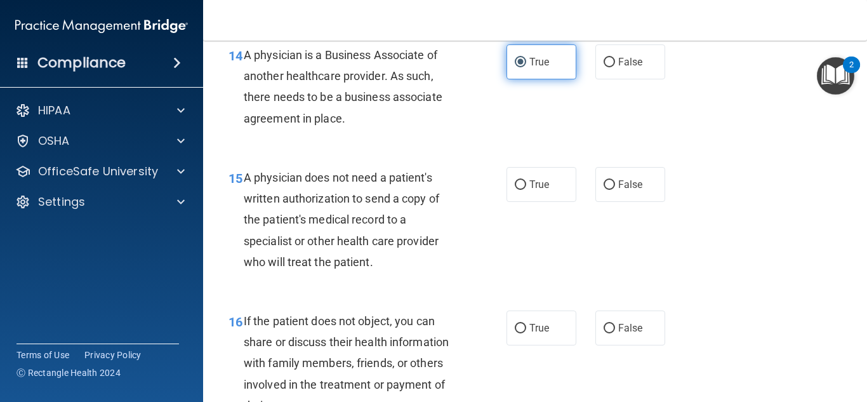
scroll to position [1669, 0]
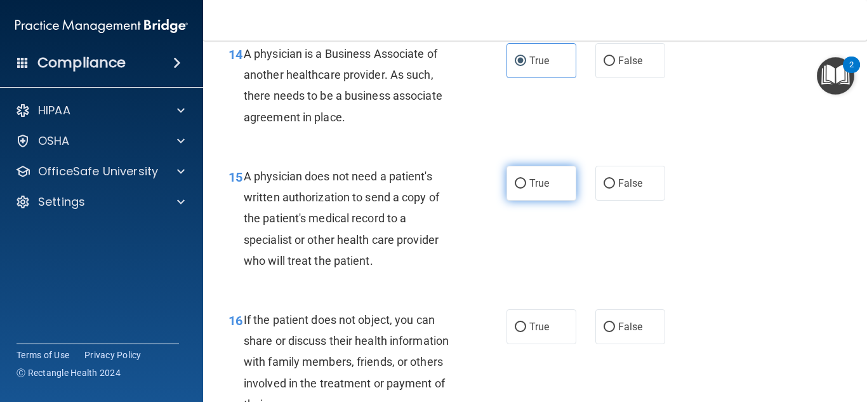
click at [558, 188] on label "True" at bounding box center [541, 183] width 70 height 35
click at [526, 188] on input "True" at bounding box center [519, 184] width 11 height 10
radio input "true"
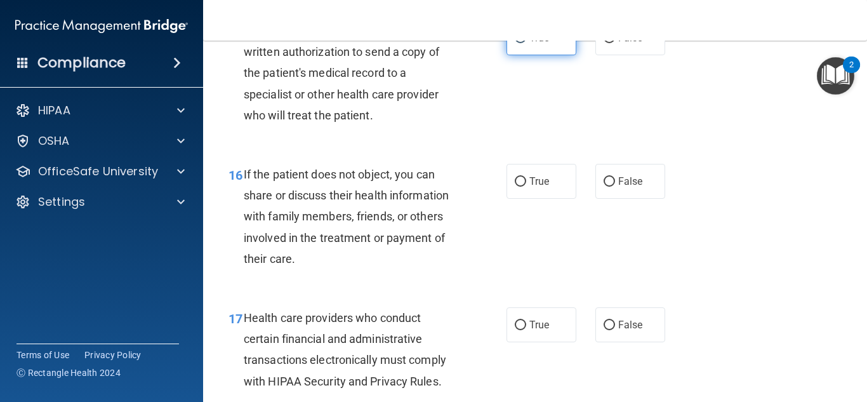
scroll to position [1814, 0]
click at [554, 184] on label "True" at bounding box center [541, 181] width 70 height 35
click at [526, 184] on input "True" at bounding box center [519, 183] width 11 height 10
radio input "true"
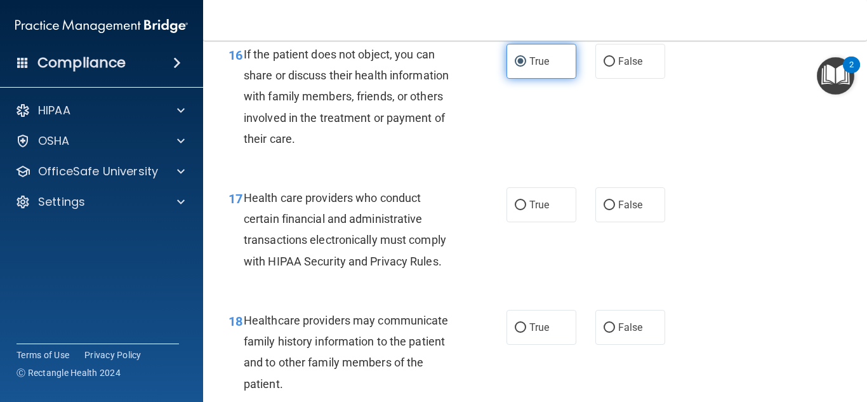
scroll to position [1942, 0]
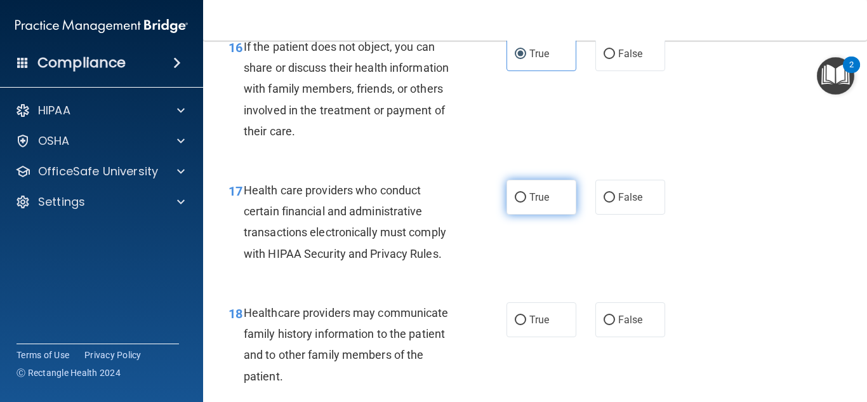
click at [554, 193] on label "True" at bounding box center [541, 197] width 70 height 35
click at [526, 193] on input "True" at bounding box center [519, 198] width 11 height 10
radio input "true"
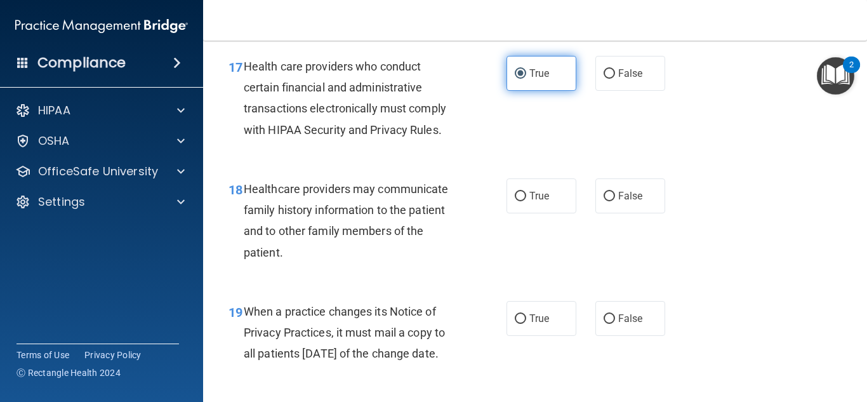
scroll to position [2064, 0]
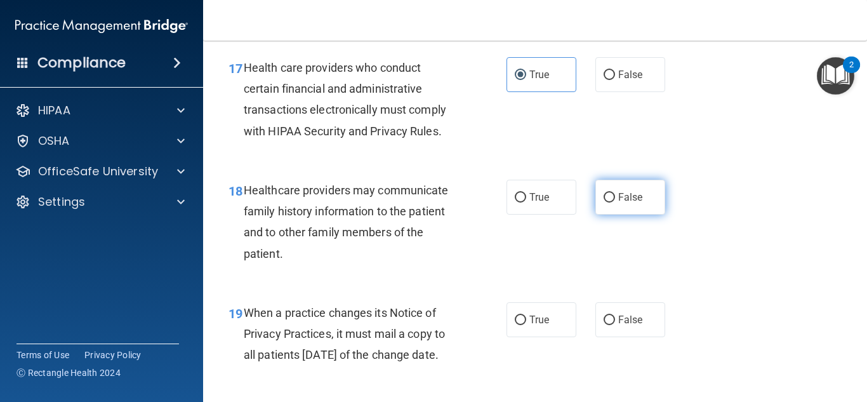
click at [624, 205] on label "False" at bounding box center [630, 197] width 70 height 35
click at [615, 202] on input "False" at bounding box center [608, 198] width 11 height 10
radio input "true"
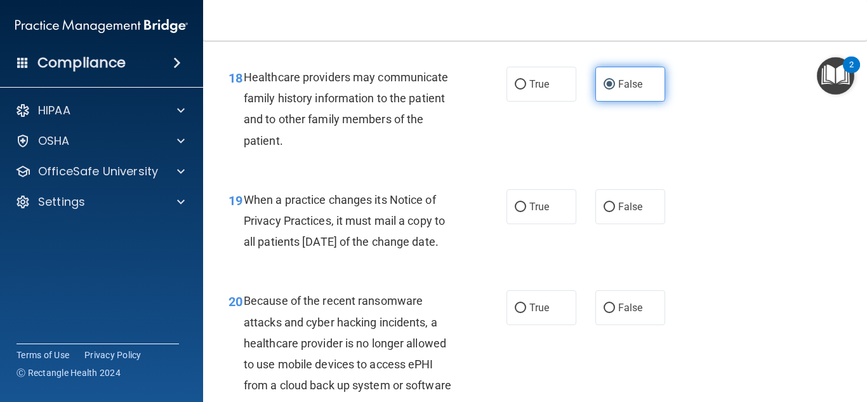
scroll to position [2178, 0]
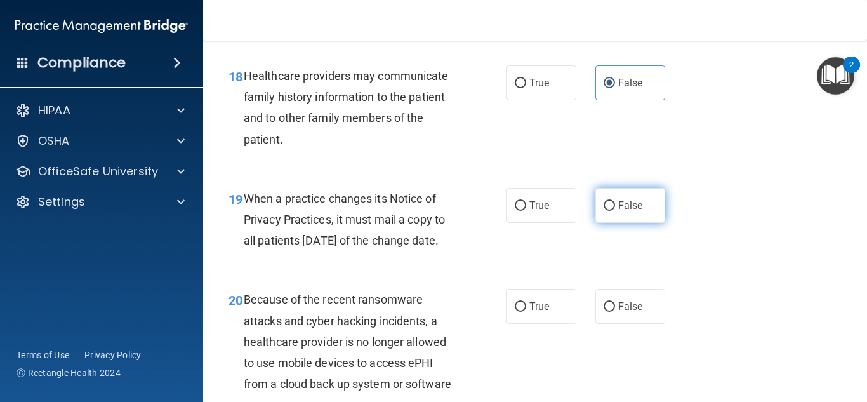
click at [622, 205] on span "False" at bounding box center [630, 205] width 25 height 12
click at [615, 205] on input "False" at bounding box center [608, 206] width 11 height 10
radio input "true"
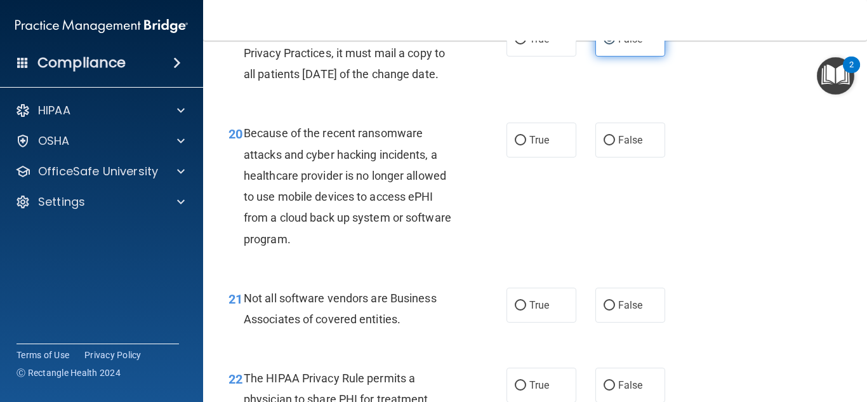
scroll to position [2342, 0]
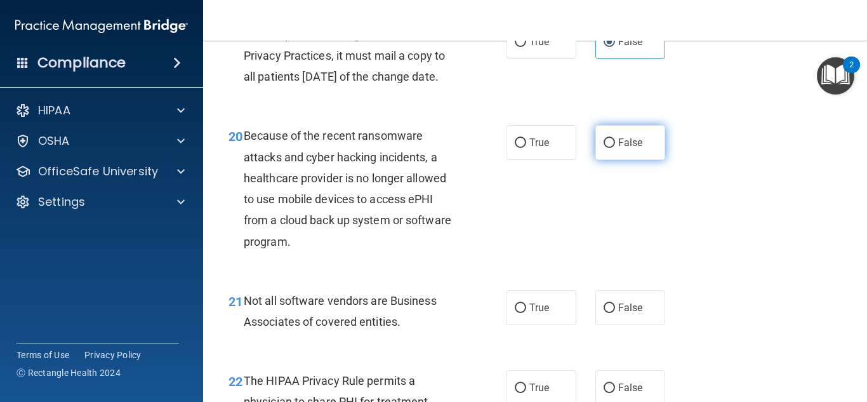
click at [613, 160] on label "False" at bounding box center [630, 142] width 70 height 35
click at [613, 148] on input "False" at bounding box center [608, 143] width 11 height 10
radio input "true"
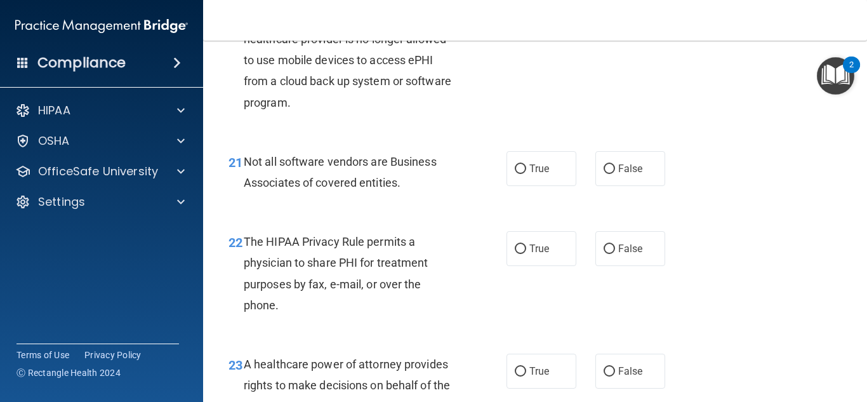
scroll to position [2480, 0]
click at [568, 187] on label "True" at bounding box center [541, 169] width 70 height 35
click at [526, 174] on input "True" at bounding box center [519, 170] width 11 height 10
radio input "true"
click at [565, 263] on label "True" at bounding box center [541, 249] width 70 height 35
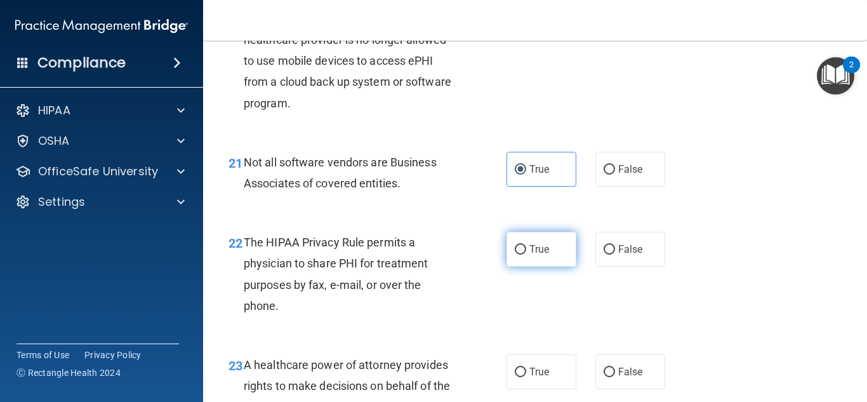
click at [526, 254] on input "True" at bounding box center [519, 250] width 11 height 10
radio input "true"
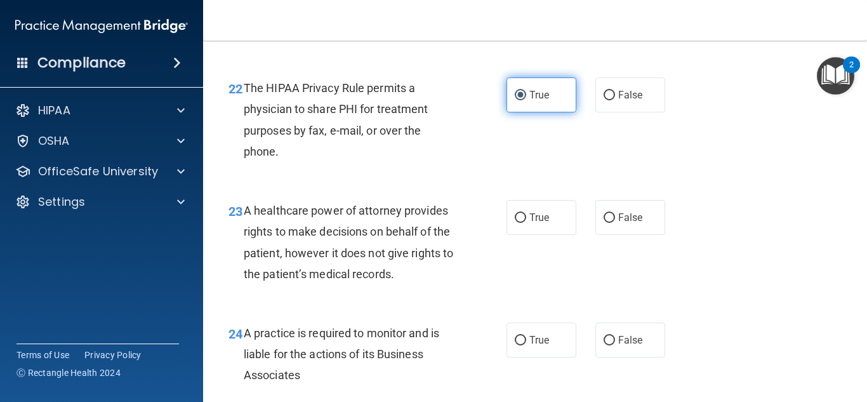
scroll to position [2636, 0]
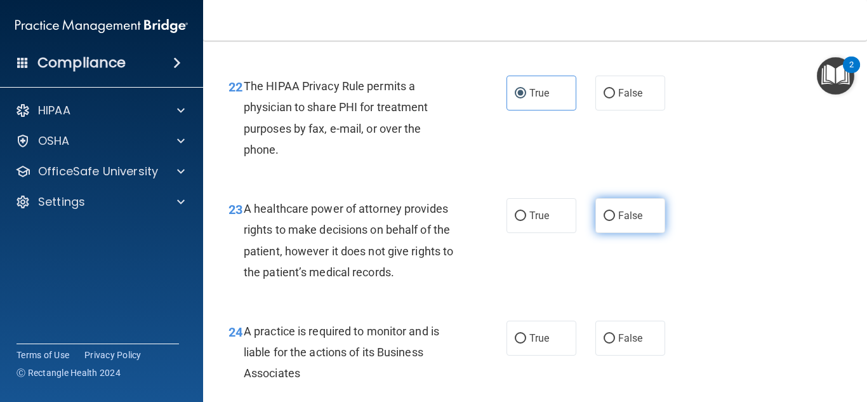
click at [628, 233] on label "False" at bounding box center [630, 215] width 70 height 35
click at [615, 221] on input "False" at bounding box center [608, 216] width 11 height 10
radio input "true"
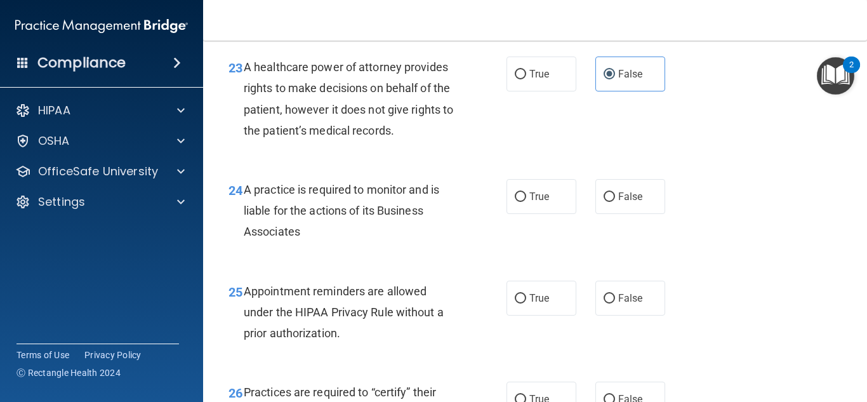
scroll to position [2775, 0]
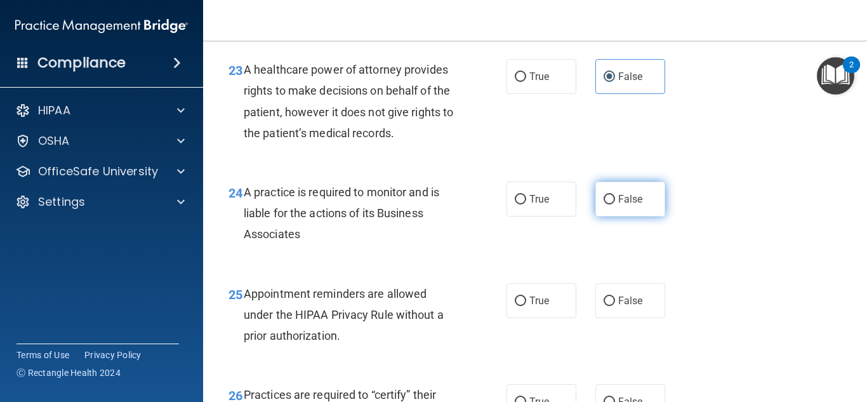
click at [598, 216] on label "False" at bounding box center [630, 198] width 70 height 35
click at [603, 204] on input "False" at bounding box center [608, 200] width 11 height 10
radio input "true"
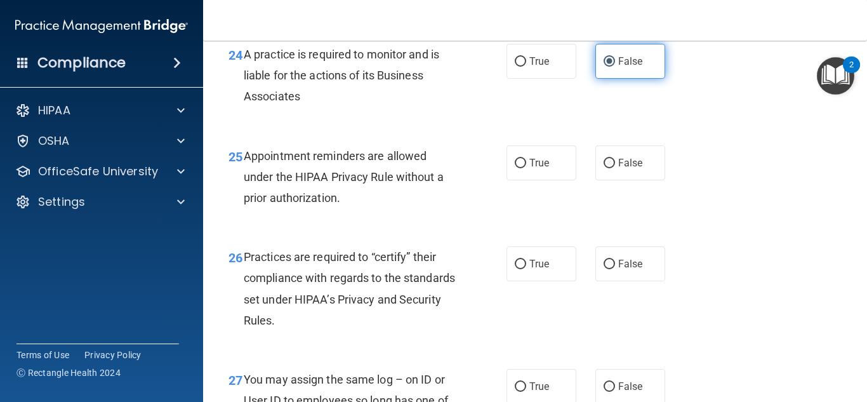
scroll to position [2915, 0]
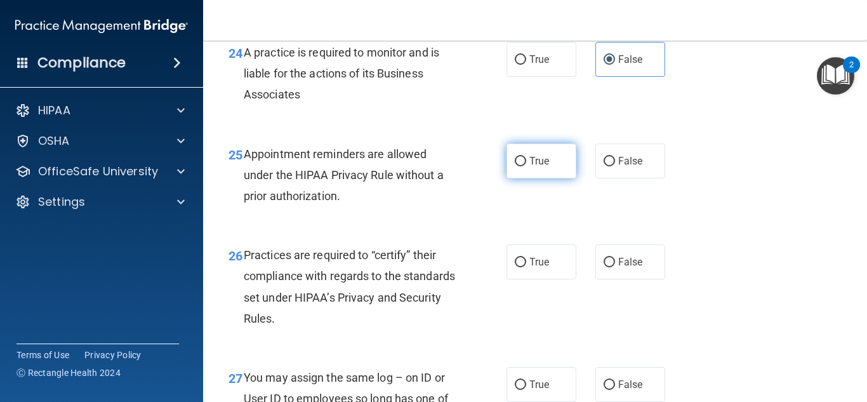
click at [554, 178] on label "True" at bounding box center [541, 160] width 70 height 35
click at [526, 166] on input "True" at bounding box center [519, 162] width 11 height 10
radio input "true"
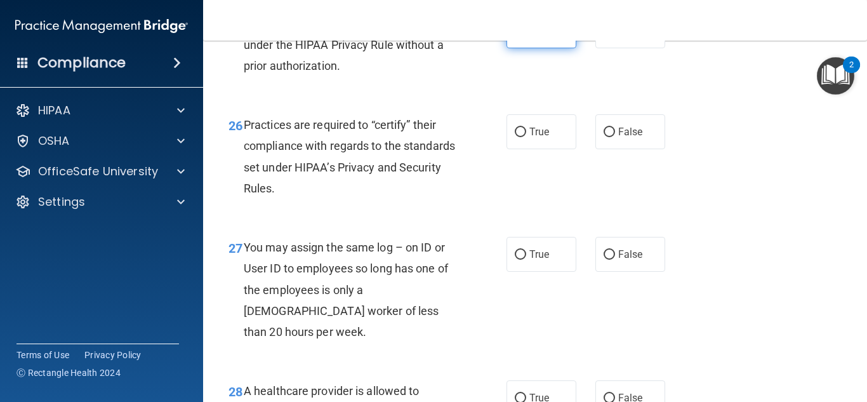
scroll to position [3047, 0]
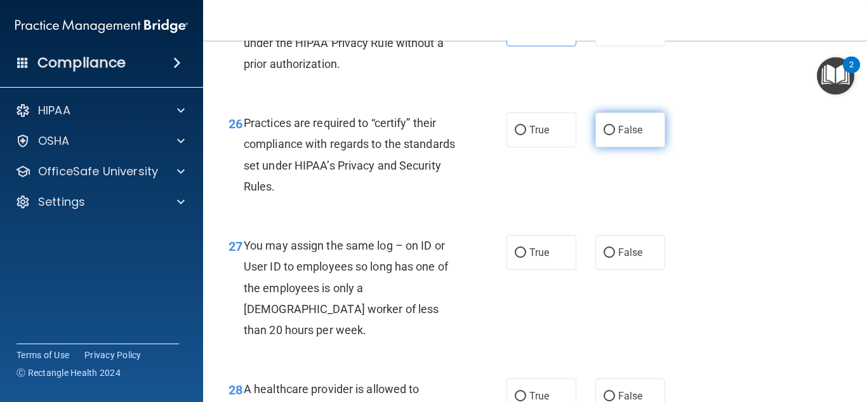
click at [605, 135] on input "False" at bounding box center [608, 131] width 11 height 10
radio input "true"
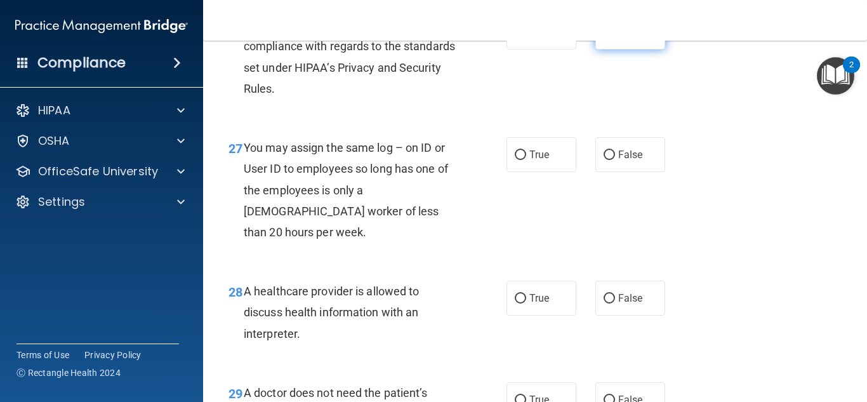
scroll to position [3143, 0]
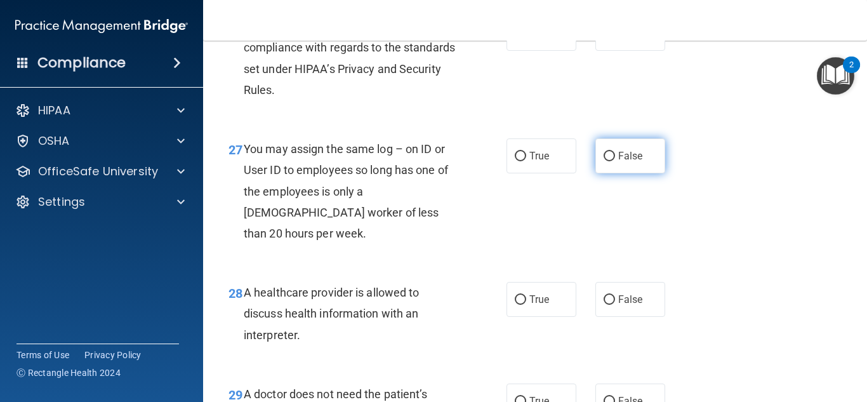
click at [636, 162] on span "False" at bounding box center [630, 156] width 25 height 12
click at [615, 161] on input "False" at bounding box center [608, 157] width 11 height 10
radio input "true"
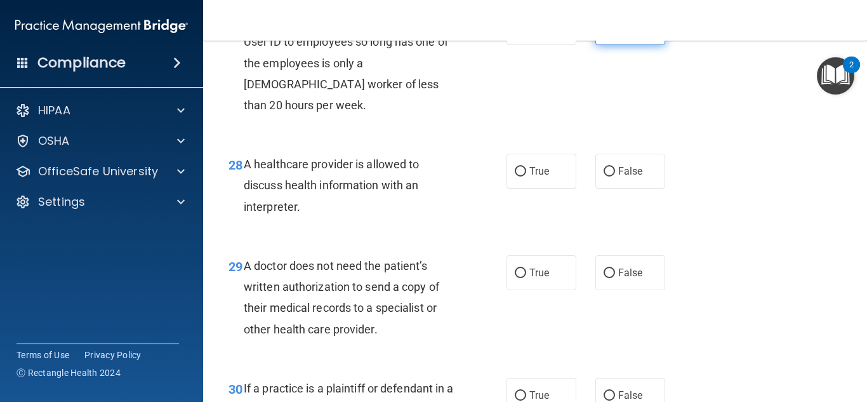
scroll to position [3271, 0]
click at [542, 177] on span "True" at bounding box center [539, 172] width 20 height 12
click at [526, 177] on input "True" at bounding box center [519, 172] width 11 height 10
radio input "true"
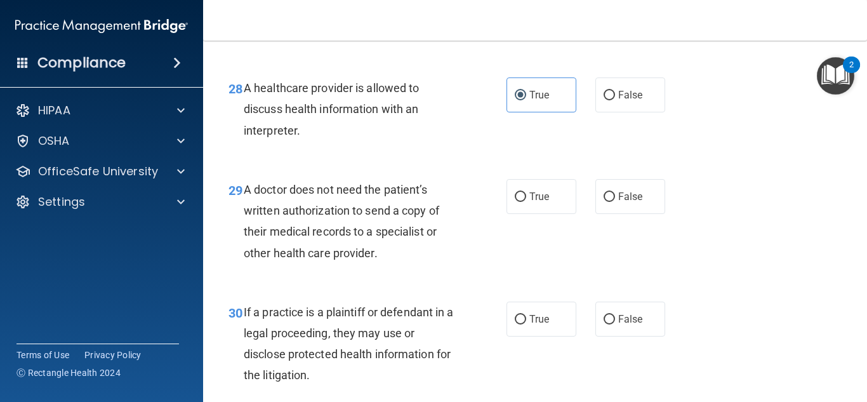
scroll to position [3349, 0]
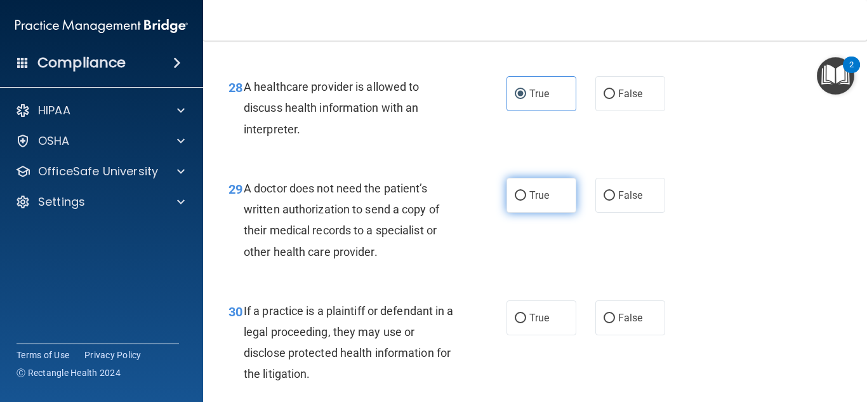
click at [566, 193] on label "True" at bounding box center [541, 195] width 70 height 35
click at [526, 193] on input "True" at bounding box center [519, 196] width 11 height 10
radio input "true"
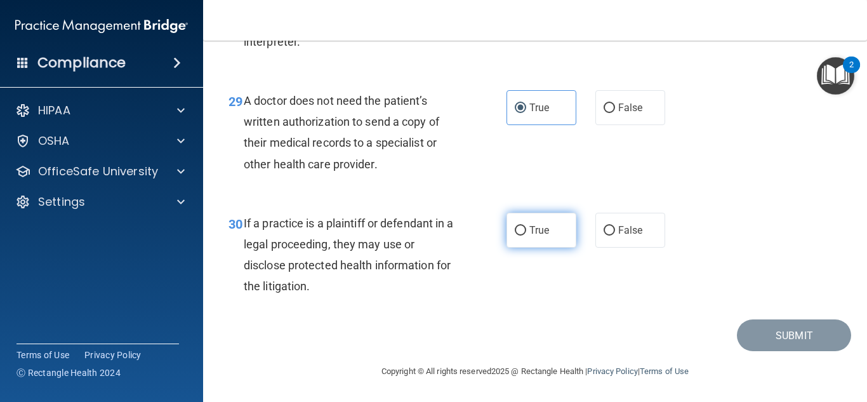
click at [570, 234] on label "True" at bounding box center [541, 230] width 70 height 35
click at [526, 234] on input "True" at bounding box center [519, 231] width 11 height 10
radio input "true"
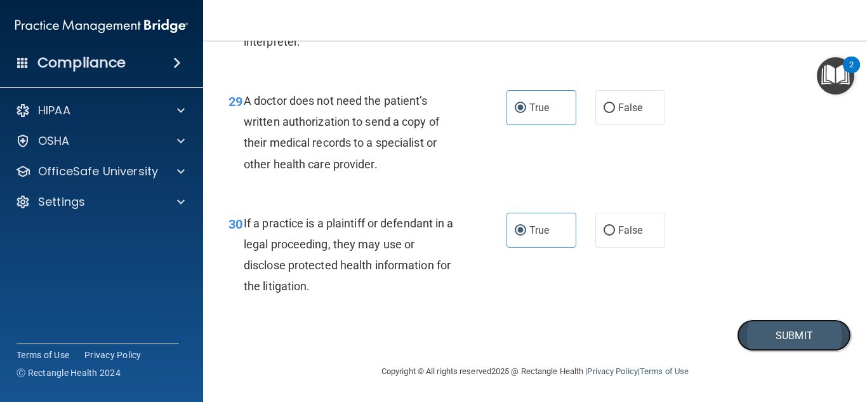
click at [782, 346] on button "Submit" at bounding box center [794, 335] width 114 height 32
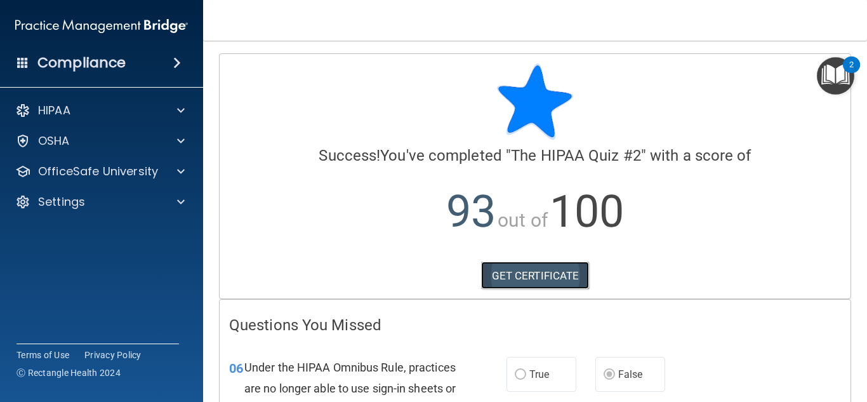
click at [569, 270] on link "GET CERTIFICATE" at bounding box center [535, 275] width 108 height 28
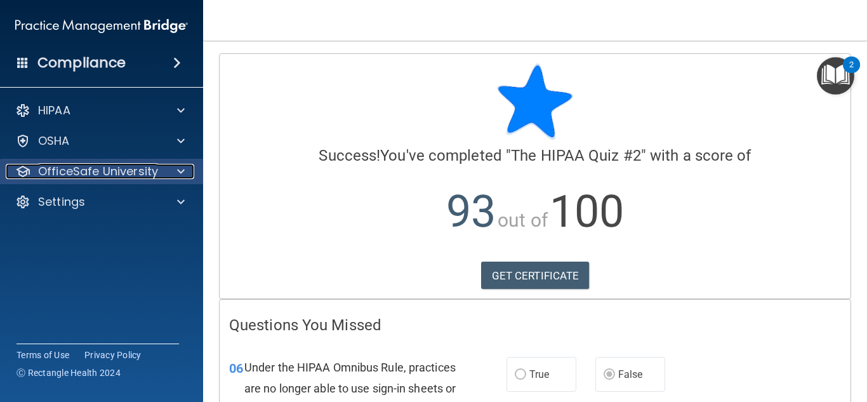
click at [94, 166] on p "OfficeSafe University" at bounding box center [98, 171] width 120 height 15
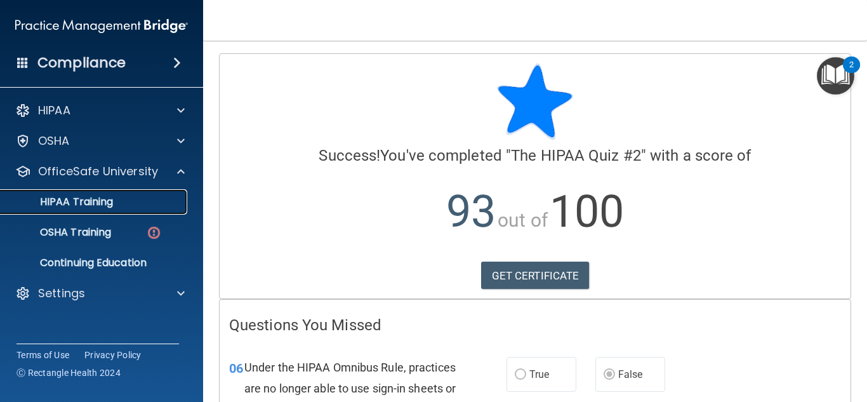
click at [102, 203] on p "HIPAA Training" at bounding box center [60, 201] width 105 height 13
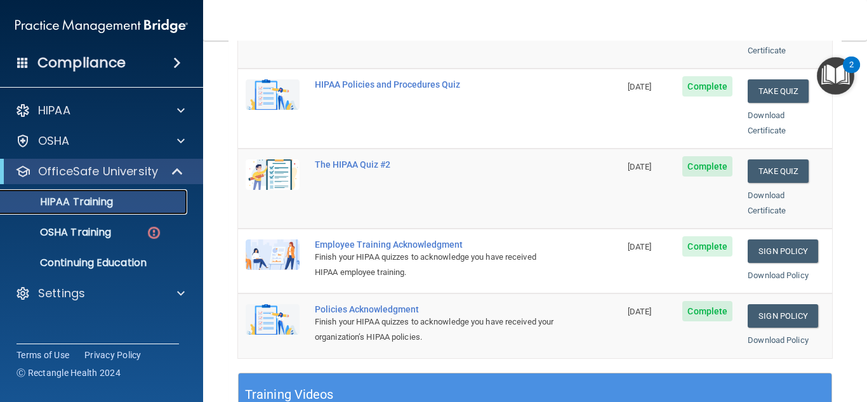
scroll to position [247, 0]
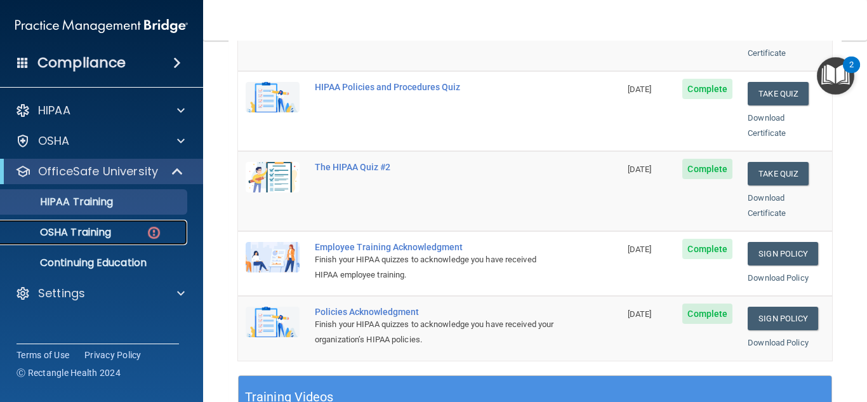
click at [132, 236] on div "OSHA Training" at bounding box center [94, 232] width 173 height 13
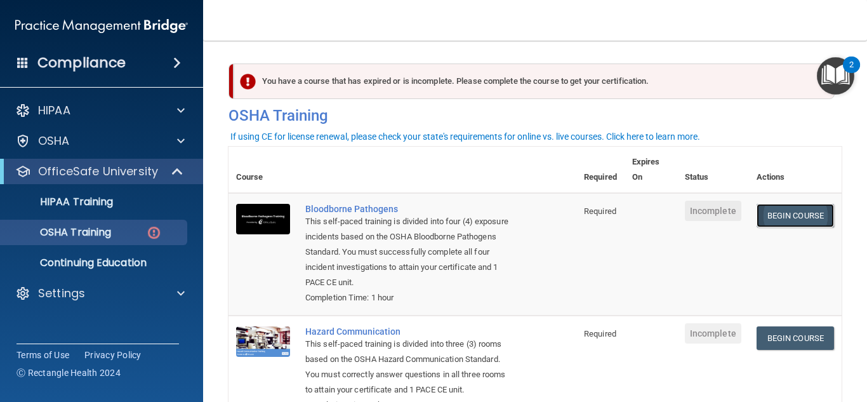
click at [802, 209] on link "Begin Course" at bounding box center [794, 215] width 77 height 23
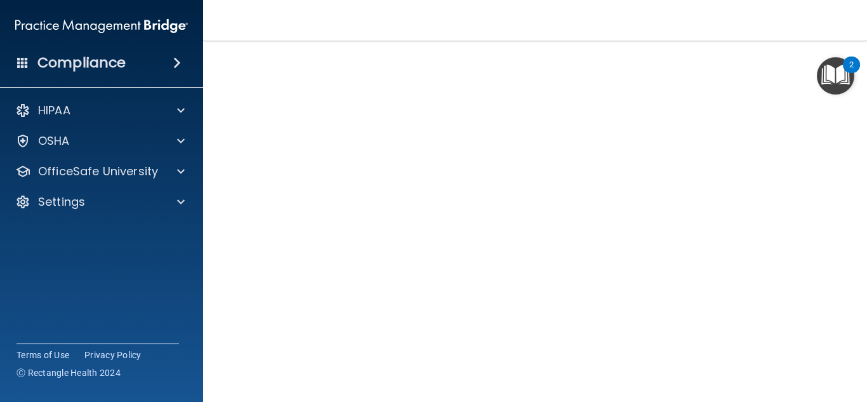
scroll to position [49, 0]
click at [818, 84] on img "Open Resource Center, 2 new notifications" at bounding box center [834, 75] width 37 height 37
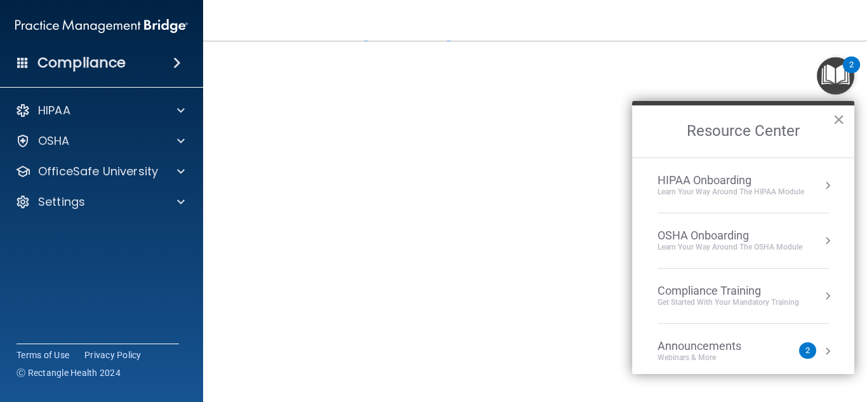
click at [834, 118] on button "×" at bounding box center [838, 119] width 12 height 20
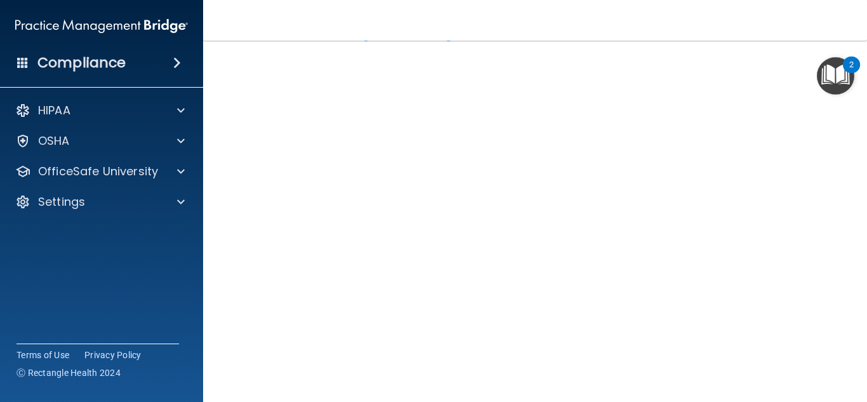
click at [817, 90] on img "Open Resource Center, 2 new notifications" at bounding box center [834, 75] width 37 height 37
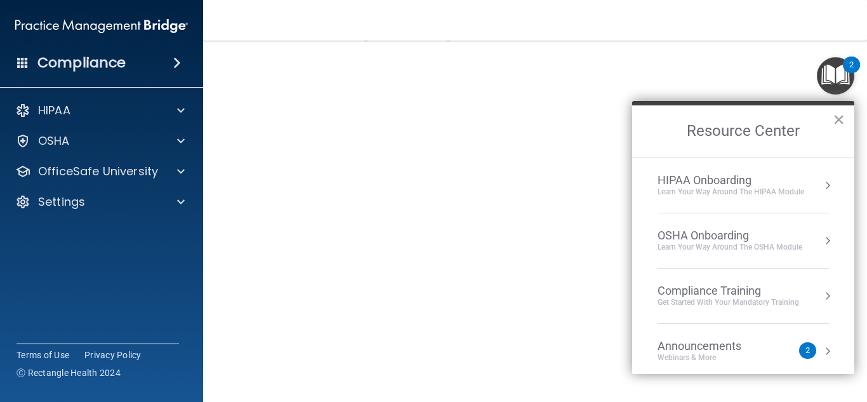
click at [835, 117] on button "×" at bounding box center [838, 119] width 12 height 20
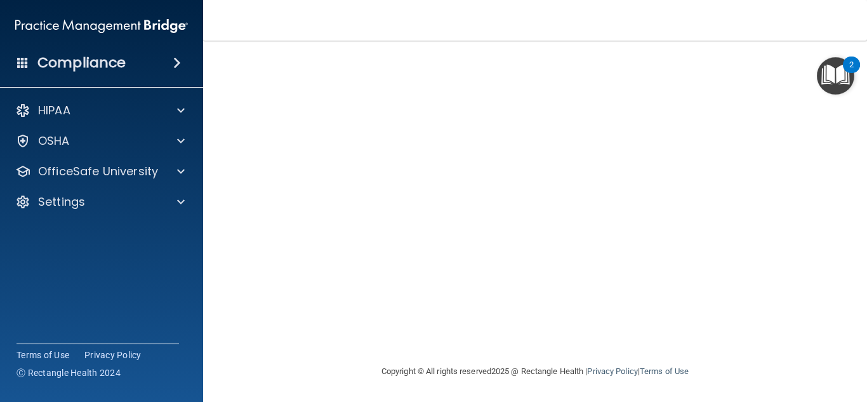
scroll to position [0, 0]
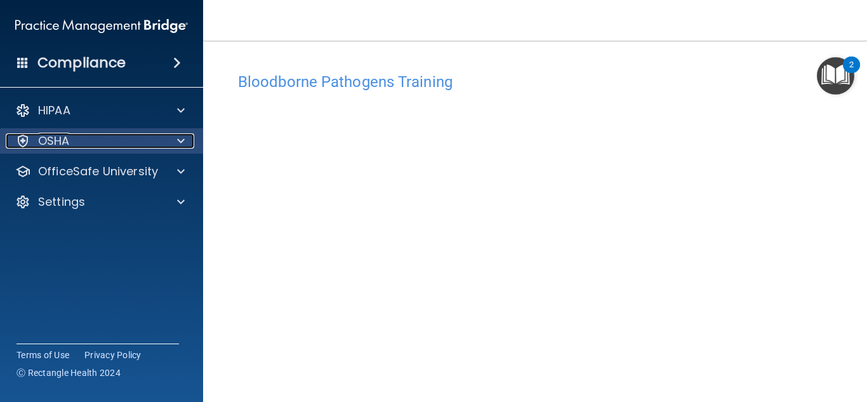
click at [81, 146] on div "OSHA" at bounding box center [84, 140] width 157 height 15
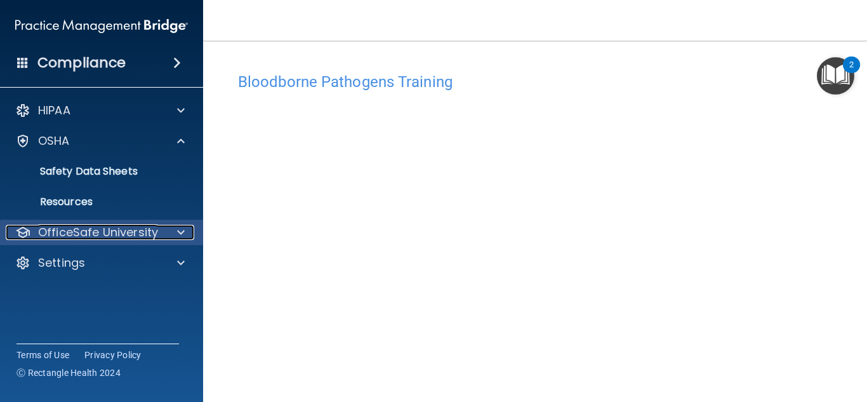
click at [114, 235] on p "OfficeSafe University" at bounding box center [98, 232] width 120 height 15
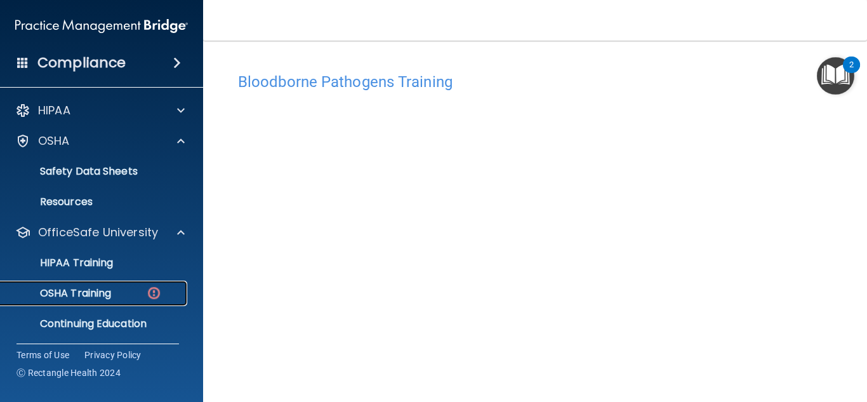
click at [108, 298] on p "OSHA Training" at bounding box center [59, 293] width 103 height 13
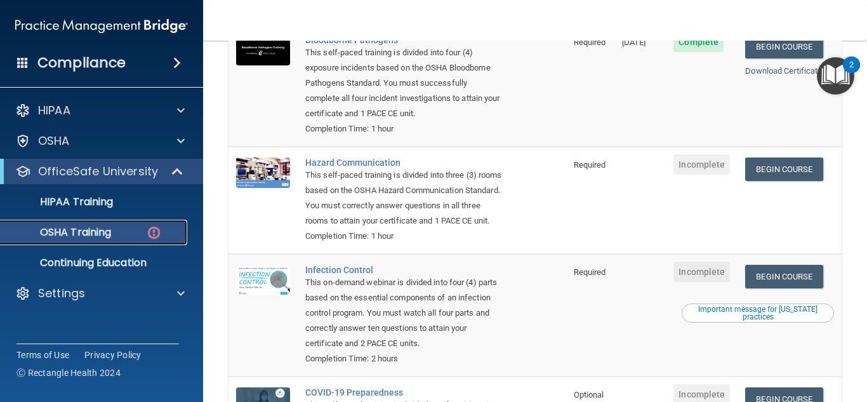
scroll to position [170, 0]
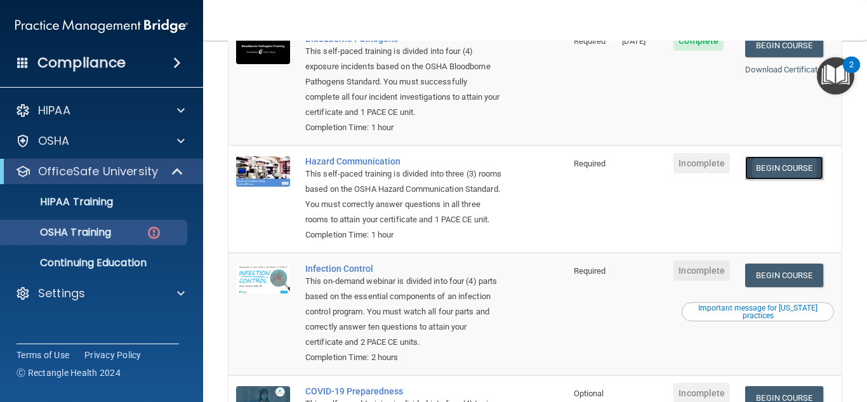
click at [752, 156] on link "Begin Course" at bounding box center [783, 167] width 77 height 23
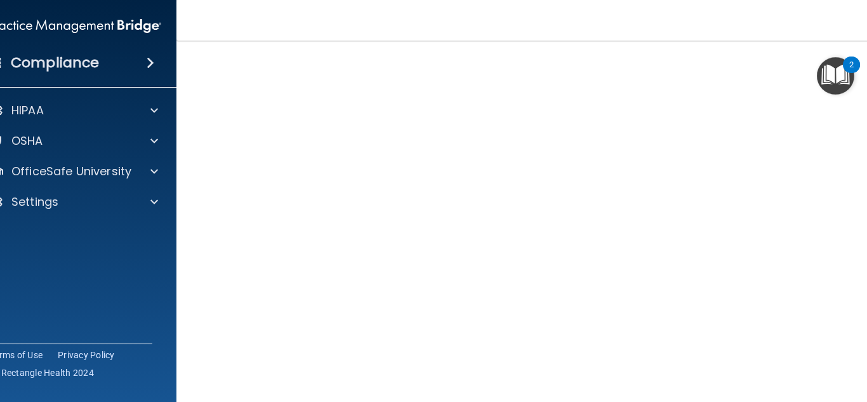
scroll to position [68, 0]
click at [840, 72] on img "Open Resource Center, 2 new notifications" at bounding box center [834, 75] width 37 height 37
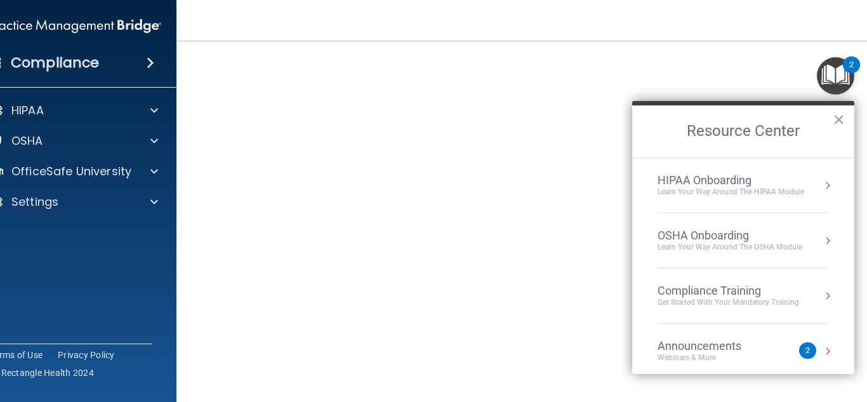
click at [770, 244] on div "Learn your way around the OSHA module" at bounding box center [729, 247] width 145 height 11
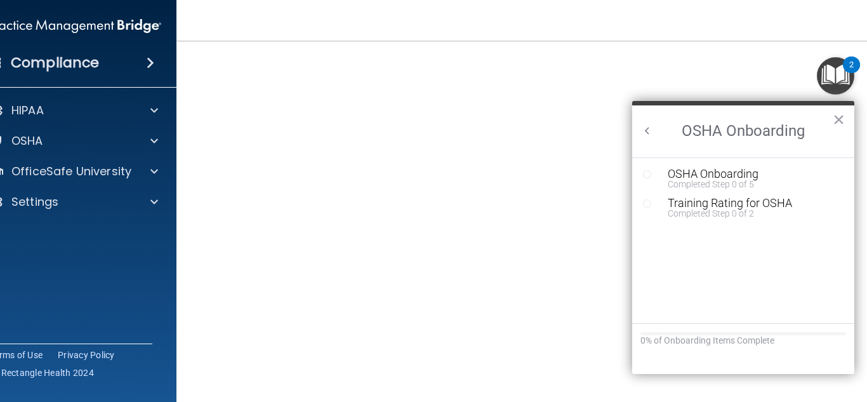
scroll to position [0, 0]
click at [842, 117] on button "×" at bounding box center [838, 119] width 12 height 20
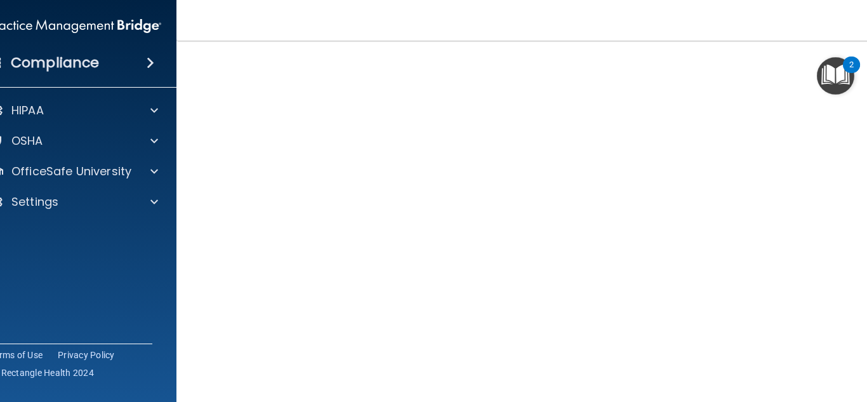
scroll to position [170, 0]
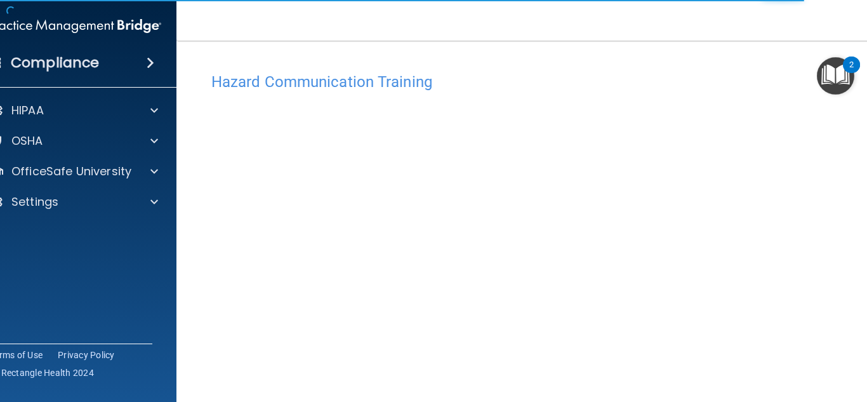
scroll to position [75, 0]
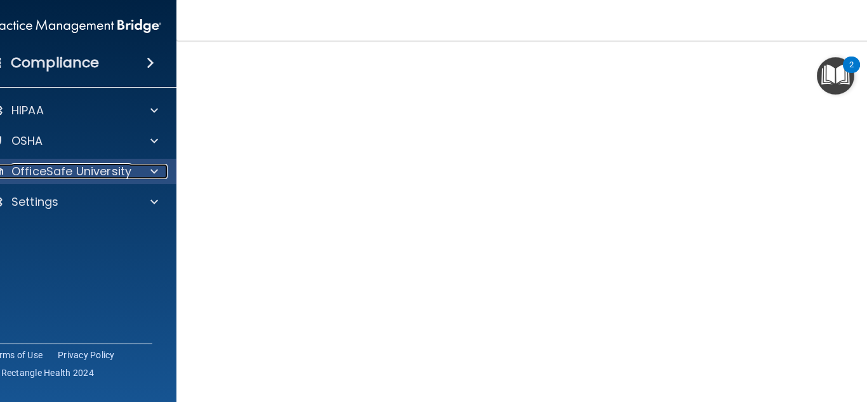
click at [166, 171] on div at bounding box center [152, 171] width 32 height 15
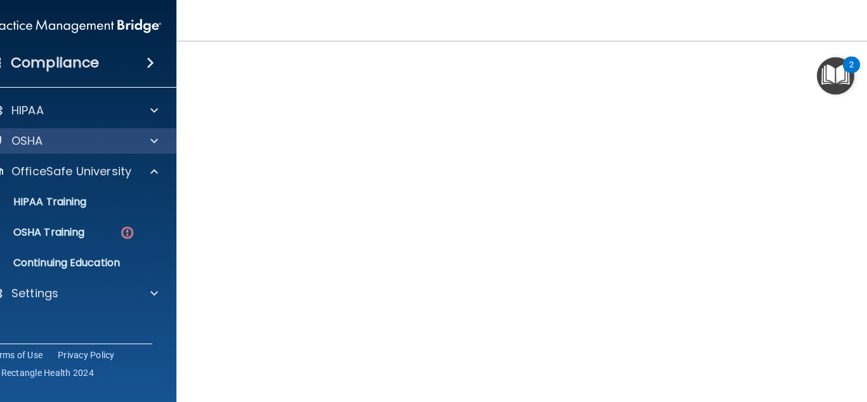
click at [49, 148] on div "OSHA" at bounding box center [75, 140] width 204 height 25
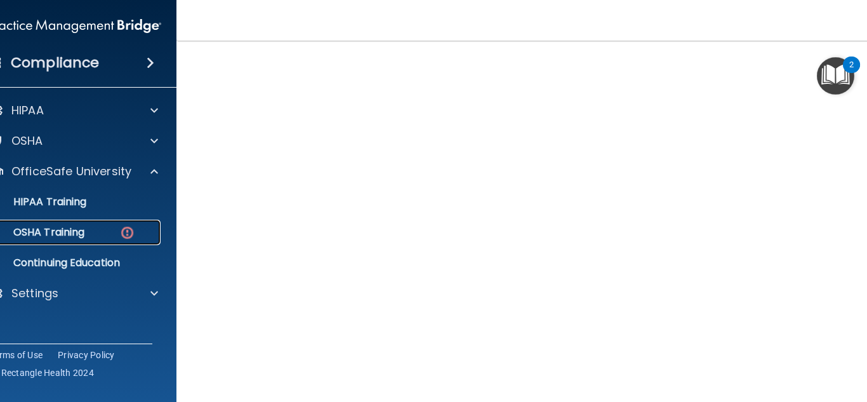
click at [68, 233] on p "OSHA Training" at bounding box center [33, 232] width 103 height 13
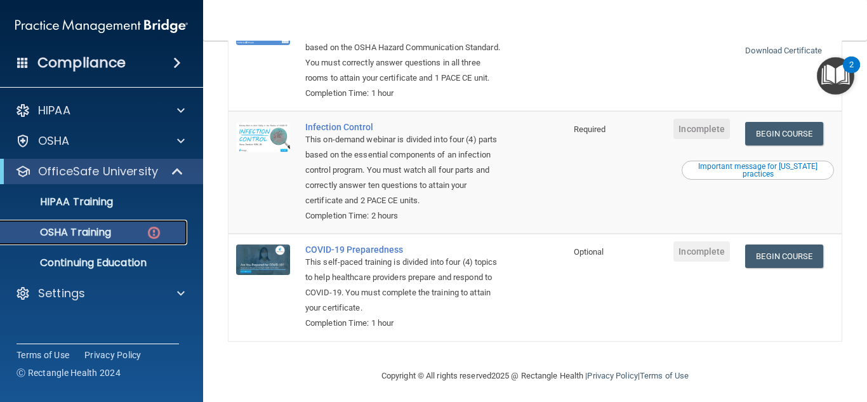
scroll to position [310, 0]
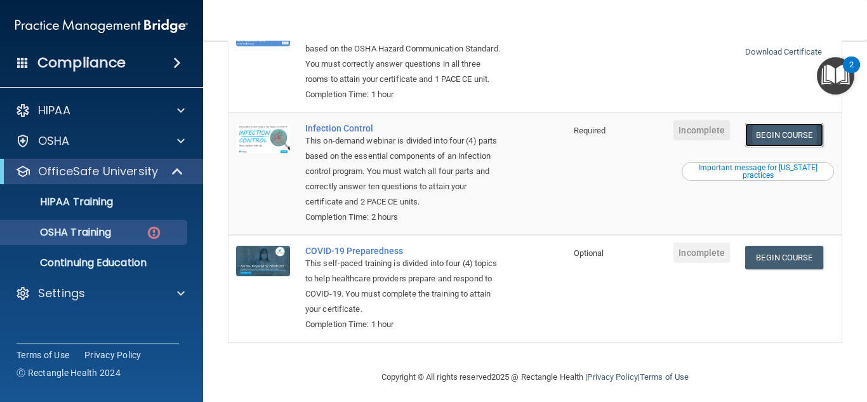
click at [783, 134] on link "Begin Course" at bounding box center [783, 134] width 77 height 23
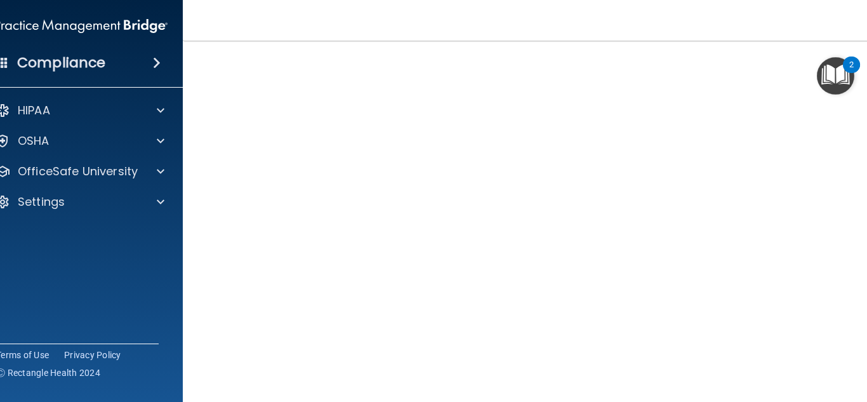
scroll to position [89, 0]
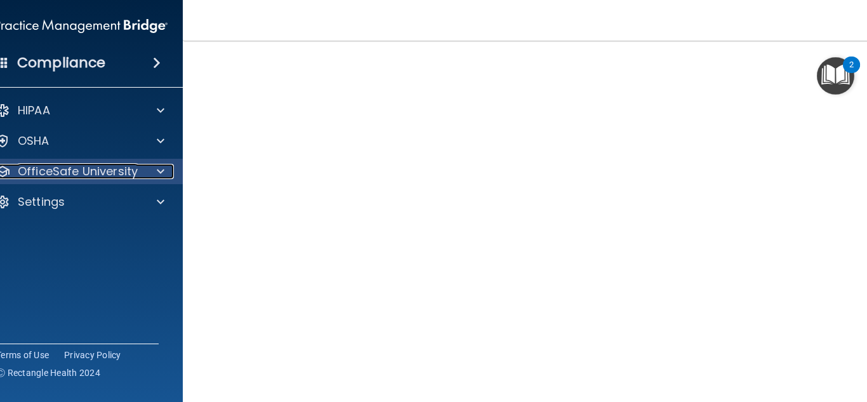
click at [86, 166] on p "OfficeSafe University" at bounding box center [78, 171] width 120 height 15
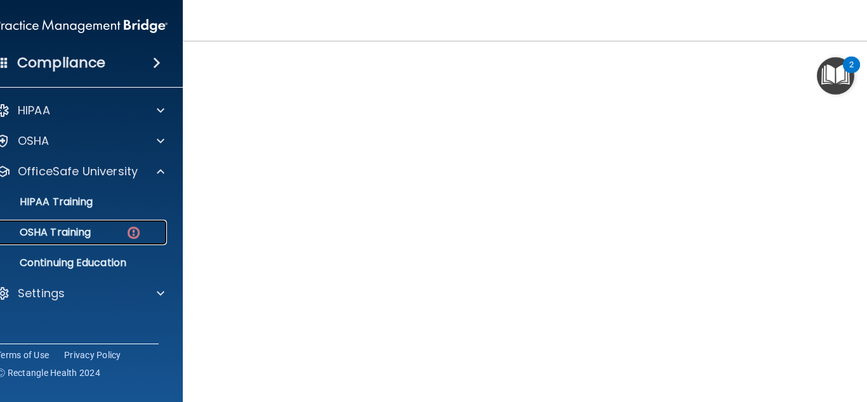
click at [113, 221] on link "OSHA Training" at bounding box center [67, 231] width 200 height 25
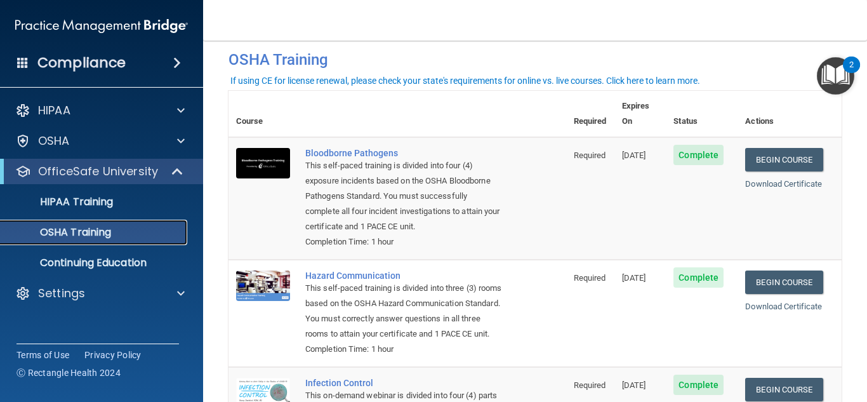
scroll to position [280, 0]
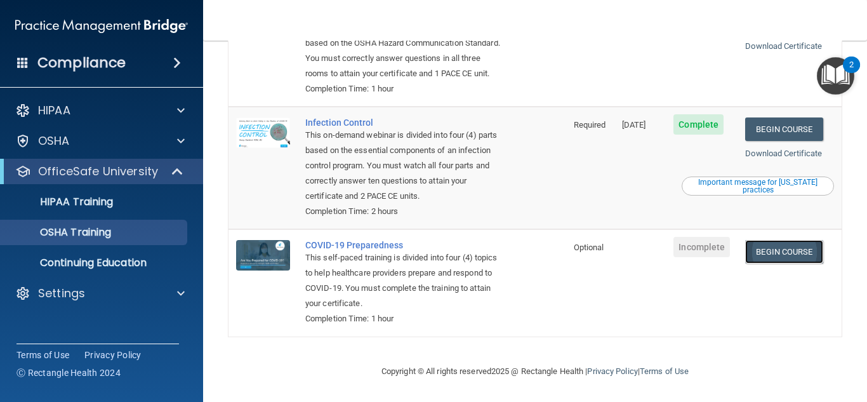
click at [799, 256] on link "Begin Course" at bounding box center [783, 251] width 77 height 23
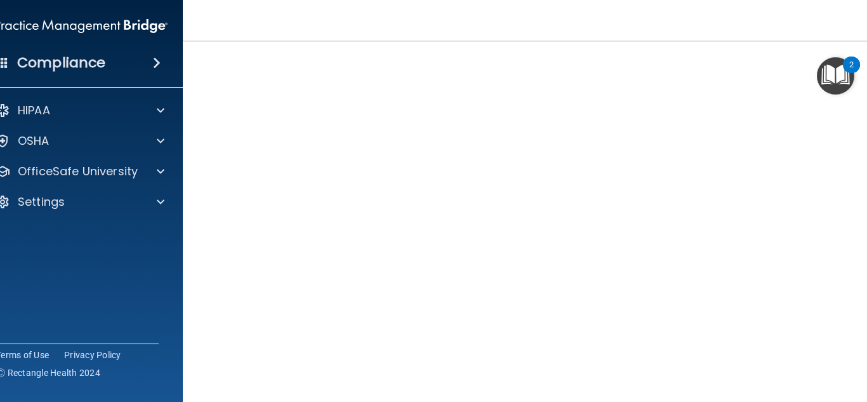
scroll to position [46, 0]
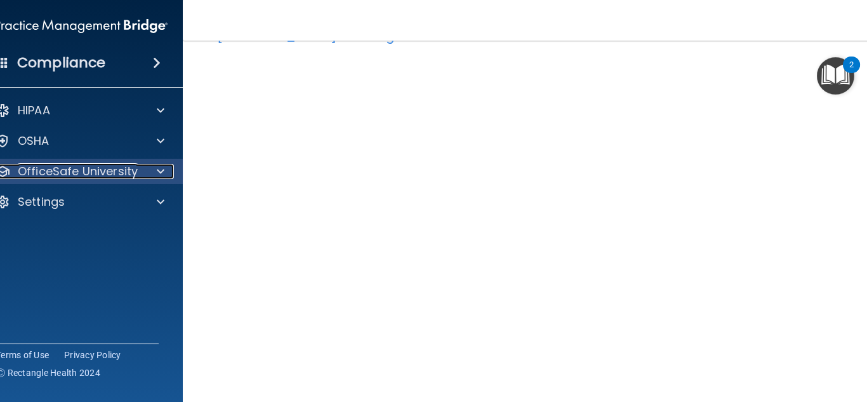
click at [76, 164] on p "OfficeSafe University" at bounding box center [78, 171] width 120 height 15
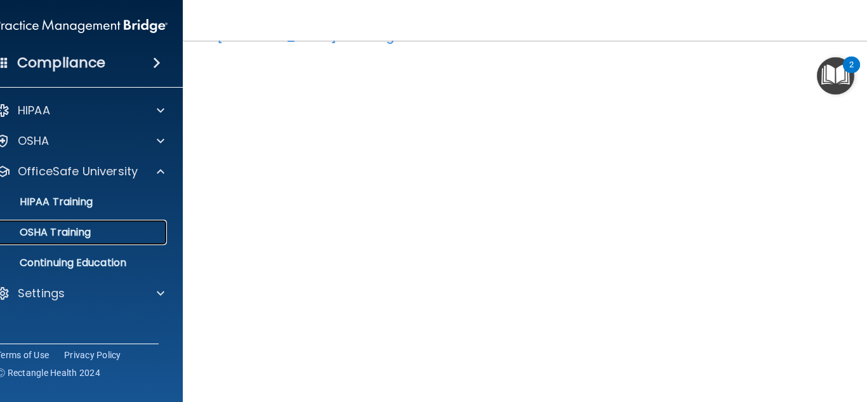
click at [82, 226] on p "OSHA Training" at bounding box center [39, 232] width 103 height 13
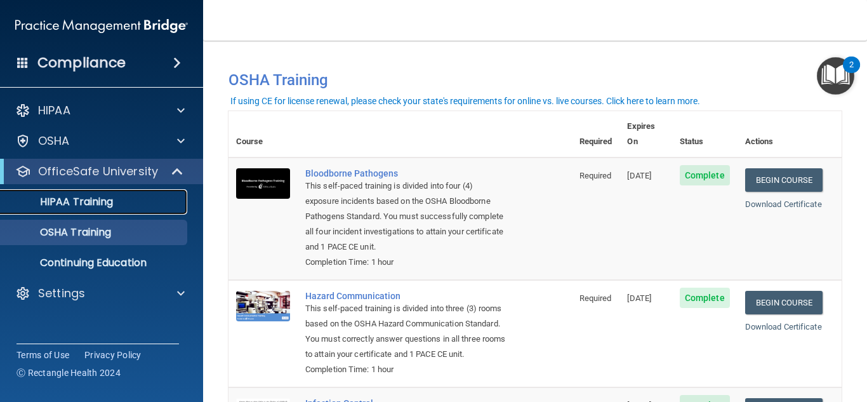
click at [124, 201] on div "HIPAA Training" at bounding box center [94, 201] width 173 height 13
